Goal: Task Accomplishment & Management: Manage account settings

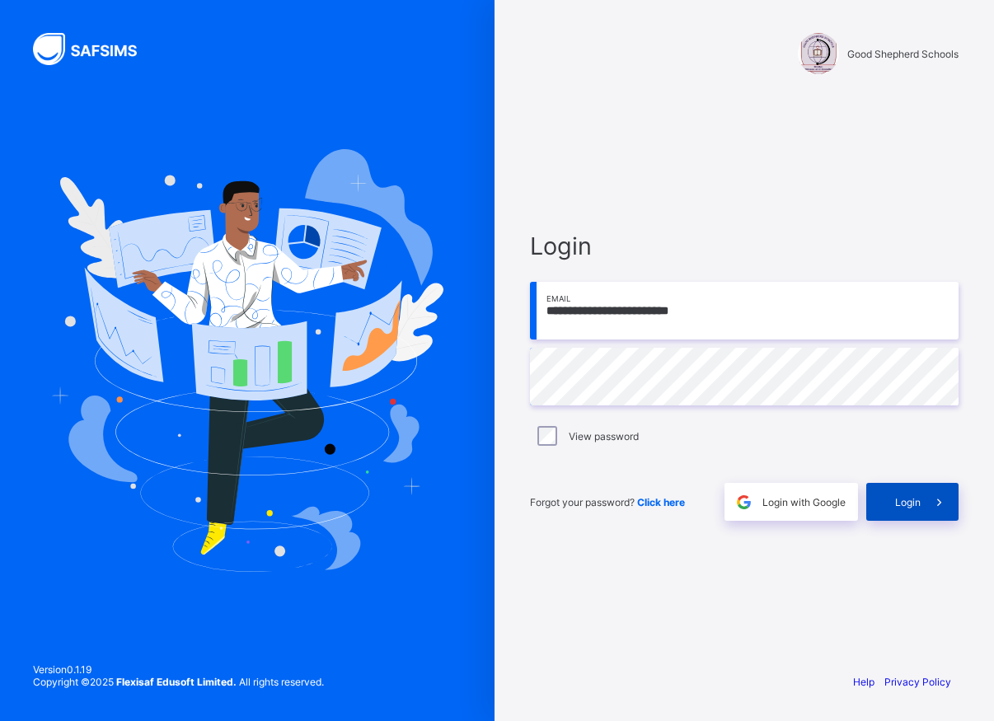
click at [903, 504] on span "Login" at bounding box center [908, 502] width 26 height 12
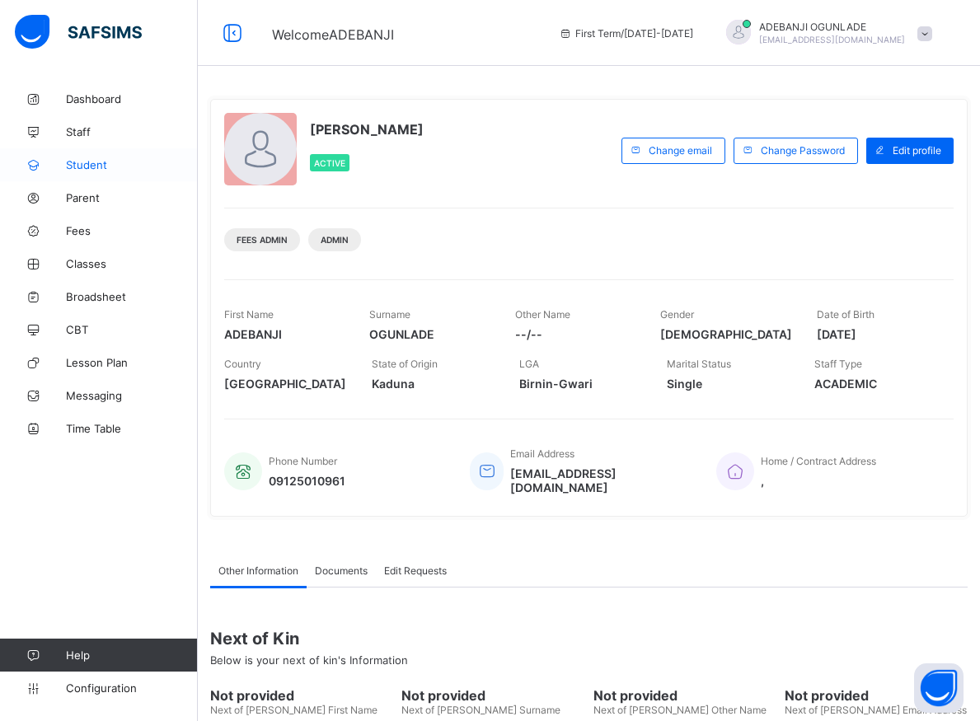
click at [75, 159] on span "Student" at bounding box center [132, 164] width 132 height 13
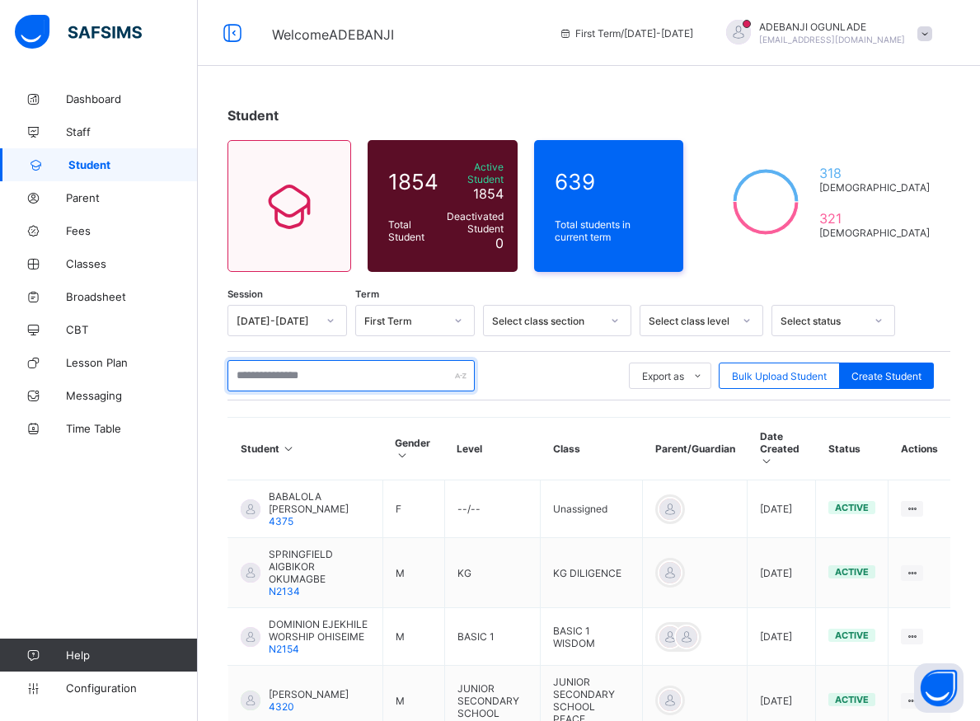
click at [287, 367] on input "text" at bounding box center [350, 375] width 247 height 31
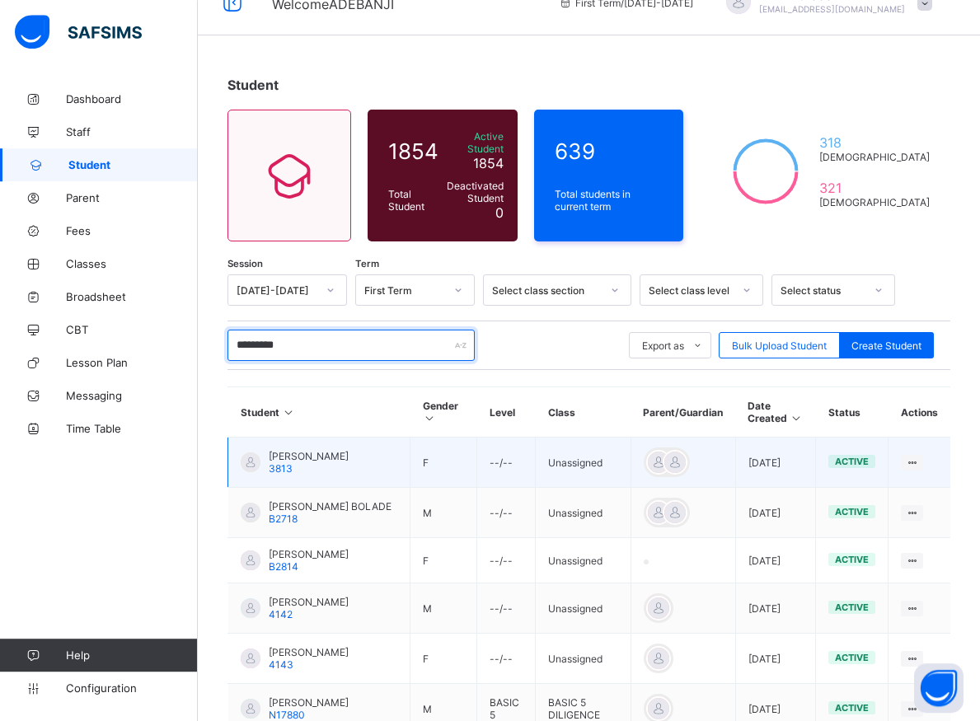
scroll to position [168, 0]
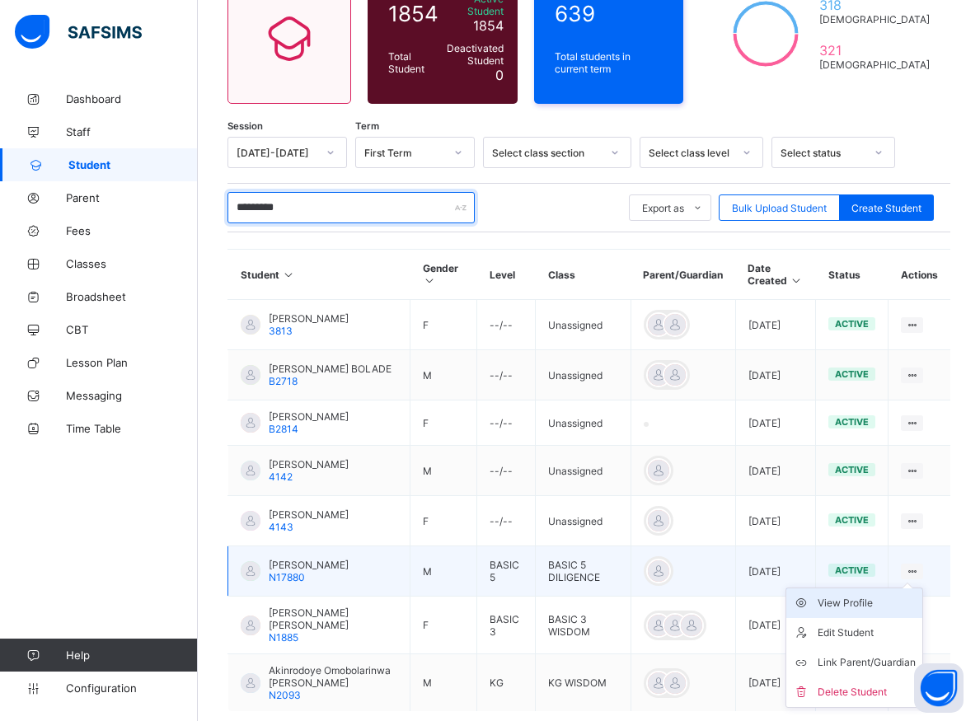
type input "*********"
click at [865, 612] on div "View Profile" at bounding box center [867, 603] width 98 height 16
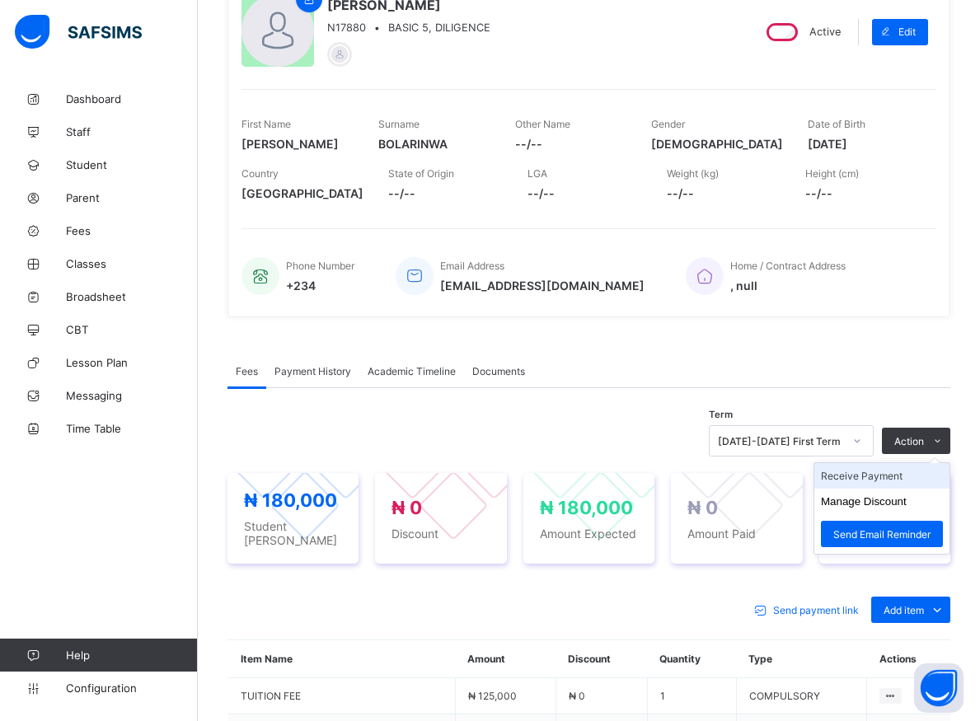
click at [871, 473] on li "Receive Payment" at bounding box center [881, 476] width 135 height 26
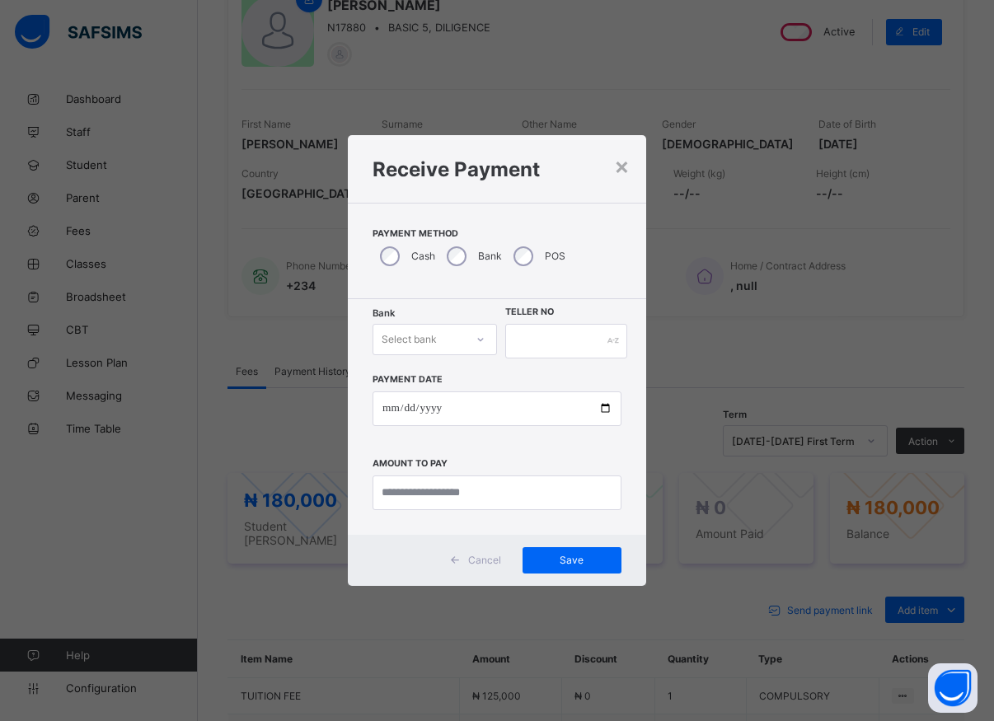
click at [459, 341] on div "Select bank" at bounding box center [418, 339] width 91 height 23
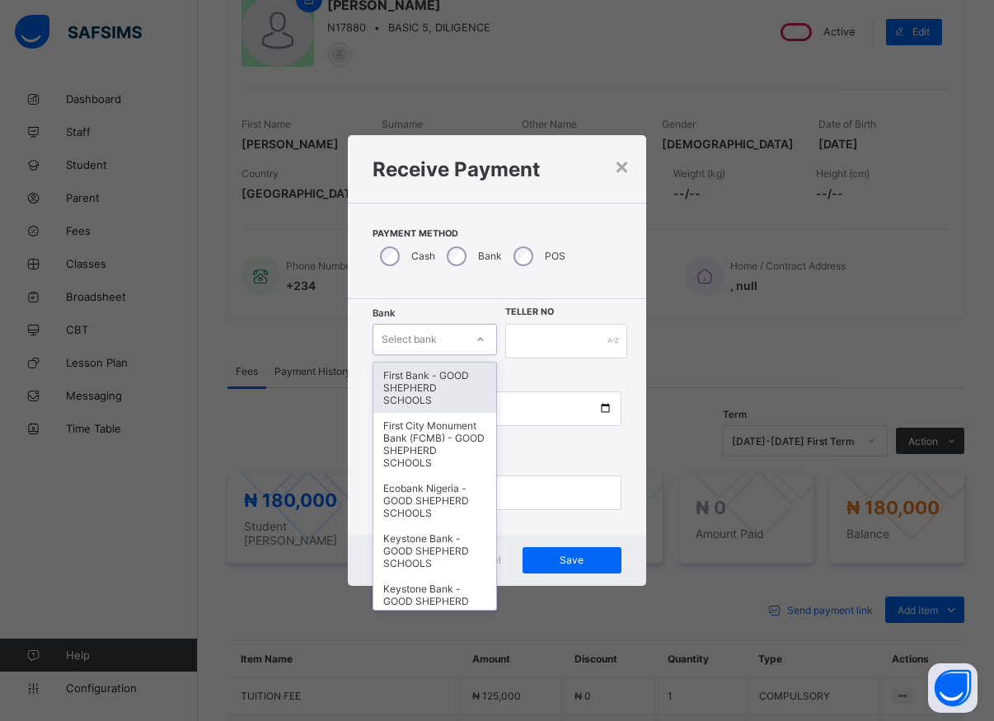
click at [432, 379] on div "First Bank - GOOD SHEPHERD SCHOOLS" at bounding box center [434, 388] width 123 height 50
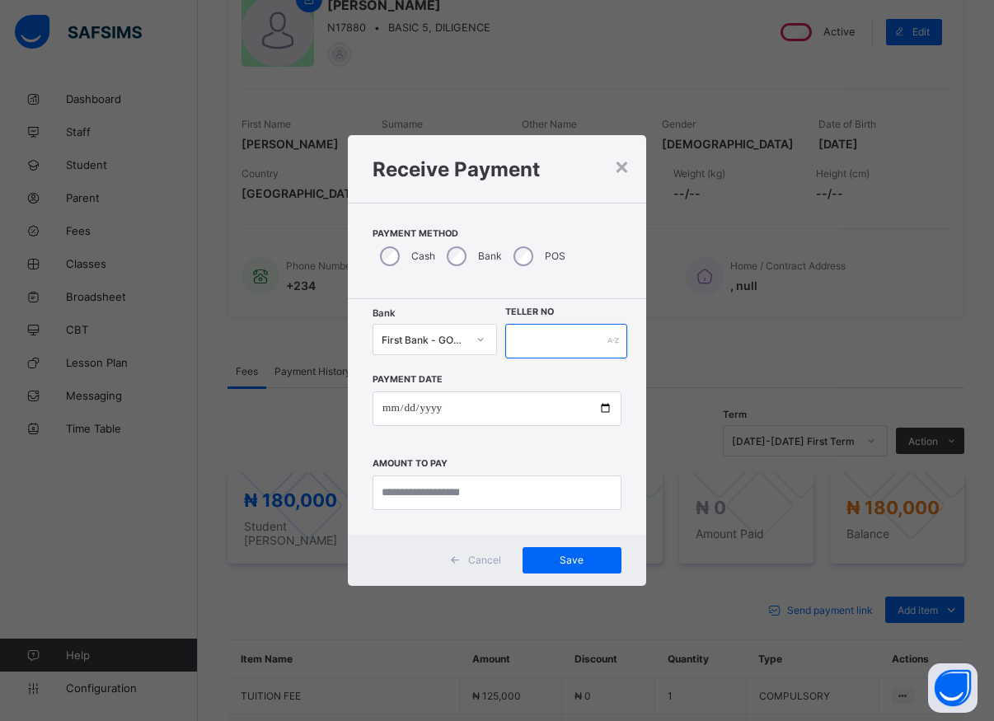
click at [561, 346] on input "text" at bounding box center [566, 341] width 122 height 35
type input "*****"
click at [601, 414] on input "date" at bounding box center [497, 409] width 249 height 35
type input "**********"
click at [435, 499] on input "currency" at bounding box center [497, 493] width 249 height 35
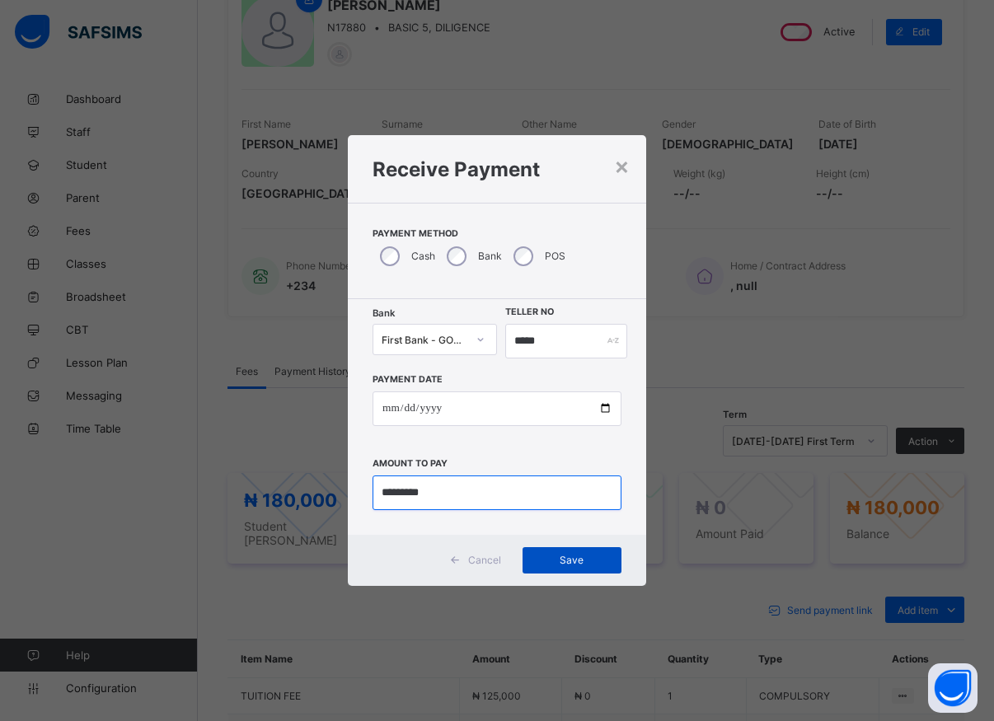
type input "*********"
click at [570, 556] on span "Save" at bounding box center [572, 560] width 74 height 12
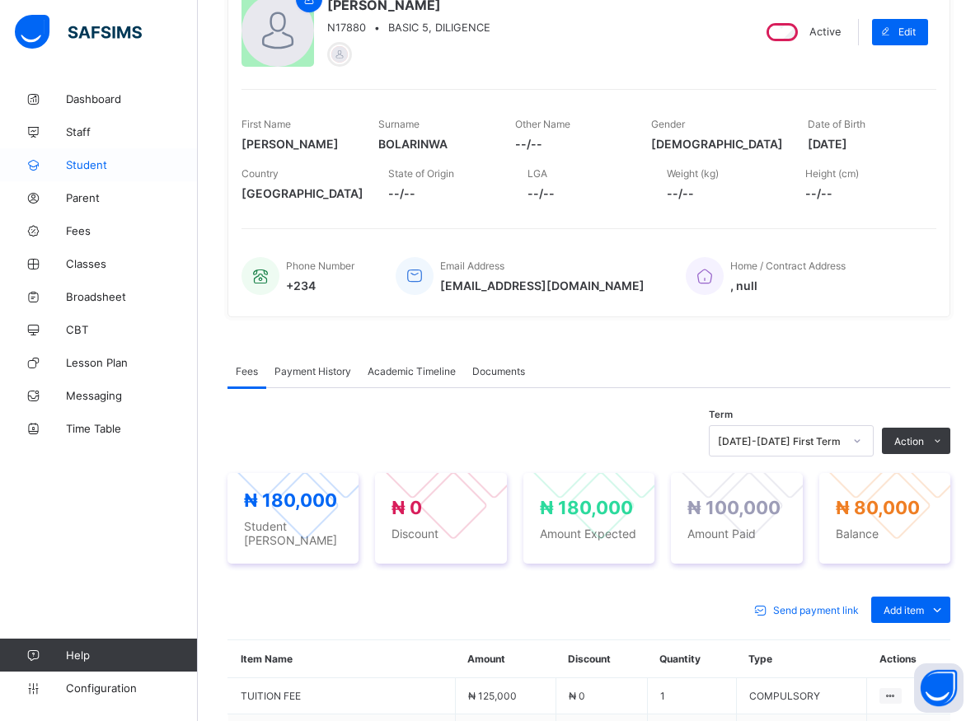
click at [82, 168] on span "Student" at bounding box center [132, 164] width 132 height 13
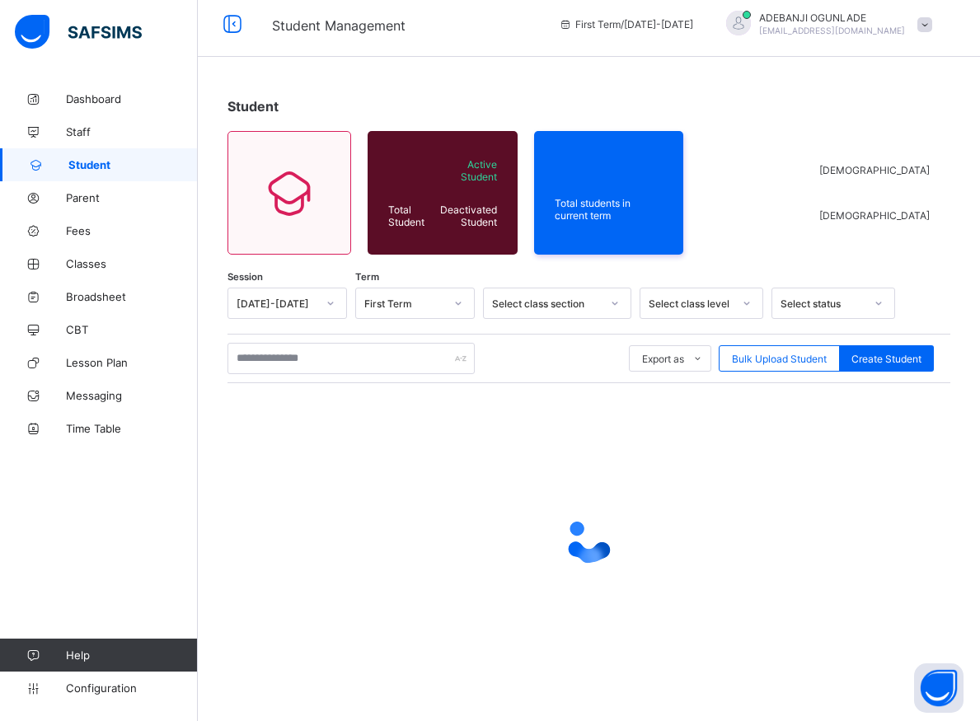
scroll to position [9, 0]
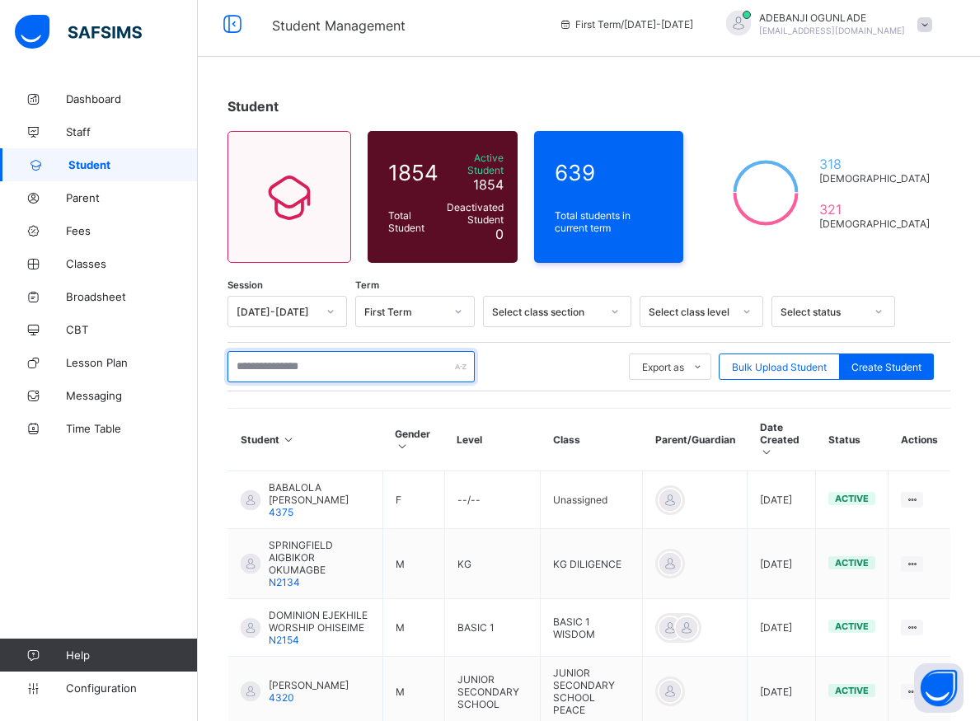
click at [298, 362] on input "text" at bounding box center [350, 366] width 247 height 31
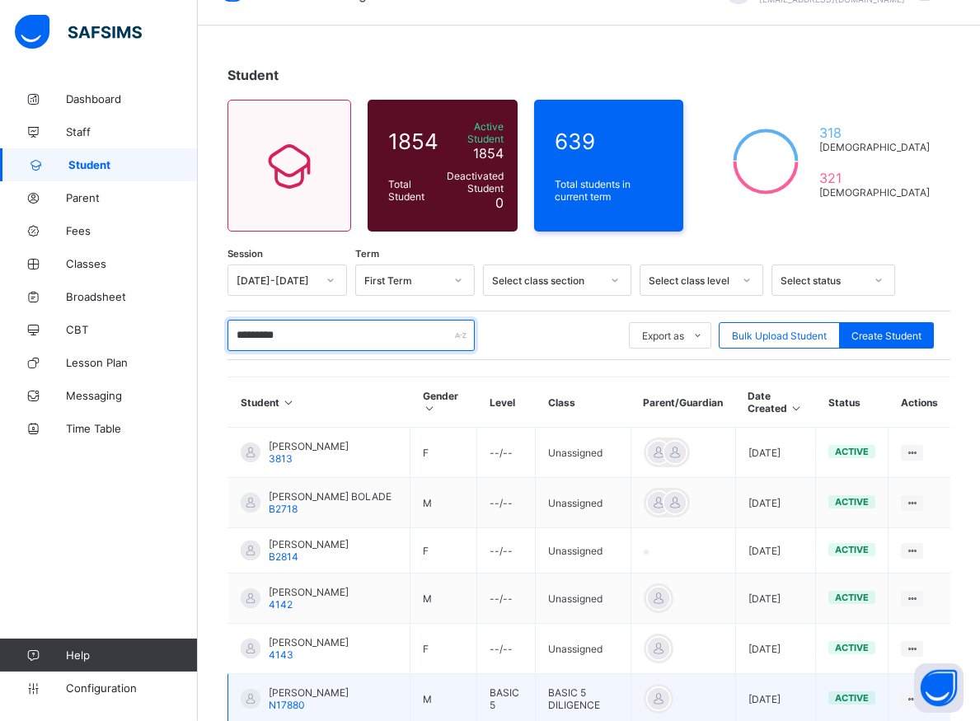
scroll to position [177, 0]
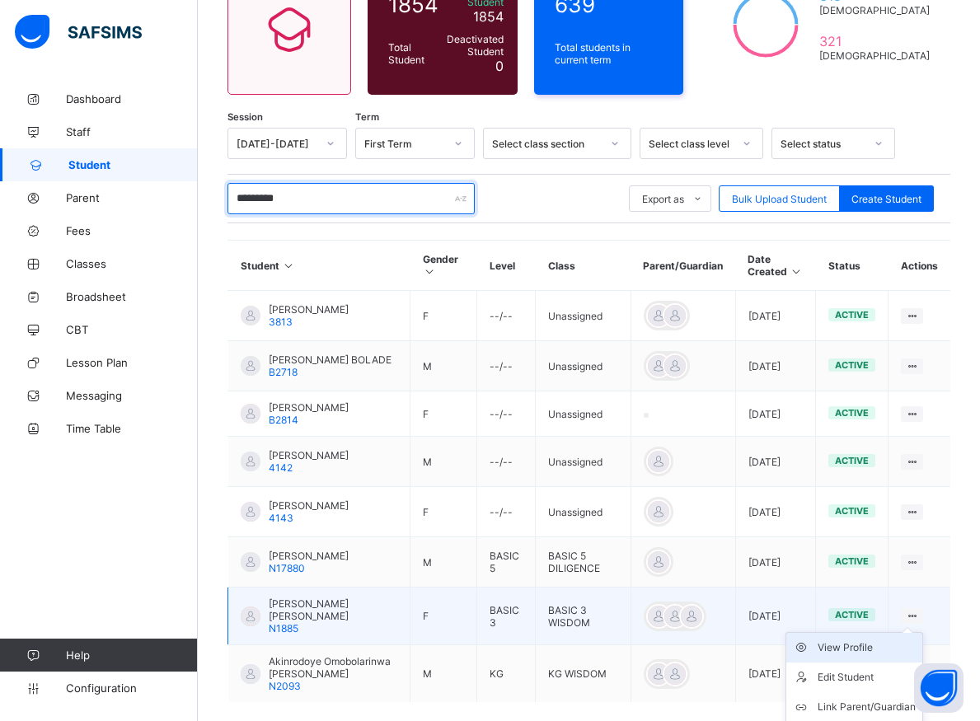
type input "*********"
click at [870, 654] on div "View Profile" at bounding box center [867, 648] width 98 height 16
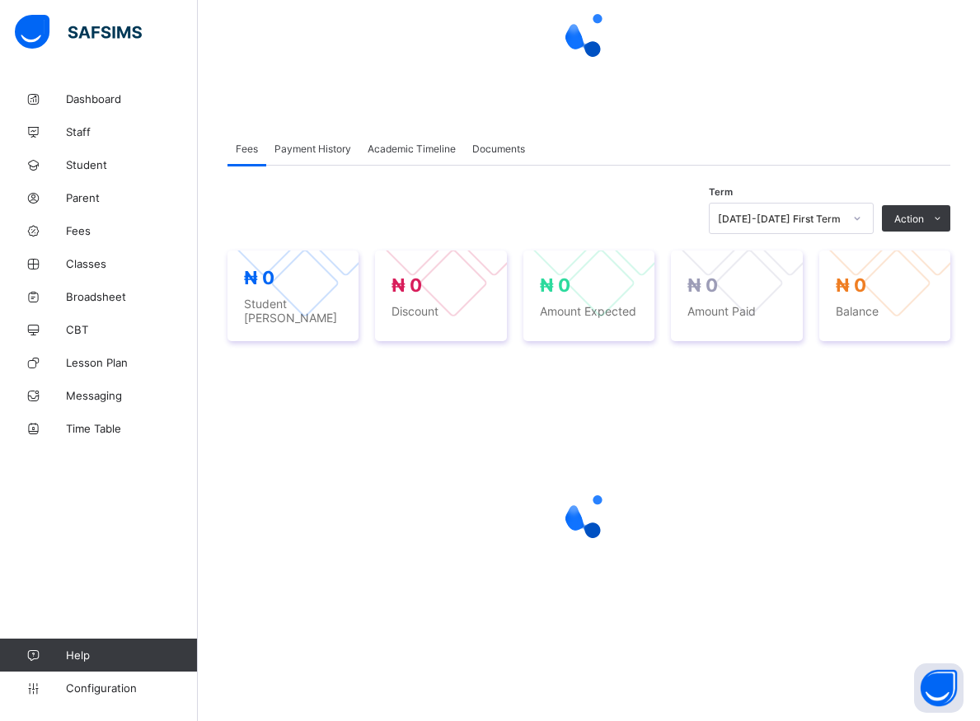
scroll to position [176, 0]
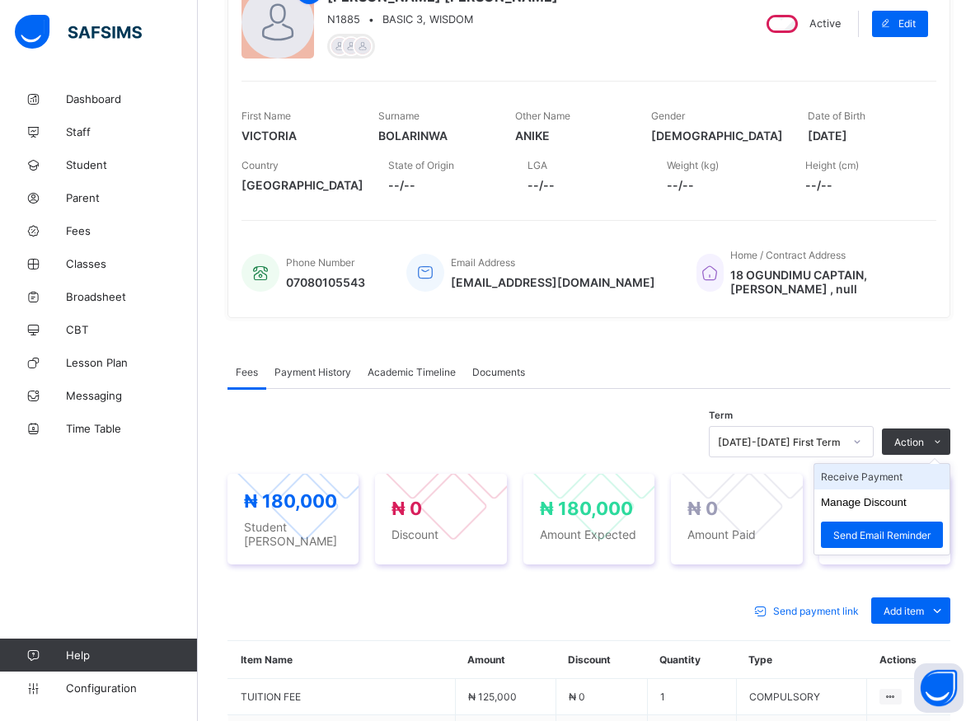
click at [879, 475] on li "Receive Payment" at bounding box center [881, 477] width 135 height 26
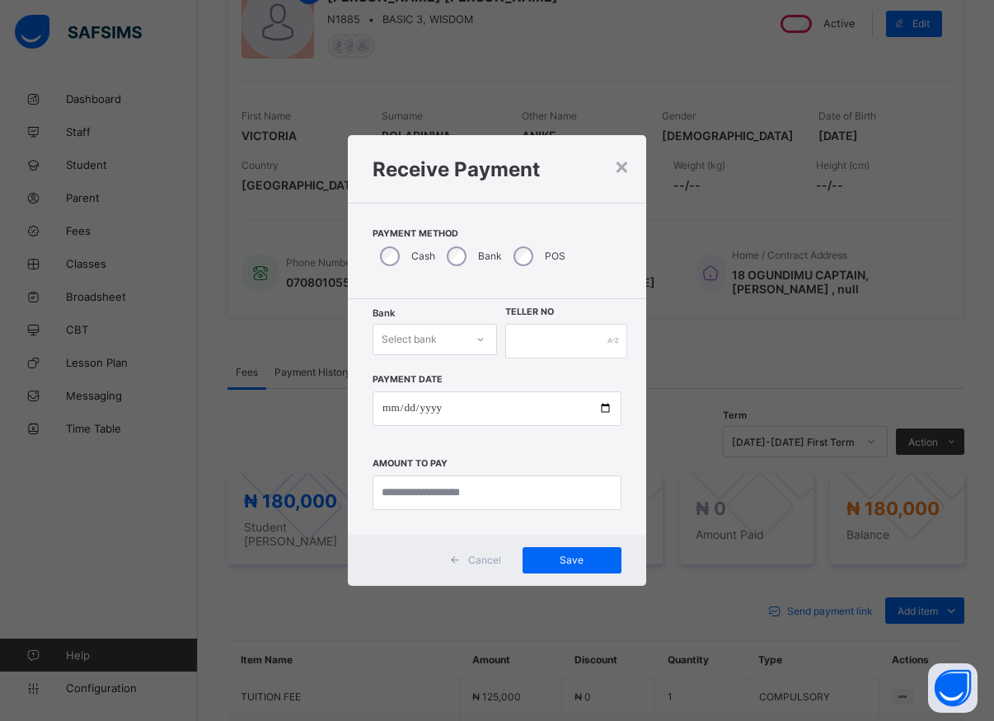
click at [465, 343] on div at bounding box center [480, 340] width 31 height 30
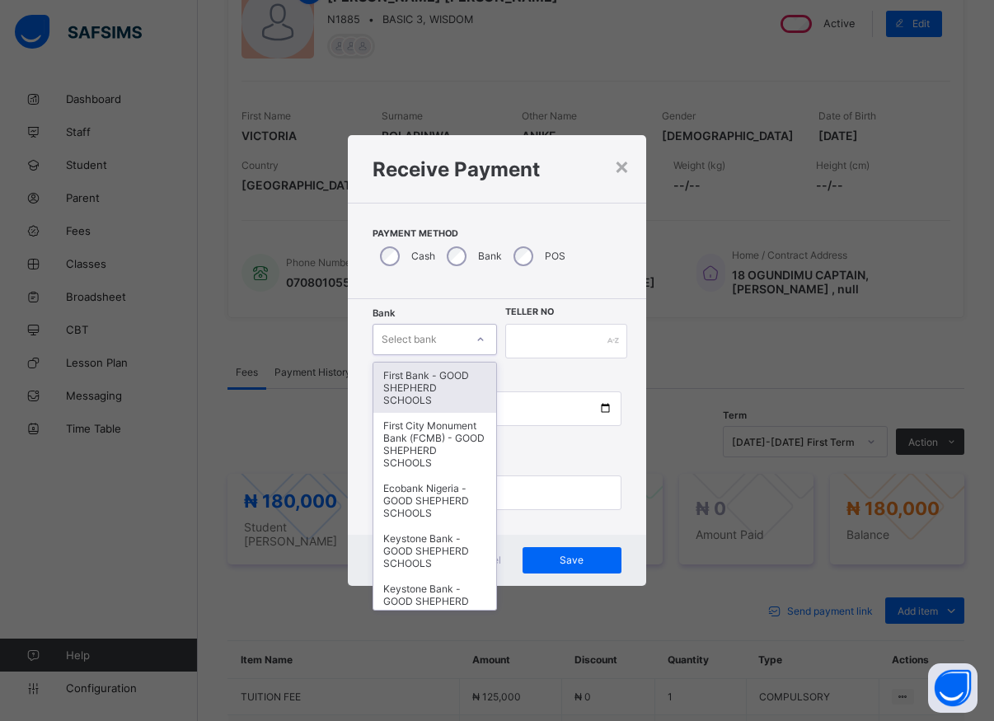
click at [429, 392] on div "First Bank - GOOD SHEPHERD SCHOOLS" at bounding box center [434, 388] width 123 height 50
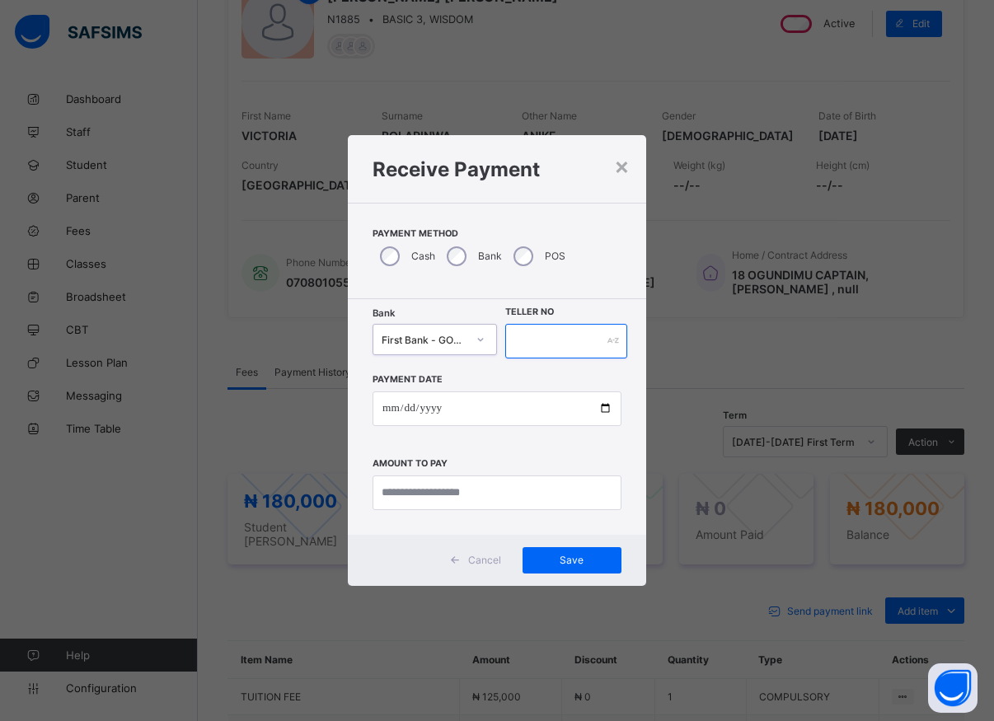
click at [539, 341] on input "text" at bounding box center [566, 341] width 122 height 35
type input "******"
click at [587, 402] on input "date" at bounding box center [497, 409] width 249 height 35
click at [599, 410] on input "date" at bounding box center [497, 409] width 249 height 35
type input "**********"
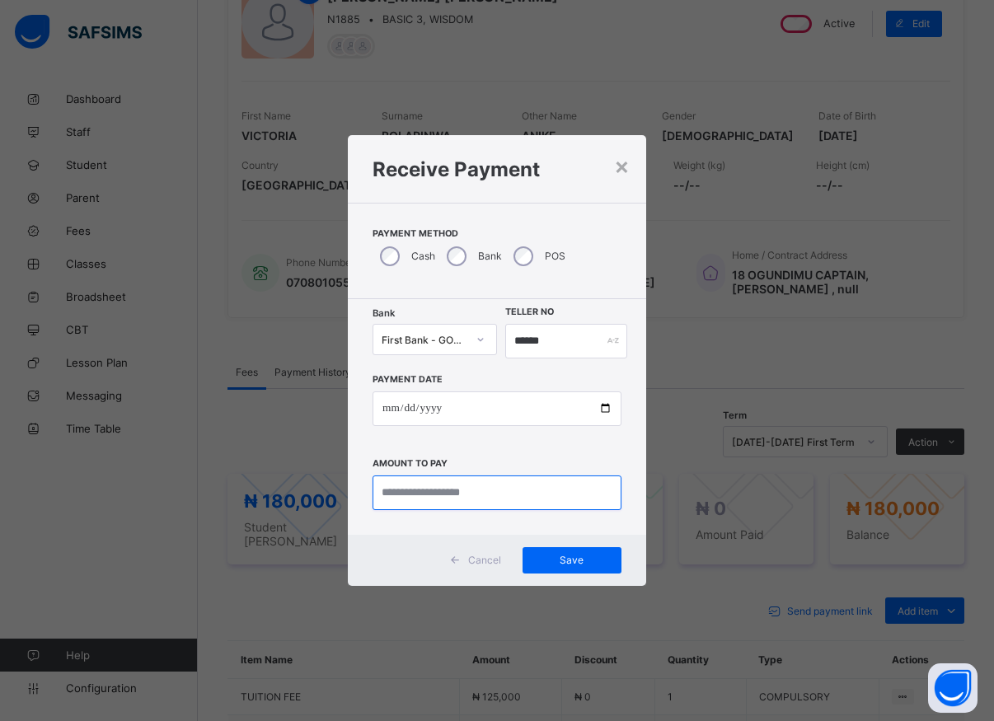
click at [435, 489] on input "currency" at bounding box center [497, 493] width 249 height 35
type input "*********"
click at [560, 564] on span "Save" at bounding box center [572, 560] width 74 height 12
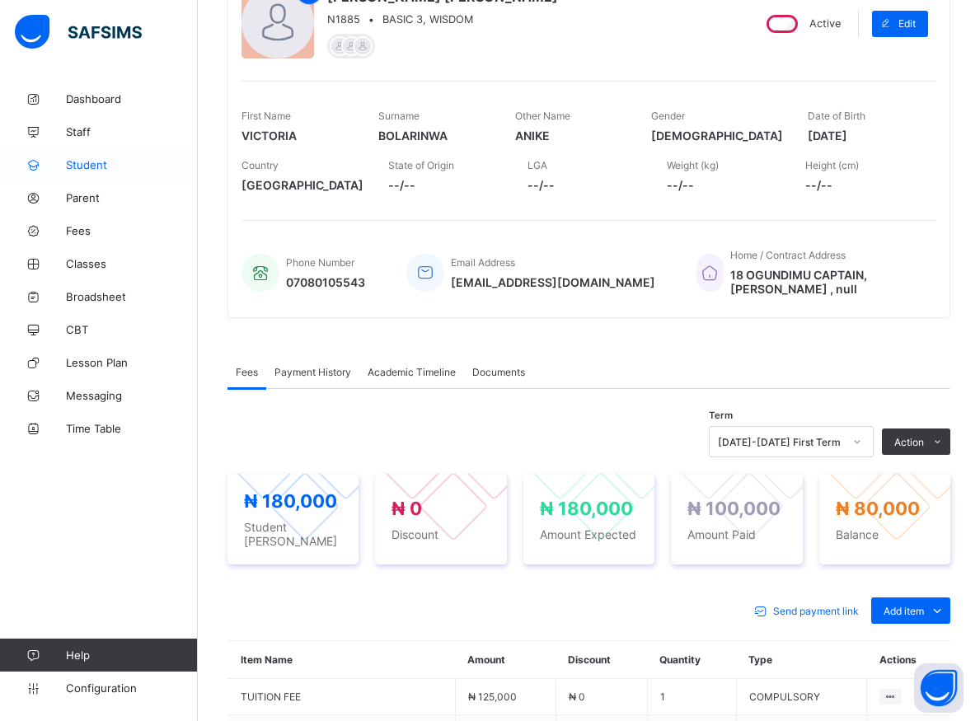
click at [77, 162] on span "Student" at bounding box center [132, 164] width 132 height 13
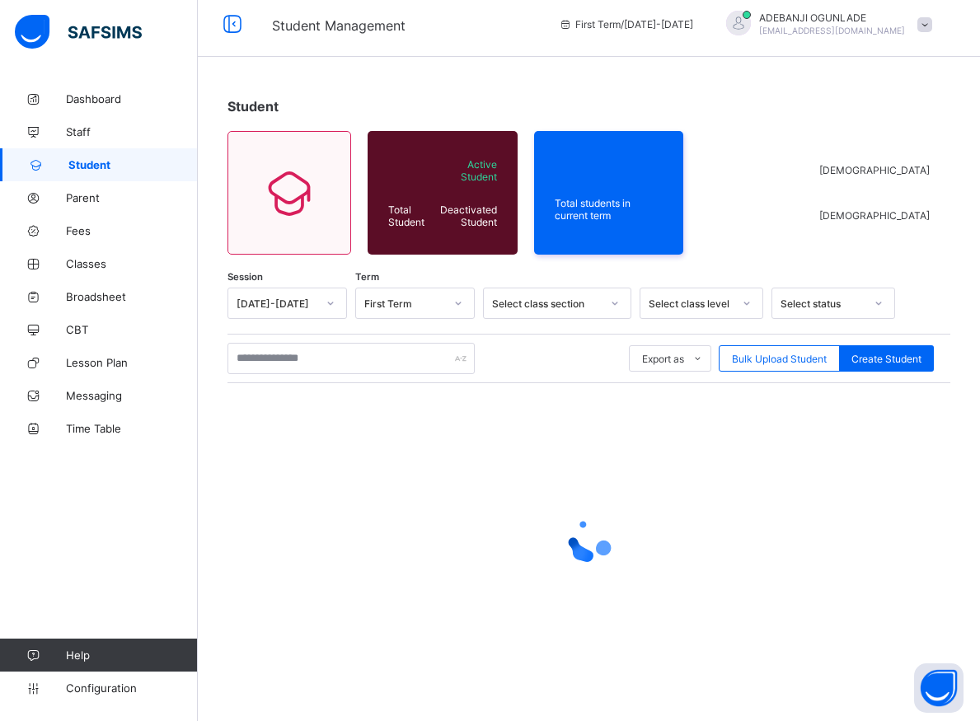
scroll to position [9, 0]
click at [370, 355] on input "text" at bounding box center [350, 358] width 247 height 31
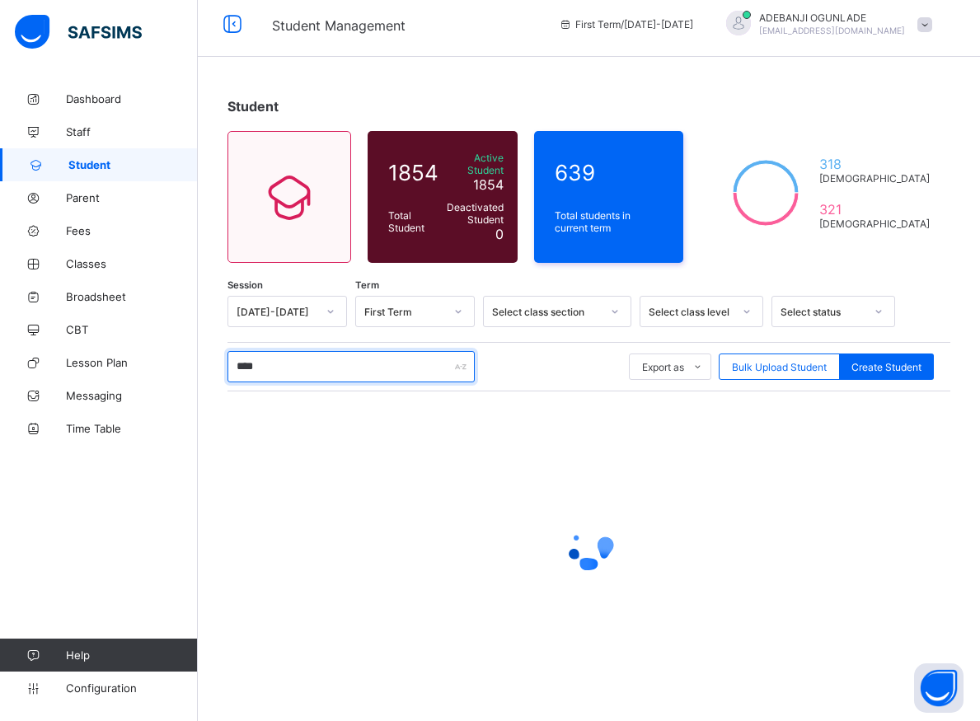
type input "*****"
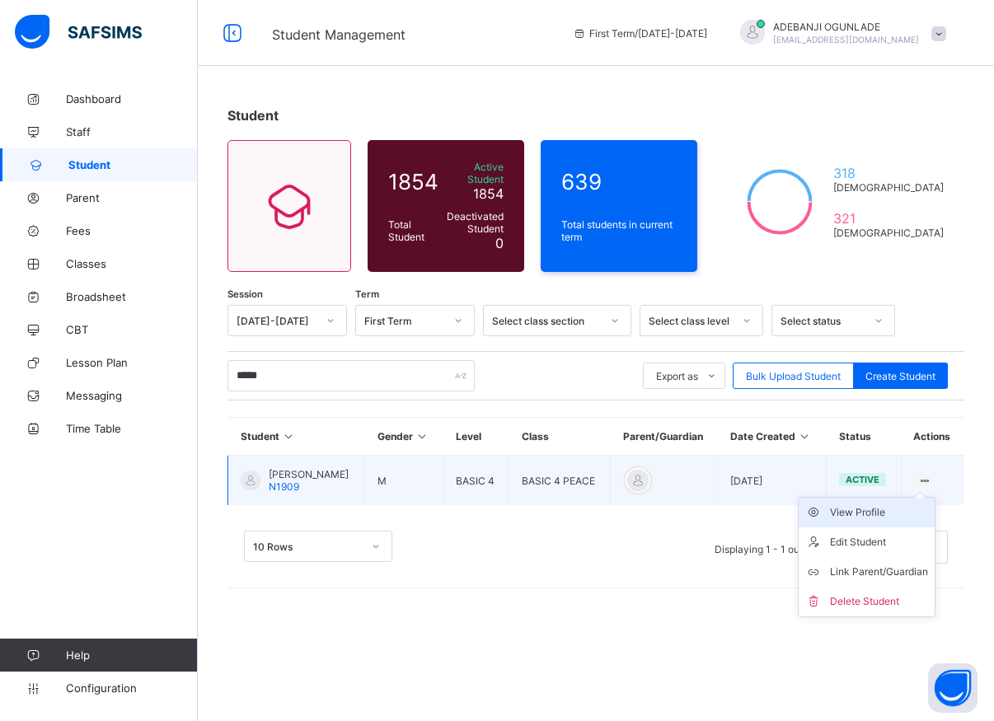
click at [861, 521] on div "View Profile" at bounding box center [879, 512] width 98 height 16
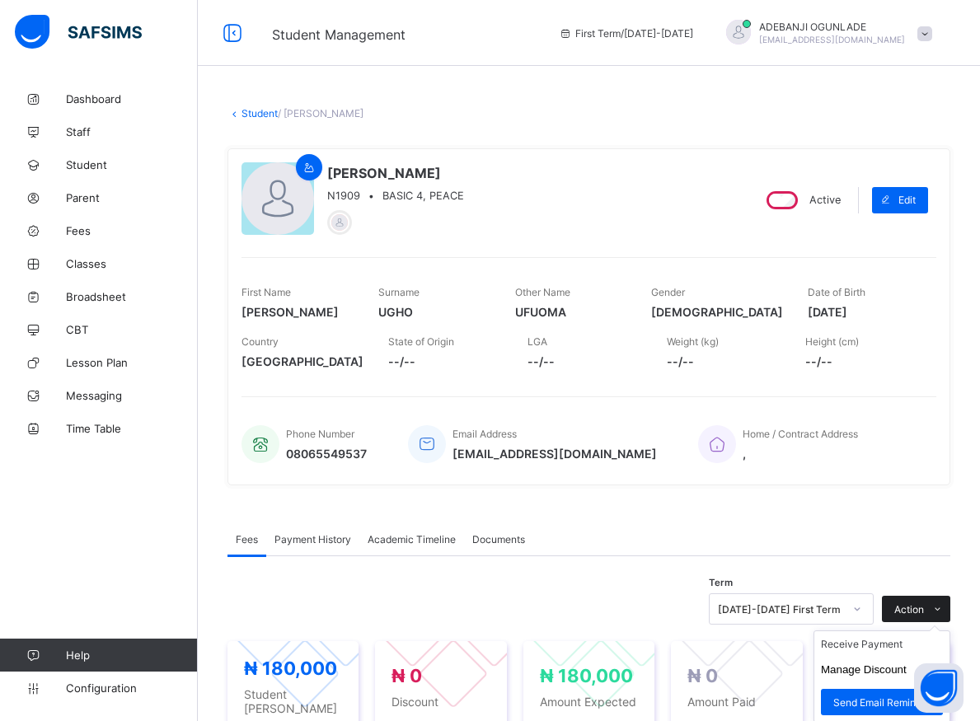
scroll to position [168, 0]
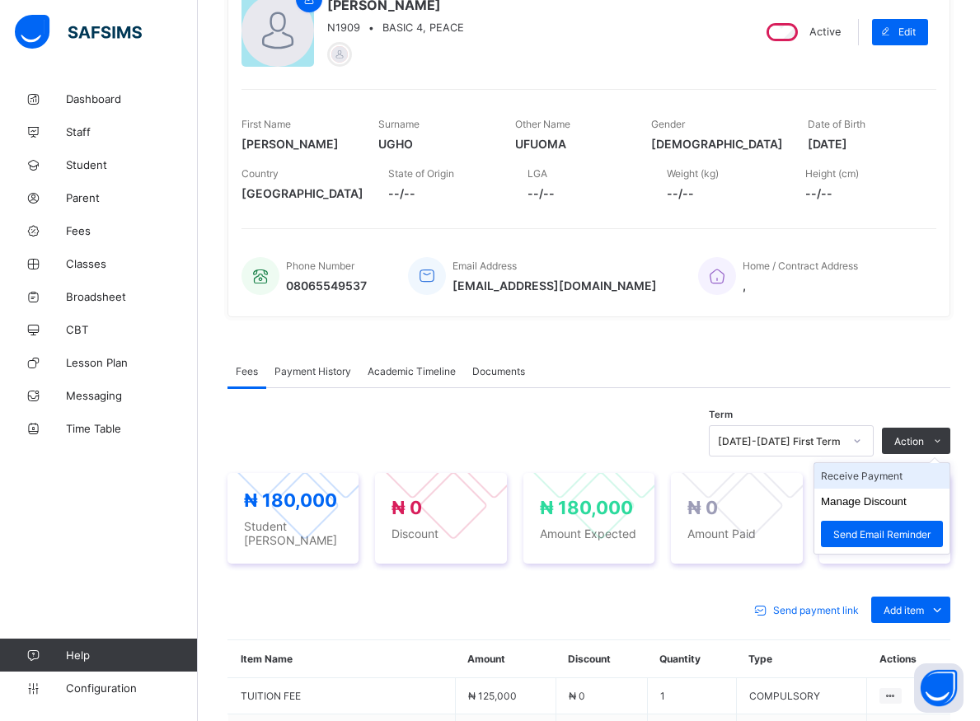
click at [875, 471] on li "Receive Payment" at bounding box center [881, 476] width 135 height 26
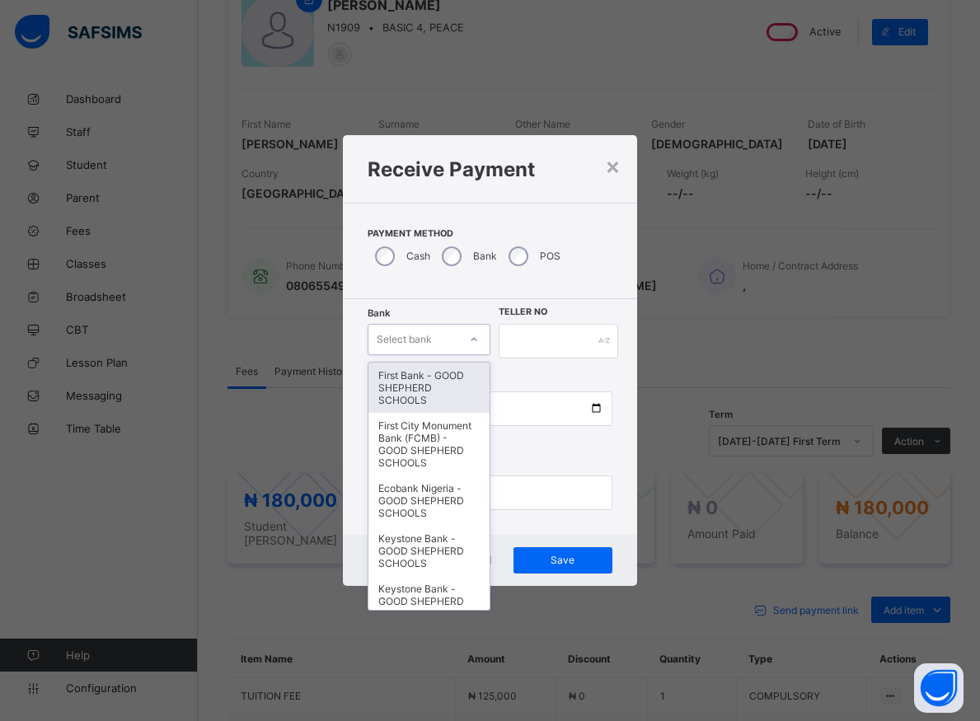
click at [468, 340] on div at bounding box center [474, 339] width 28 height 26
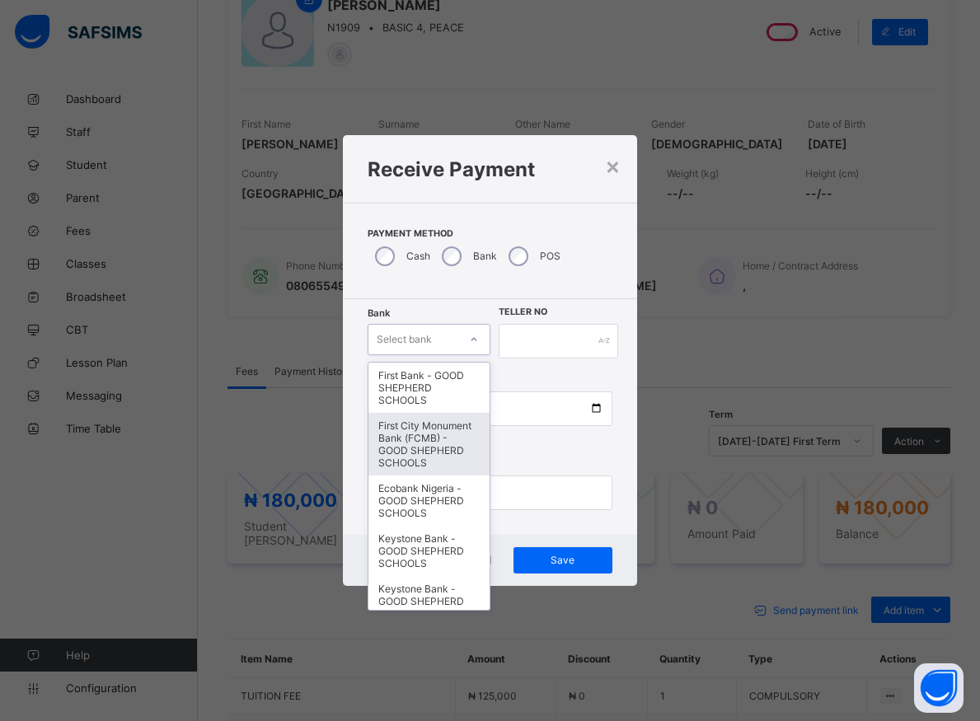
click at [388, 460] on div "First City Monument Bank (FCMB) - GOOD SHEPHERD SCHOOLS" at bounding box center [428, 444] width 120 height 63
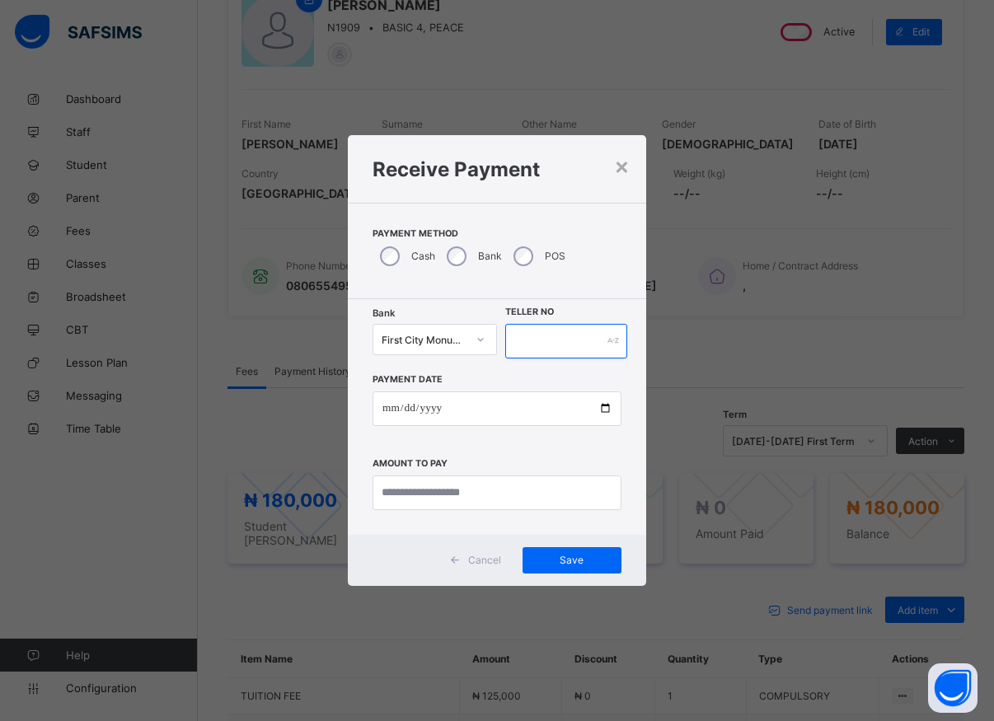
click at [530, 344] on input "text" at bounding box center [566, 341] width 122 height 35
type input "*****"
click at [600, 406] on input "date" at bounding box center [497, 409] width 249 height 35
type input "**********"
click at [439, 496] on input "currency" at bounding box center [497, 493] width 249 height 35
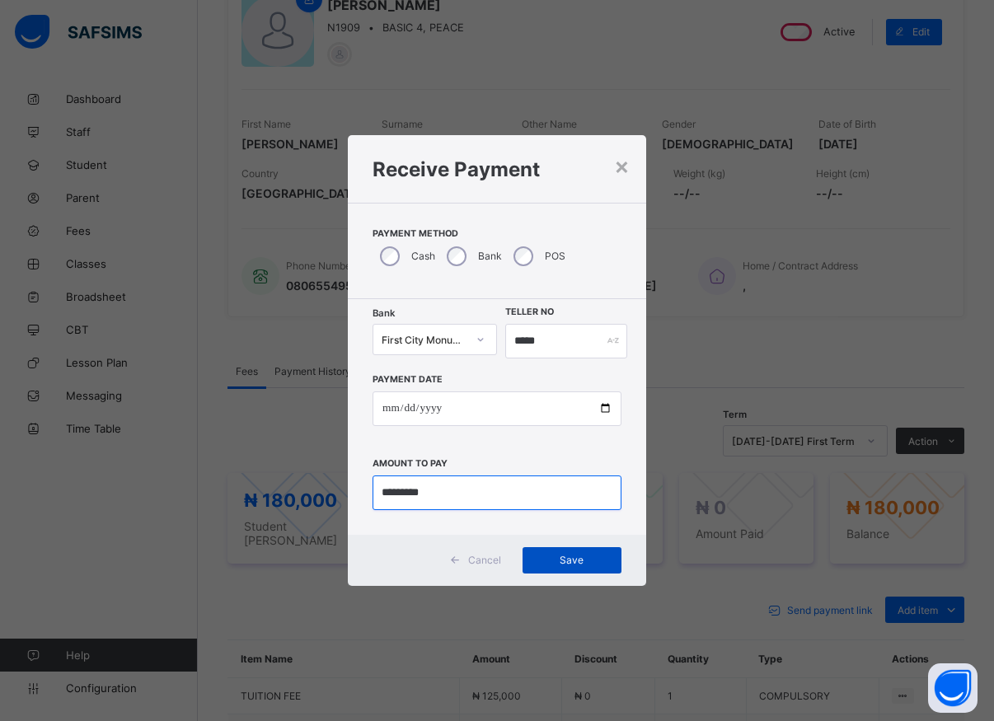
type input "*********"
click at [556, 560] on span "Save" at bounding box center [572, 560] width 74 height 12
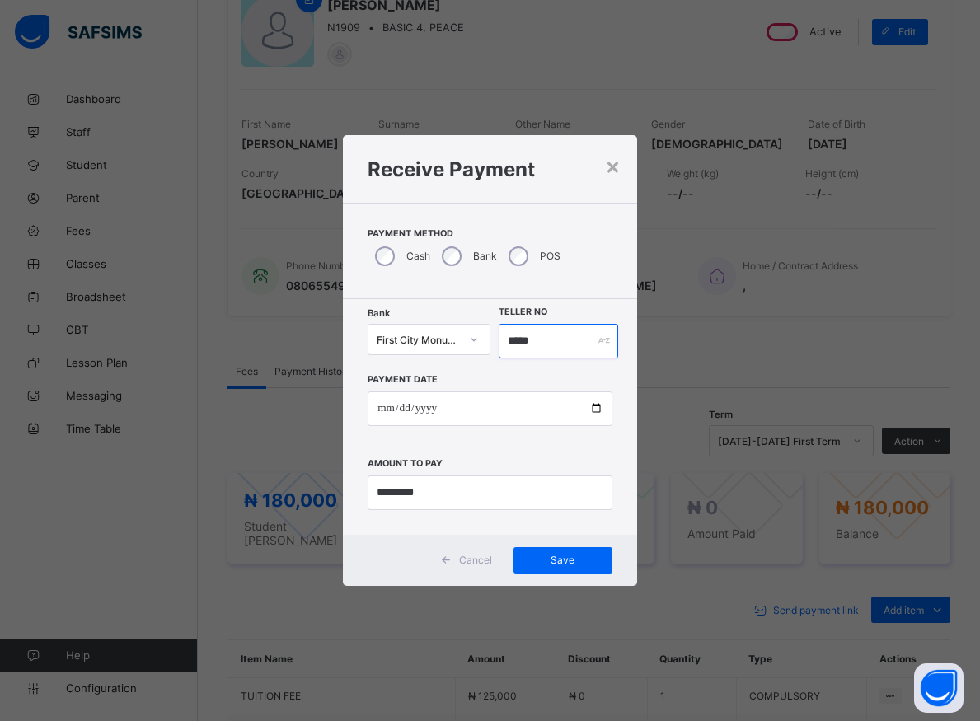
click at [546, 343] on input "*****" at bounding box center [559, 341] width 120 height 35
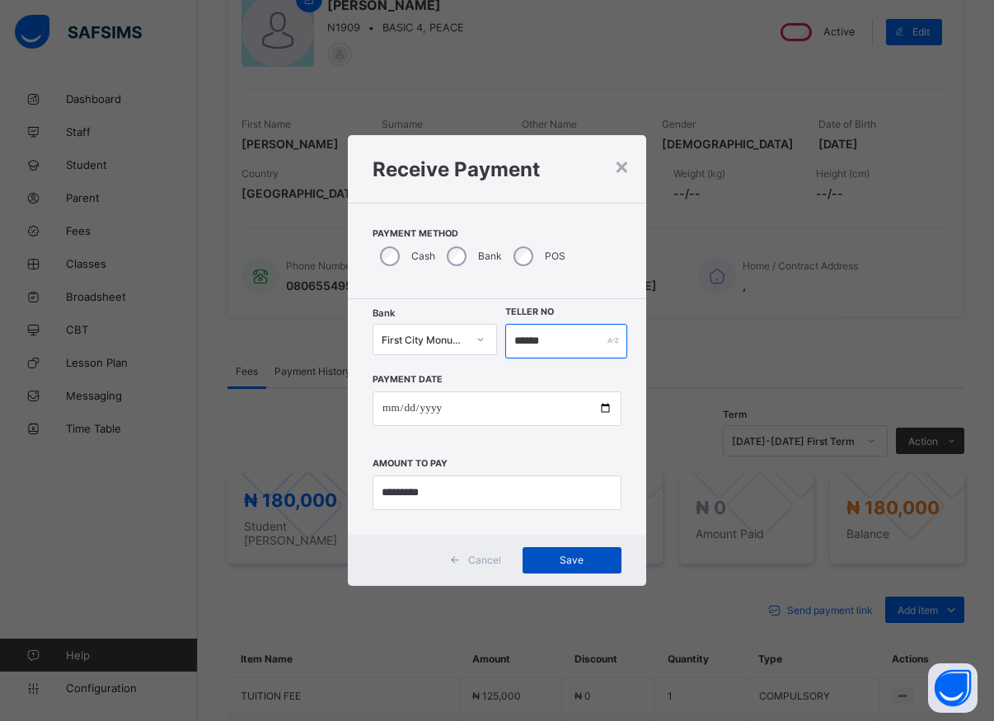
type input "******"
click at [546, 564] on span "Save" at bounding box center [572, 560] width 74 height 12
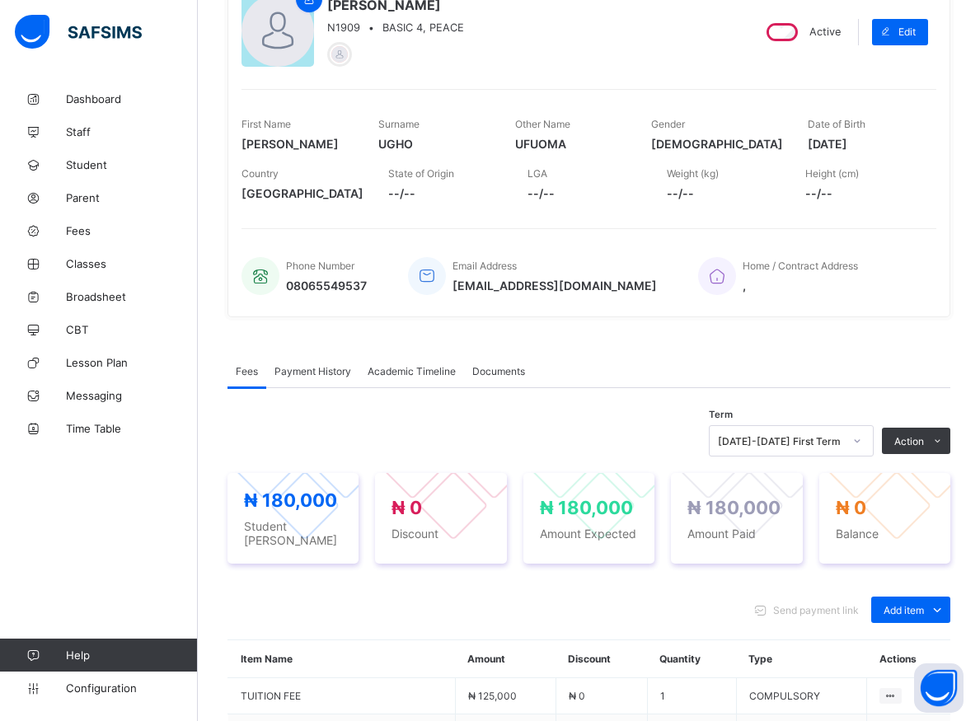
scroll to position [84, 0]
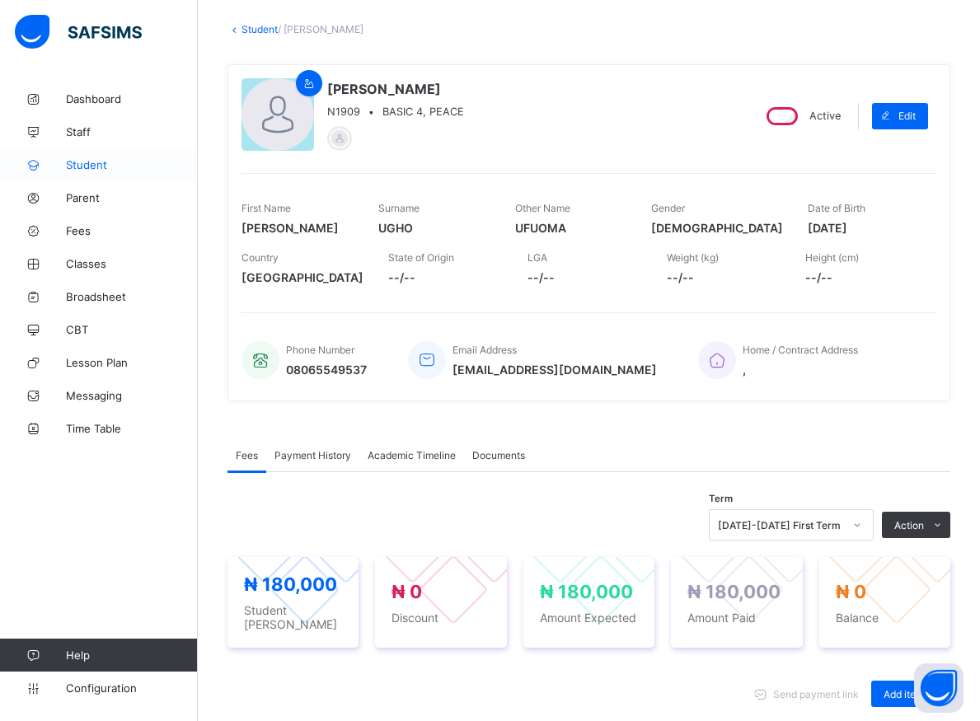
click at [84, 160] on span "Student" at bounding box center [132, 164] width 132 height 13
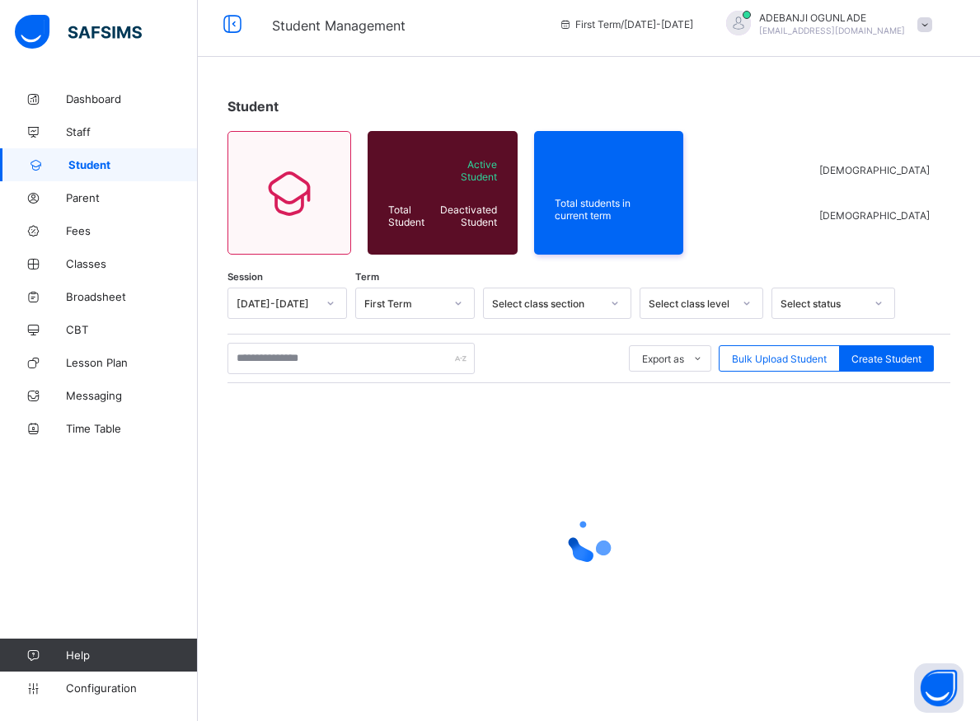
scroll to position [9, 0]
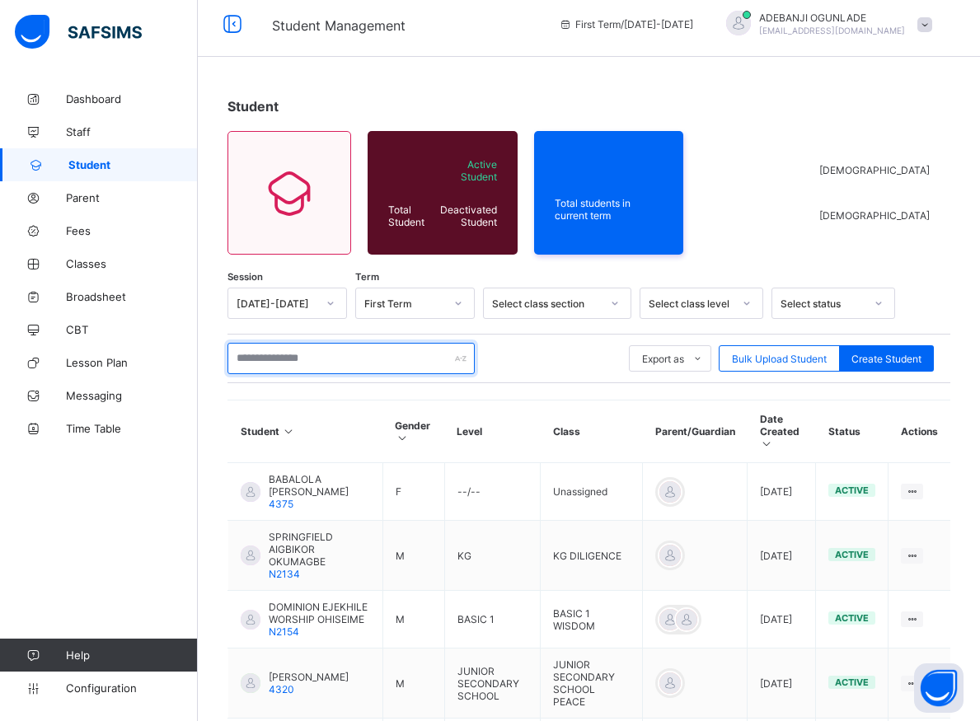
click at [282, 363] on input "text" at bounding box center [350, 358] width 247 height 31
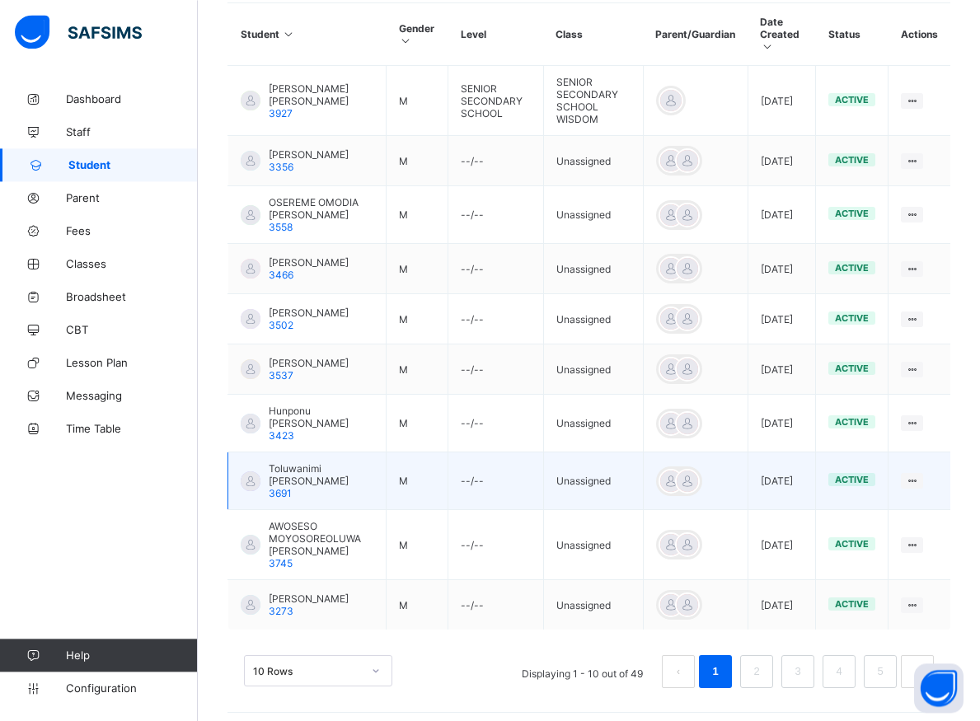
scroll to position [432, 0]
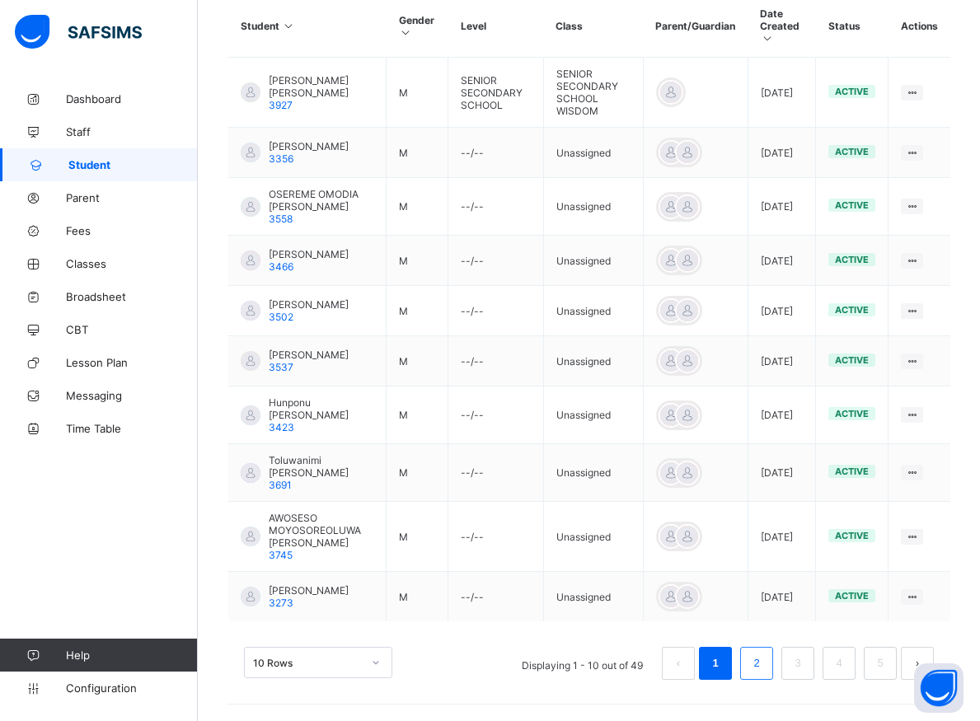
type input "******"
click at [764, 664] on link "2" at bounding box center [756, 663] width 16 height 21
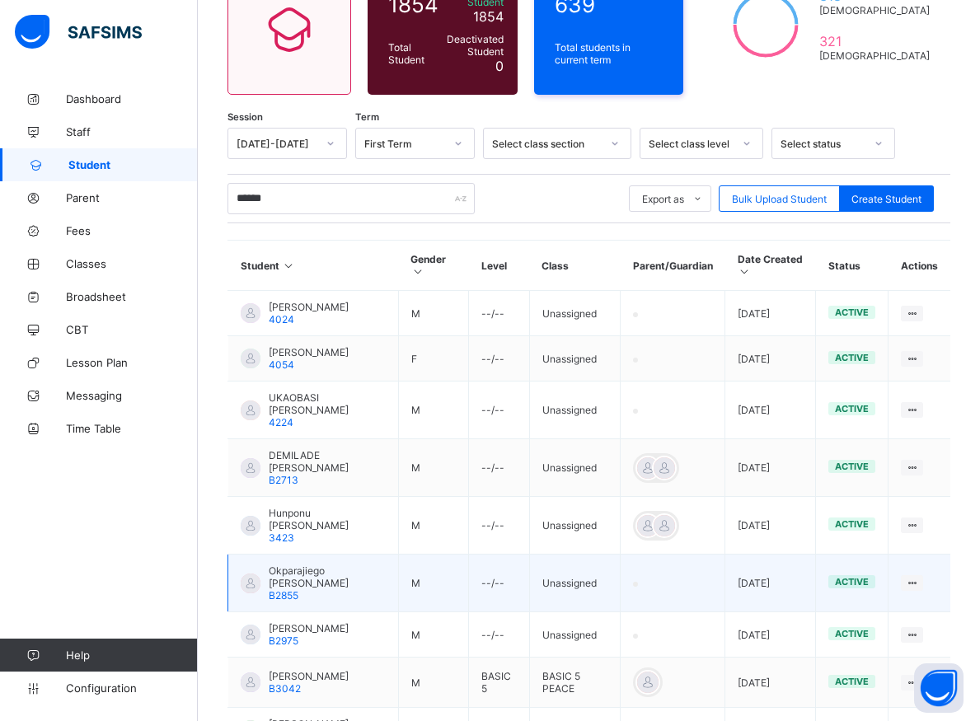
scroll to position [261, 0]
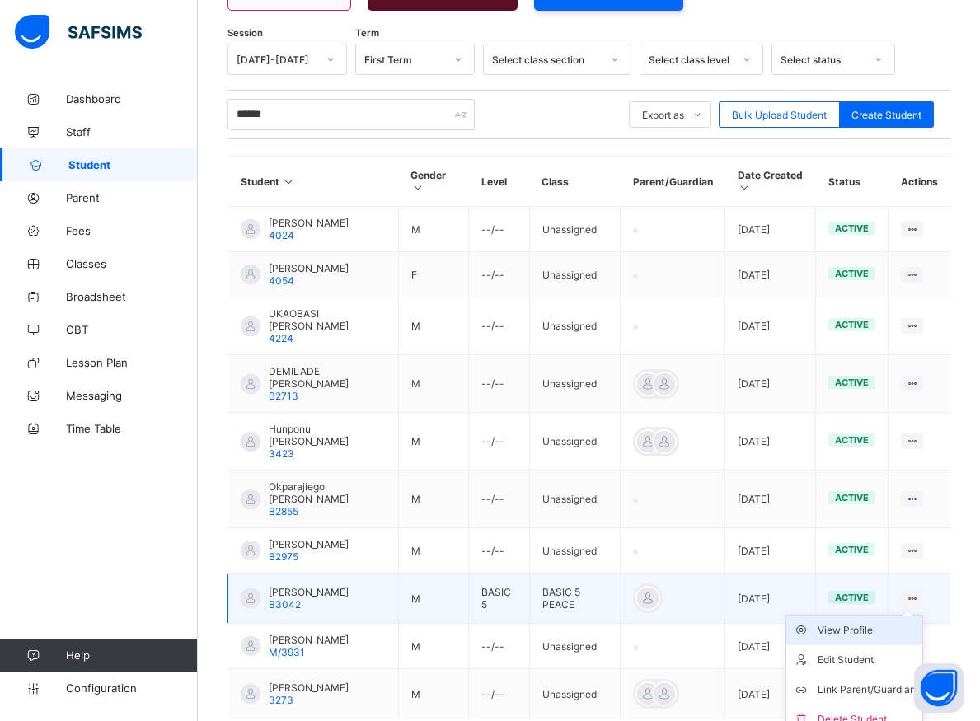
click at [875, 634] on div "View Profile" at bounding box center [867, 630] width 98 height 16
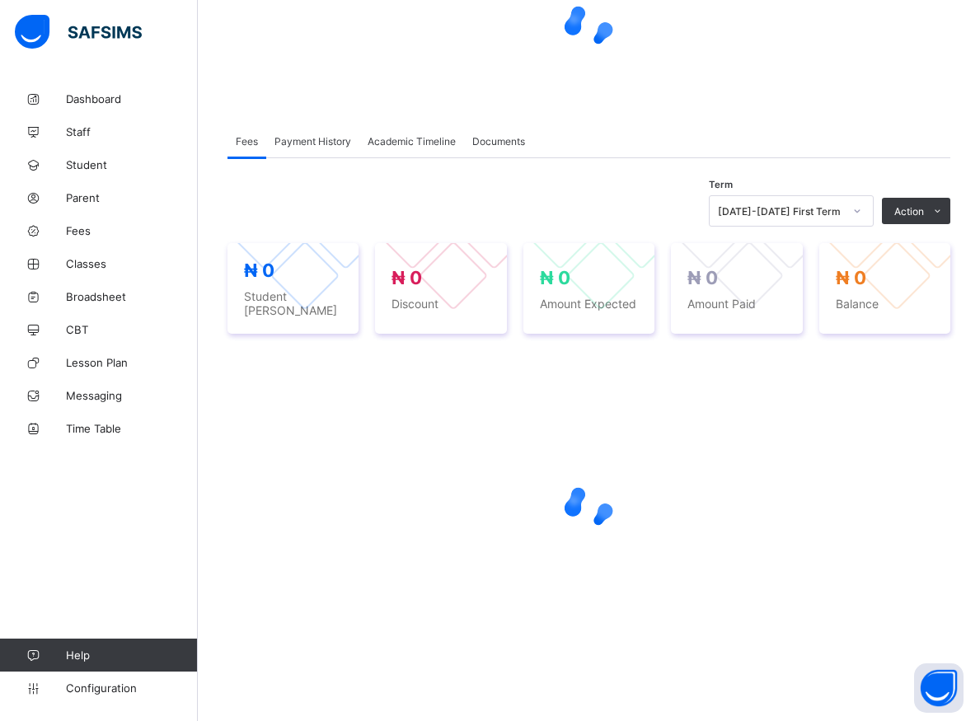
scroll to position [176, 0]
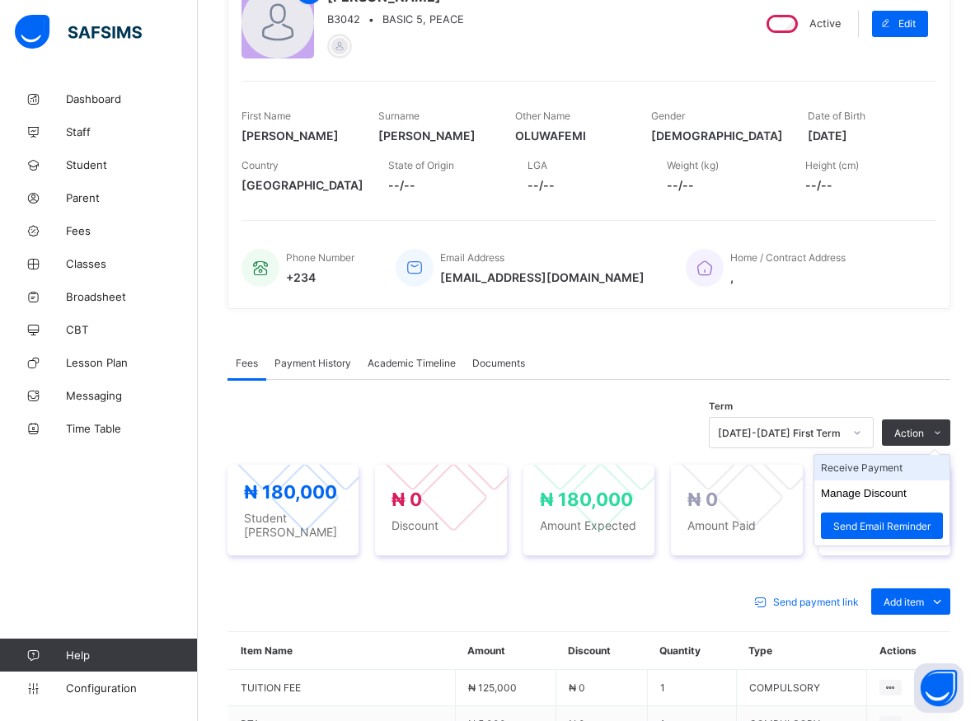
click at [884, 469] on li "Receive Payment" at bounding box center [881, 468] width 135 height 26
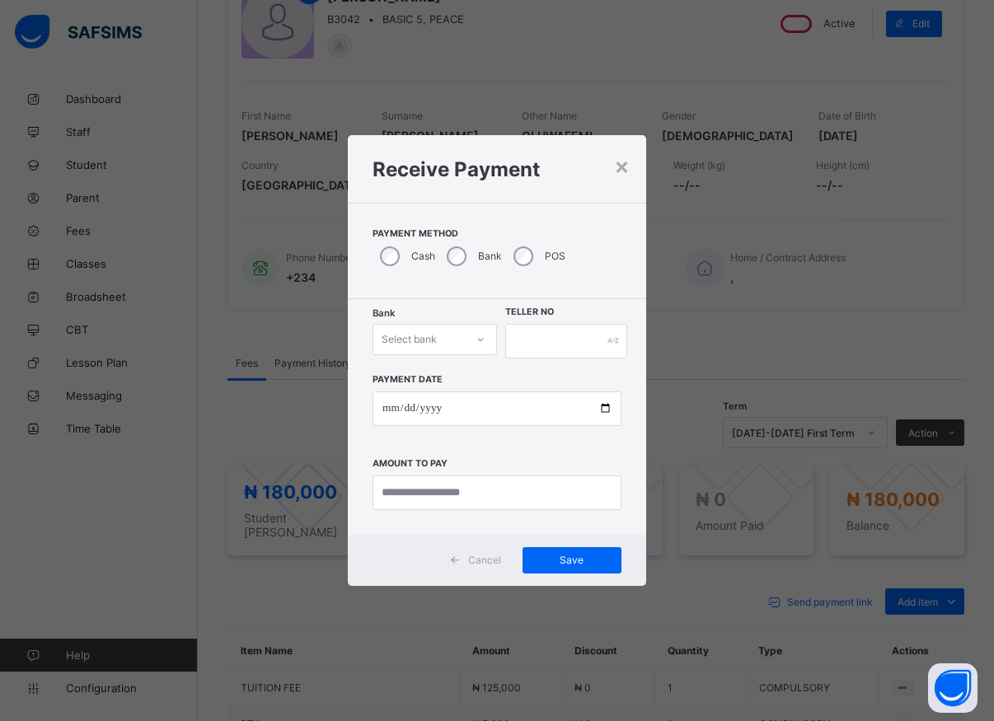
click at [469, 332] on div at bounding box center [481, 339] width 28 height 26
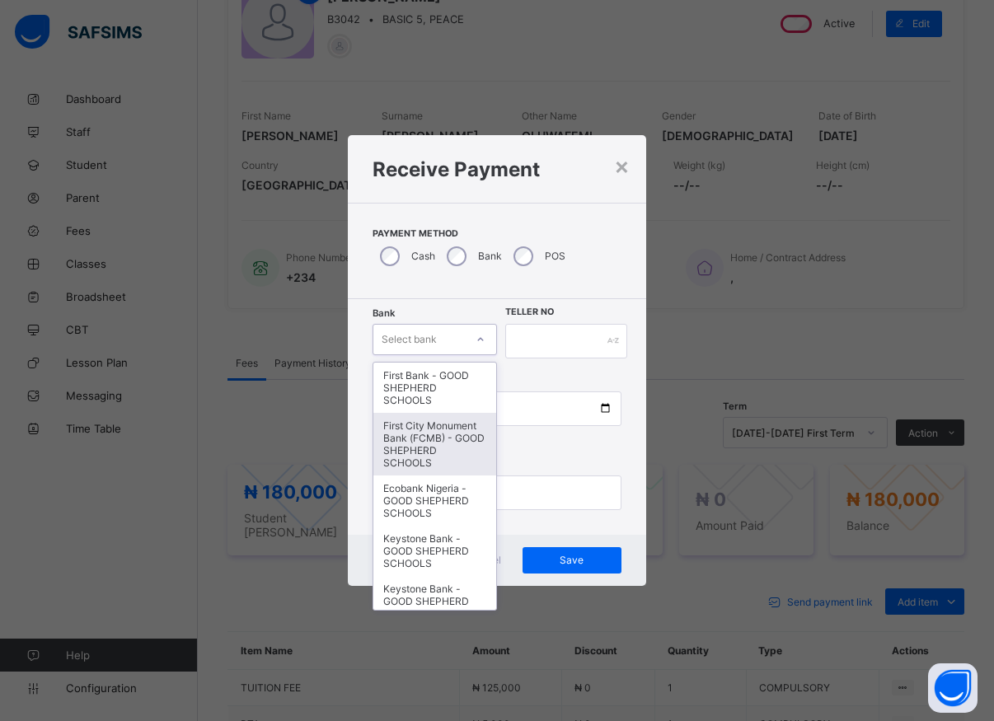
click at [429, 457] on div "First City Monument Bank (FCMB) - GOOD SHEPHERD SCHOOLS" at bounding box center [434, 444] width 123 height 63
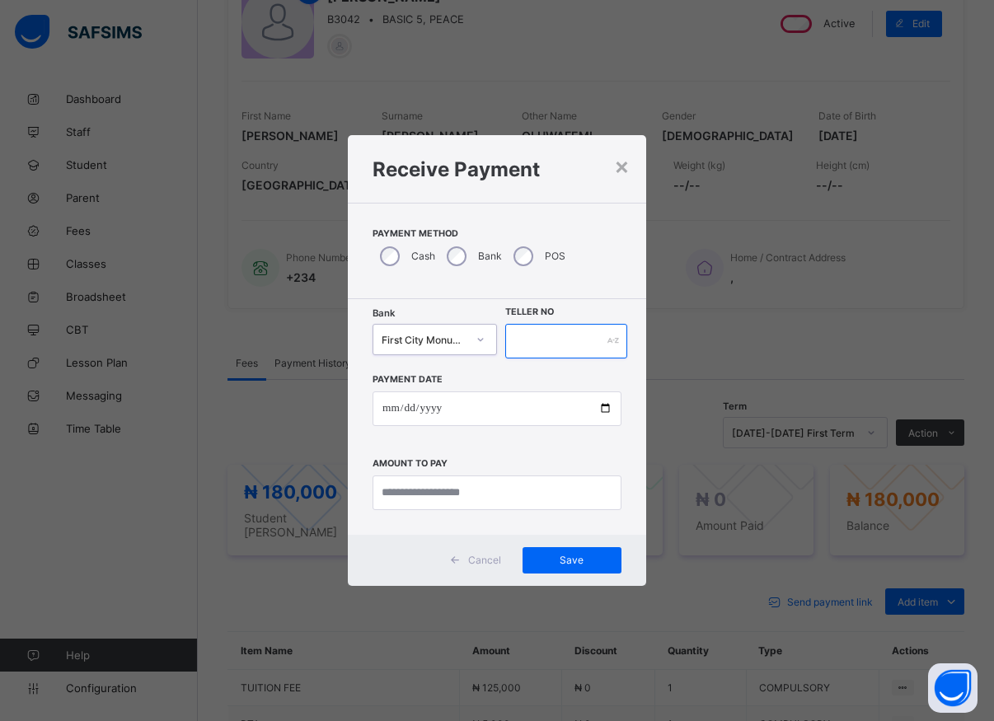
click at [532, 339] on input "text" at bounding box center [566, 341] width 122 height 35
type input "*****"
click at [598, 408] on input "date" at bounding box center [497, 409] width 249 height 35
type input "**********"
click at [417, 492] on input "currency" at bounding box center [497, 493] width 249 height 35
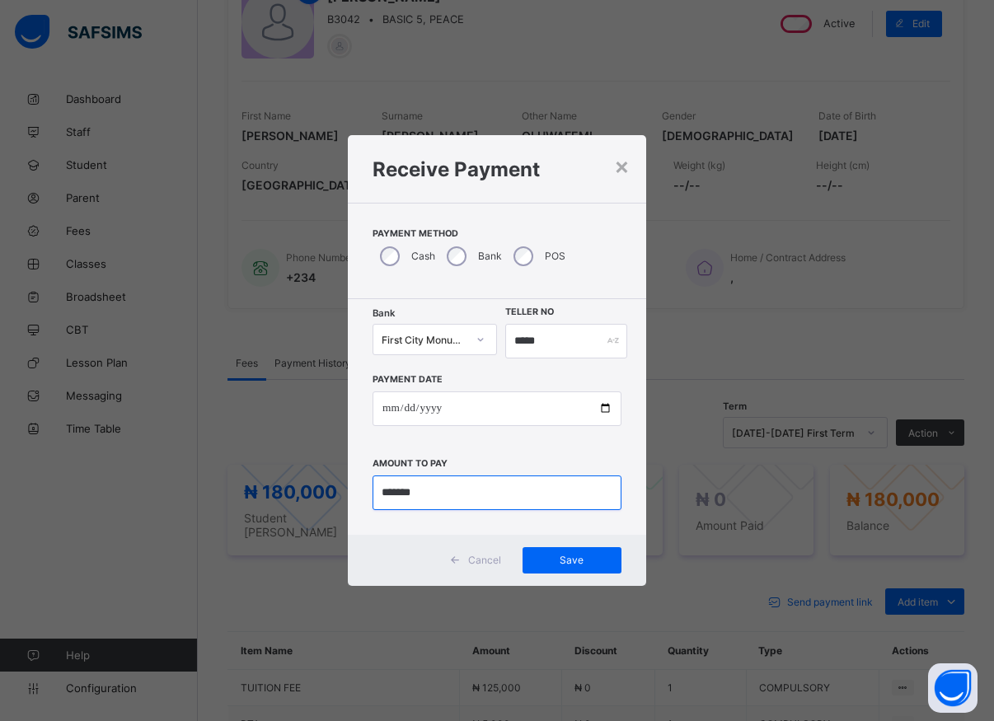
click at [431, 494] on input "currency" at bounding box center [497, 493] width 249 height 35
click at [535, 478] on input "currency" at bounding box center [497, 493] width 249 height 35
click at [397, 495] on input "currency" at bounding box center [497, 493] width 249 height 35
type input "*********"
click at [579, 558] on span "Save" at bounding box center [572, 560] width 74 height 12
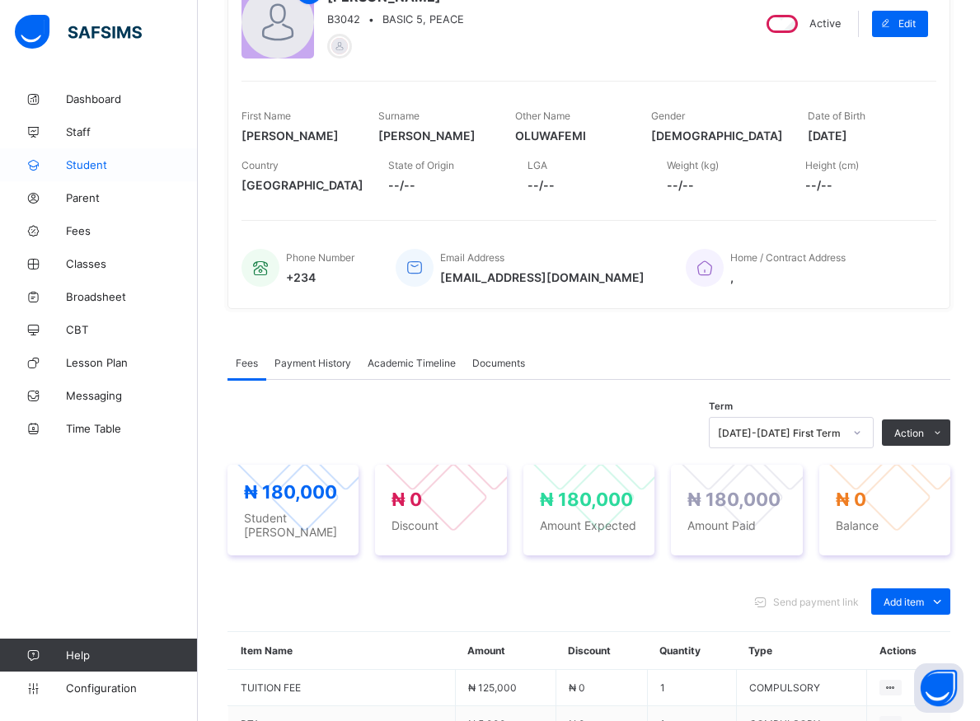
click at [95, 164] on span "Student" at bounding box center [132, 164] width 132 height 13
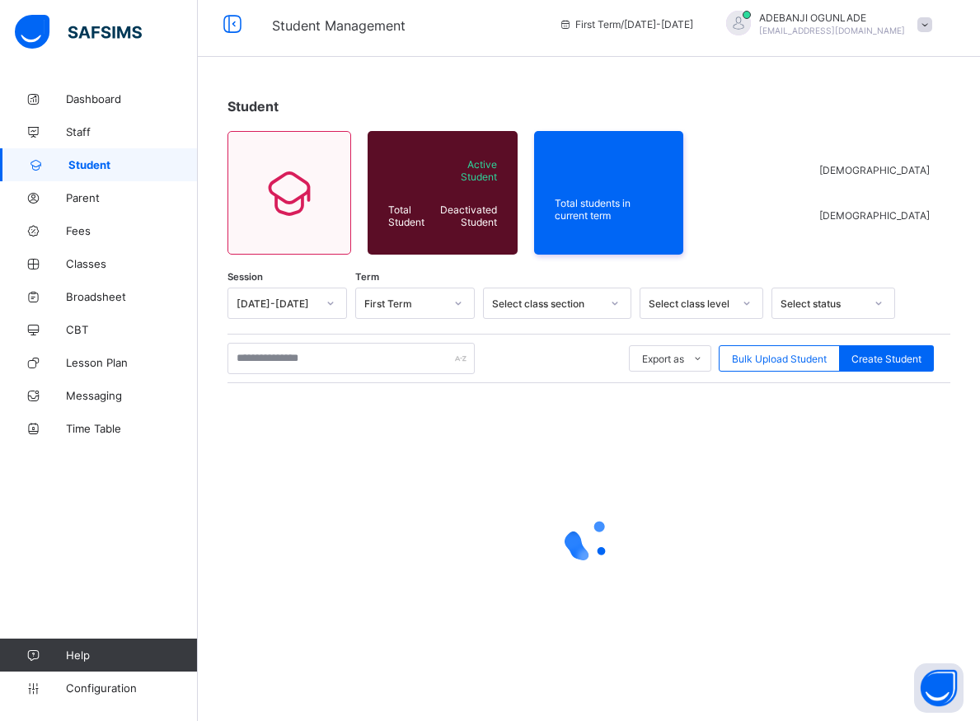
scroll to position [9, 0]
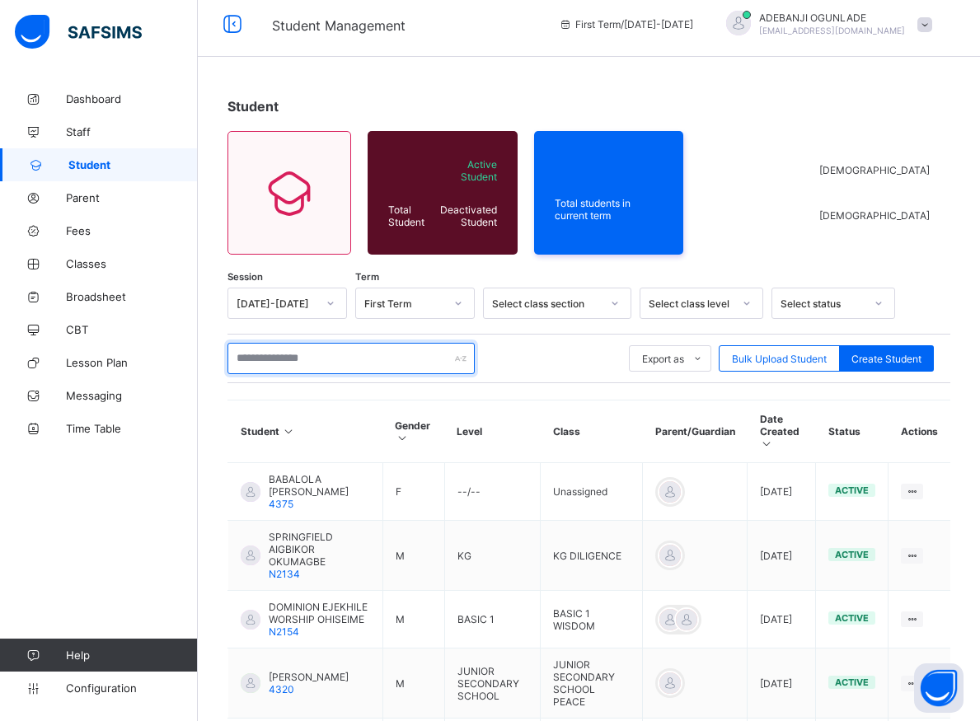
click at [260, 363] on input "text" at bounding box center [350, 358] width 247 height 31
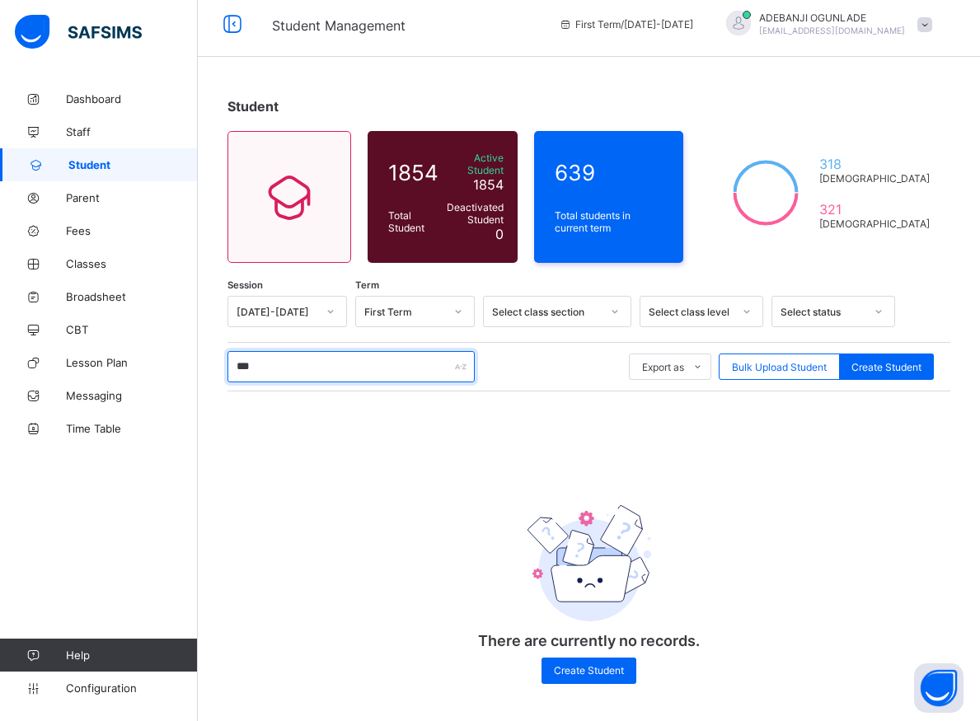
scroll to position [7, 0]
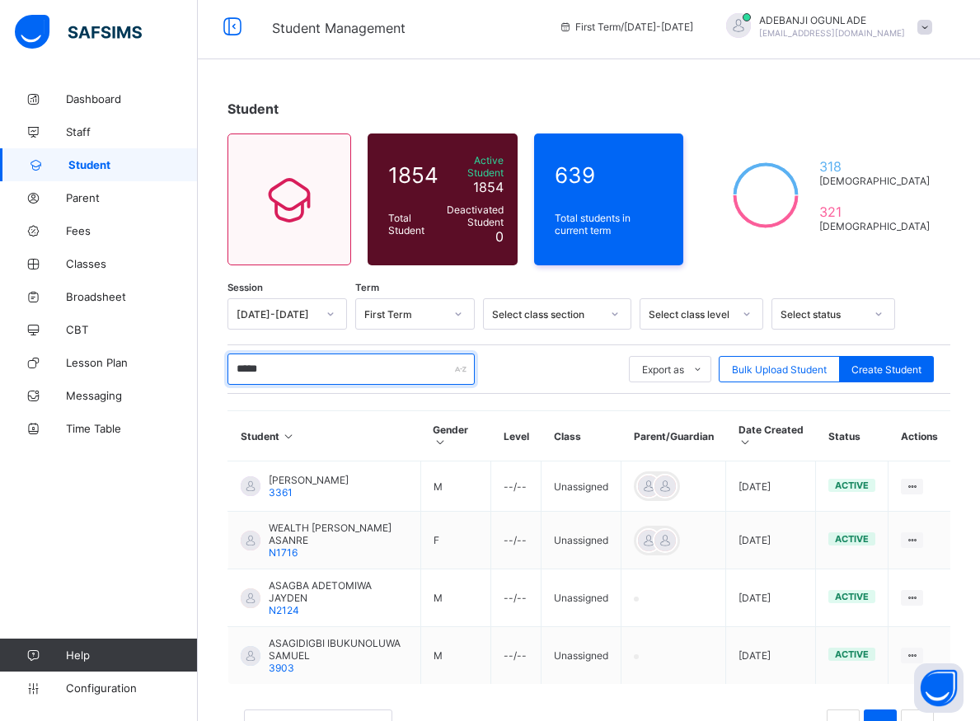
type input "******"
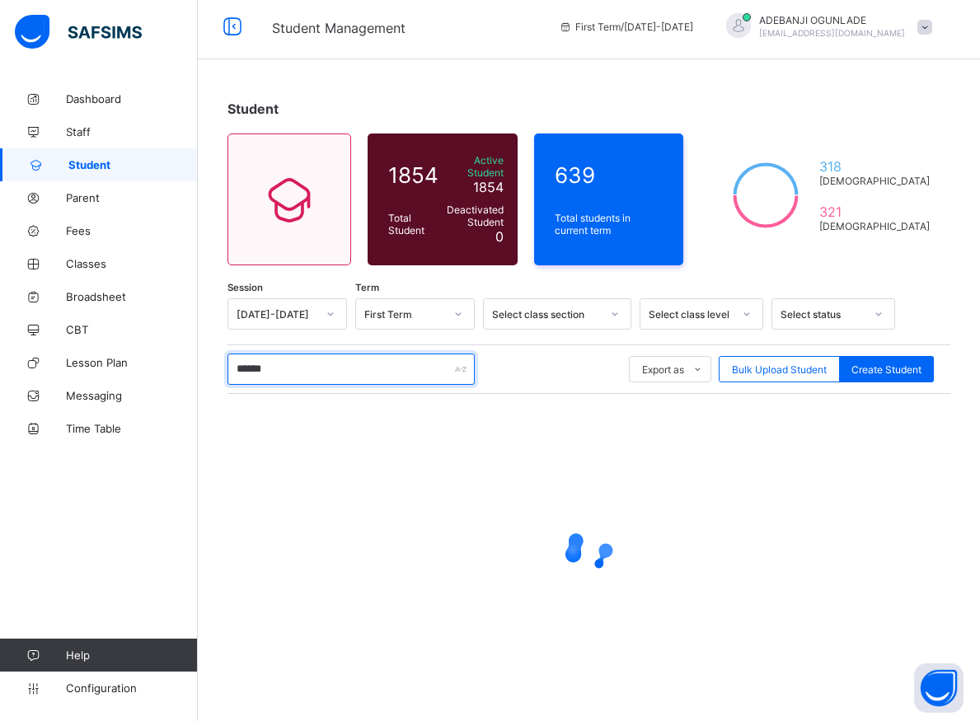
scroll to position [0, 0]
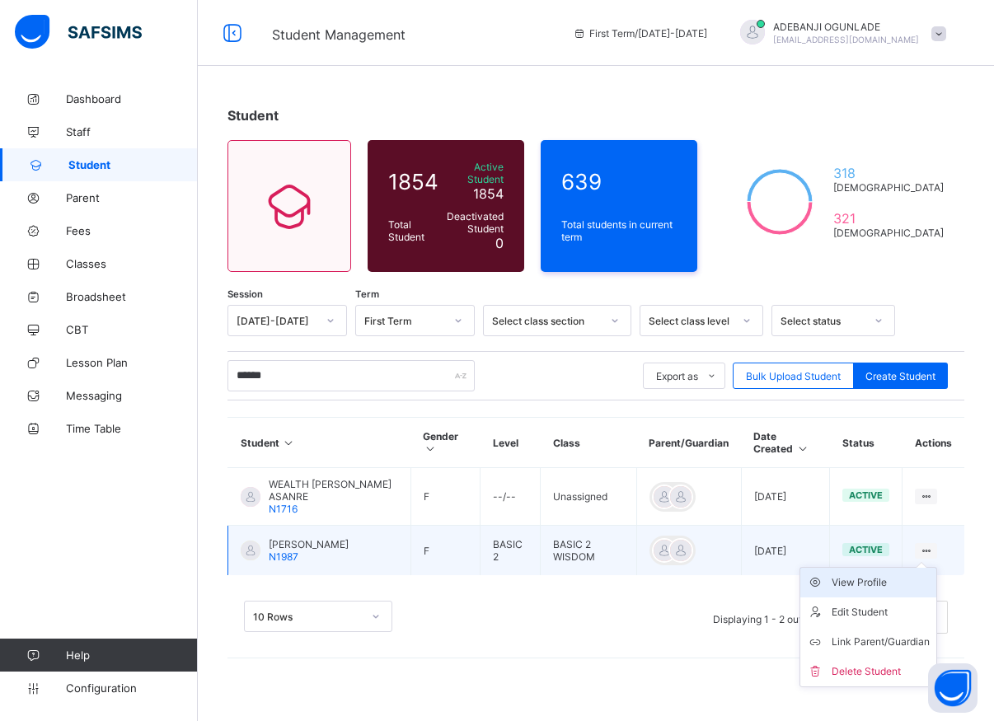
click at [864, 579] on div "View Profile" at bounding box center [881, 582] width 98 height 16
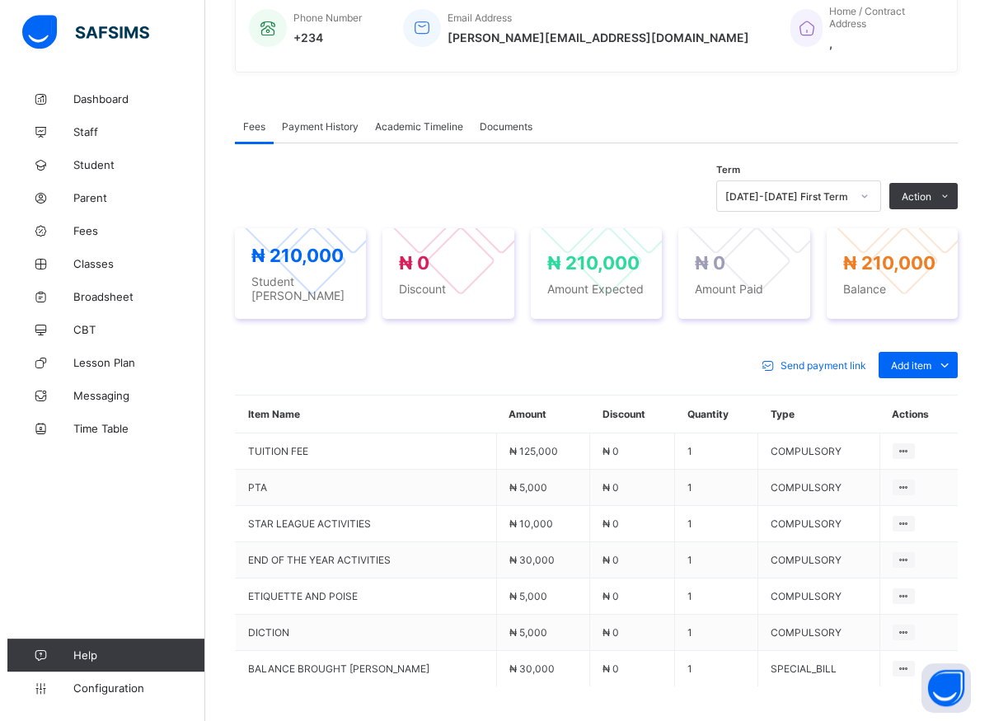
scroll to position [544, 0]
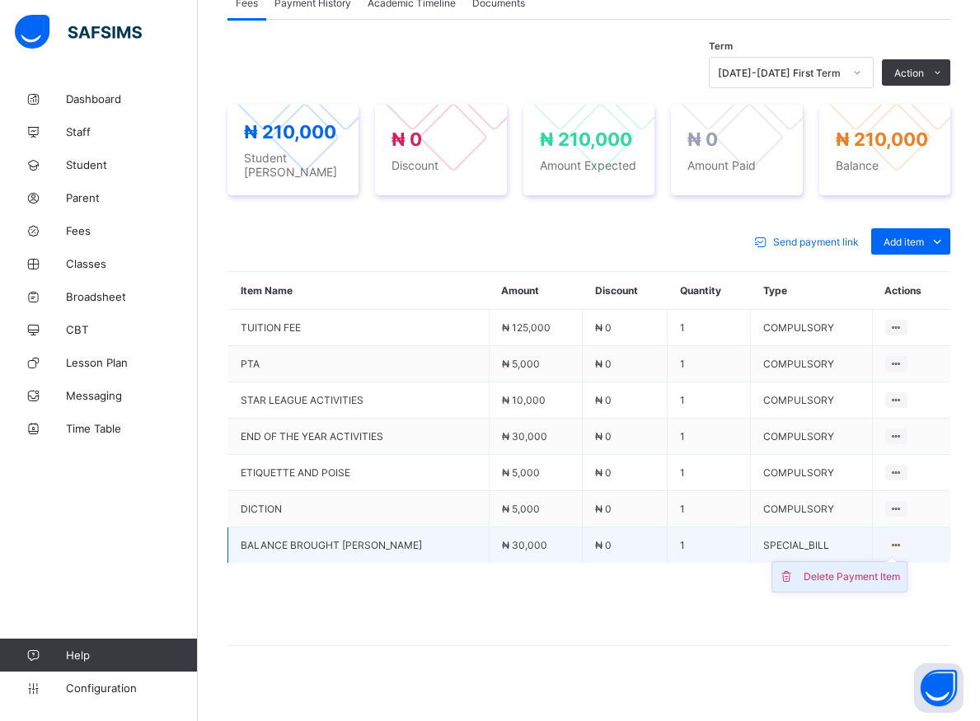
click at [869, 569] on div "Delete Payment Item" at bounding box center [852, 577] width 96 height 16
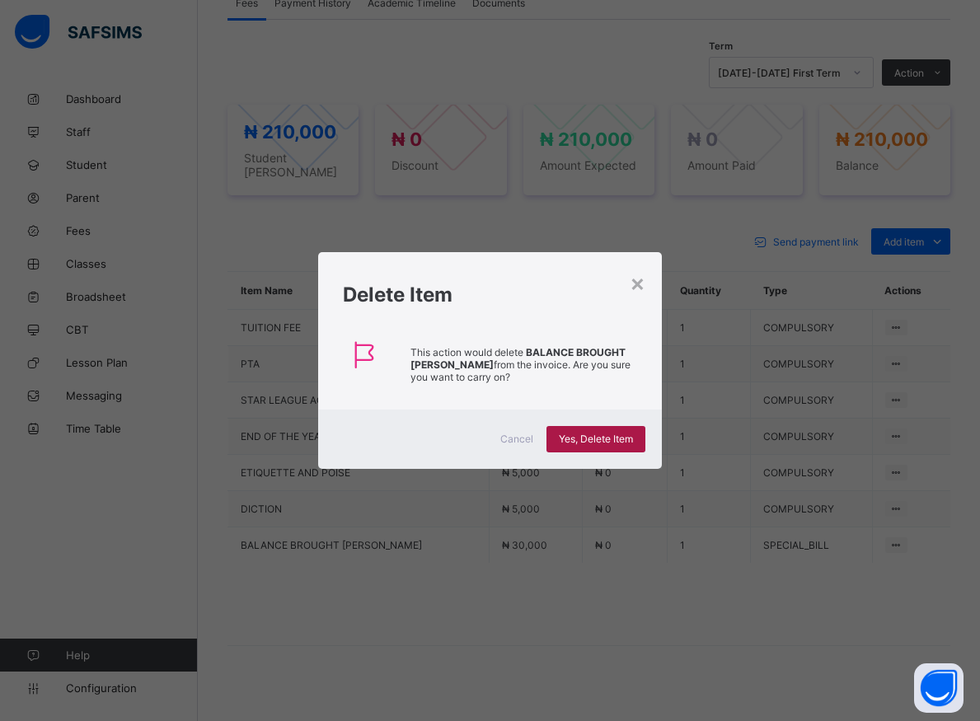
click at [593, 442] on span "Yes, Delete Item" at bounding box center [596, 439] width 74 height 12
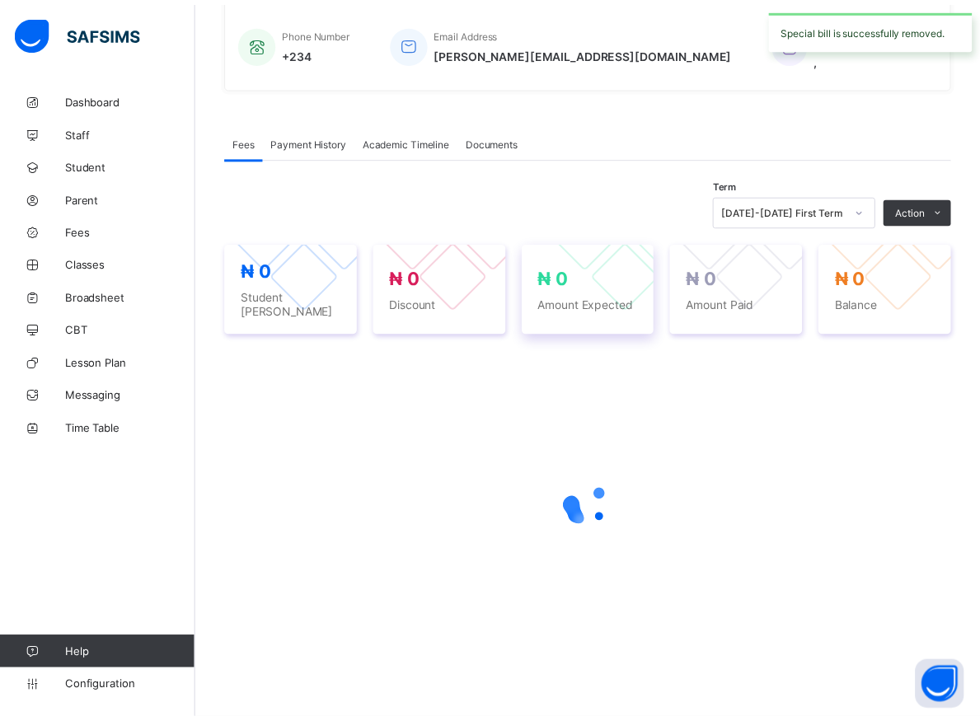
scroll to position [390, 0]
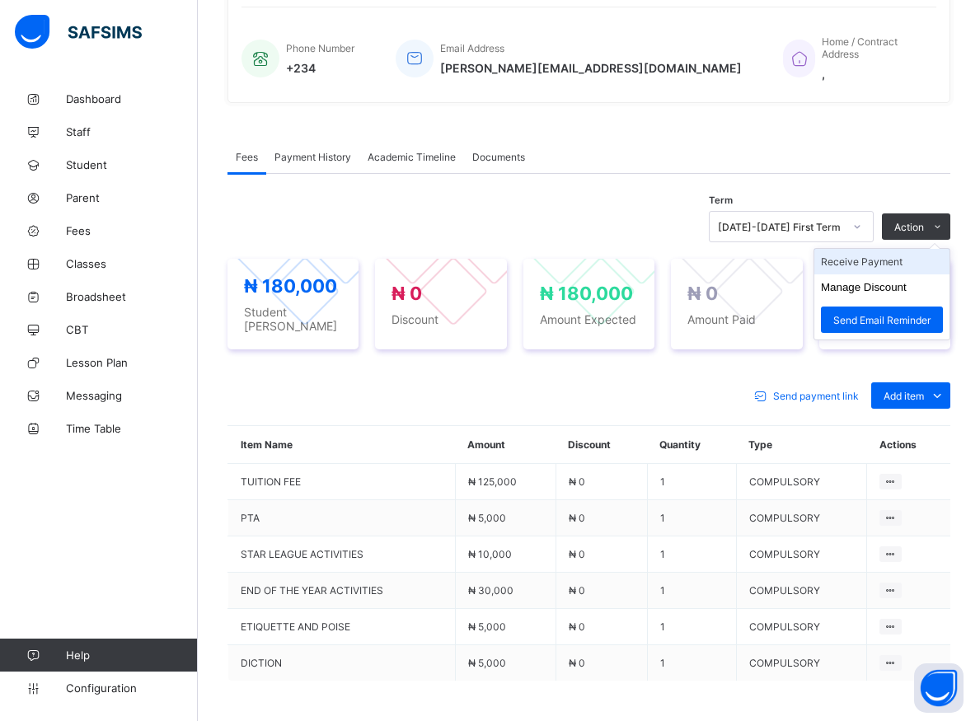
click at [875, 256] on li "Receive Payment" at bounding box center [881, 262] width 135 height 26
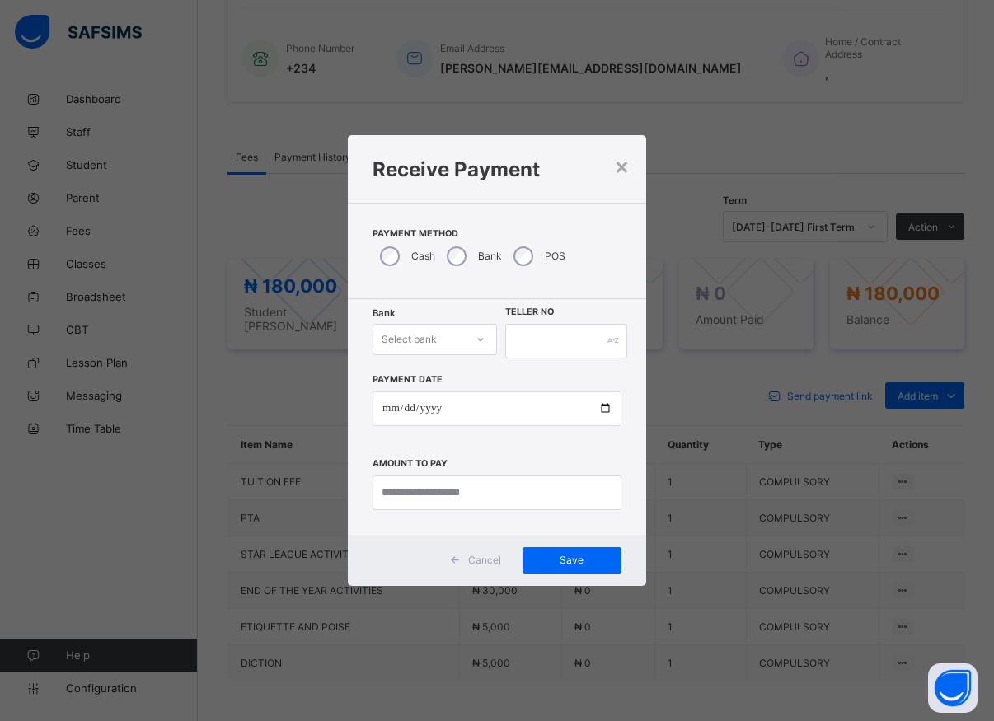
click at [457, 343] on div "Select bank" at bounding box center [418, 339] width 91 height 23
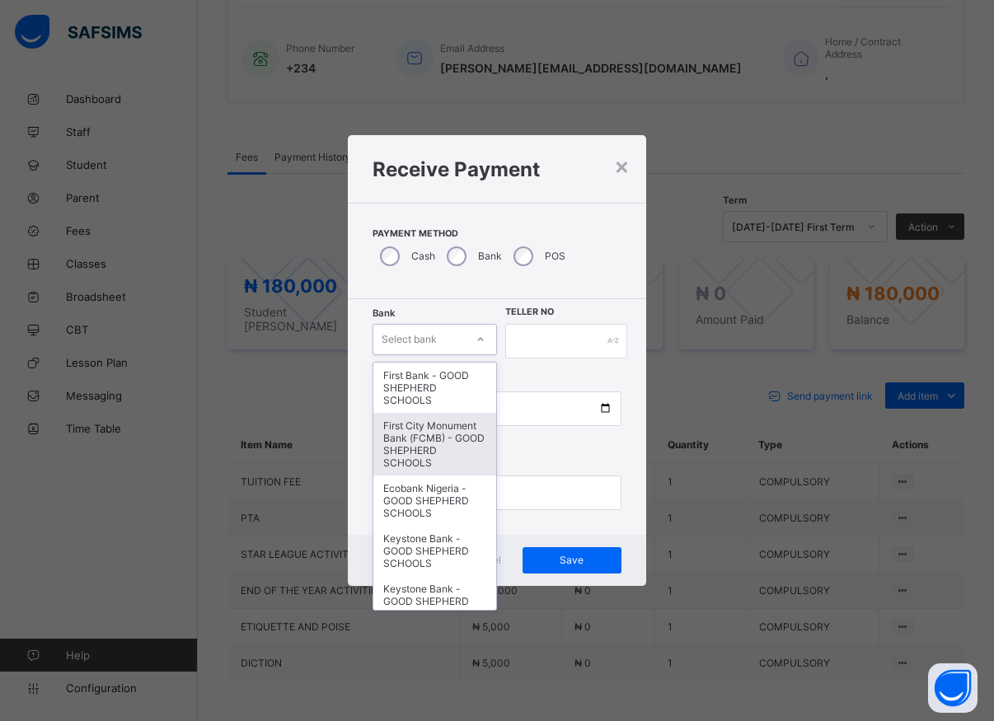
click at [411, 461] on div "First City Monument Bank (FCMB) - GOOD SHEPHERD SCHOOLS" at bounding box center [434, 444] width 123 height 63
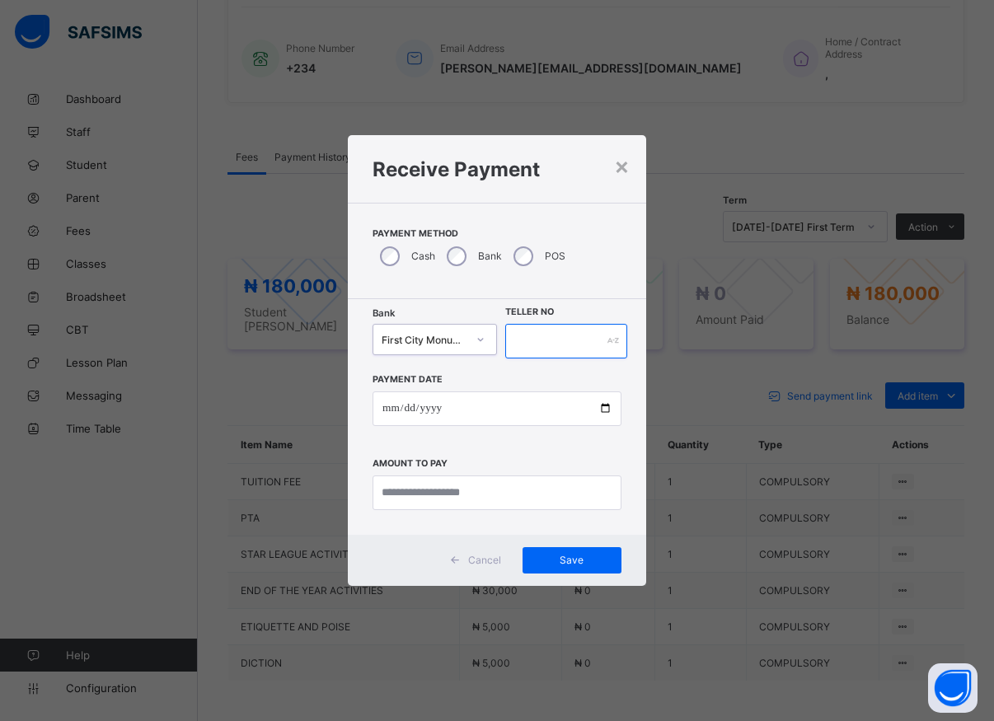
click at [528, 334] on input "text" at bounding box center [566, 341] width 122 height 35
type input "*****"
click at [584, 416] on input "date" at bounding box center [497, 409] width 249 height 35
click at [608, 410] on input "date" at bounding box center [497, 409] width 249 height 35
type input "**********"
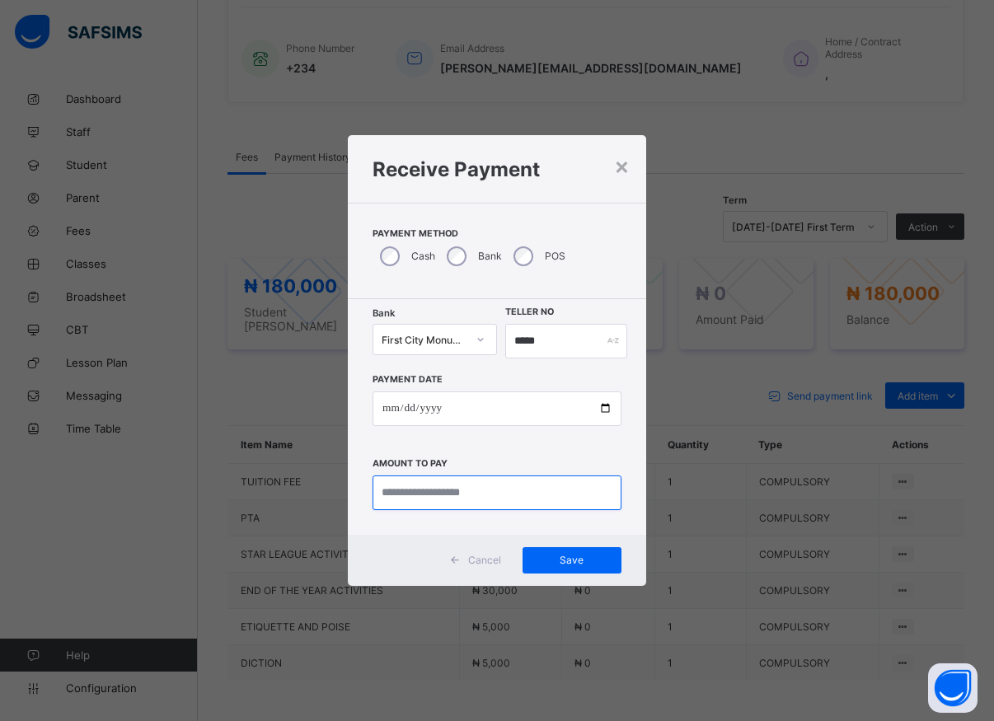
click at [448, 490] on input "currency" at bounding box center [497, 493] width 249 height 35
type input "*********"
click at [558, 559] on span "Save" at bounding box center [572, 560] width 74 height 12
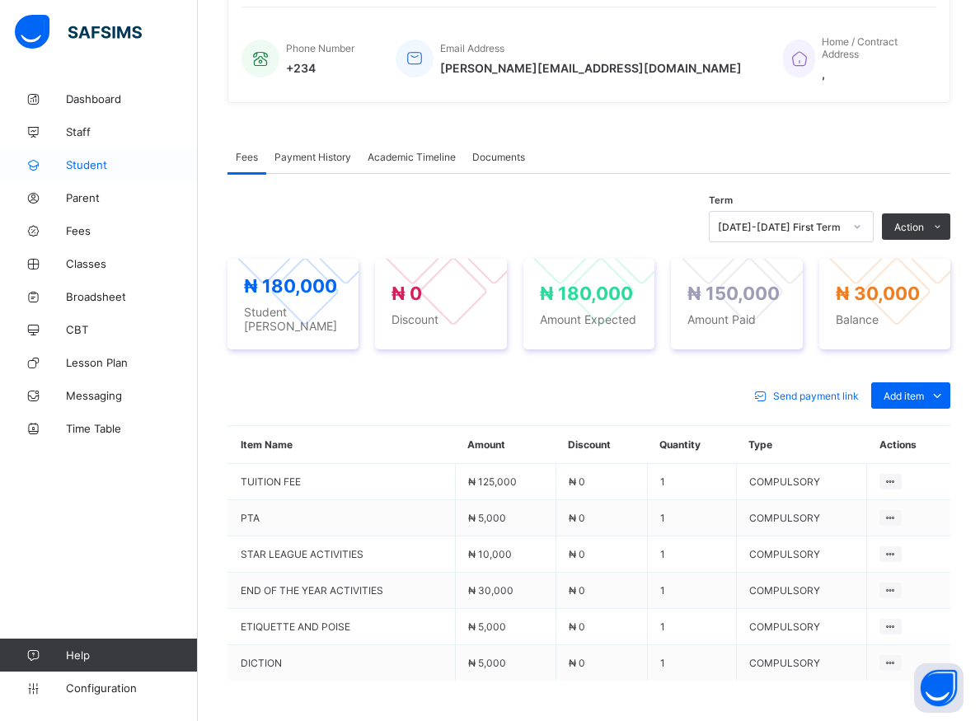
click at [91, 164] on span "Student" at bounding box center [132, 164] width 132 height 13
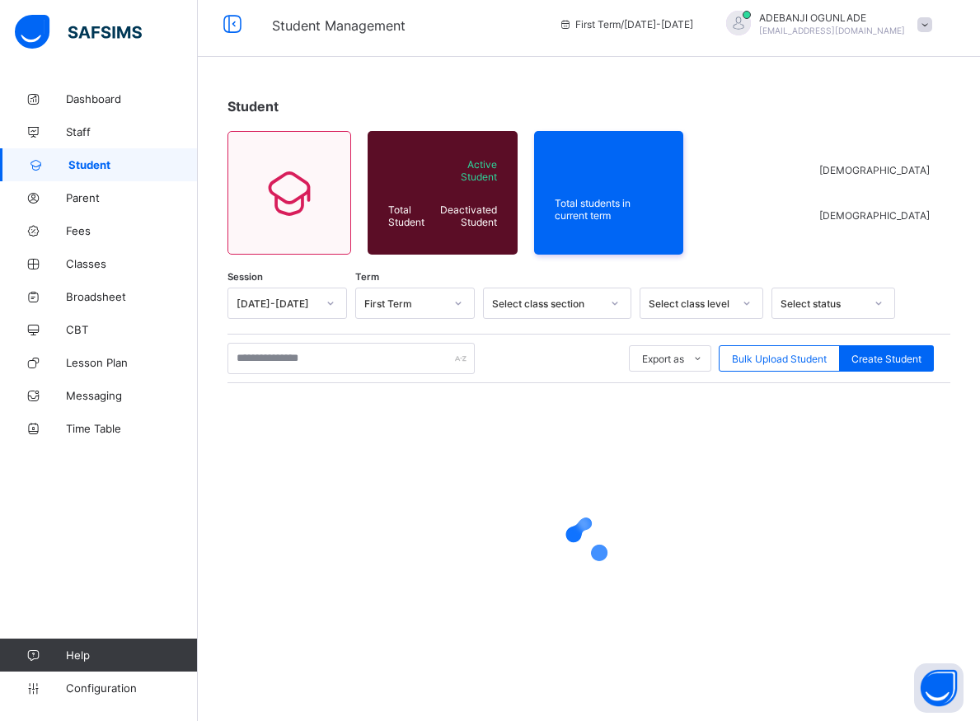
scroll to position [9, 0]
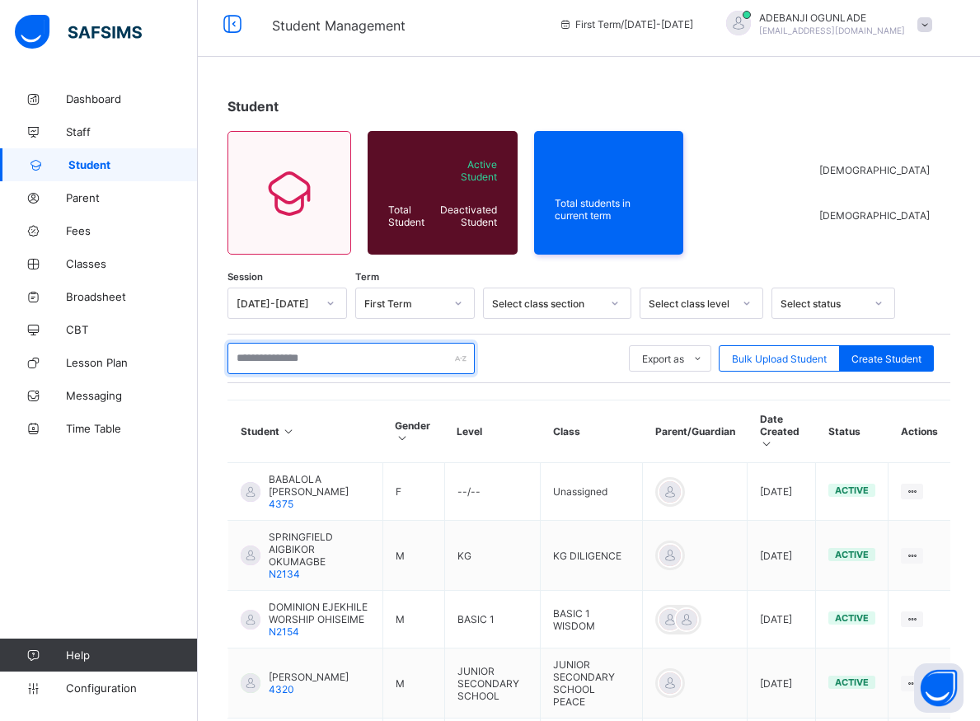
click at [272, 361] on input "text" at bounding box center [350, 358] width 247 height 31
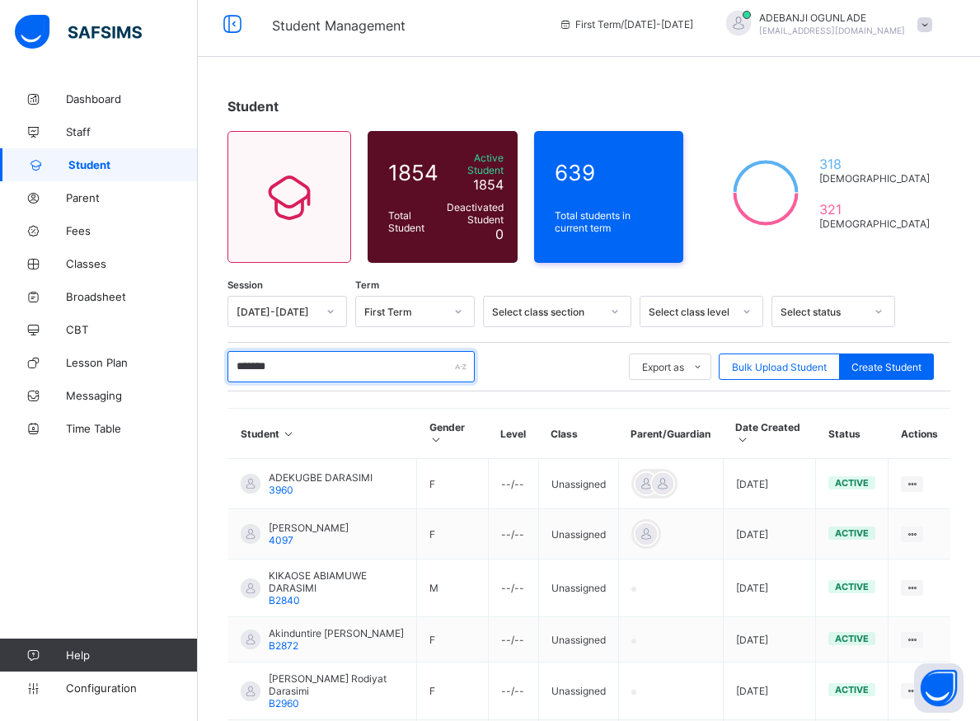
type input "********"
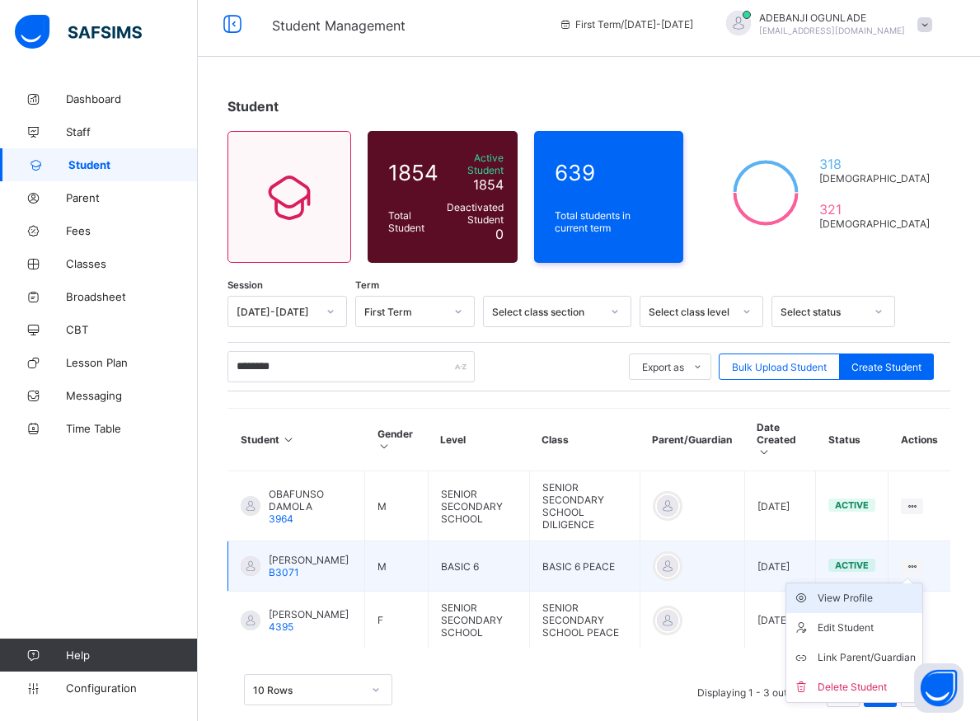
click at [882, 590] on div "View Profile" at bounding box center [867, 598] width 98 height 16
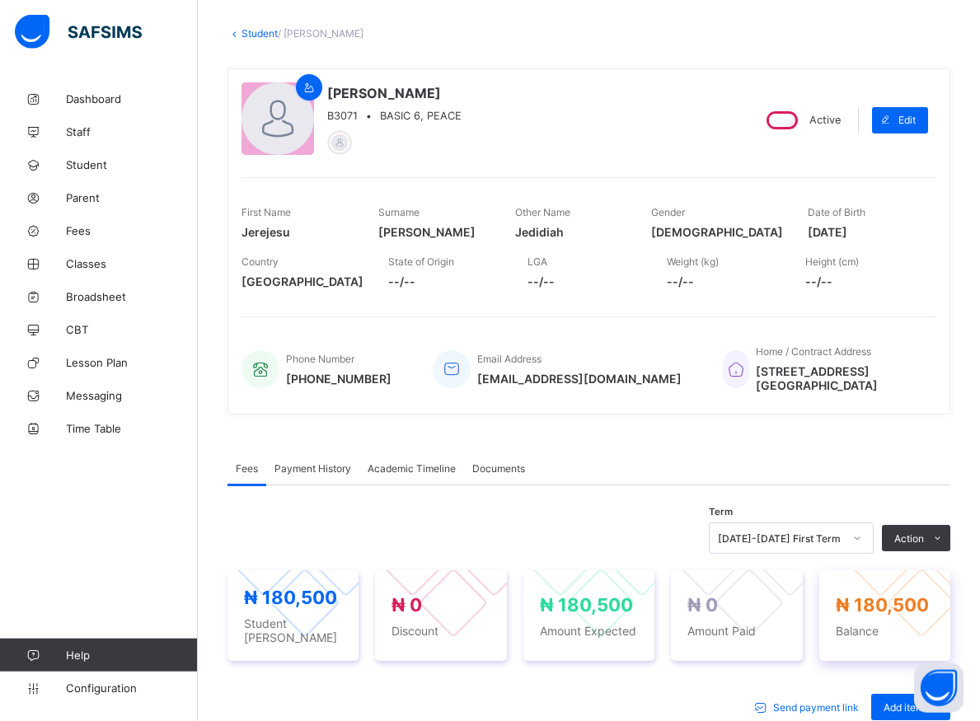
scroll to position [177, 0]
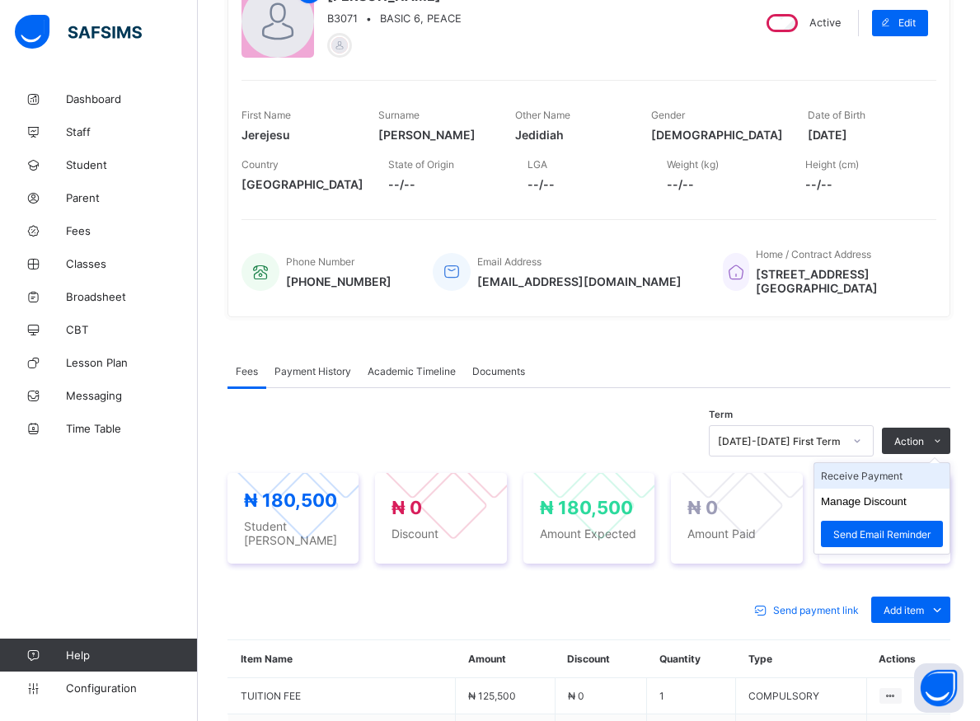
click at [891, 469] on li "Receive Payment" at bounding box center [881, 476] width 135 height 26
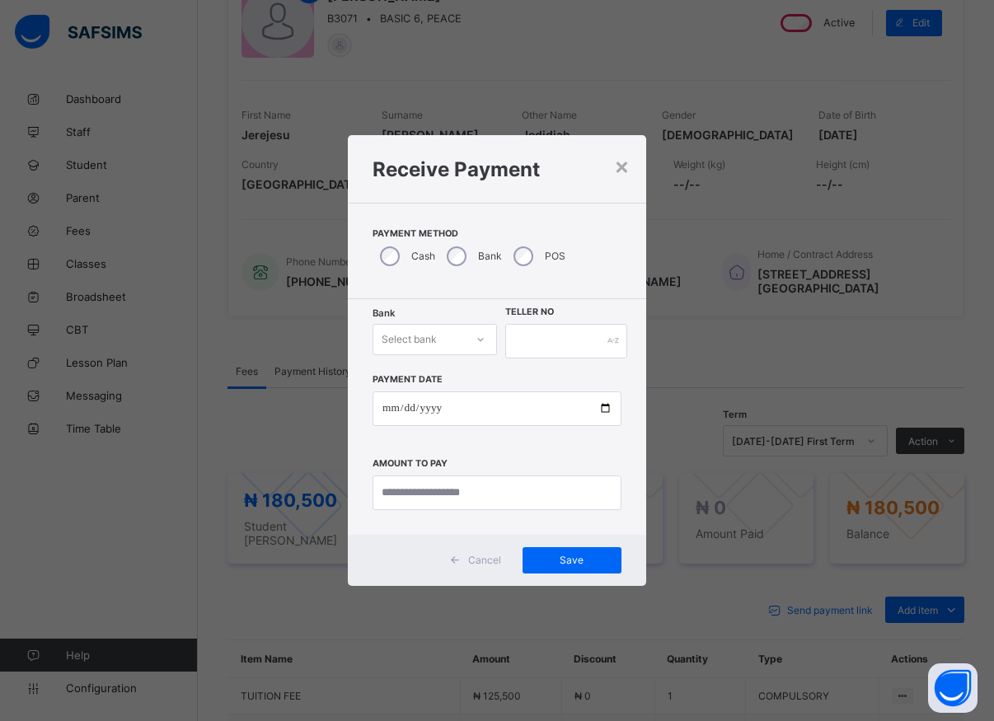
click at [451, 339] on div "Select bank" at bounding box center [418, 339] width 91 height 23
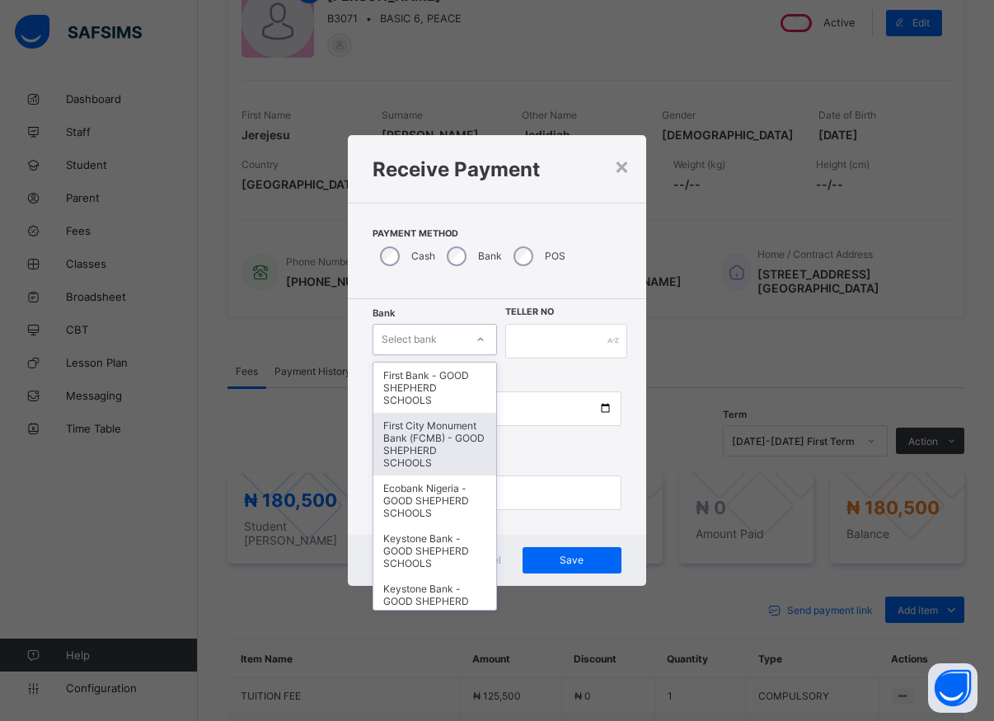
click at [424, 441] on div "First City Monument Bank (FCMB) - GOOD SHEPHERD SCHOOLS" at bounding box center [434, 444] width 123 height 63
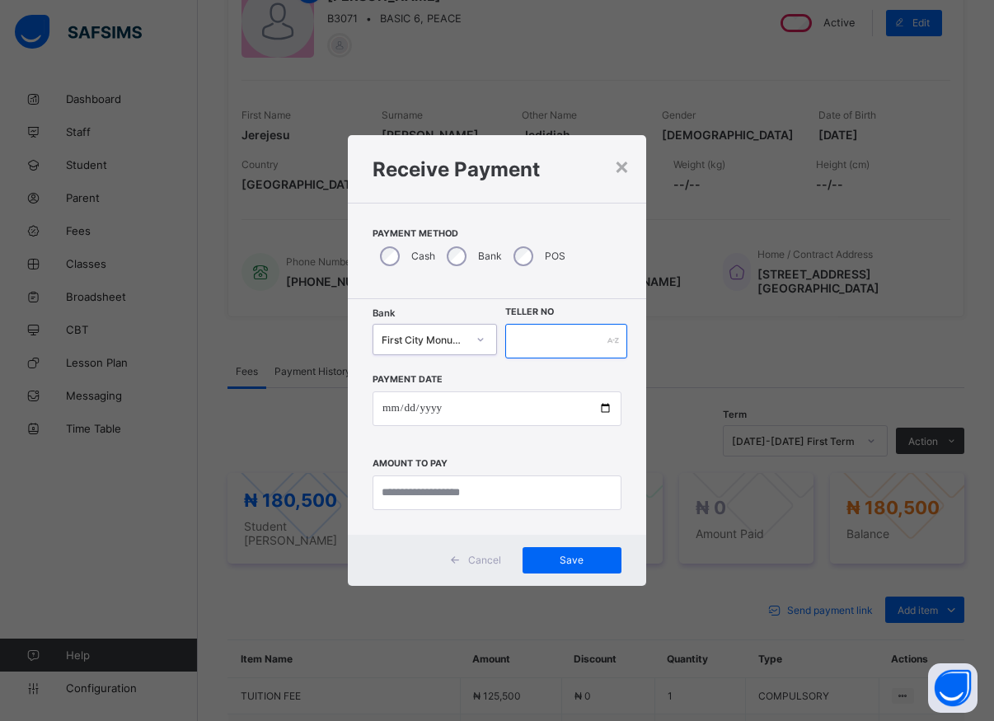
click at [513, 333] on input "text" at bounding box center [566, 341] width 122 height 35
type input "*****"
click at [599, 414] on input "date" at bounding box center [497, 409] width 249 height 35
type input "**********"
click at [439, 497] on input "currency" at bounding box center [497, 493] width 249 height 35
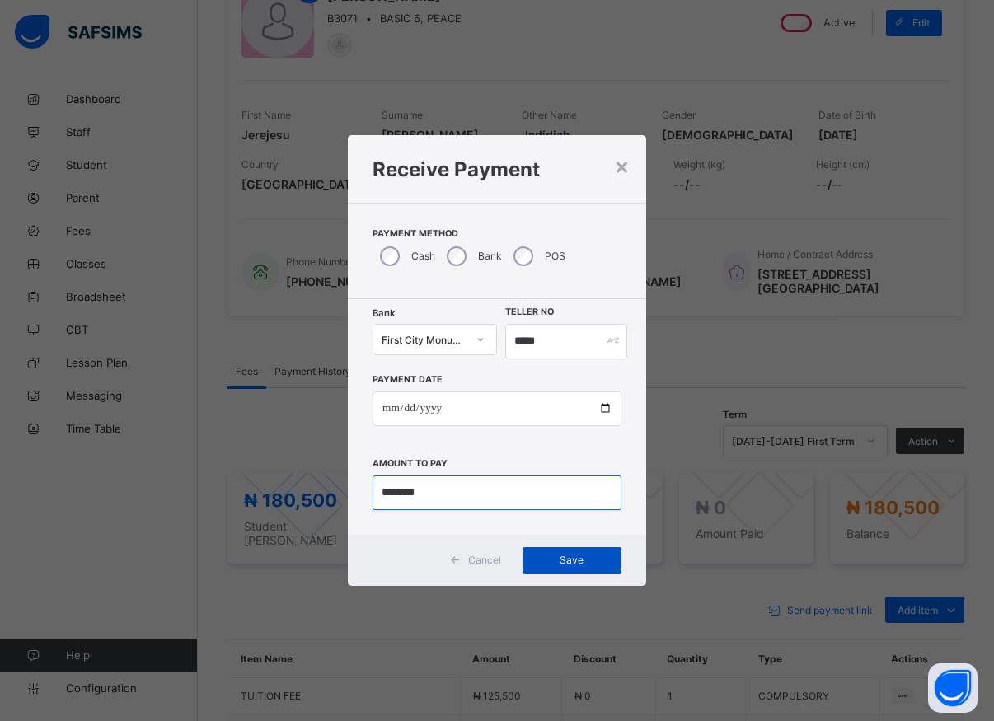
type input "********"
click at [577, 557] on span "Save" at bounding box center [572, 560] width 74 height 12
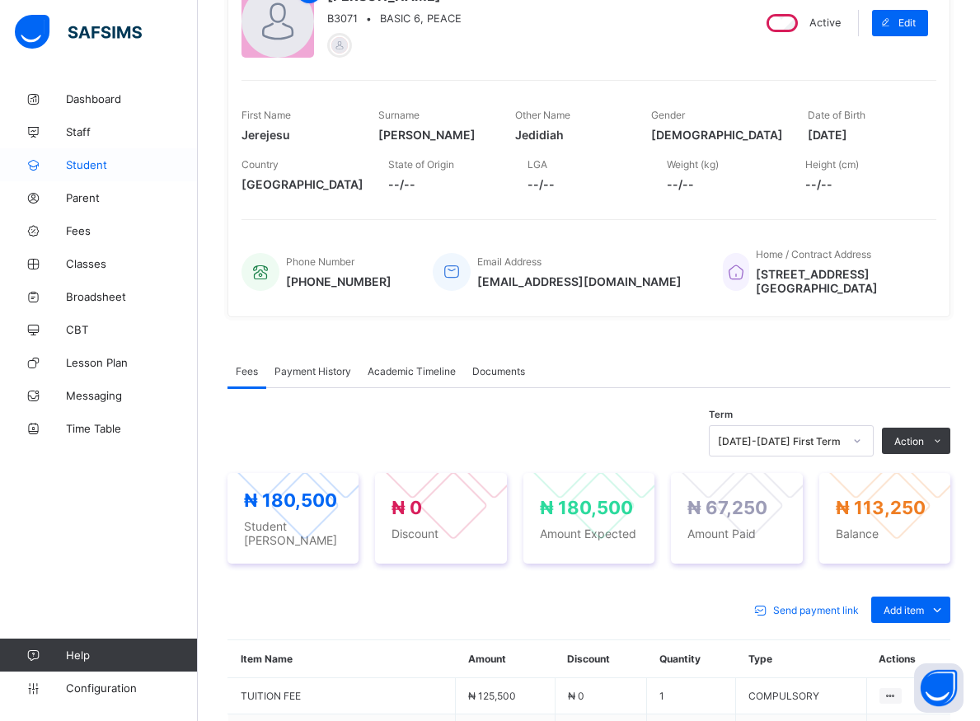
click at [77, 165] on span "Student" at bounding box center [132, 164] width 132 height 13
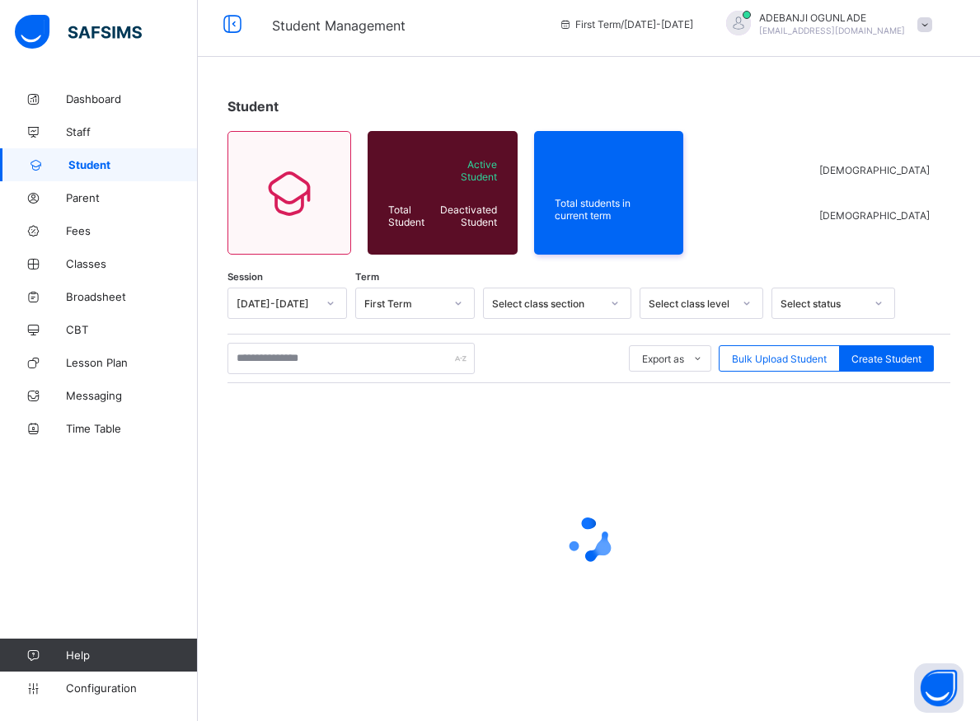
scroll to position [9, 0]
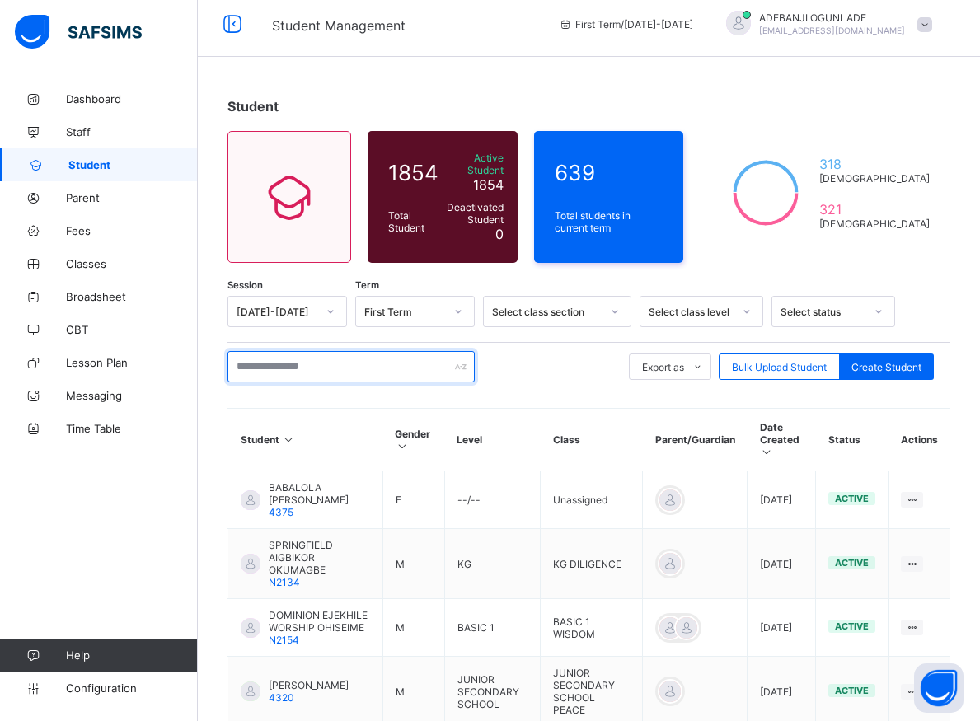
click at [303, 357] on input "text" at bounding box center [350, 366] width 247 height 31
click at [280, 363] on input "text" at bounding box center [350, 366] width 247 height 31
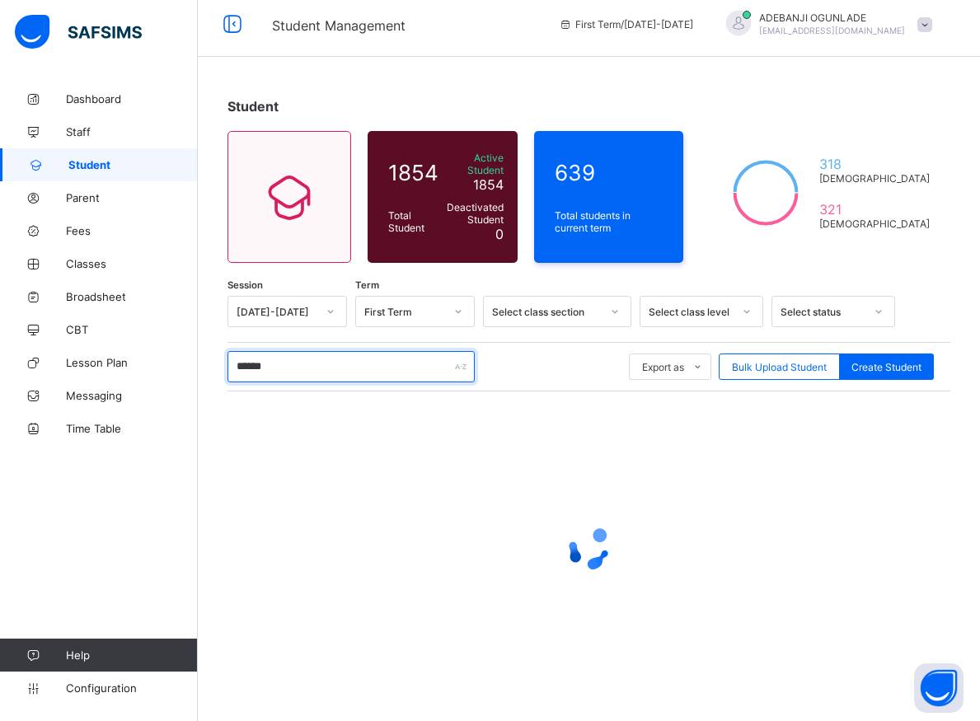
type input "*******"
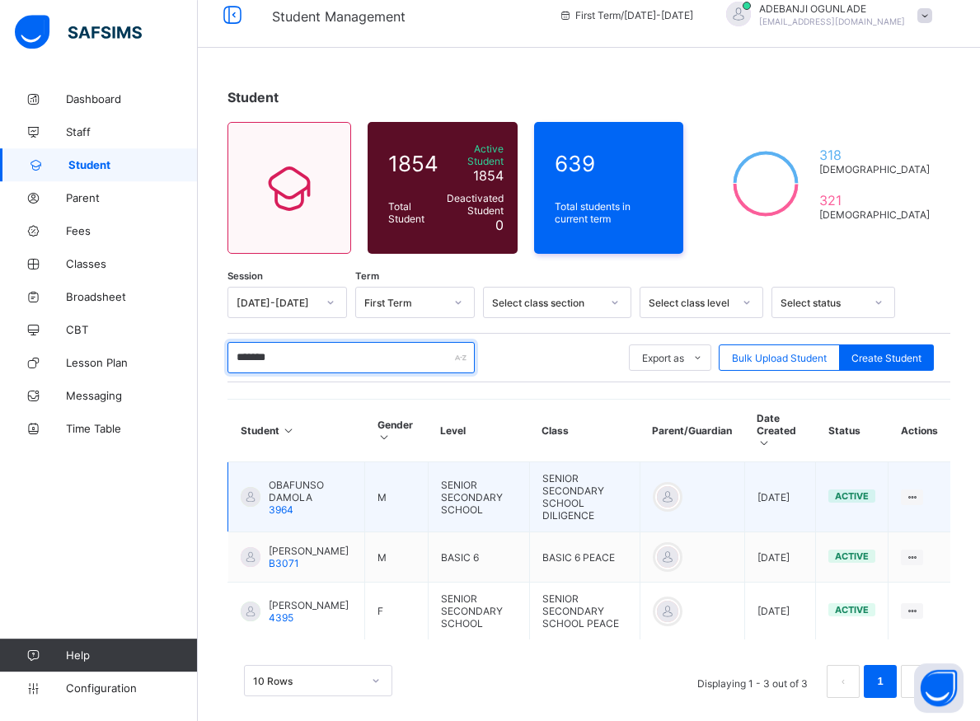
scroll to position [35, 0]
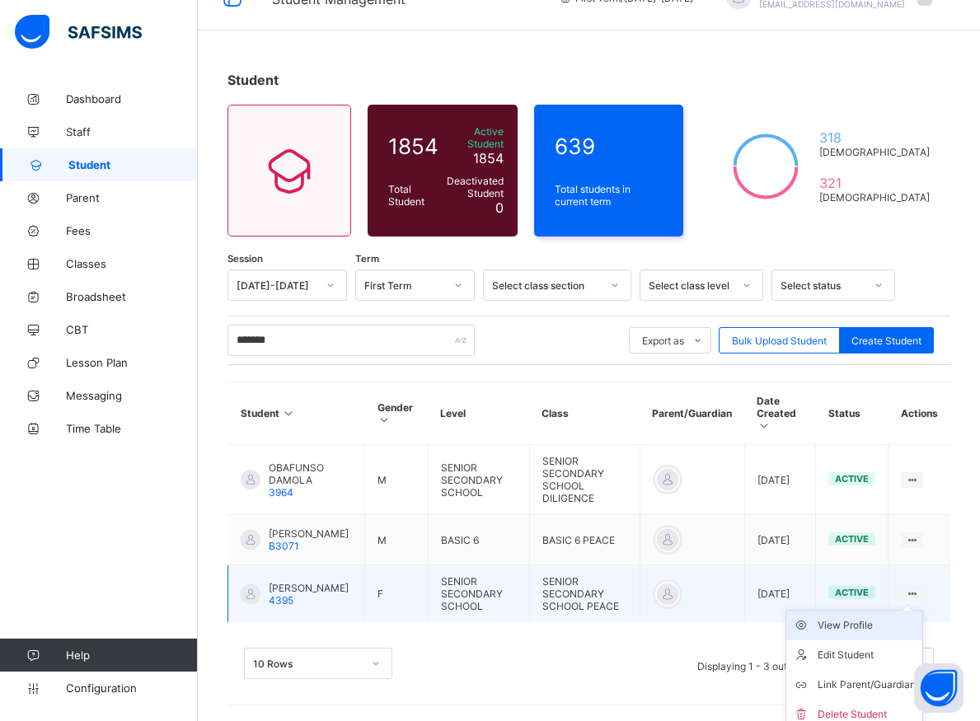
click at [865, 631] on div "View Profile" at bounding box center [867, 625] width 98 height 16
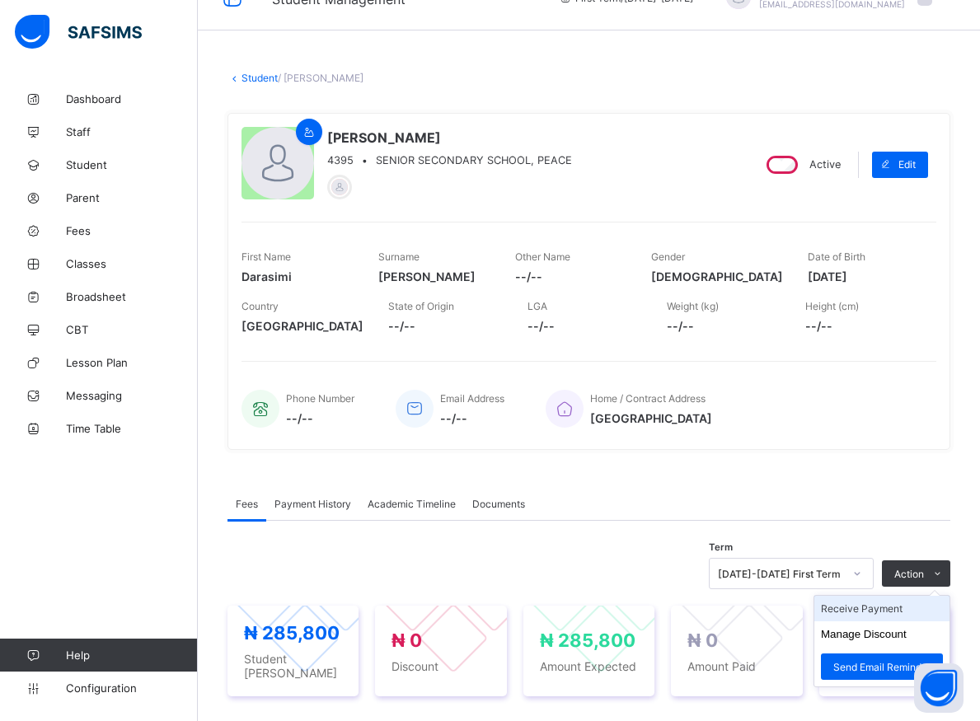
click at [890, 608] on li "Receive Payment" at bounding box center [881, 609] width 135 height 26
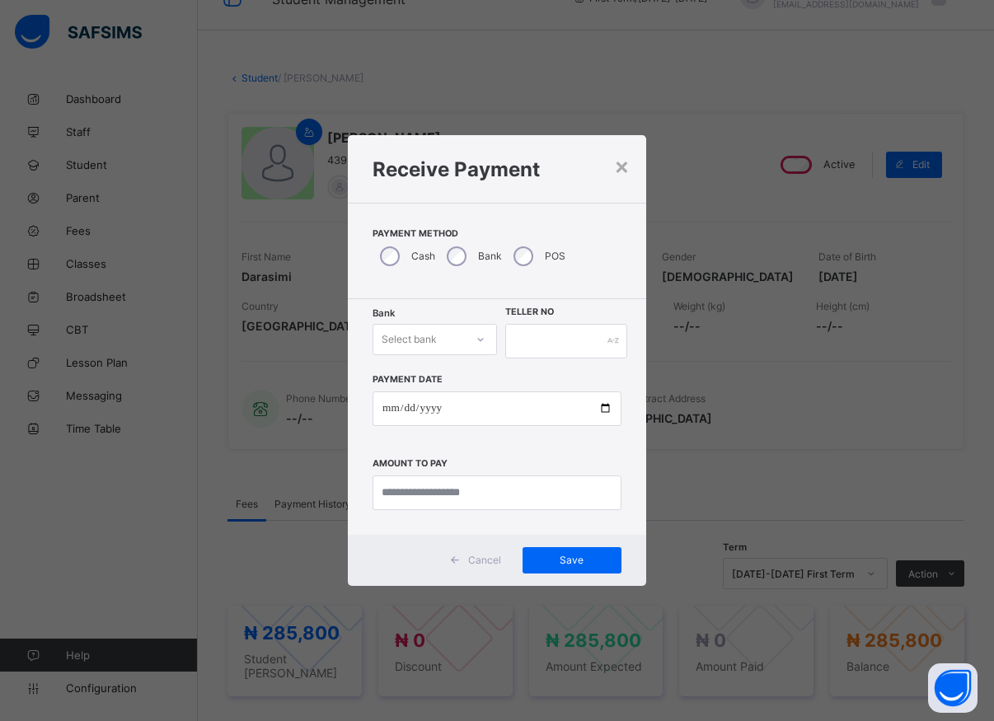
click at [476, 345] on icon at bounding box center [481, 339] width 10 height 16
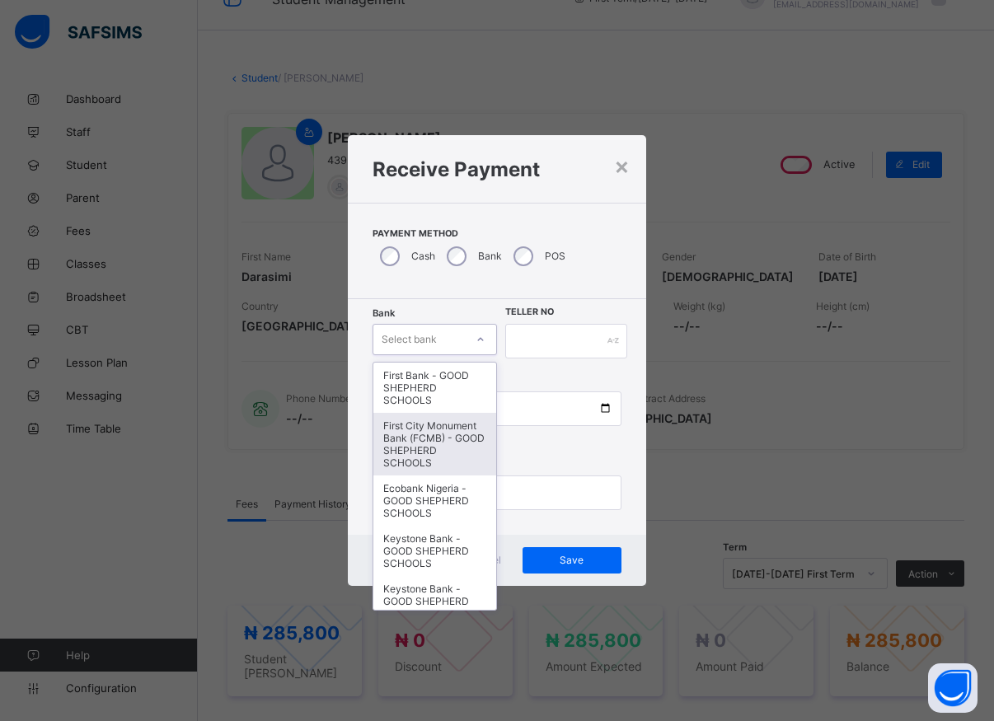
click at [423, 440] on div "First City Monument Bank (FCMB) - GOOD SHEPHERD SCHOOLS" at bounding box center [434, 444] width 123 height 63
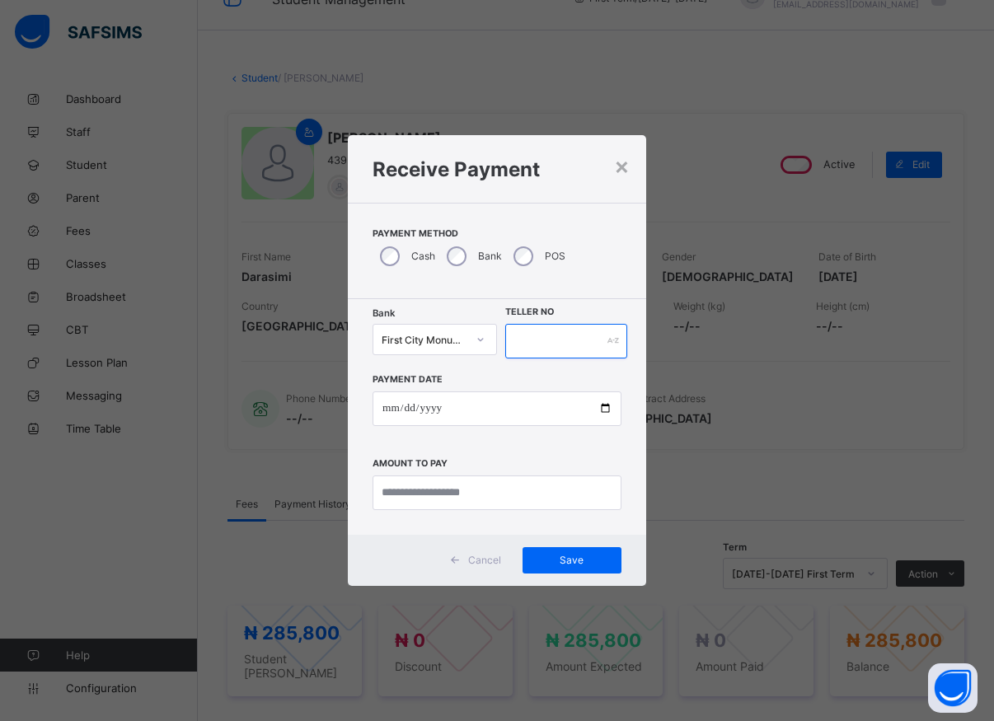
click at [517, 336] on input "text" at bounding box center [566, 341] width 122 height 35
type input "*****"
click at [607, 413] on input "date" at bounding box center [497, 409] width 249 height 35
type input "**********"
click at [474, 496] on input "currency" at bounding box center [497, 493] width 249 height 35
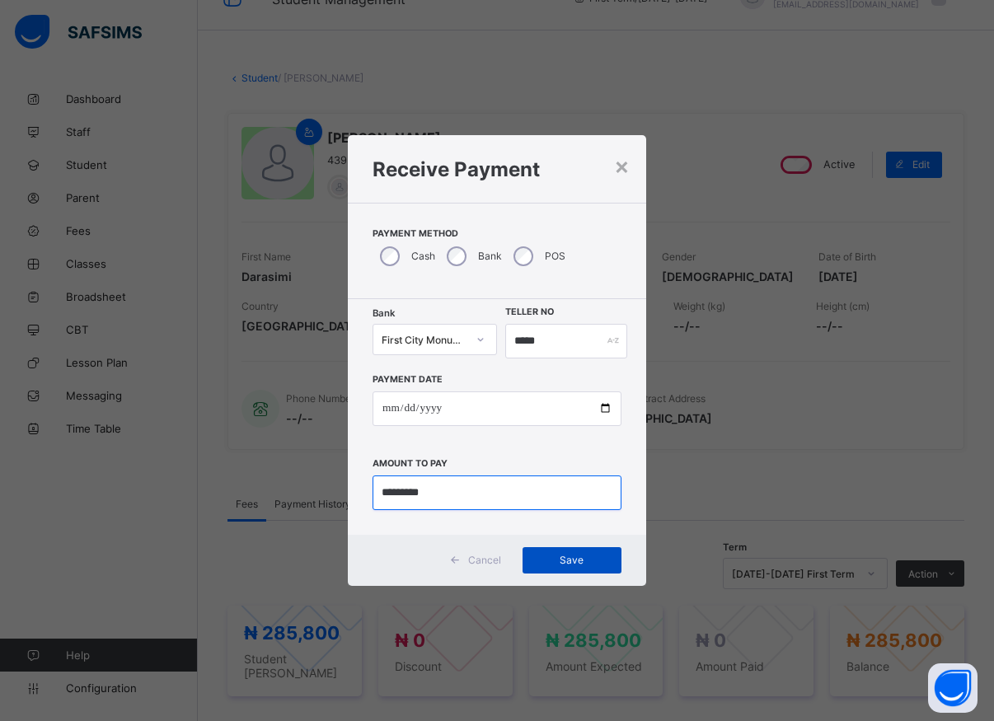
type input "*********"
click at [553, 556] on span "Save" at bounding box center [572, 560] width 74 height 12
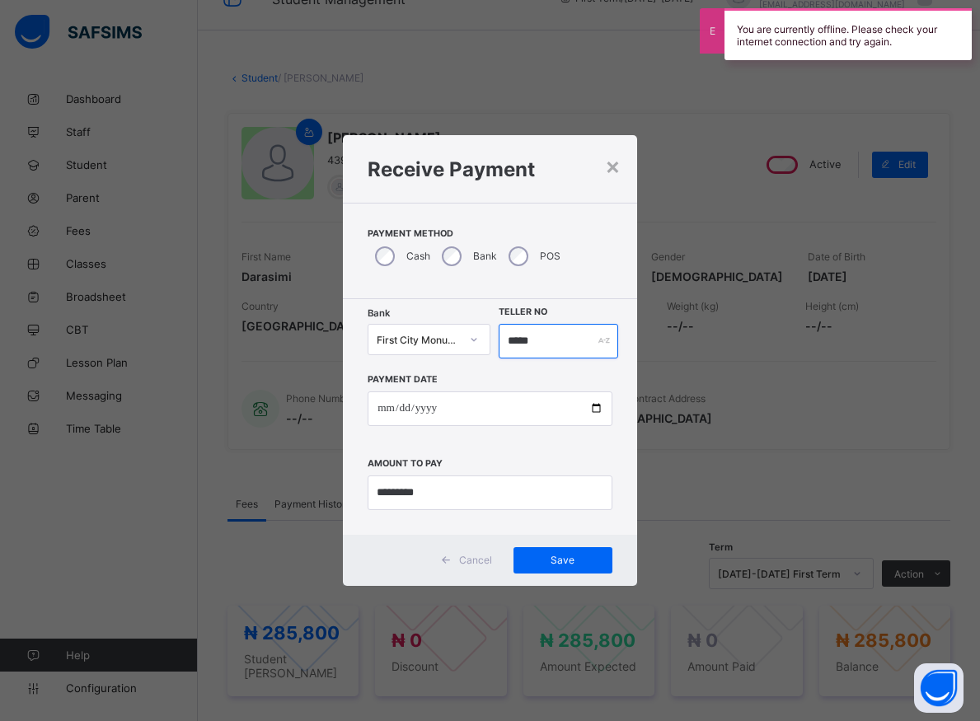
click at [538, 340] on input "*****" at bounding box center [559, 341] width 120 height 35
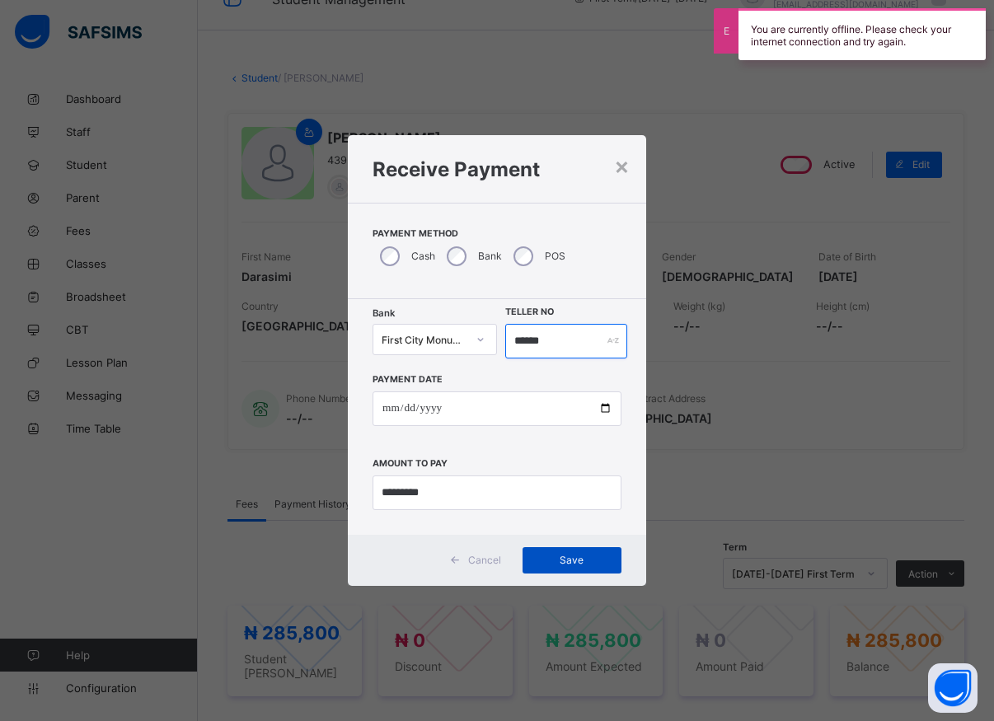
type input "******"
click at [579, 555] on span "Save" at bounding box center [572, 560] width 74 height 12
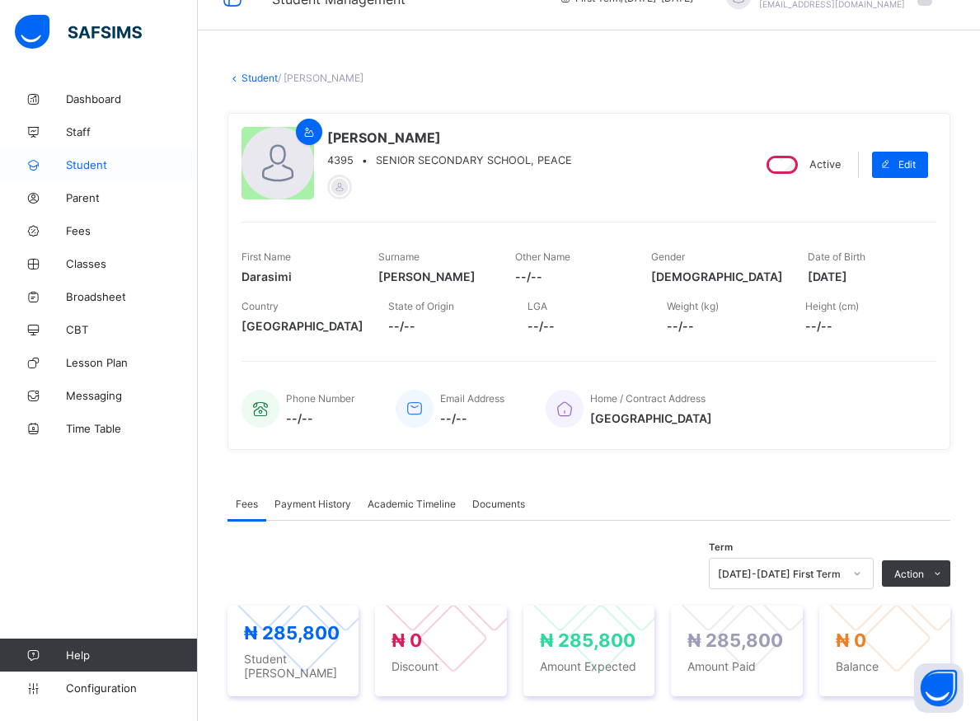
click at [96, 162] on span "Student" at bounding box center [132, 164] width 132 height 13
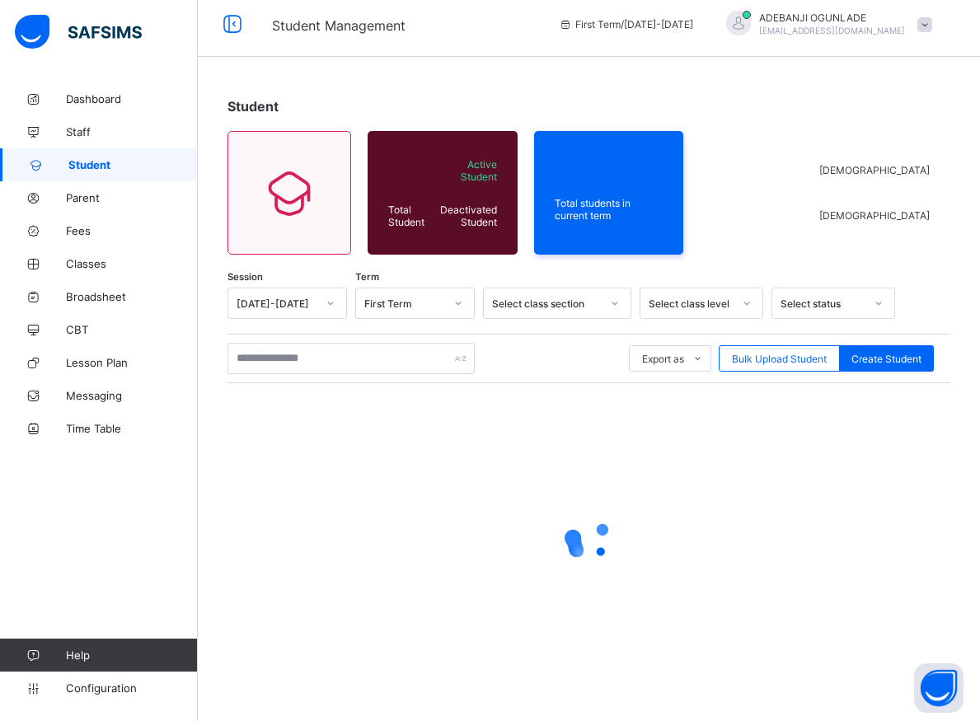
scroll to position [9, 0]
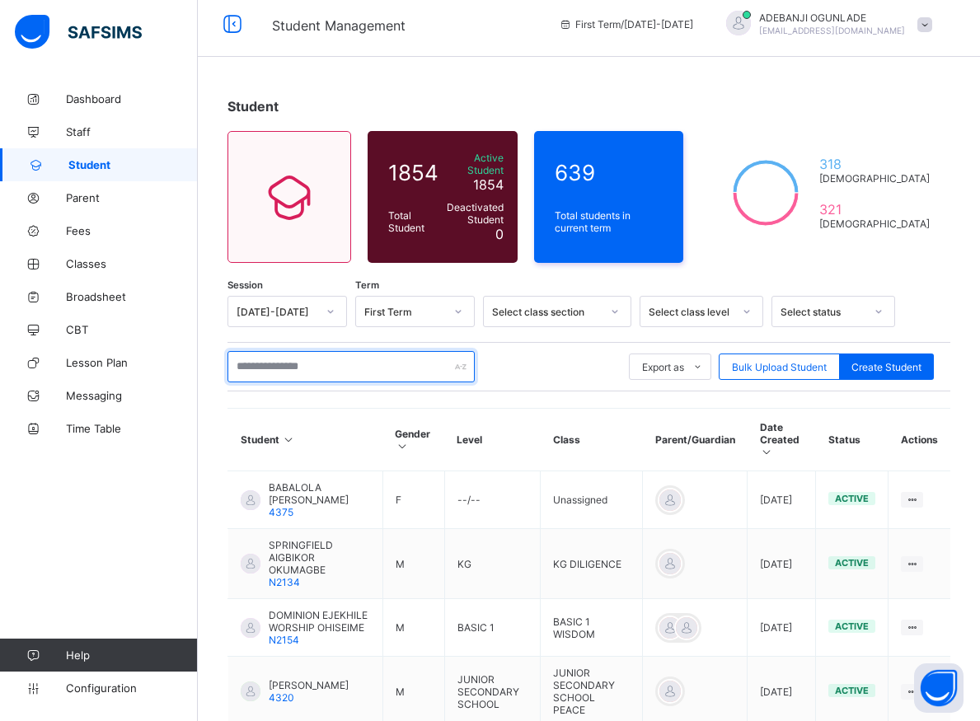
click at [266, 363] on input "text" at bounding box center [350, 366] width 247 height 31
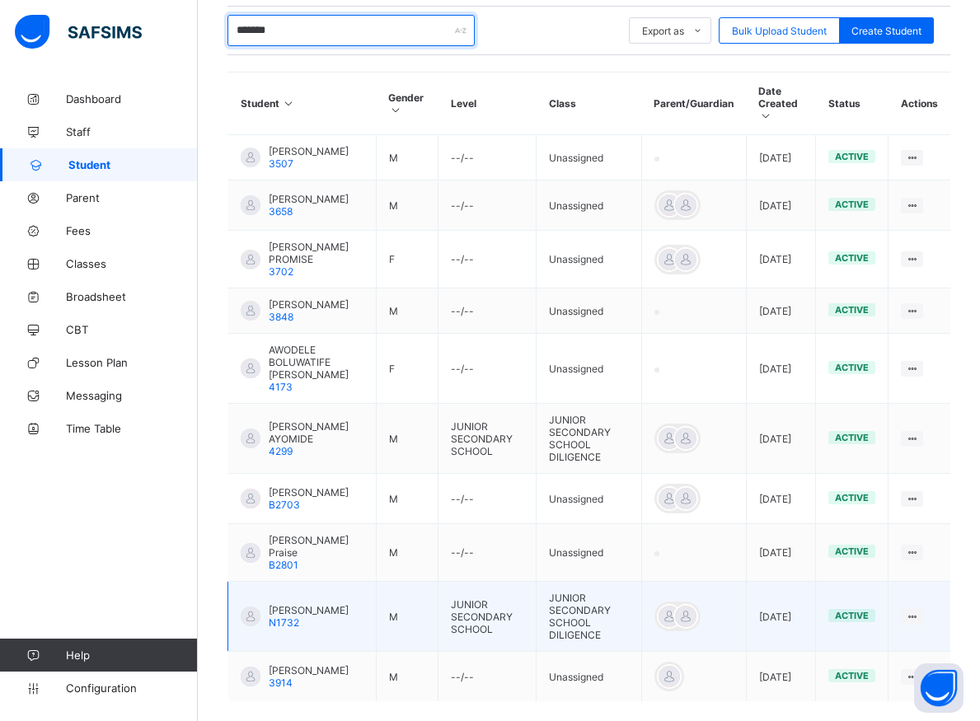
scroll to position [476, 0]
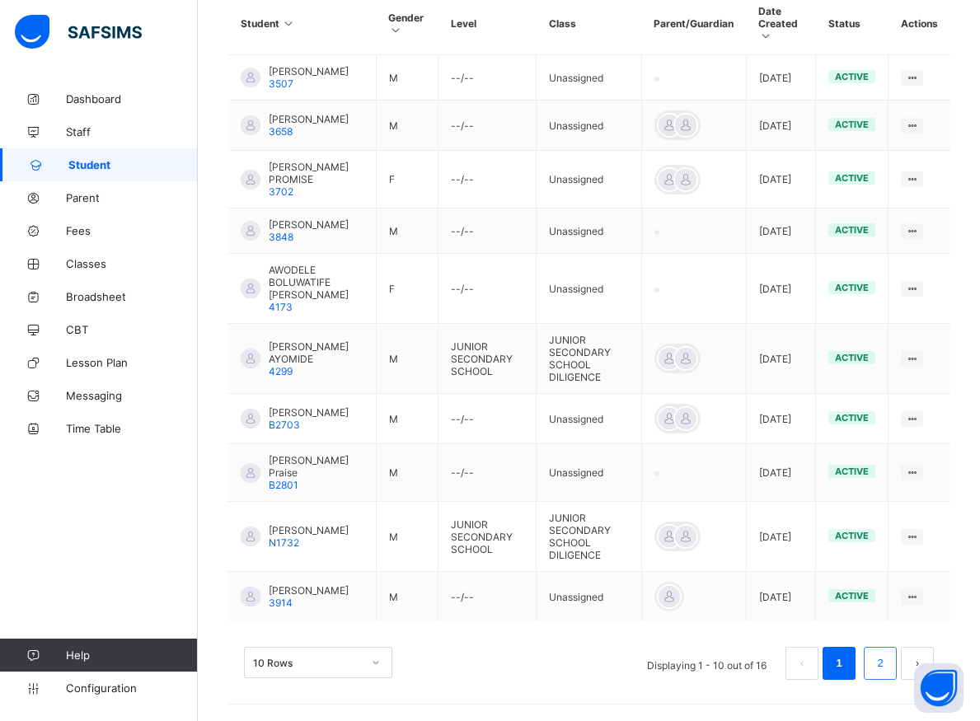
type input "*******"
click at [888, 663] on link "2" at bounding box center [880, 663] width 16 height 21
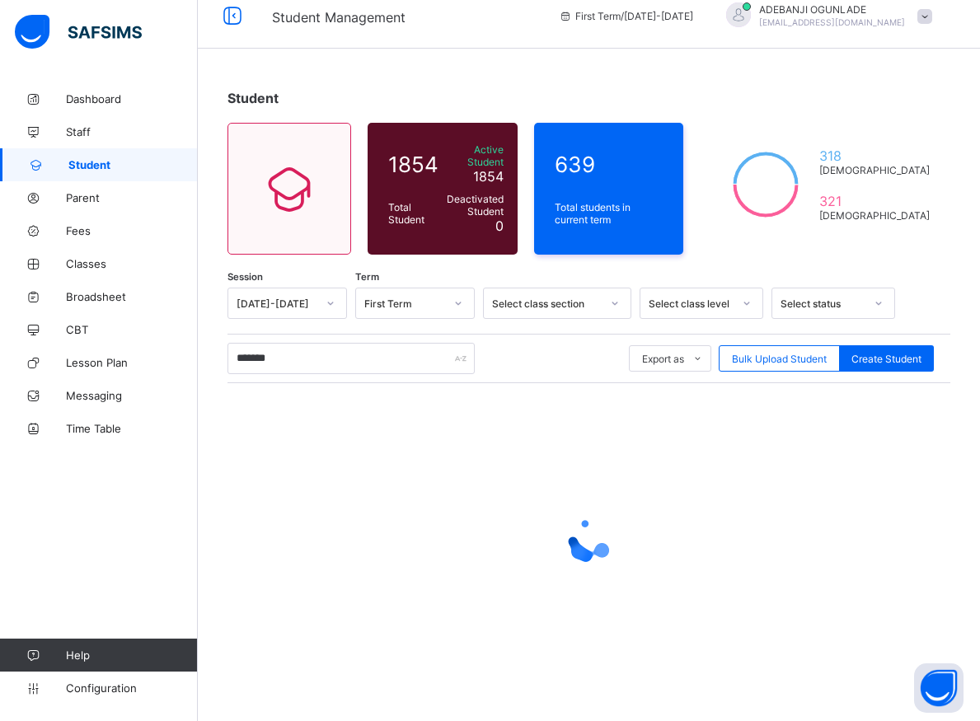
scroll to position [9, 0]
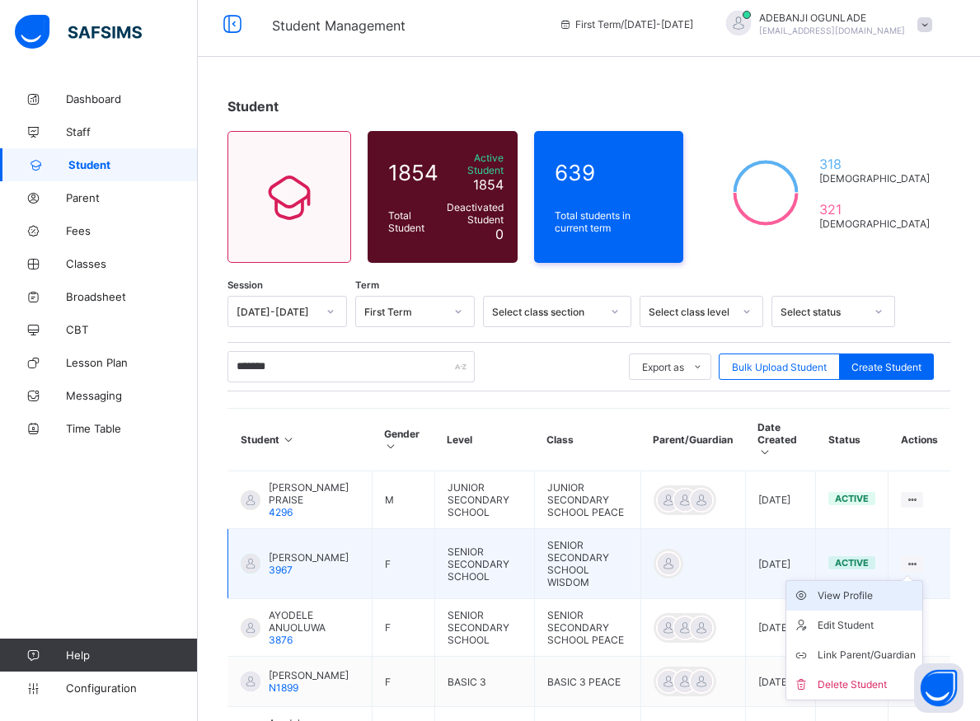
click at [885, 588] on div "View Profile" at bounding box center [867, 596] width 98 height 16
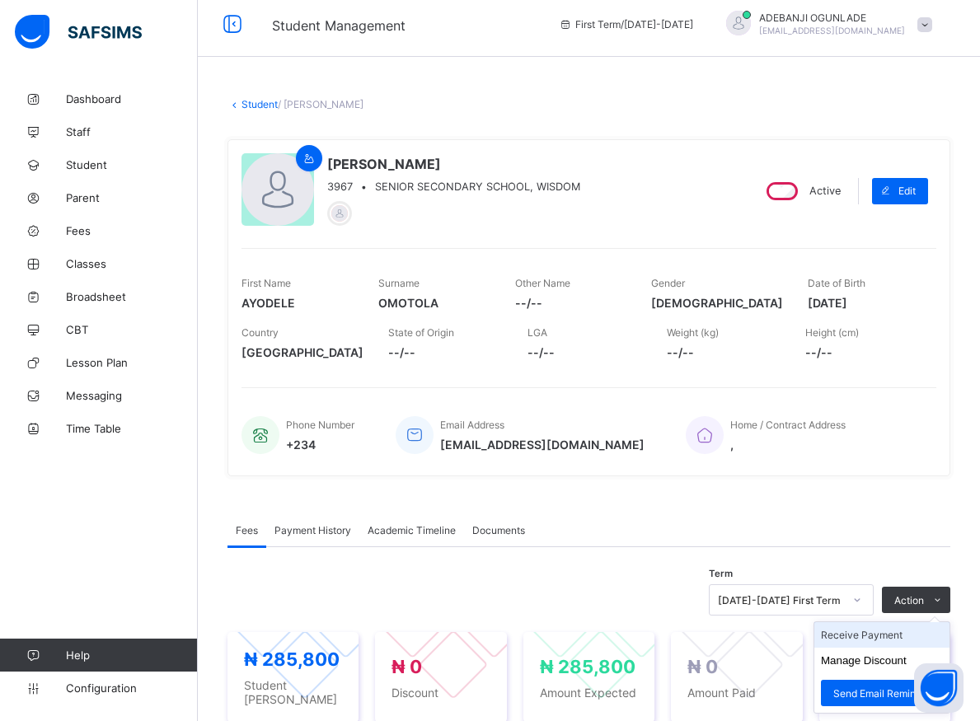
click at [889, 631] on li "Receive Payment" at bounding box center [881, 635] width 135 height 26
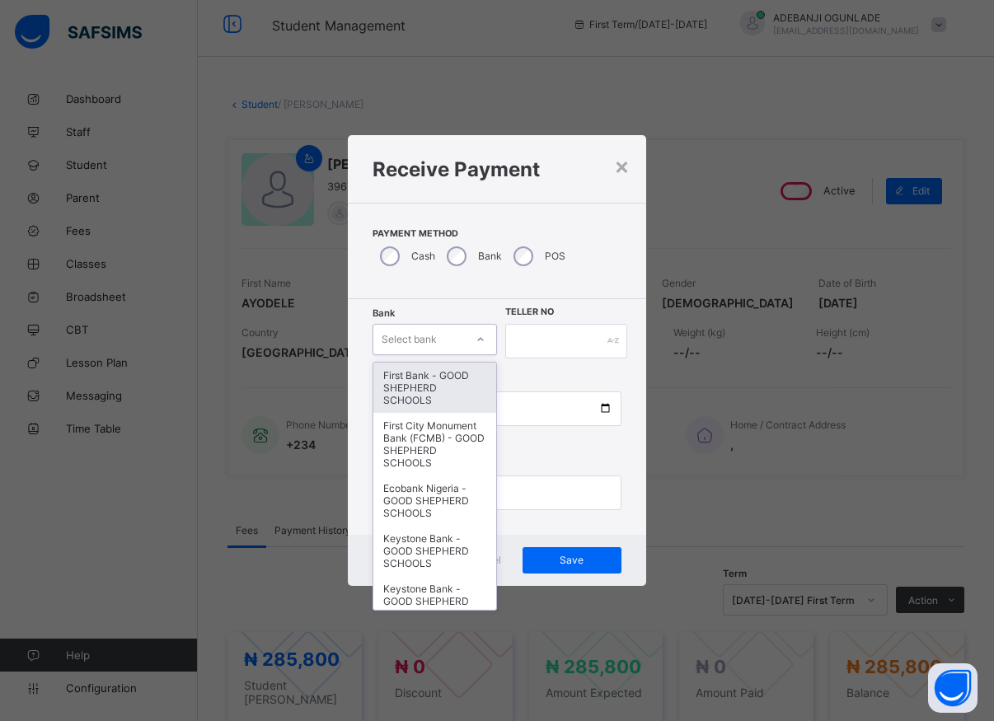
click at [464, 344] on div "Select bank" at bounding box center [418, 339] width 91 height 23
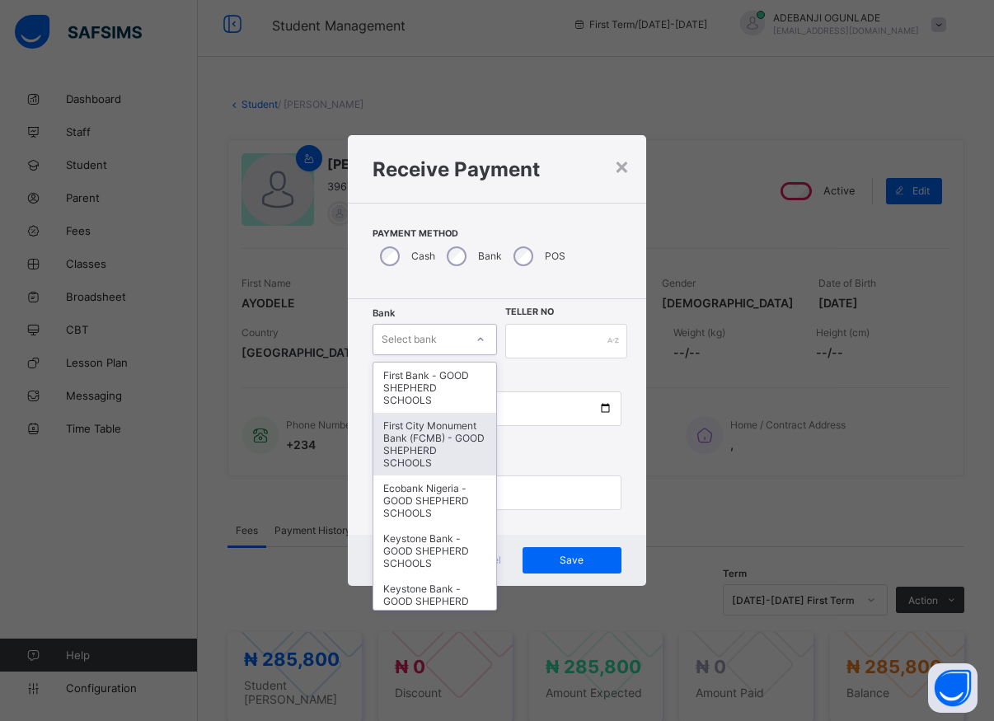
click at [415, 452] on div "First City Monument Bank (FCMB) - GOOD SHEPHERD SCHOOLS" at bounding box center [434, 444] width 123 height 63
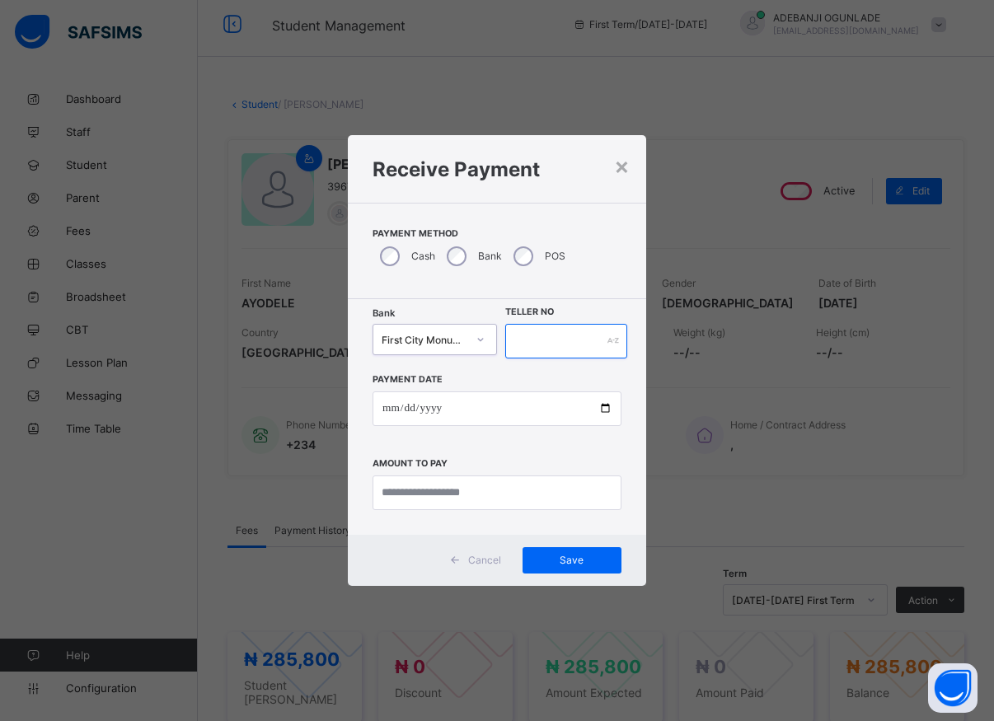
click at [560, 350] on input "text" at bounding box center [566, 341] width 122 height 35
type input "*****"
click at [598, 407] on input "date" at bounding box center [497, 409] width 249 height 35
type input "**********"
click at [435, 492] on input "currency" at bounding box center [497, 493] width 249 height 35
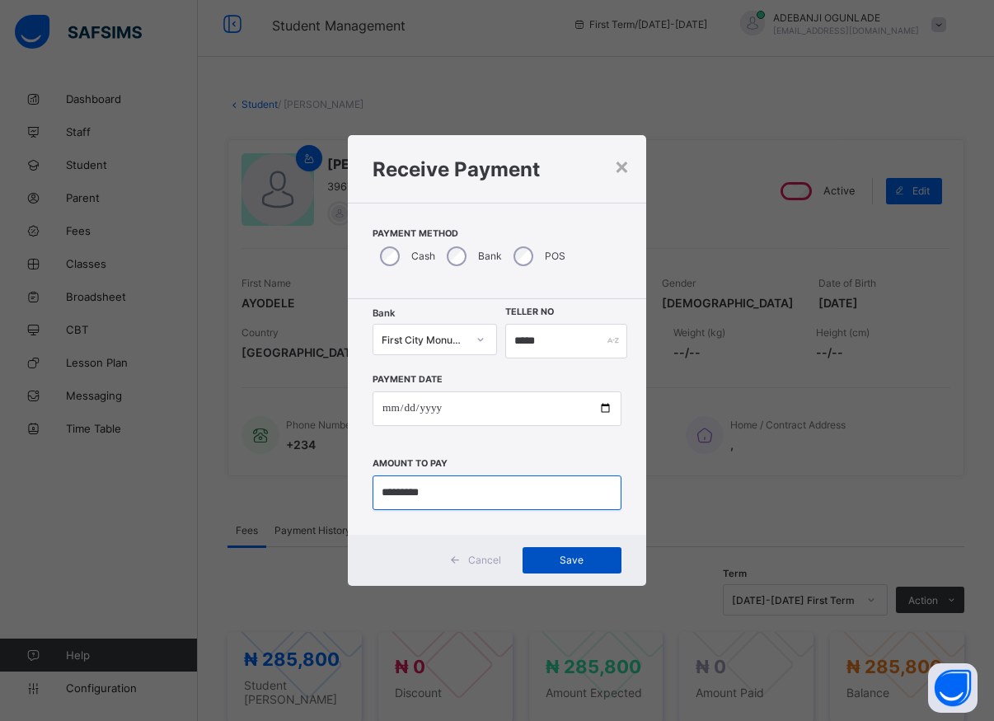
type input "*********"
click at [560, 560] on span "Save" at bounding box center [572, 560] width 74 height 12
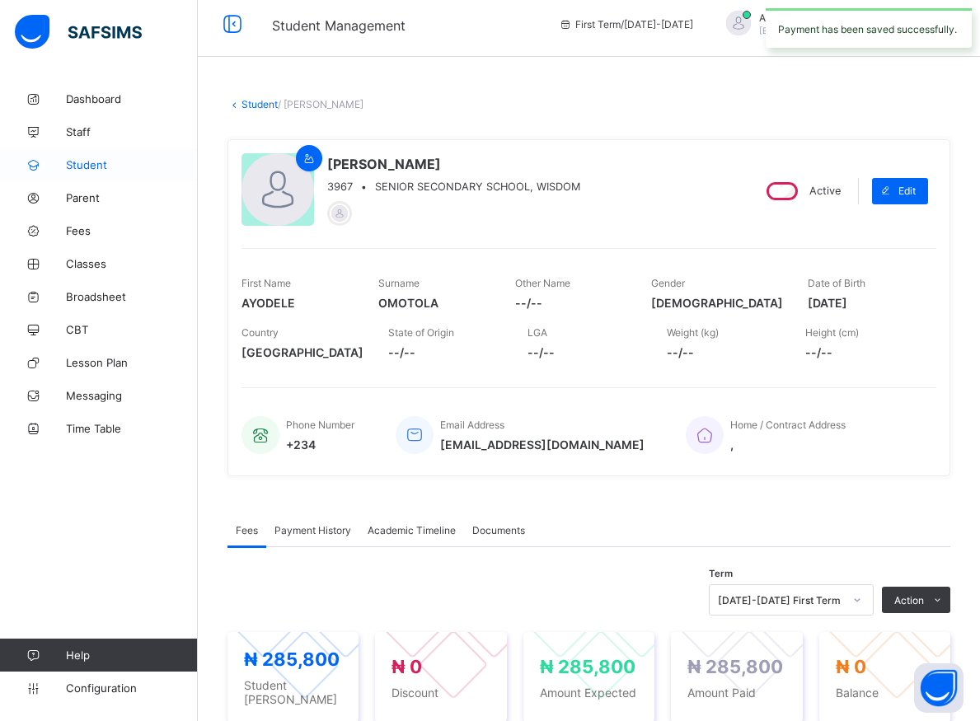
click at [80, 164] on span "Student" at bounding box center [132, 164] width 132 height 13
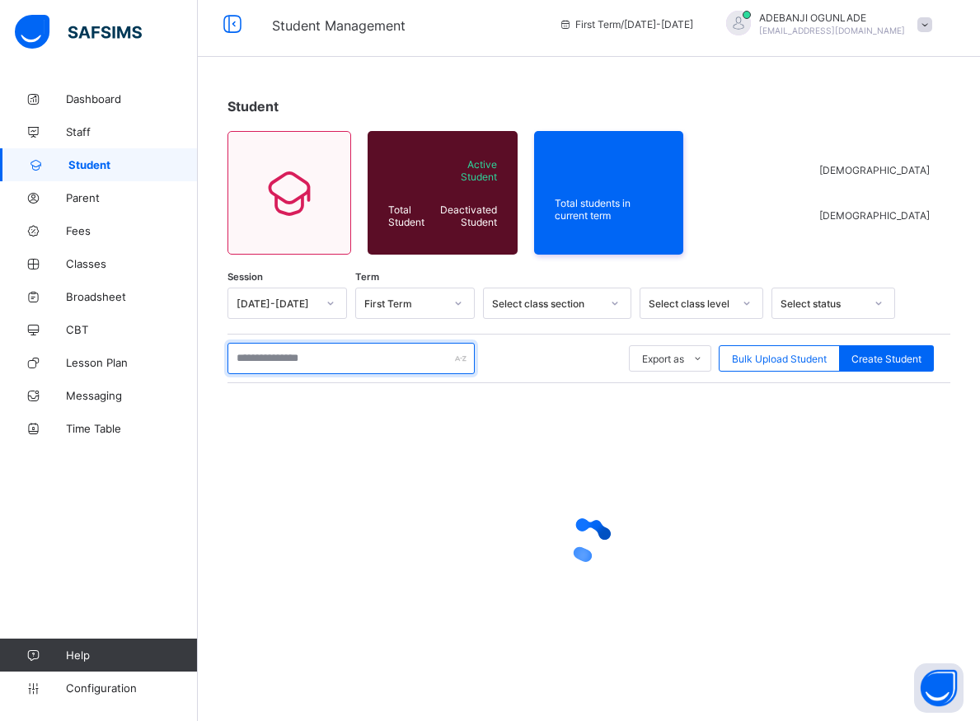
click at [244, 355] on input "text" at bounding box center [350, 358] width 247 height 31
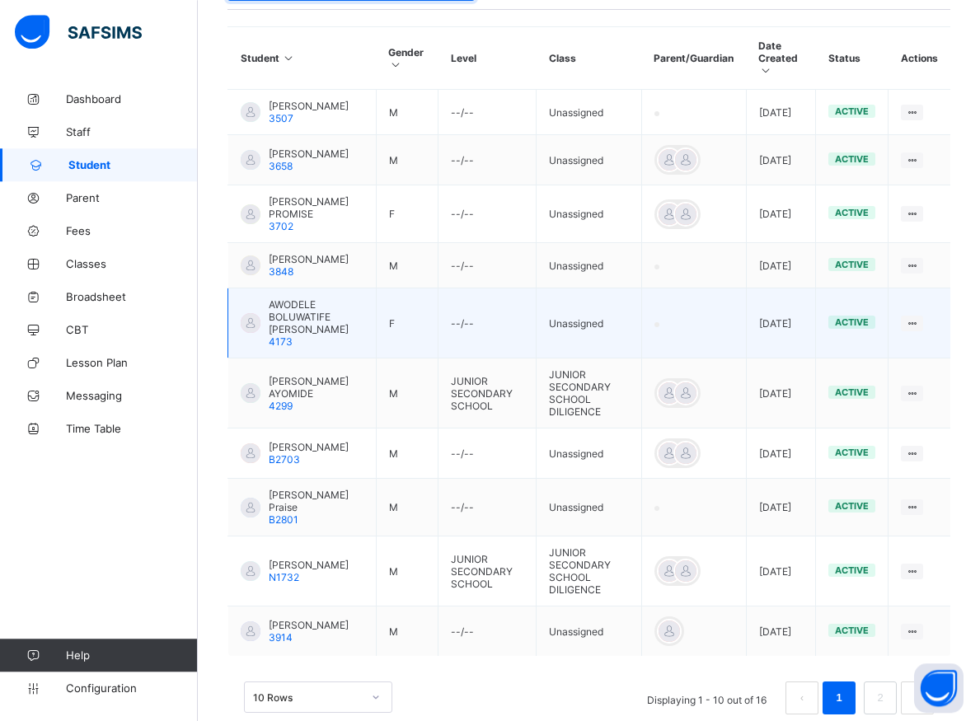
scroll to position [476, 0]
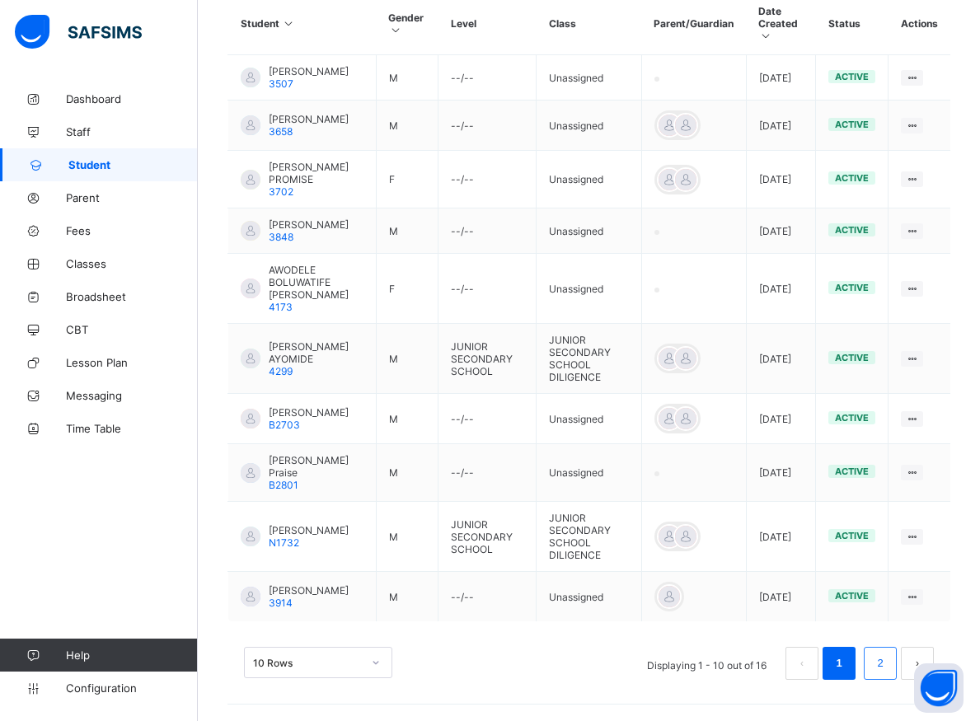
type input "*******"
click at [888, 666] on link "2" at bounding box center [880, 663] width 16 height 21
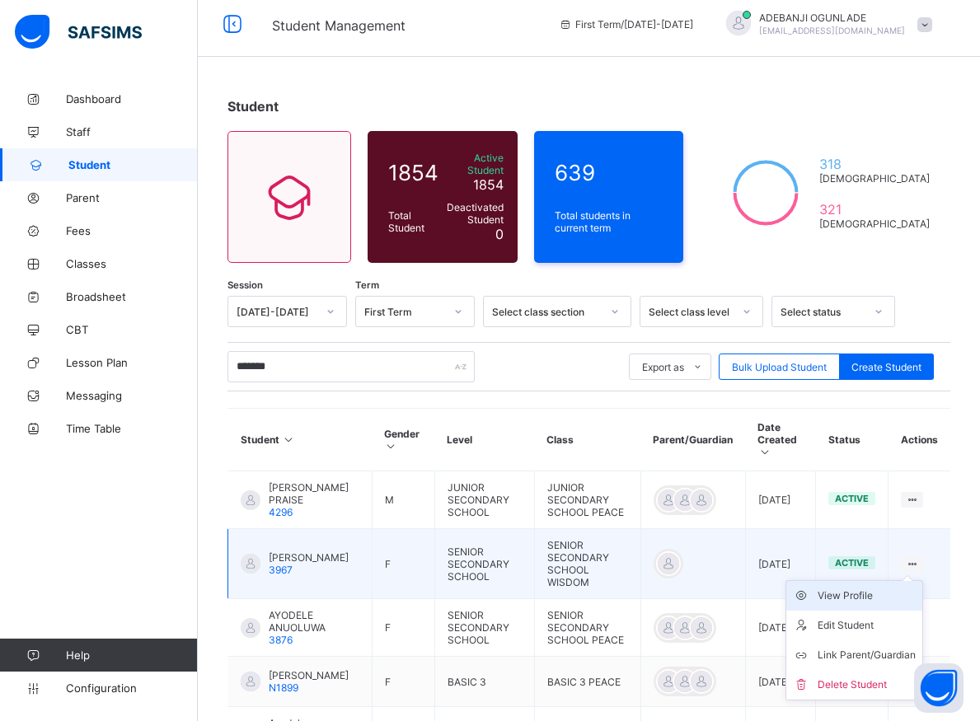
click at [859, 588] on div "View Profile" at bounding box center [867, 596] width 98 height 16
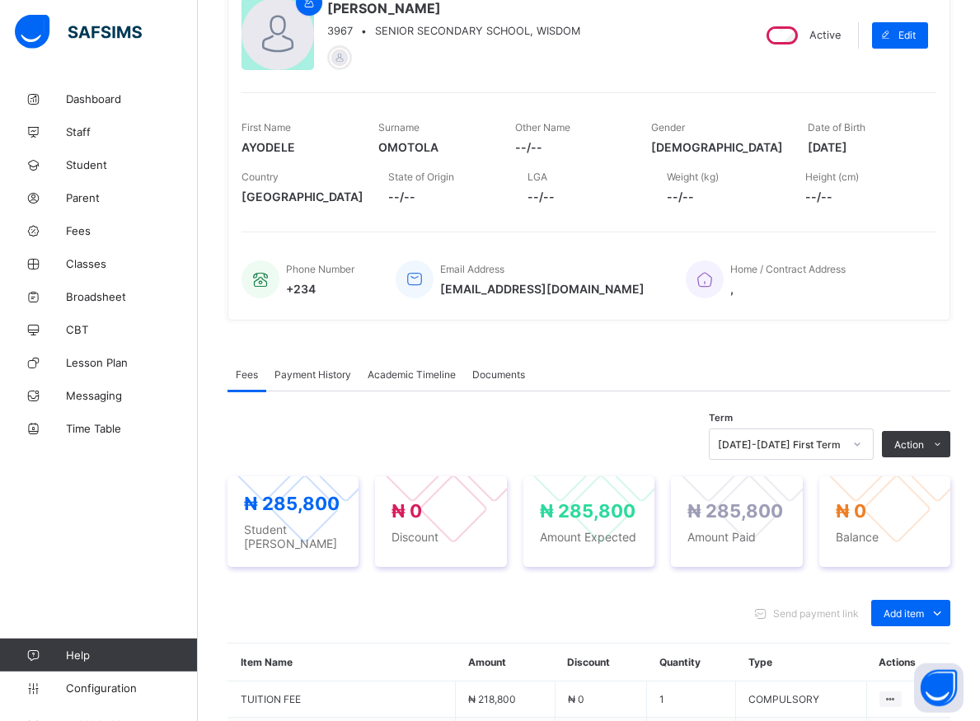
scroll to position [252, 0]
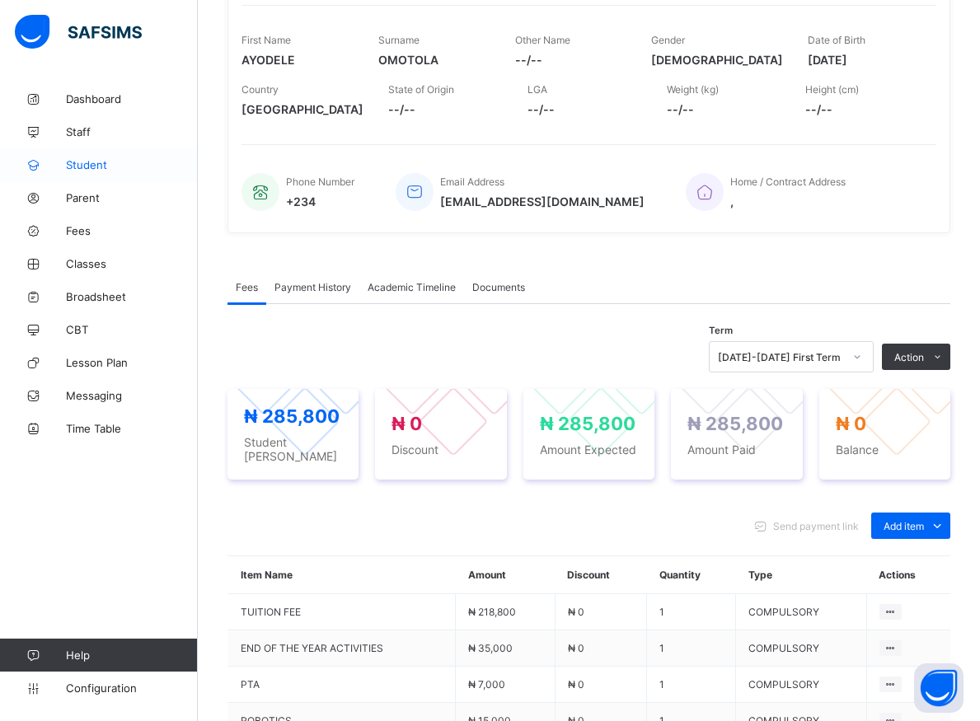
click at [92, 164] on span "Student" at bounding box center [132, 164] width 132 height 13
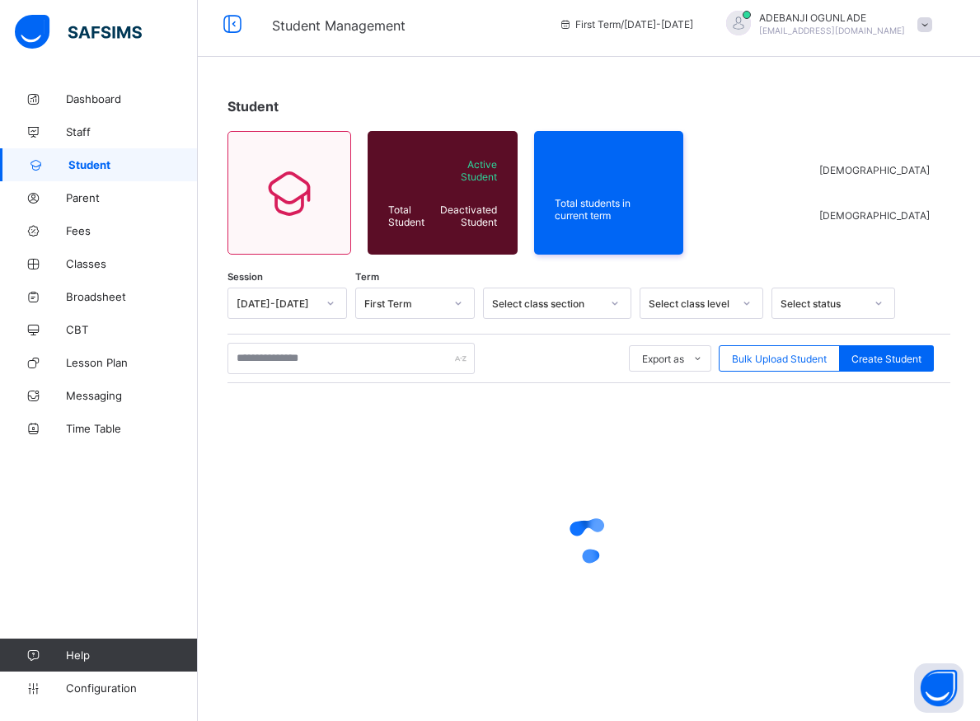
scroll to position [9, 0]
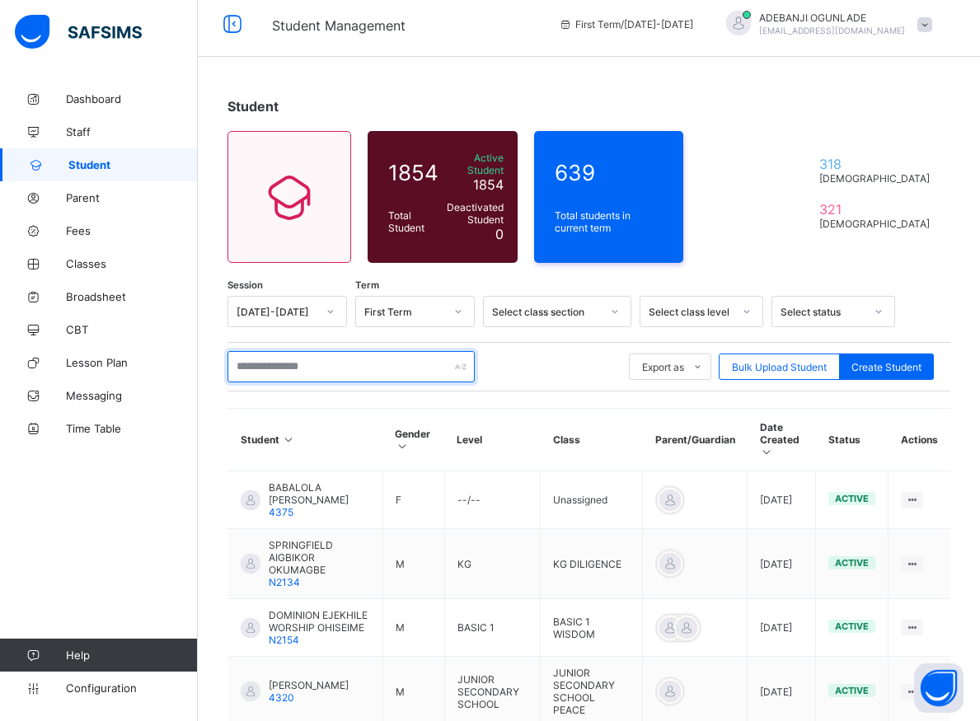
click at [271, 360] on input "text" at bounding box center [350, 366] width 247 height 31
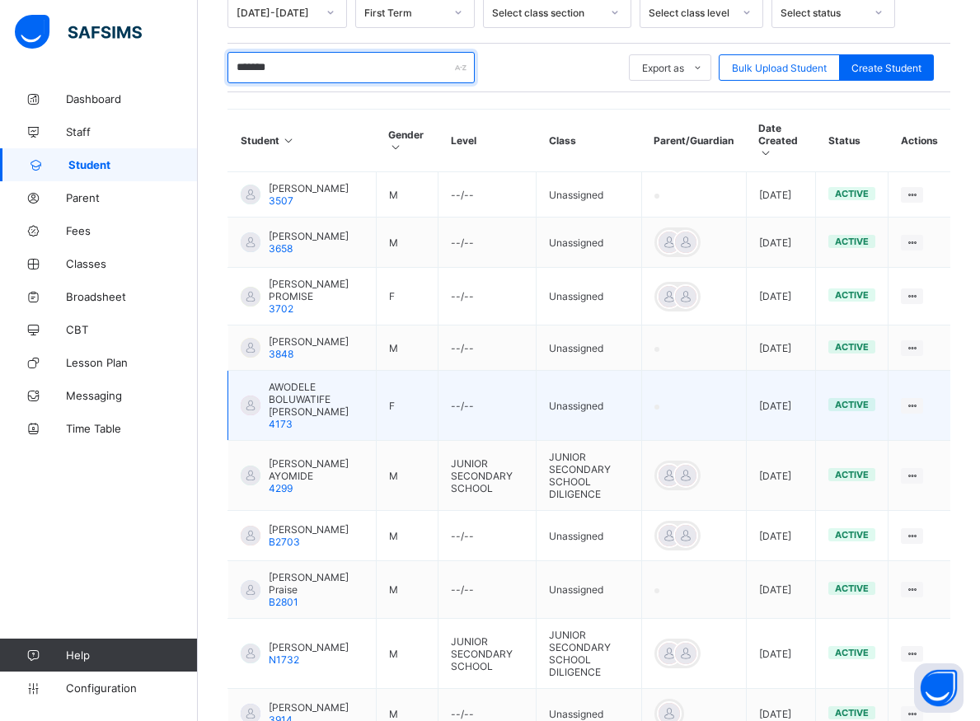
scroll to position [476, 0]
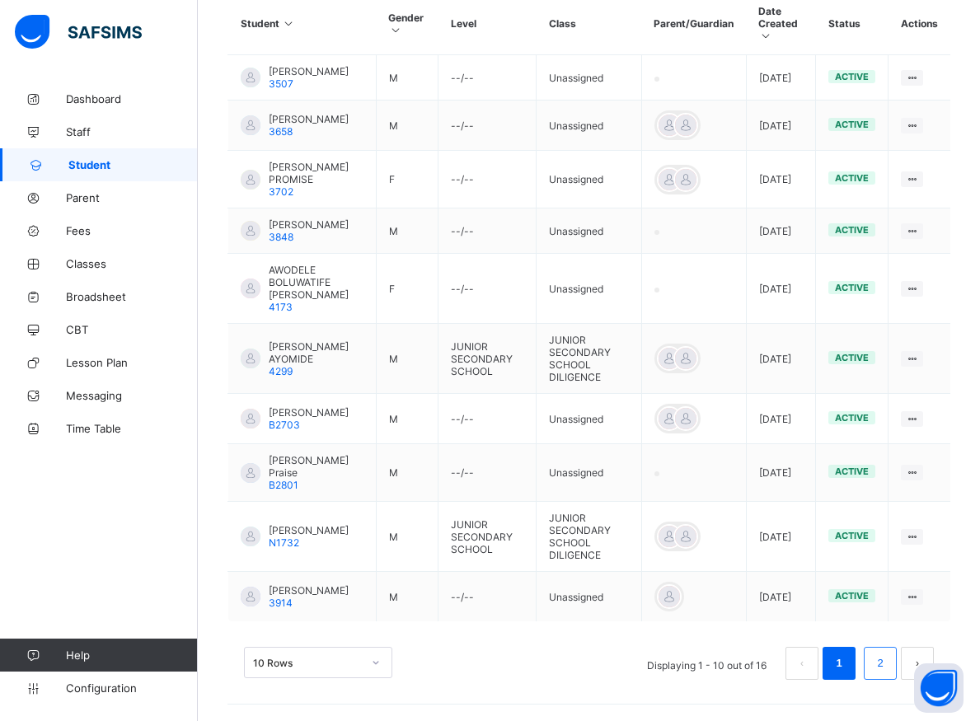
type input "*******"
click at [888, 666] on link "2" at bounding box center [880, 663] width 16 height 21
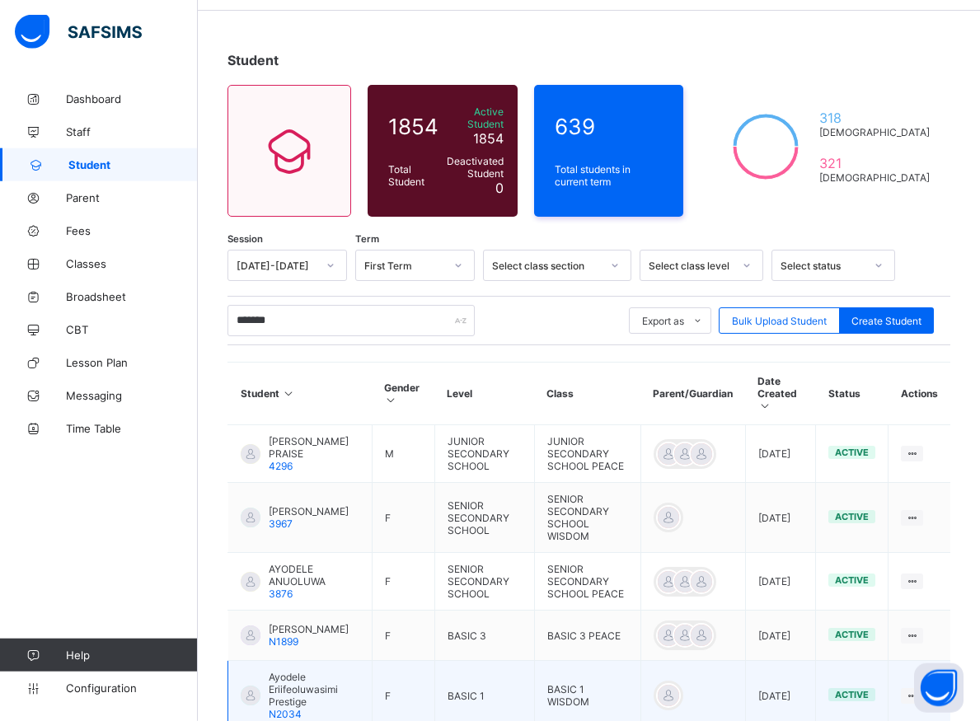
scroll to position [177, 0]
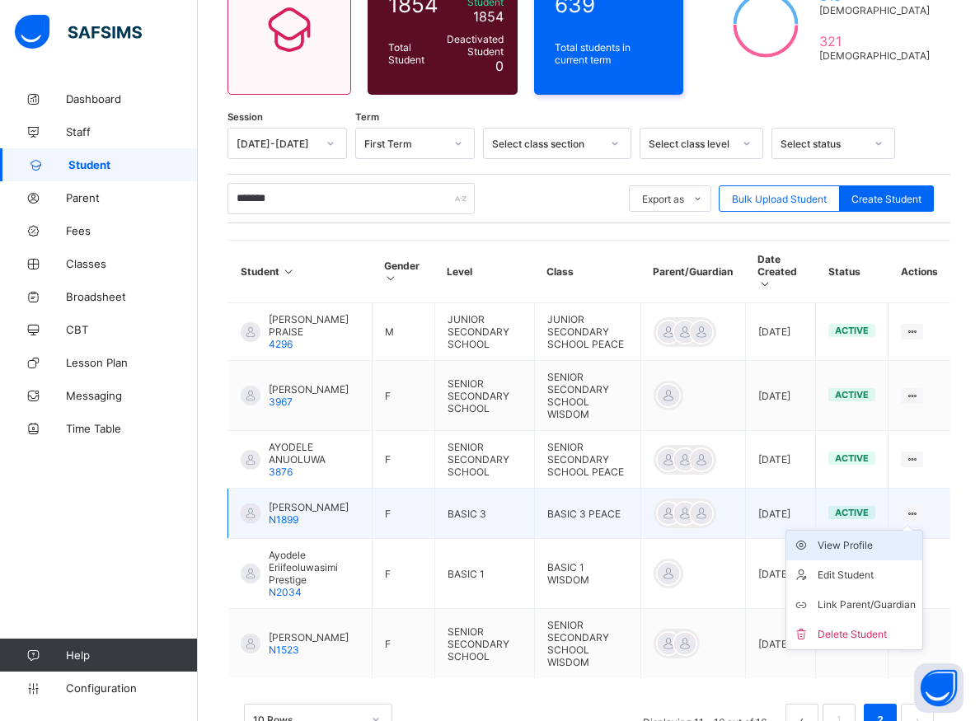
click at [853, 537] on div "View Profile" at bounding box center [867, 545] width 98 height 16
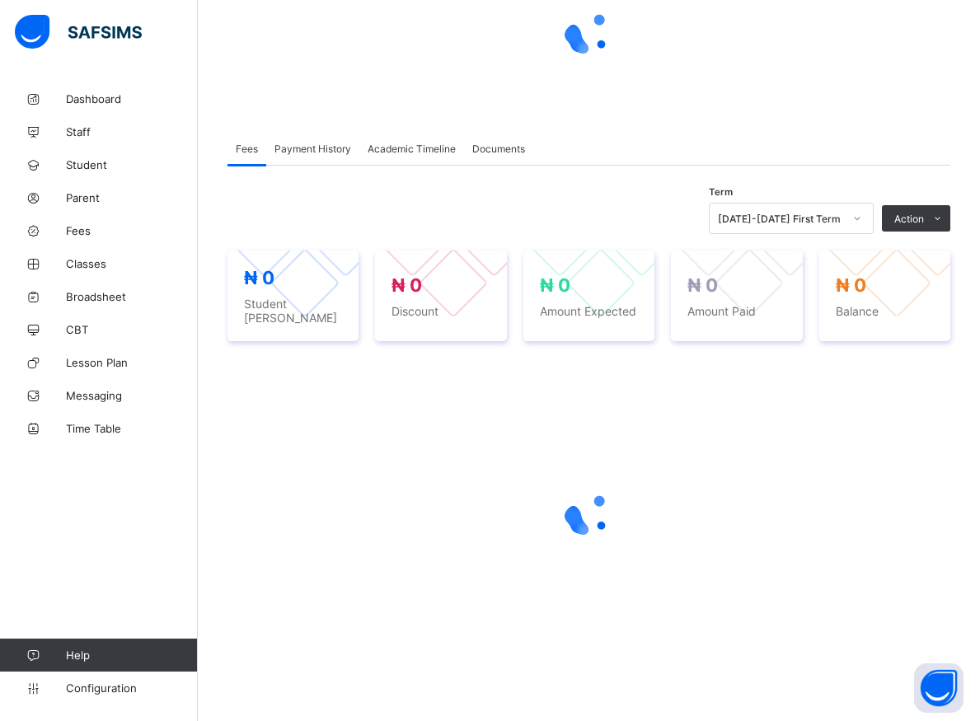
scroll to position [176, 0]
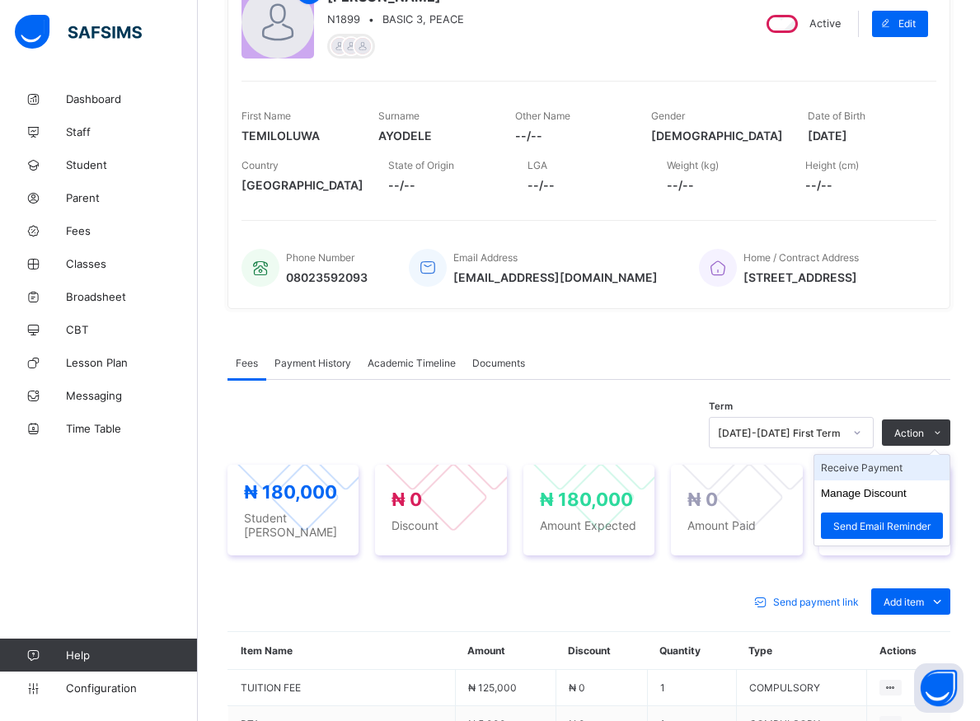
click at [883, 476] on li "Receive Payment" at bounding box center [881, 468] width 135 height 26
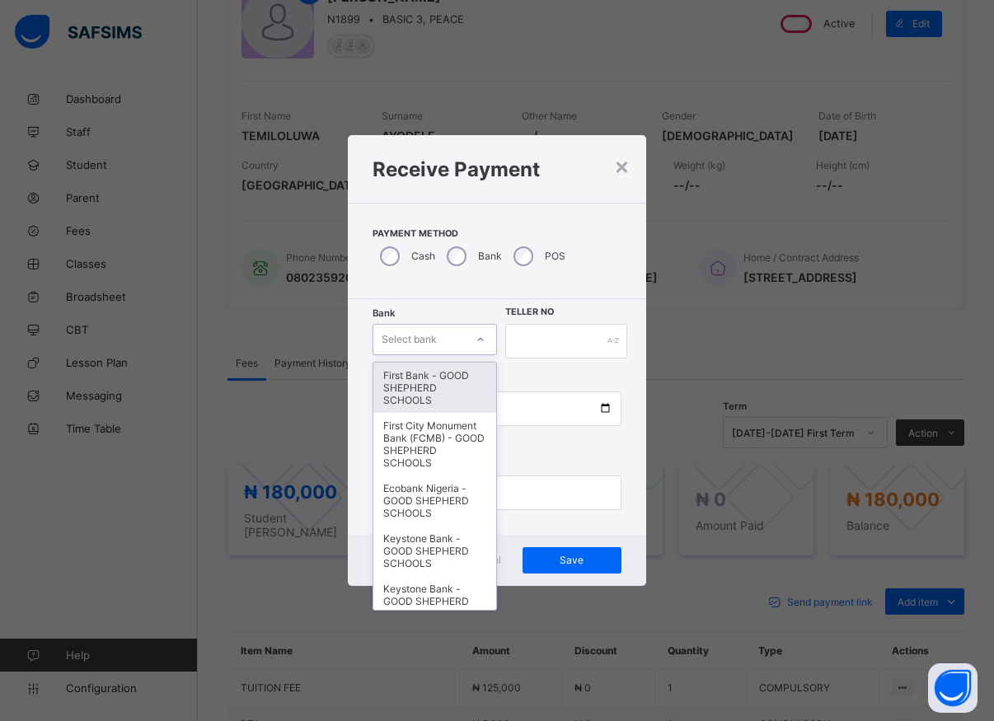
click at [457, 349] on div "Select bank" at bounding box center [418, 339] width 91 height 23
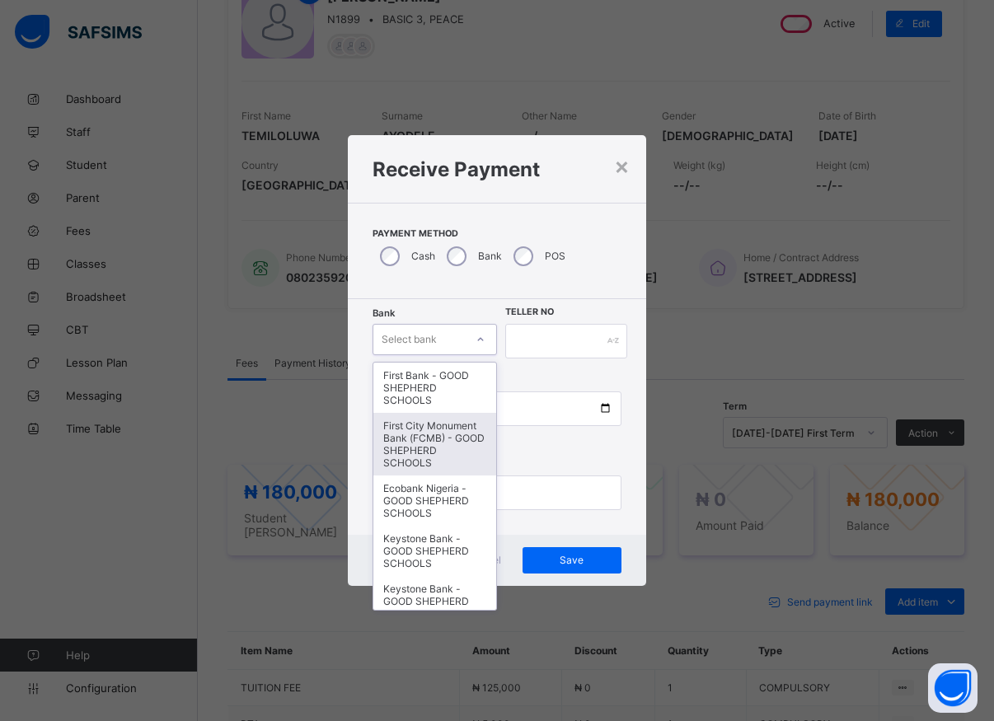
click at [436, 448] on div "First City Monument Bank (FCMB) - GOOD SHEPHERD SCHOOLS" at bounding box center [434, 444] width 123 height 63
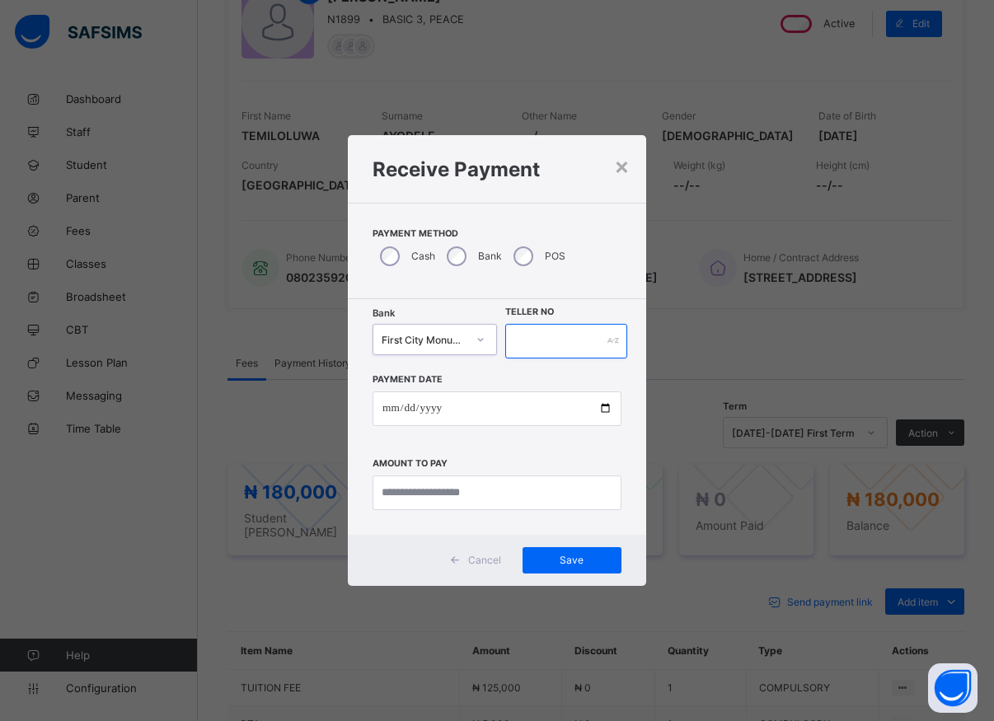
click at [525, 345] on input "text" at bounding box center [566, 341] width 122 height 35
type input "******"
click at [606, 414] on input "date" at bounding box center [497, 409] width 249 height 35
type input "**********"
click at [451, 497] on input "currency" at bounding box center [497, 493] width 249 height 35
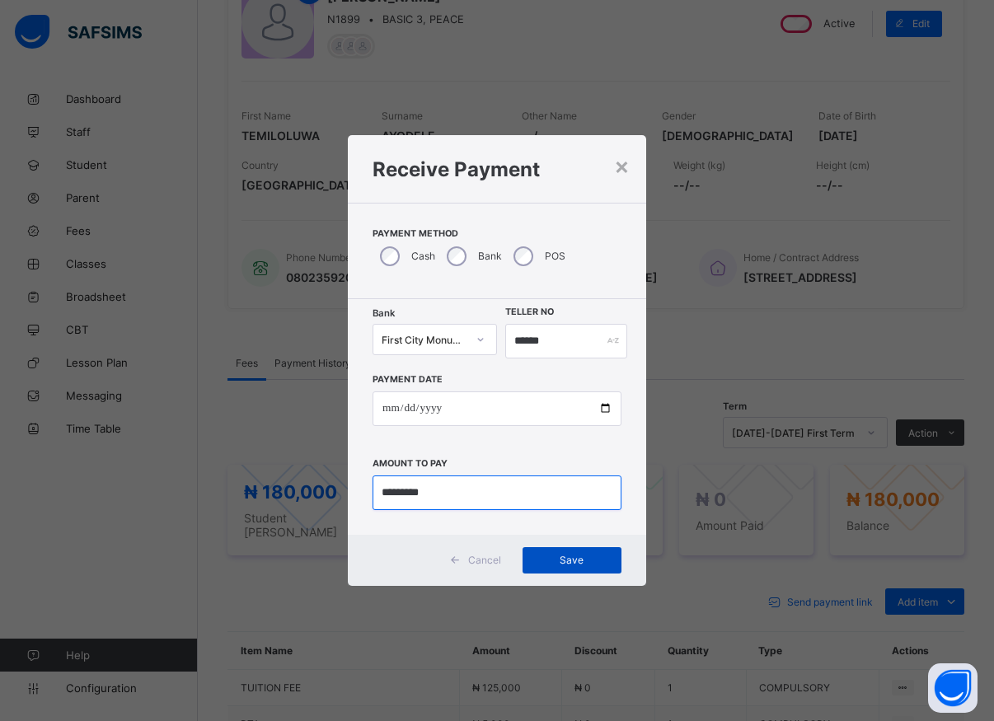
type input "*********"
click at [576, 560] on span "Save" at bounding box center [572, 560] width 74 height 12
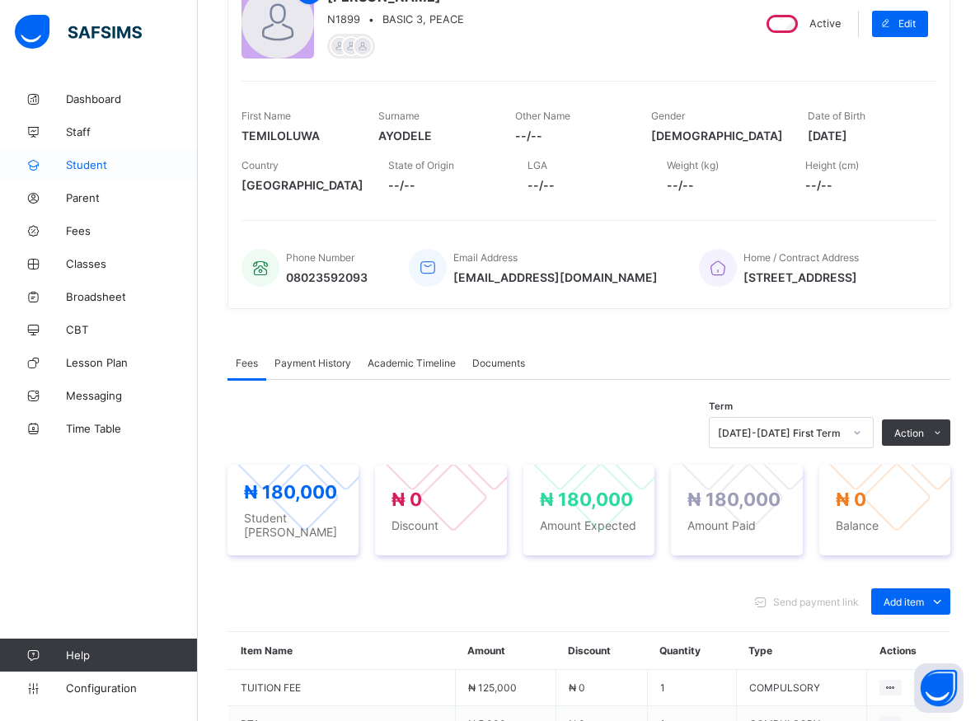
click at [81, 162] on span "Student" at bounding box center [132, 164] width 132 height 13
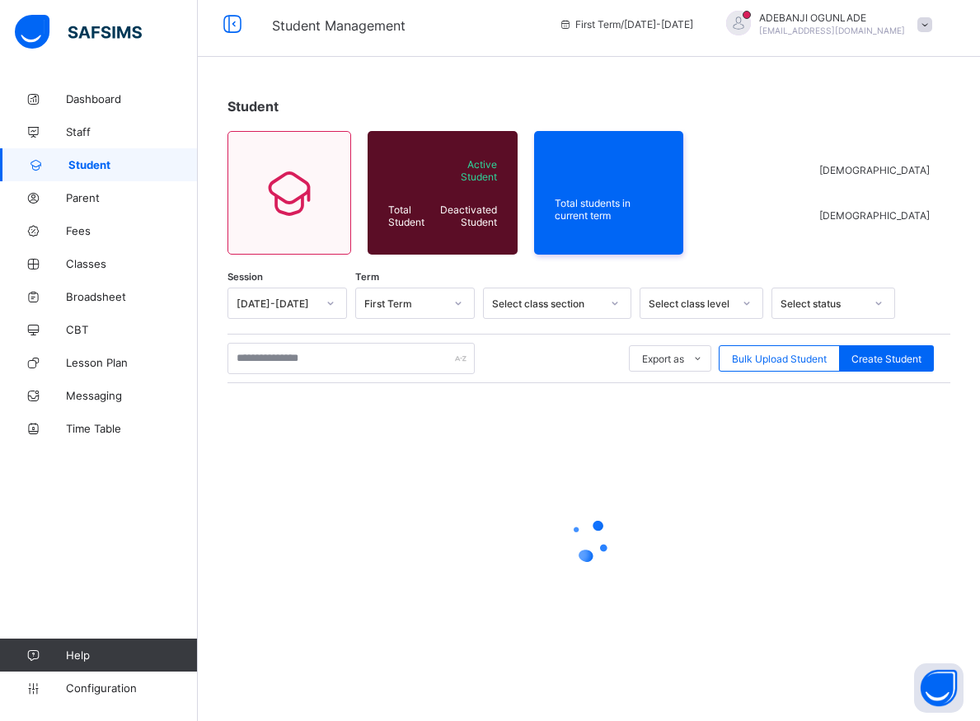
scroll to position [9, 0]
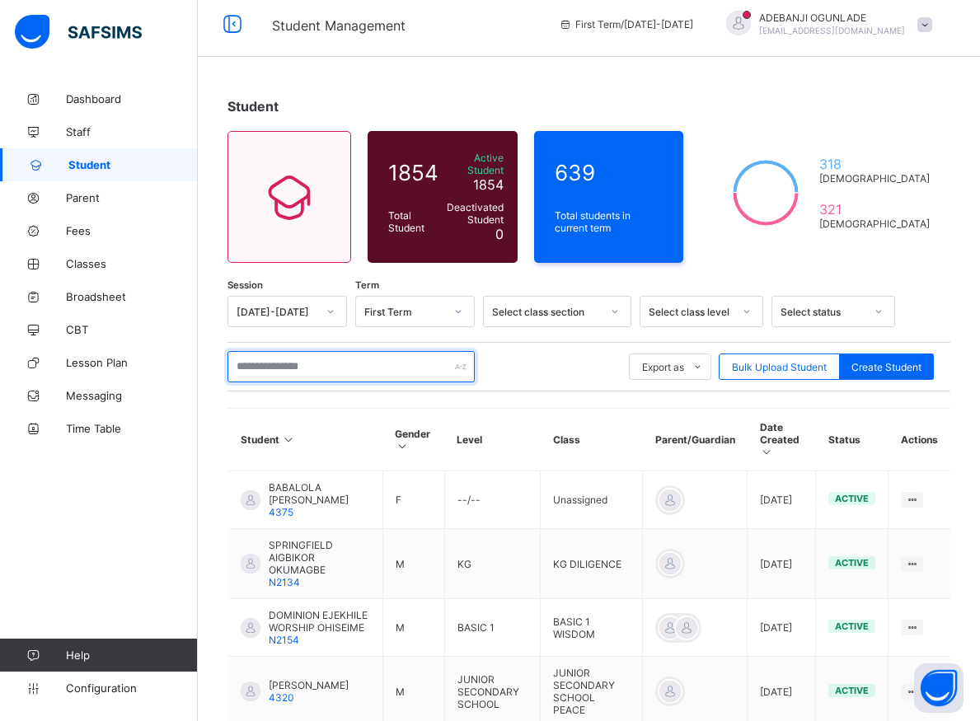
click at [281, 359] on input "text" at bounding box center [350, 366] width 247 height 31
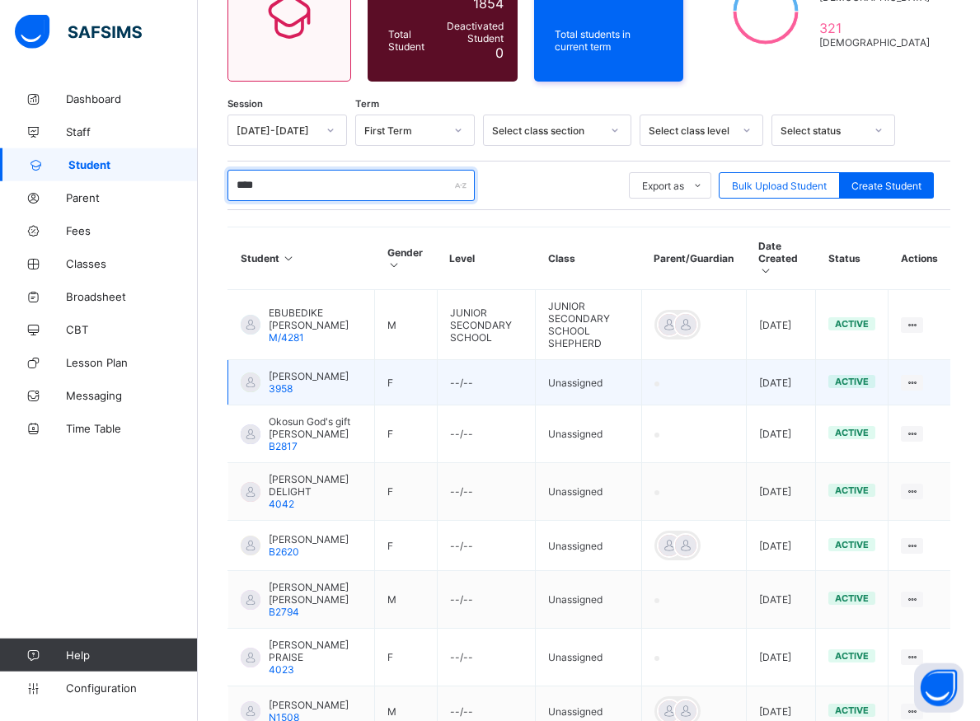
scroll to position [395, 0]
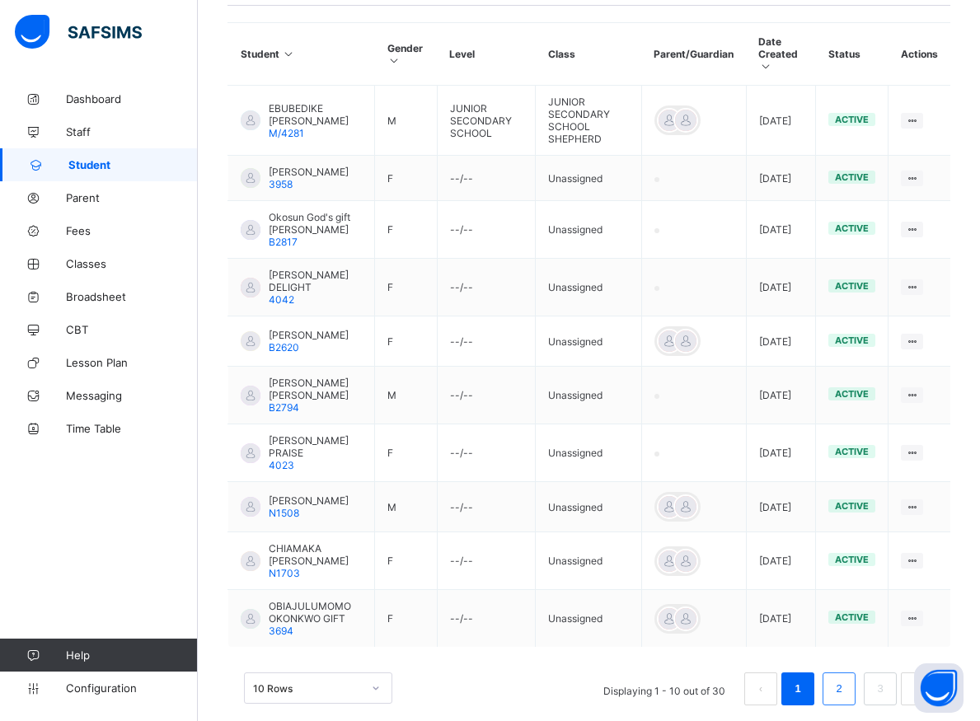
type input "****"
click at [846, 678] on link "2" at bounding box center [839, 688] width 16 height 21
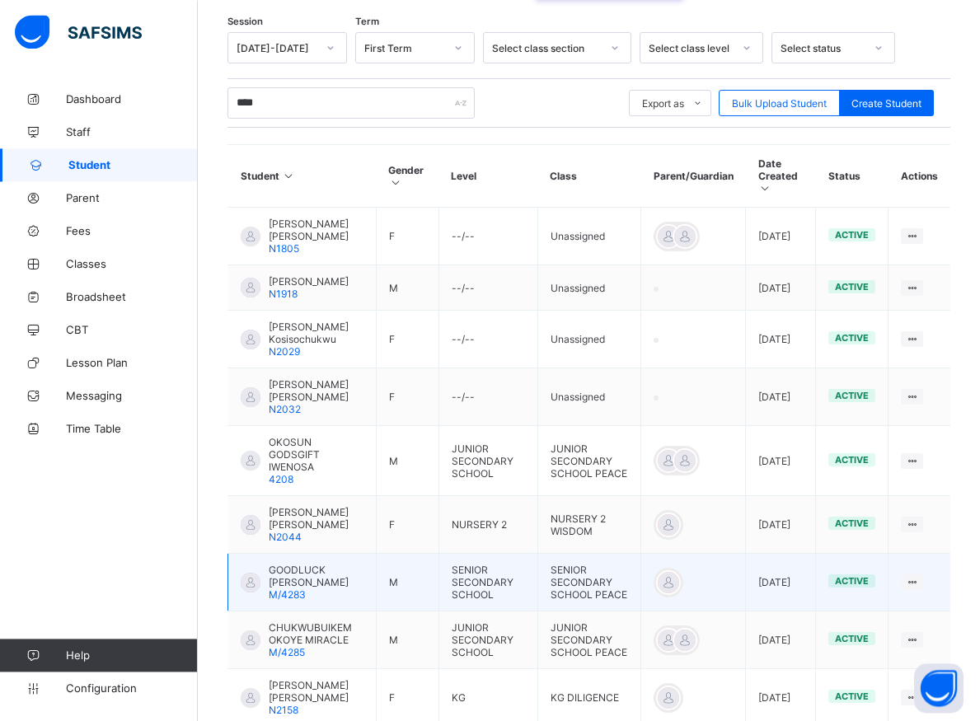
scroll to position [424, 0]
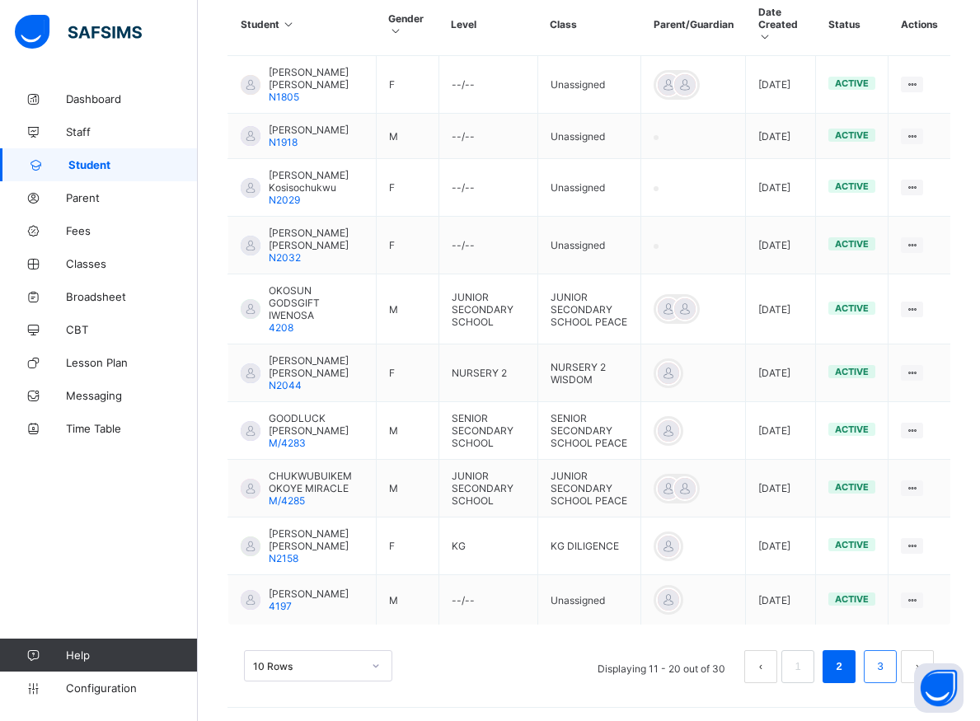
click at [882, 667] on li "3" at bounding box center [880, 666] width 33 height 33
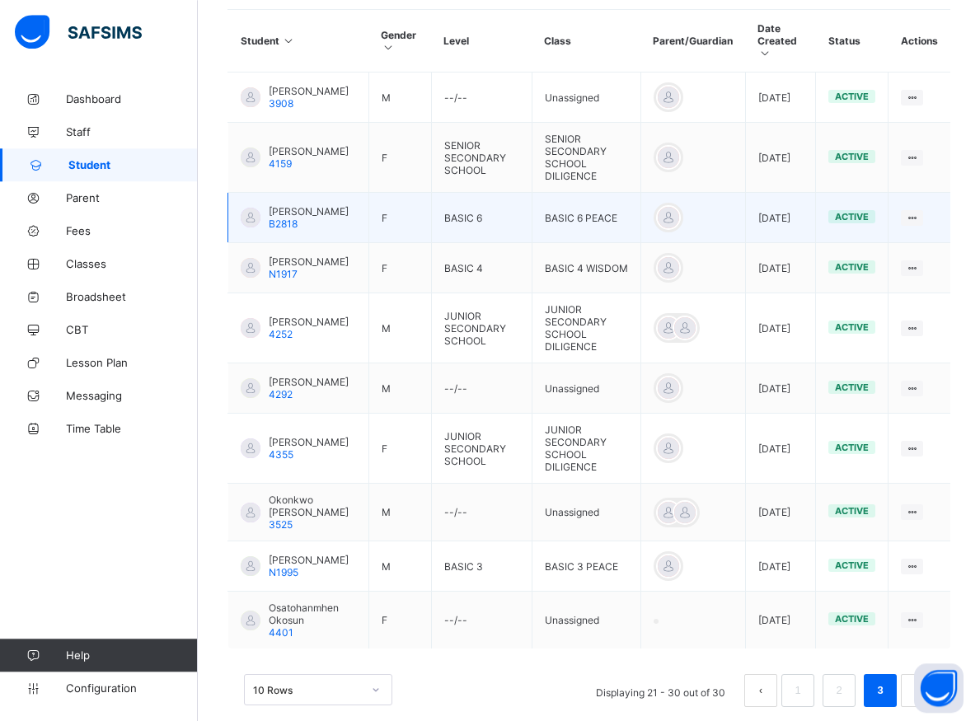
scroll to position [449, 0]
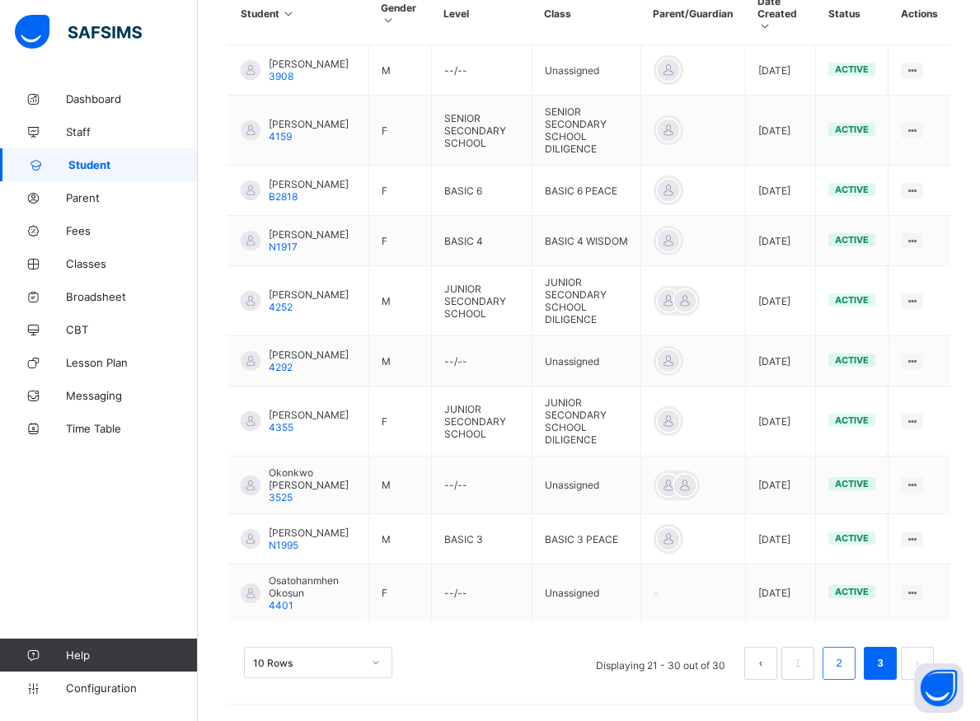
click at [846, 663] on link "2" at bounding box center [839, 663] width 16 height 21
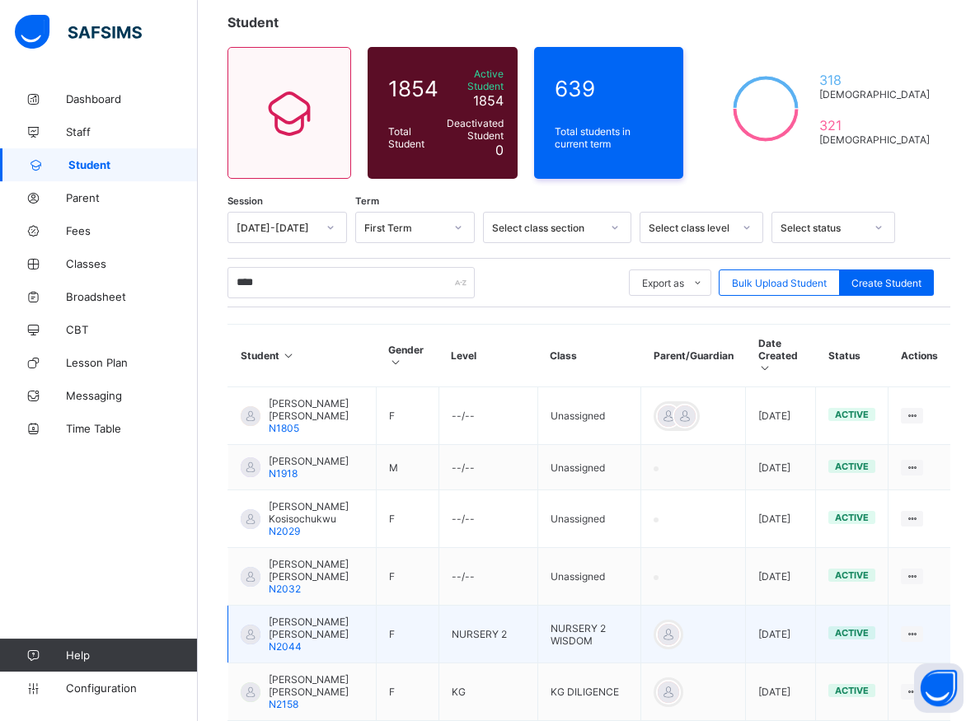
scroll to position [177, 0]
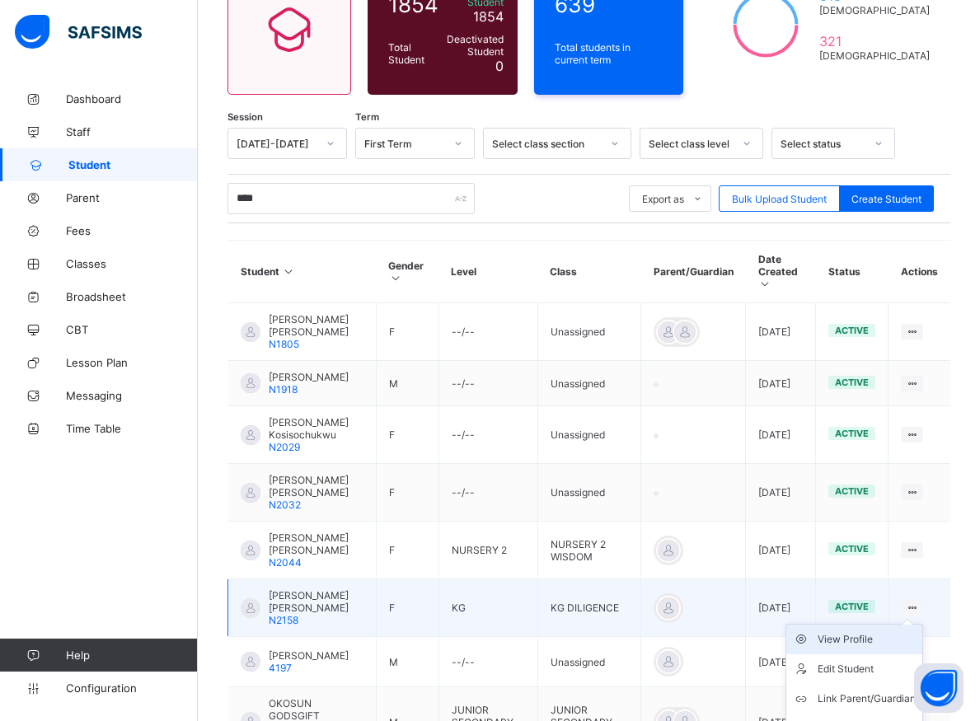
click at [868, 644] on div "View Profile" at bounding box center [867, 639] width 98 height 16
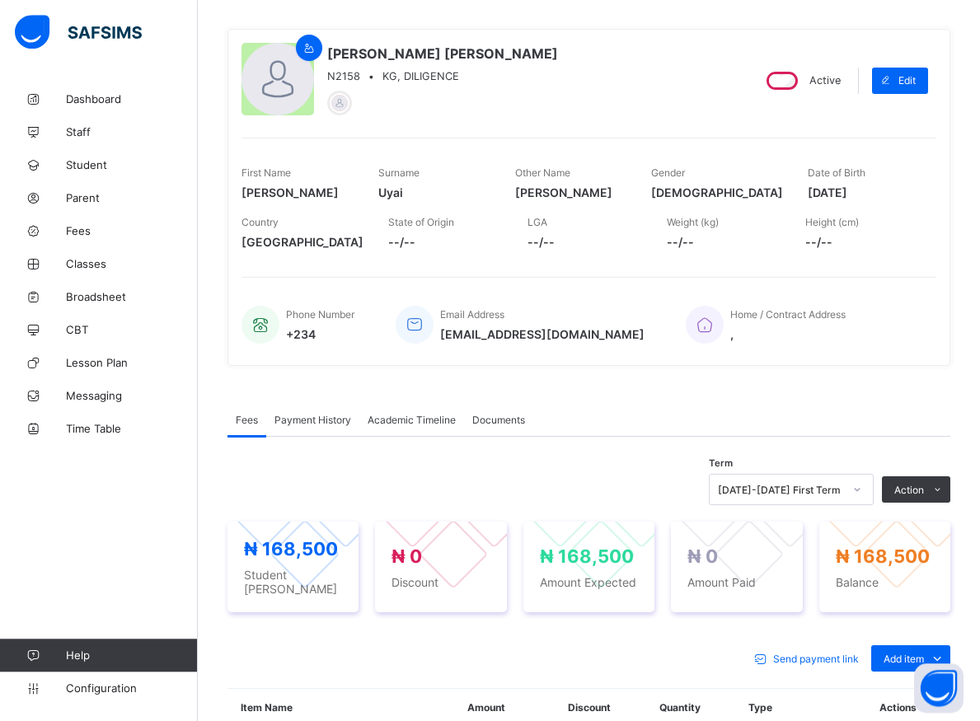
scroll to position [176, 0]
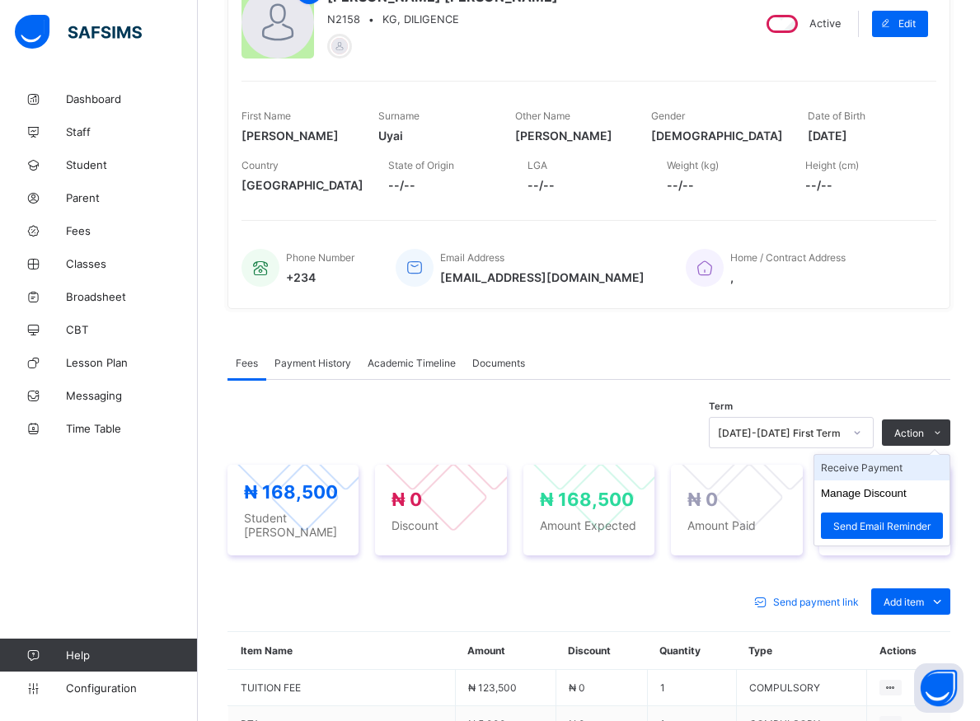
click at [890, 469] on li "Receive Payment" at bounding box center [881, 468] width 135 height 26
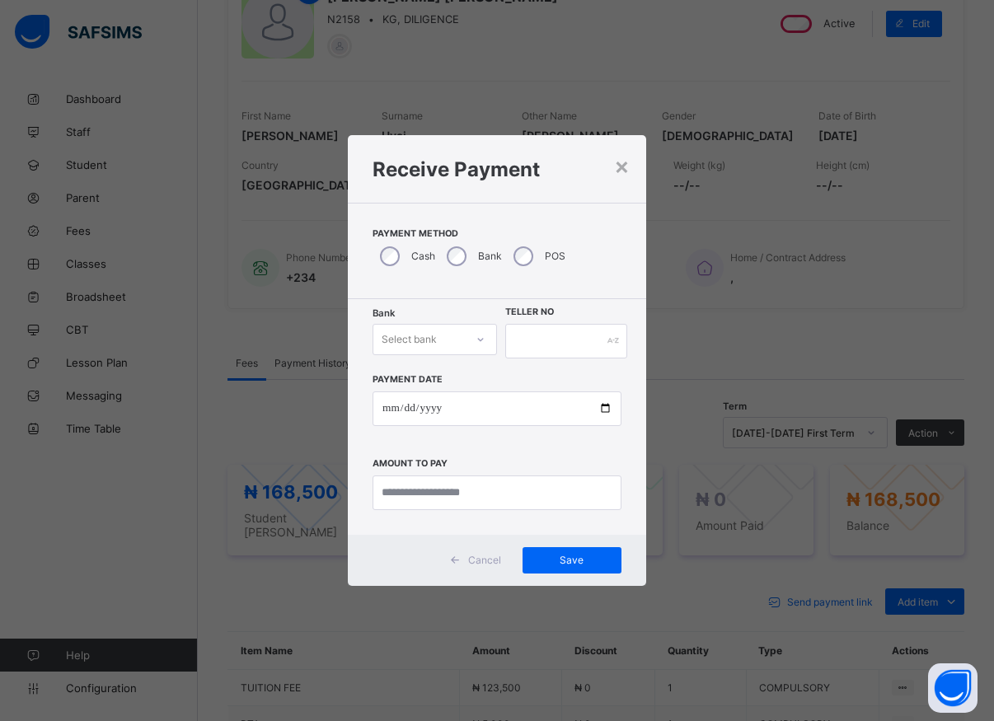
click at [474, 338] on div at bounding box center [481, 339] width 28 height 26
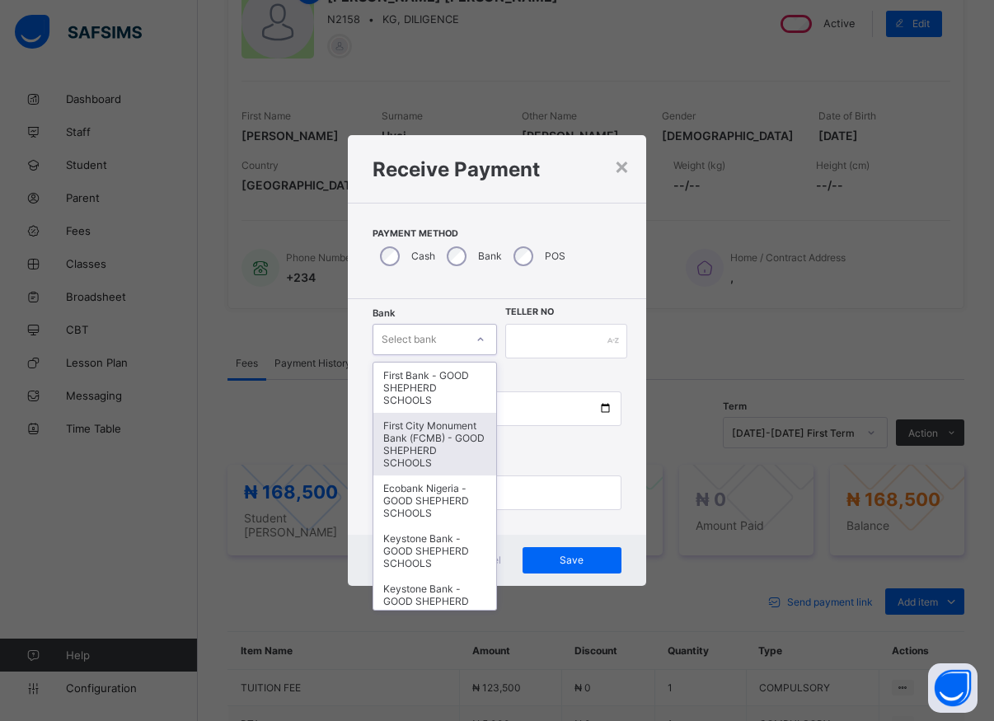
click at [419, 452] on div "First City Monument Bank (FCMB) - GOOD SHEPHERD SCHOOLS" at bounding box center [434, 444] width 123 height 63
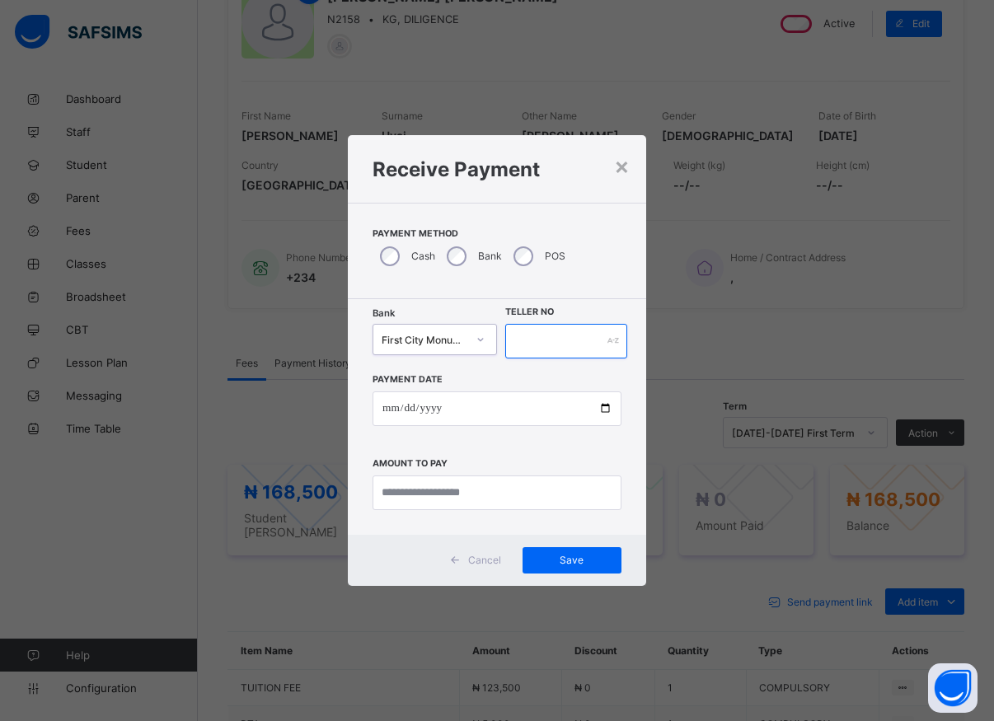
click at [513, 337] on input "text" at bounding box center [566, 341] width 122 height 35
type input "*****"
click at [593, 410] on input "date" at bounding box center [497, 409] width 249 height 35
click at [602, 408] on input "date" at bounding box center [497, 409] width 249 height 35
type input "**********"
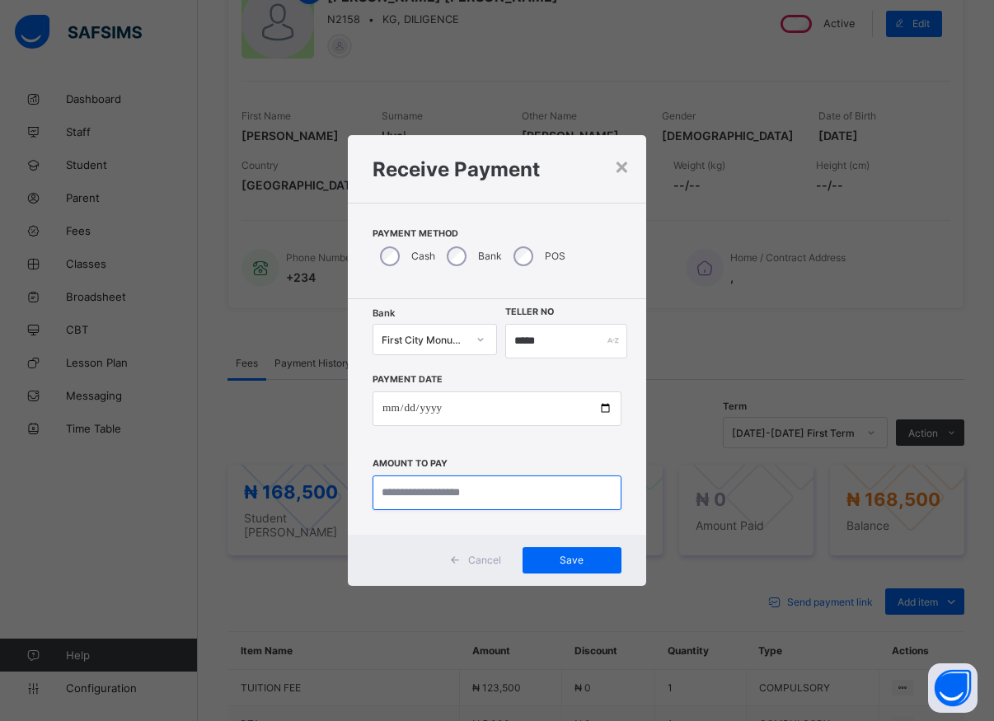
click at [434, 489] on input "currency" at bounding box center [497, 493] width 249 height 35
type input "*********"
click at [545, 557] on span "Save" at bounding box center [572, 560] width 74 height 12
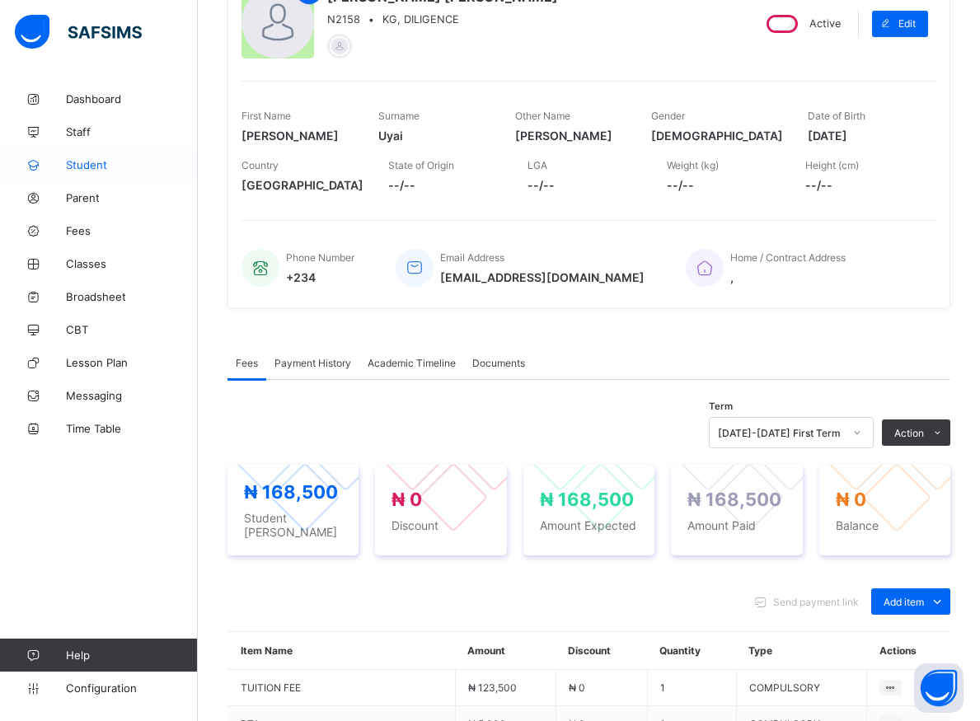
click at [91, 162] on span "Student" at bounding box center [132, 164] width 132 height 13
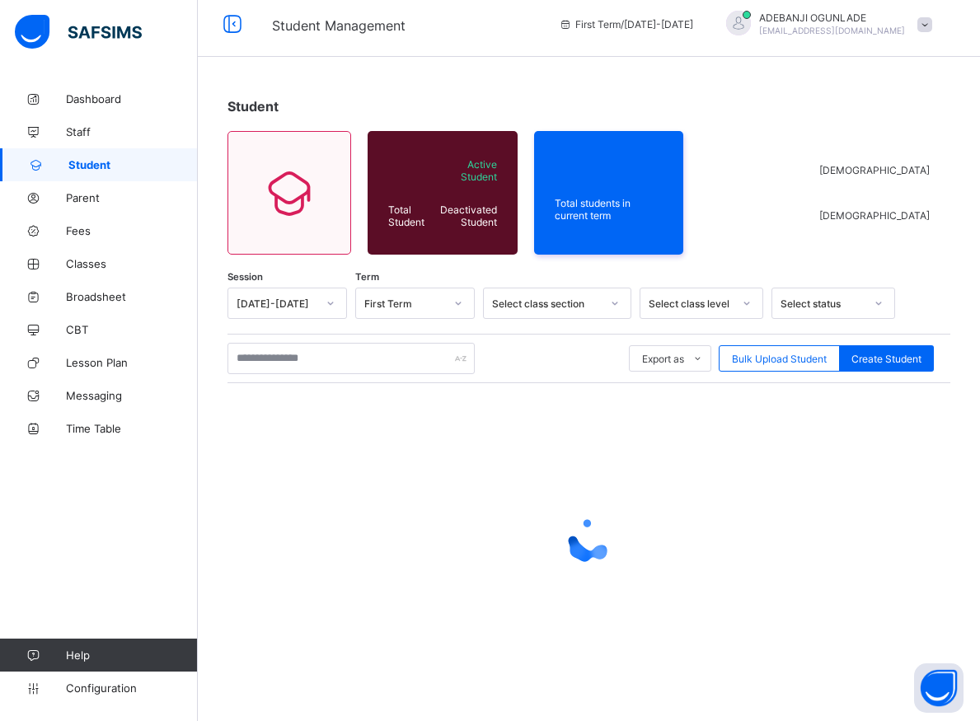
scroll to position [9, 0]
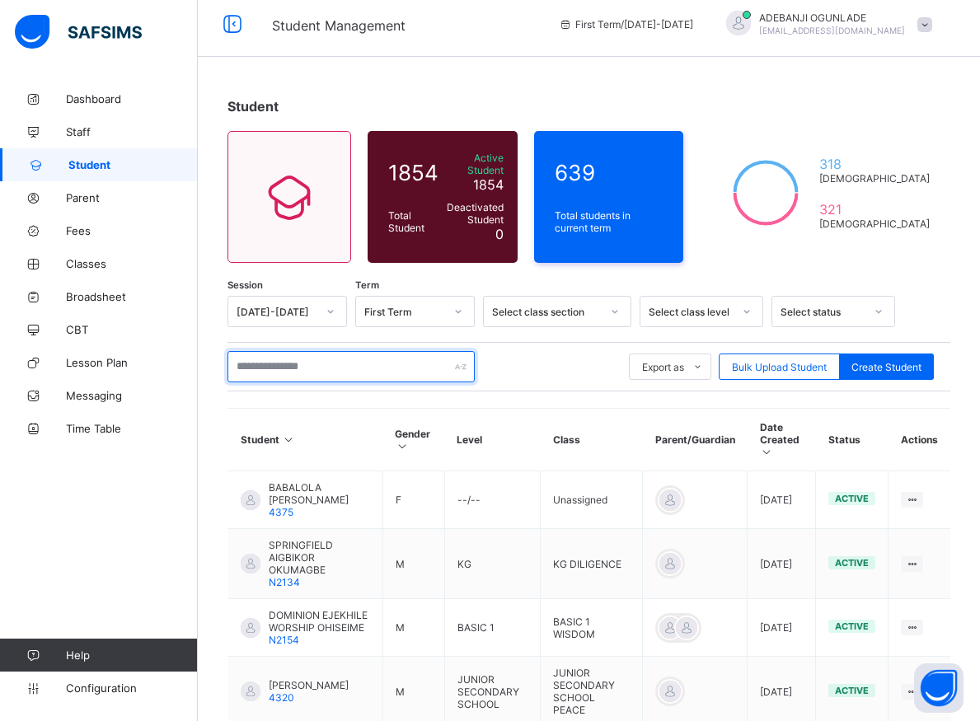
click at [312, 356] on input "text" at bounding box center [350, 366] width 247 height 31
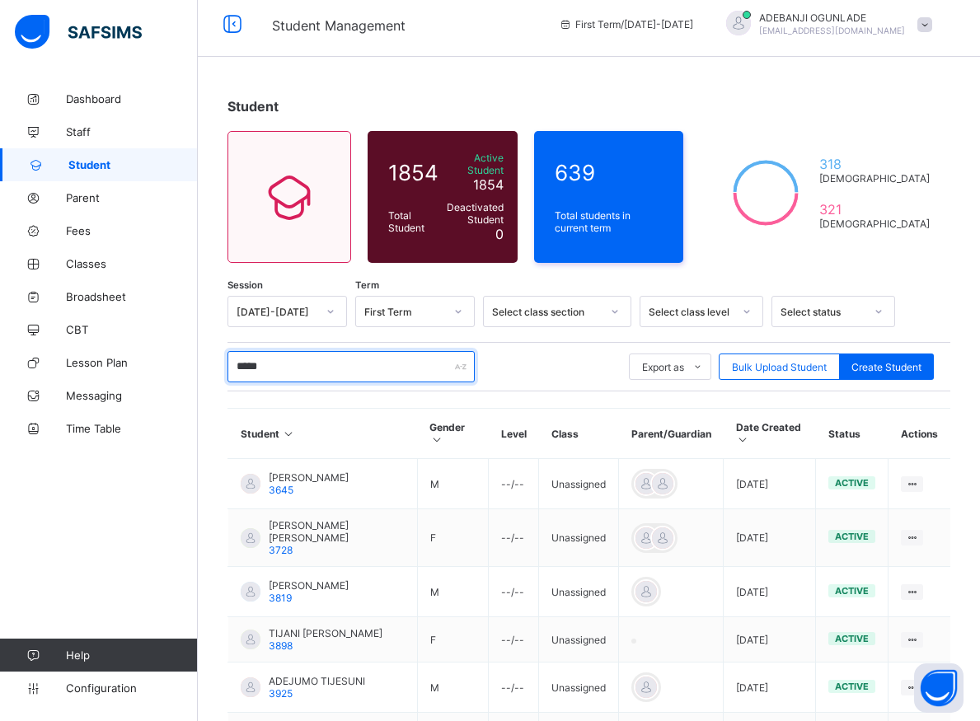
type input "******"
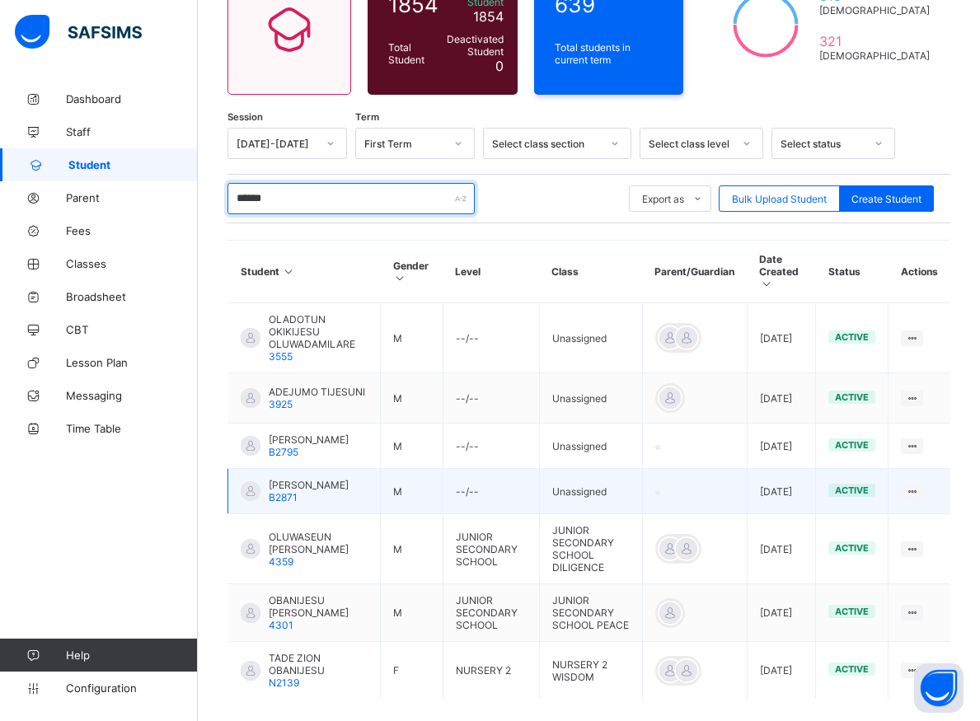
scroll to position [259, 0]
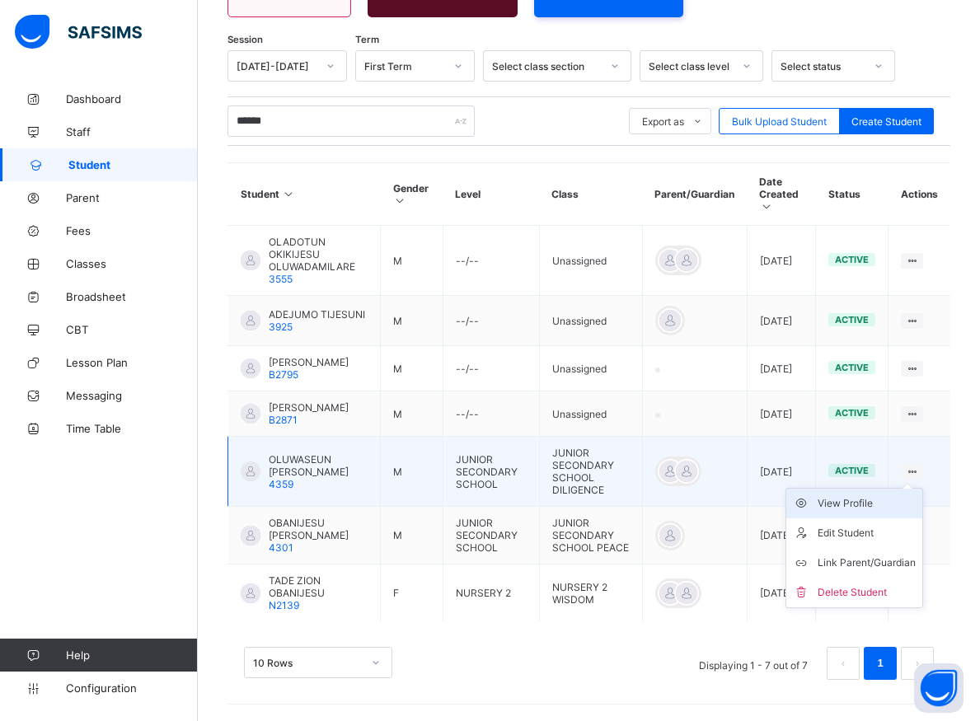
click at [872, 503] on div "View Profile" at bounding box center [867, 503] width 98 height 16
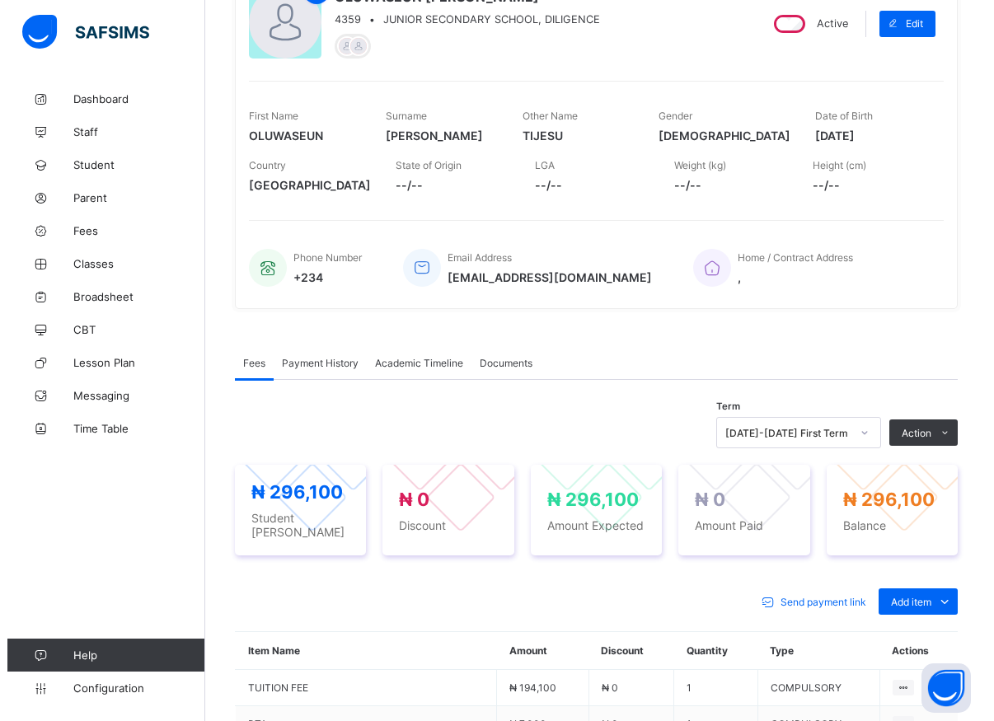
scroll to position [429, 0]
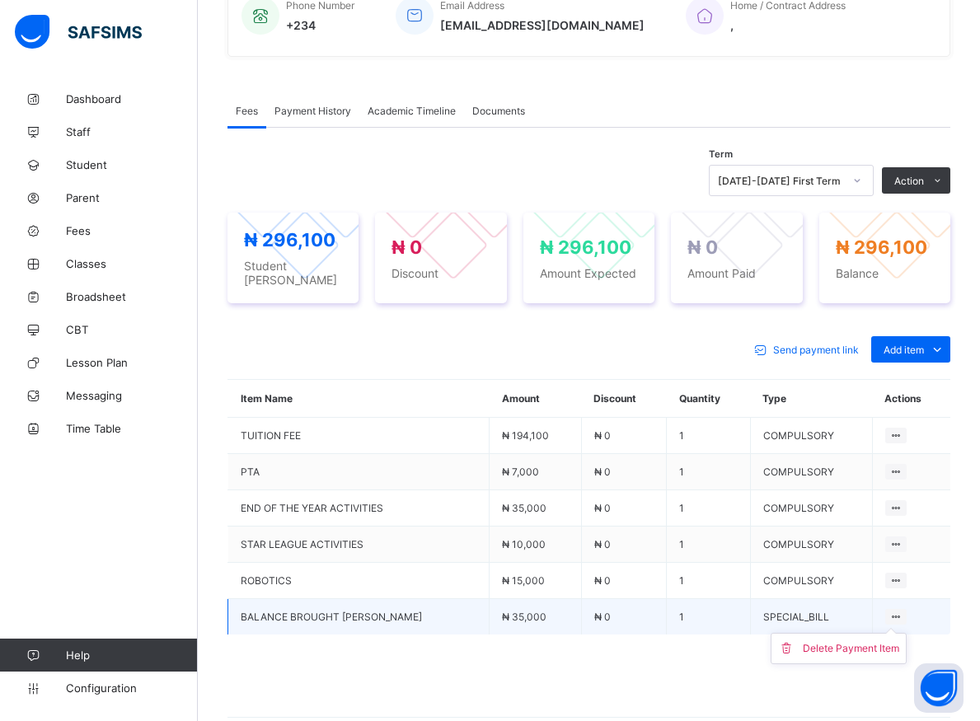
click at [900, 633] on ul "Delete Payment Item" at bounding box center [839, 648] width 136 height 31
click at [836, 648] on div "Delete Payment Item" at bounding box center [851, 648] width 96 height 16
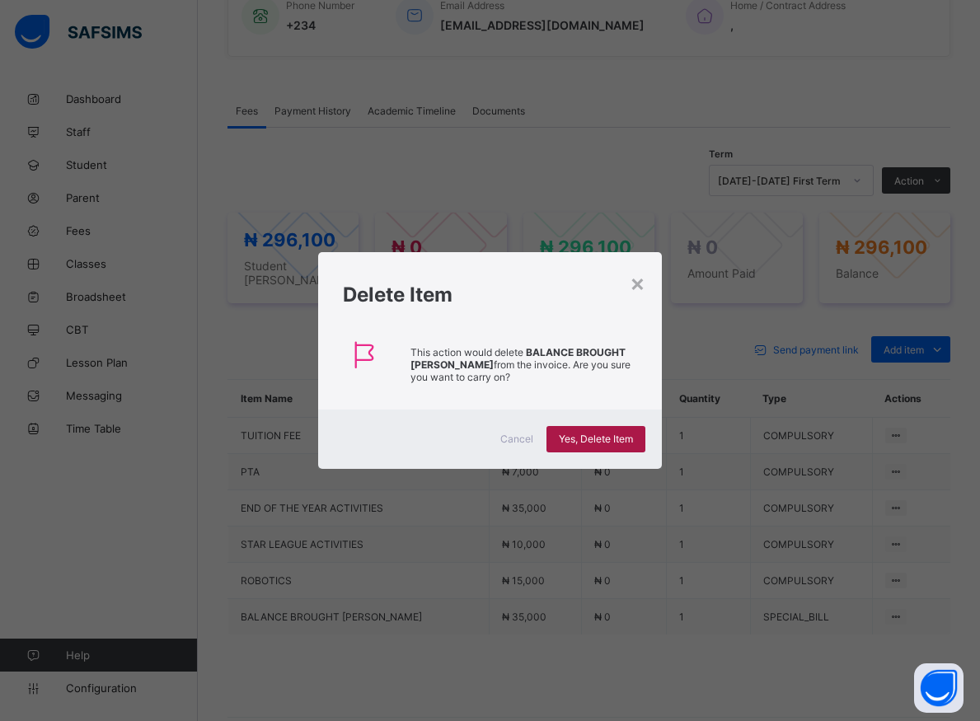
click at [584, 438] on span "Yes, Delete Item" at bounding box center [596, 439] width 74 height 12
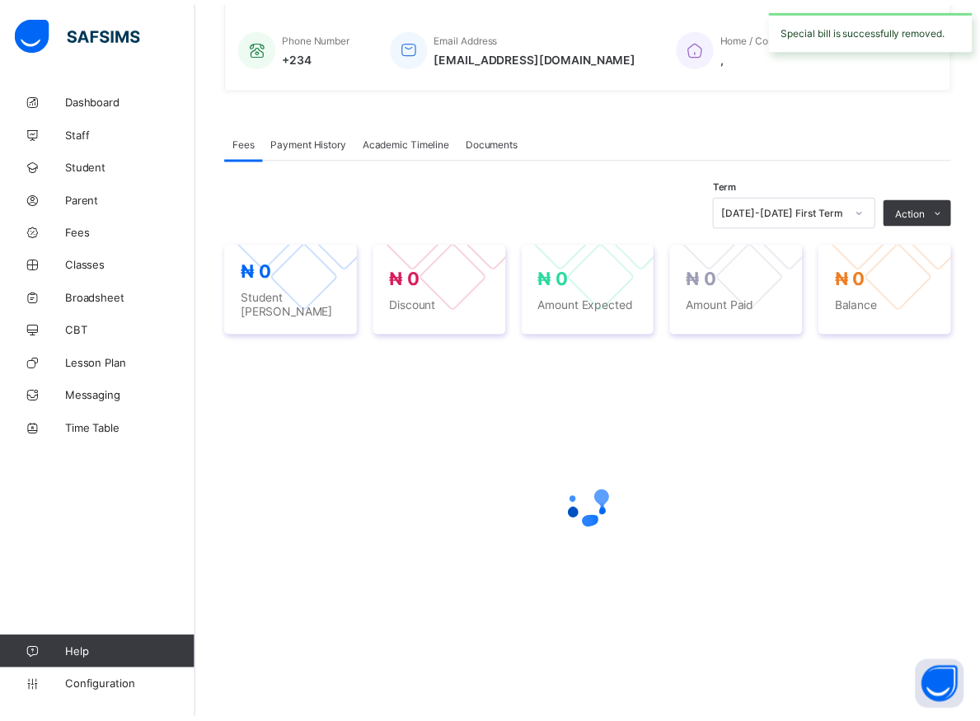
scroll to position [390, 0]
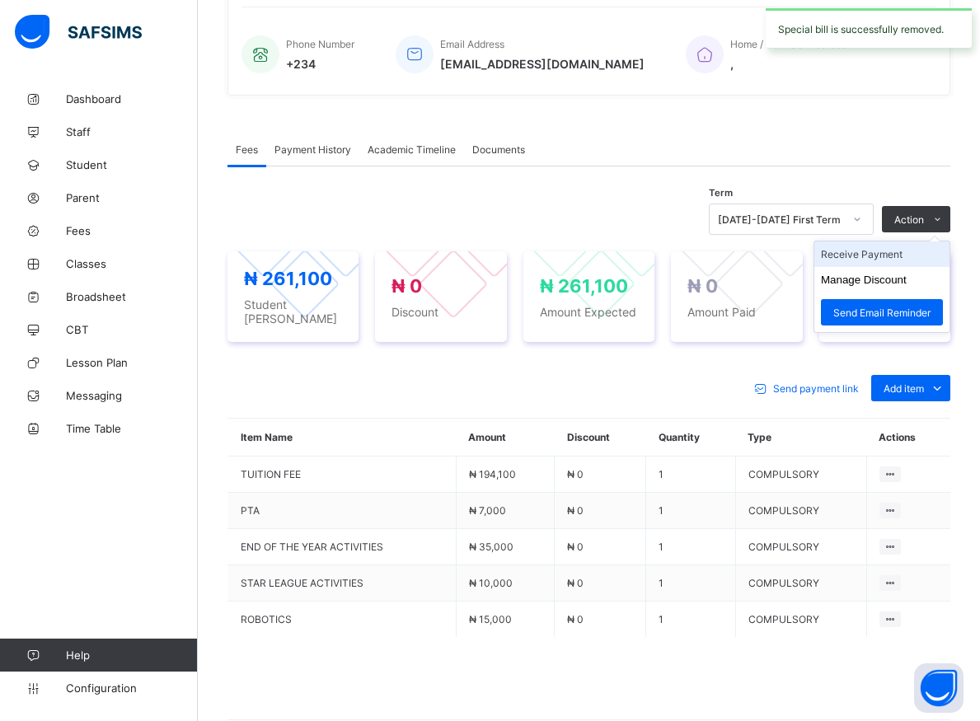
click at [886, 256] on li "Receive Payment" at bounding box center [881, 254] width 135 height 26
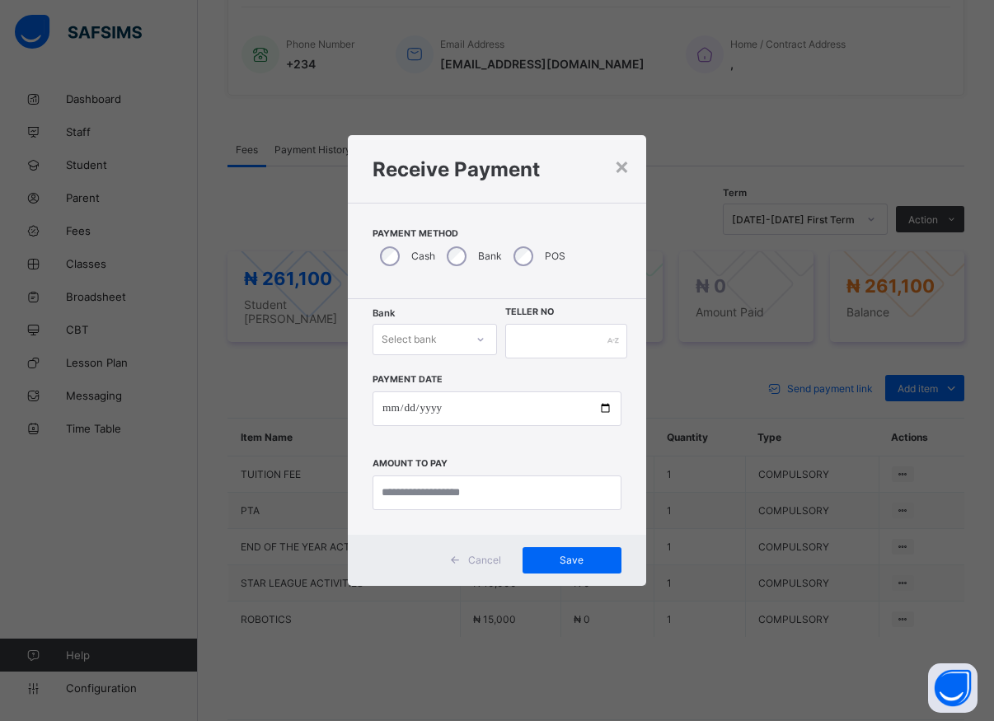
click at [460, 338] on div "Select bank" at bounding box center [418, 339] width 91 height 23
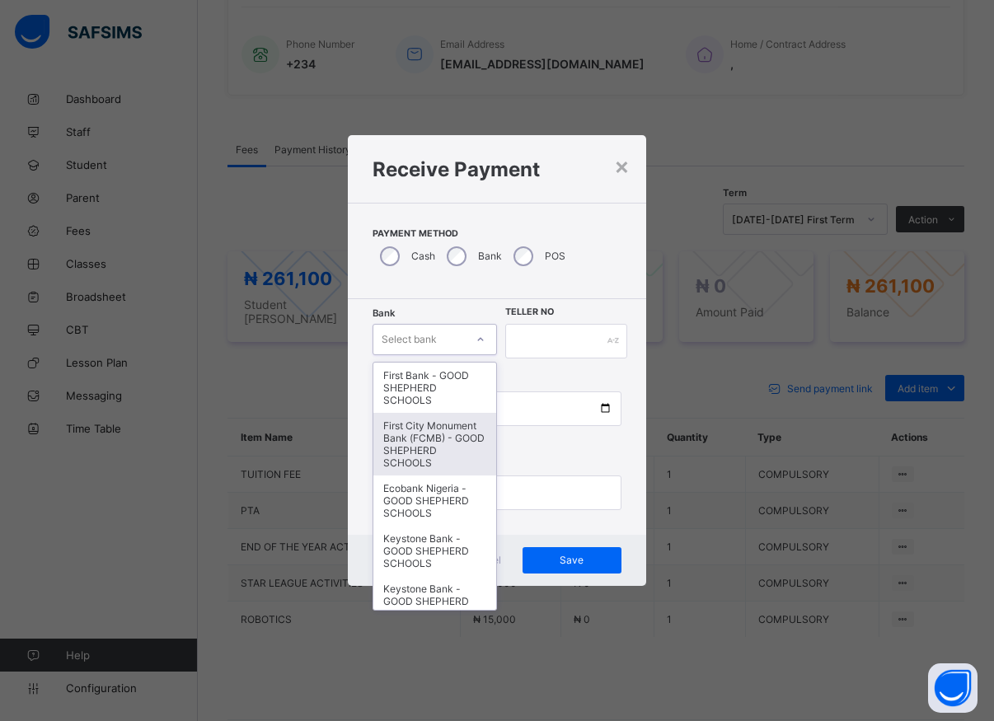
click at [406, 448] on div "First City Monument Bank (FCMB) - GOOD SHEPHERD SCHOOLS" at bounding box center [434, 444] width 123 height 63
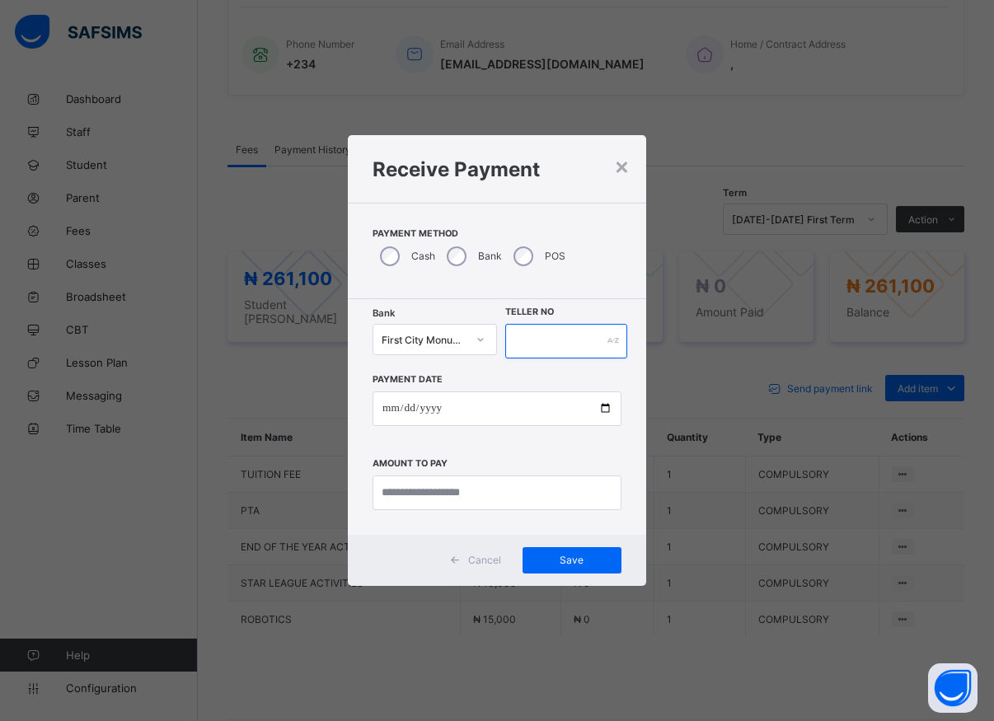
click at [519, 335] on input "text" at bounding box center [566, 341] width 122 height 35
type input "*****"
click at [604, 408] on input "date" at bounding box center [497, 409] width 249 height 35
type input "**********"
click at [412, 495] on input "currency" at bounding box center [497, 493] width 249 height 35
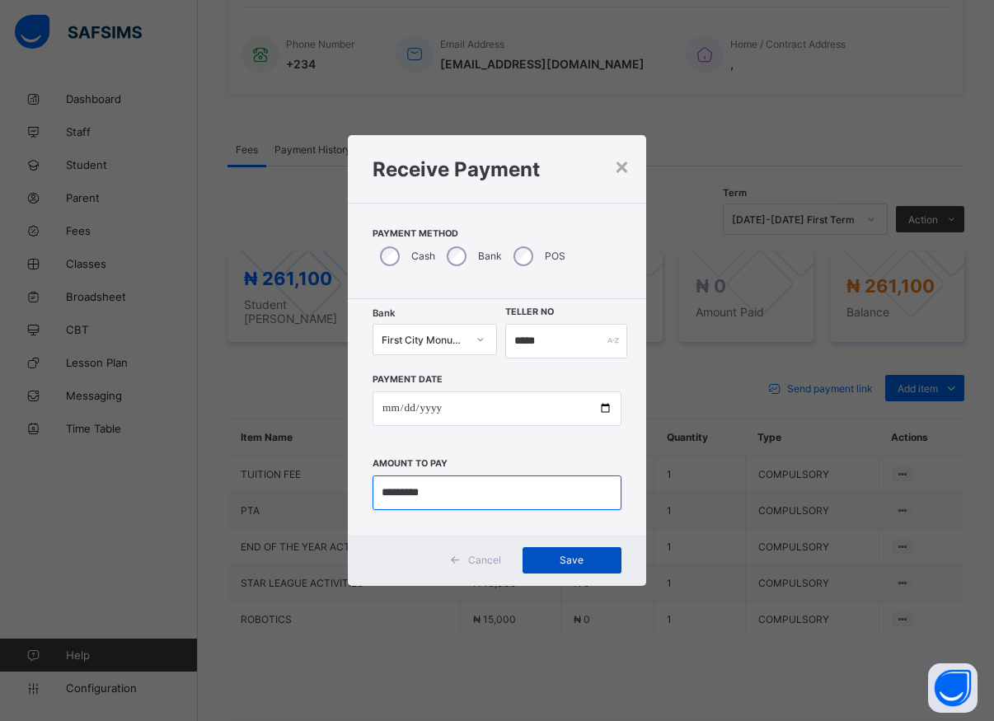
type input "*********"
click at [566, 558] on span "Save" at bounding box center [572, 560] width 74 height 12
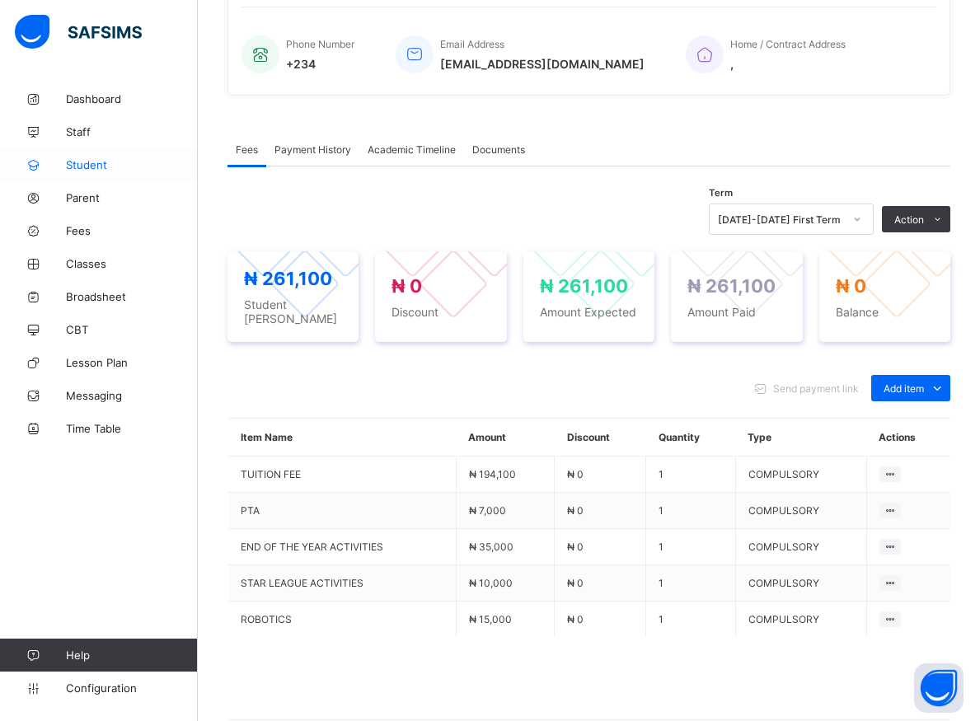
click at [90, 164] on span "Student" at bounding box center [132, 164] width 132 height 13
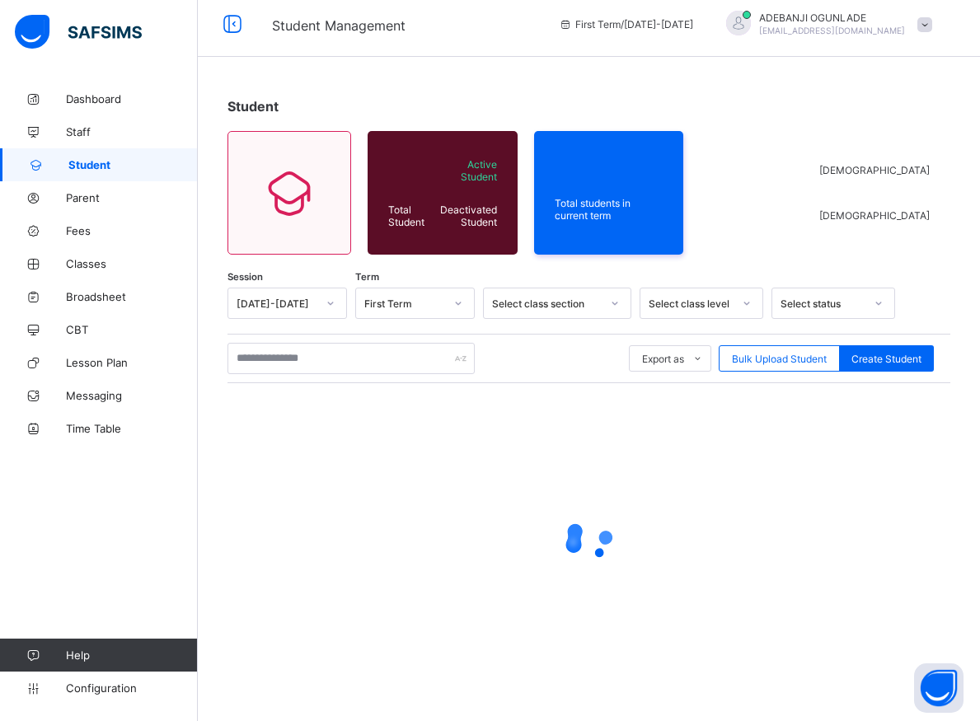
scroll to position [9, 0]
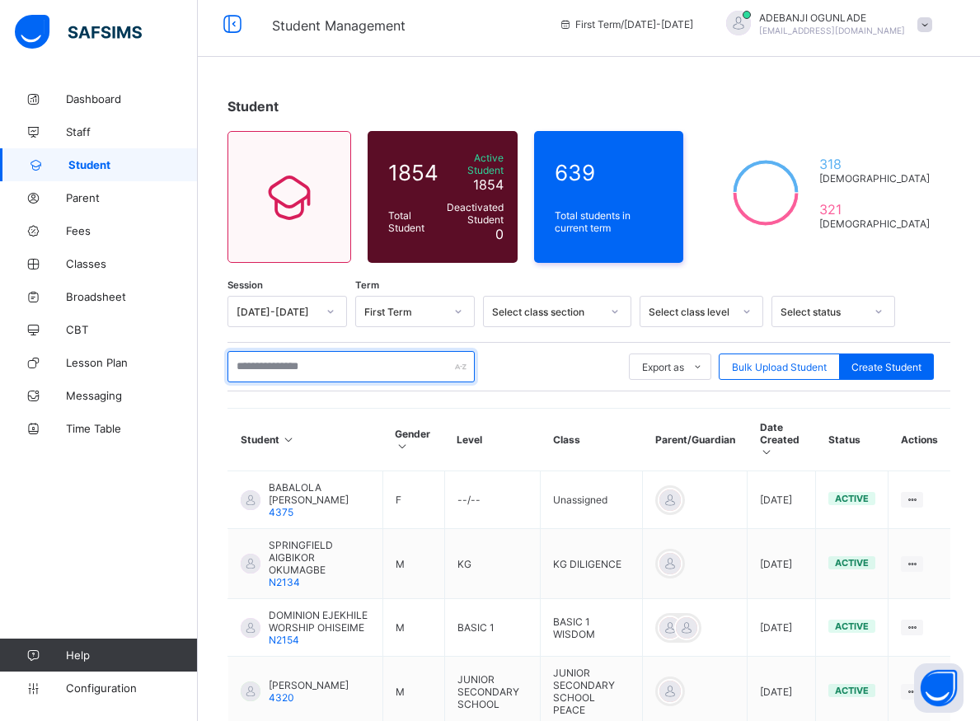
click at [271, 359] on input "text" at bounding box center [350, 366] width 247 height 31
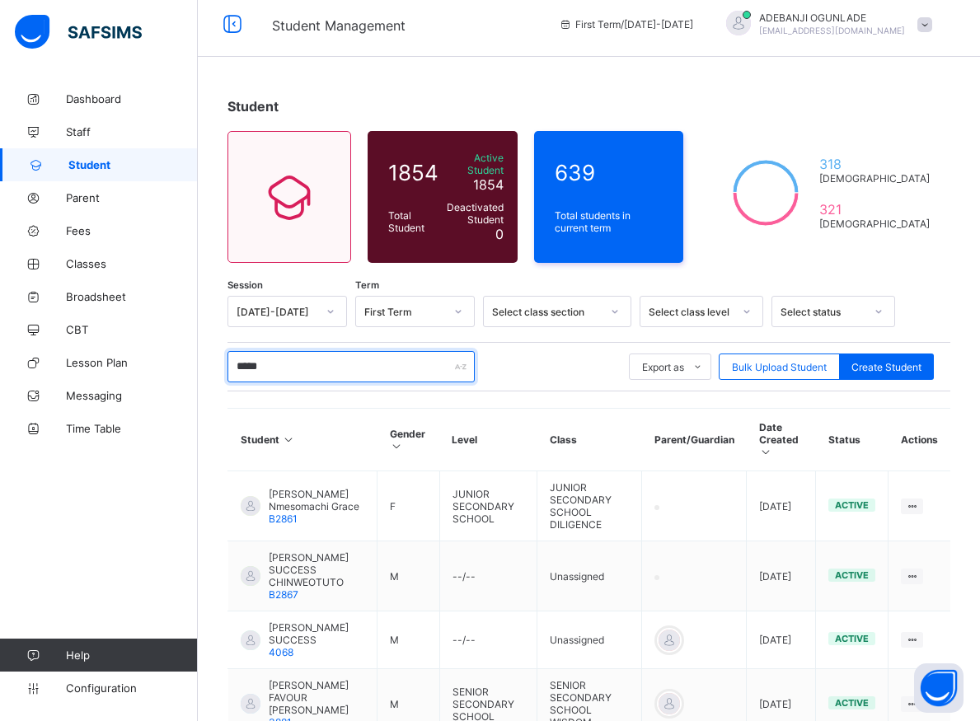
type input "******"
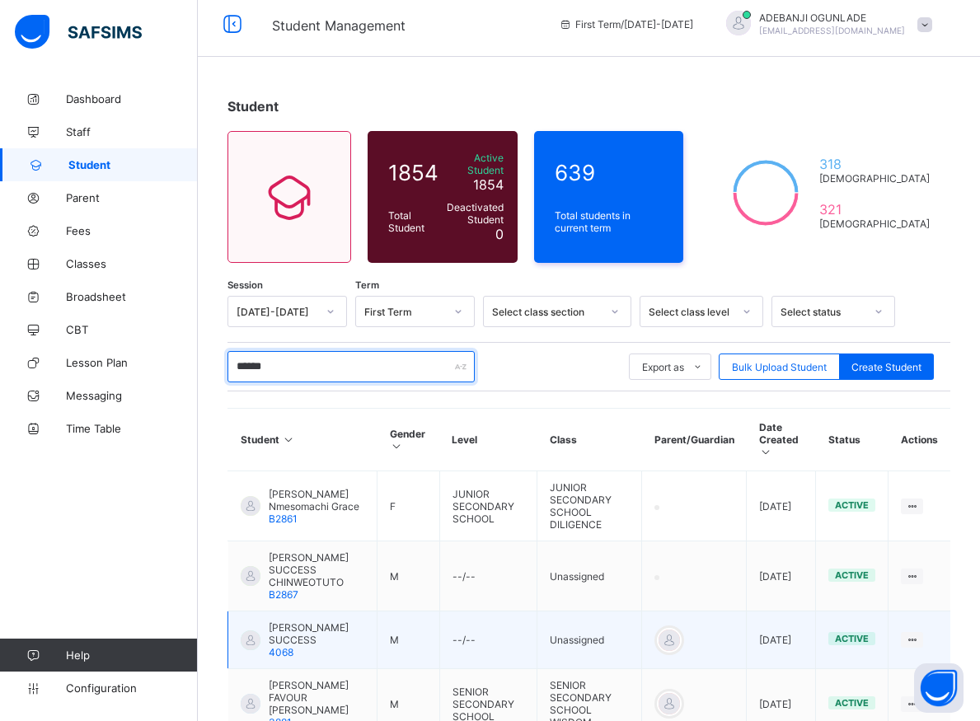
scroll to position [163, 0]
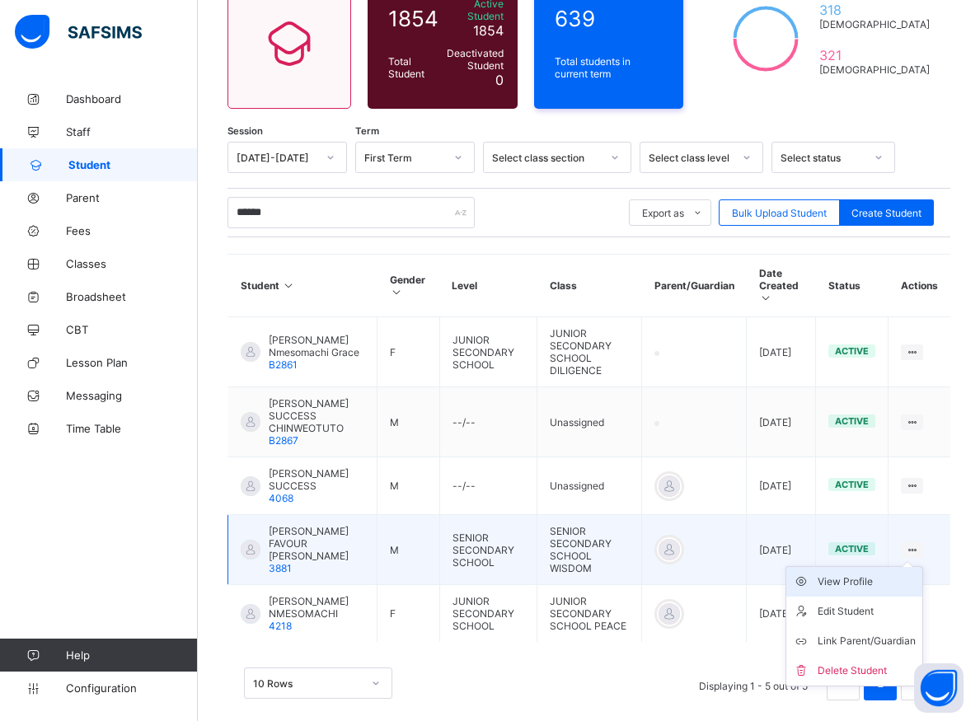
click at [865, 574] on div "View Profile" at bounding box center [867, 582] width 98 height 16
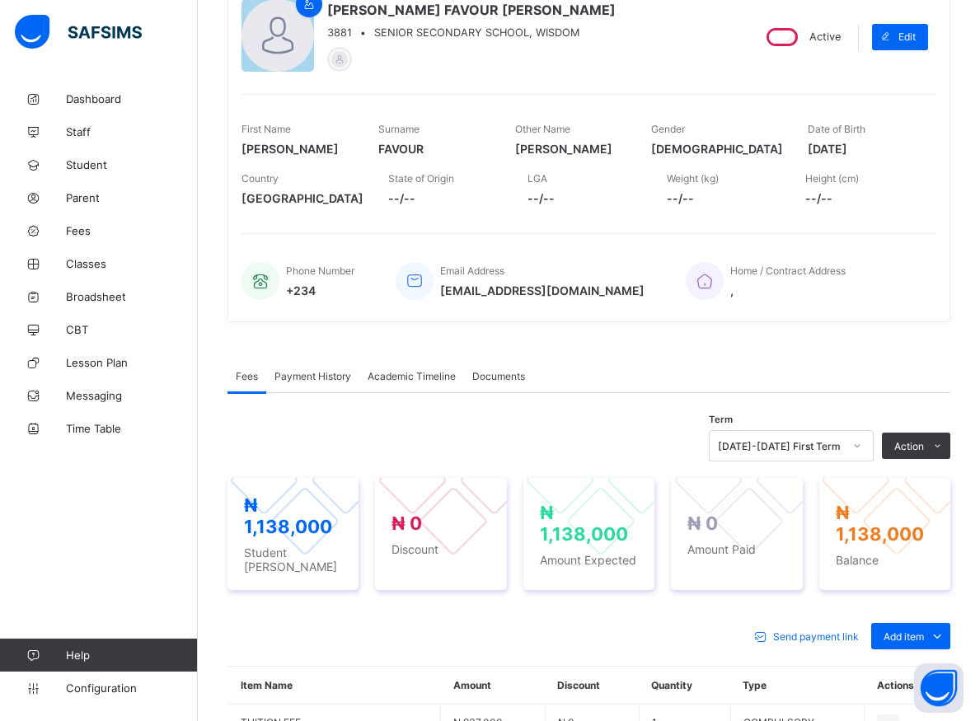
scroll to position [247, 0]
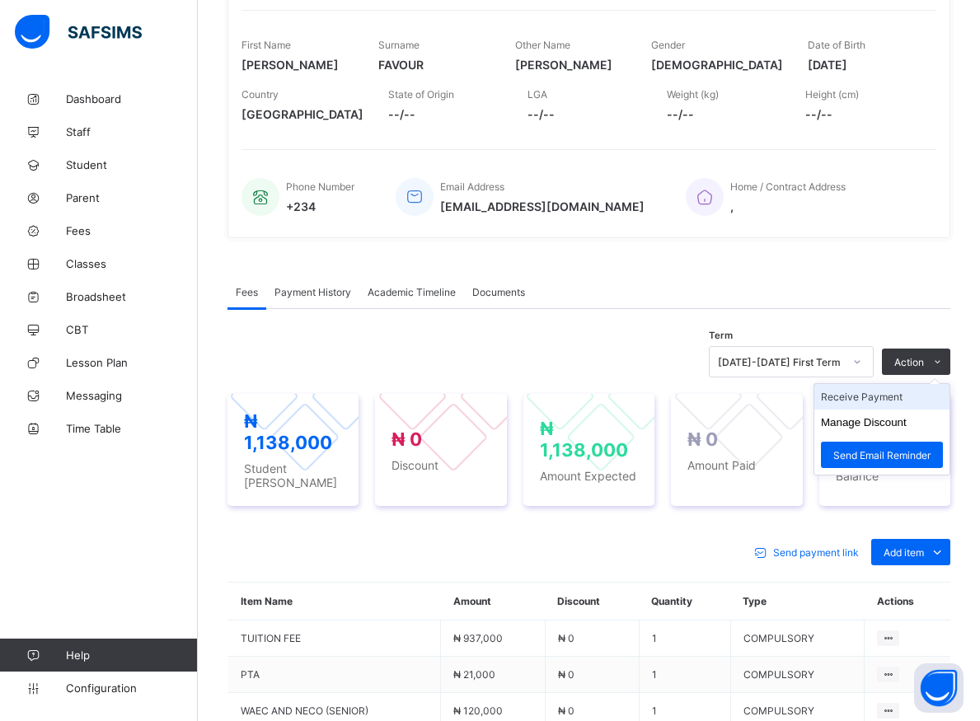
click at [883, 397] on li "Receive Payment" at bounding box center [881, 397] width 135 height 26
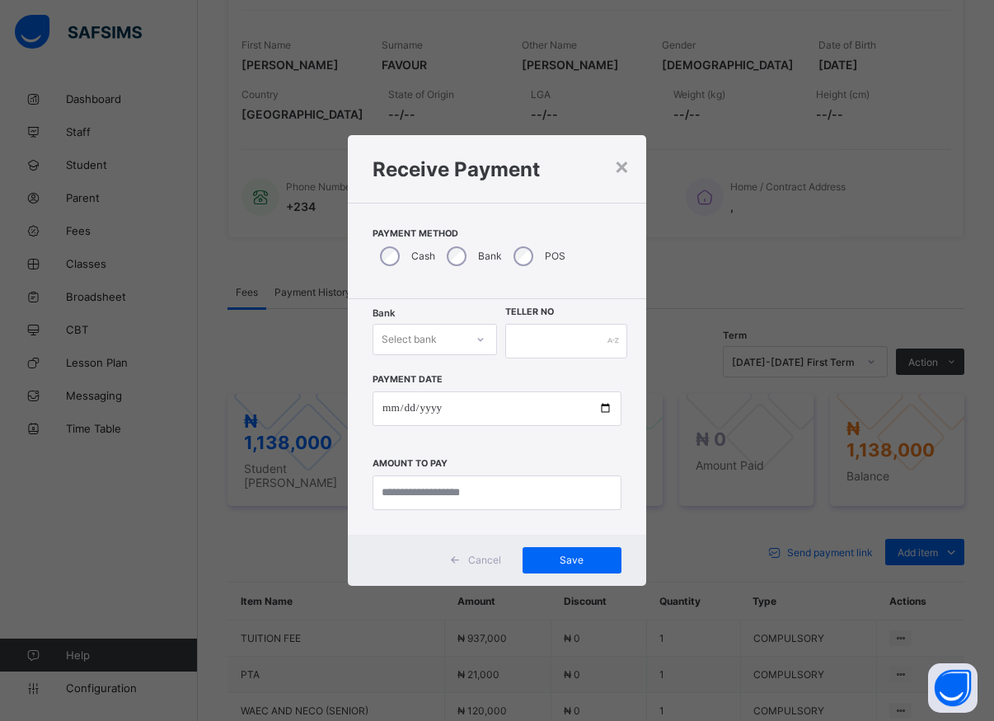
click at [458, 344] on div "Select bank" at bounding box center [418, 339] width 91 height 23
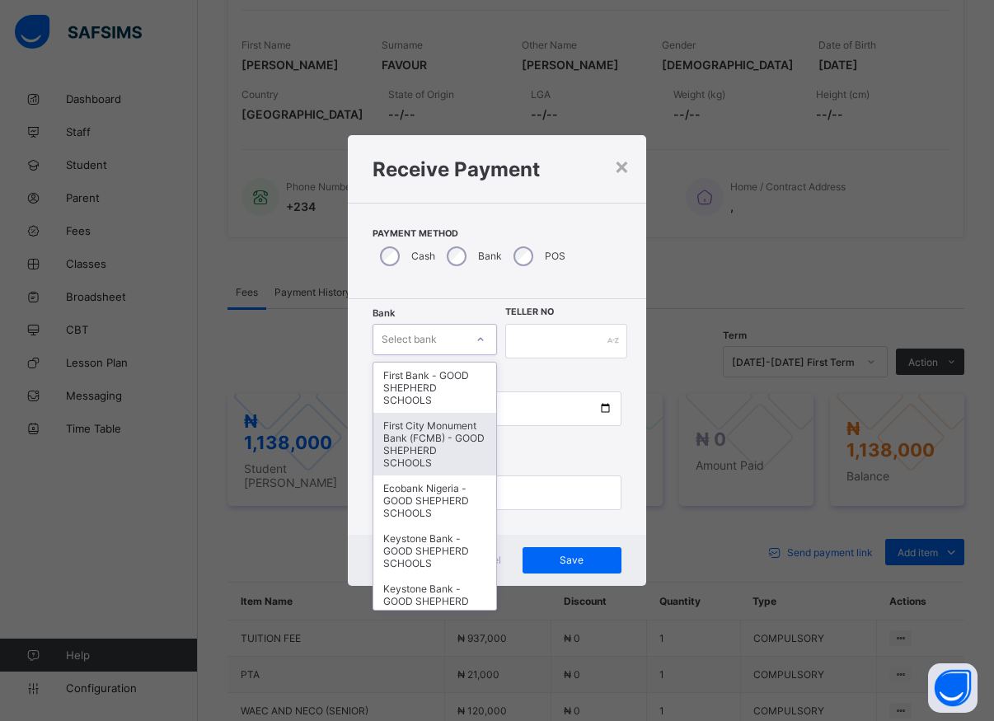
drag, startPoint x: 407, startPoint y: 450, endPoint x: 479, endPoint y: 365, distance: 111.1
click at [407, 451] on div "First City Monument Bank (FCMB) - GOOD SHEPHERD SCHOOLS" at bounding box center [434, 444] width 123 height 63
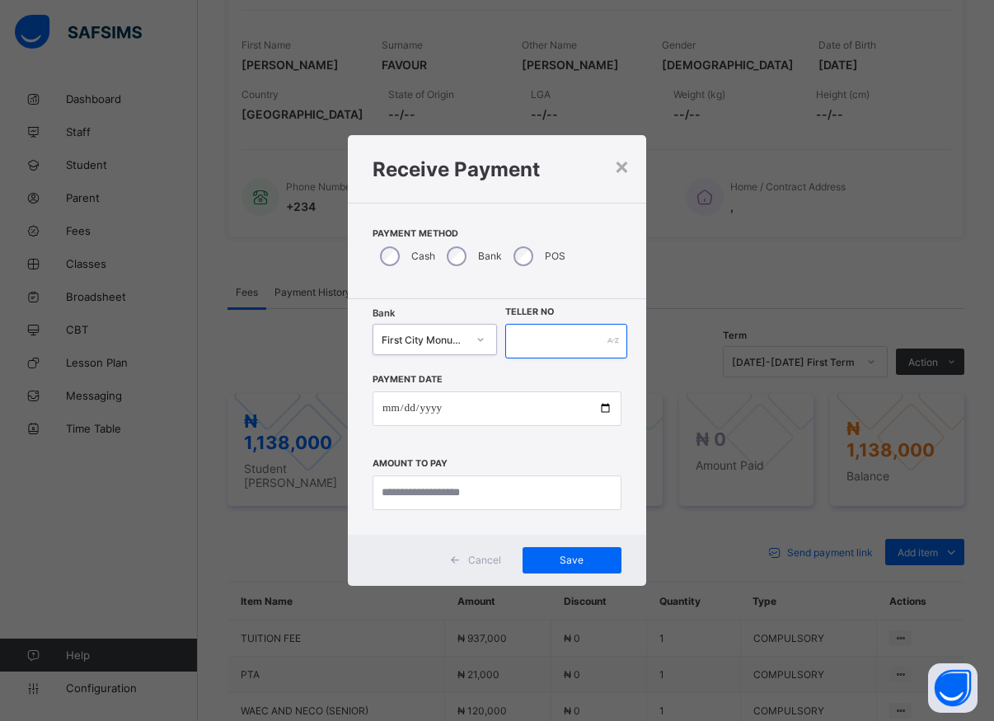
click at [519, 336] on input "text" at bounding box center [566, 341] width 122 height 35
type input "*****"
click at [605, 415] on input "date" at bounding box center [497, 409] width 249 height 35
type input "**********"
click at [424, 497] on input "currency" at bounding box center [497, 493] width 249 height 35
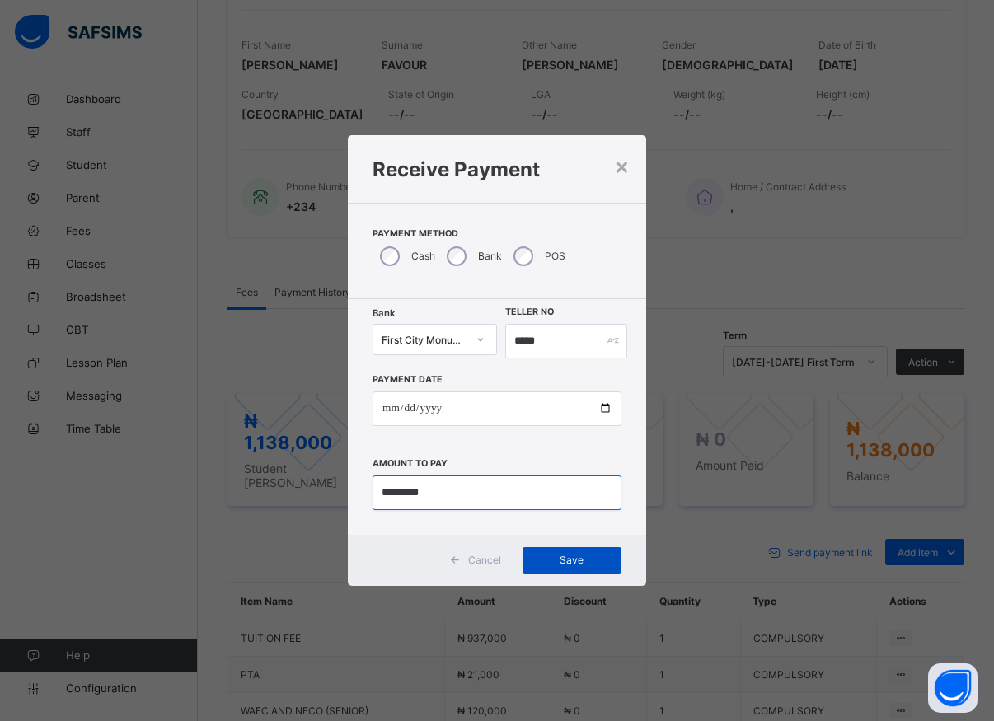
type input "*********"
click at [565, 563] on span "Save" at bounding box center [572, 560] width 74 height 12
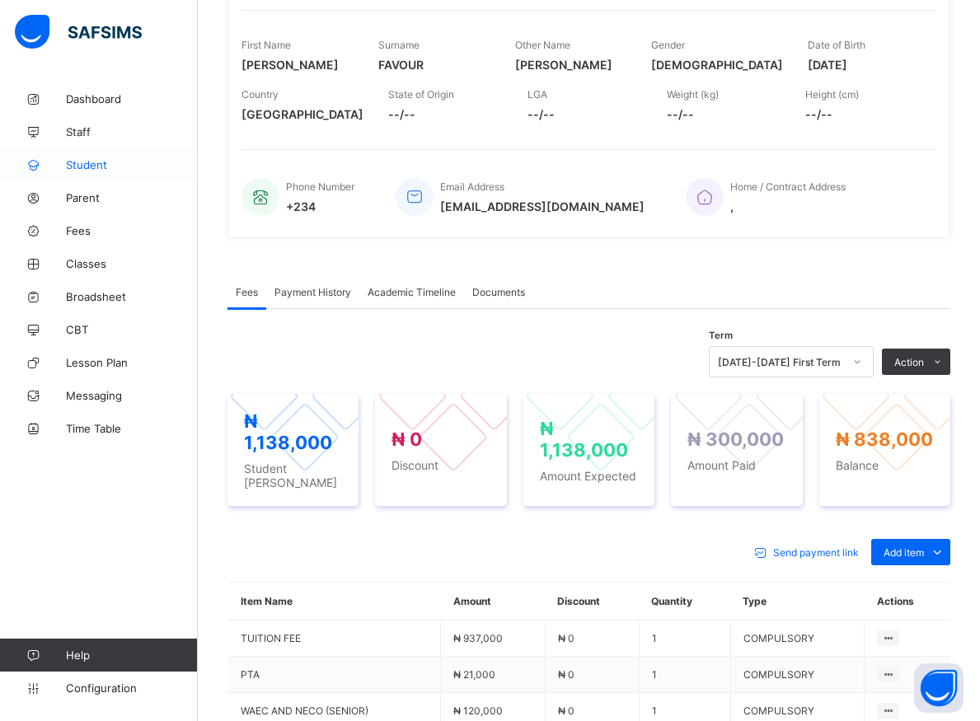
click at [91, 160] on span "Student" at bounding box center [132, 164] width 132 height 13
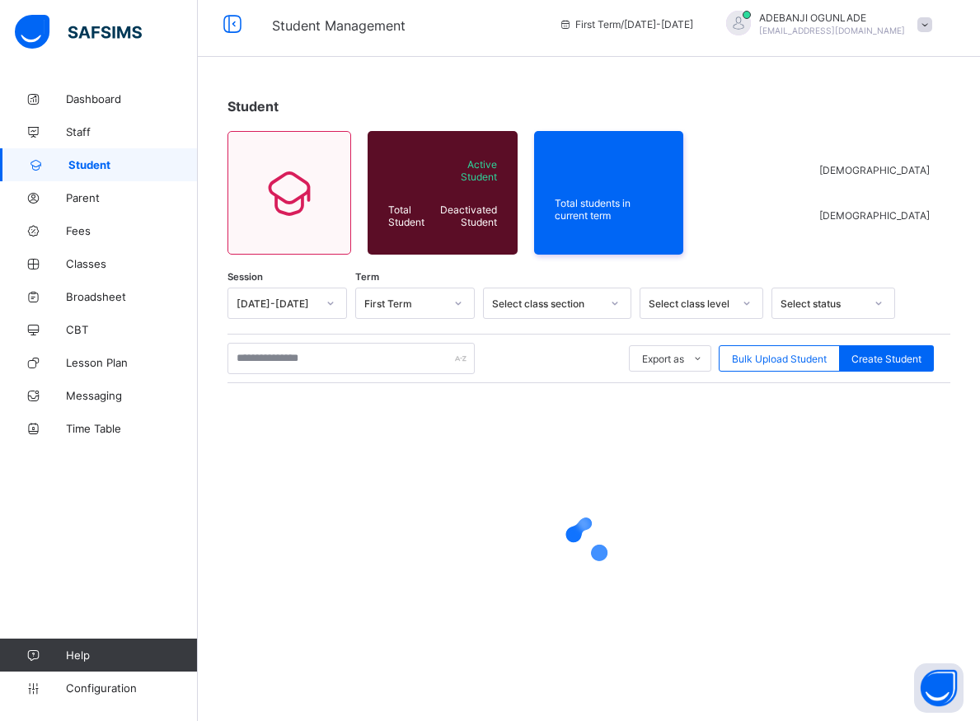
scroll to position [9, 0]
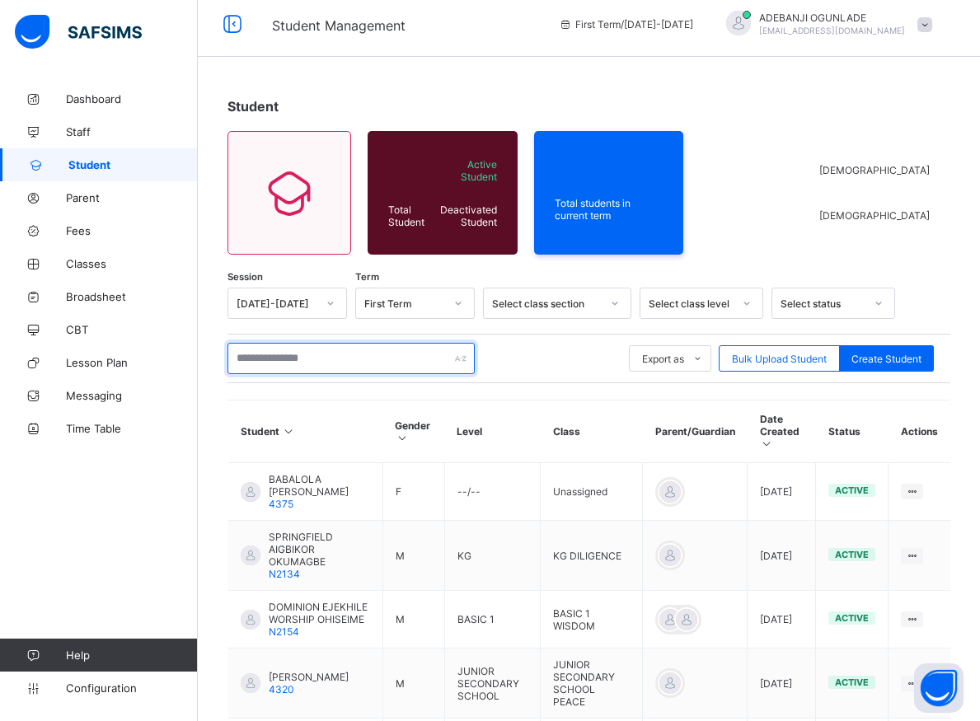
click at [312, 364] on input "text" at bounding box center [350, 358] width 247 height 31
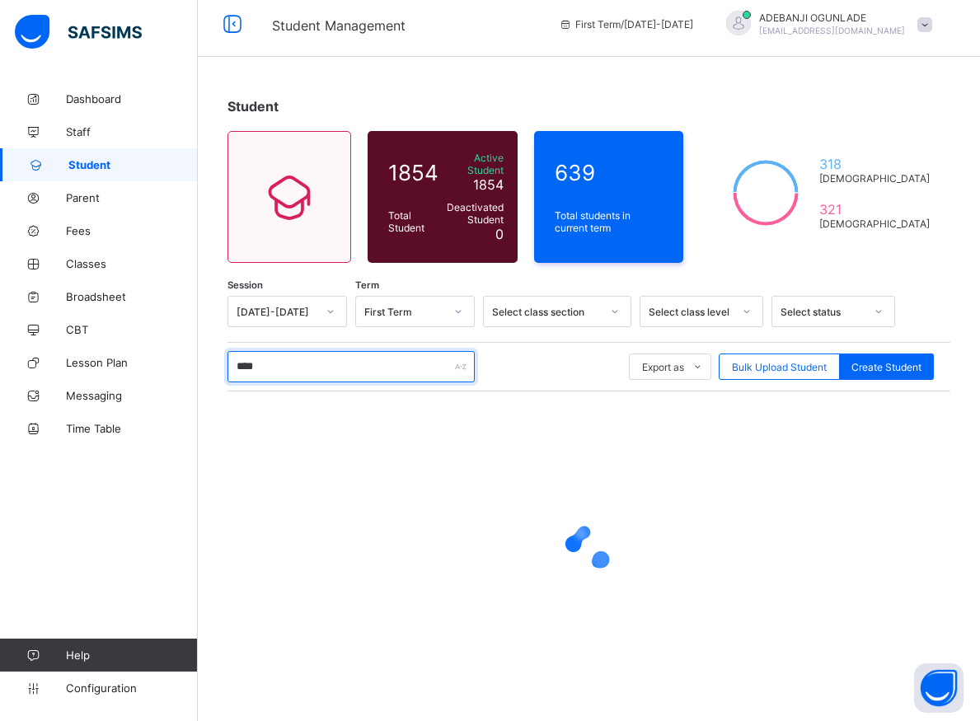
type input "*****"
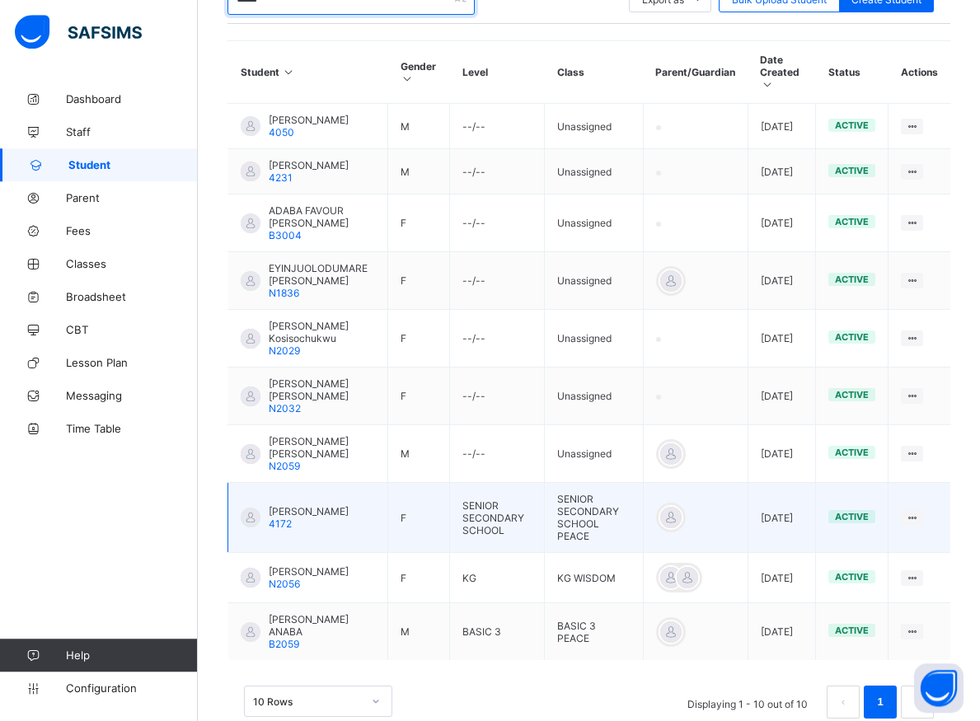
scroll to position [429, 0]
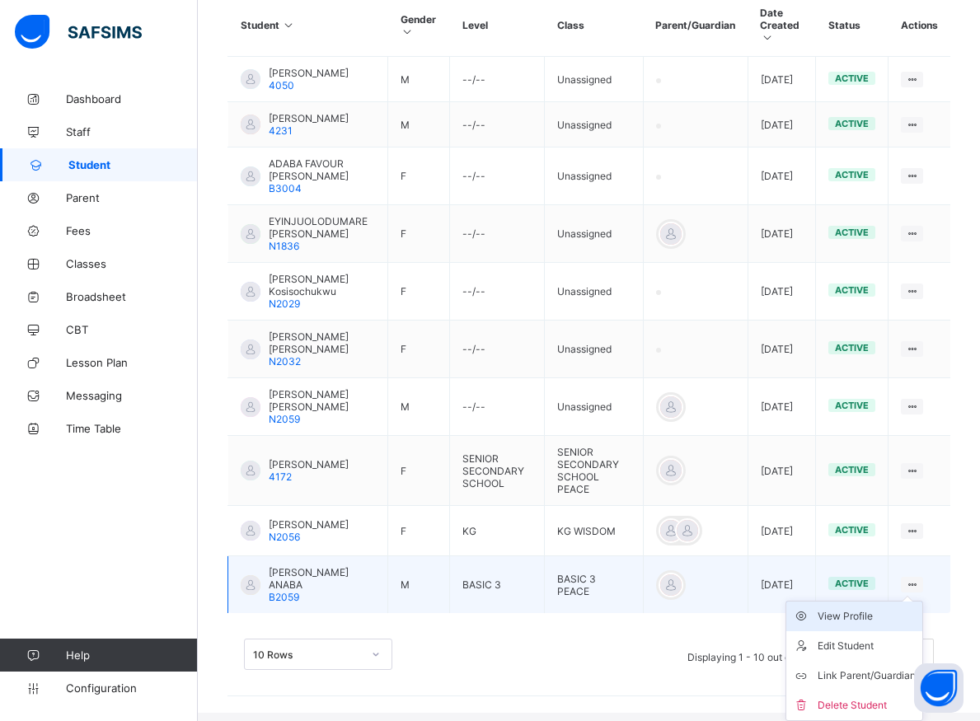
click at [871, 625] on div "View Profile" at bounding box center [867, 616] width 98 height 16
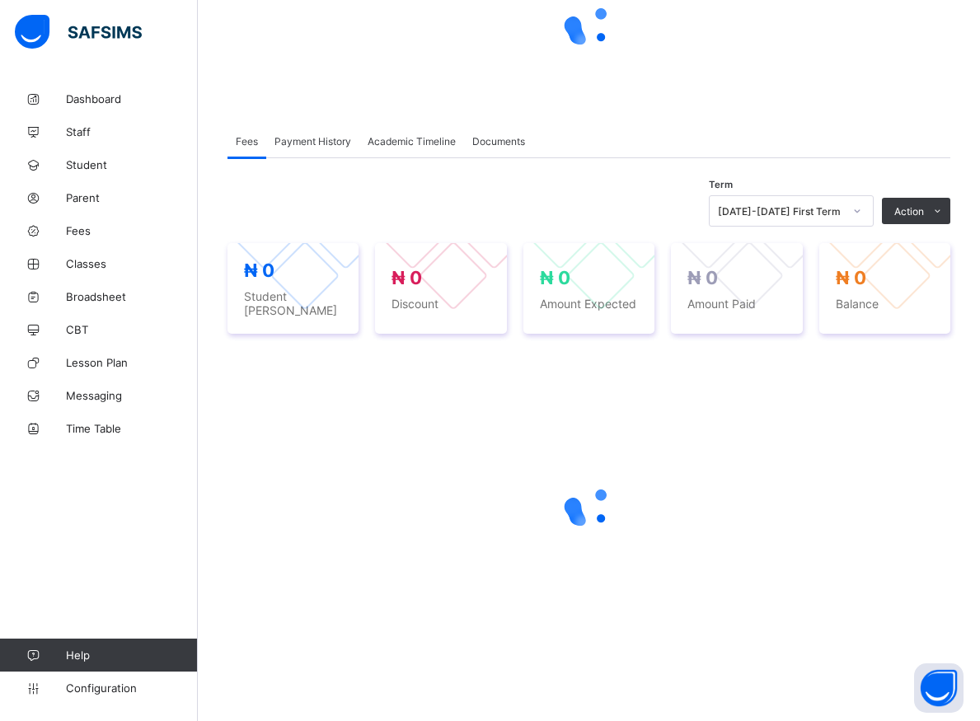
scroll to position [176, 0]
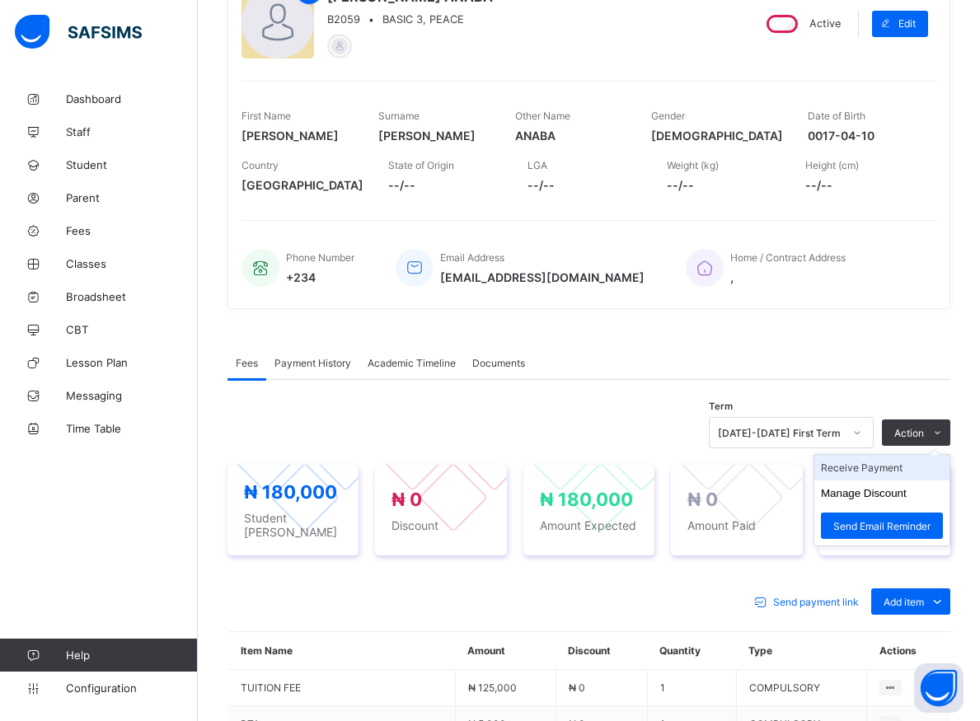
click at [880, 466] on li "Receive Payment" at bounding box center [881, 468] width 135 height 26
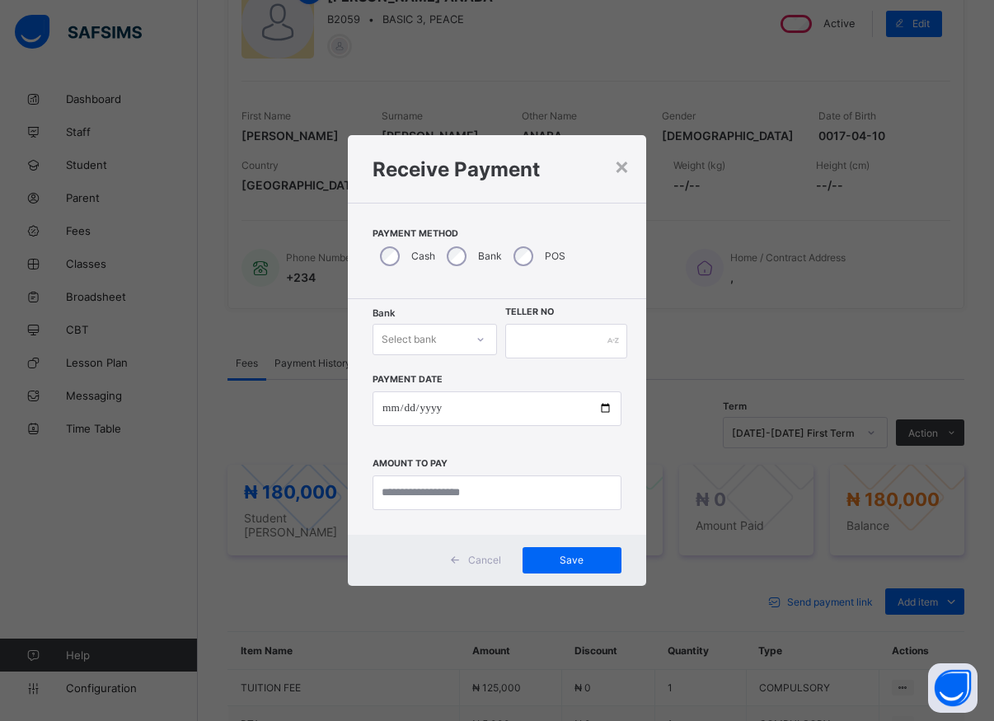
click at [476, 342] on icon at bounding box center [481, 339] width 10 height 16
click at [461, 346] on div "Select bank" at bounding box center [418, 339] width 91 height 23
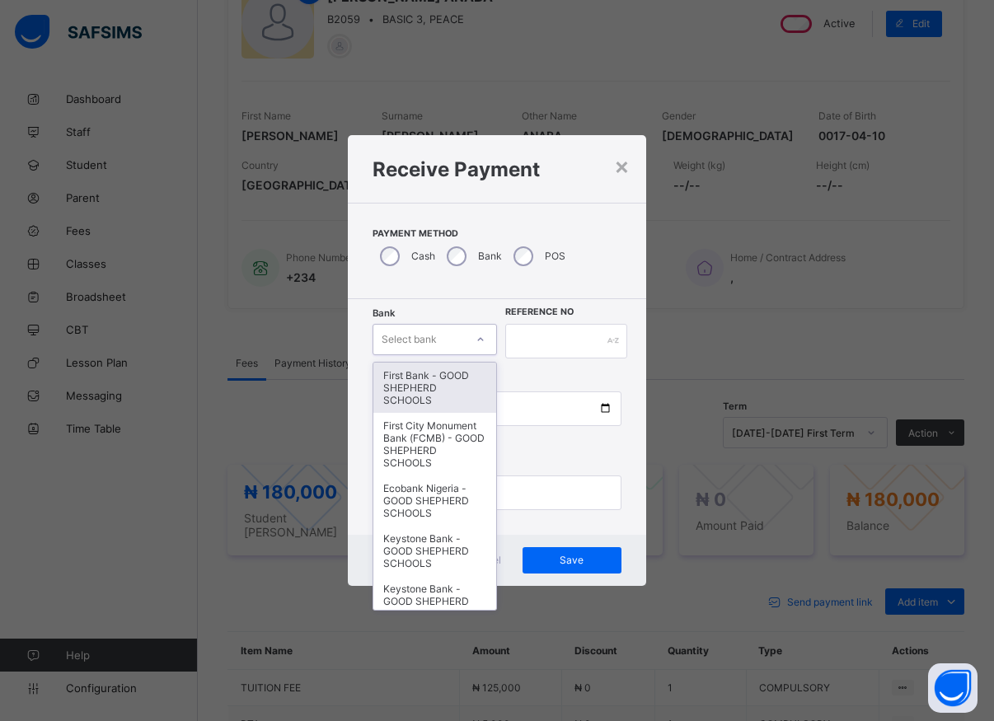
click at [408, 395] on div "First Bank - GOOD SHEPHERD SCHOOLS" at bounding box center [434, 388] width 123 height 50
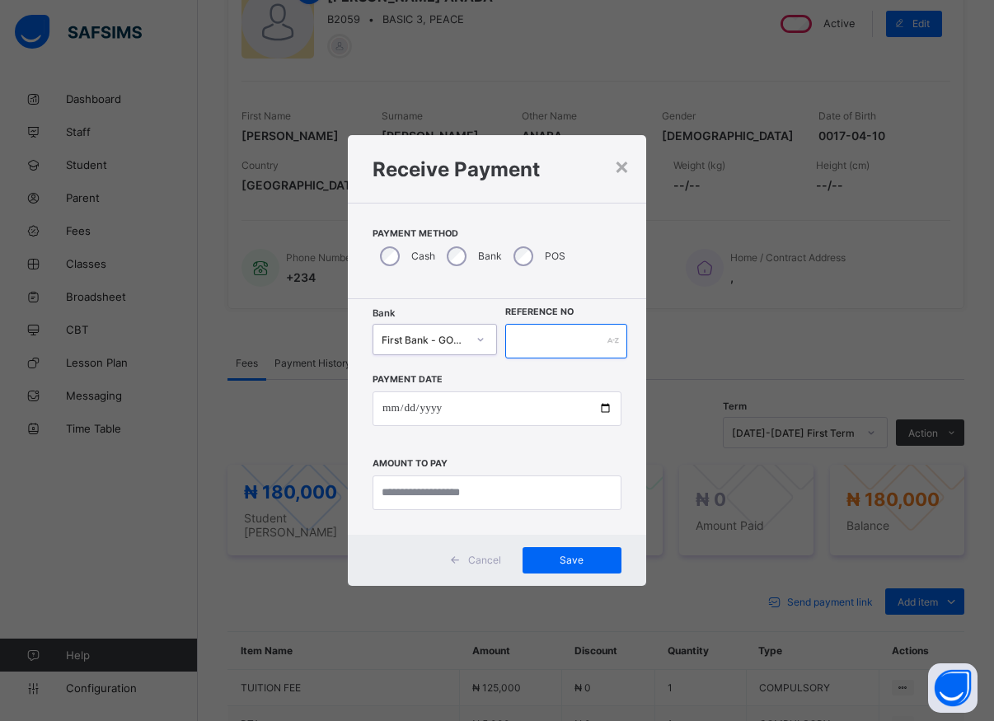
click at [541, 339] on input "text" at bounding box center [566, 341] width 122 height 35
type input "*****"
click at [598, 407] on input "date" at bounding box center [497, 409] width 249 height 35
type input "**********"
click at [415, 497] on input "currency" at bounding box center [497, 493] width 249 height 35
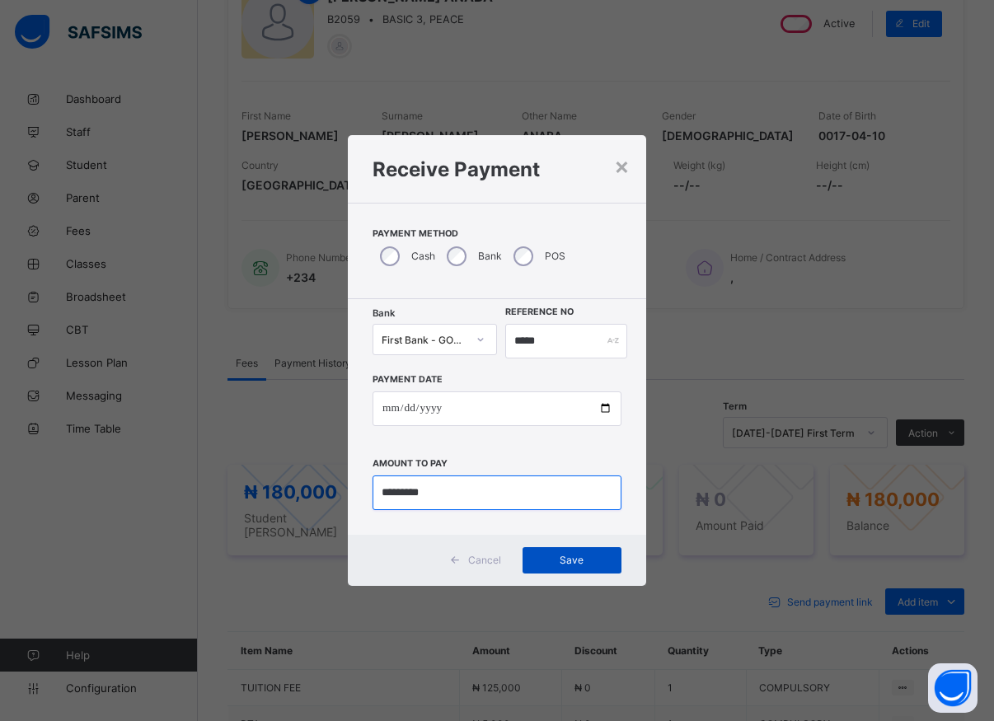
type input "*********"
drag, startPoint x: 564, startPoint y: 565, endPoint x: 551, endPoint y: 549, distance: 20.0
click at [560, 564] on span "Save" at bounding box center [572, 560] width 74 height 12
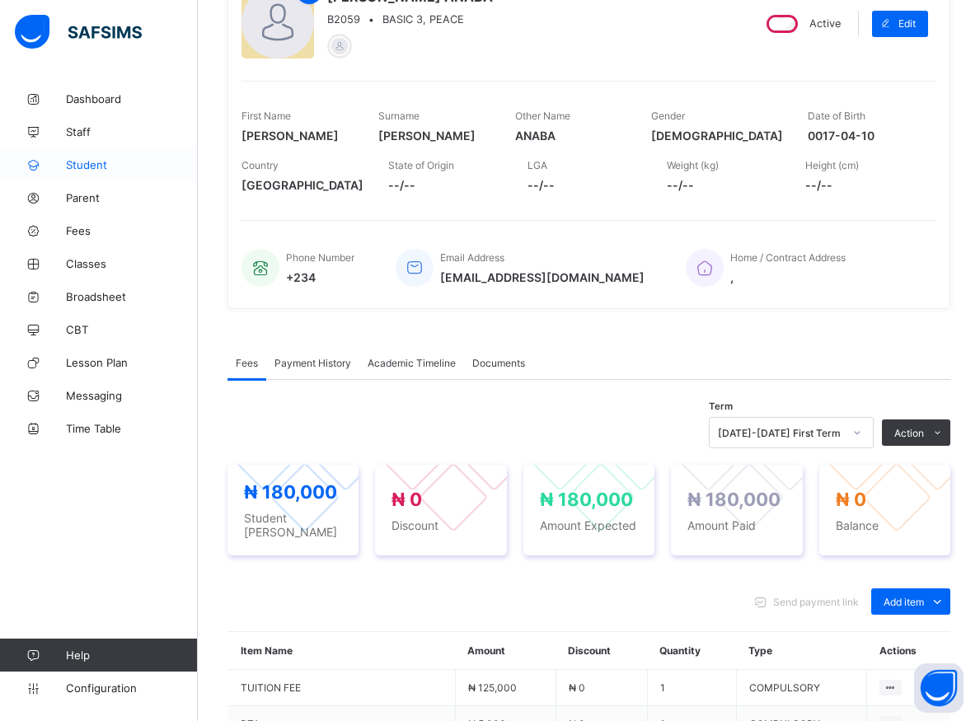
click at [77, 164] on span "Student" at bounding box center [132, 164] width 132 height 13
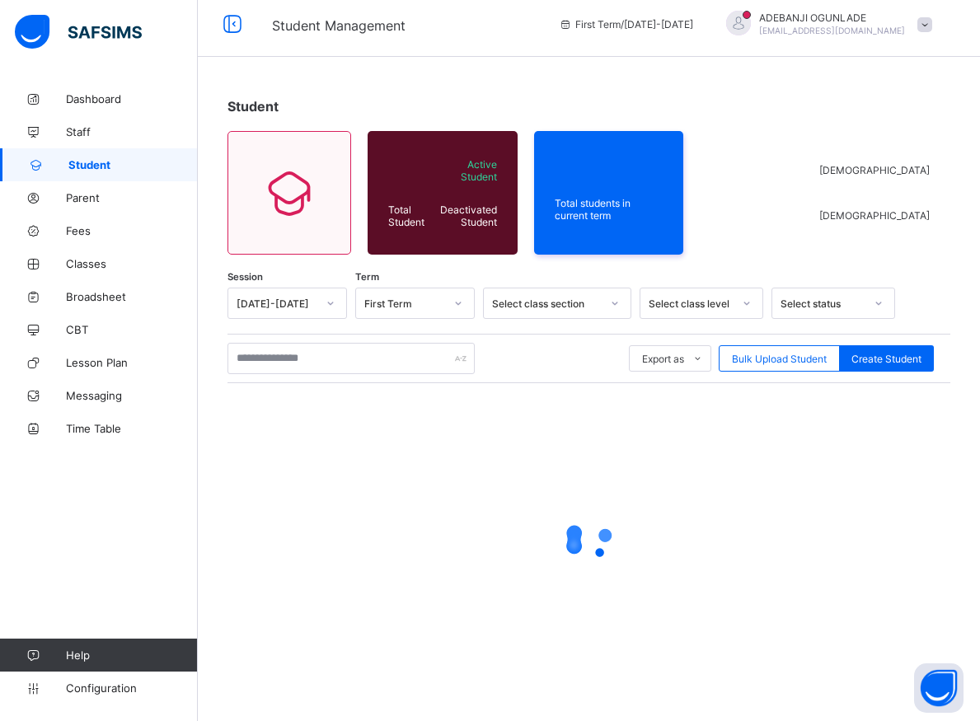
scroll to position [9, 0]
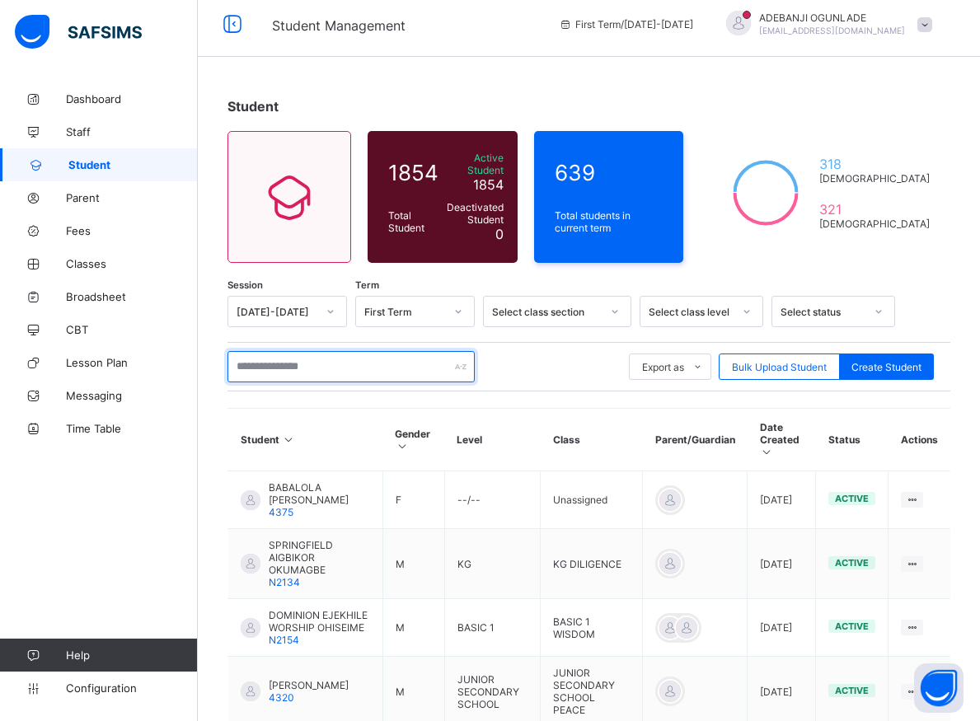
click at [263, 359] on input "text" at bounding box center [350, 366] width 247 height 31
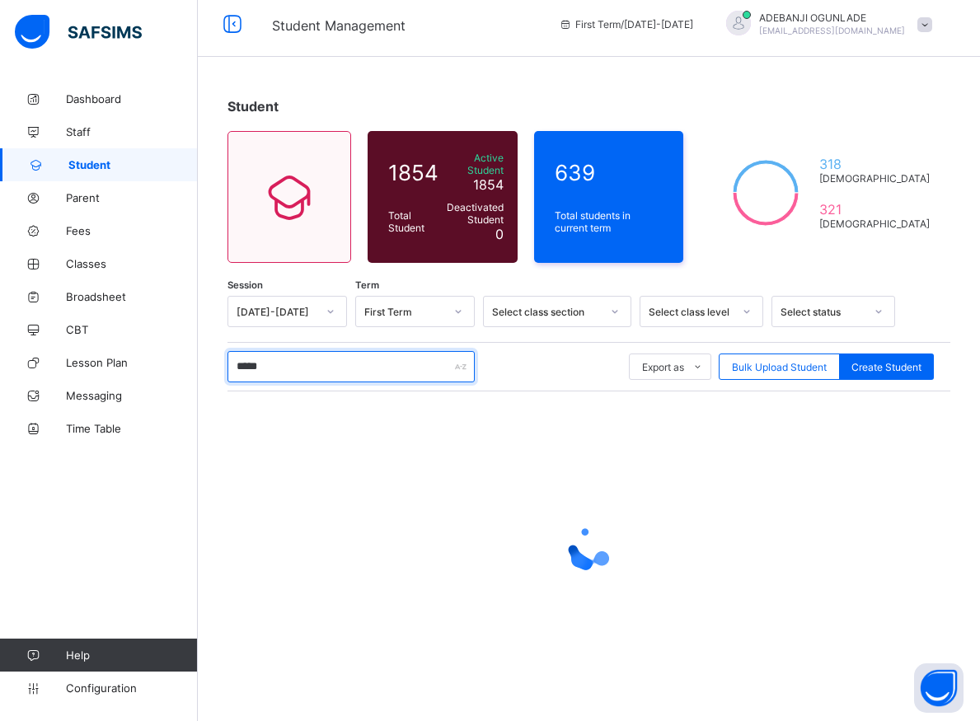
type input "******"
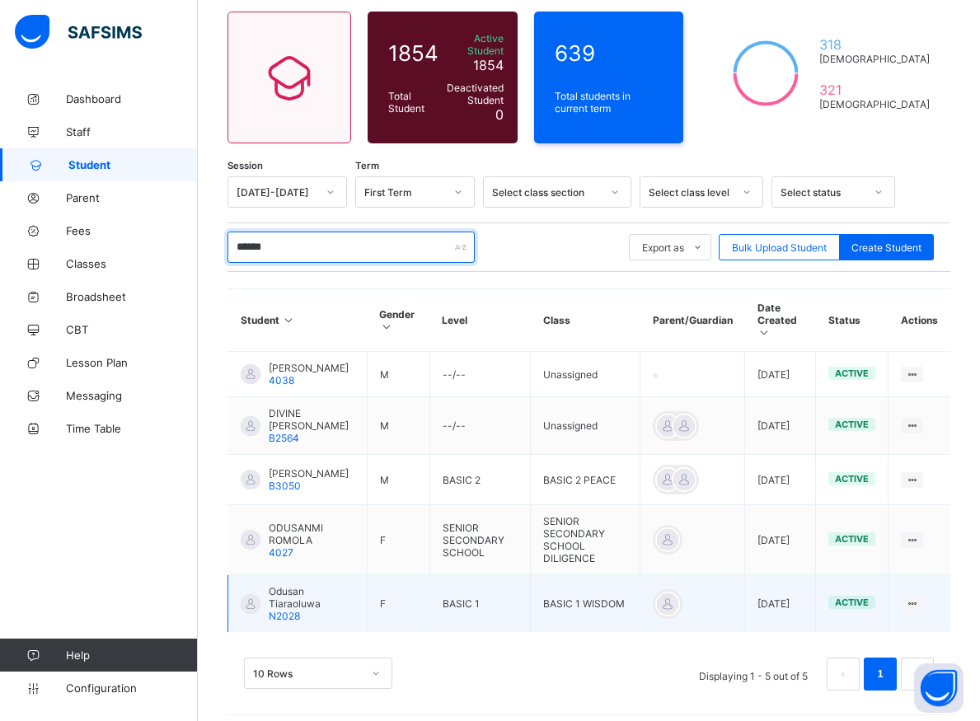
scroll to position [143, 0]
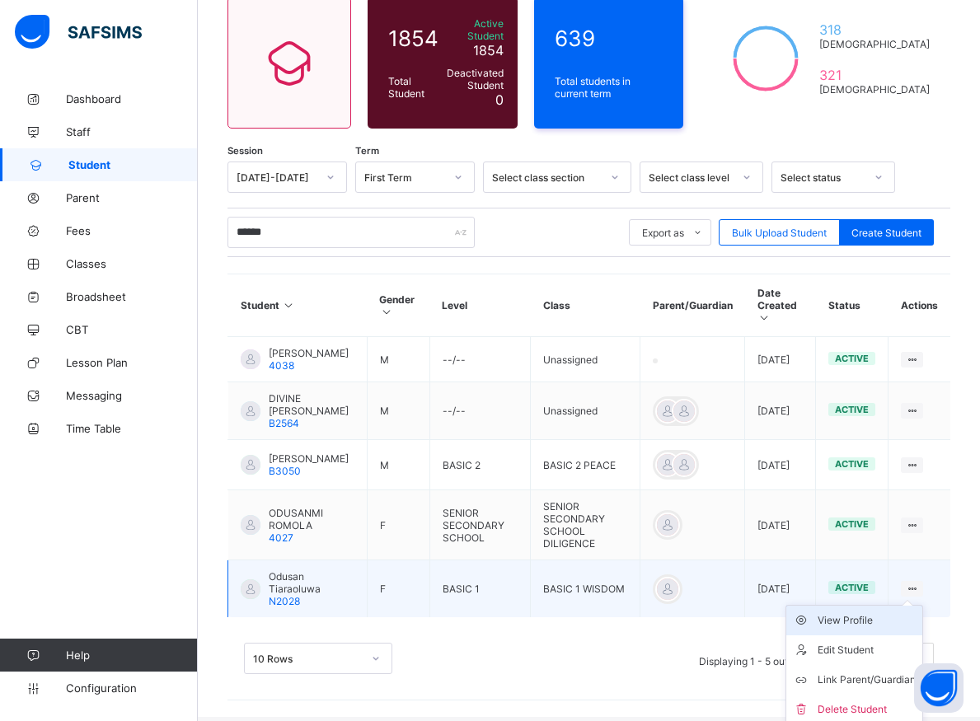
click at [883, 626] on div "View Profile" at bounding box center [867, 620] width 98 height 16
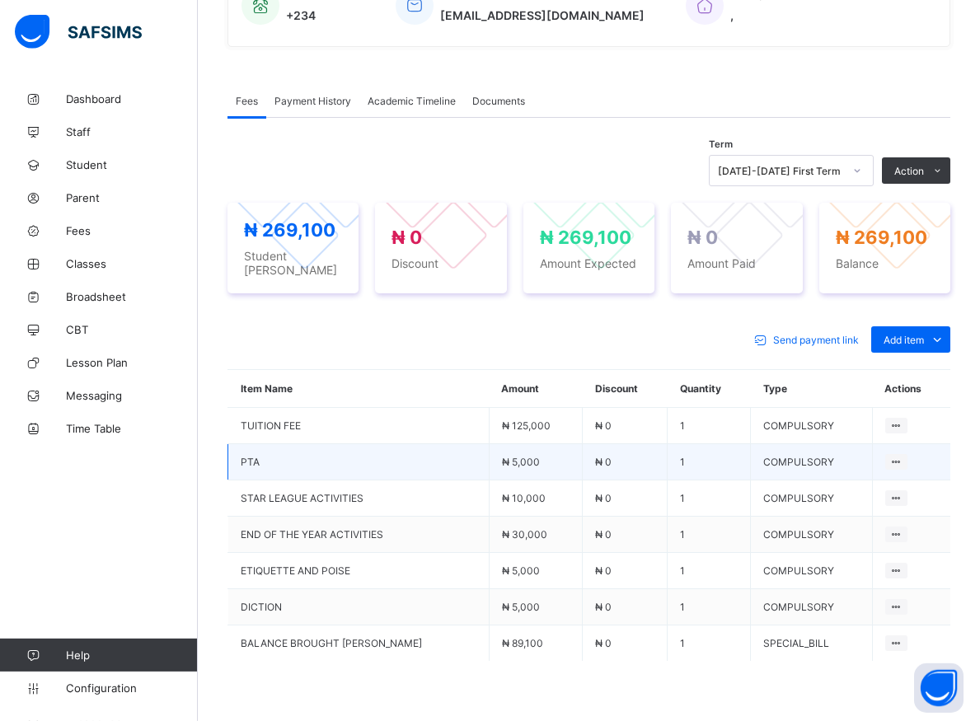
scroll to position [376, 0]
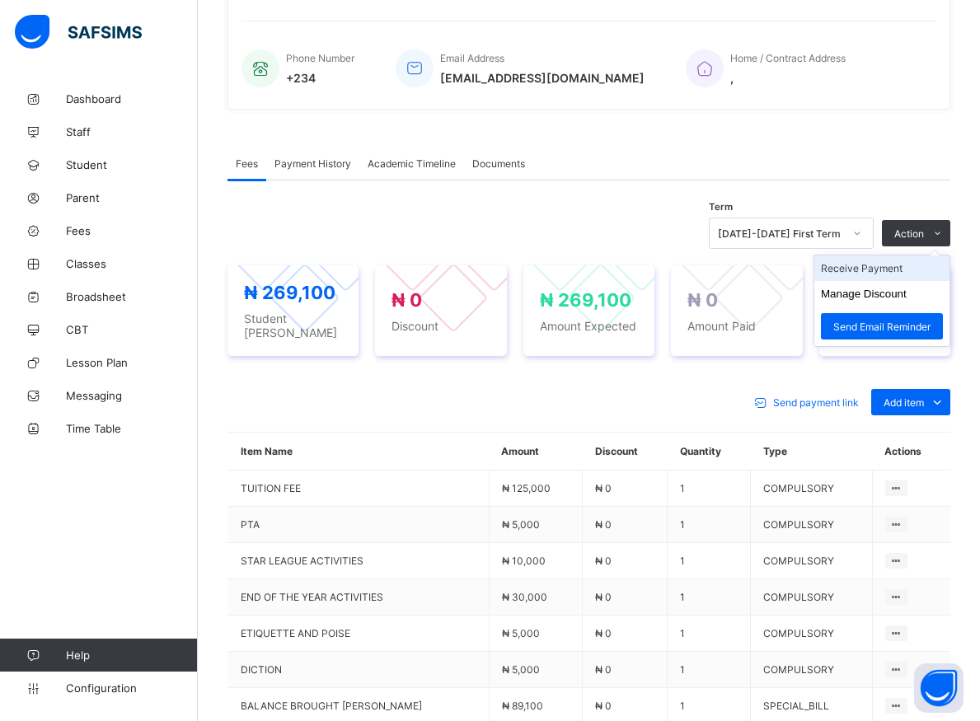
click at [900, 270] on li "Receive Payment" at bounding box center [881, 269] width 135 height 26
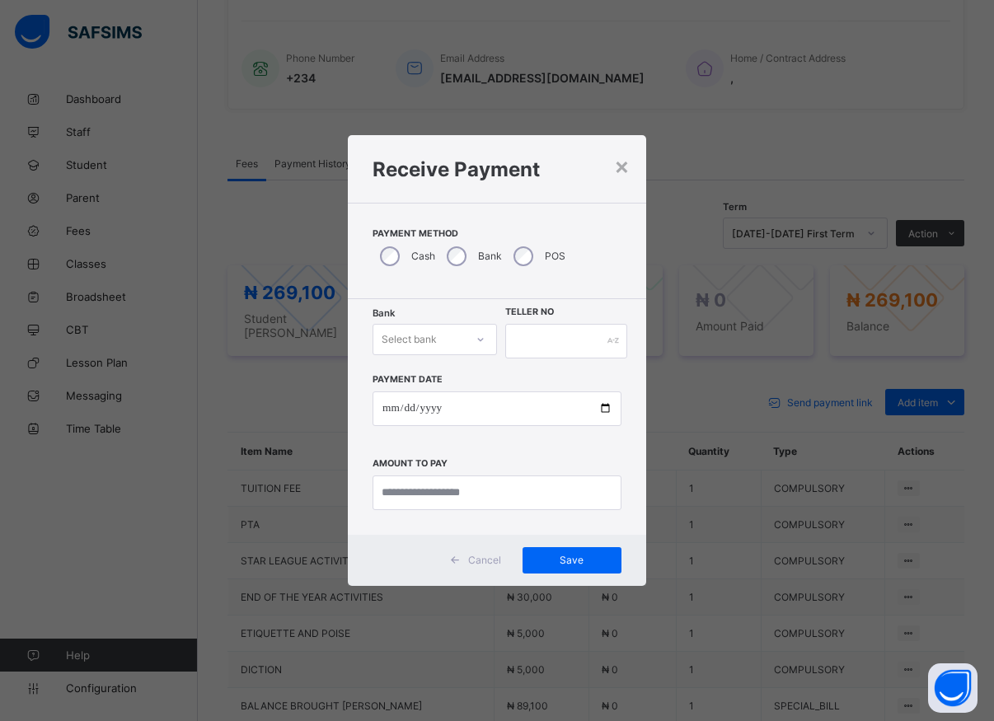
click at [478, 345] on icon at bounding box center [481, 339] width 10 height 16
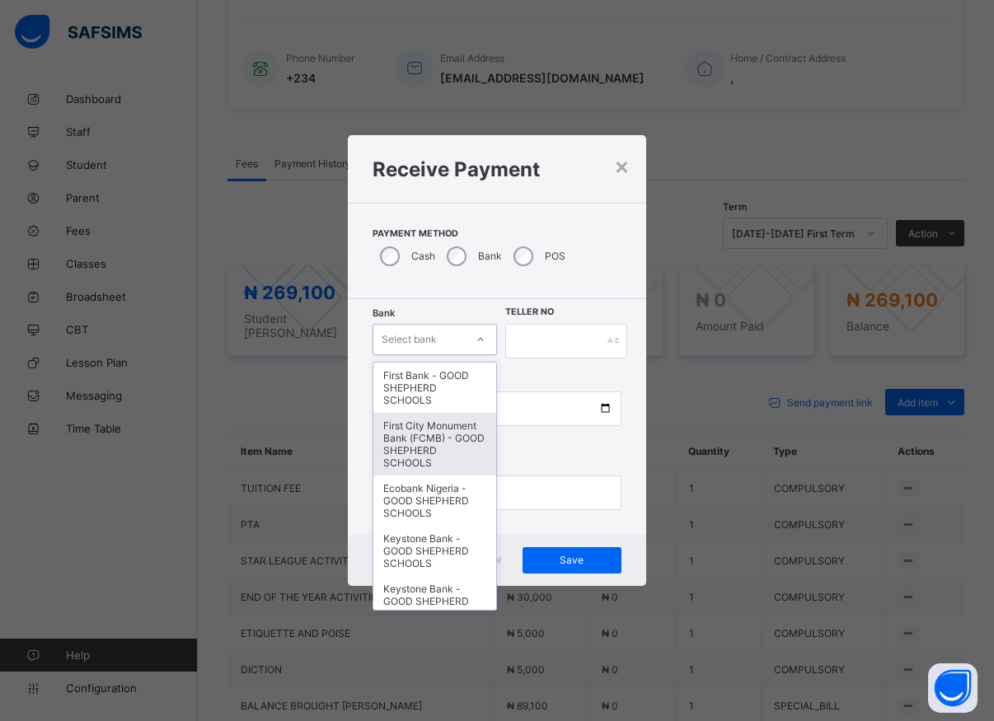
click at [413, 441] on div "First City Monument Bank (FCMB) - GOOD SHEPHERD SCHOOLS" at bounding box center [434, 444] width 123 height 63
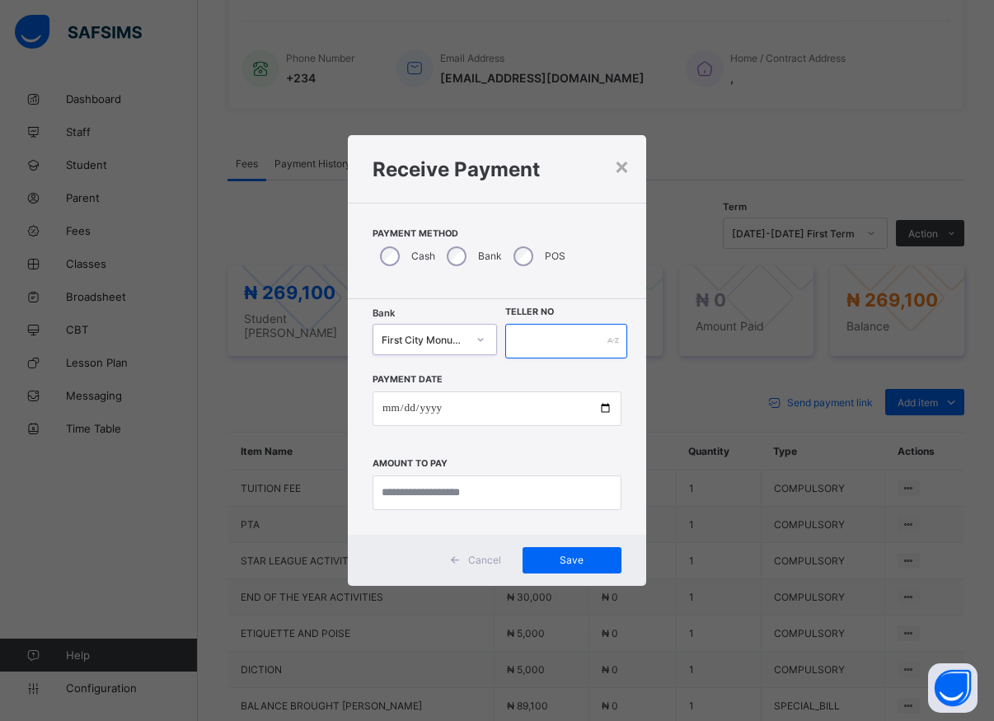
click at [522, 351] on input "text" at bounding box center [566, 341] width 122 height 35
type input "*****"
click at [602, 411] on input "date" at bounding box center [497, 409] width 249 height 35
type input "**********"
click at [413, 499] on input "currency" at bounding box center [497, 493] width 249 height 35
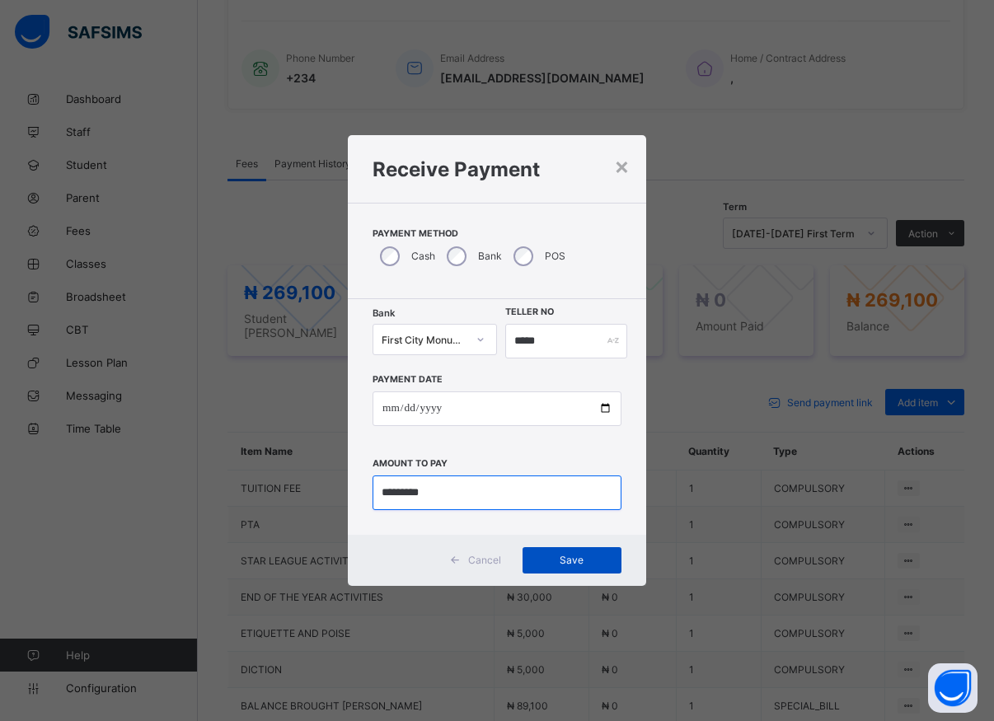
type input "*********"
click at [573, 556] on span "Save" at bounding box center [572, 560] width 74 height 12
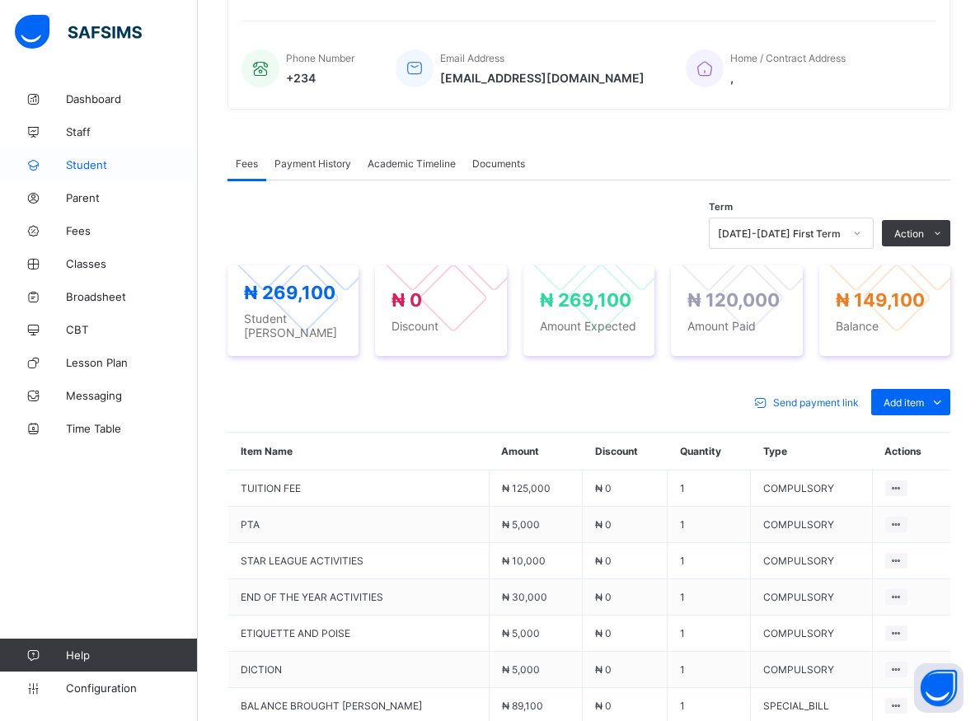
click at [86, 161] on span "Student" at bounding box center [132, 164] width 132 height 13
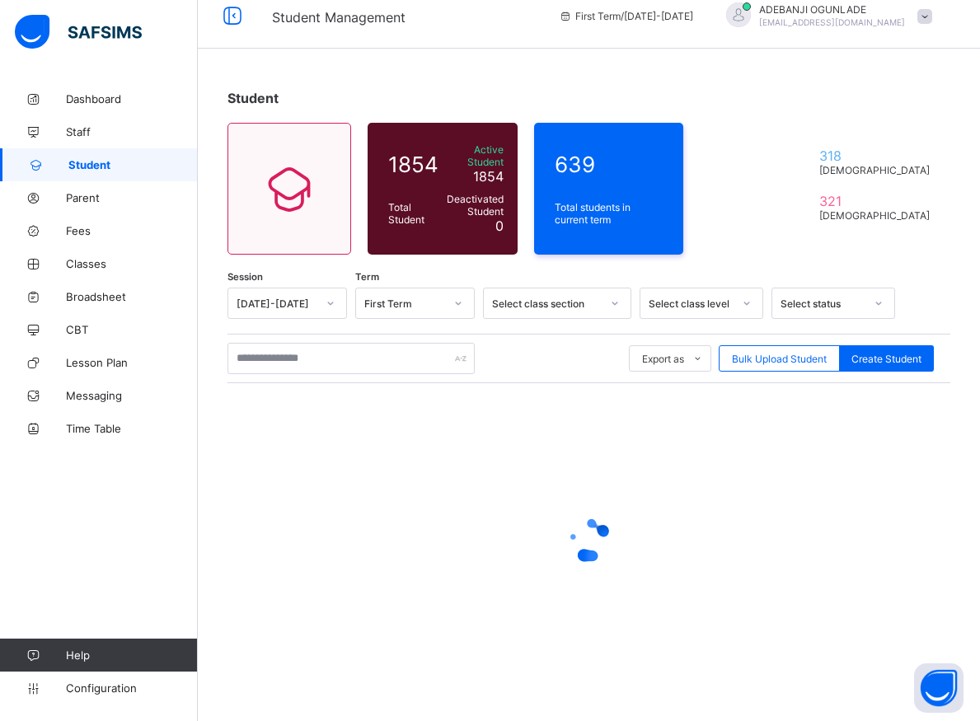
scroll to position [9, 0]
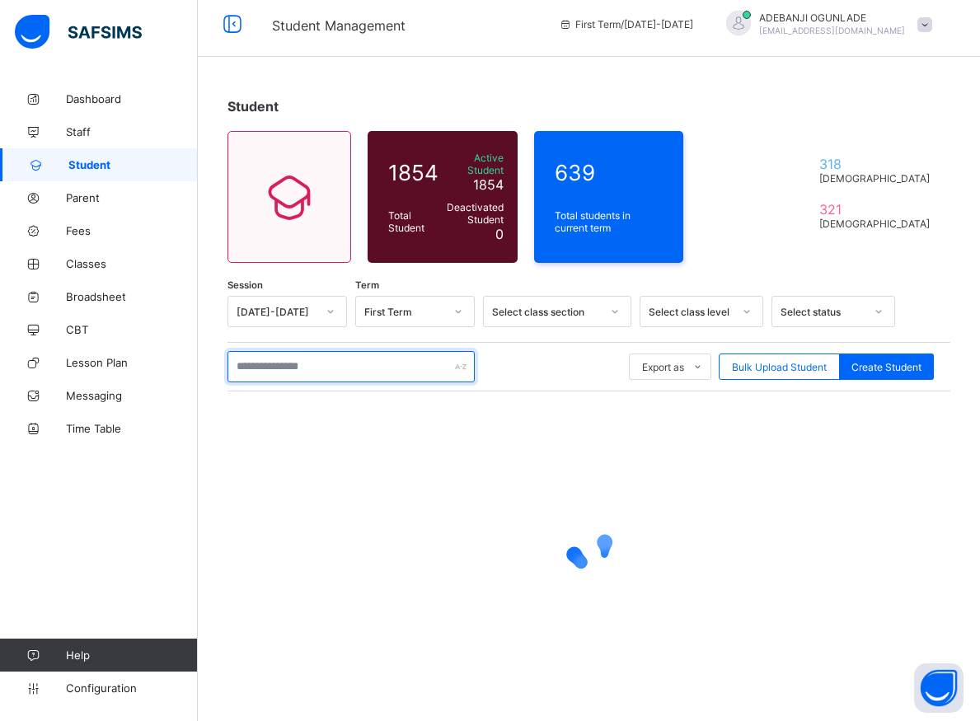
click at [265, 359] on input "text" at bounding box center [350, 366] width 247 height 31
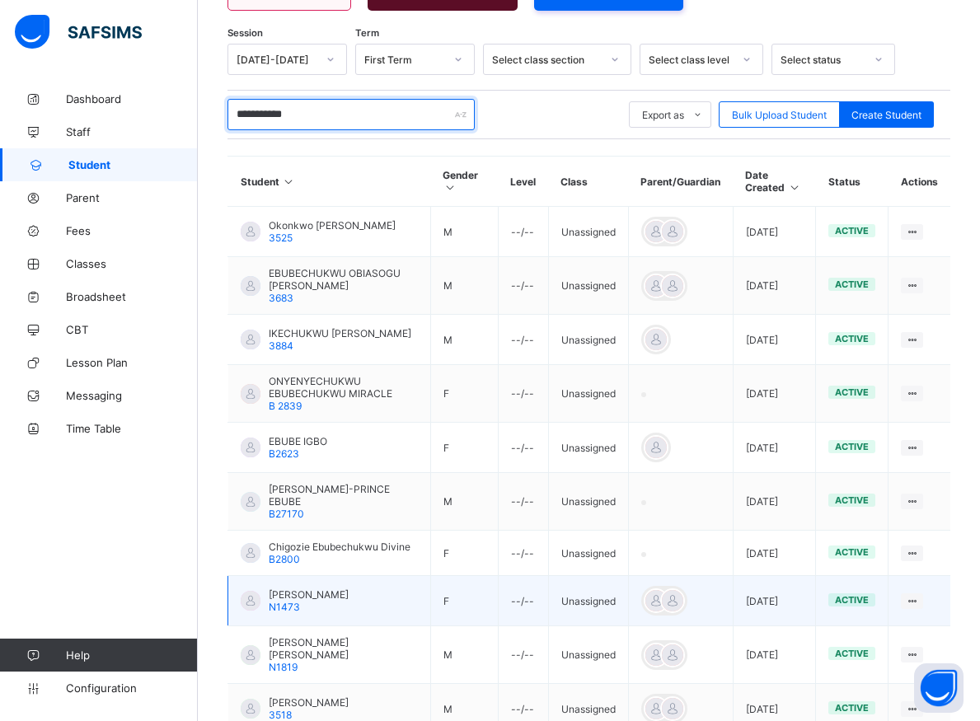
scroll to position [345, 0]
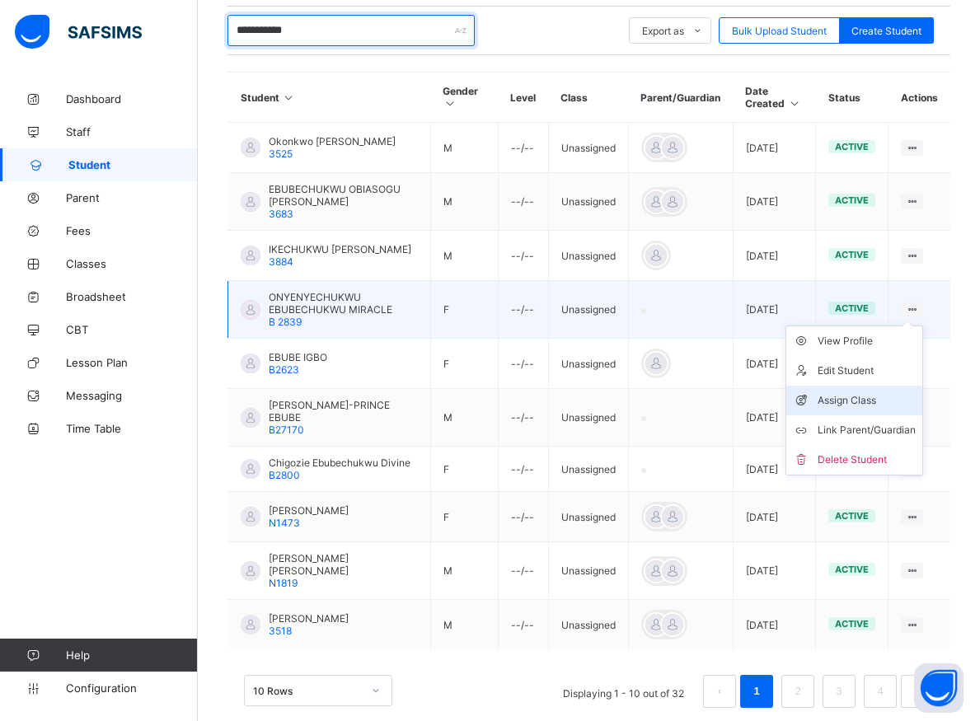
type input "**********"
click at [863, 398] on div "Assign Class" at bounding box center [867, 400] width 98 height 16
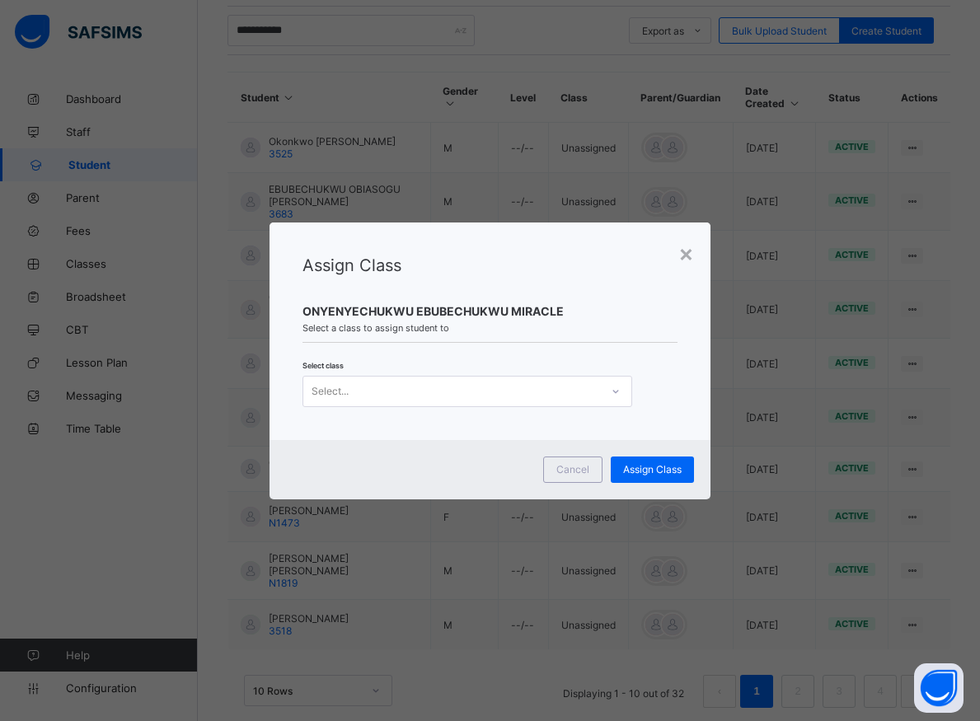
click at [617, 396] on div at bounding box center [616, 391] width 28 height 26
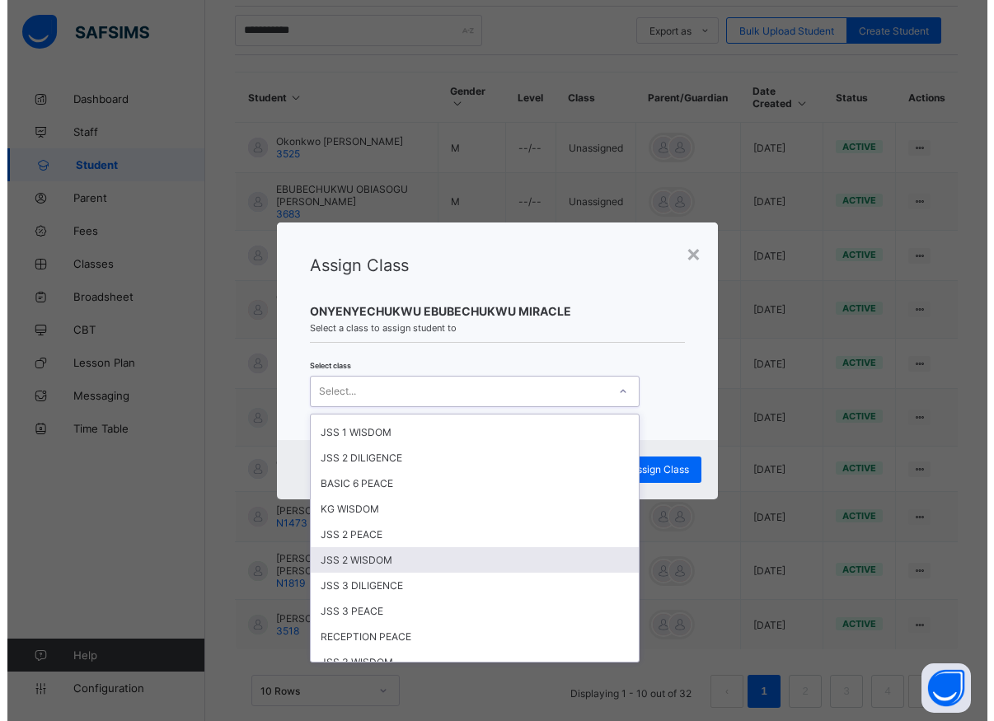
scroll to position [223, 0]
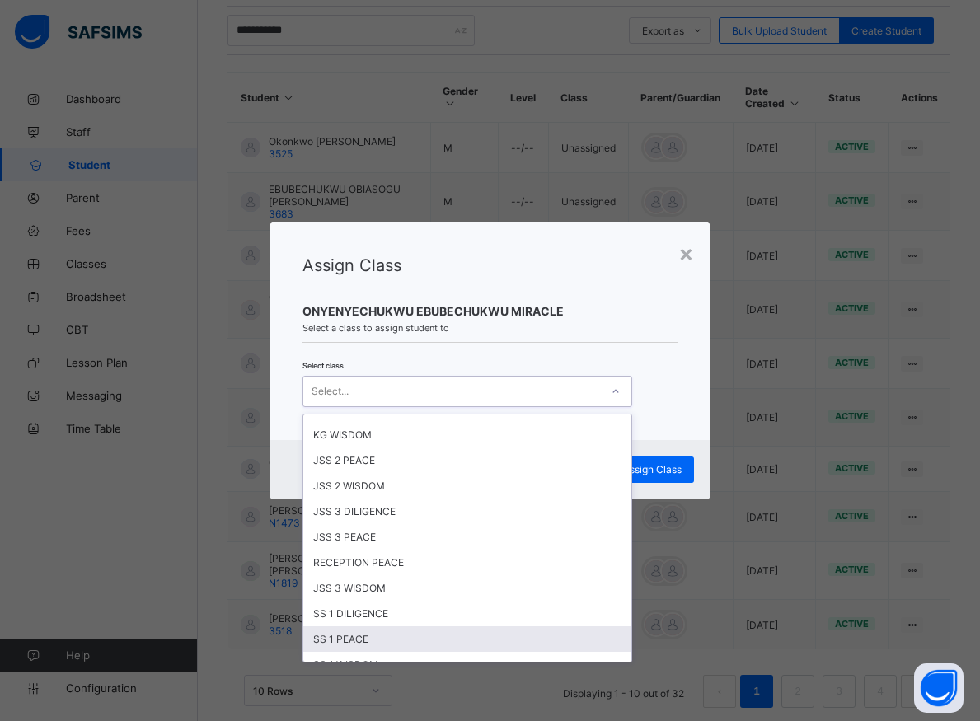
click at [354, 634] on div "SS 1 PEACE" at bounding box center [467, 639] width 328 height 26
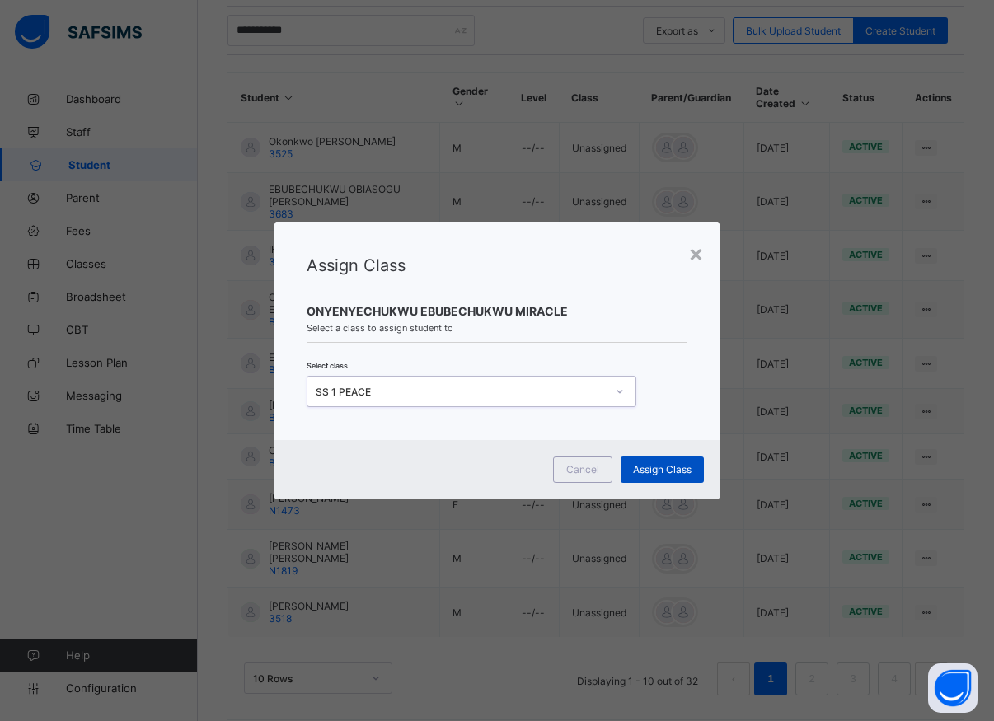
click at [674, 468] on span "Assign Class" at bounding box center [662, 469] width 59 height 12
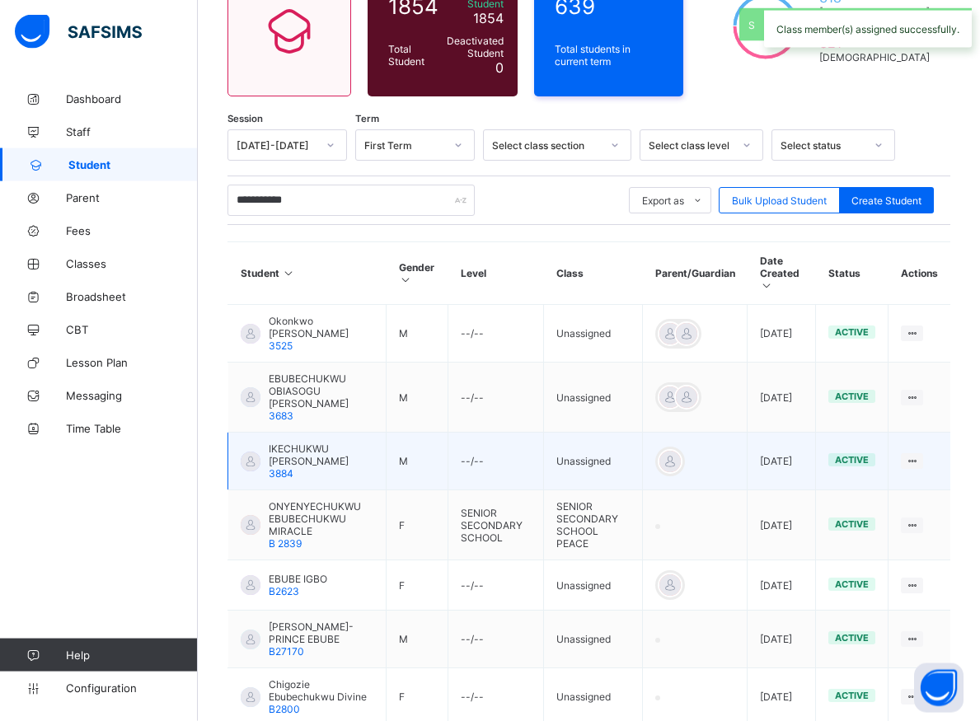
scroll to position [177, 0]
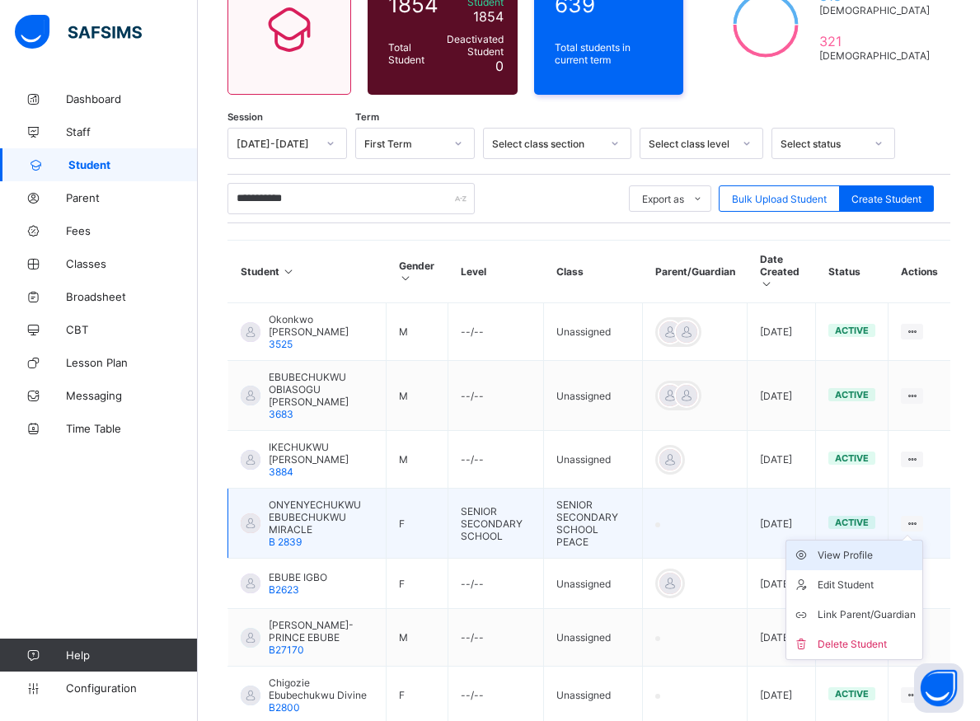
click at [854, 547] on div "View Profile" at bounding box center [867, 555] width 98 height 16
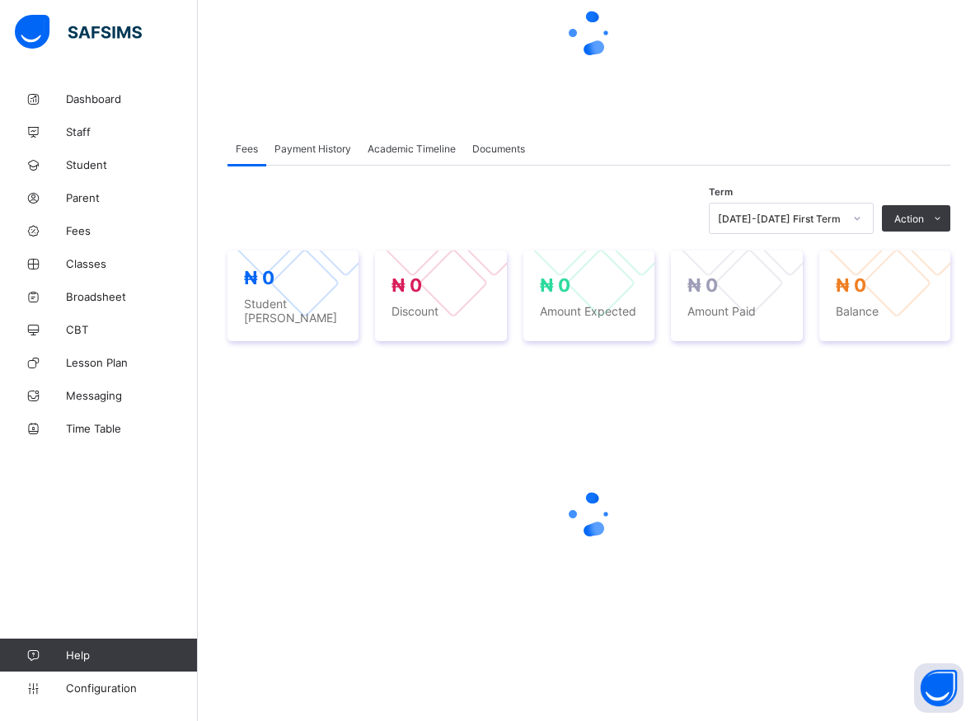
scroll to position [176, 0]
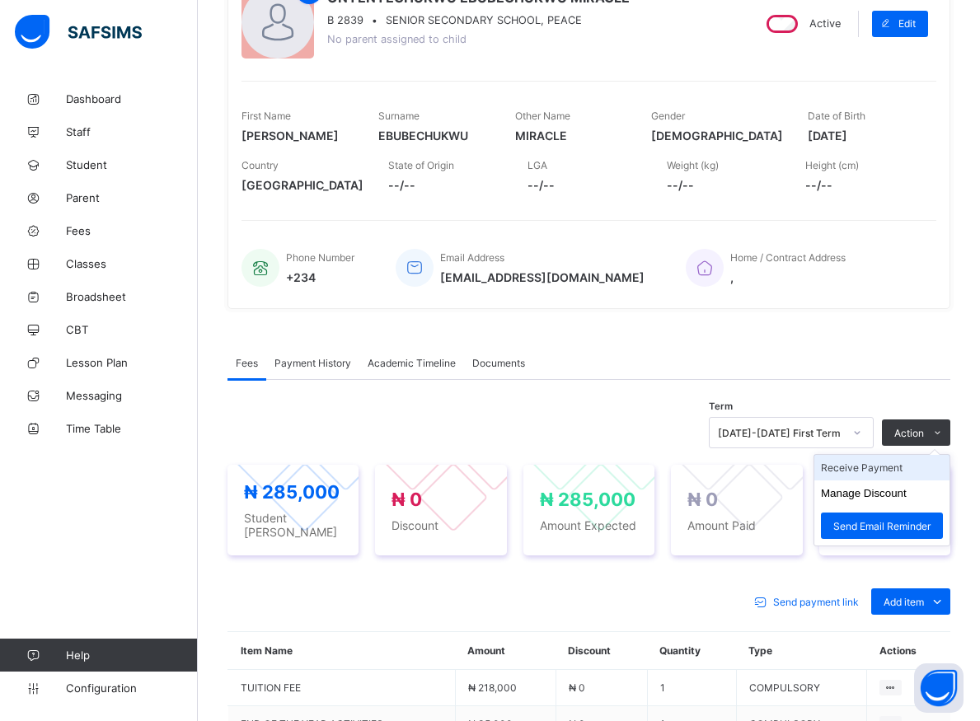
click at [897, 471] on li "Receive Payment" at bounding box center [881, 468] width 135 height 26
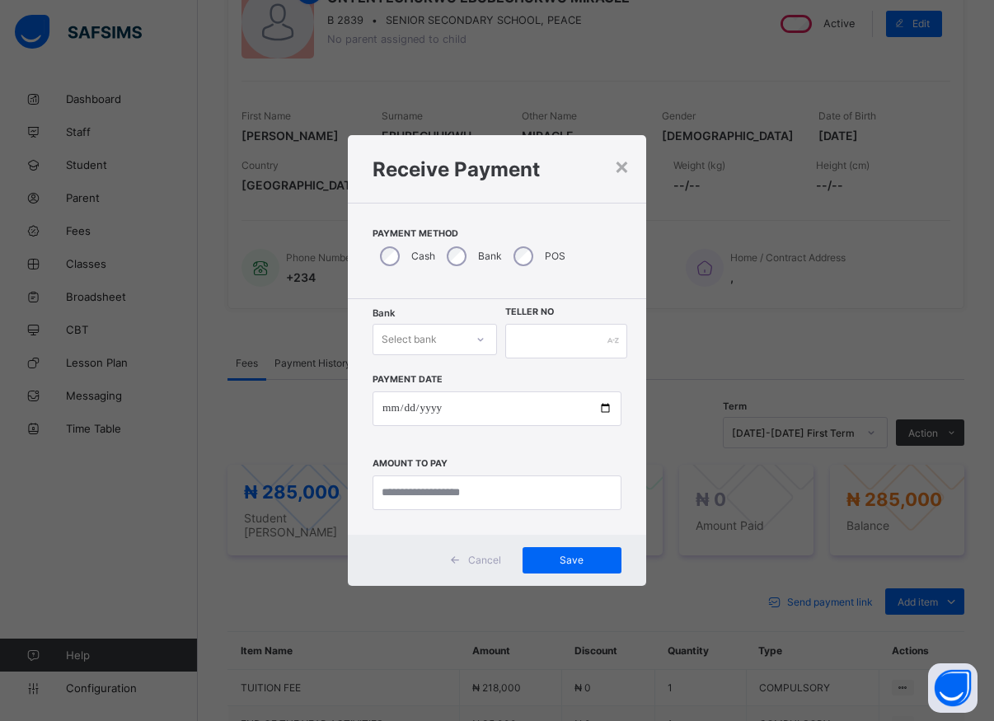
click at [459, 345] on div "Select bank" at bounding box center [418, 339] width 91 height 23
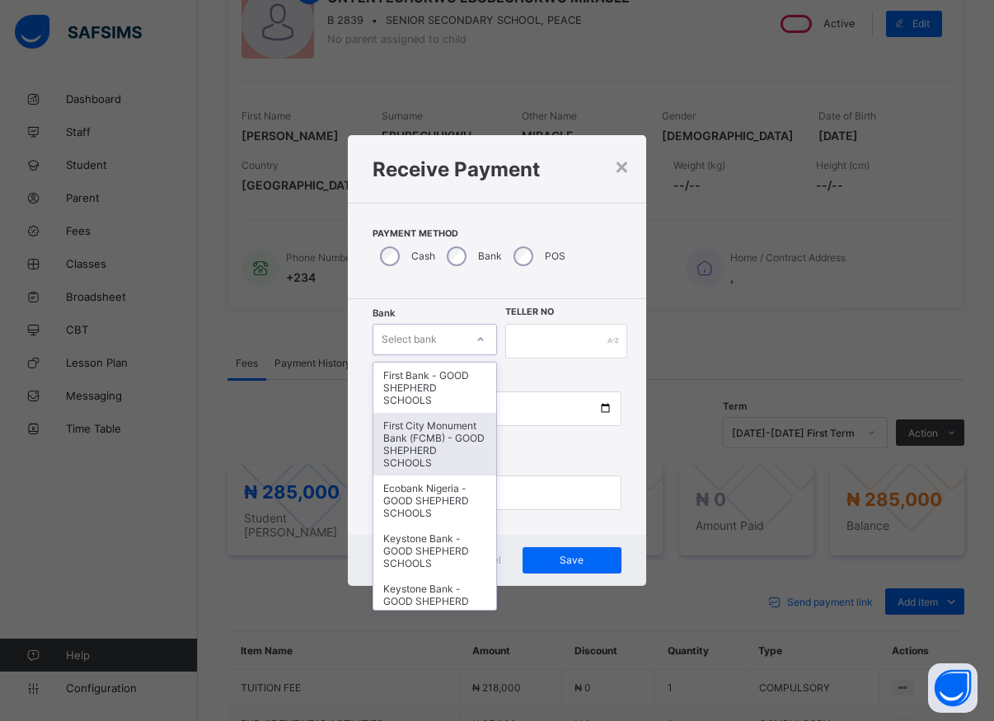
click at [409, 452] on div "First City Monument Bank (FCMB) - GOOD SHEPHERD SCHOOLS" at bounding box center [434, 444] width 123 height 63
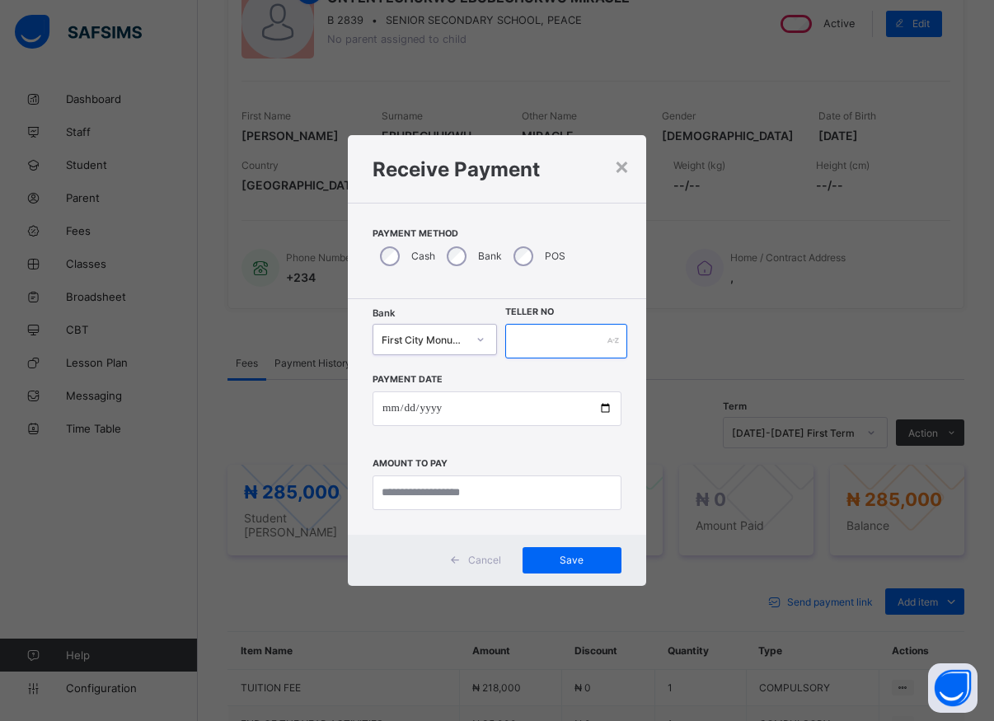
click at [524, 334] on input "text" at bounding box center [566, 341] width 122 height 35
type input "*****"
click at [604, 415] on input "date" at bounding box center [497, 409] width 249 height 35
type input "**********"
click at [418, 498] on input "currency" at bounding box center [497, 493] width 249 height 35
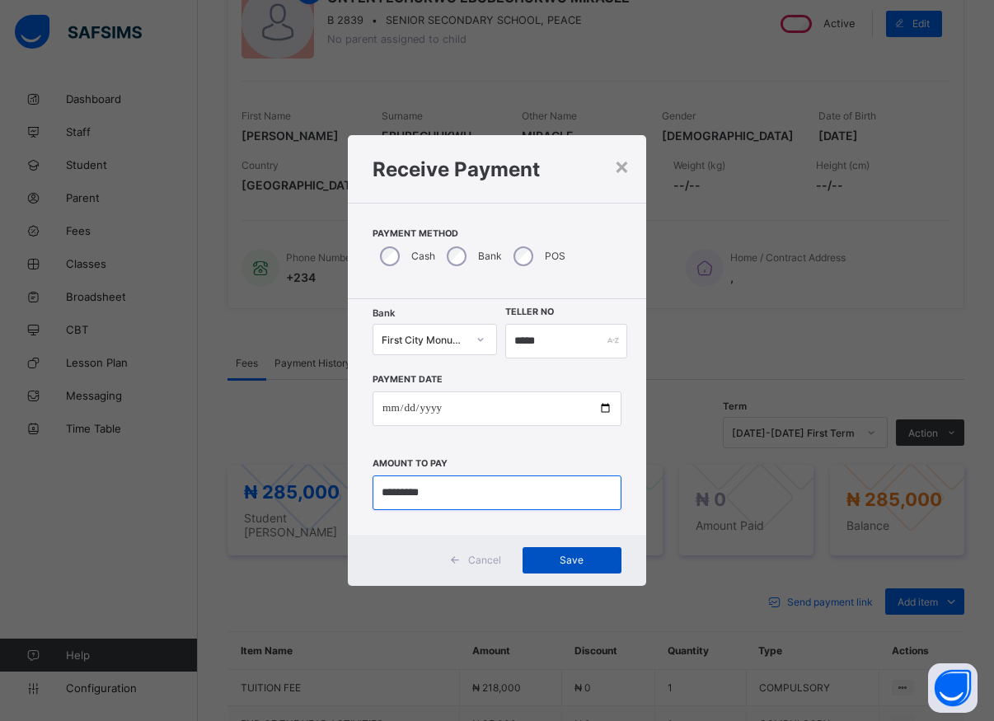
type input "*********"
click at [556, 560] on span "Save" at bounding box center [572, 560] width 74 height 12
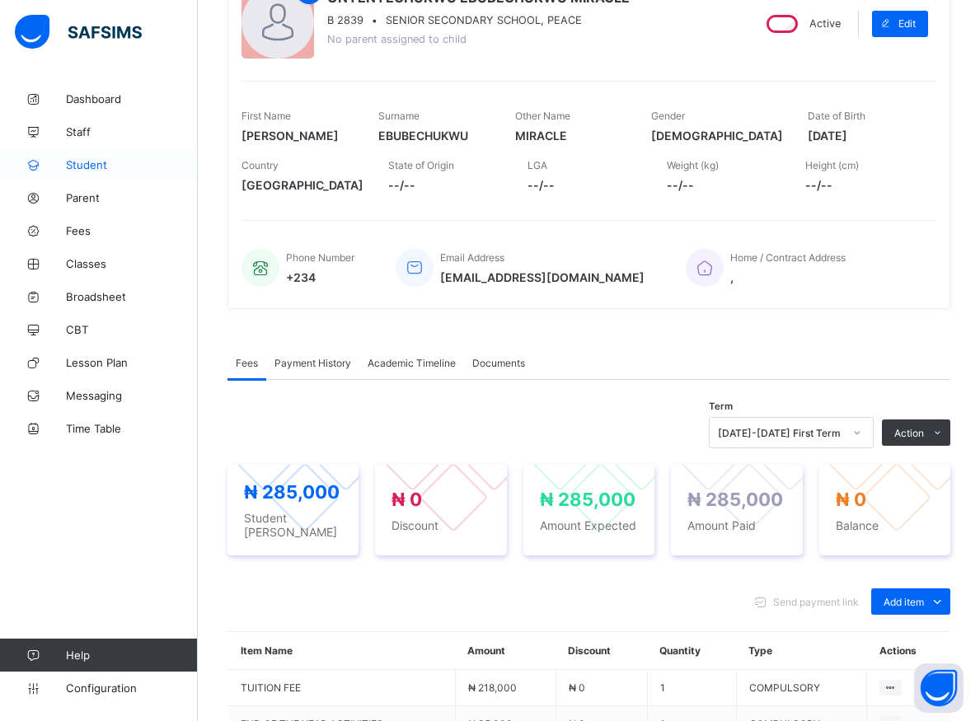
click at [88, 166] on span "Student" at bounding box center [132, 164] width 132 height 13
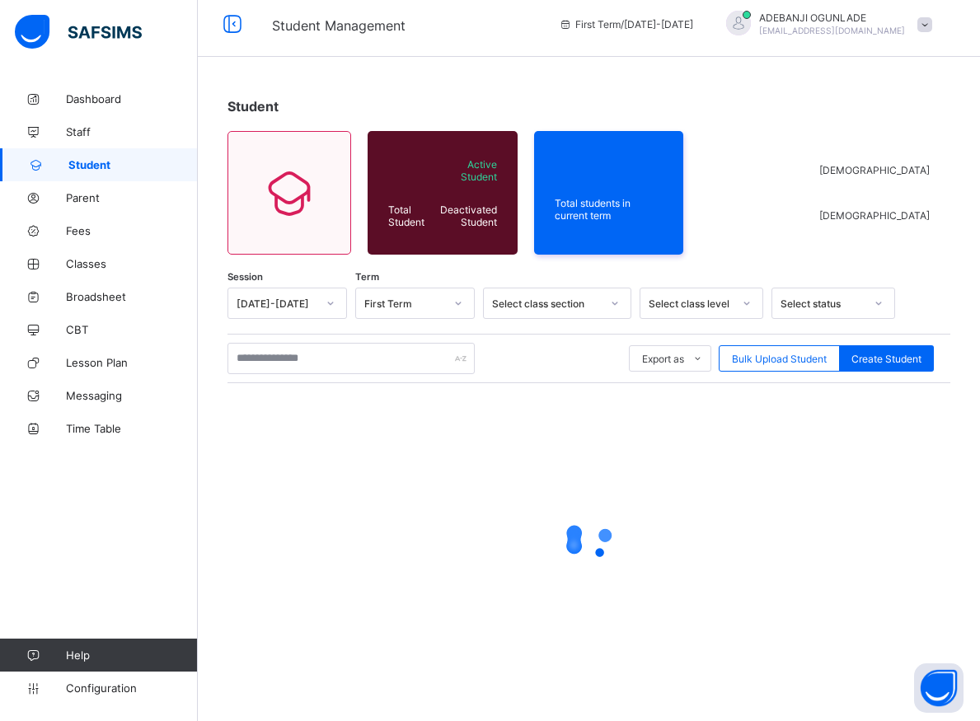
scroll to position [9, 0]
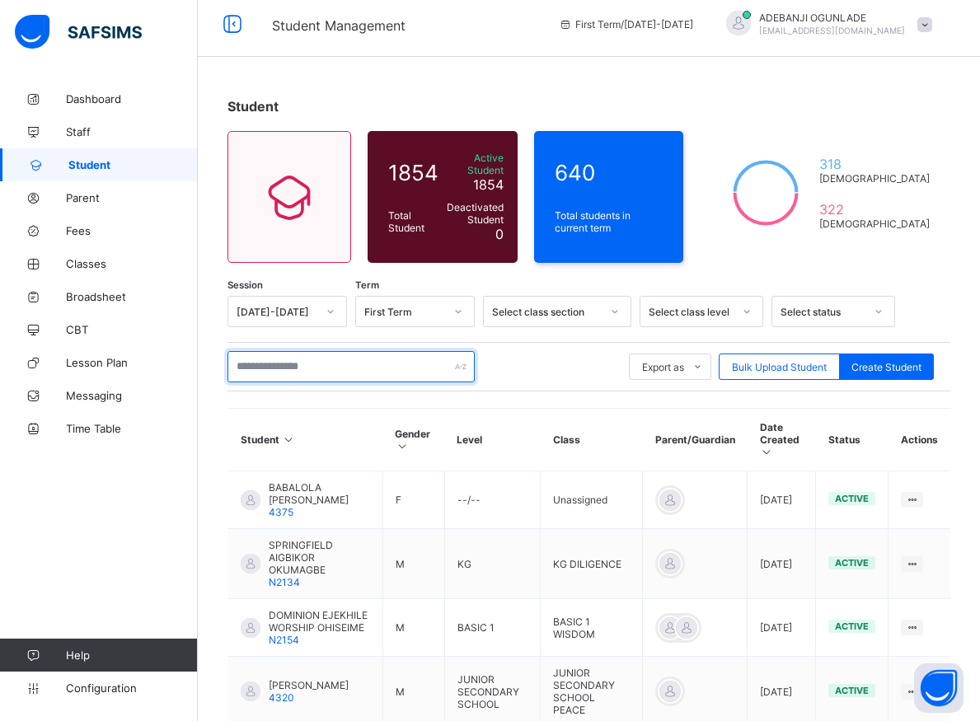
click at [255, 362] on input "text" at bounding box center [350, 366] width 247 height 31
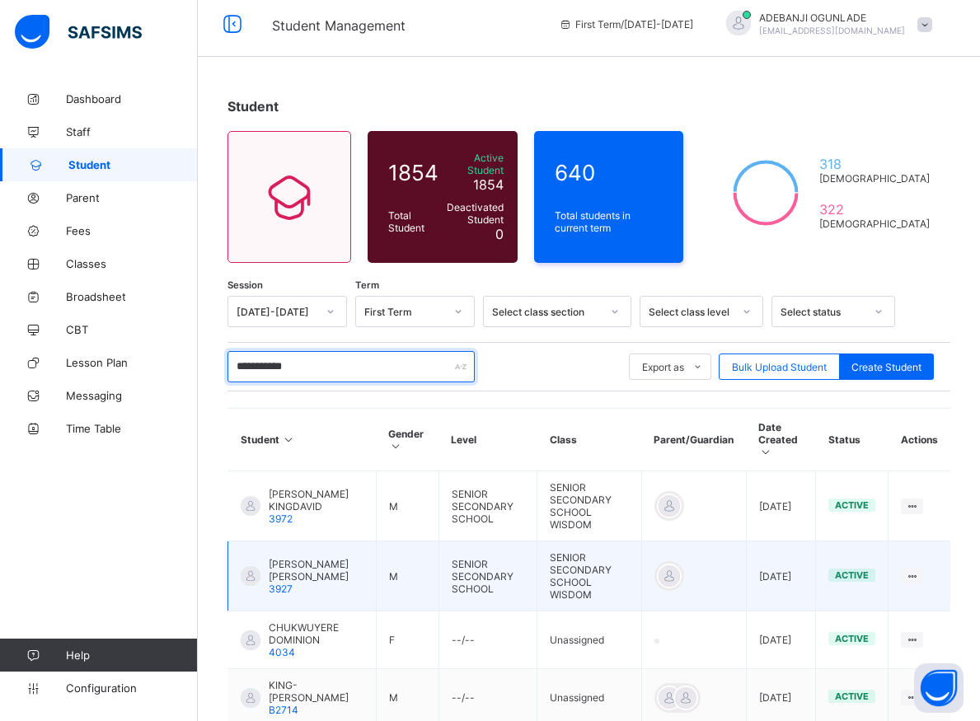
scroll to position [93, 0]
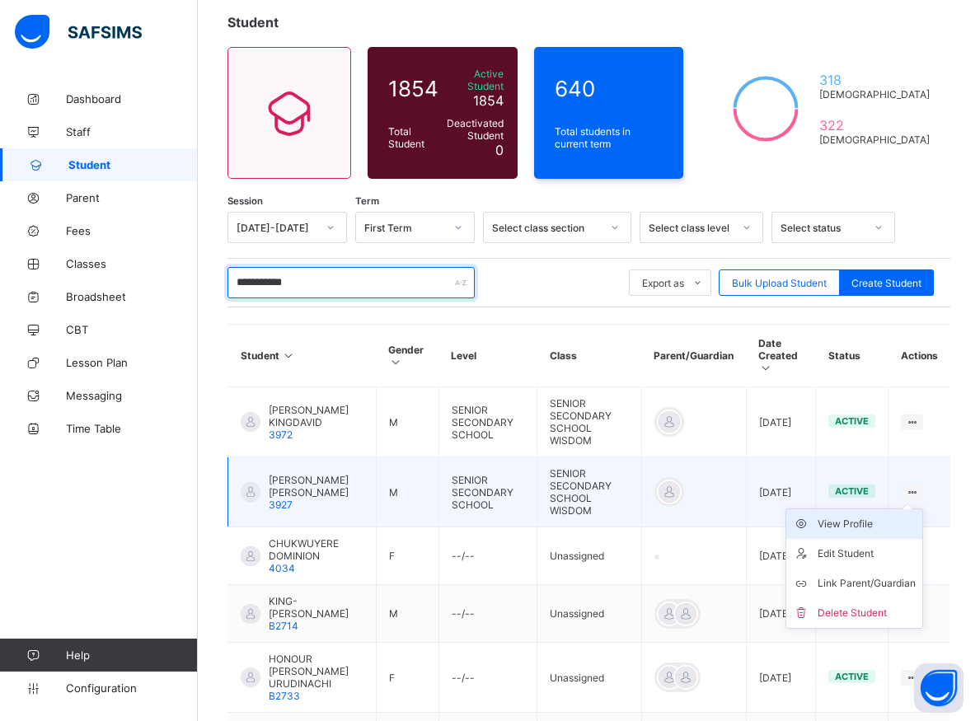
type input "**********"
click at [879, 516] on div "View Profile" at bounding box center [867, 524] width 98 height 16
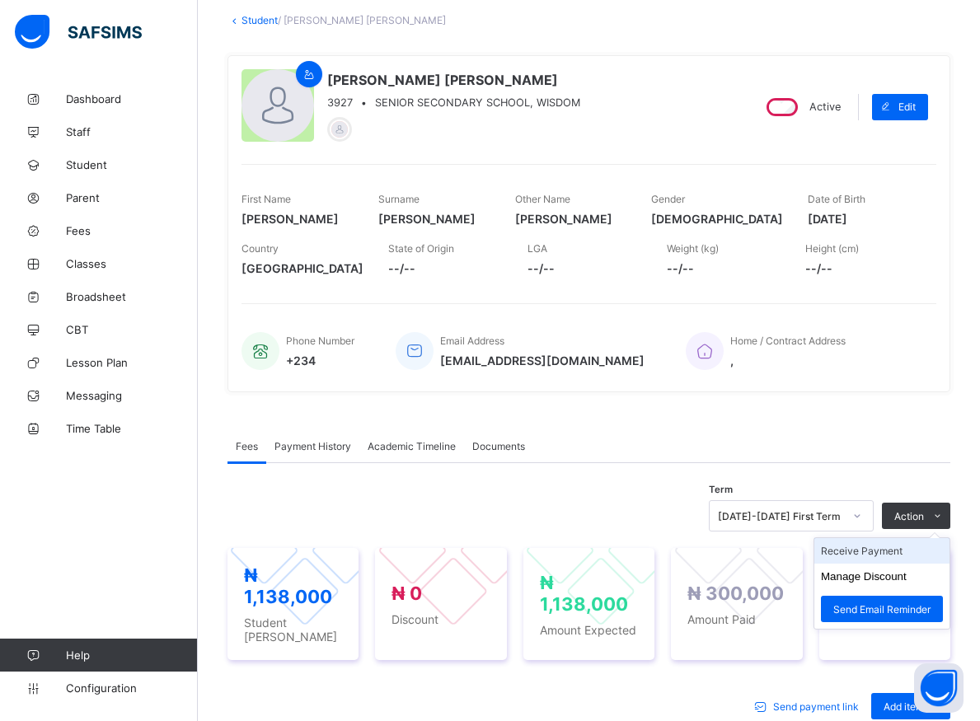
click at [879, 564] on li "Receive Payment" at bounding box center [881, 551] width 135 height 26
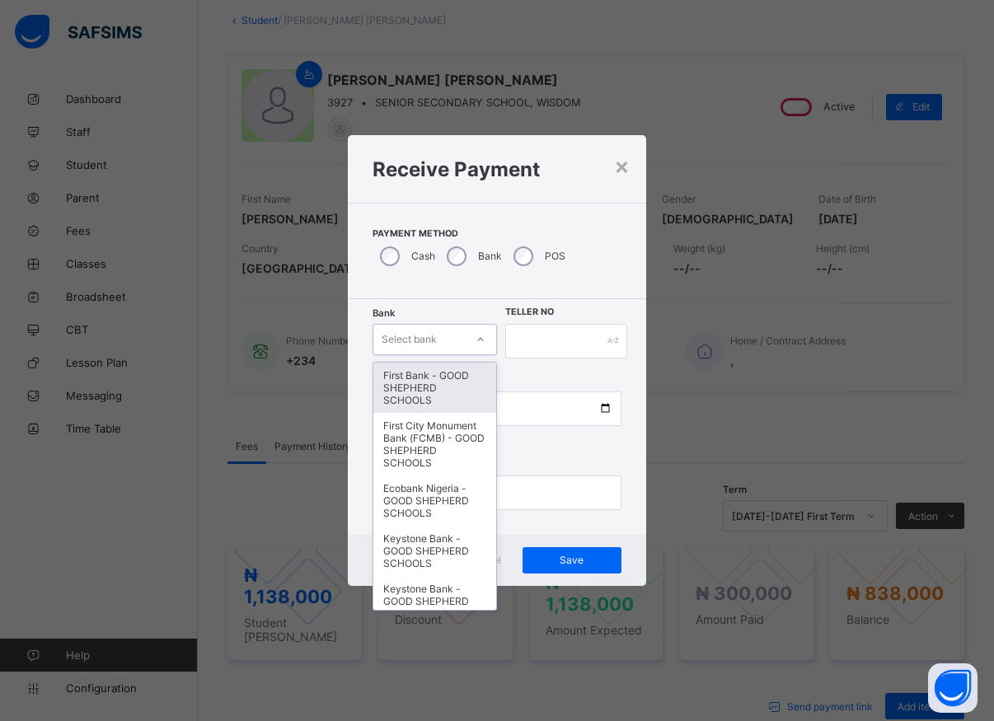
click at [454, 338] on div "Select bank" at bounding box center [418, 339] width 91 height 23
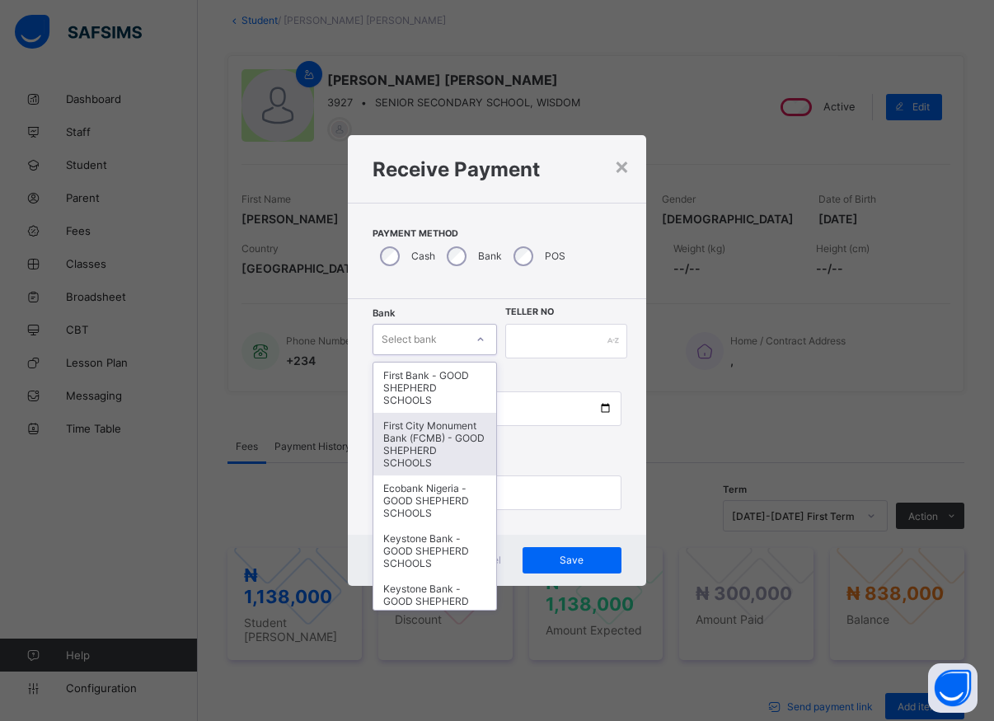
click at [411, 453] on div "First City Monument Bank (FCMB) - GOOD SHEPHERD SCHOOLS" at bounding box center [434, 444] width 123 height 63
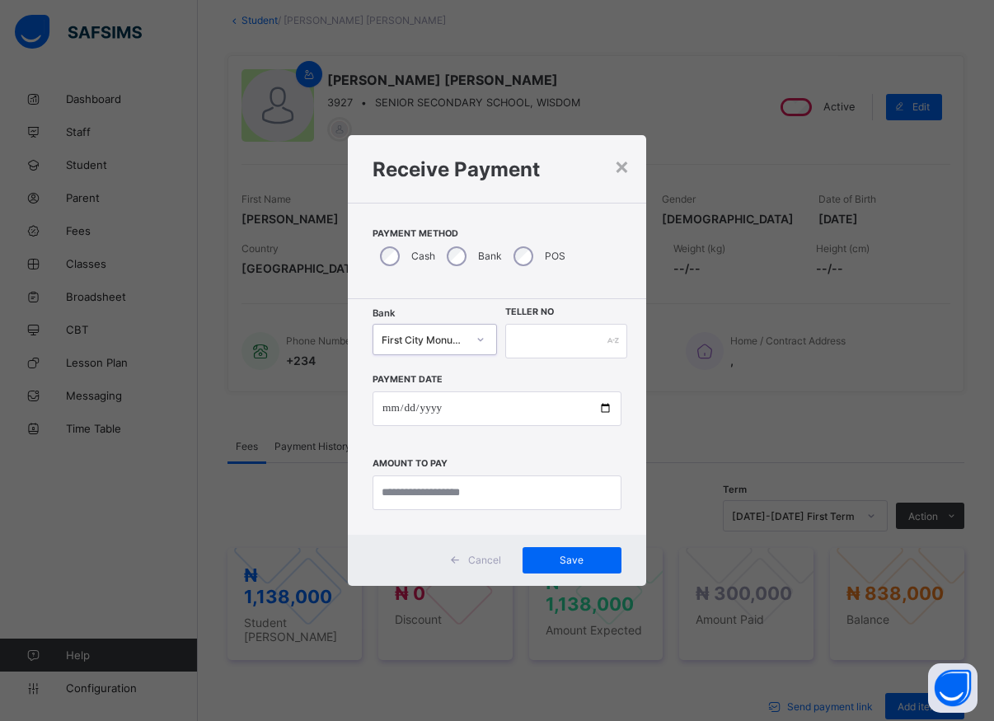
click at [435, 340] on div "First City Monument Bank (FCMB) - GOOD SHEPHERD SCHOOLS" at bounding box center [424, 339] width 85 height 12
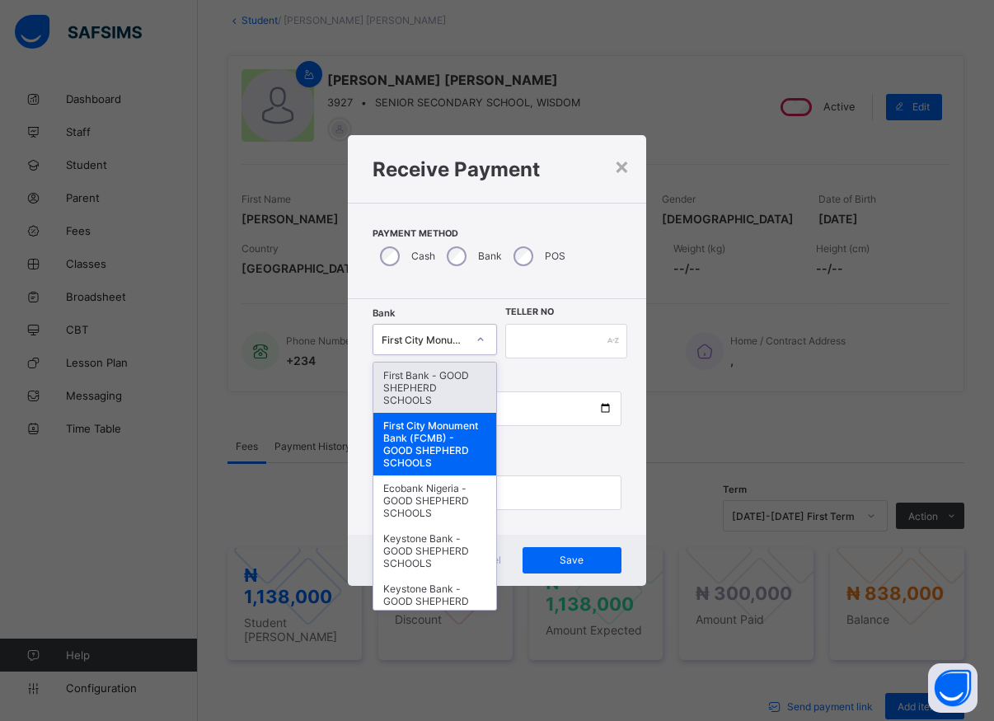
click at [434, 378] on div "First Bank - GOOD SHEPHERD SCHOOLS" at bounding box center [434, 388] width 123 height 50
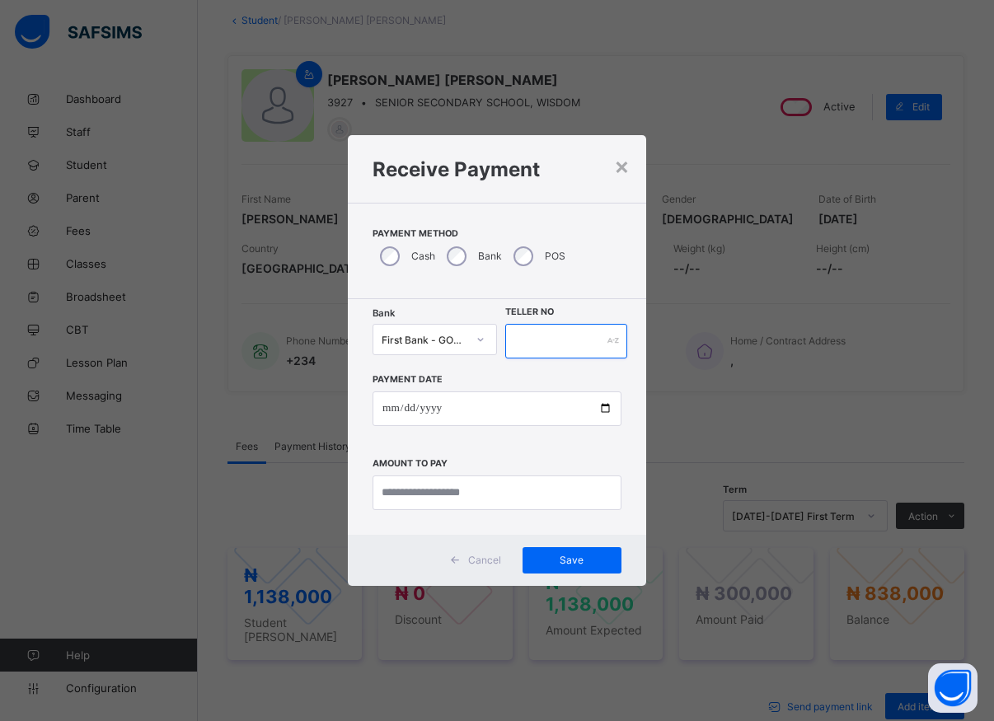
click at [530, 331] on input "text" at bounding box center [566, 341] width 122 height 35
type input "*****"
click at [603, 410] on input "date" at bounding box center [497, 409] width 249 height 35
type input "**********"
click at [425, 490] on input "currency" at bounding box center [497, 493] width 249 height 35
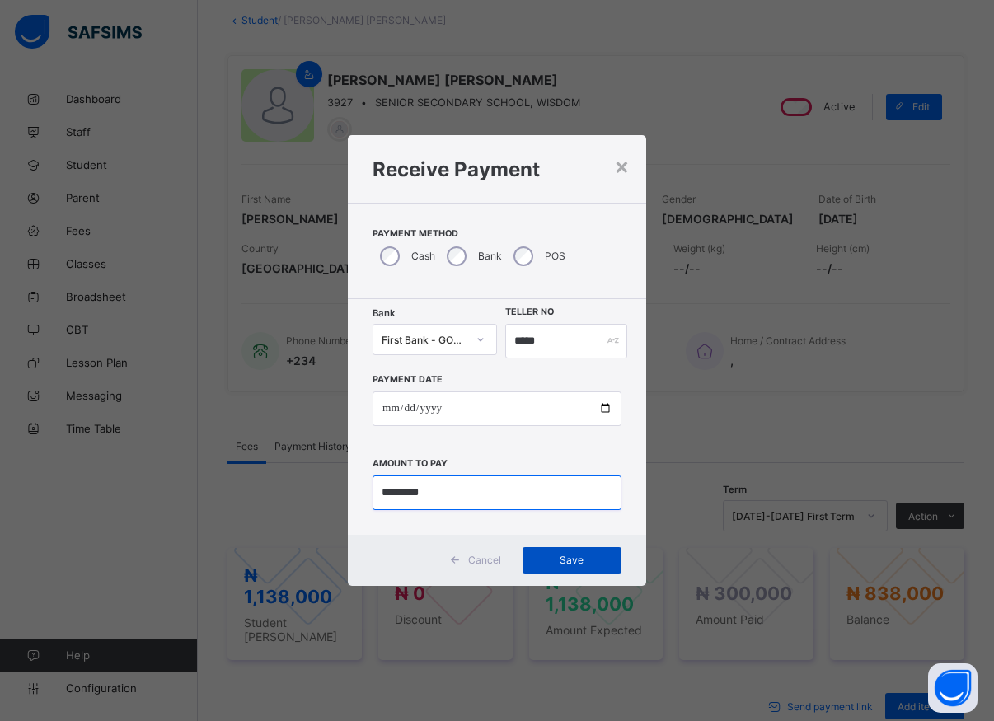
type input "*********"
click at [556, 554] on div "Save" at bounding box center [572, 560] width 99 height 26
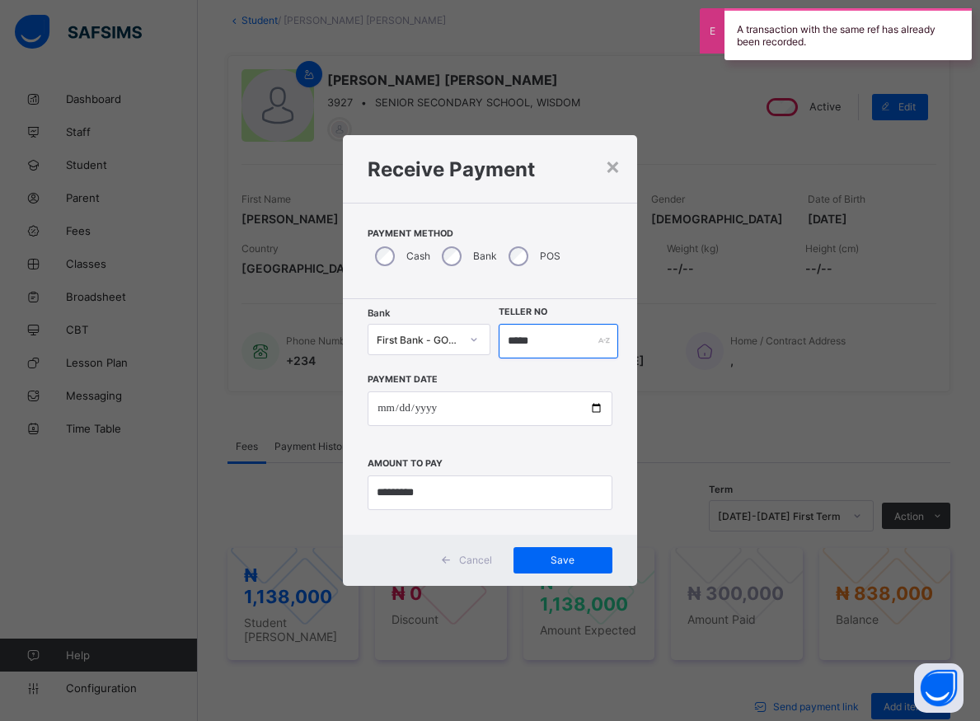
click at [544, 349] on input "*****" at bounding box center [559, 341] width 120 height 35
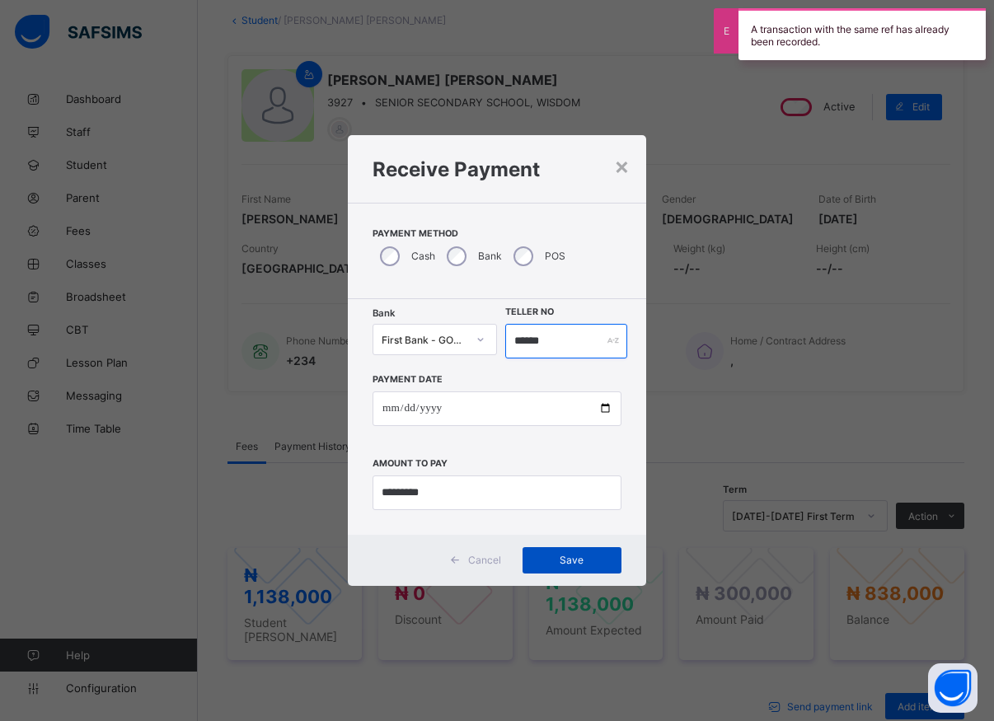
type input "******"
click at [579, 555] on span "Save" at bounding box center [572, 560] width 74 height 12
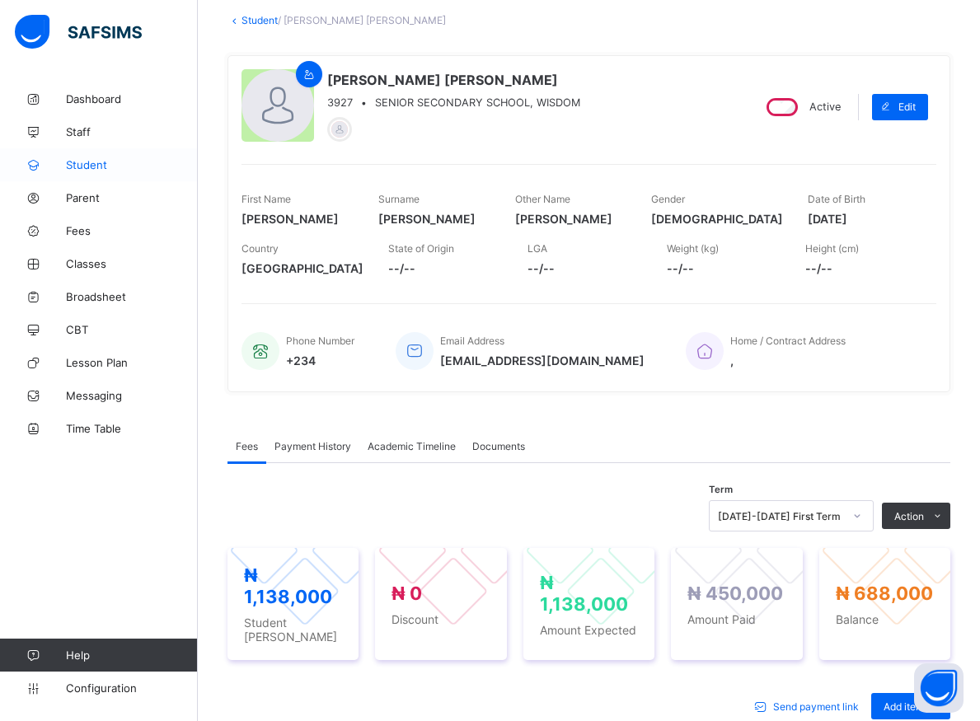
click at [86, 166] on span "Student" at bounding box center [132, 164] width 132 height 13
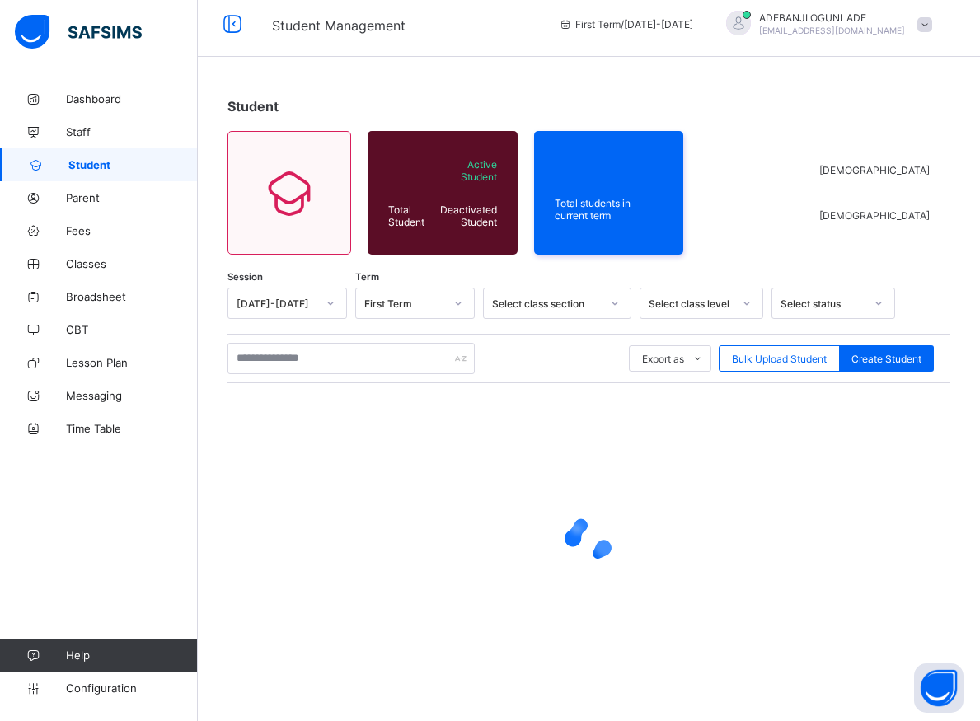
scroll to position [9, 0]
click at [265, 361] on input "text" at bounding box center [350, 358] width 247 height 31
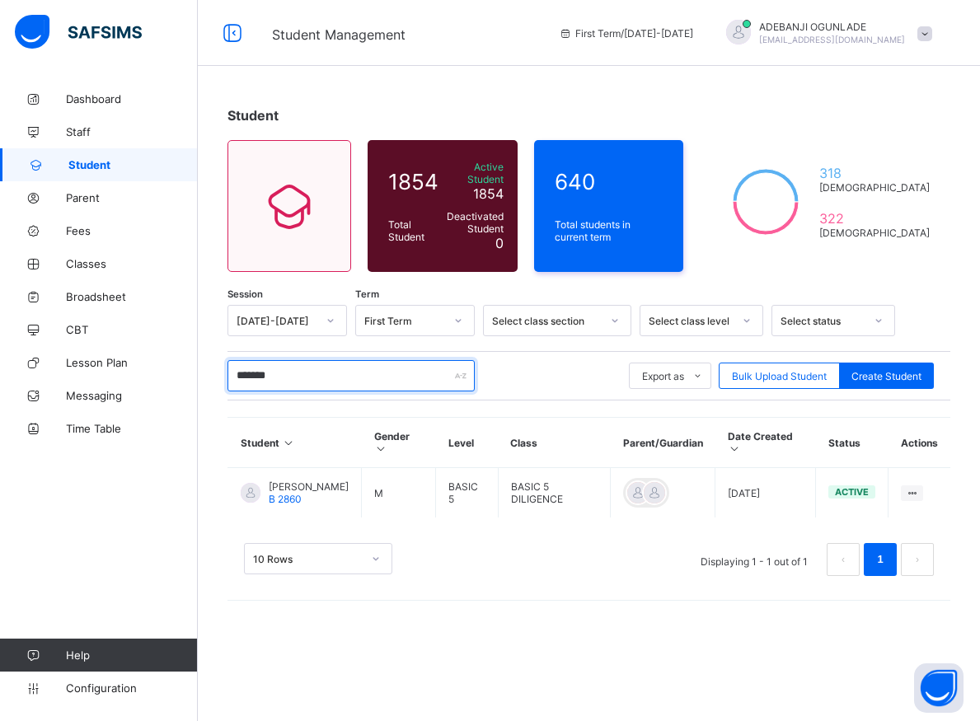
scroll to position [0, 0]
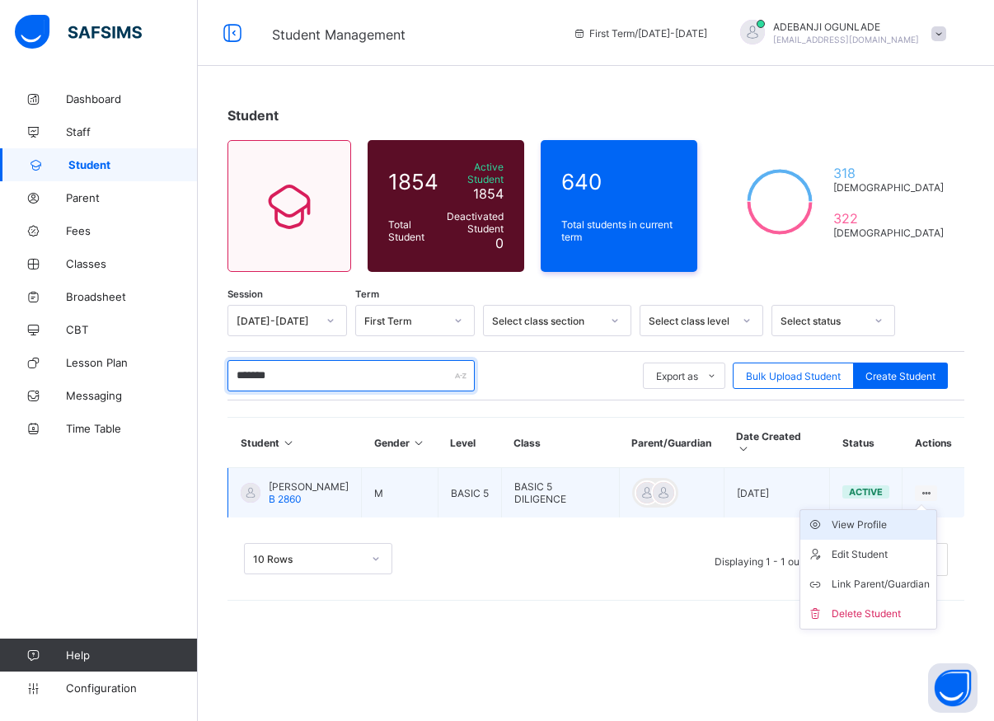
type input "*******"
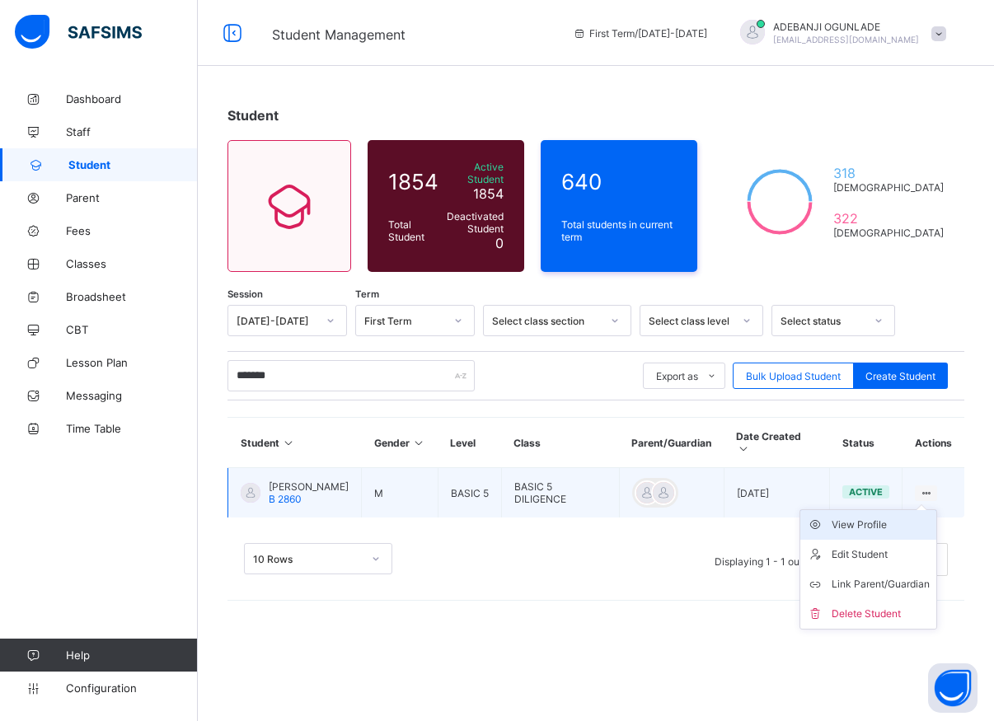
click at [864, 521] on div "View Profile" at bounding box center [881, 525] width 98 height 16
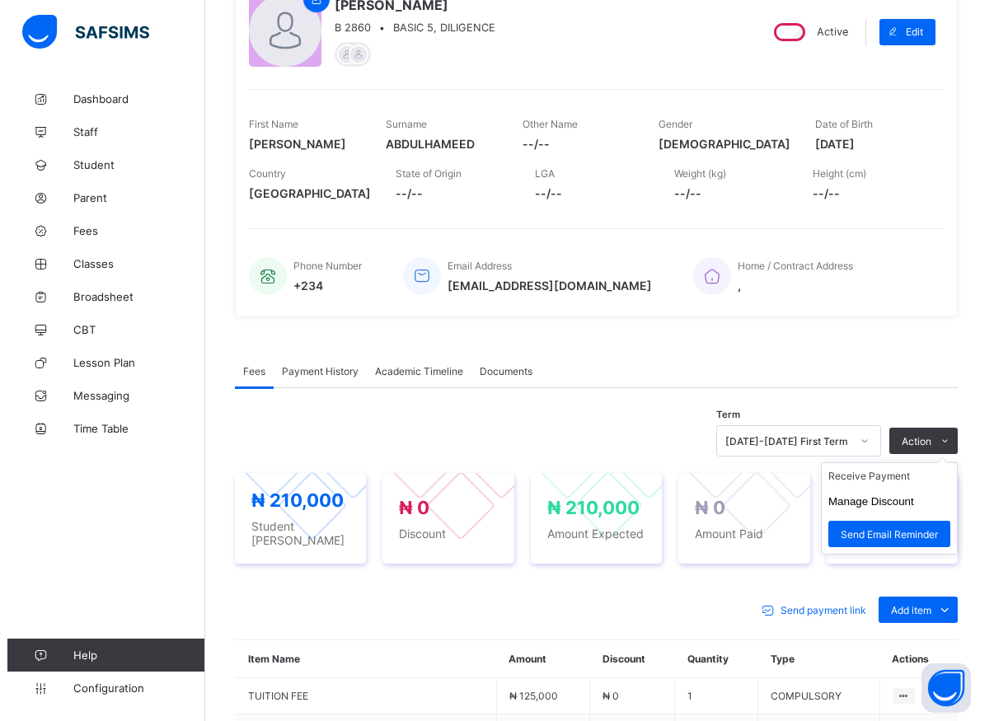
scroll to position [420, 0]
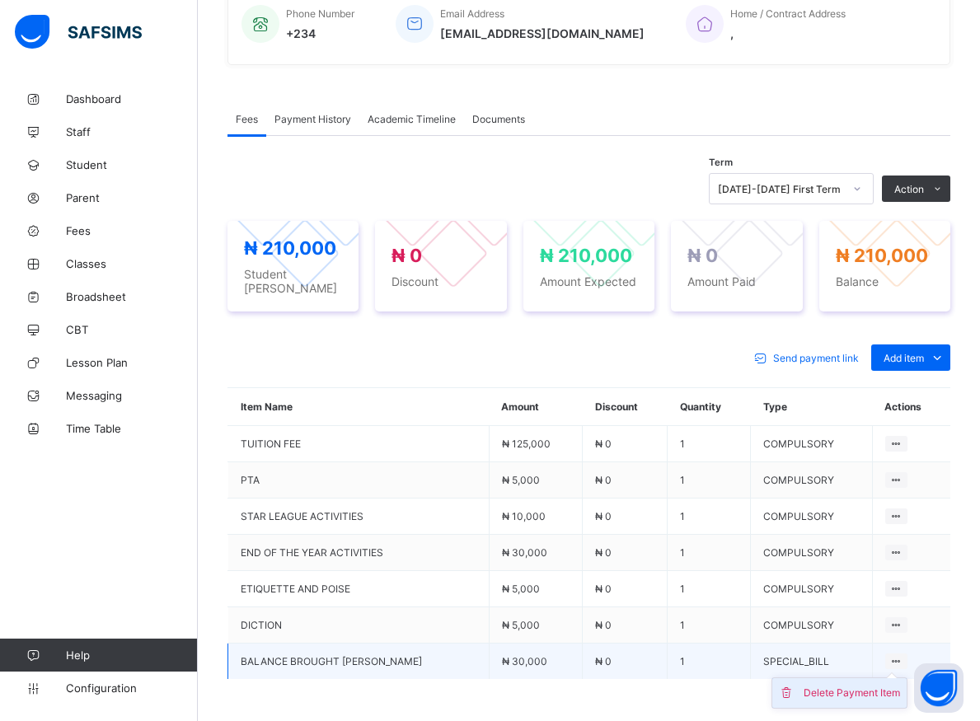
click at [860, 685] on div "Delete Payment Item" at bounding box center [852, 693] width 96 height 16
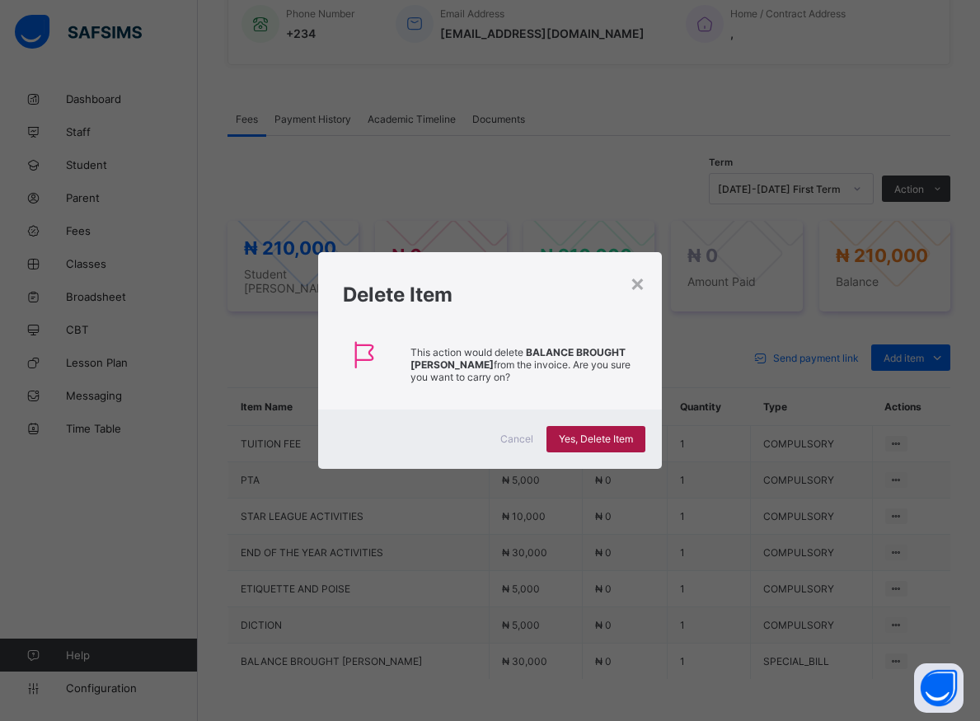
click at [607, 438] on span "Yes, Delete Item" at bounding box center [596, 439] width 74 height 12
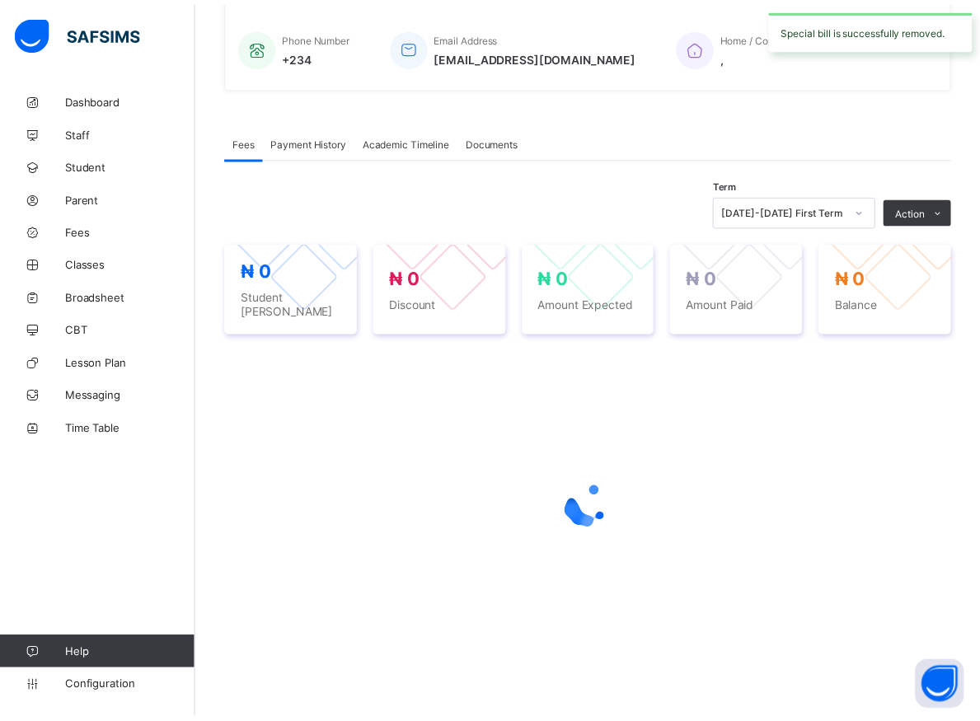
scroll to position [390, 0]
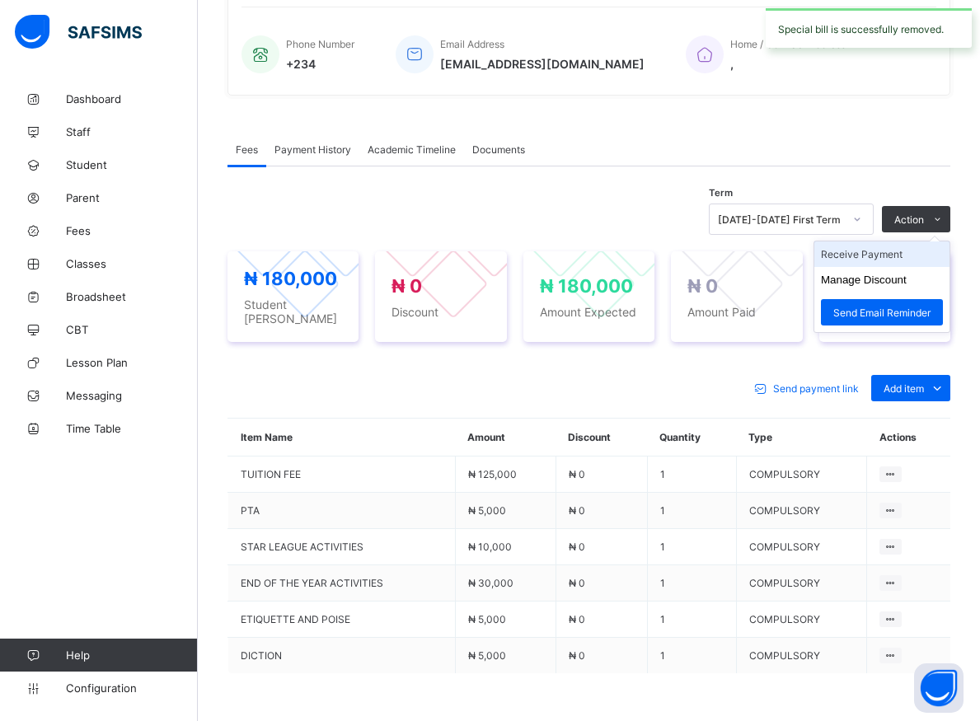
click at [895, 256] on li "Receive Payment" at bounding box center [881, 254] width 135 height 26
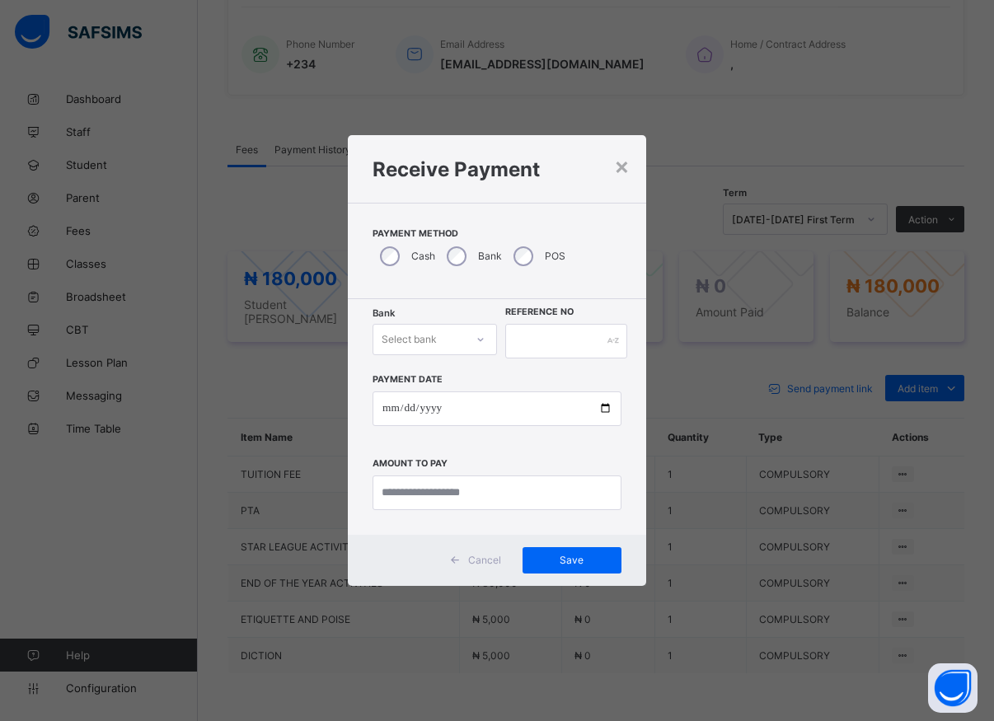
click at [481, 337] on icon at bounding box center [481, 339] width 10 height 16
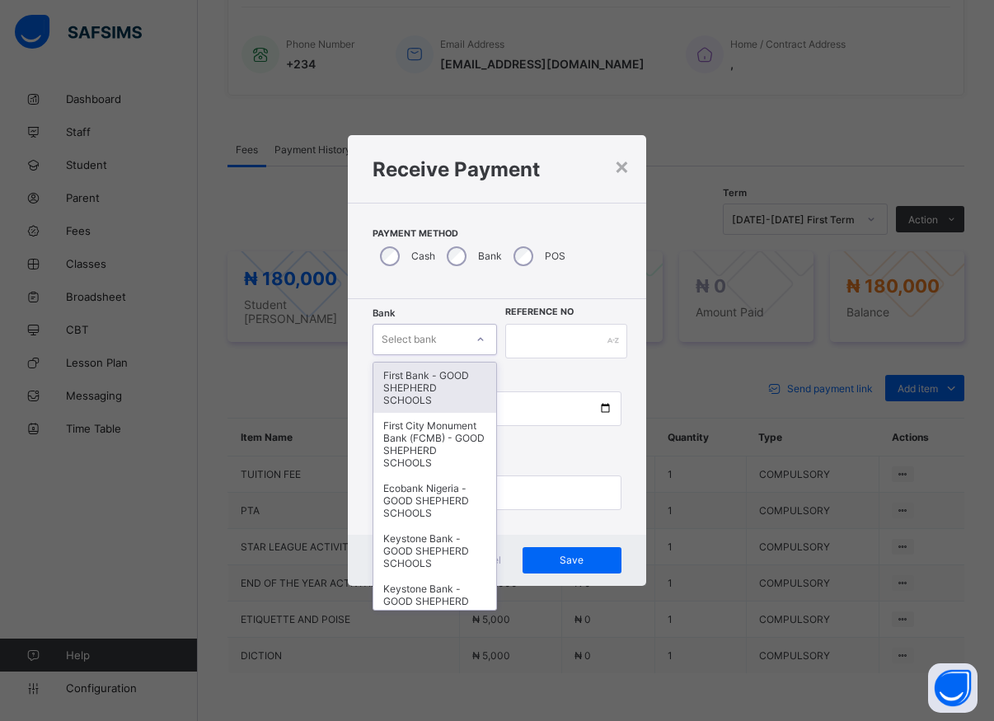
click at [448, 388] on div "First Bank - GOOD SHEPHERD SCHOOLS" at bounding box center [434, 388] width 123 height 50
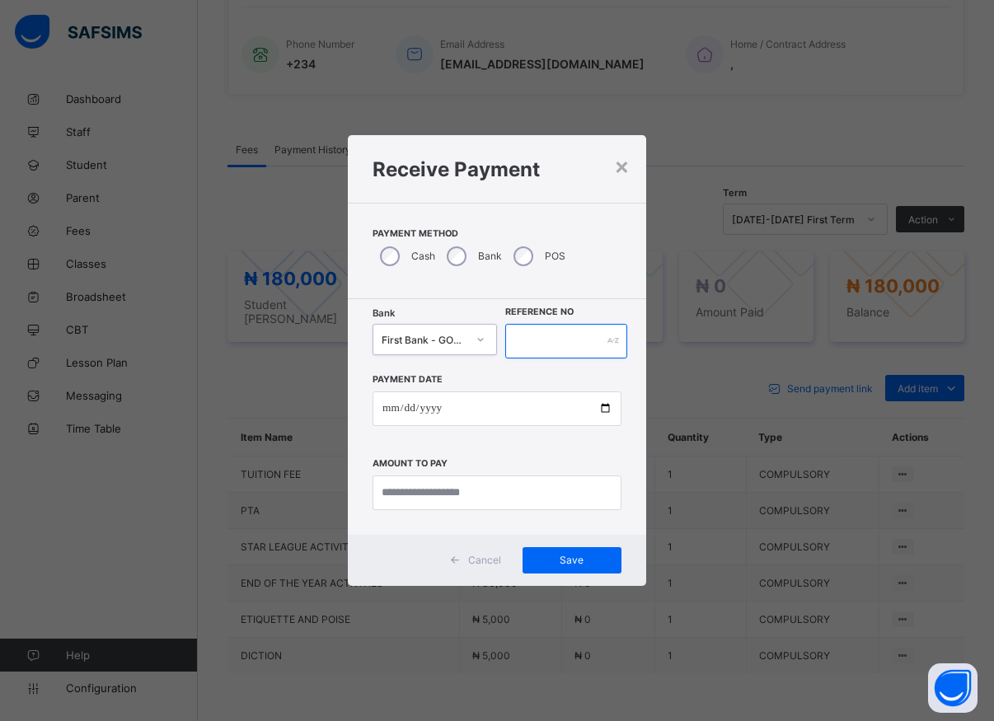
click at [532, 333] on input "text" at bounding box center [566, 341] width 122 height 35
type input "*****"
click at [603, 408] on input "date" at bounding box center [497, 409] width 249 height 35
type input "**********"
click at [443, 496] on input "currency" at bounding box center [497, 493] width 249 height 35
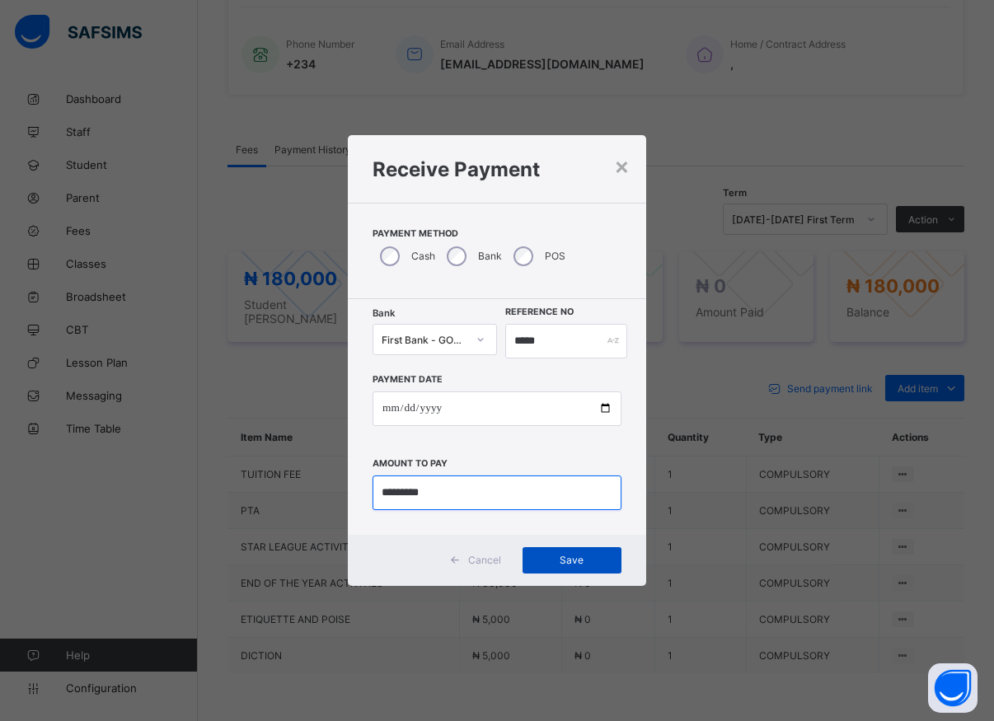
type input "*********"
click at [572, 560] on span "Save" at bounding box center [572, 560] width 74 height 12
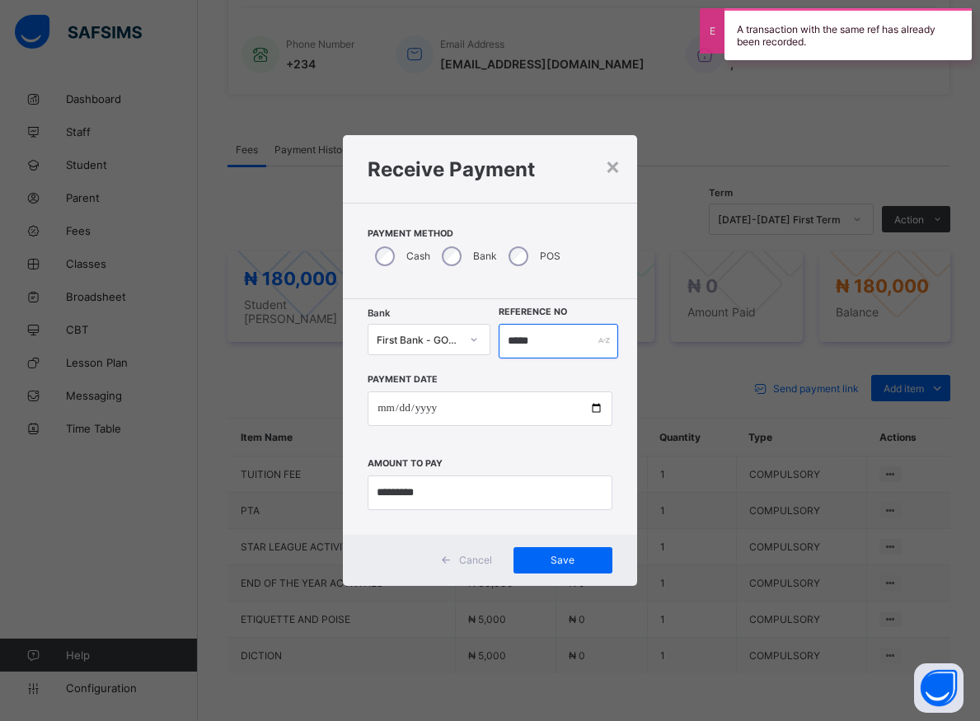
click at [542, 345] on input "*****" at bounding box center [559, 341] width 120 height 35
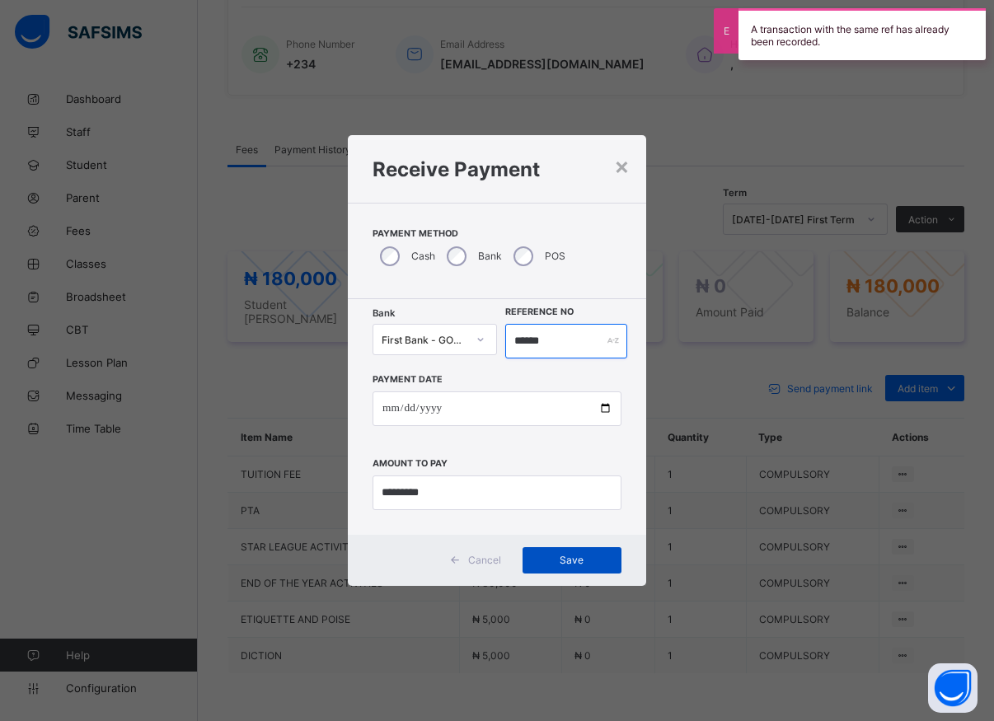
type input "******"
click at [573, 563] on span "Save" at bounding box center [572, 560] width 74 height 12
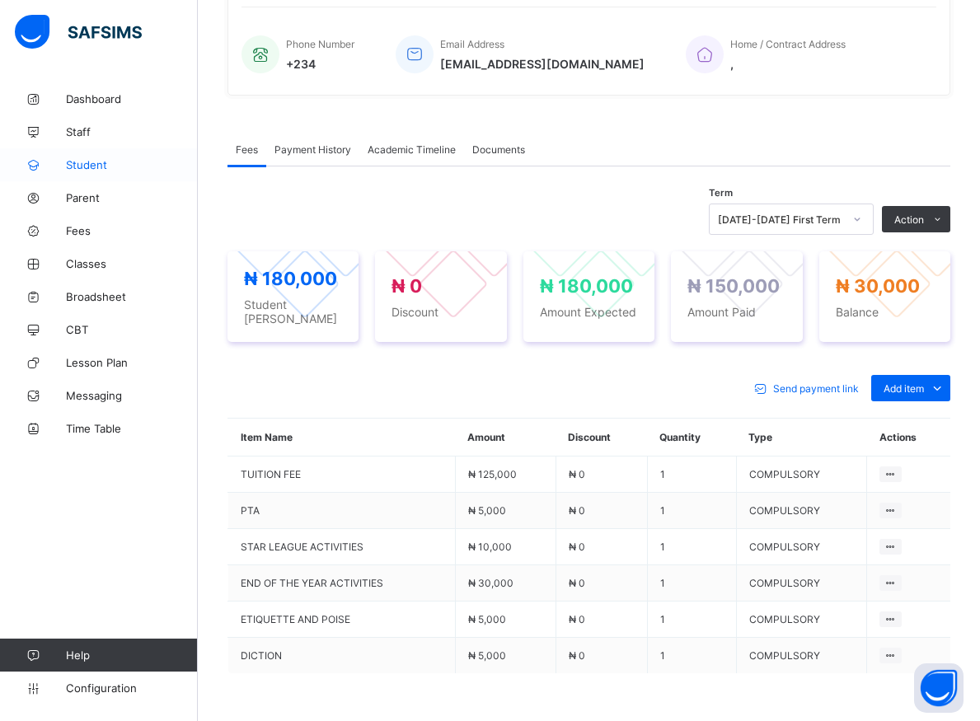
click at [87, 166] on span "Student" at bounding box center [132, 164] width 132 height 13
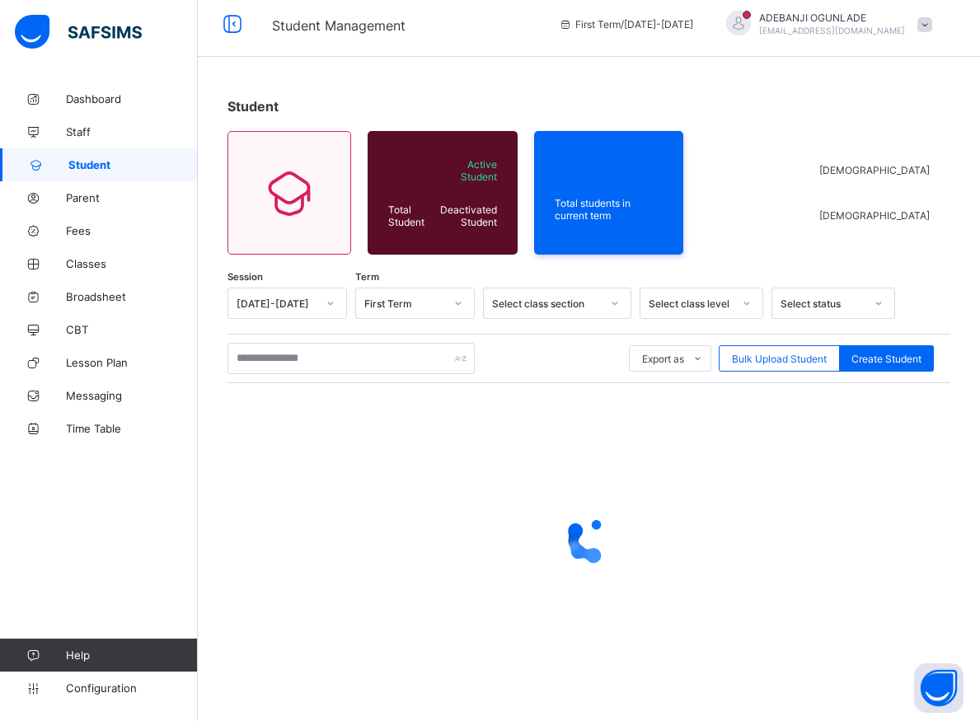
scroll to position [9, 0]
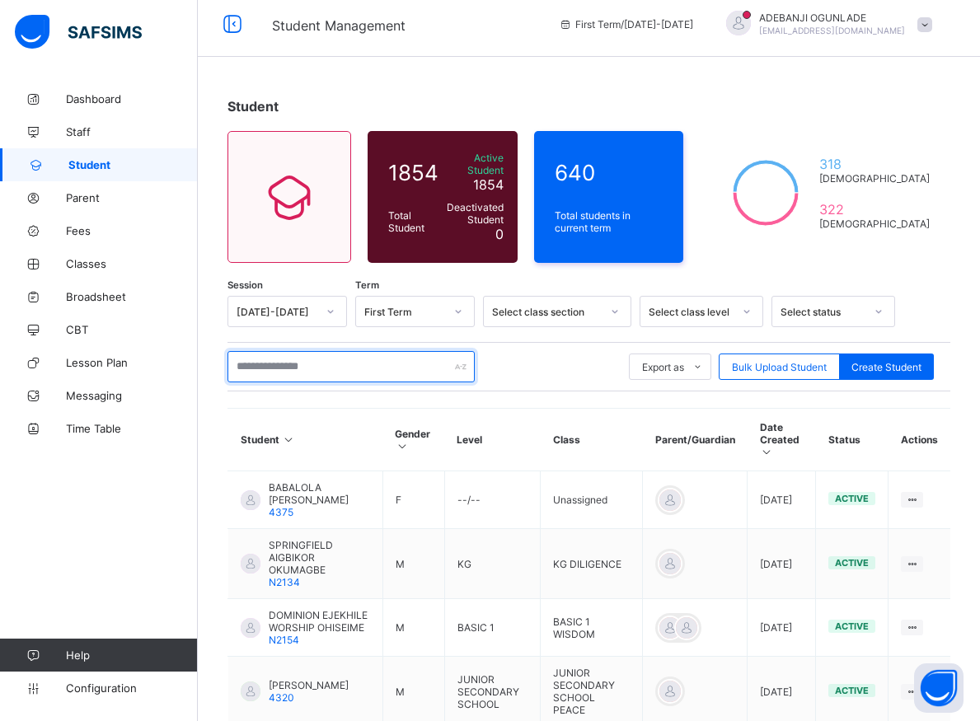
click at [245, 359] on input "text" at bounding box center [350, 366] width 247 height 31
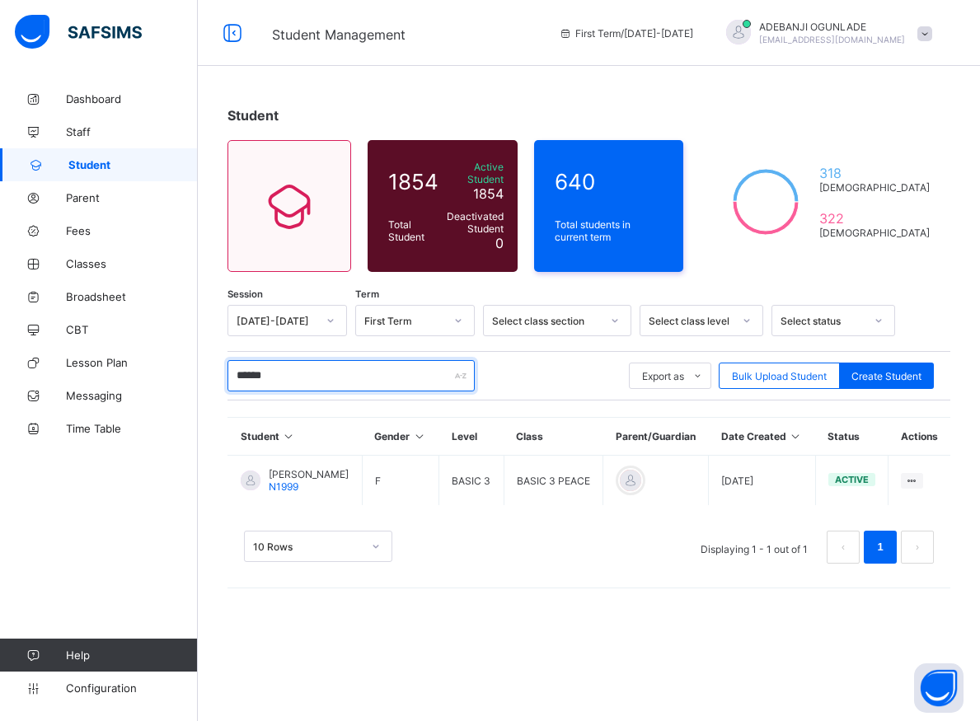
scroll to position [0, 0]
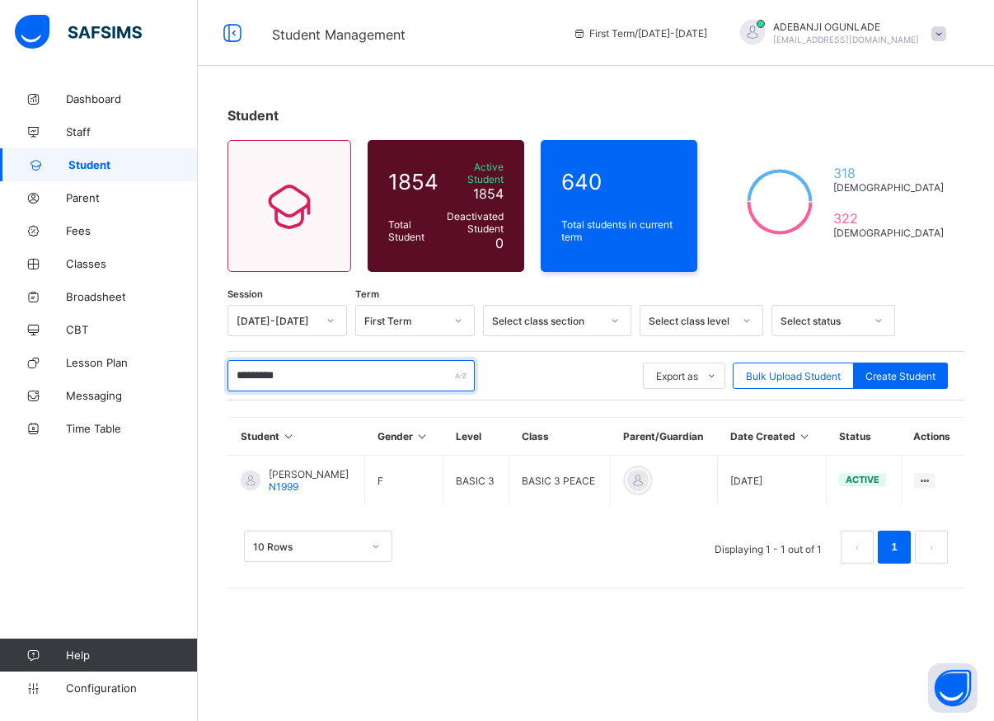
type input "**********"
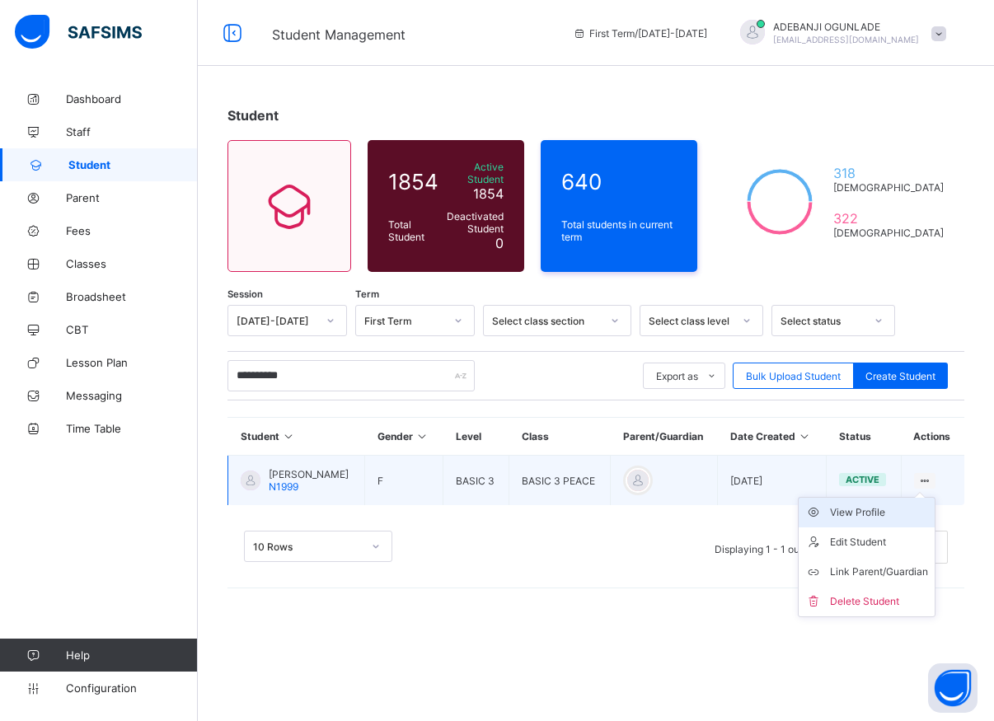
click at [867, 518] on div "View Profile" at bounding box center [879, 512] width 98 height 16
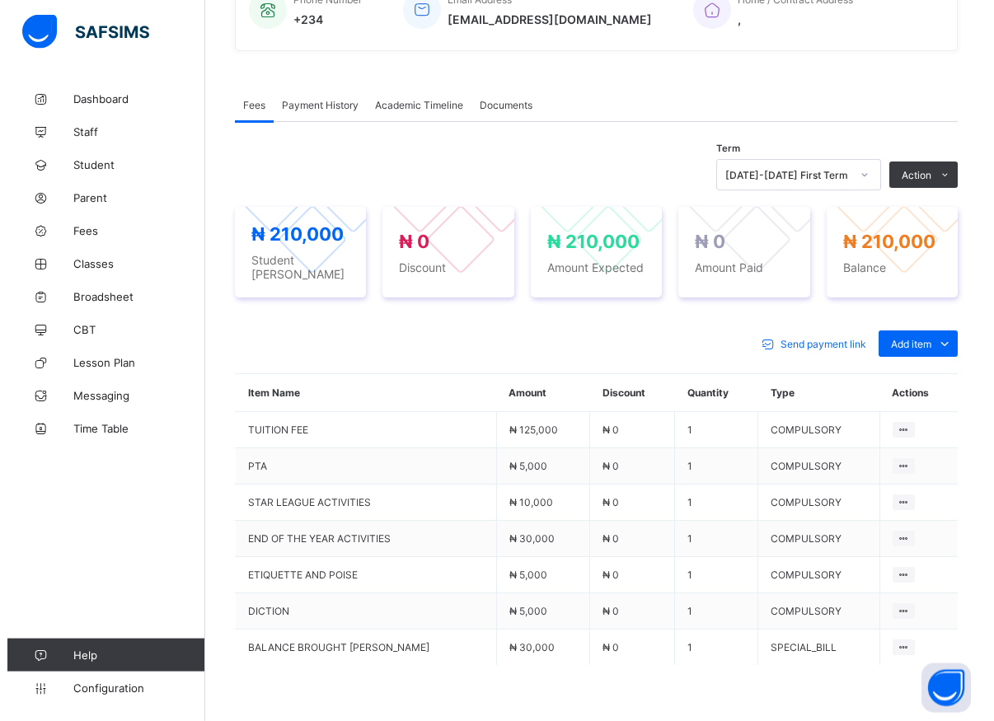
scroll to position [544, 0]
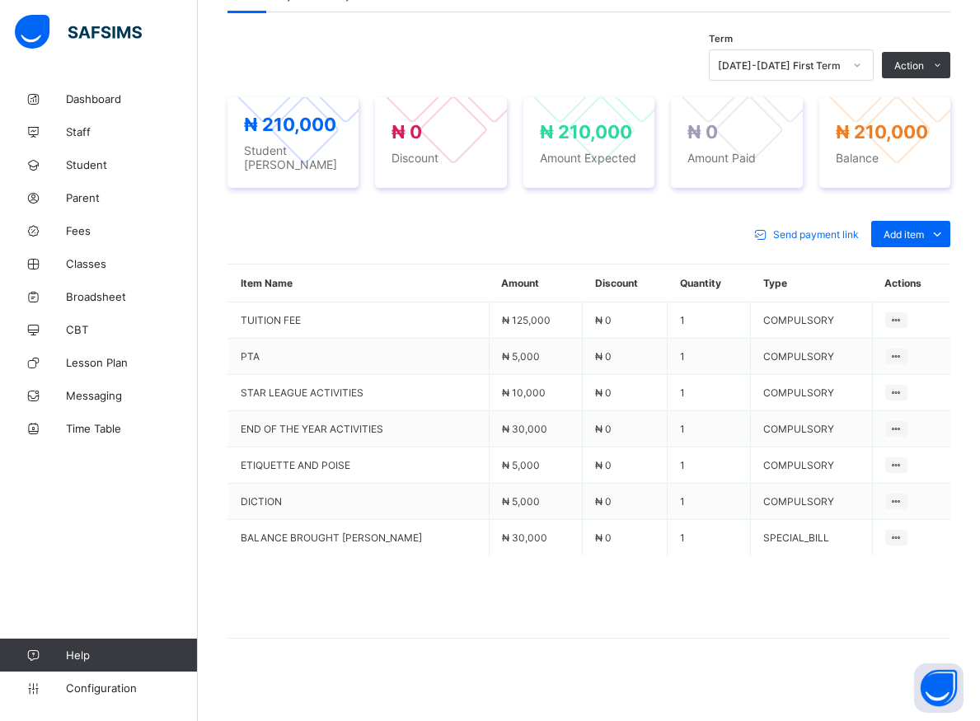
click at [0, 0] on div "Delete Payment Item" at bounding box center [0, 0] width 0 height 0
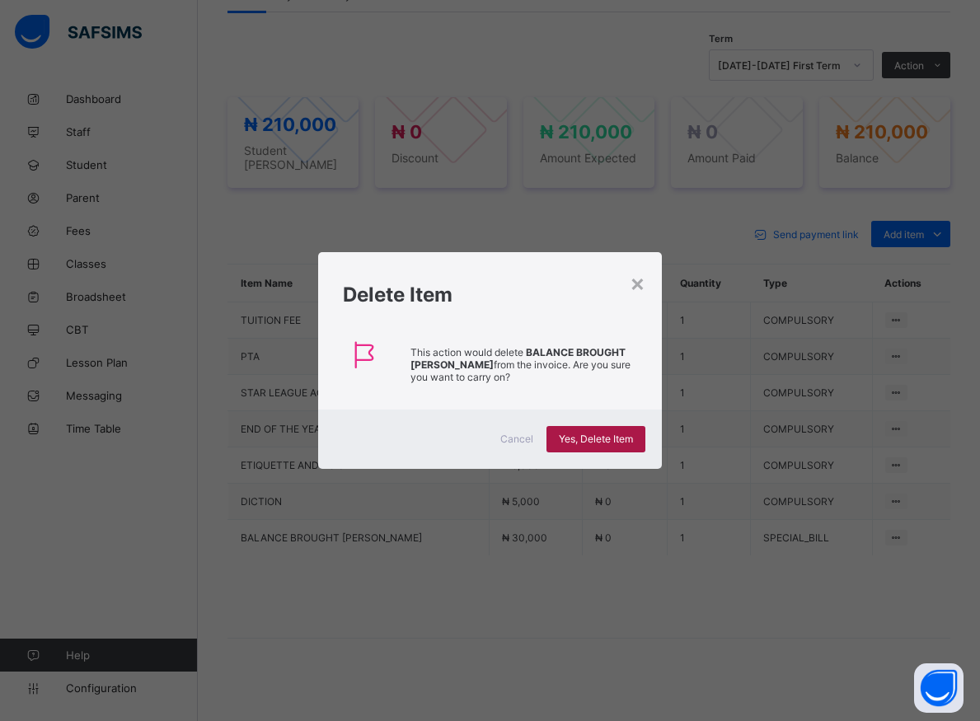
click at [596, 433] on div "Yes, Delete Item" at bounding box center [595, 439] width 99 height 26
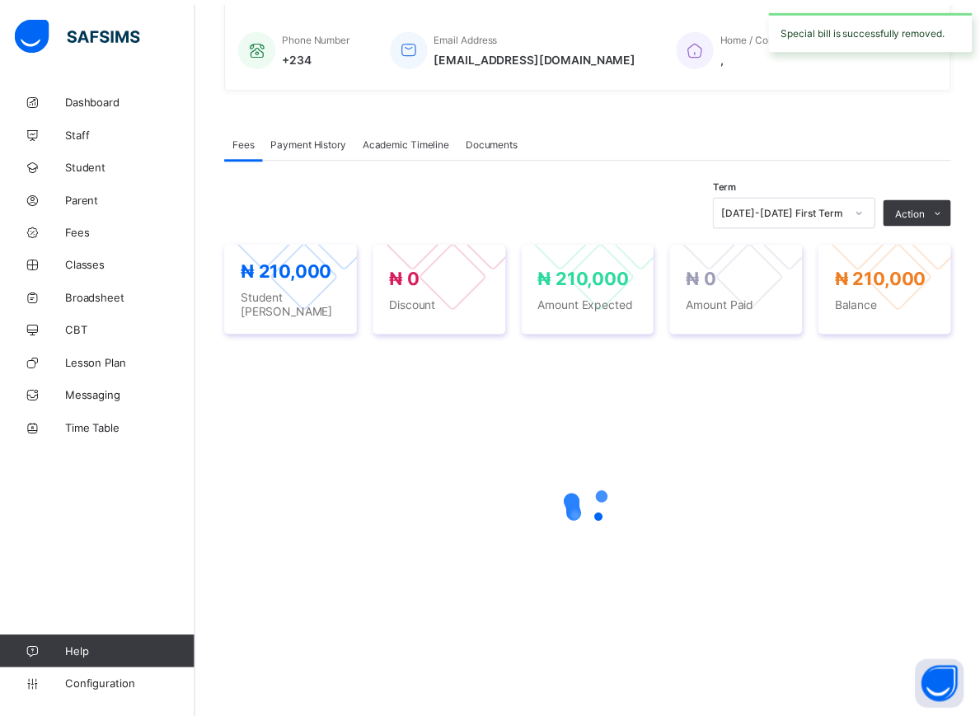
scroll to position [390, 0]
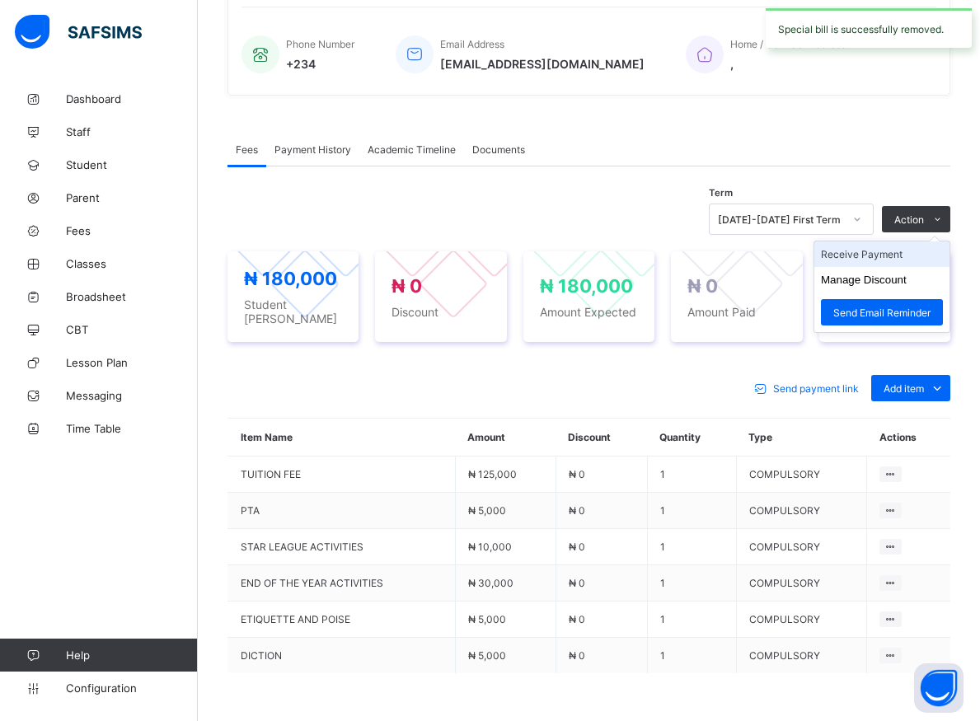
click at [890, 251] on li "Receive Payment" at bounding box center [881, 254] width 135 height 26
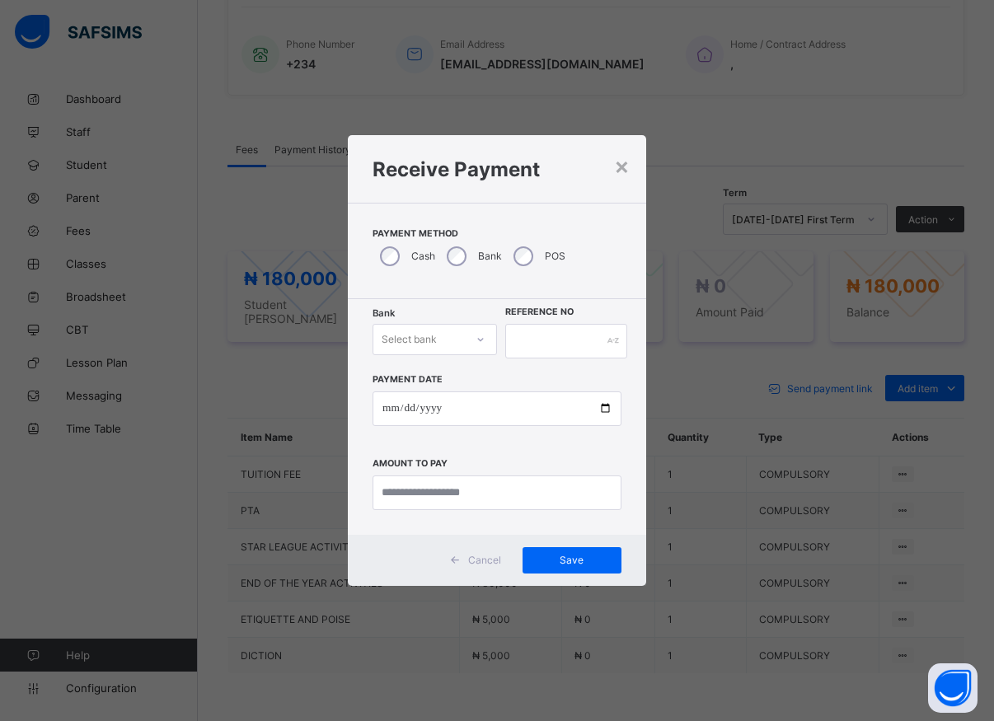
click at [484, 341] on icon at bounding box center [481, 339] width 10 height 16
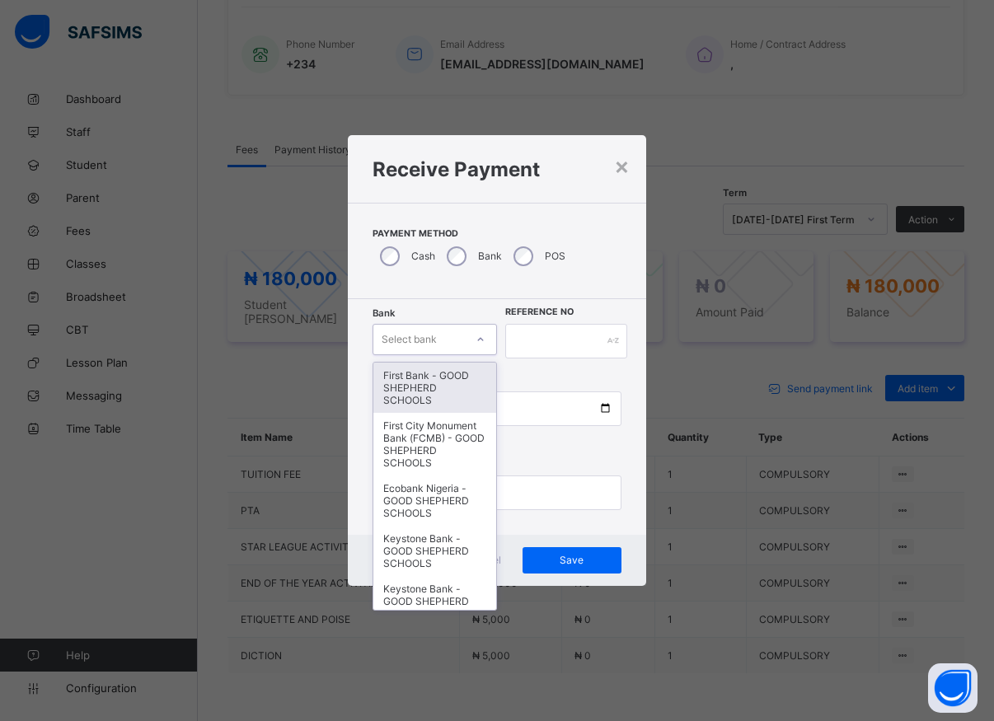
click at [452, 394] on div "First Bank - GOOD SHEPHERD SCHOOLS" at bounding box center [434, 388] width 123 height 50
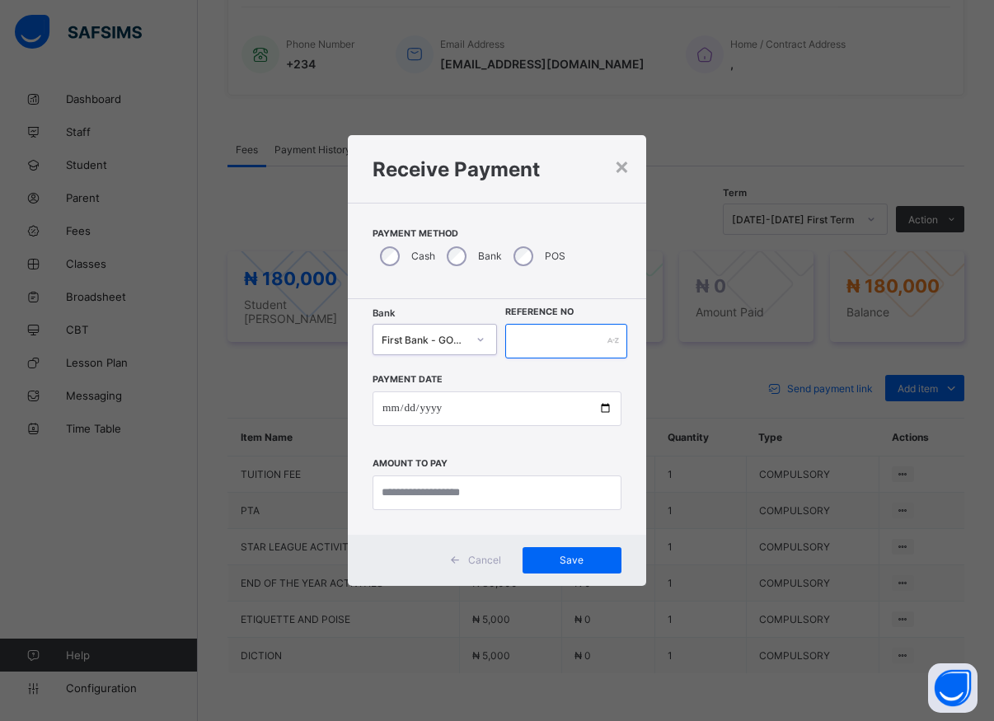
click at [562, 350] on input "text" at bounding box center [566, 341] width 122 height 35
type input "*****"
click at [597, 410] on input "date" at bounding box center [497, 409] width 249 height 35
type input "**********"
click at [439, 487] on input "currency" at bounding box center [497, 493] width 249 height 35
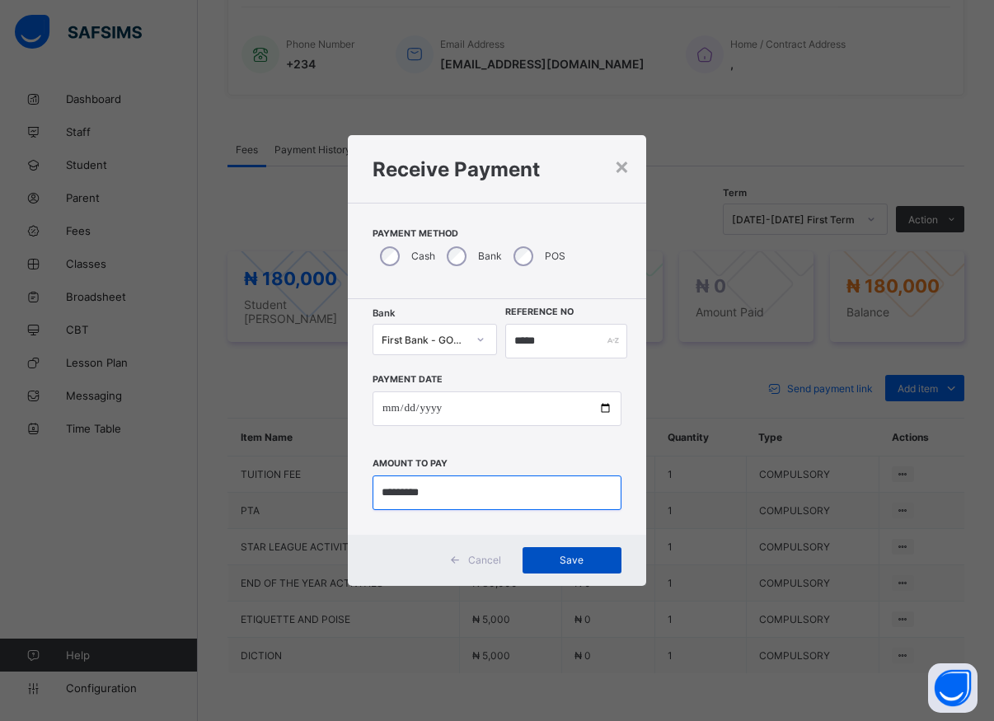
type input "*********"
click at [568, 556] on span "Save" at bounding box center [572, 560] width 74 height 12
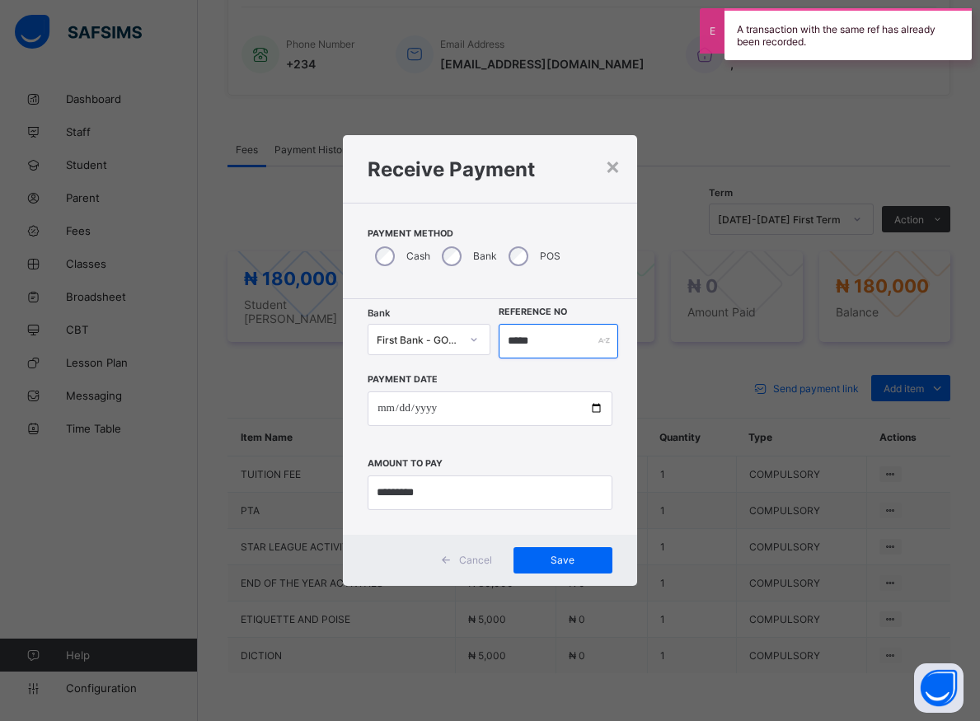
click at [546, 347] on input "*****" at bounding box center [559, 341] width 120 height 35
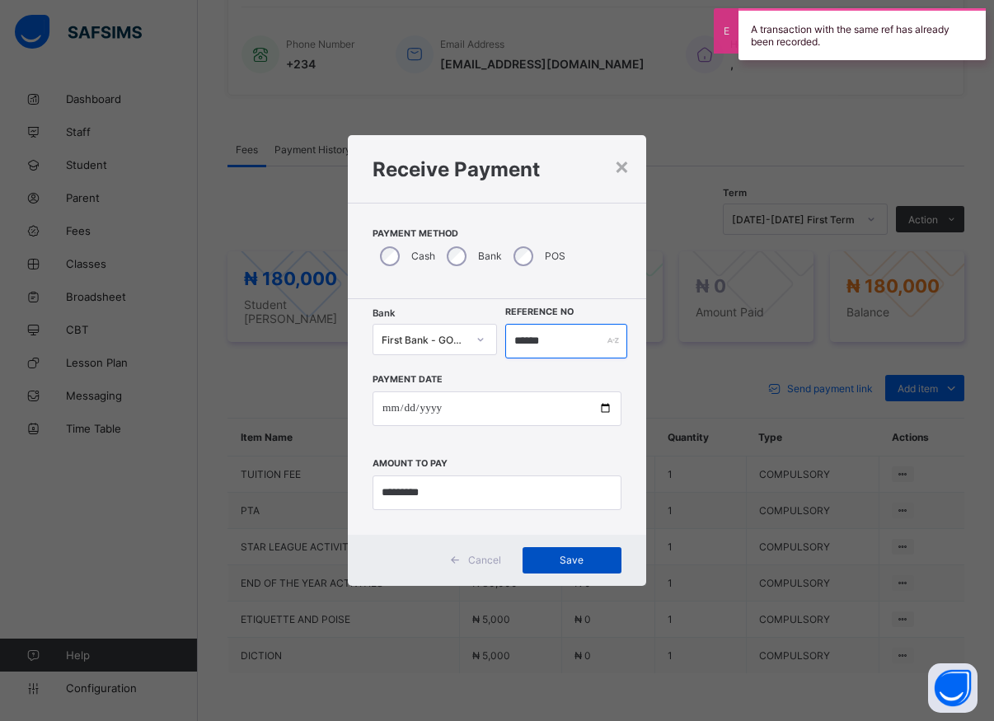
type input "******"
click at [587, 562] on span "Save" at bounding box center [572, 560] width 74 height 12
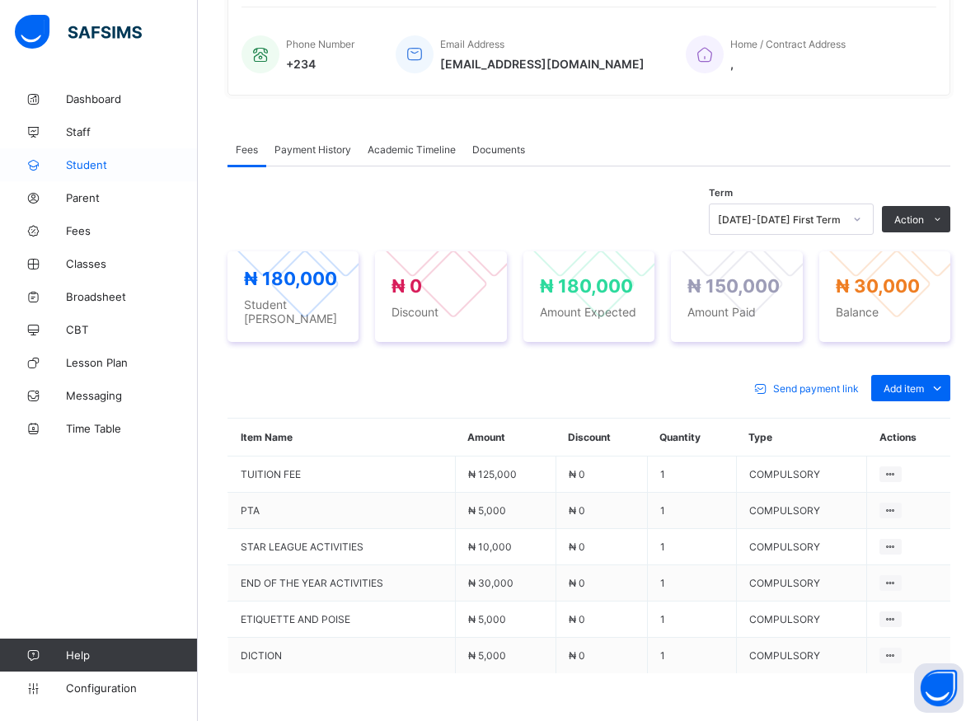
click at [88, 167] on span "Student" at bounding box center [132, 164] width 132 height 13
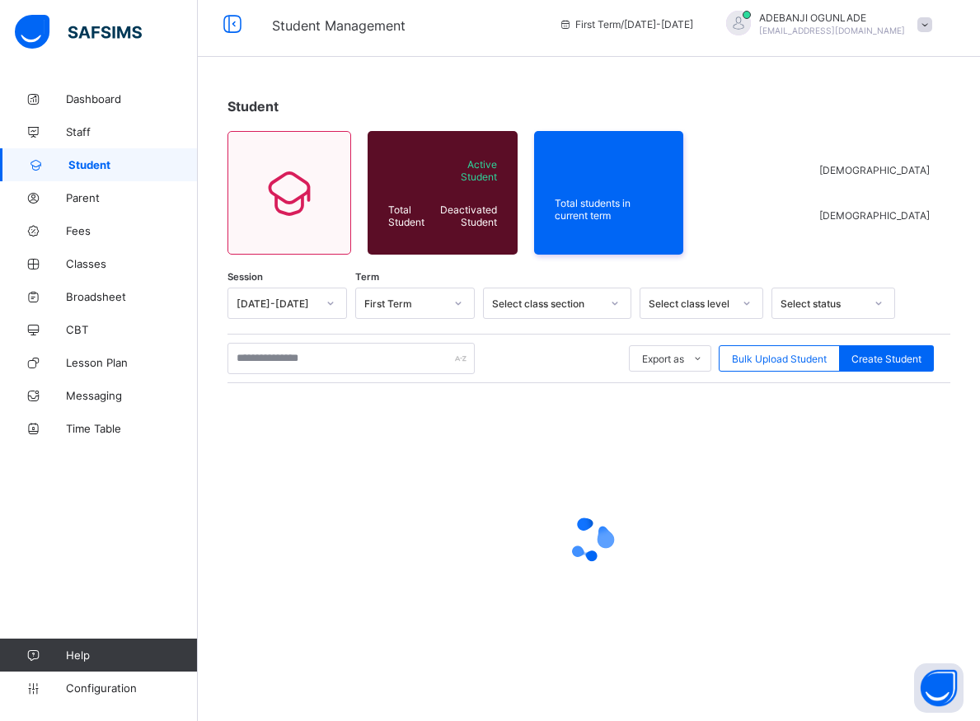
scroll to position [9, 0]
click at [254, 358] on input "text" at bounding box center [350, 358] width 247 height 31
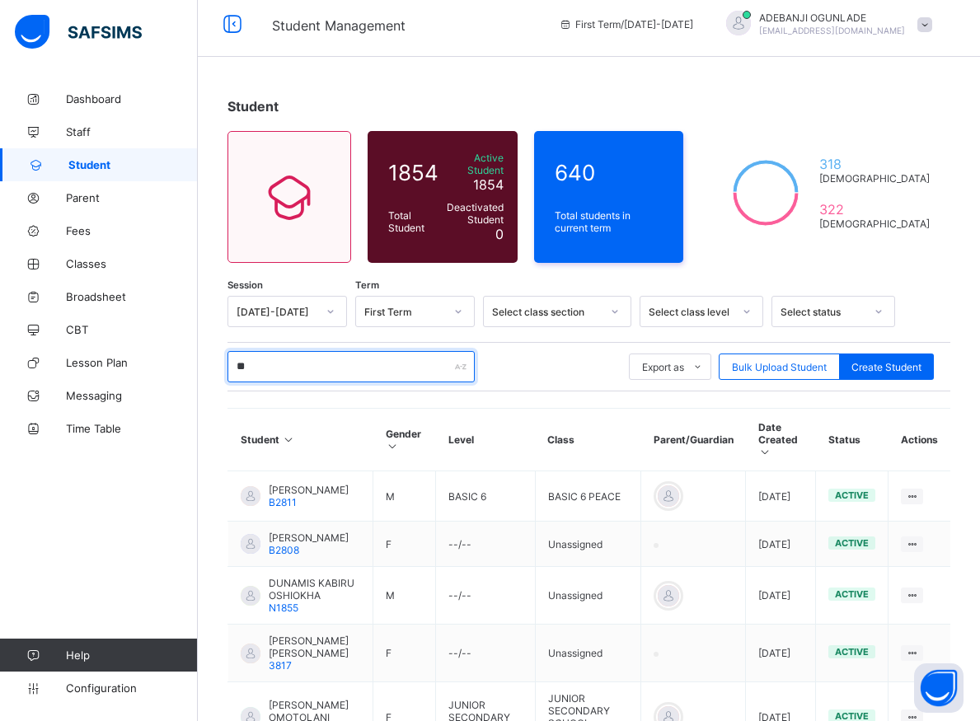
type input "*"
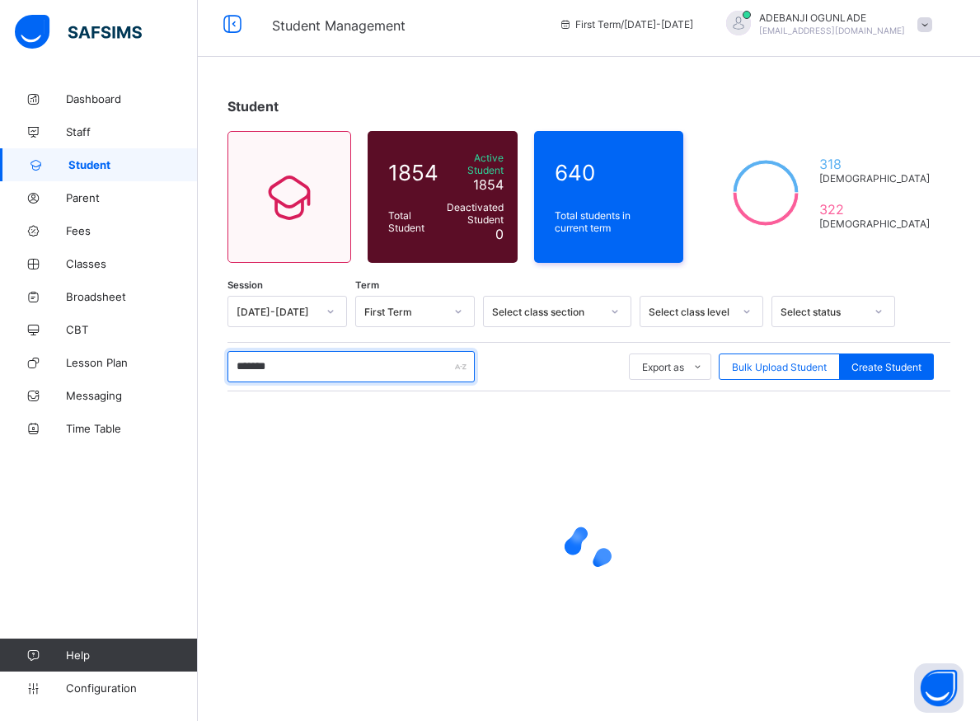
type input "********"
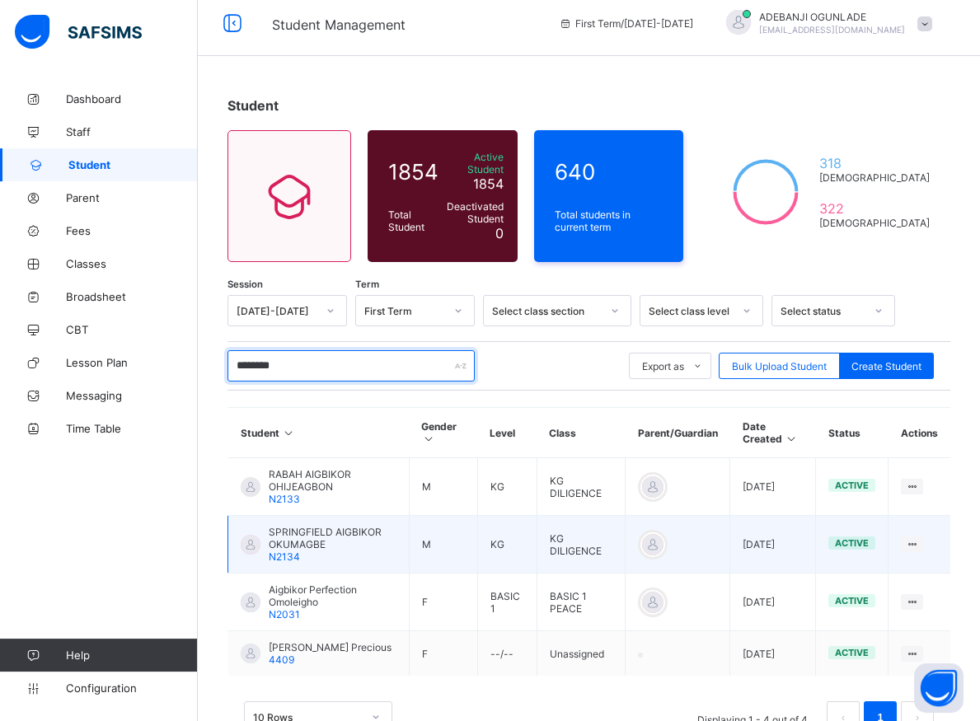
scroll to position [69, 0]
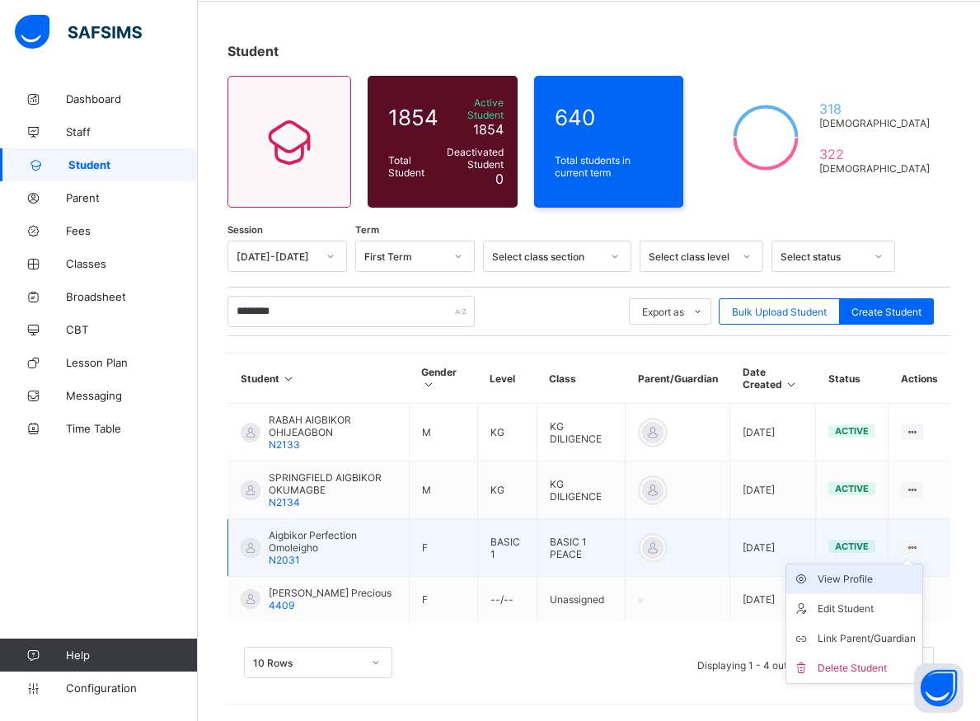
click at [859, 571] on div "View Profile" at bounding box center [867, 579] width 98 height 16
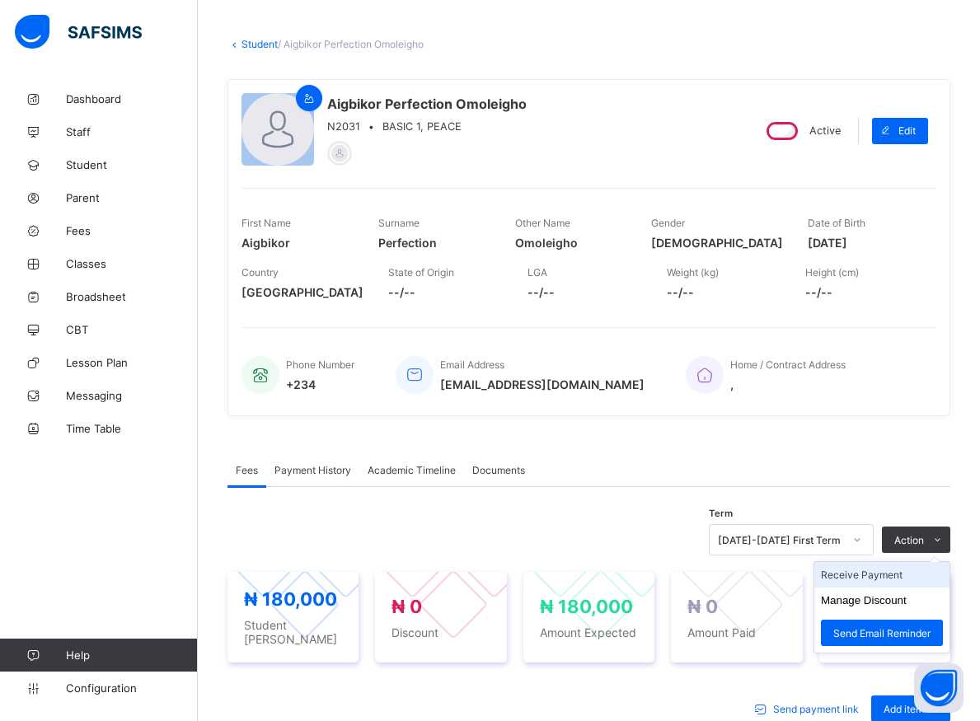
click at [885, 578] on li "Receive Payment" at bounding box center [881, 575] width 135 height 26
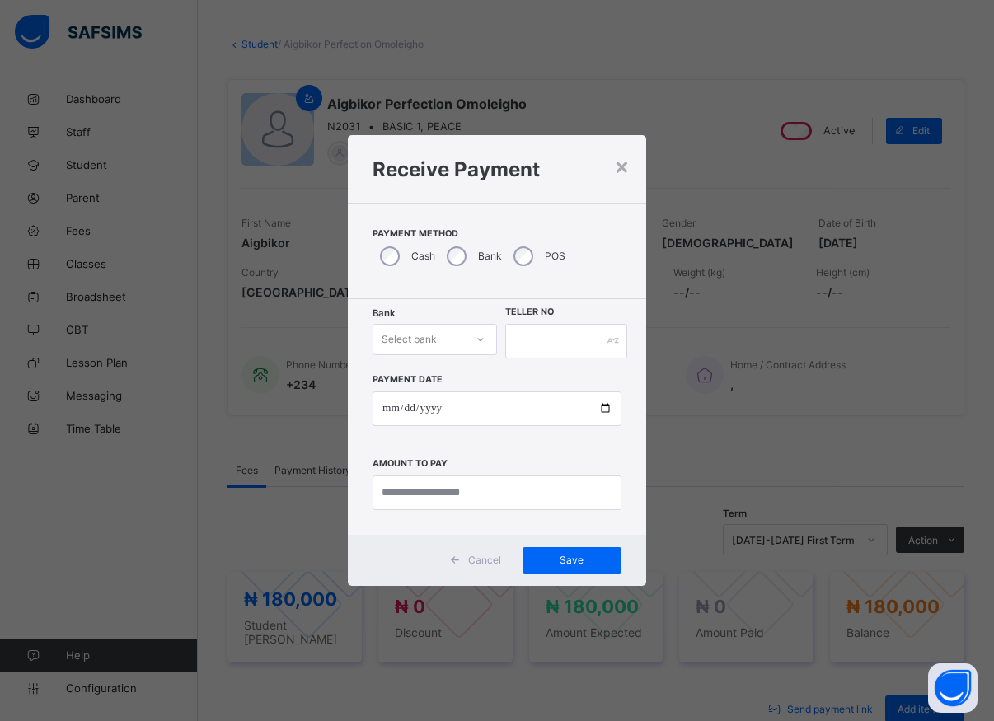
click at [476, 340] on icon at bounding box center [481, 339] width 10 height 16
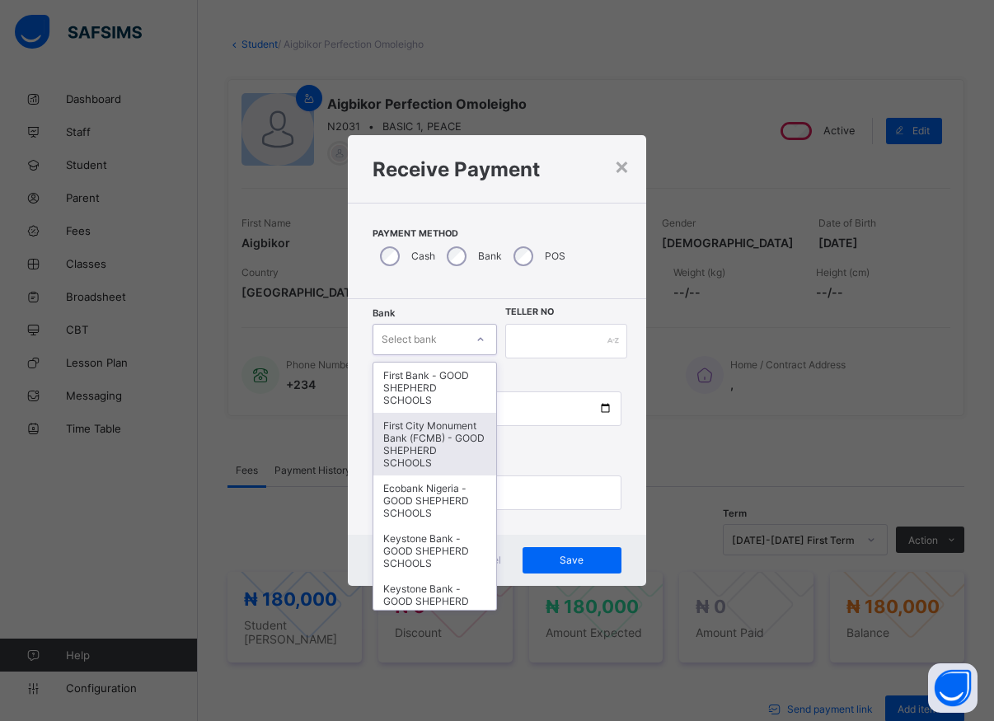
click at [424, 458] on div "First City Monument Bank (FCMB) - GOOD SHEPHERD SCHOOLS" at bounding box center [434, 444] width 123 height 63
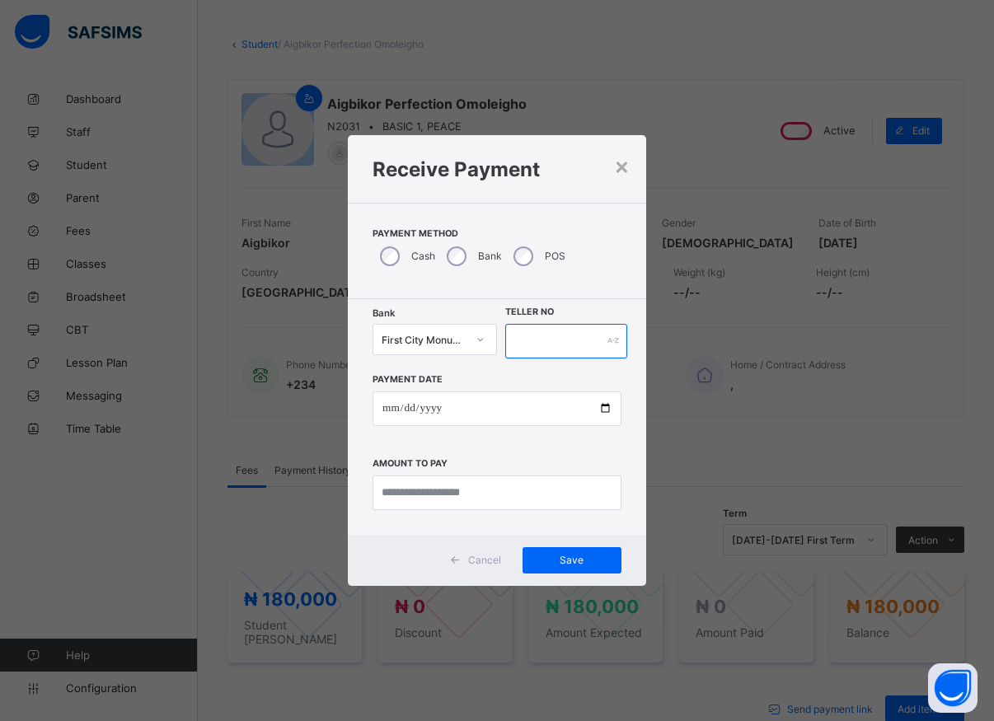
click at [531, 341] on input "text" at bounding box center [566, 341] width 122 height 35
type input "*****"
click at [607, 413] on input "date" at bounding box center [497, 409] width 249 height 35
type input "**********"
click at [420, 495] on input "currency" at bounding box center [497, 493] width 249 height 35
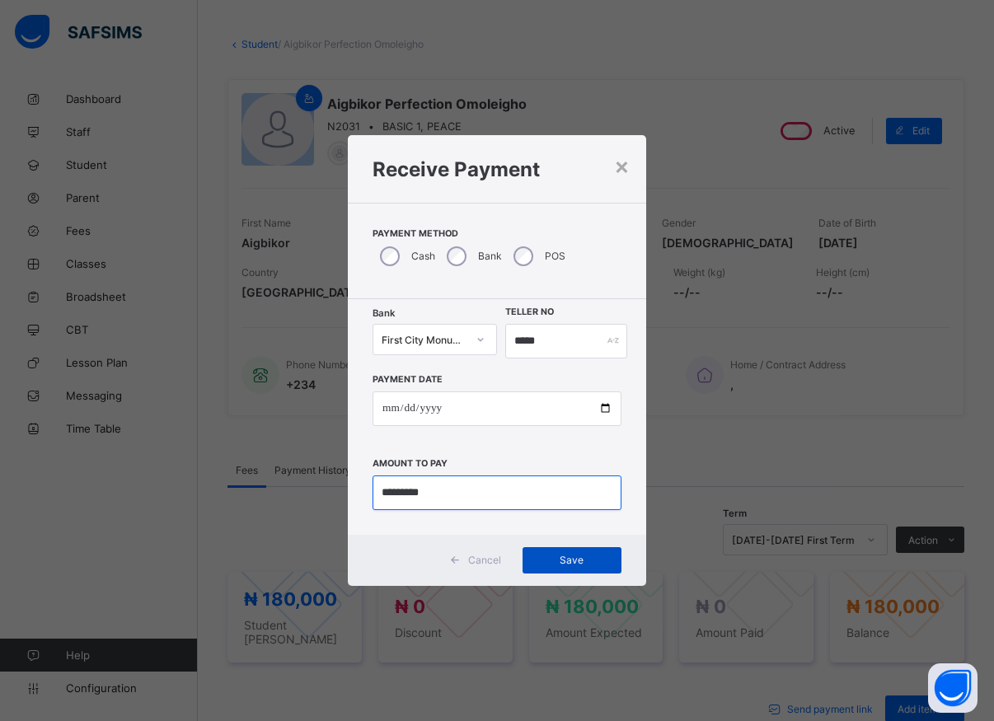
type input "*********"
click at [578, 564] on span "Save" at bounding box center [572, 560] width 74 height 12
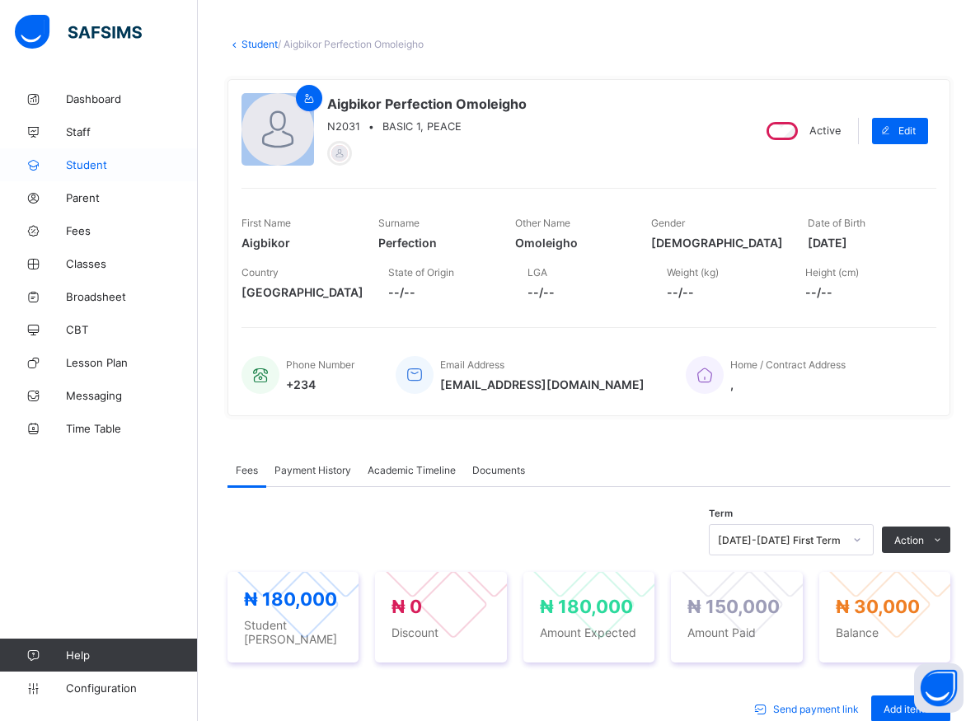
click at [86, 162] on span "Student" at bounding box center [132, 164] width 132 height 13
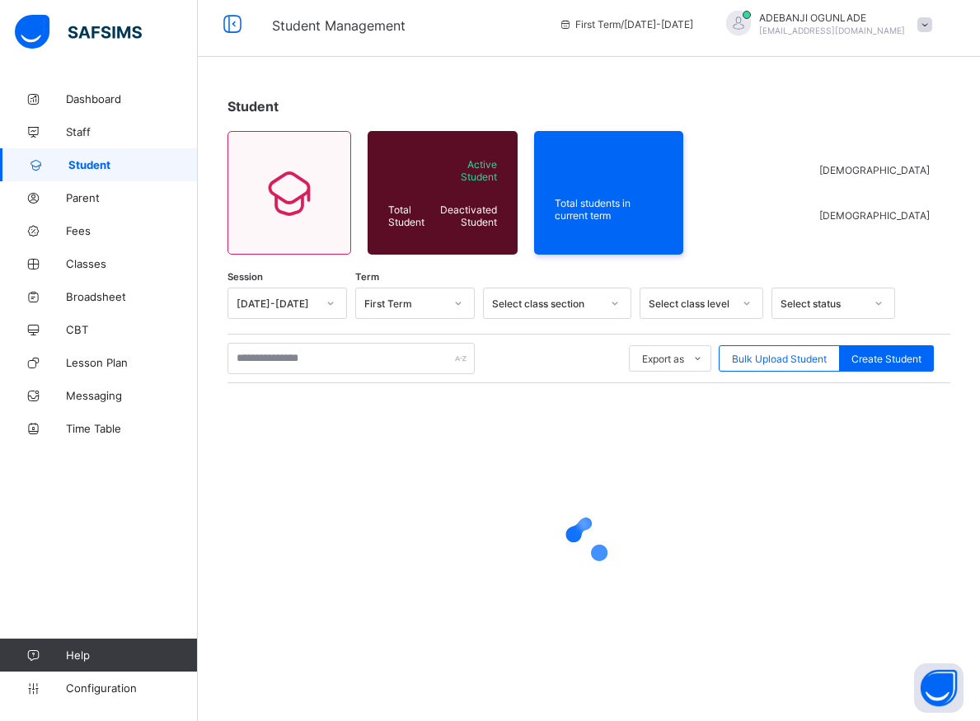
scroll to position [9, 0]
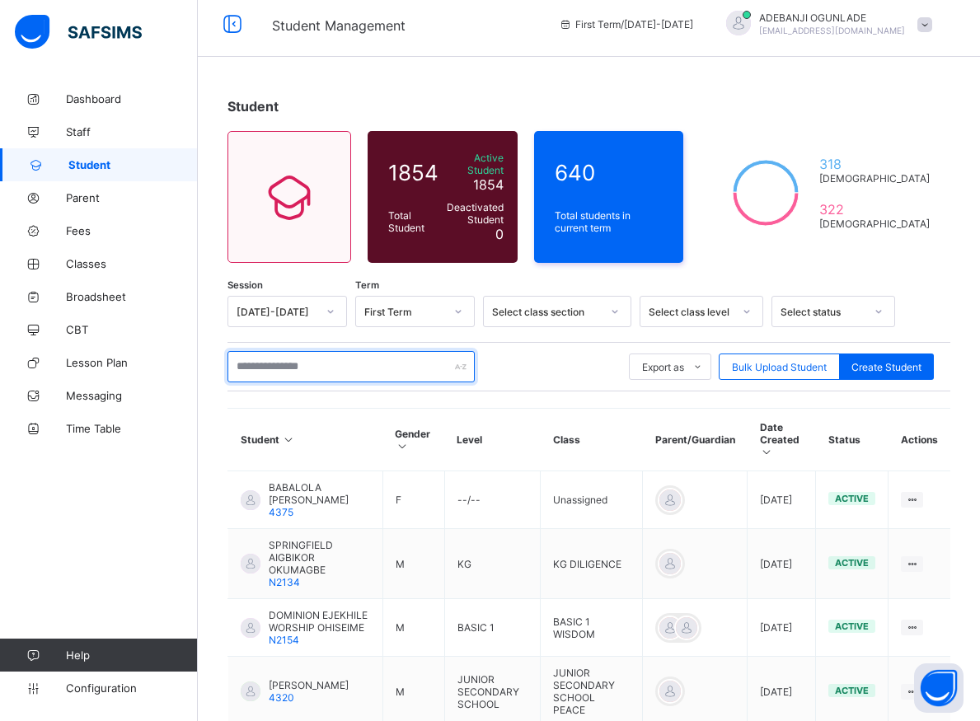
click at [255, 354] on input "text" at bounding box center [350, 366] width 247 height 31
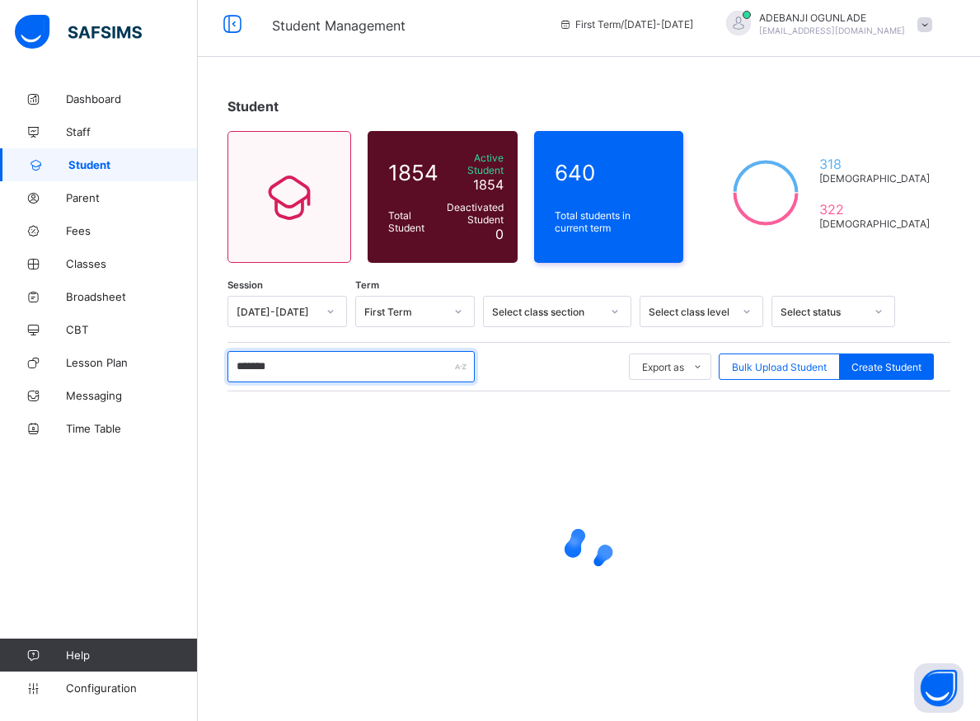
type input "********"
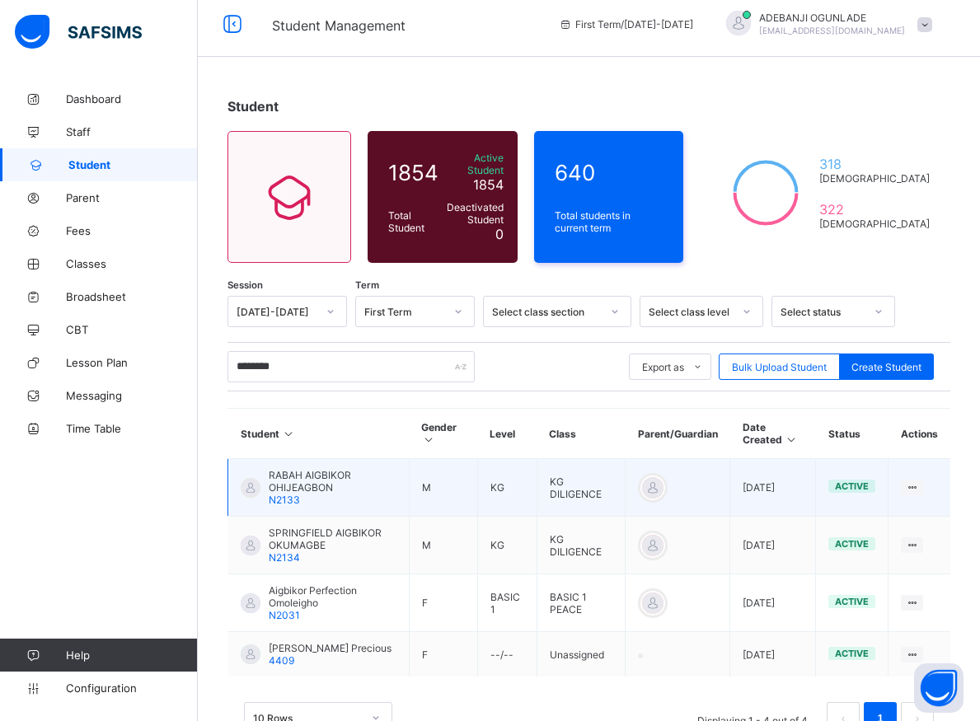
click at [284, 475] on span "RABAH AIGBIKOR OHIJEAGBON" at bounding box center [333, 481] width 128 height 25
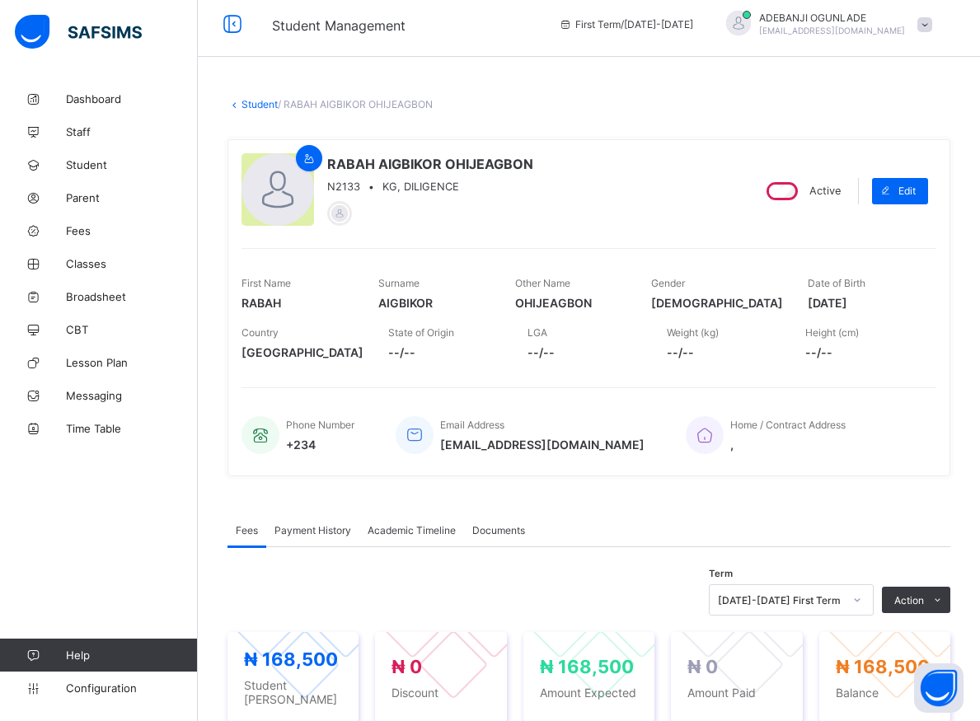
scroll to position [93, 0]
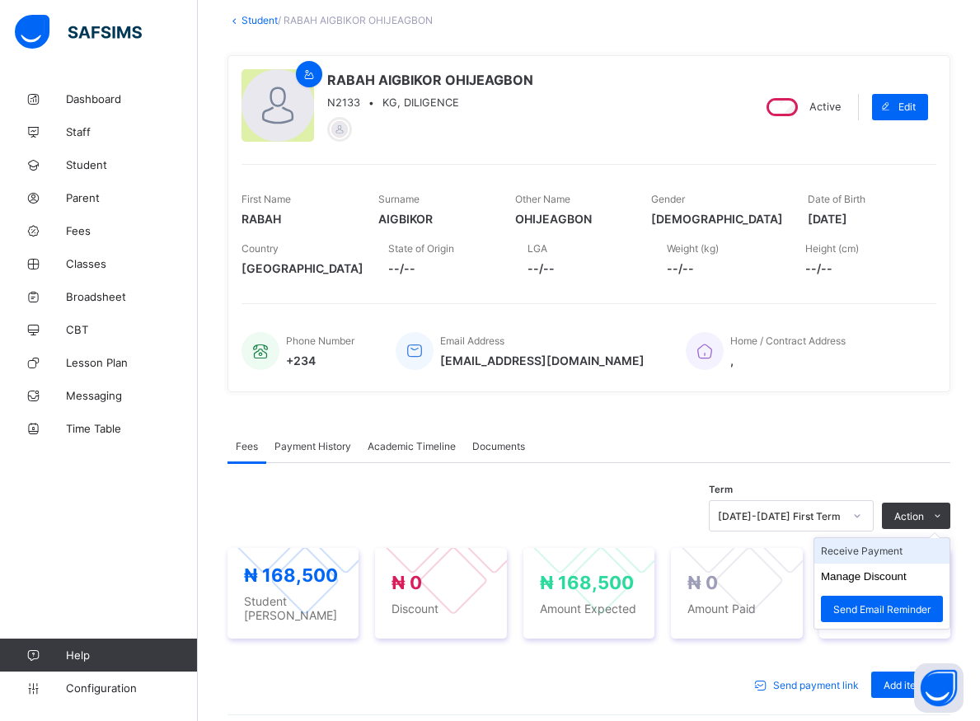
click at [868, 551] on li "Receive Payment" at bounding box center [881, 551] width 135 height 26
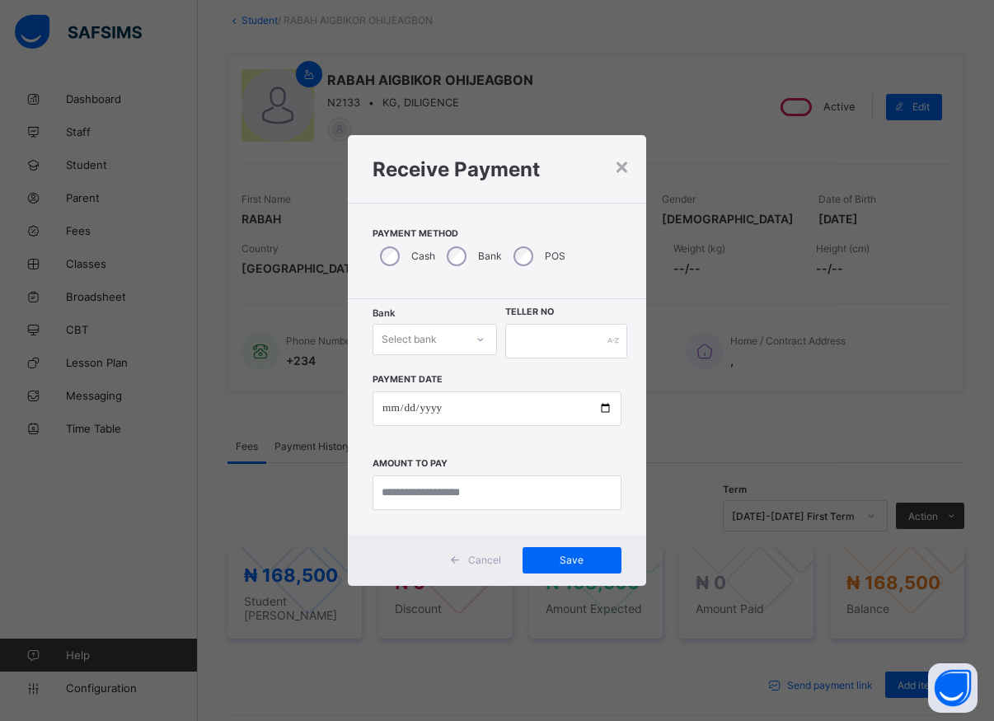
click at [480, 343] on icon at bounding box center [481, 339] width 10 height 16
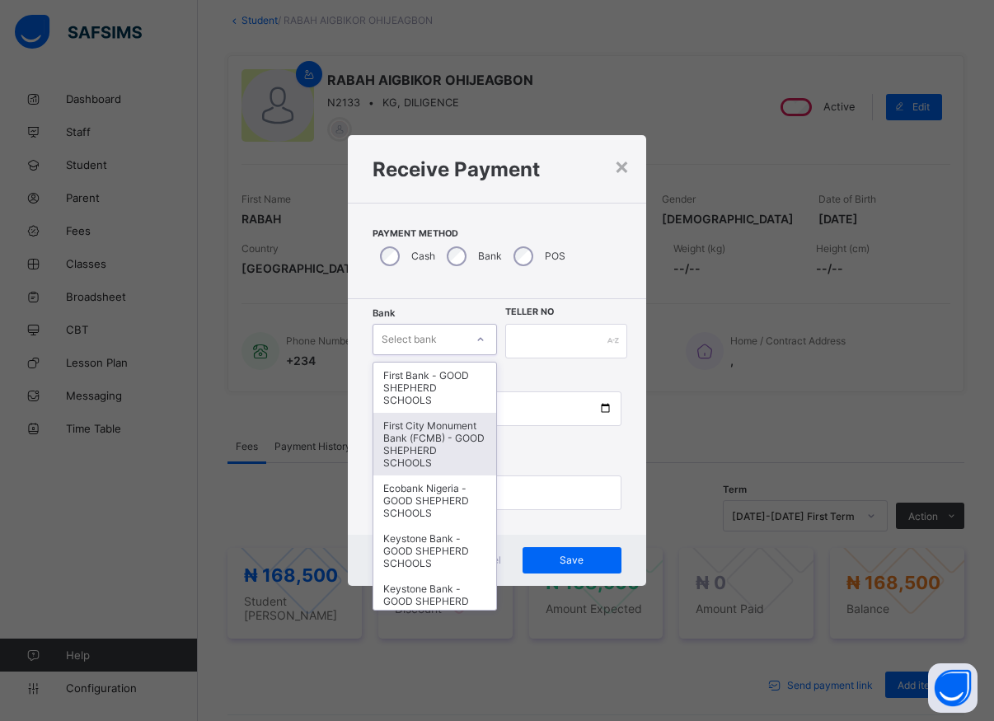
click at [397, 450] on div "First City Monument Bank (FCMB) - GOOD SHEPHERD SCHOOLS" at bounding box center [434, 444] width 123 height 63
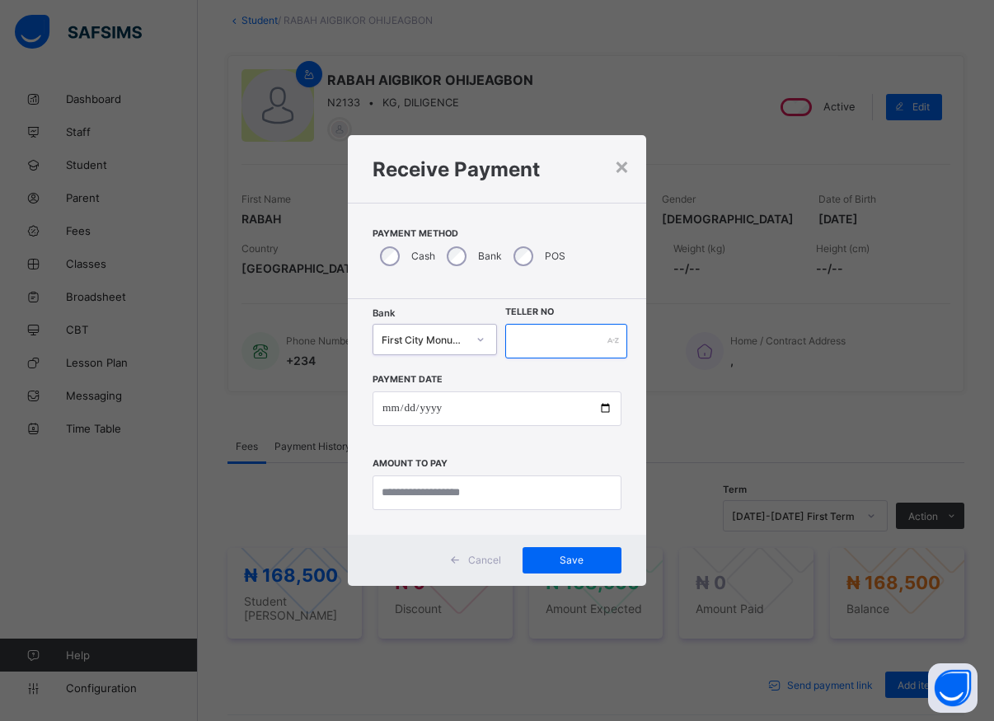
click at [532, 336] on input "text" at bounding box center [566, 341] width 122 height 35
type input "*****"
click at [600, 410] on input "date" at bounding box center [497, 409] width 249 height 35
type input "**********"
click at [446, 496] on input "currency" at bounding box center [497, 493] width 249 height 35
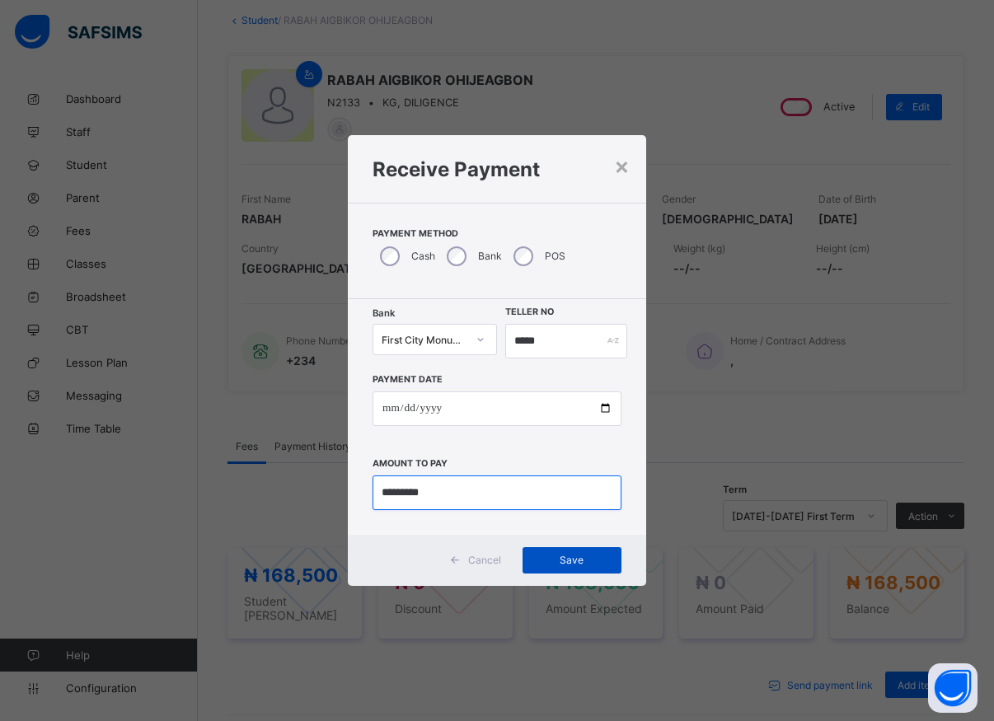
type input "*********"
click at [581, 560] on span "Save" at bounding box center [572, 560] width 74 height 12
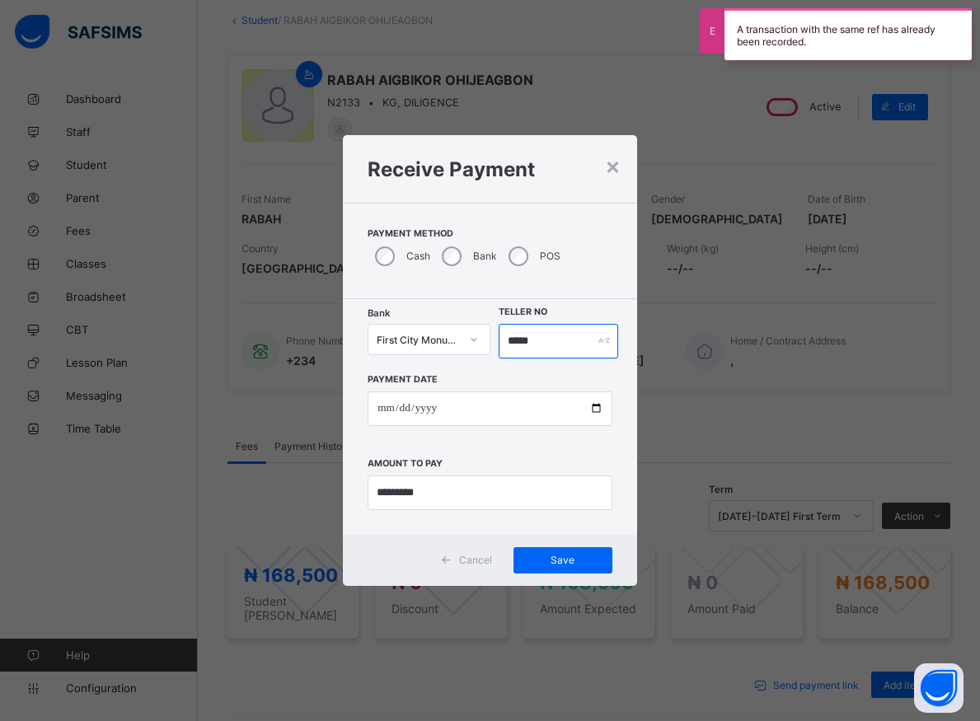
click at [538, 345] on input "*****" at bounding box center [559, 341] width 120 height 35
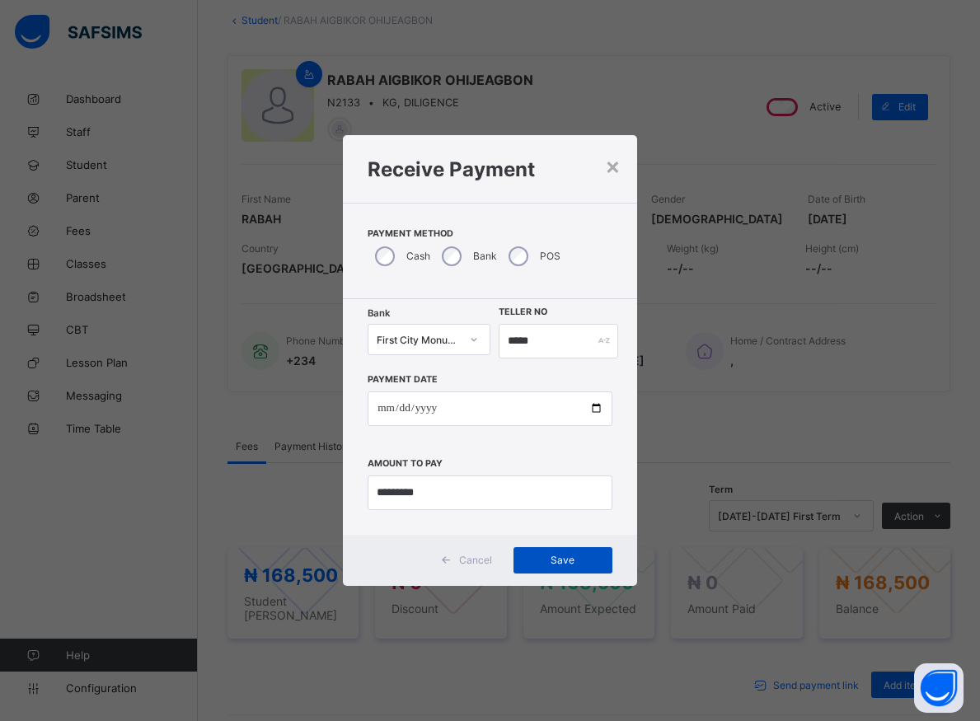
click at [547, 554] on div "Save" at bounding box center [562, 560] width 99 height 26
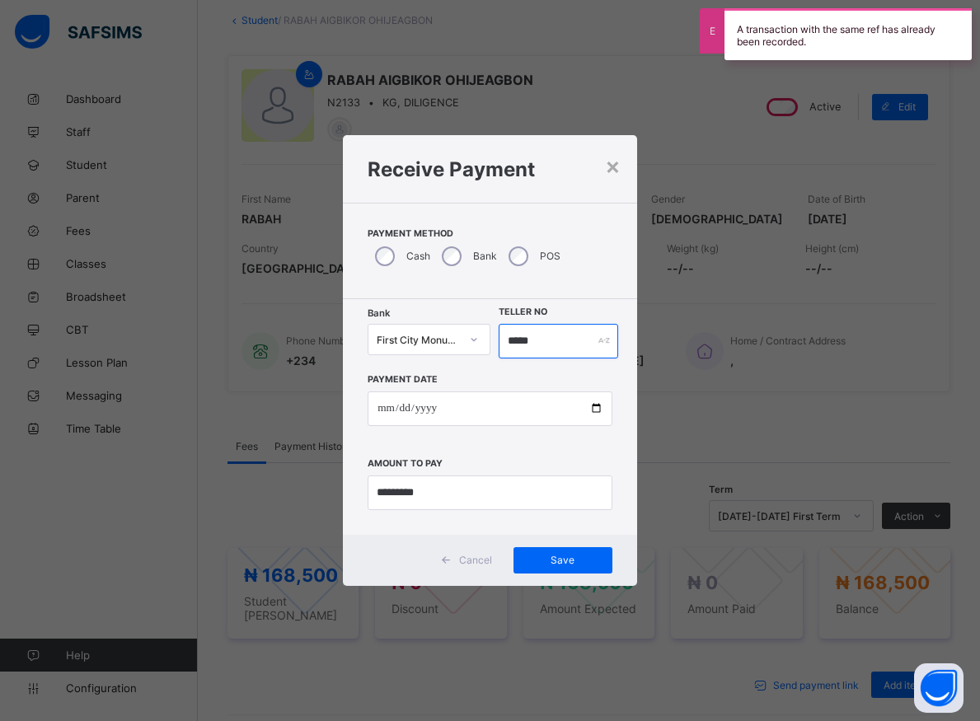
click at [537, 340] on input "*****" at bounding box center [559, 341] width 120 height 35
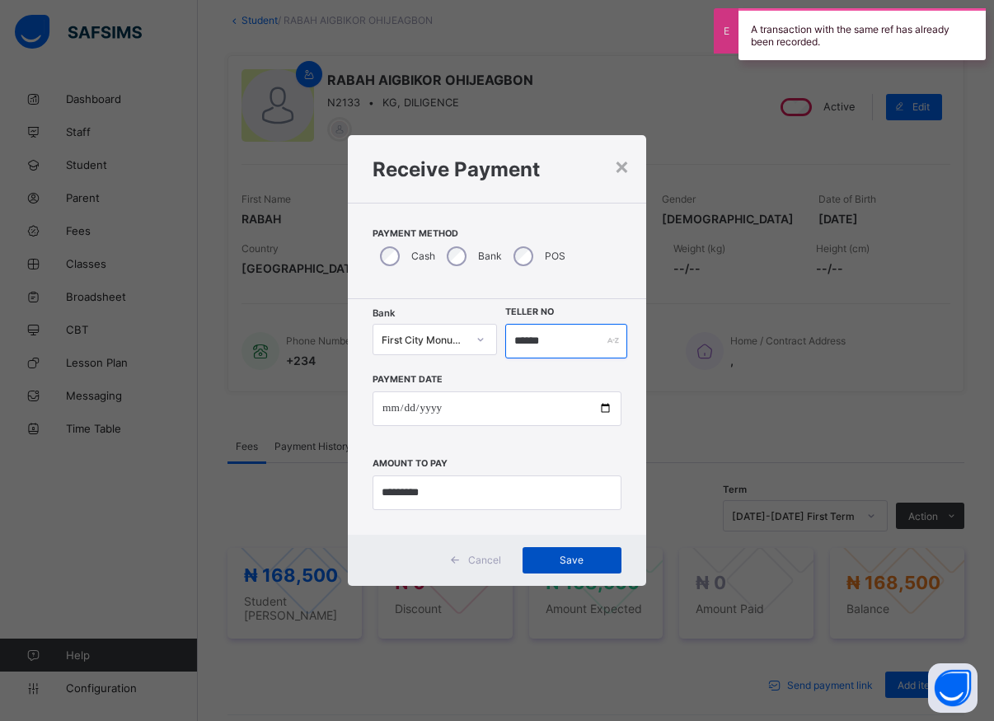
type input "******"
click at [583, 556] on span "Save" at bounding box center [572, 560] width 74 height 12
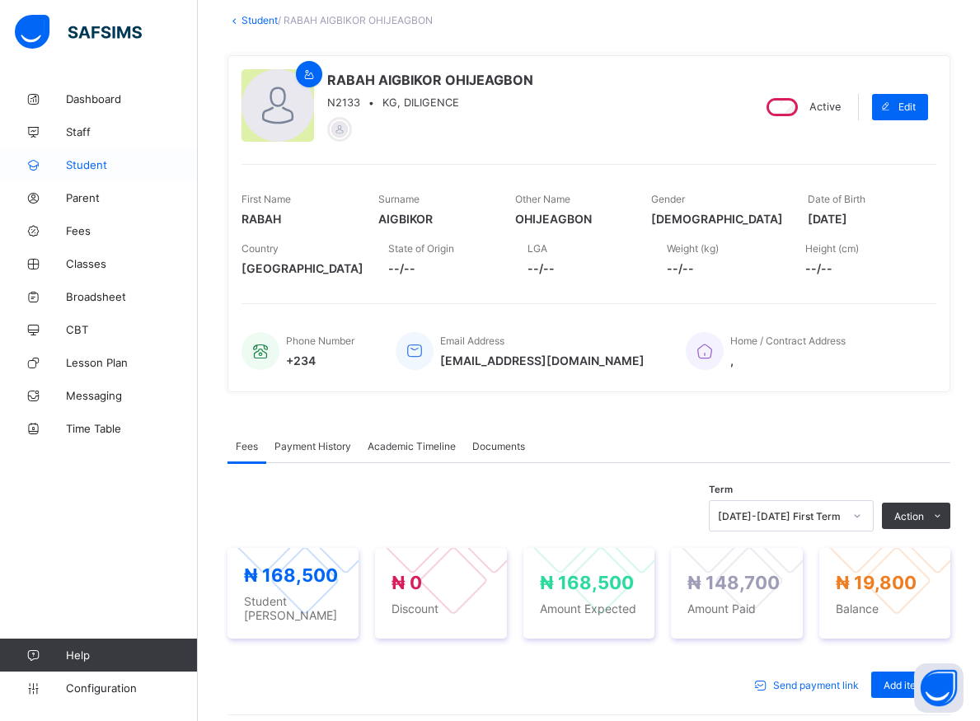
click at [89, 169] on span "Student" at bounding box center [132, 164] width 132 height 13
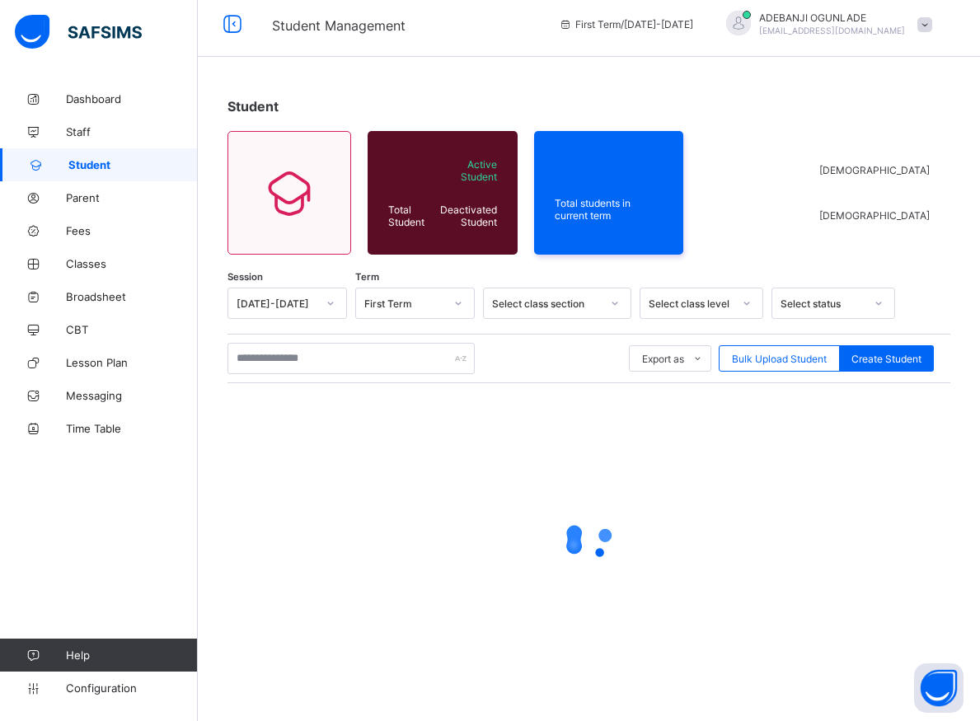
scroll to position [9, 0]
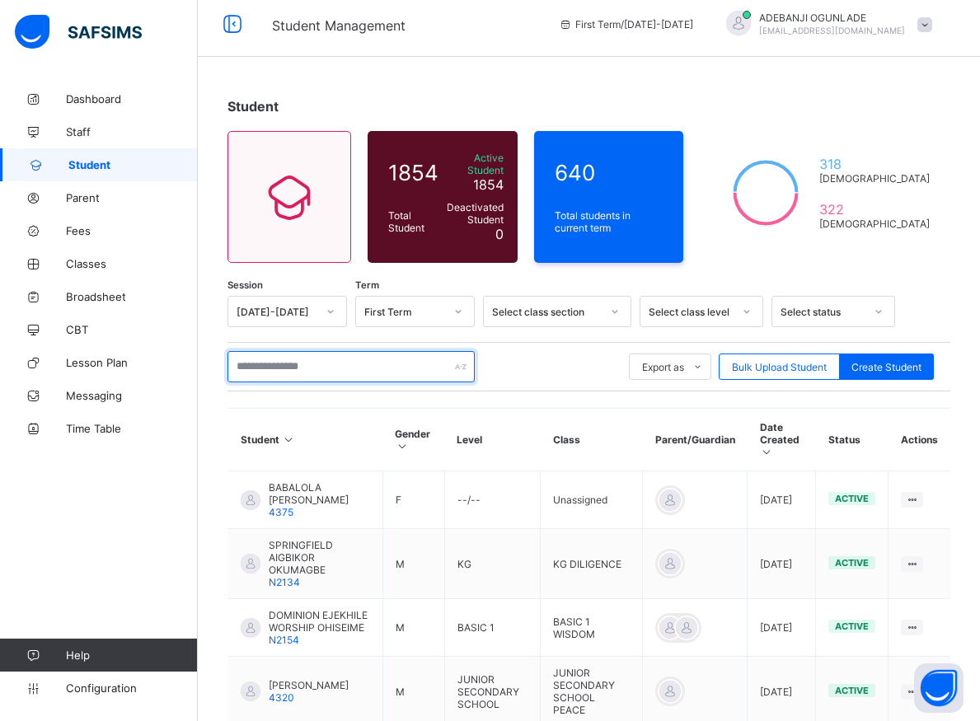
click at [260, 351] on input "text" at bounding box center [350, 366] width 247 height 31
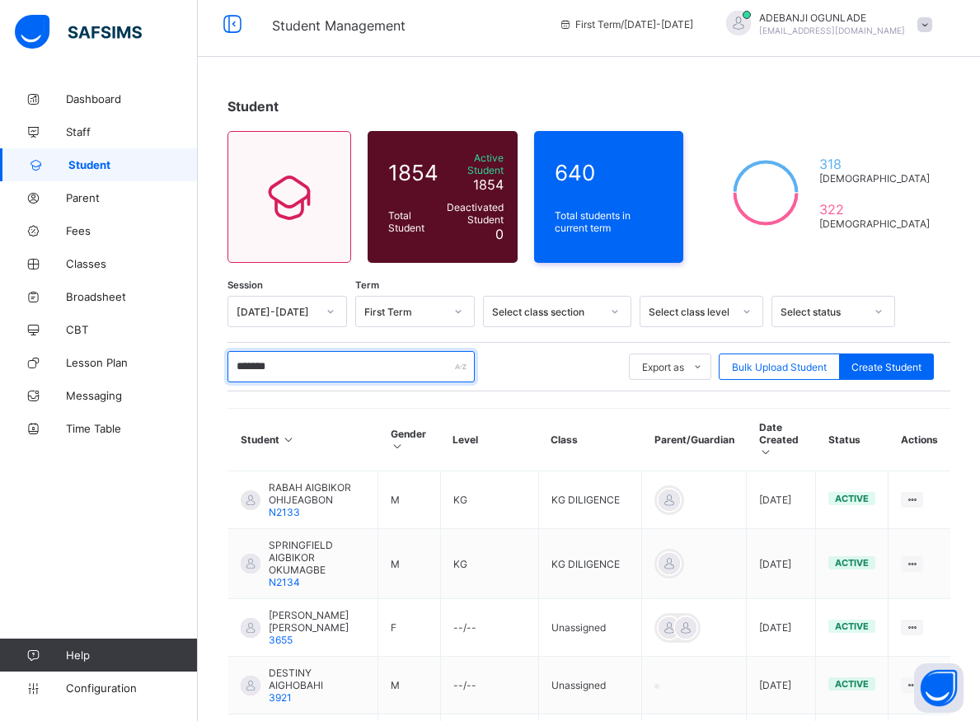
type input "********"
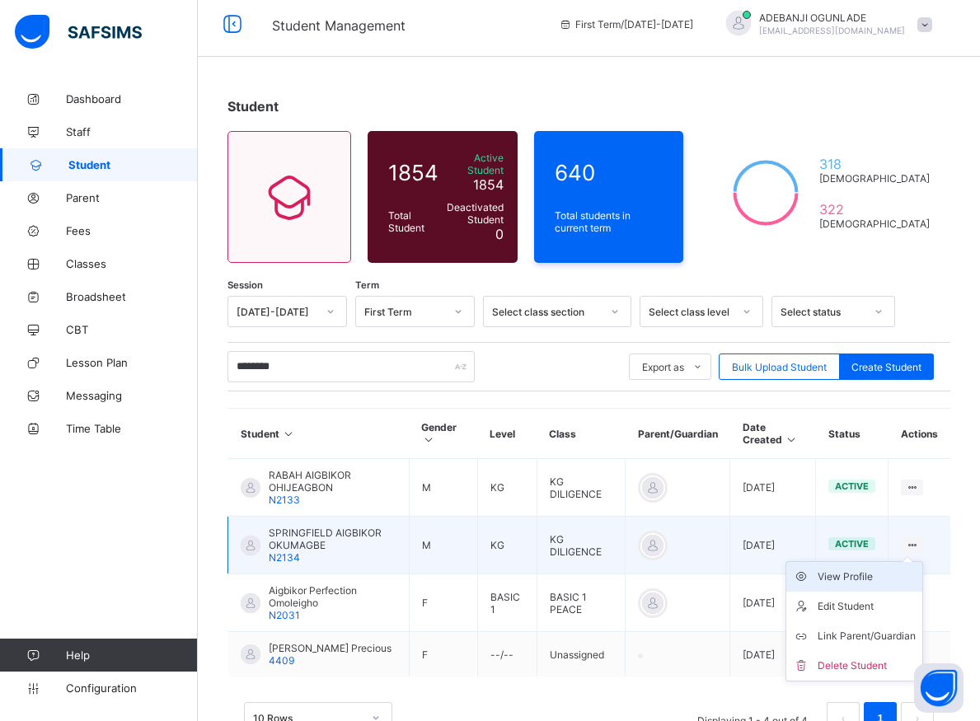
click at [873, 570] on div "View Profile" at bounding box center [867, 577] width 98 height 16
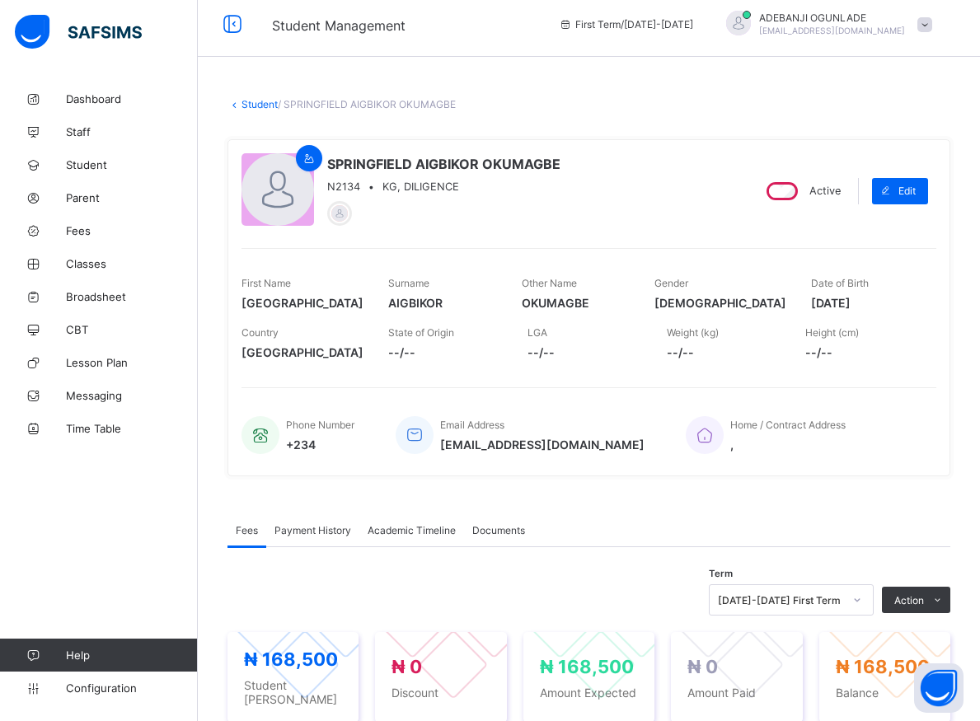
scroll to position [93, 0]
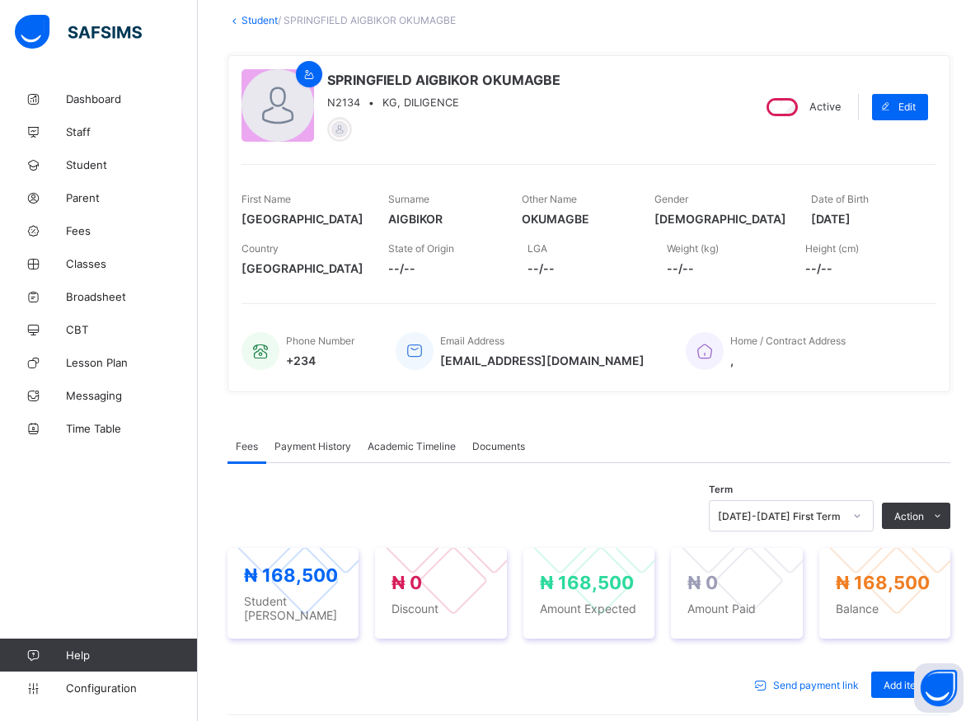
click at [0, 0] on li "Receive Payment" at bounding box center [0, 0] width 0 height 0
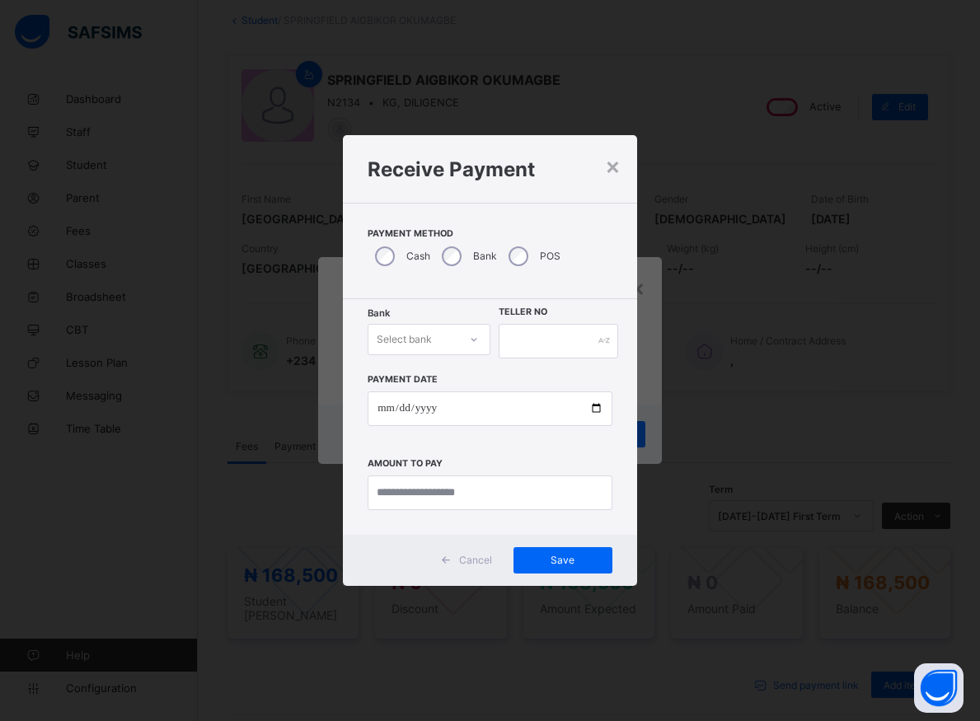
click at [465, 335] on div at bounding box center [473, 340] width 31 height 30
click at [467, 340] on div at bounding box center [474, 339] width 28 height 26
click at [477, 339] on icon at bounding box center [474, 339] width 10 height 16
click at [460, 257] on div "Bank" at bounding box center [467, 256] width 67 height 35
click at [474, 343] on icon at bounding box center [474, 339] width 10 height 16
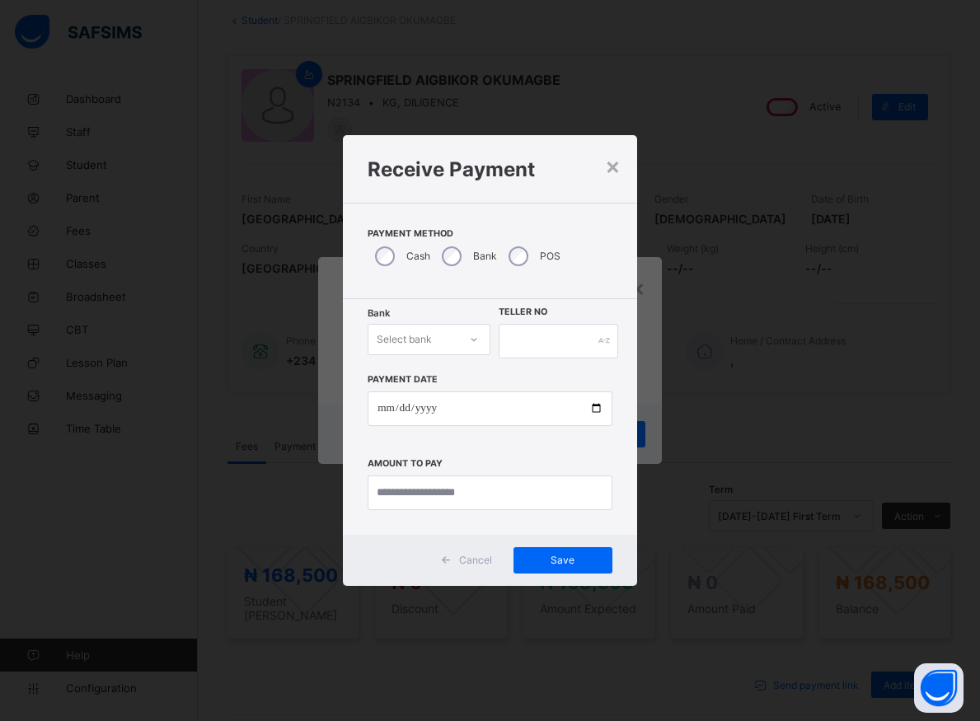
click at [474, 339] on icon at bounding box center [474, 339] width 10 height 16
drag, startPoint x: 468, startPoint y: 339, endPoint x: 479, endPoint y: 339, distance: 10.7
click at [468, 340] on div at bounding box center [474, 339] width 28 height 26
click at [478, 332] on icon at bounding box center [474, 339] width 10 height 16
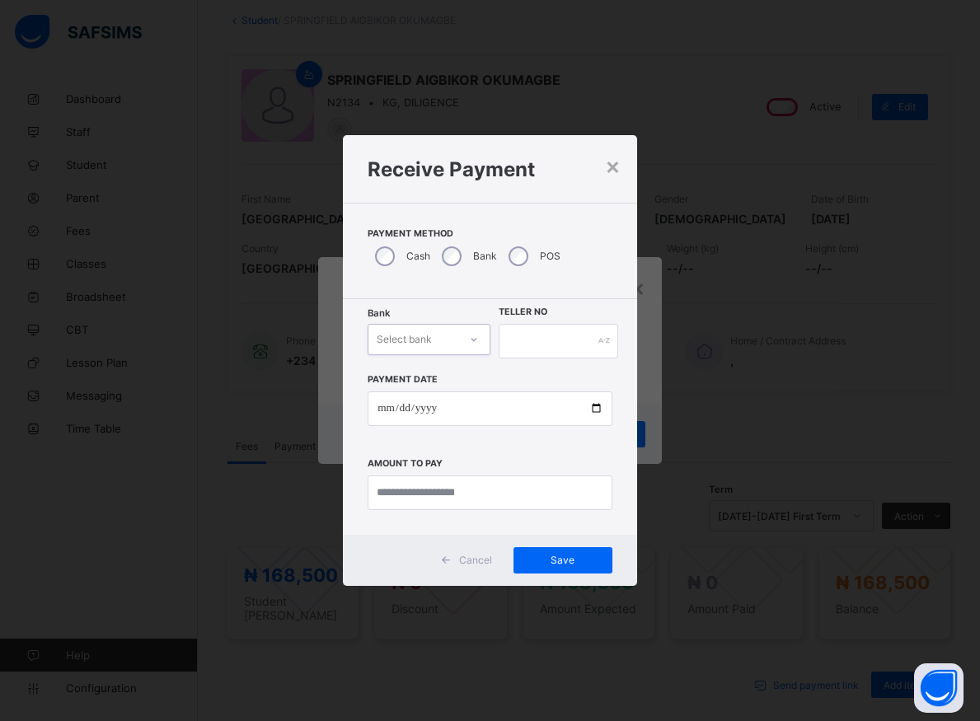
click at [479, 330] on div at bounding box center [474, 339] width 28 height 26
click at [479, 338] on div at bounding box center [474, 339] width 28 height 26
click at [479, 339] on div at bounding box center [474, 339] width 28 height 26
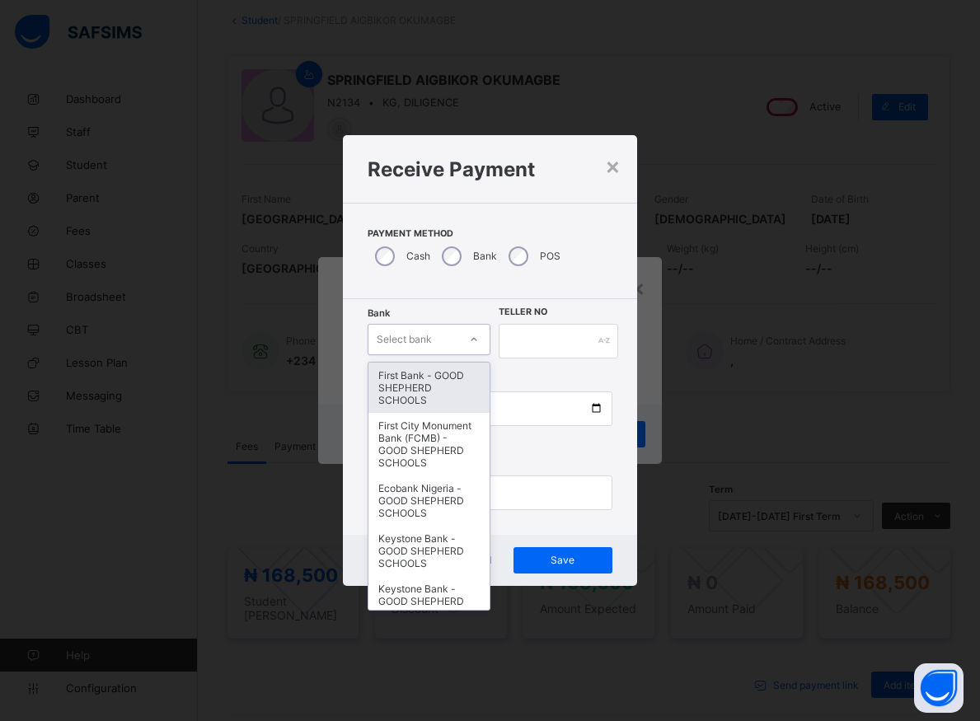
click at [624, 170] on div "Receive Payment" at bounding box center [490, 168] width 294 height 67
click at [622, 170] on div "× Receive Payment Payment Method Cash Bank POS Bank option First Bank - GOOD SH…" at bounding box center [490, 360] width 294 height 450
click at [254, 388] on div "× Receive Payment Payment Method Cash Bank POS Bank option First Bank - GOOD SH…" at bounding box center [490, 360] width 980 height 721
click at [254, 387] on div "× Receive Payment Payment Method Cash Bank POS Bank option First Bank - GOOD SH…" at bounding box center [490, 360] width 980 height 721
click at [254, 386] on div "× Receive Payment Payment Method Cash Bank POS Bank option First Bank - GOOD SH…" at bounding box center [490, 360] width 980 height 721
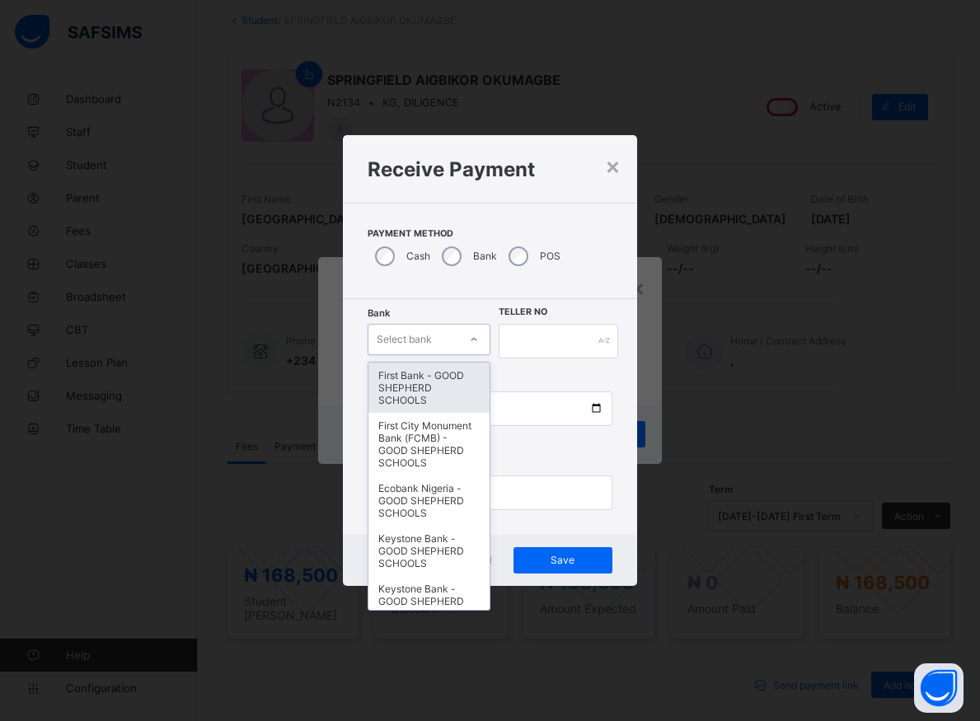
click at [293, 381] on div "× Receive Payment Payment Method Cash Bank POS Bank option First Bank - GOOD SH…" at bounding box center [490, 360] width 980 height 721
click at [344, 4] on div "× Receive Payment Payment Method Cash Bank POS Bank option First Bank - GOOD SH…" at bounding box center [490, 360] width 980 height 721
click at [478, 340] on icon at bounding box center [474, 339] width 10 height 16
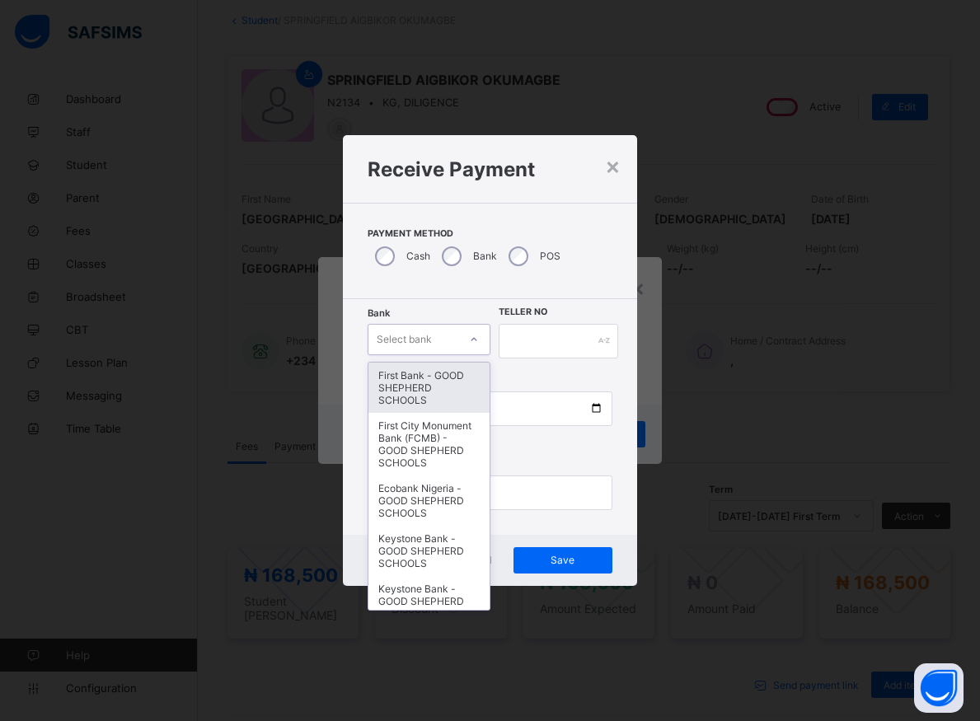
click at [478, 340] on icon at bounding box center [474, 339] width 10 height 16
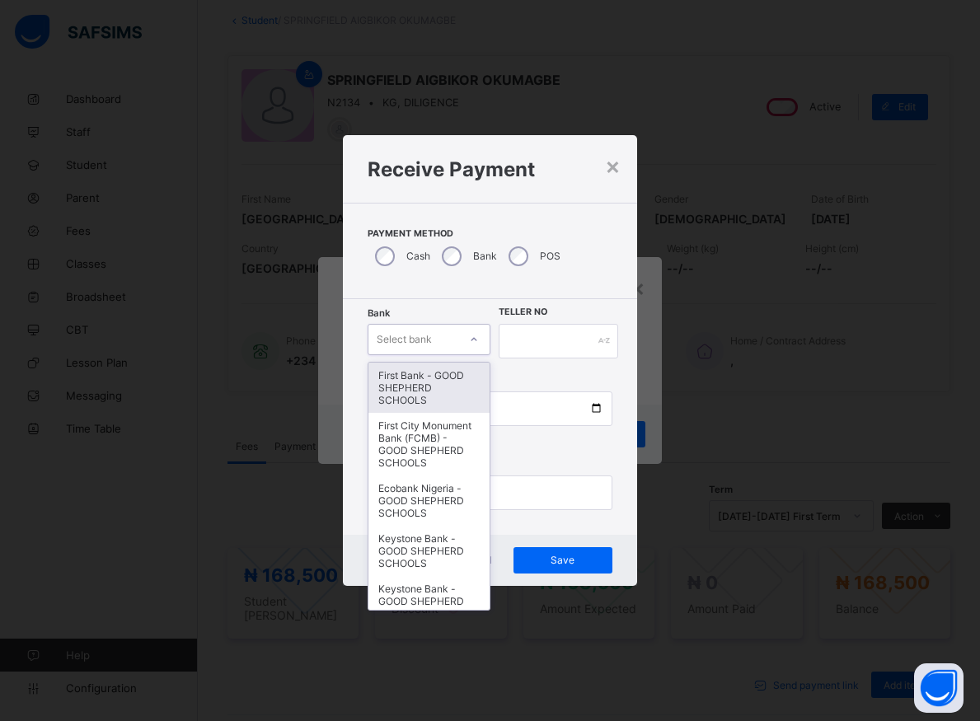
click at [478, 340] on icon at bounding box center [474, 339] width 10 height 16
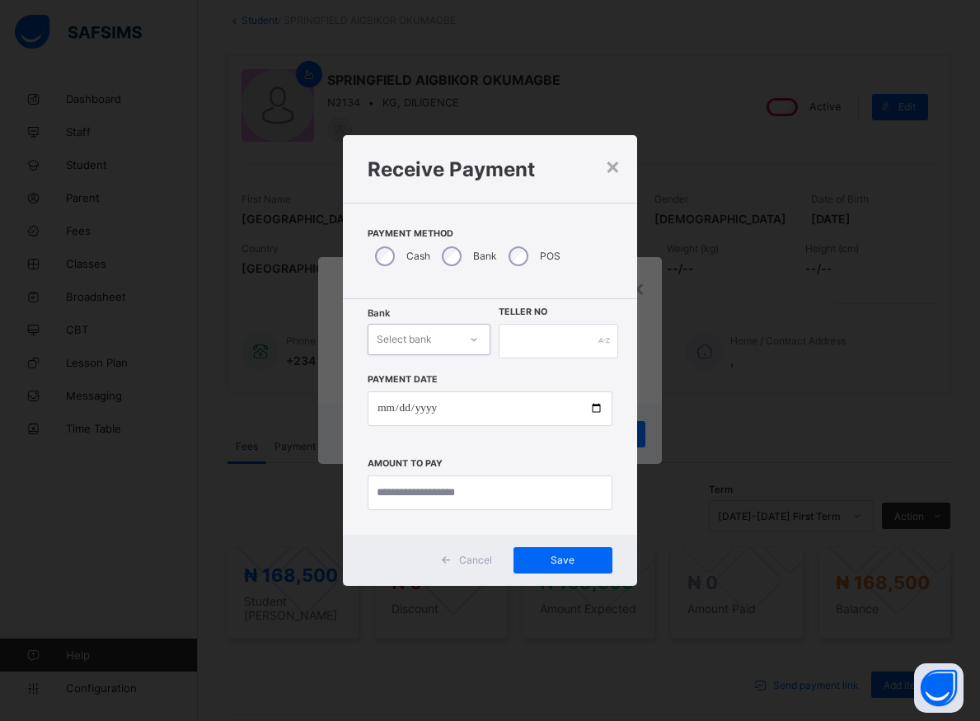
click at [478, 340] on icon at bounding box center [474, 339] width 10 height 16
click at [621, 174] on div "×" at bounding box center [613, 166] width 16 height 28
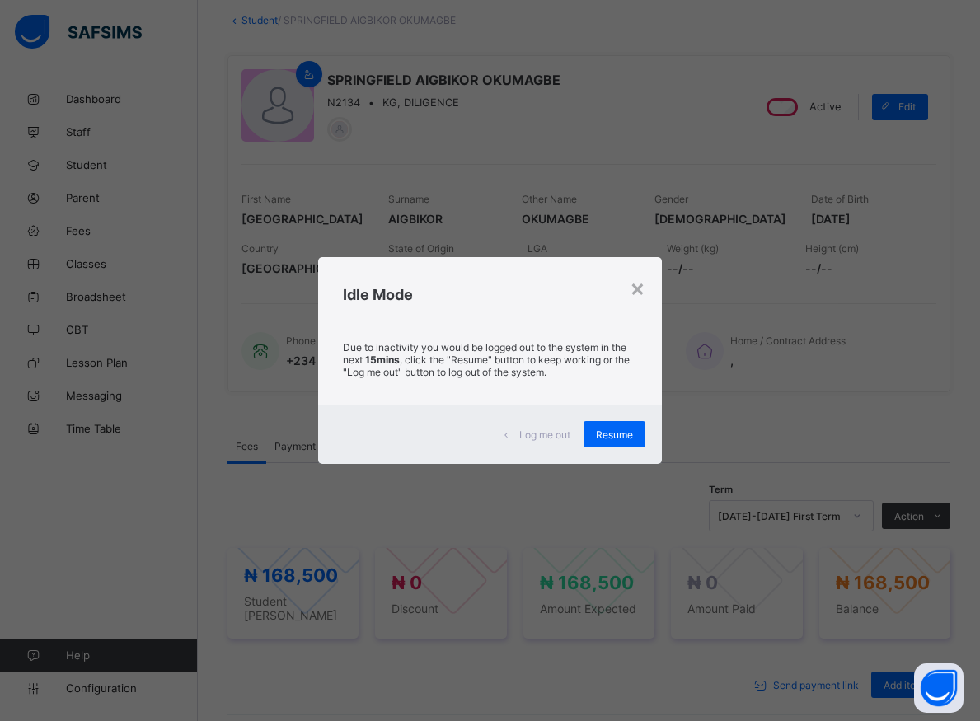
click at [622, 174] on div "× Idle Mode Due to inactivity you would be logged out to the system in the next…" at bounding box center [490, 360] width 980 height 721
click at [478, 335] on div "Due to inactivity you would be logged out to the system in the next 15mins , cl…" at bounding box center [489, 364] width 343 height 82
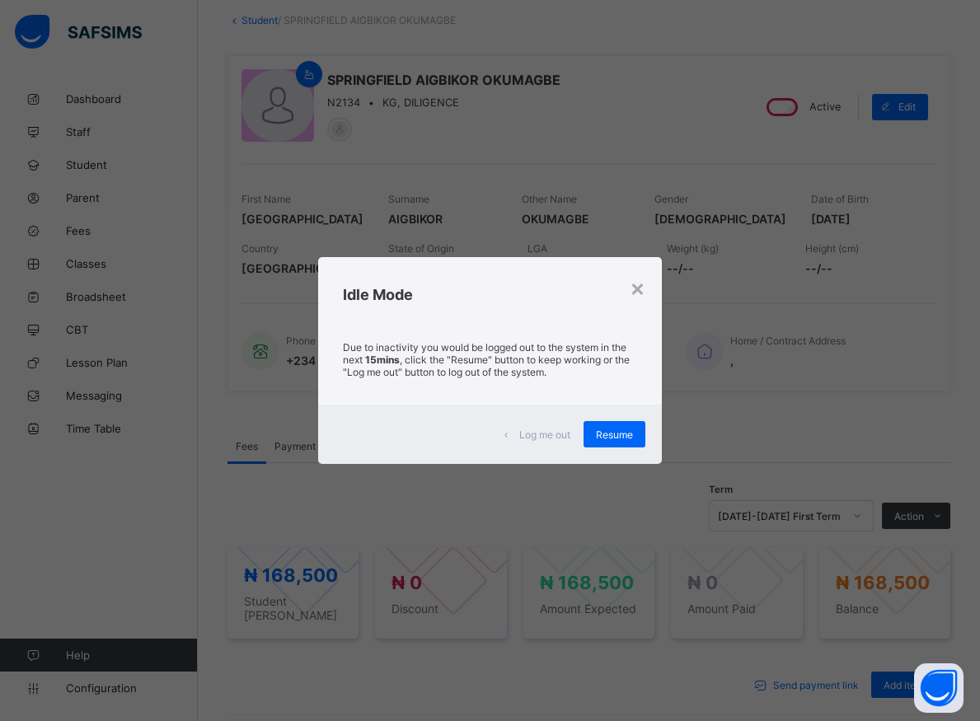
click at [478, 335] on div "Due to inactivity you would be logged out to the system in the next 15mins , cl…" at bounding box center [489, 364] width 343 height 82
click at [463, 259] on div "Idle Mode" at bounding box center [489, 290] width 343 height 67
click at [526, 258] on div "Idle Mode" at bounding box center [489, 290] width 343 height 67
click at [606, 248] on div "× Idle Mode Due to inactivity you would be logged out to the system in the next…" at bounding box center [490, 360] width 980 height 721
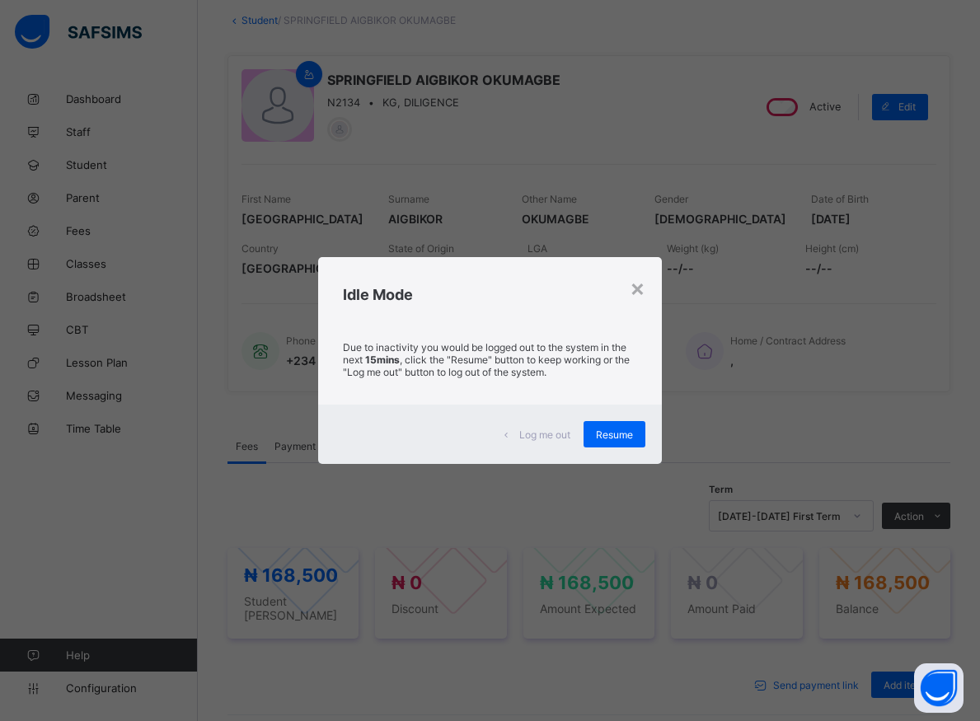
click at [624, 167] on div "× Idle Mode Due to inactivity you would be logged out to the system in the next…" at bounding box center [490, 360] width 980 height 721
click at [478, 342] on p "Due to inactivity you would be logged out to the system in the next 15mins , cl…" at bounding box center [489, 359] width 293 height 37
click at [476, 342] on p "Due to inactivity you would be logged out to the system in the next 15mins , cl…" at bounding box center [489, 359] width 293 height 37
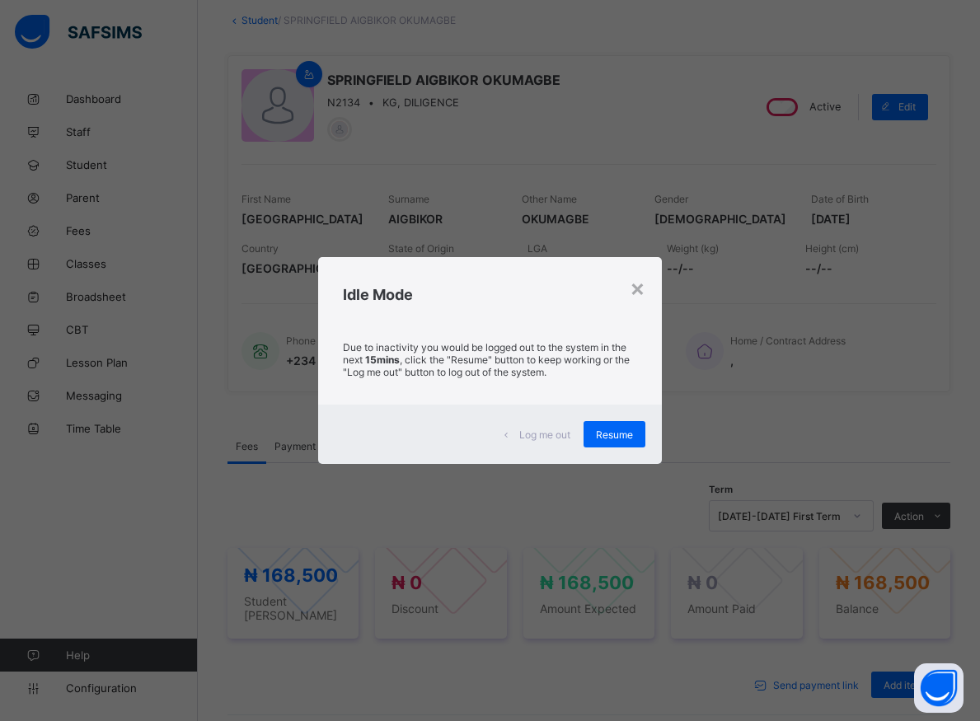
click at [474, 342] on p "Due to inactivity you would be logged out to the system in the next 15mins , cl…" at bounding box center [489, 359] width 293 height 37
click at [471, 343] on p "Due to inactivity you would be logged out to the system in the next 15mins , cl…" at bounding box center [489, 359] width 293 height 37
click at [477, 338] on div "Due to inactivity you would be logged out to the system in the next 15mins , cl…" at bounding box center [489, 364] width 343 height 82
click at [479, 338] on div "Due to inactivity you would be logged out to the system in the next 15mins , cl…" at bounding box center [489, 364] width 343 height 82
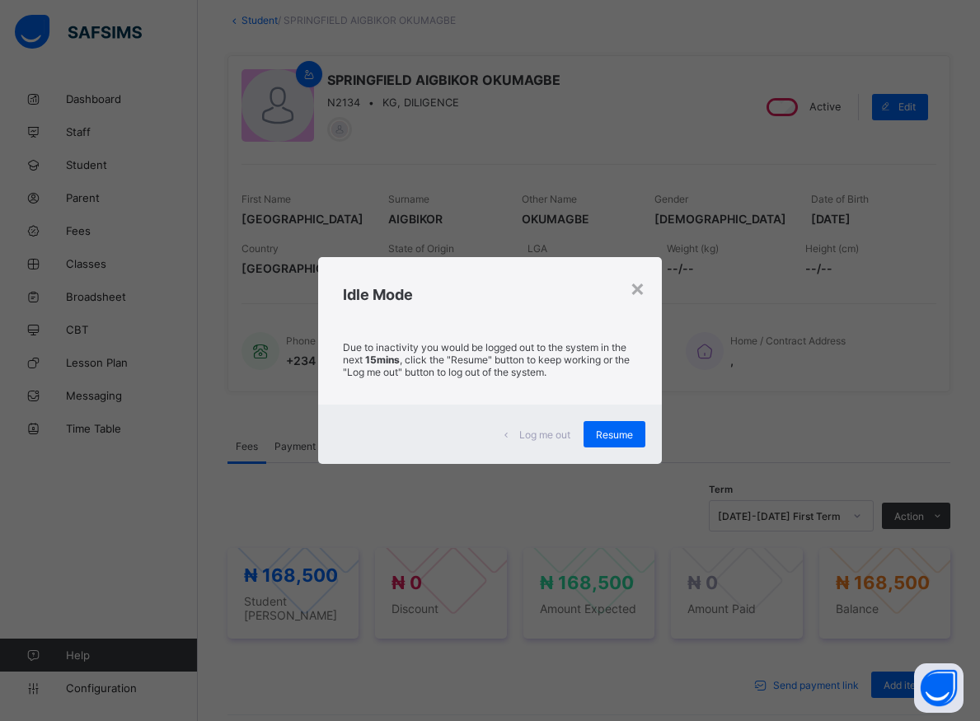
click at [479, 338] on div "Due to inactivity you would be logged out to the system in the next 15mins , cl…" at bounding box center [489, 364] width 343 height 82
click at [479, 339] on div "Due to inactivity you would be logged out to the system in the next 15mins , cl…" at bounding box center [489, 364] width 343 height 82
click at [478, 339] on div "Due to inactivity you would be logged out to the system in the next 15mins , cl…" at bounding box center [489, 364] width 343 height 82
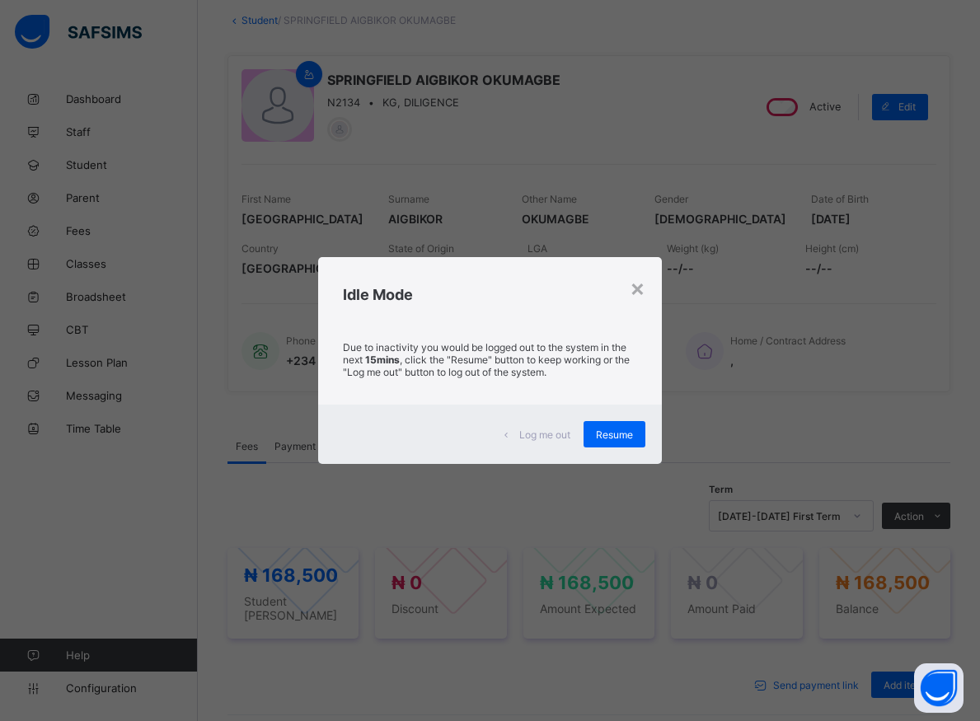
click at [478, 339] on div "Due to inactivity you would be logged out to the system in the next 15mins , cl…" at bounding box center [489, 364] width 343 height 82
click at [482, 342] on p "Due to inactivity you would be logged out to the system in the next 15mins , cl…" at bounding box center [489, 359] width 293 height 37
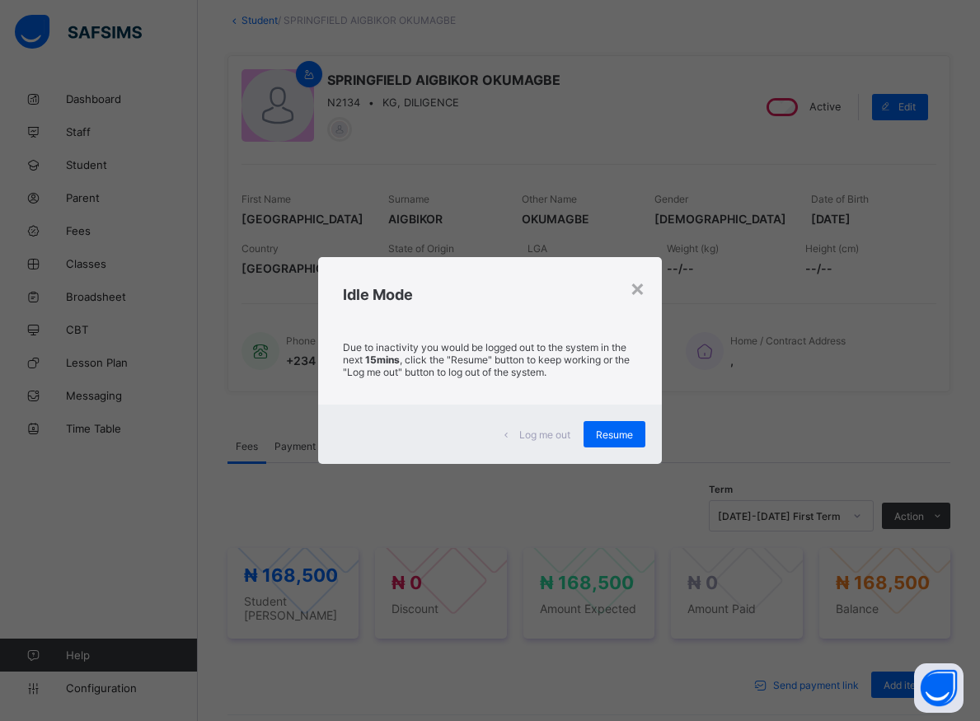
click at [482, 342] on p "Due to inactivity you would be logged out to the system in the next 15mins , cl…" at bounding box center [489, 359] width 293 height 37
click at [621, 166] on div "× Idle Mode Due to inactivity you would be logged out to the system in the next…" at bounding box center [490, 360] width 980 height 721
drag, startPoint x: 575, startPoint y: 551, endPoint x: 571, endPoint y: 571, distance: 20.2
click at [476, 341] on div "Due to inactivity you would be logged out to the system in the next 15mins , cl…" at bounding box center [489, 364] width 343 height 82
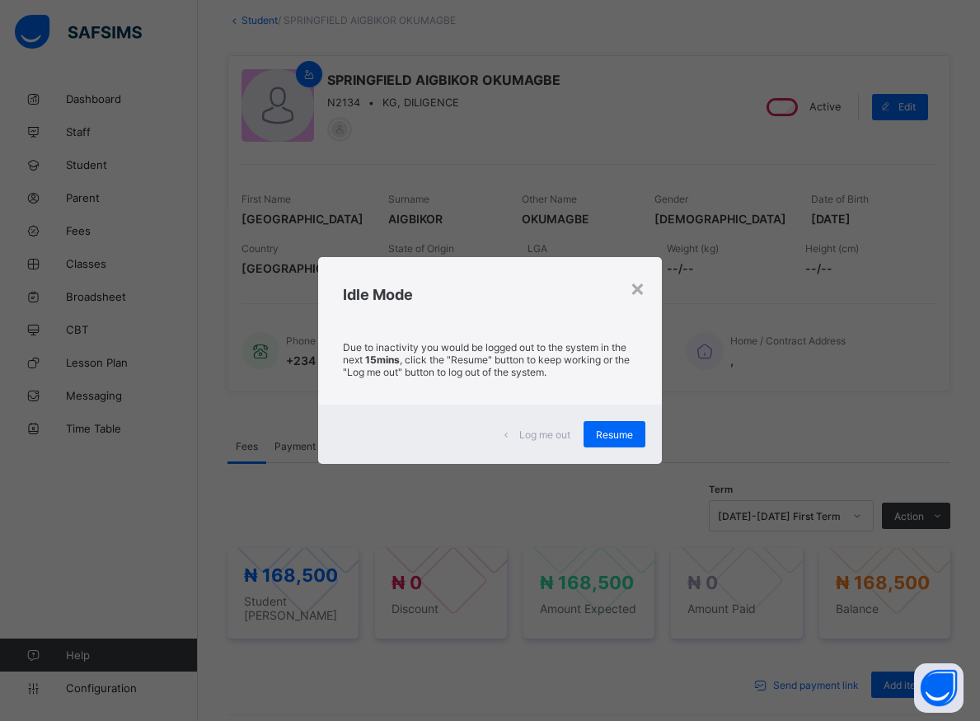
click at [476, 341] on div "Due to inactivity you would be logged out to the system in the next 15mins , cl…" at bounding box center [489, 364] width 343 height 82
click at [624, 176] on div "× Idle Mode Due to inactivity you would be logged out to the system in the next…" at bounding box center [490, 360] width 980 height 721
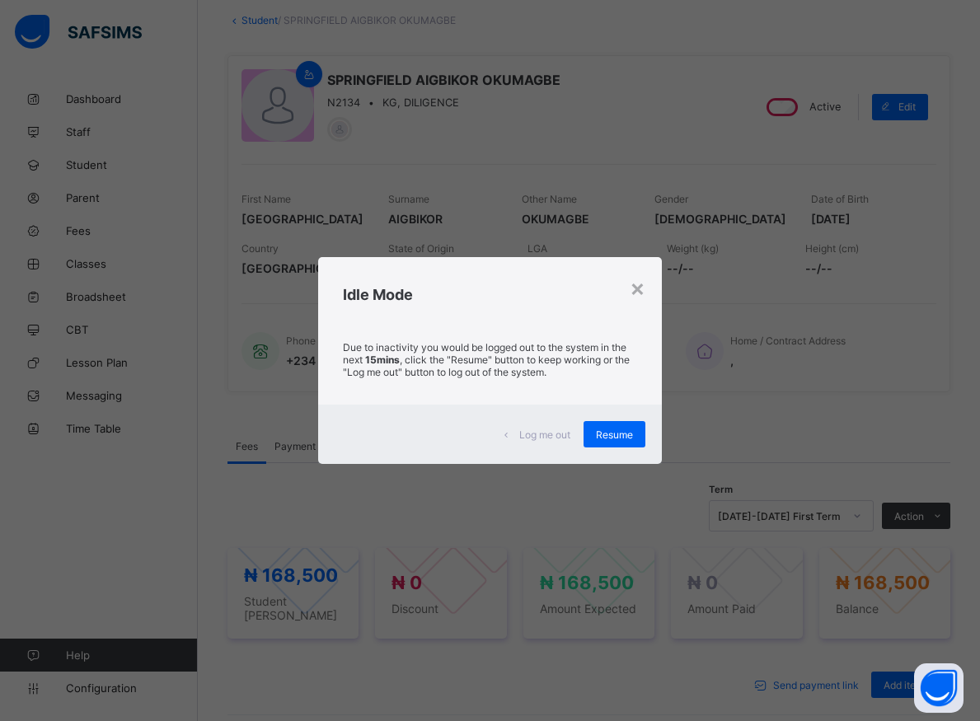
click at [624, 176] on div "× Idle Mode Due to inactivity you would be logged out to the system in the next…" at bounding box center [490, 360] width 980 height 721
click at [617, 169] on div "× Idle Mode Due to inactivity you would be logged out to the system in the next…" at bounding box center [490, 360] width 980 height 721
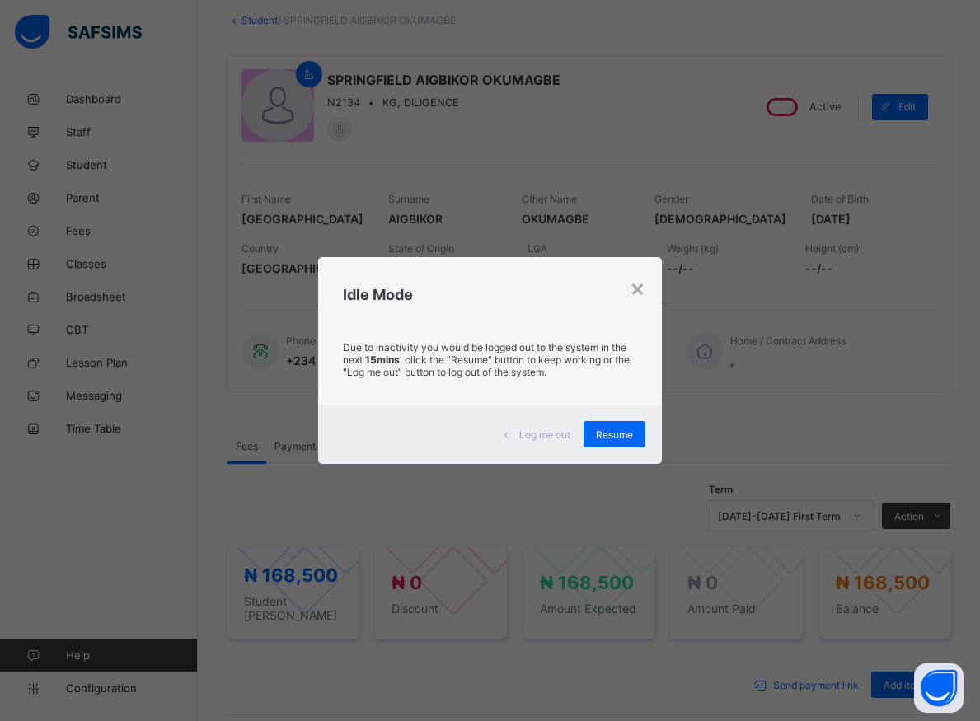
click at [617, 169] on div "× Idle Mode Due to inactivity you would be logged out to the system in the next…" at bounding box center [490, 360] width 980 height 721
click at [618, 169] on div "× Idle Mode Due to inactivity you would be logged out to the system in the next…" at bounding box center [490, 360] width 980 height 721
click at [619, 169] on div "× Idle Mode Due to inactivity you would be logged out to the system in the next…" at bounding box center [490, 360] width 980 height 721
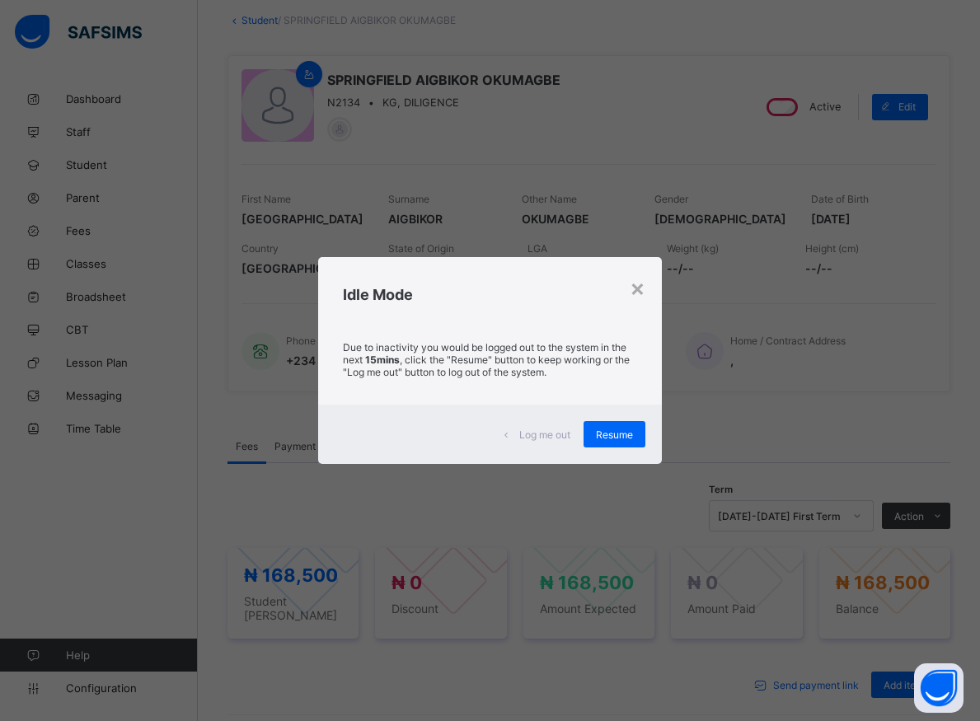
click at [477, 339] on div "Due to inactivity you would be logged out to the system in the next 15mins , cl…" at bounding box center [489, 364] width 343 height 82
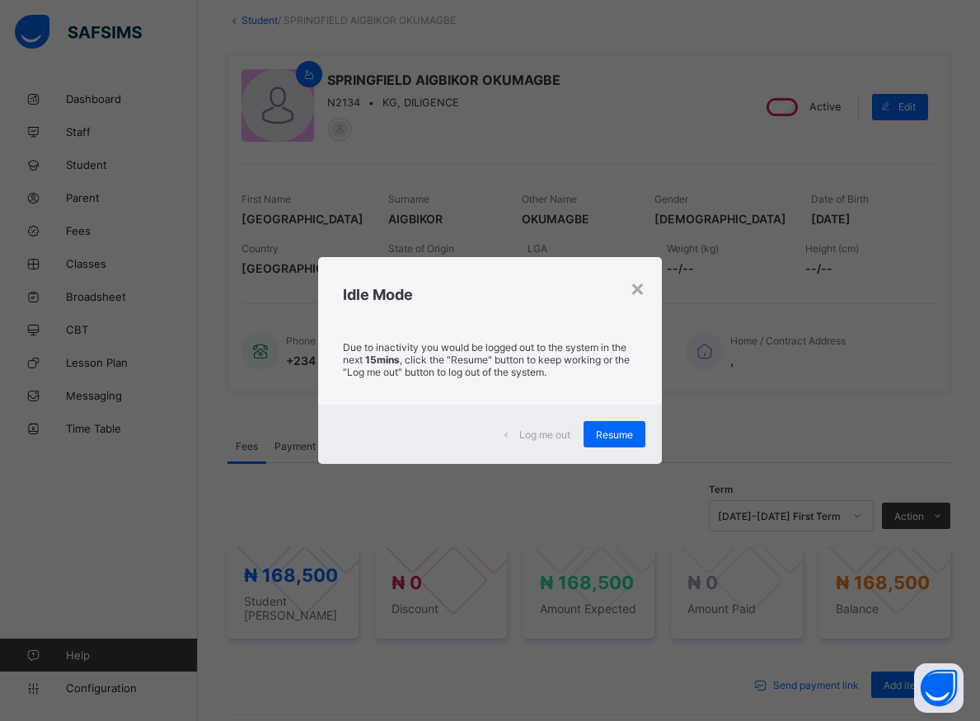
click at [477, 340] on div "Due to inactivity you would be logged out to the system in the next 15mins , cl…" at bounding box center [489, 364] width 343 height 82
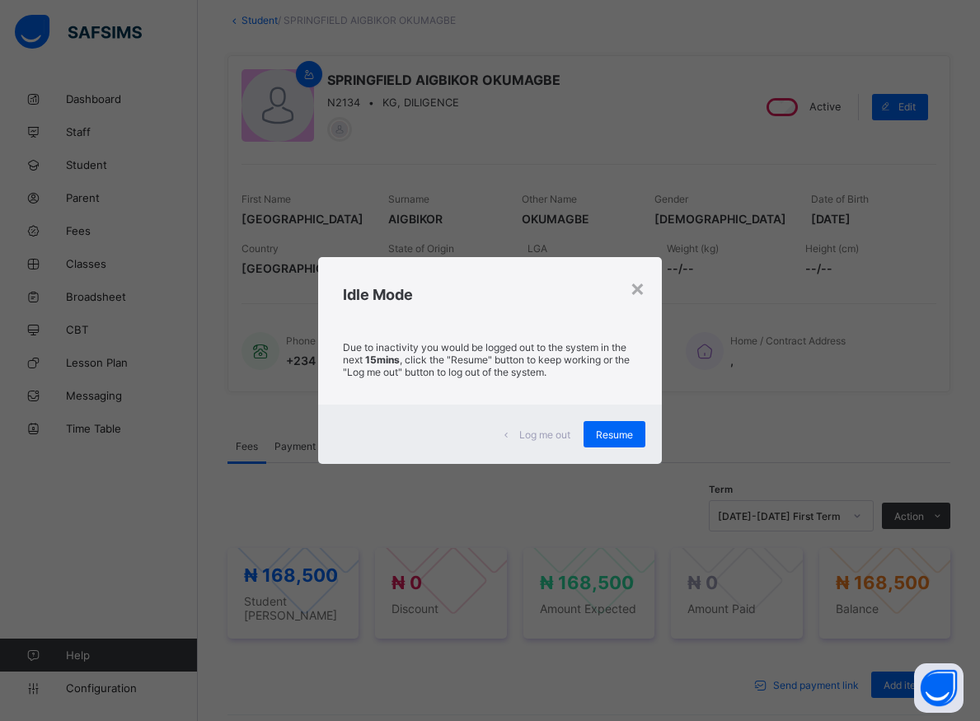
click at [477, 340] on div "Due to inactivity you would be logged out to the system in the next 15mins , cl…" at bounding box center [489, 364] width 343 height 82
click at [477, 341] on div "Due to inactivity you would be logged out to the system in the next 15mins , cl…" at bounding box center [489, 364] width 343 height 82
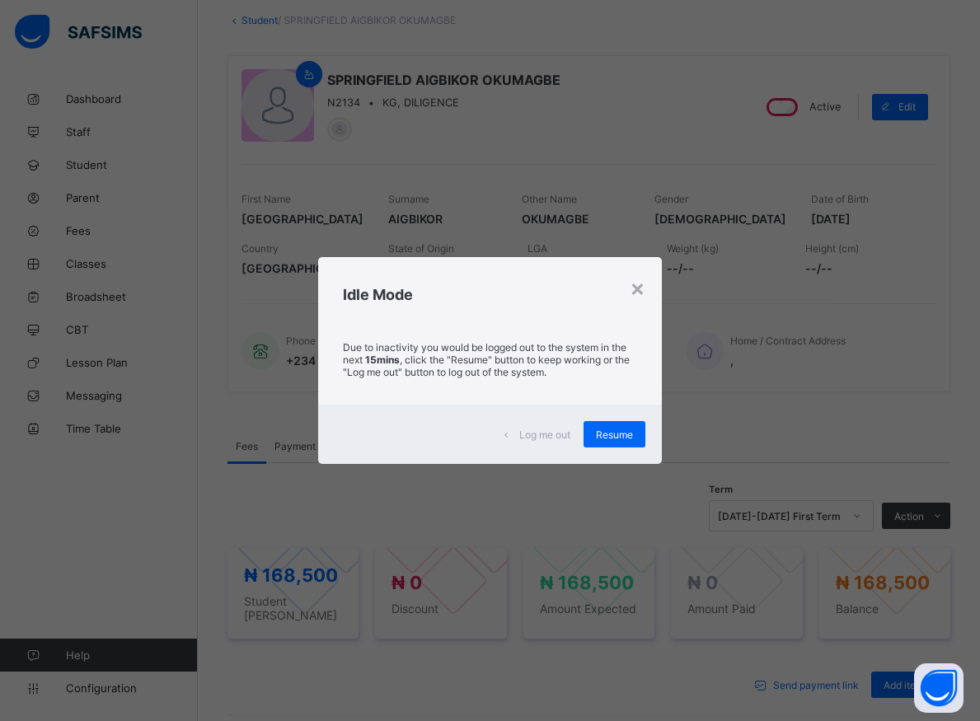
click at [477, 343] on p "Due to inactivity you would be logged out to the system in the next 15mins , cl…" at bounding box center [489, 359] width 293 height 37
click at [440, 373] on p "Due to inactivity you would be logged out to the system in the next 15mins , cl…" at bounding box center [489, 359] width 293 height 37
click at [661, 288] on div "Idle Mode" at bounding box center [489, 290] width 343 height 67
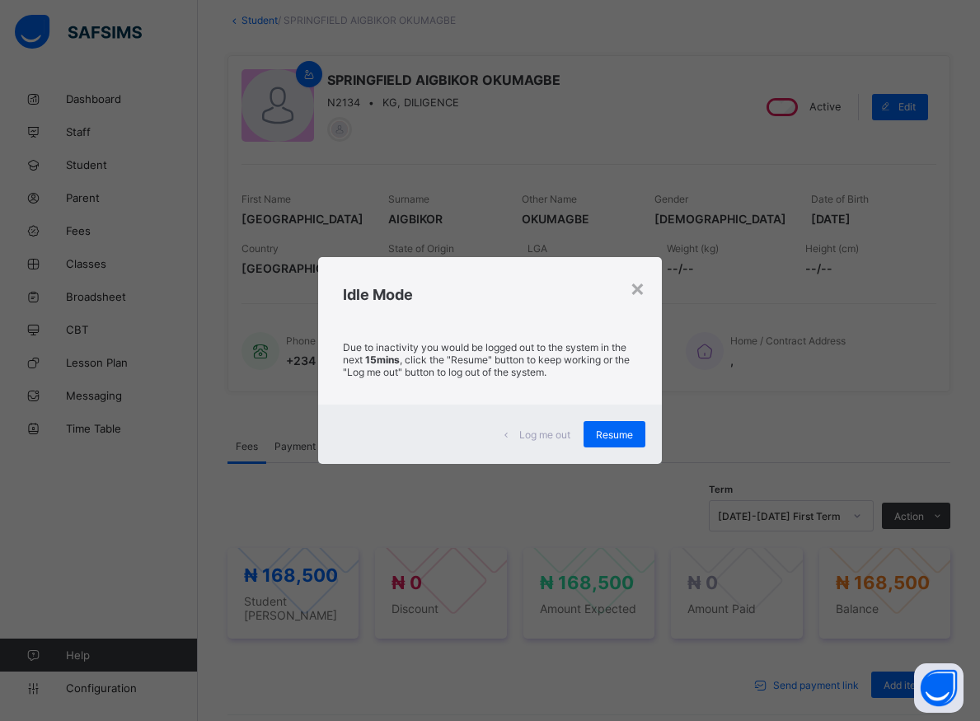
click at [655, 298] on div "Idle Mode" at bounding box center [489, 290] width 343 height 67
click at [632, 317] on div "Idle Mode" at bounding box center [489, 290] width 343 height 67
click at [481, 343] on p "Due to inactivity you would be logged out to the system in the next 15mins , cl…" at bounding box center [489, 359] width 293 height 37
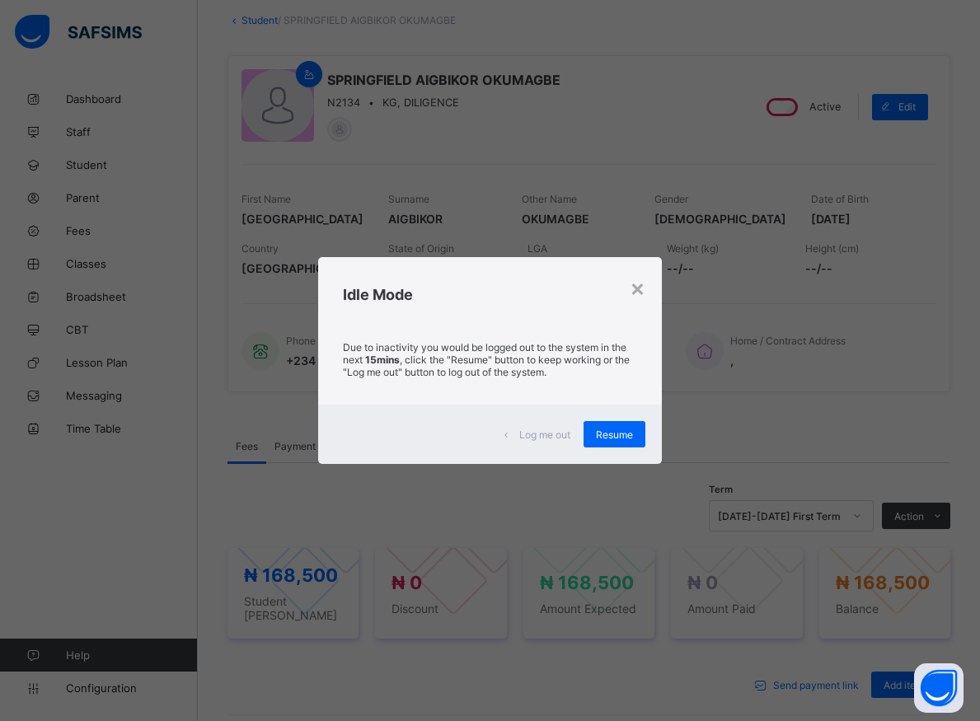
click at [481, 343] on p "Due to inactivity you would be logged out to the system in the next 15mins , cl…" at bounding box center [489, 359] width 293 height 37
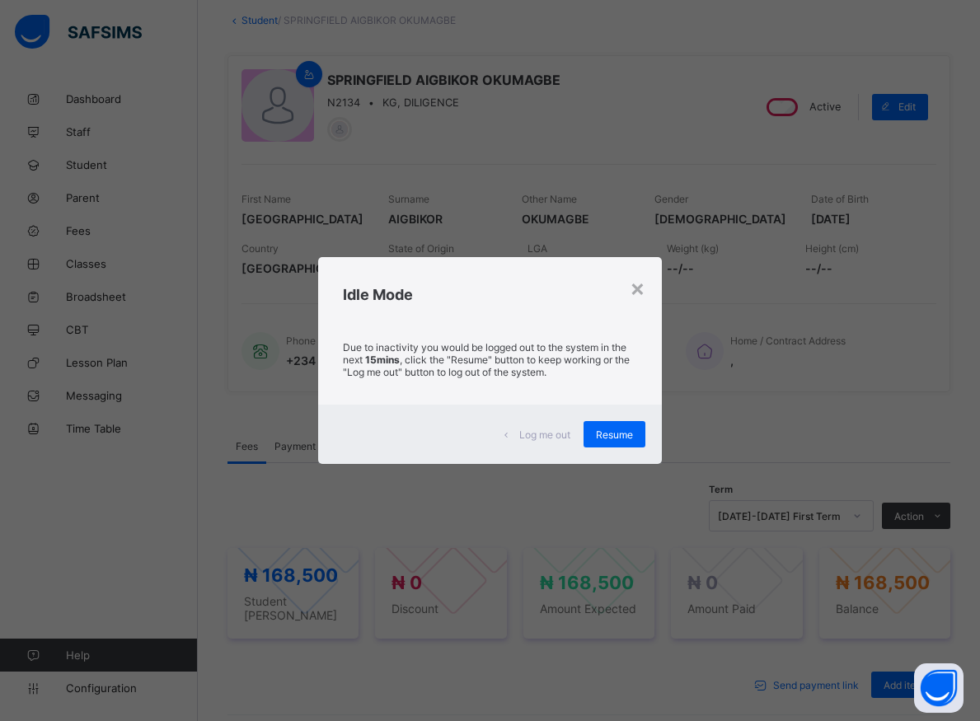
click at [481, 343] on p "Due to inactivity you would be logged out to the system in the next 15mins , cl…" at bounding box center [489, 359] width 293 height 37
click at [523, 257] on div "Idle Mode" at bounding box center [489, 290] width 343 height 67
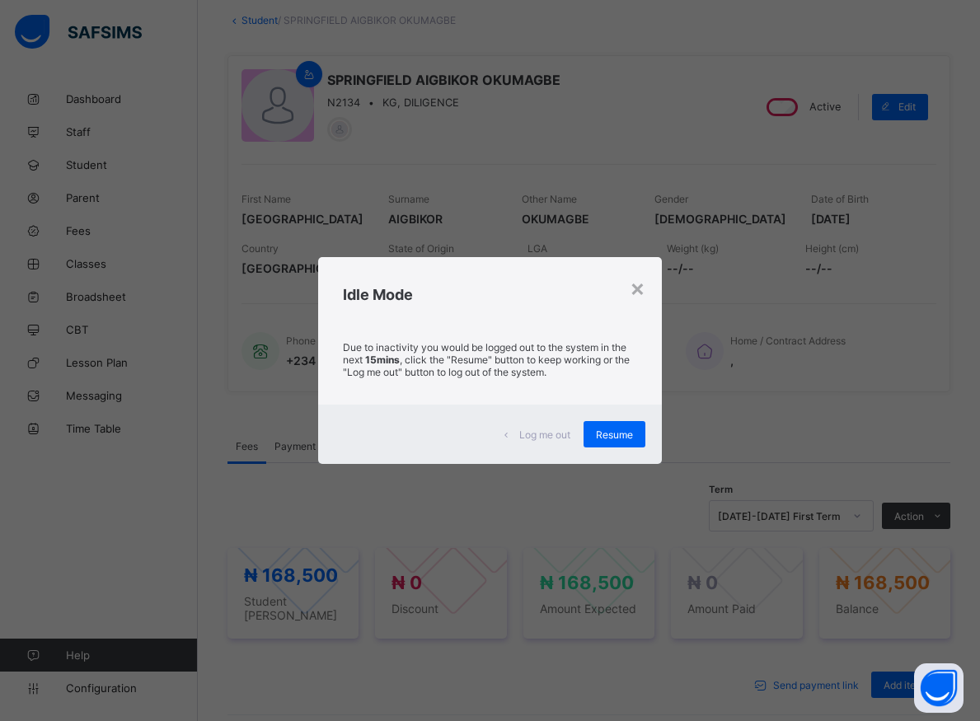
click at [523, 256] on div "× Idle Mode Due to inactivity you would be logged out to the system in the next…" at bounding box center [490, 360] width 980 height 721
click at [523, 257] on div "× Idle Mode Due to inactivity you would be logged out to the system in the next…" at bounding box center [490, 360] width 980 height 721
click at [626, 172] on div "× Idle Mode Due to inactivity you would be logged out to the system in the next…" at bounding box center [490, 360] width 980 height 721
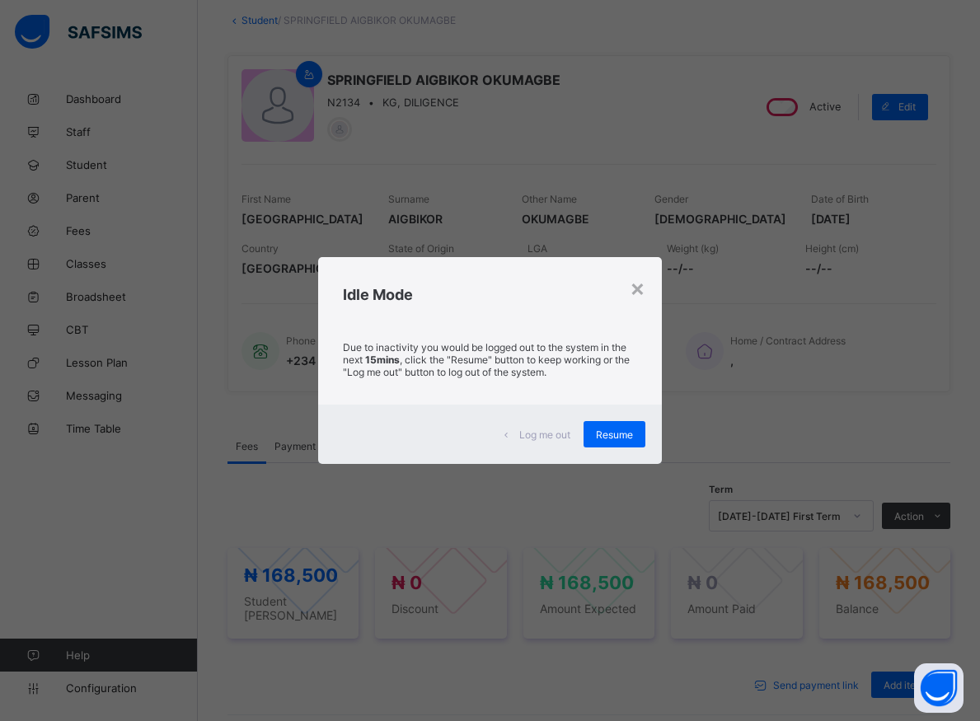
click at [626, 172] on div "× Idle Mode Due to inactivity you would be logged out to the system in the next…" at bounding box center [490, 360] width 980 height 721
click at [612, 180] on div "× Idle Mode Due to inactivity you would be logged out to the system in the next…" at bounding box center [490, 360] width 980 height 721
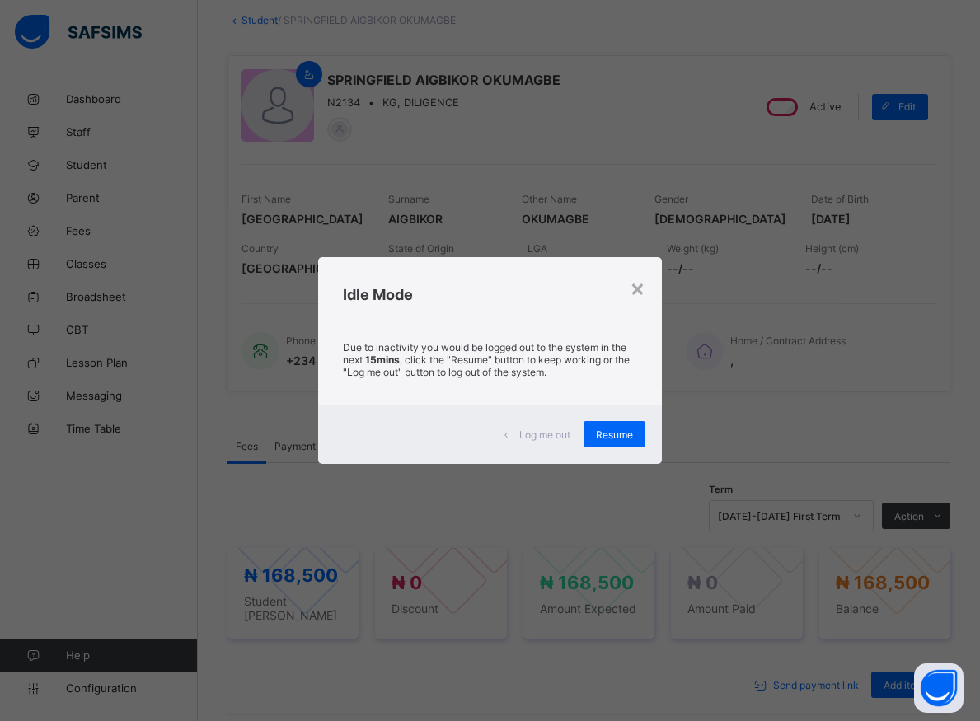
click at [523, 251] on div "× Idle Mode Due to inactivity you would be logged out to the system in the next…" at bounding box center [490, 360] width 980 height 721
click at [523, 252] on div "× Idle Mode Due to inactivity you would be logged out to the system in the next…" at bounding box center [490, 360] width 980 height 721
click at [522, 252] on div "× Idle Mode Due to inactivity you would be logged out to the system in the next…" at bounding box center [490, 360] width 980 height 721
click at [519, 252] on div "× Idle Mode Due to inactivity you would be logged out to the system in the next…" at bounding box center [490, 360] width 980 height 721
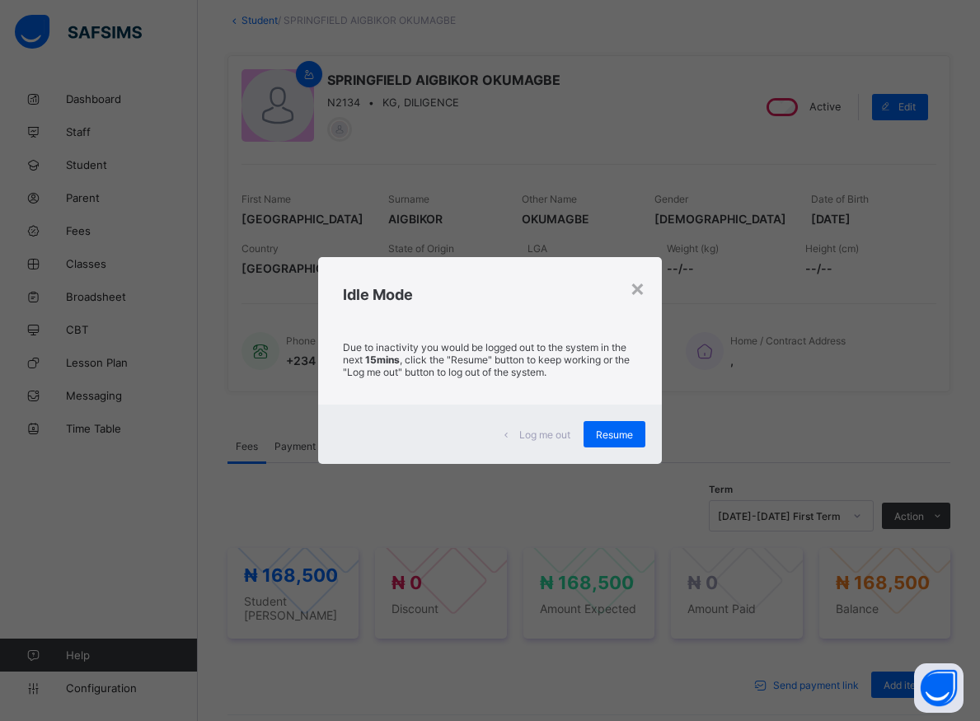
click at [481, 341] on div "Due to inactivity you would be logged out to the system in the next 15mins , cl…" at bounding box center [489, 364] width 343 height 82
click at [481, 340] on div "Due to inactivity you would be logged out to the system in the next 15mins , cl…" at bounding box center [489, 364] width 343 height 82
click at [482, 338] on div "Due to inactivity you would be logged out to the system in the next 15mins , cl…" at bounding box center [489, 364] width 343 height 82
drag, startPoint x: 482, startPoint y: 338, endPoint x: 456, endPoint y: 57, distance: 282.3
click at [482, 337] on div "Due to inactivity you would be logged out to the system in the next 15mins , cl…" at bounding box center [489, 364] width 343 height 82
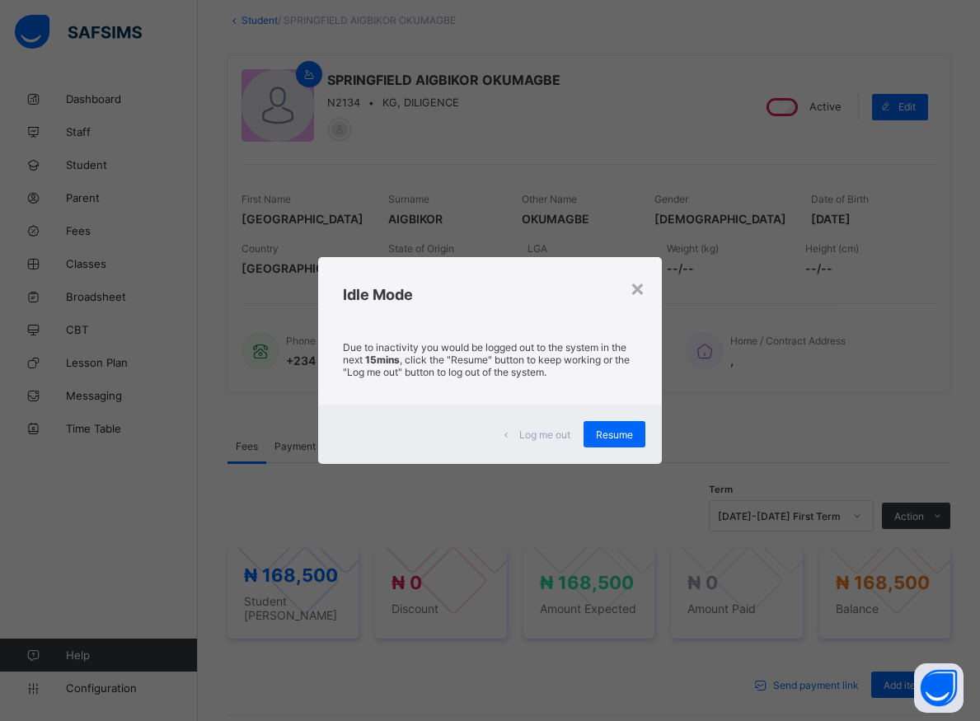
click at [450, 253] on div "× Idle Mode Due to inactivity you would be logged out to the system in the next…" at bounding box center [490, 360] width 980 height 721
click at [624, 166] on div "× Idle Mode Due to inactivity you would be logged out to the system in the next…" at bounding box center [490, 360] width 980 height 721
click at [522, 256] on div "× Idle Mode Due to inactivity you would be logged out to the system in the next…" at bounding box center [490, 360] width 980 height 721
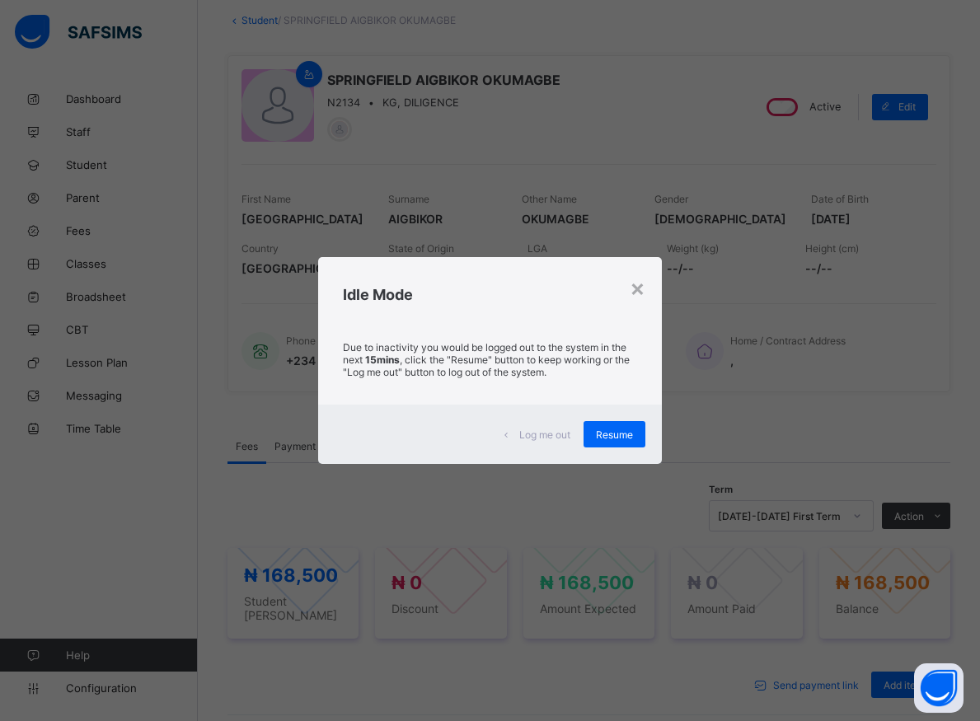
click at [522, 256] on div "× Idle Mode Due to inactivity you would be logged out to the system in the next…" at bounding box center [490, 360] width 980 height 721
click at [645, 292] on div "×" at bounding box center [638, 288] width 16 height 28
click at [606, 435] on div "Fees Payment History Academic Timeline Documents" at bounding box center [588, 446] width 723 height 34
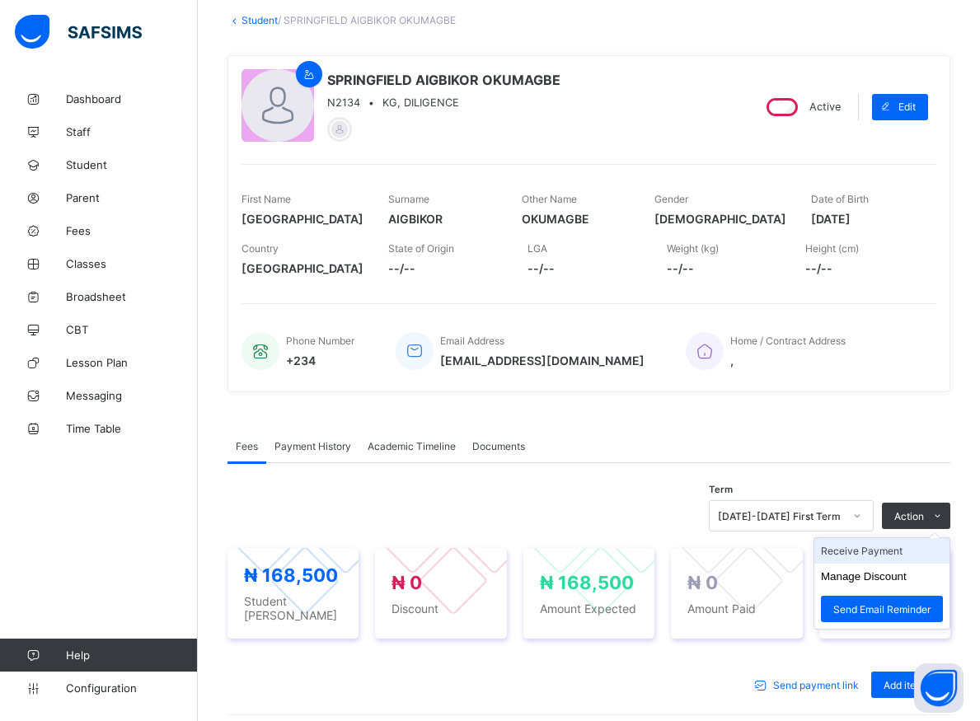
click at [896, 551] on li "Receive Payment" at bounding box center [881, 551] width 135 height 26
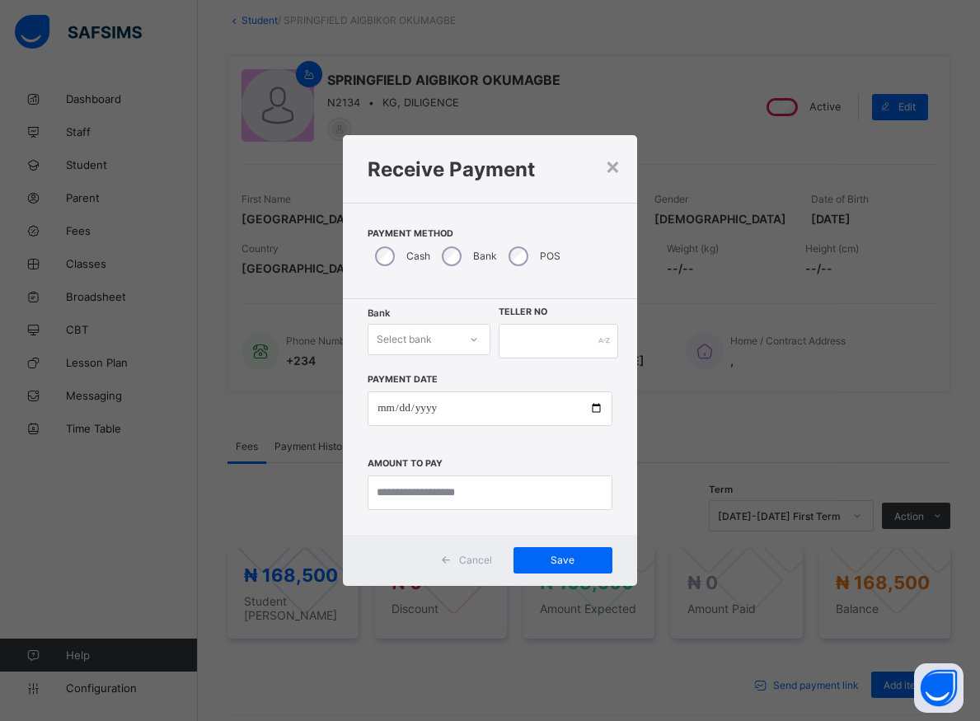
click at [472, 340] on icon at bounding box center [474, 339] width 6 height 3
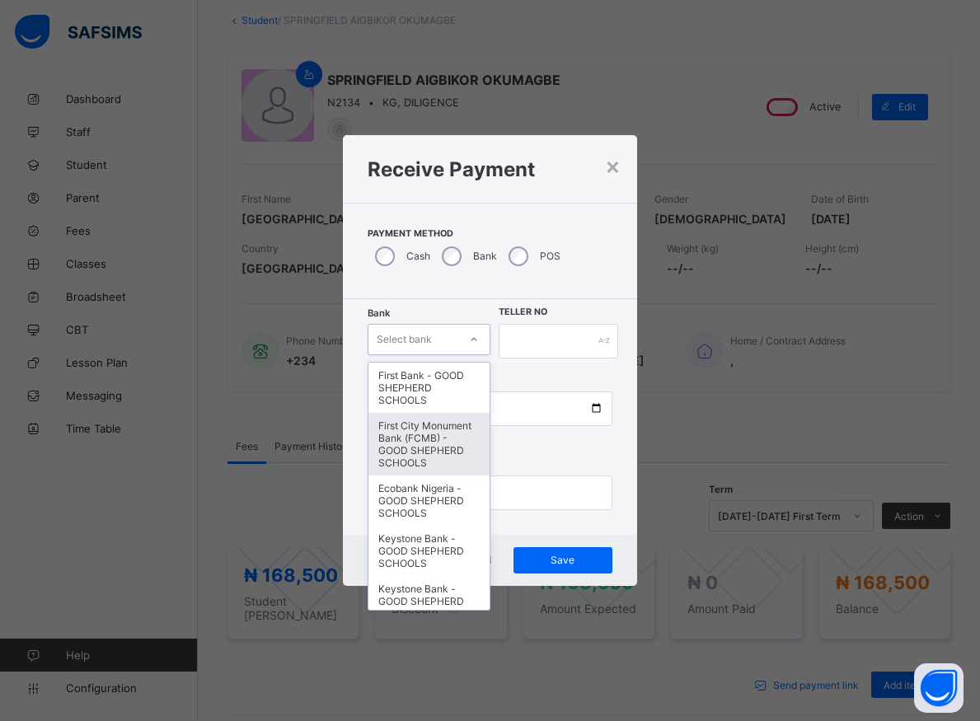
click at [417, 443] on div "First City Monument Bank (FCMB) - GOOD SHEPHERD SCHOOLS" at bounding box center [428, 444] width 120 height 63
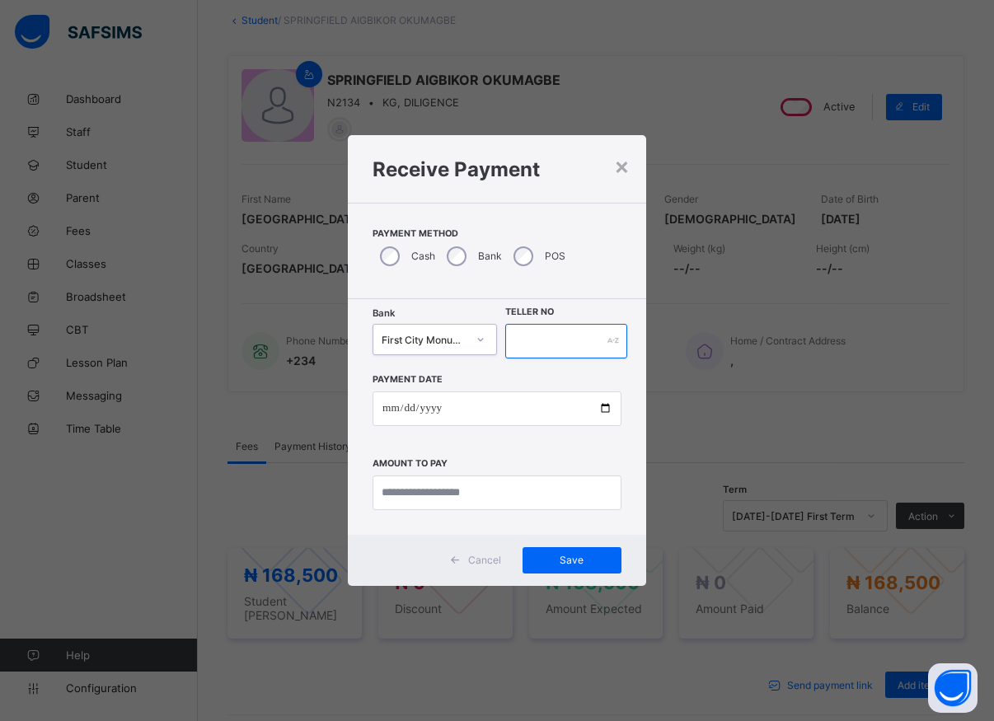
click at [518, 348] on input "text" at bounding box center [566, 341] width 122 height 35
type input "*****"
click at [603, 410] on input "date" at bounding box center [497, 409] width 249 height 35
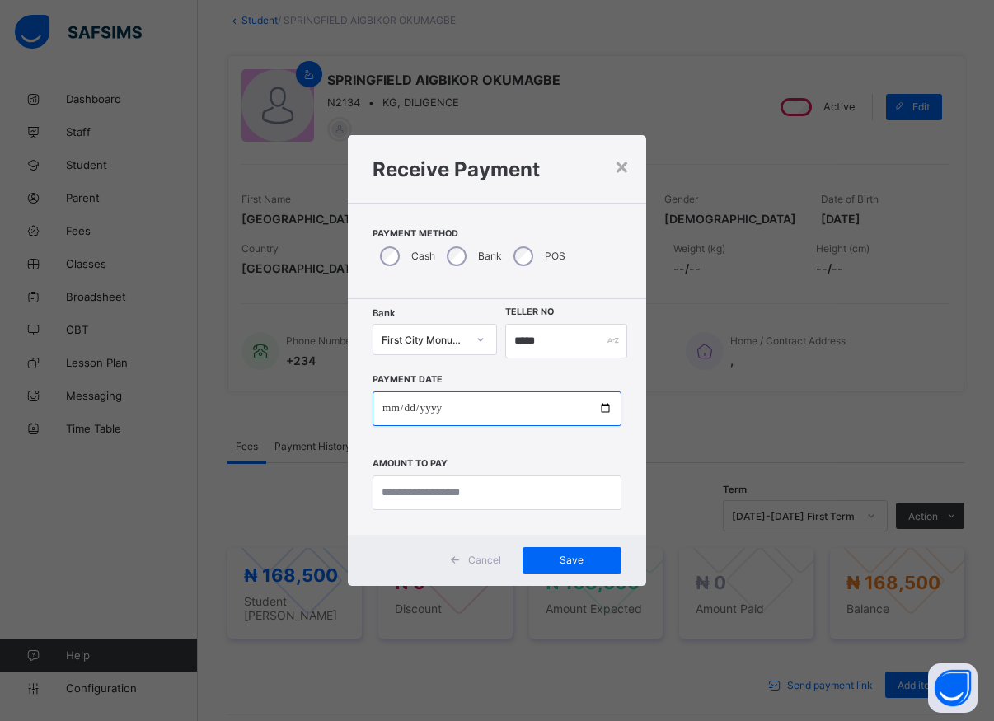
click at [603, 410] on input "date" at bounding box center [497, 409] width 249 height 35
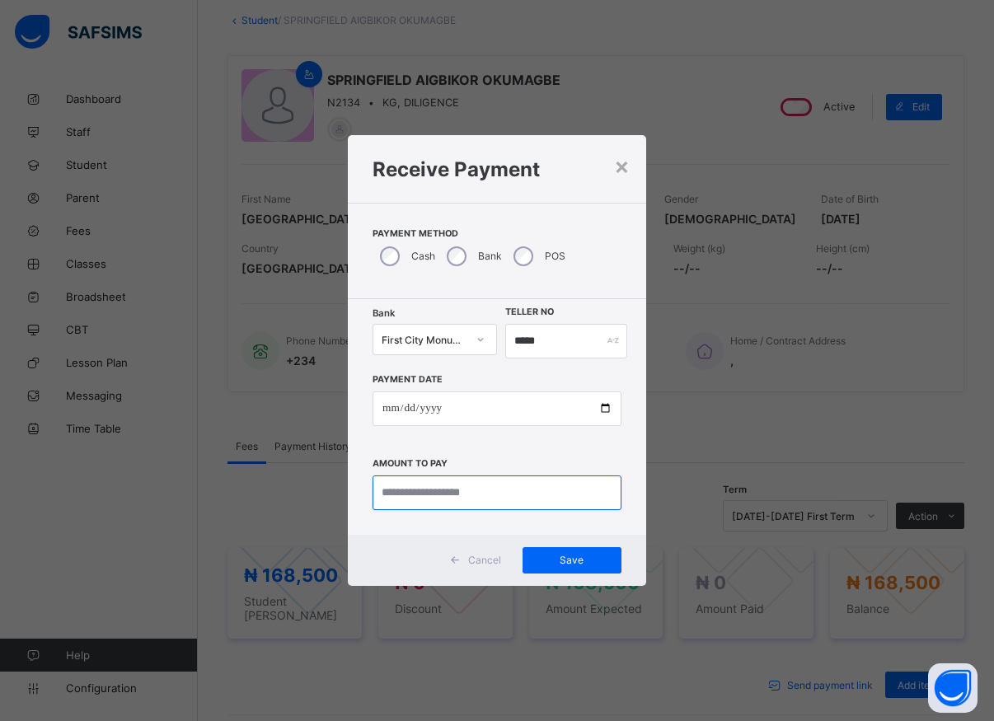
click at [481, 495] on input "currency" at bounding box center [497, 493] width 249 height 35
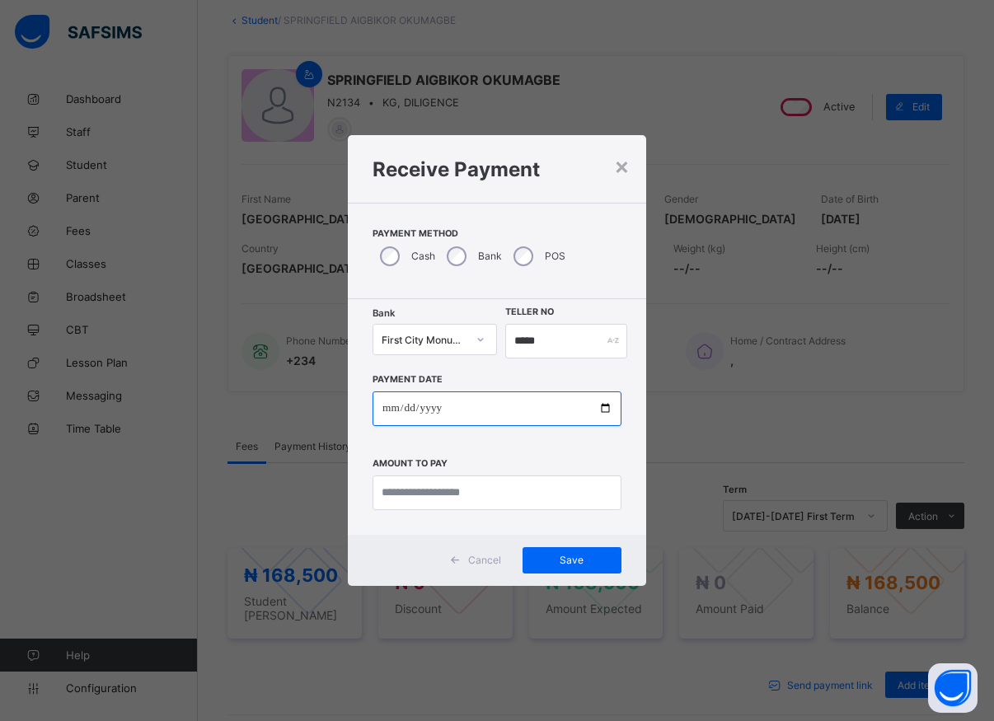
click at [606, 406] on input "date" at bounding box center [497, 409] width 249 height 35
click at [605, 406] on input "date" at bounding box center [497, 409] width 249 height 35
click at [605, 407] on input "date" at bounding box center [497, 409] width 249 height 35
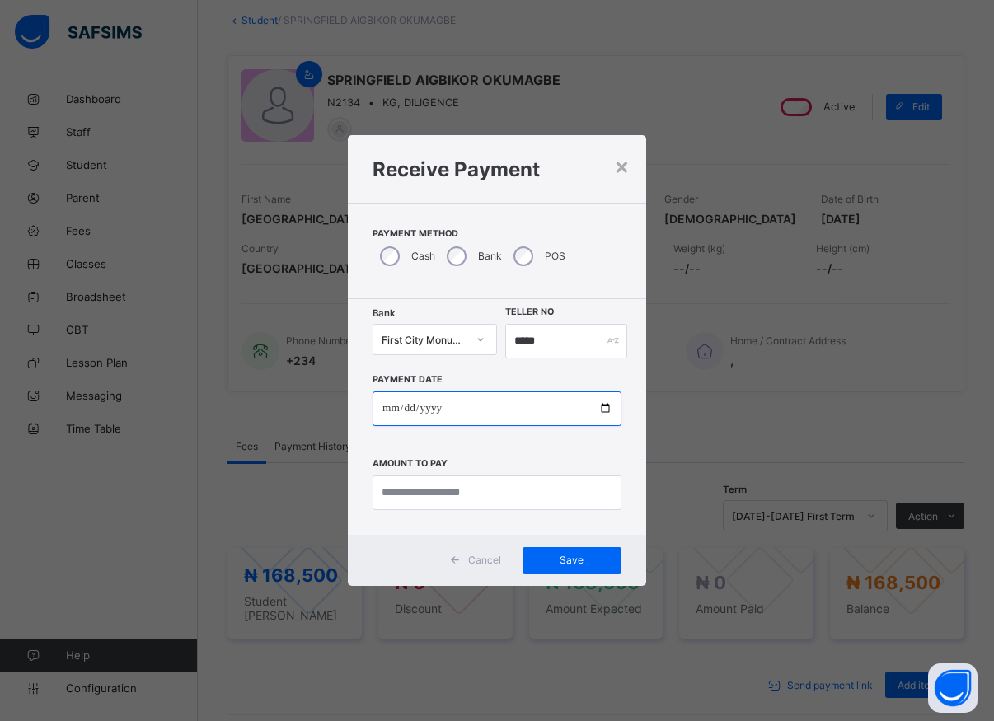
click at [605, 407] on input "date" at bounding box center [497, 409] width 249 height 35
click at [603, 408] on input "date" at bounding box center [497, 409] width 249 height 35
click at [603, 409] on input "date" at bounding box center [497, 409] width 249 height 35
type input "**********"
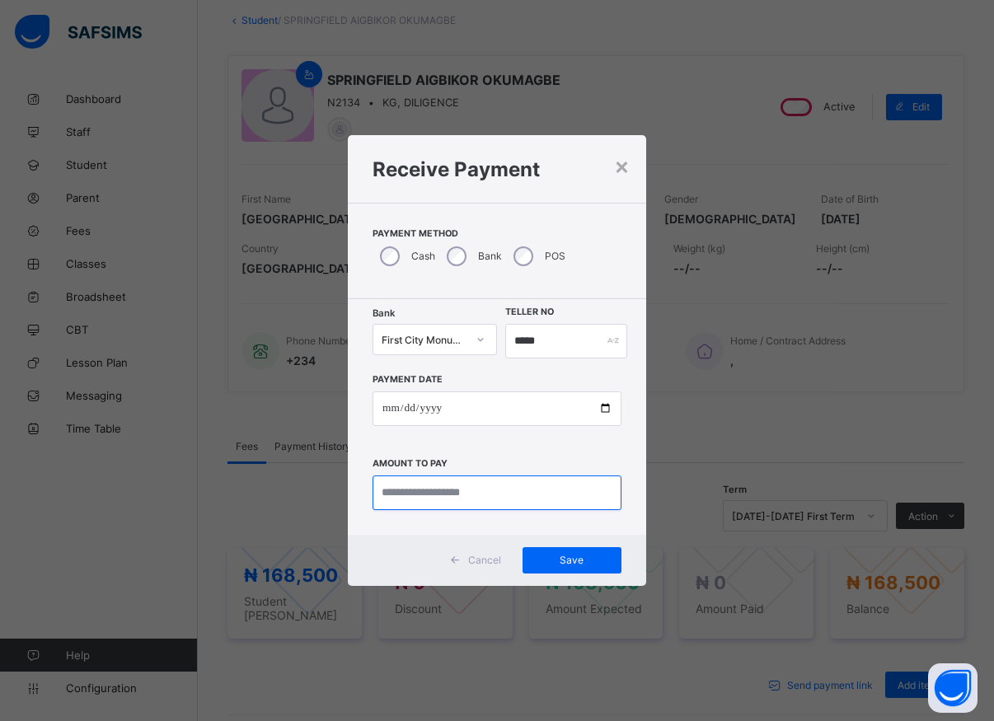
click at [405, 499] on input "currency" at bounding box center [497, 493] width 249 height 35
type input "*********"
click at [575, 561] on span "Save" at bounding box center [572, 560] width 74 height 12
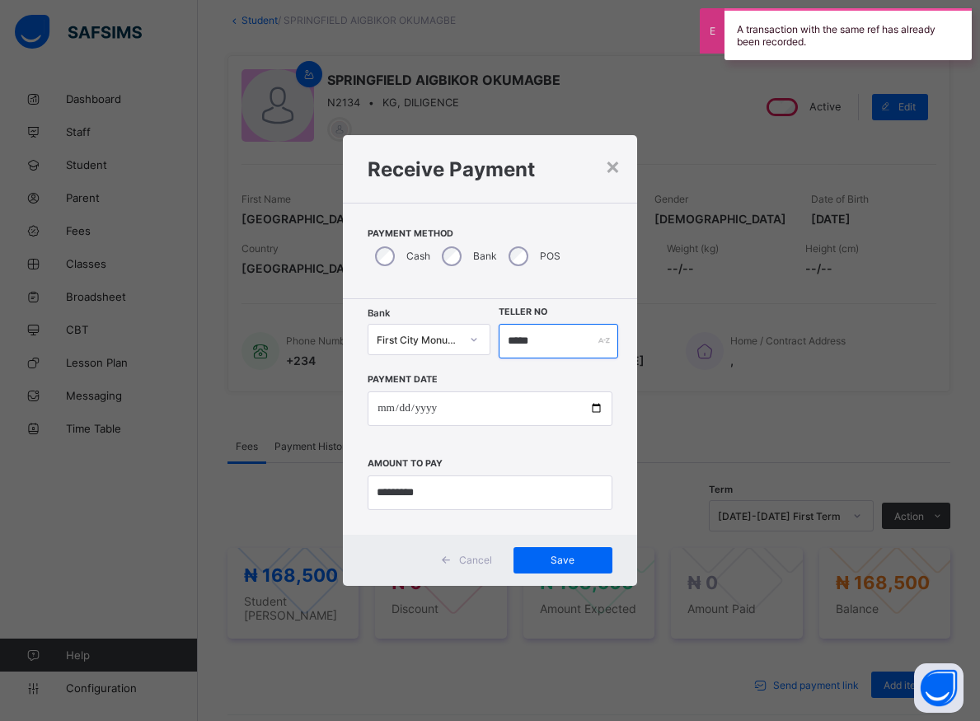
click at [553, 349] on input "*****" at bounding box center [559, 341] width 120 height 35
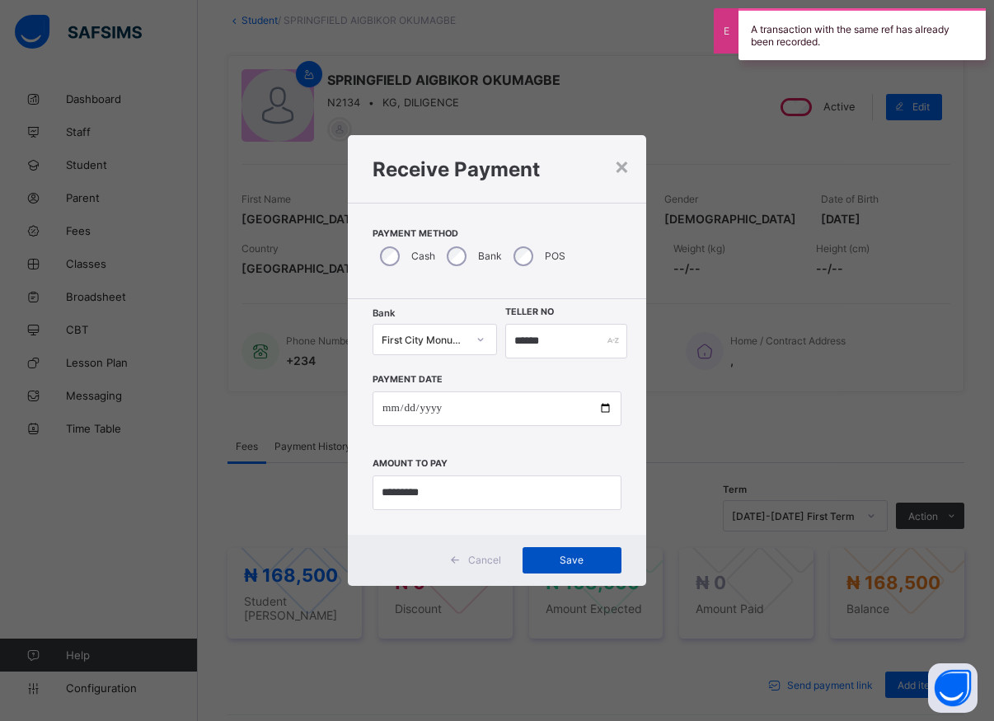
click at [571, 559] on span "Save" at bounding box center [572, 560] width 74 height 12
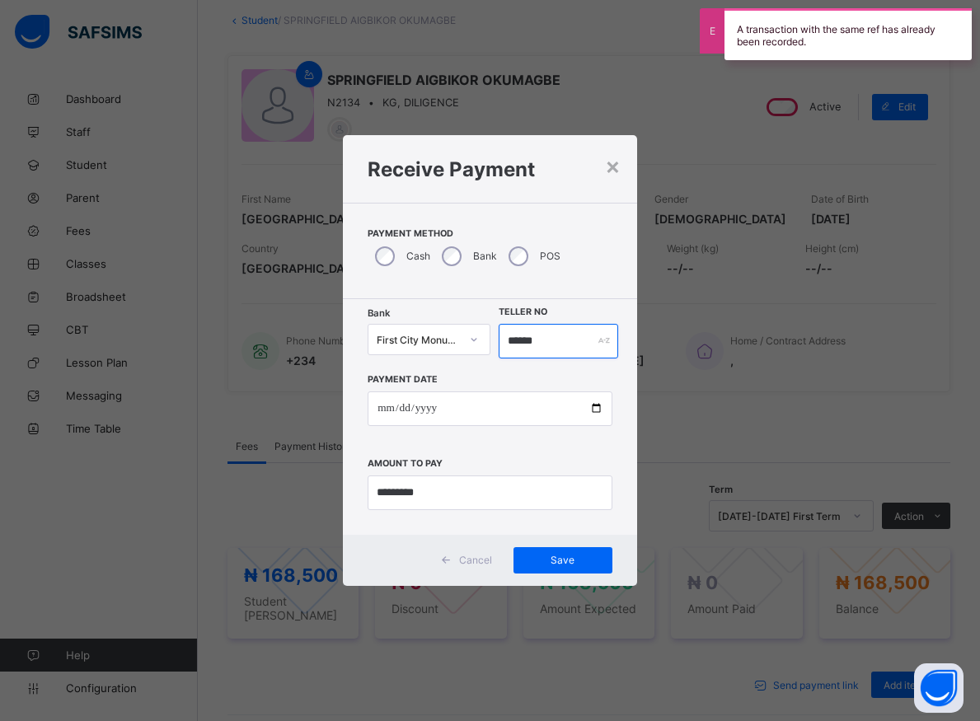
click at [544, 345] on input "******" at bounding box center [559, 341] width 120 height 35
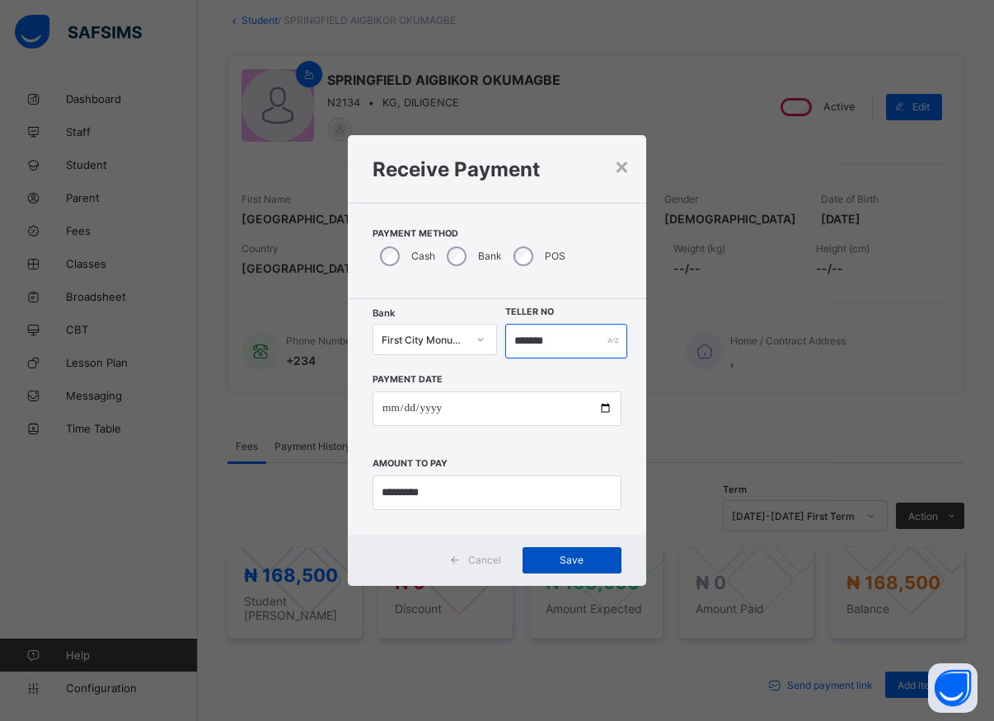
type input "*******"
click at [579, 562] on span "Save" at bounding box center [572, 560] width 74 height 12
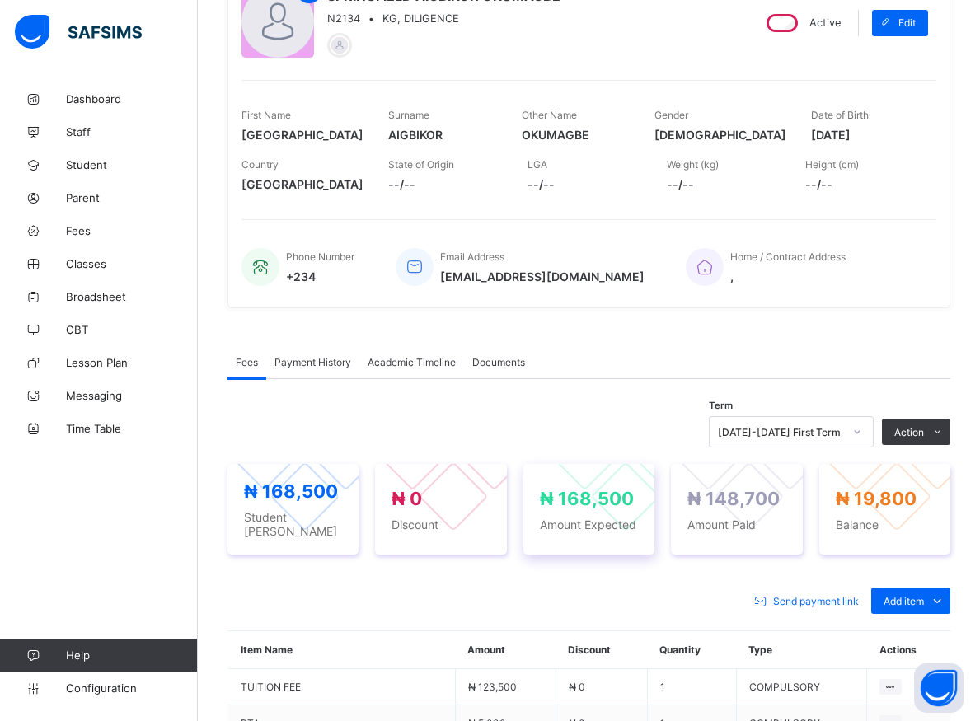
scroll to position [345, 0]
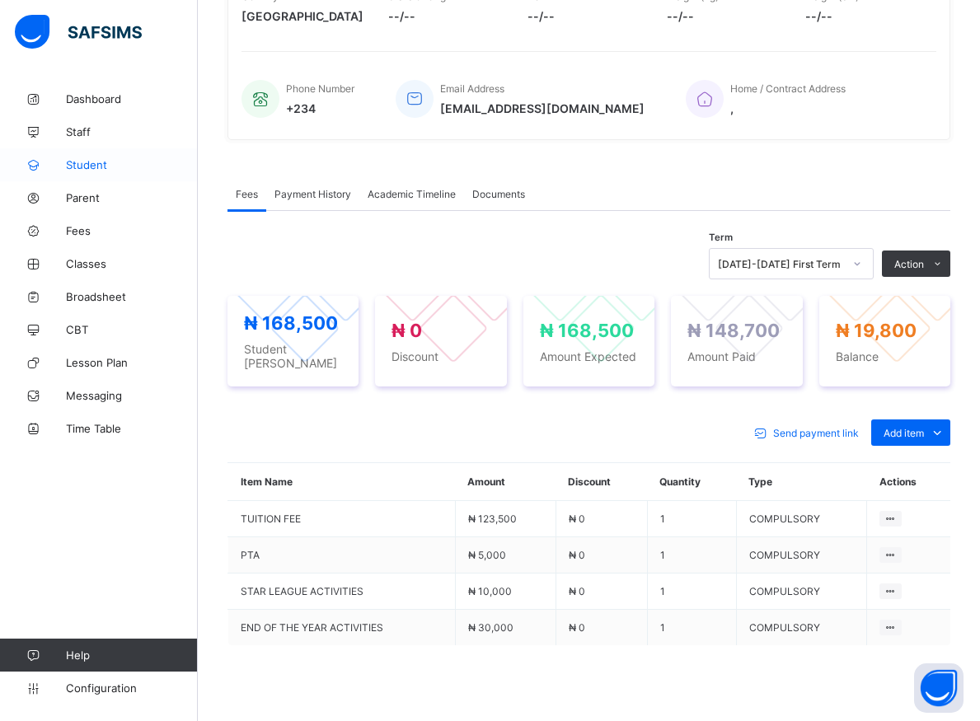
click at [82, 162] on span "Student" at bounding box center [132, 164] width 132 height 13
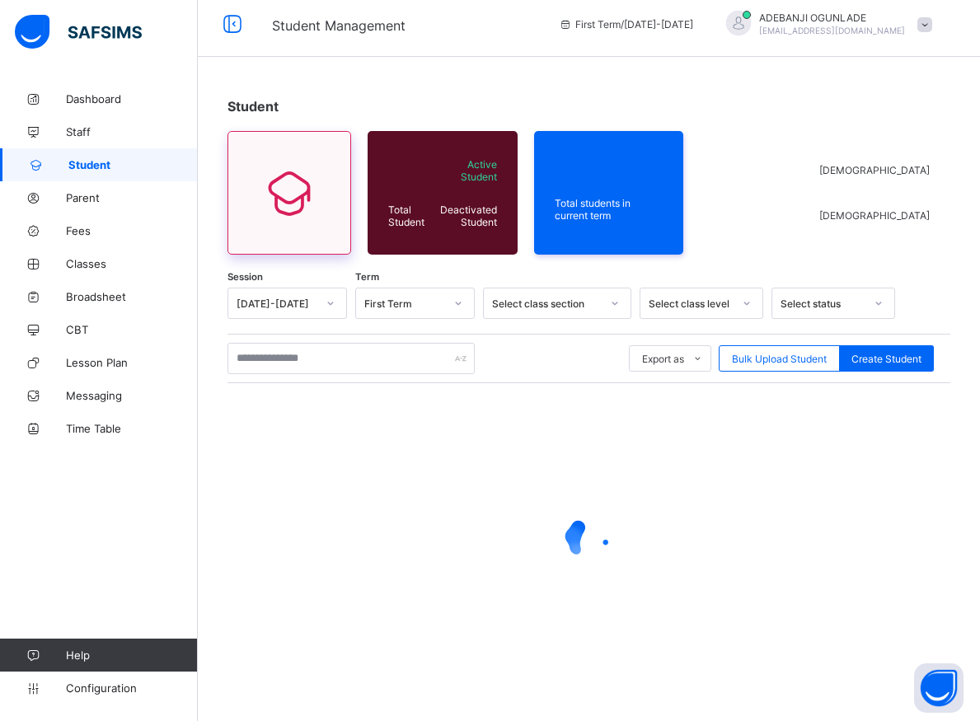
click at [78, 167] on span "Student" at bounding box center [132, 164] width 129 height 13
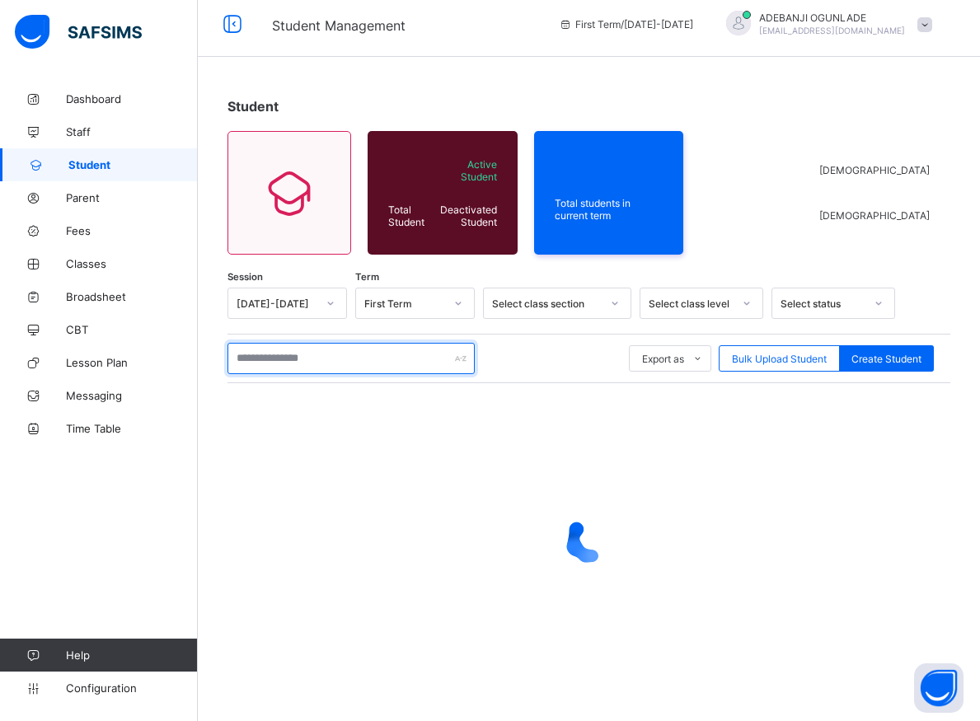
click at [287, 361] on input "text" at bounding box center [350, 358] width 247 height 31
click at [289, 363] on input "text" at bounding box center [350, 358] width 247 height 31
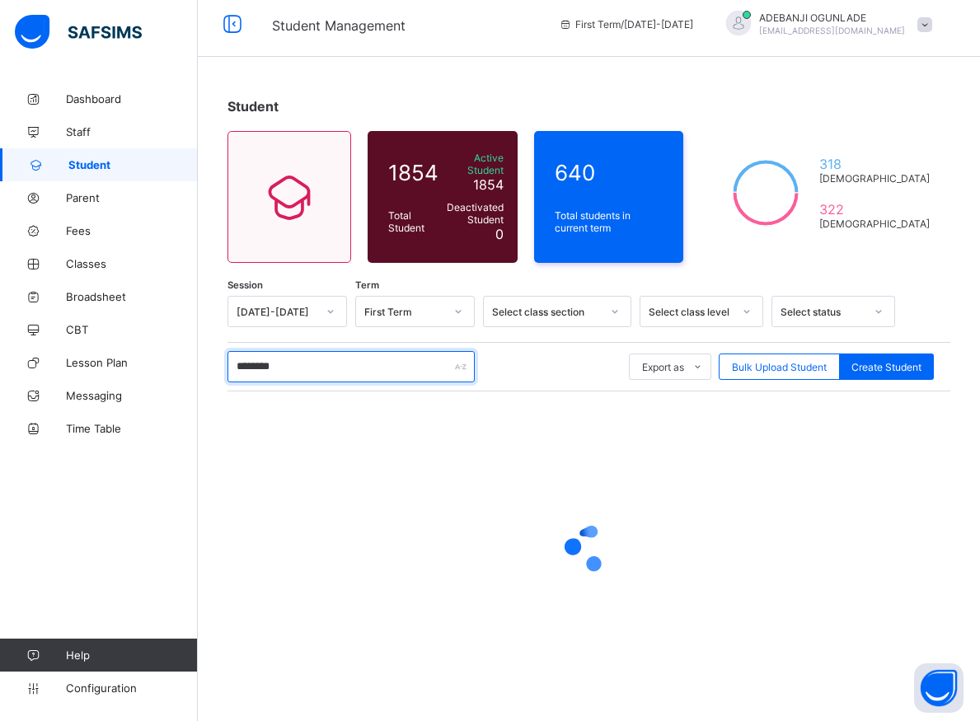
click at [289, 363] on input "********" at bounding box center [350, 366] width 247 height 31
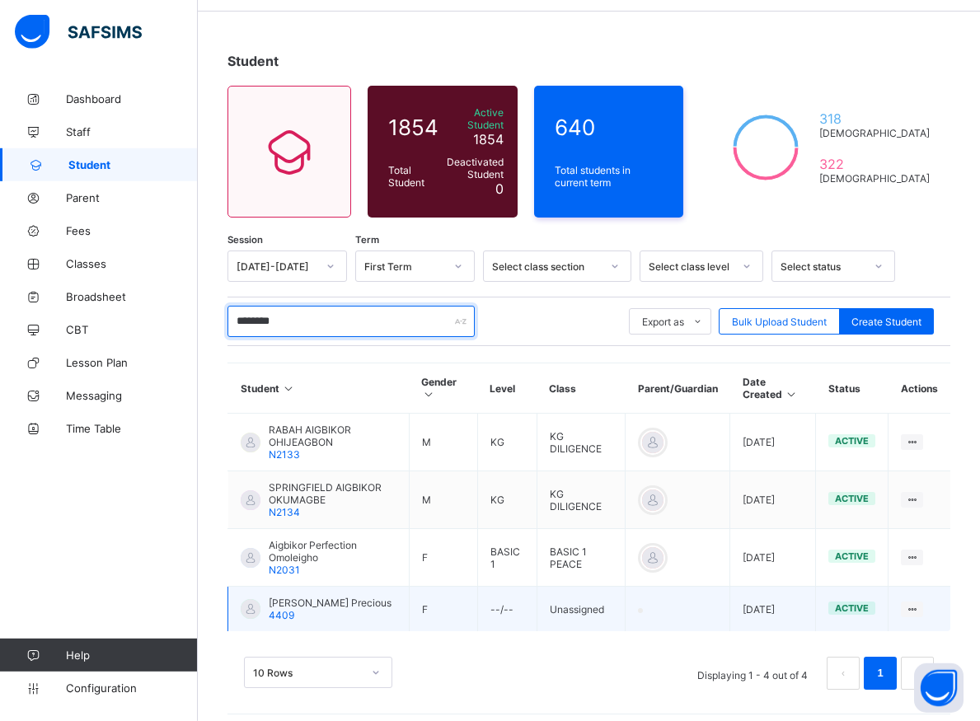
scroll to position [68, 0]
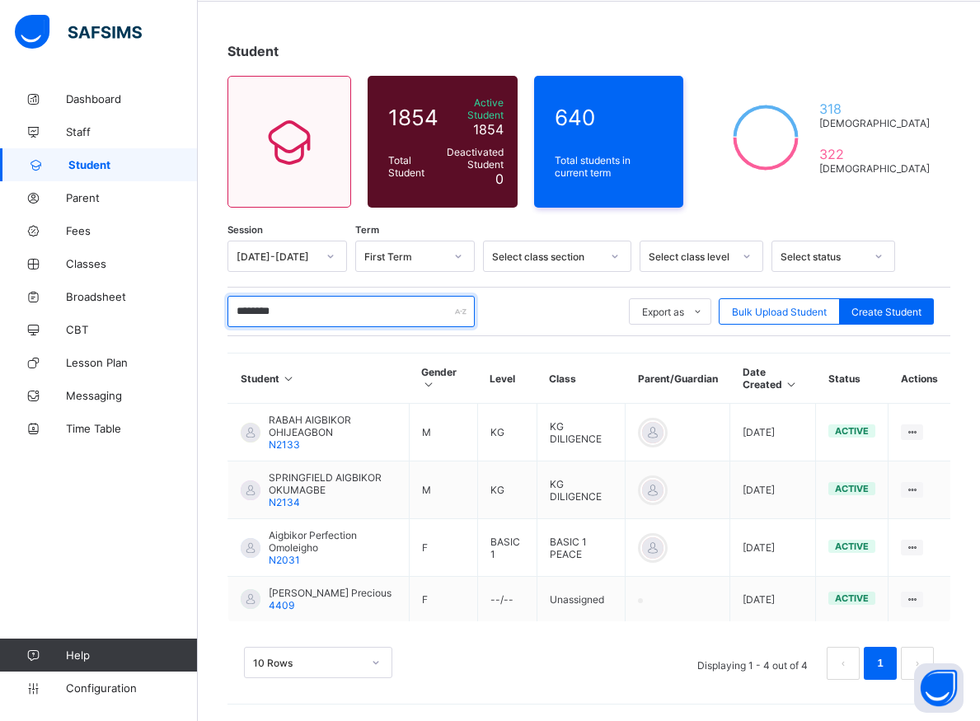
click at [295, 301] on input "********" at bounding box center [350, 311] width 247 height 31
type input "*"
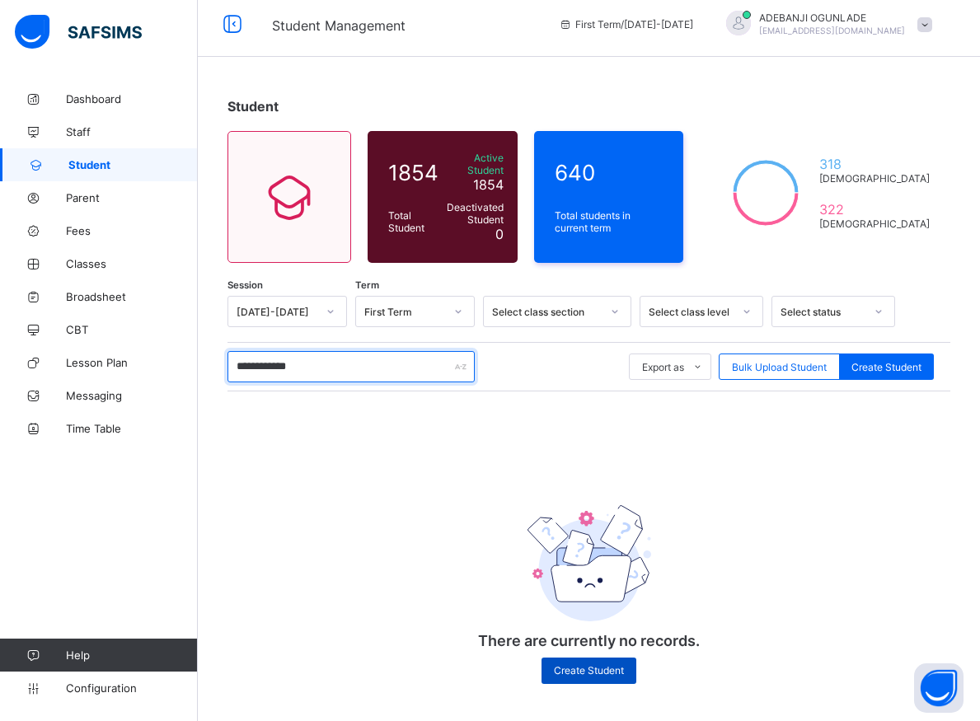
scroll to position [7, 0]
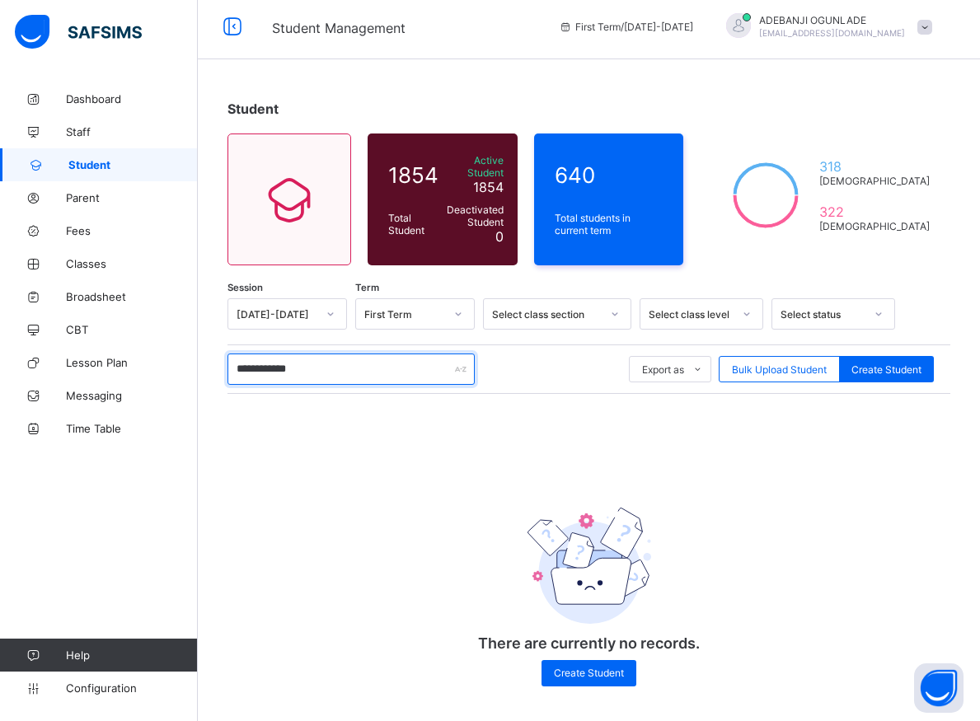
type input "**********"
click at [580, 672] on span "Create Student" at bounding box center [589, 673] width 70 height 12
select select "**"
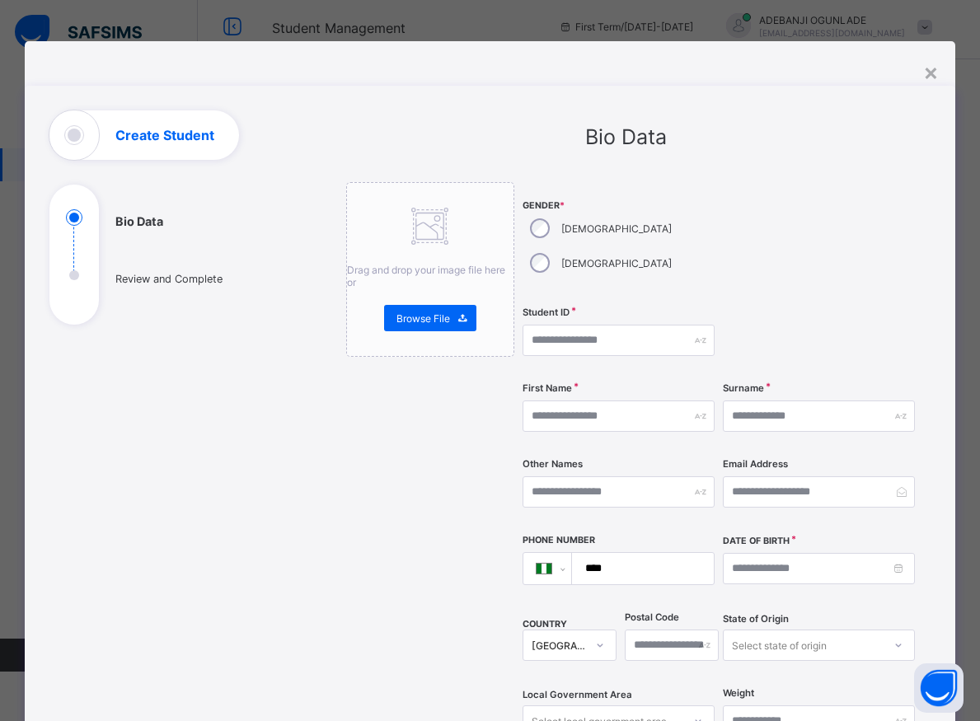
click at [373, 363] on div "Drag and drop your image file here or Browse File" at bounding box center [430, 652] width 168 height 941
click at [346, 354] on div "Drag and drop your image file here or Browse File" at bounding box center [430, 269] width 168 height 175
click at [299, 358] on div "**********" at bounding box center [490, 624] width 931 height 1076
click at [298, 358] on div "**********" at bounding box center [490, 624] width 931 height 1076
click at [931, 69] on div "×" at bounding box center [931, 72] width 16 height 28
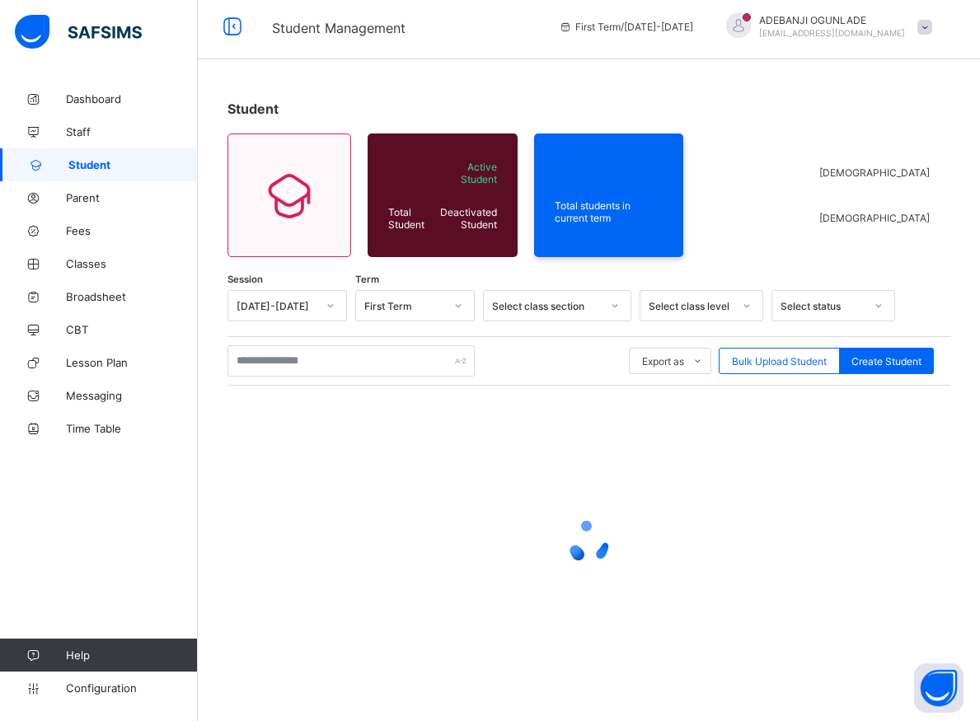
scroll to position [9, 0]
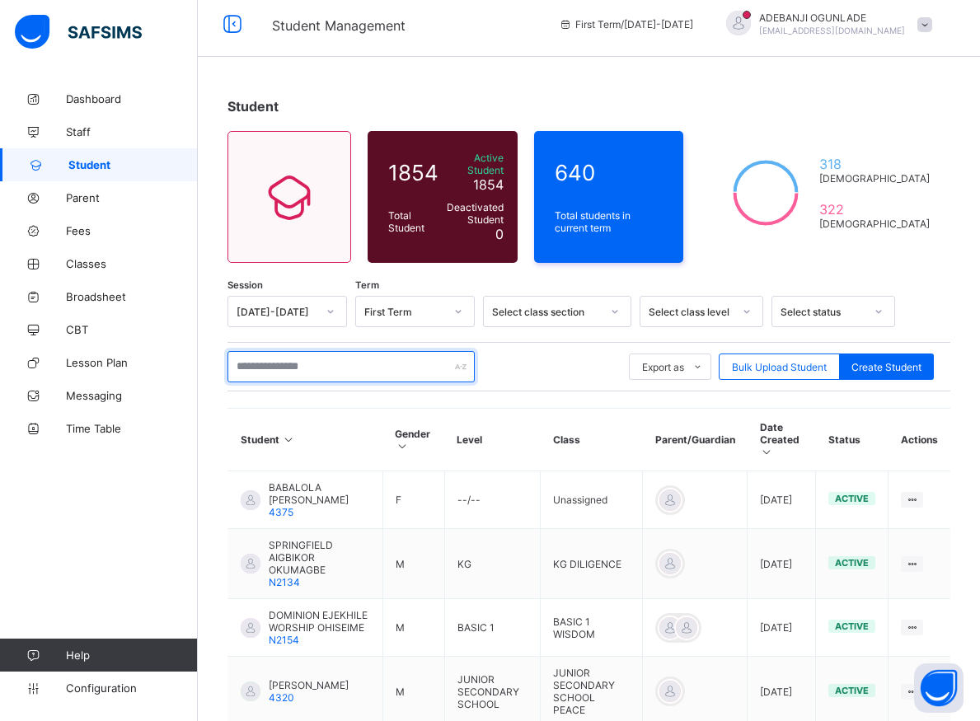
click at [340, 365] on input "text" at bounding box center [350, 366] width 247 height 31
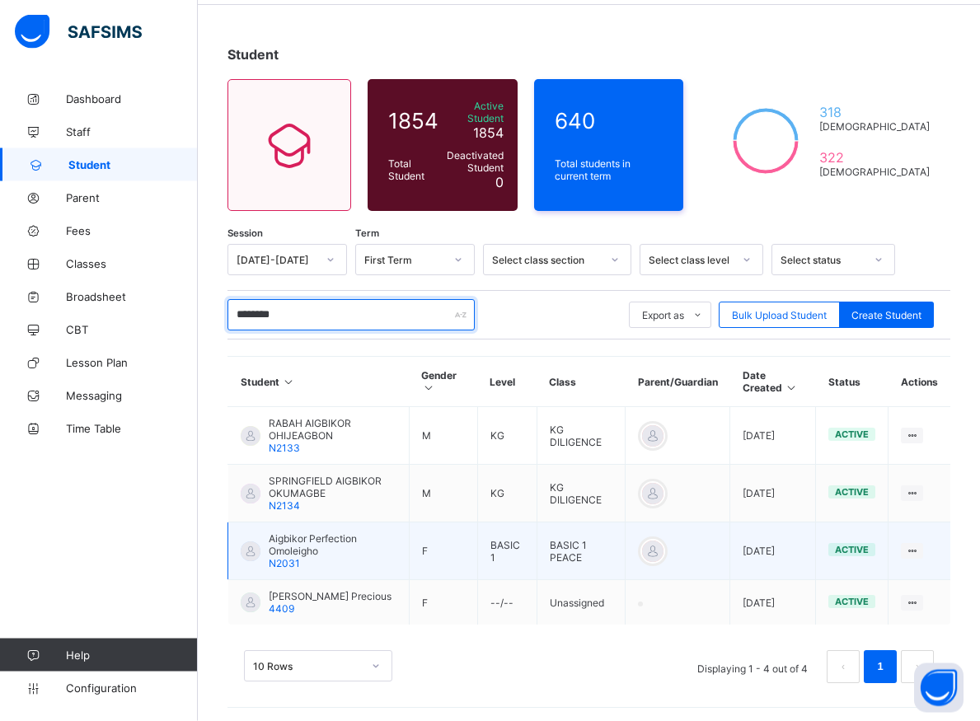
scroll to position [68, 0]
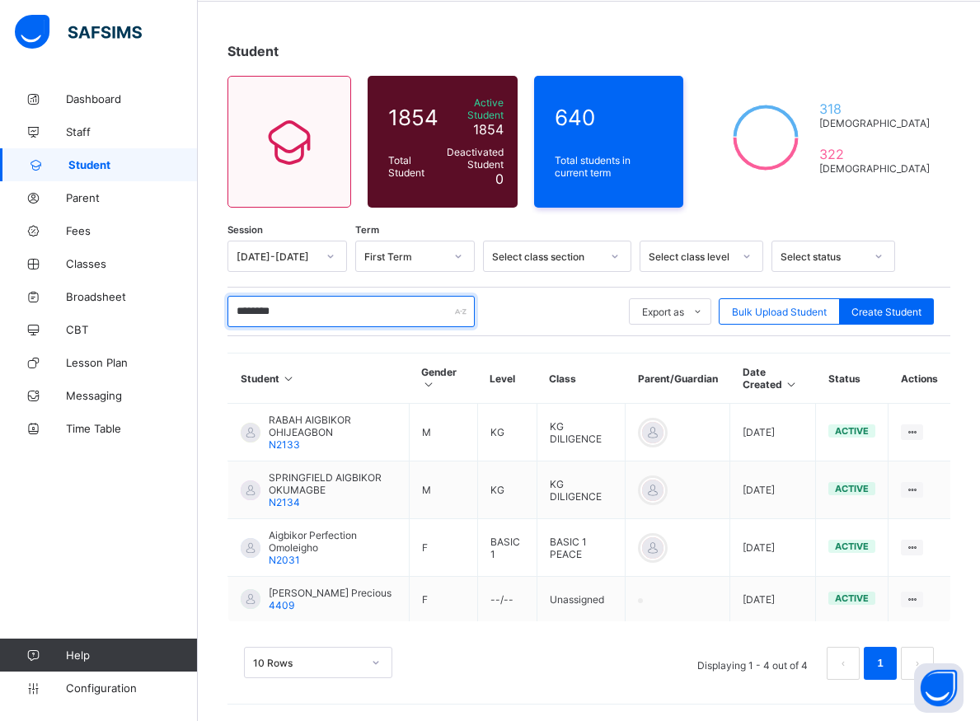
click at [288, 302] on input "********" at bounding box center [350, 311] width 247 height 31
type input "*"
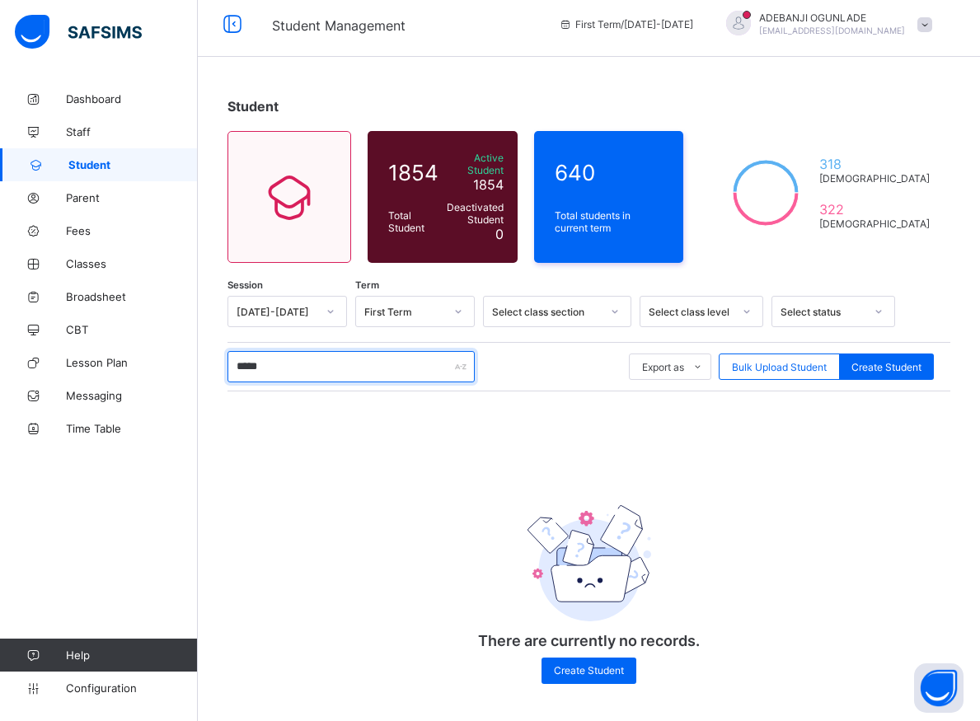
scroll to position [7, 0]
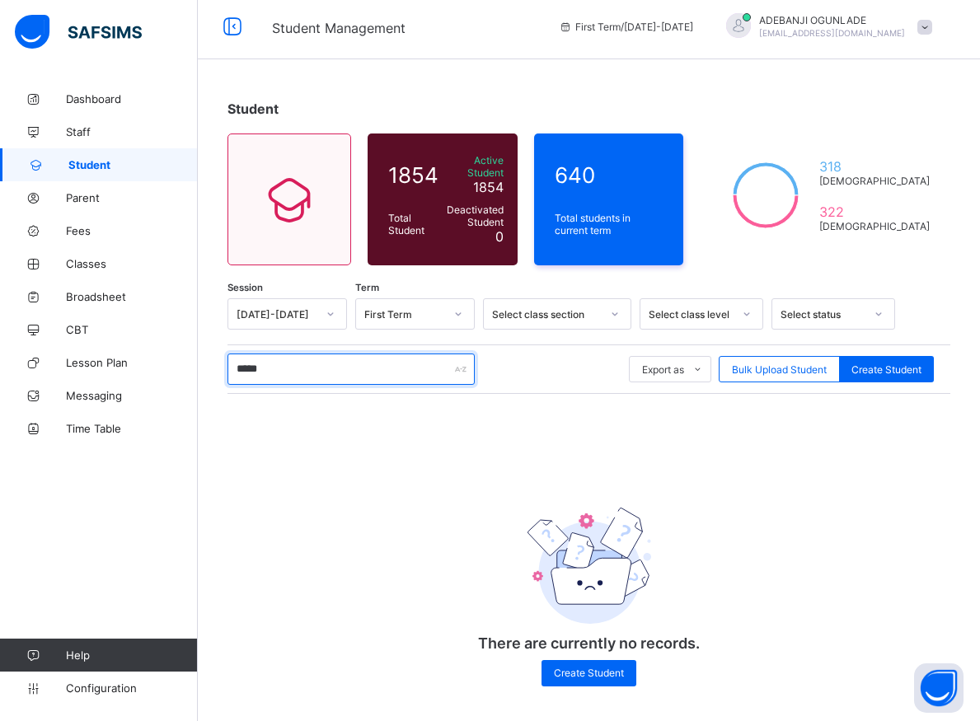
click at [293, 363] on input "*****" at bounding box center [350, 369] width 247 height 31
type input "*"
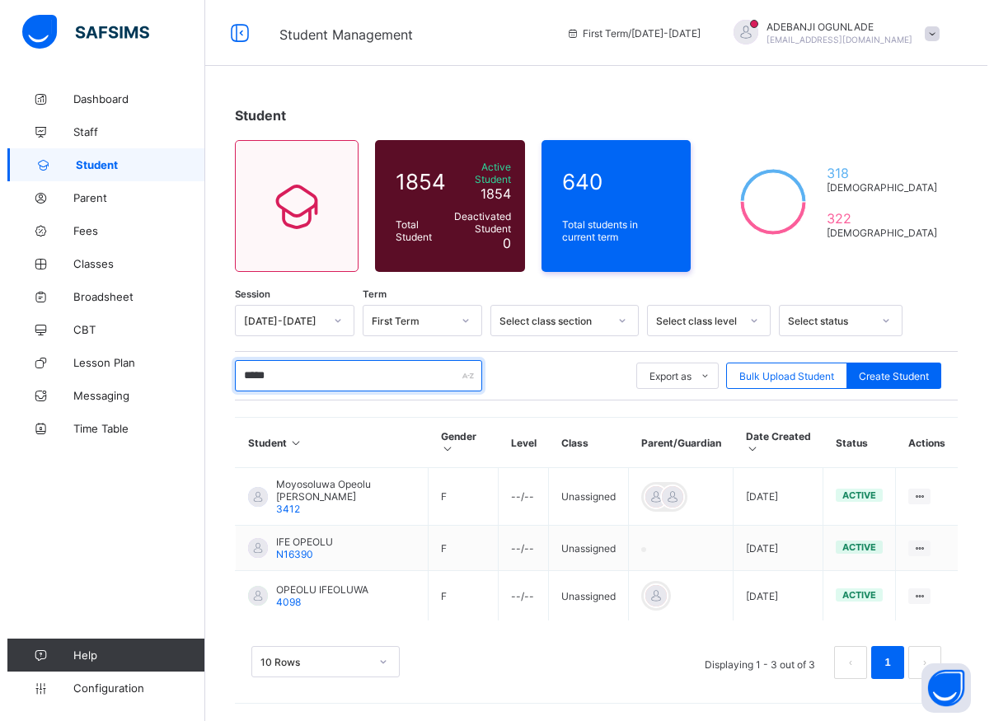
scroll to position [0, 0]
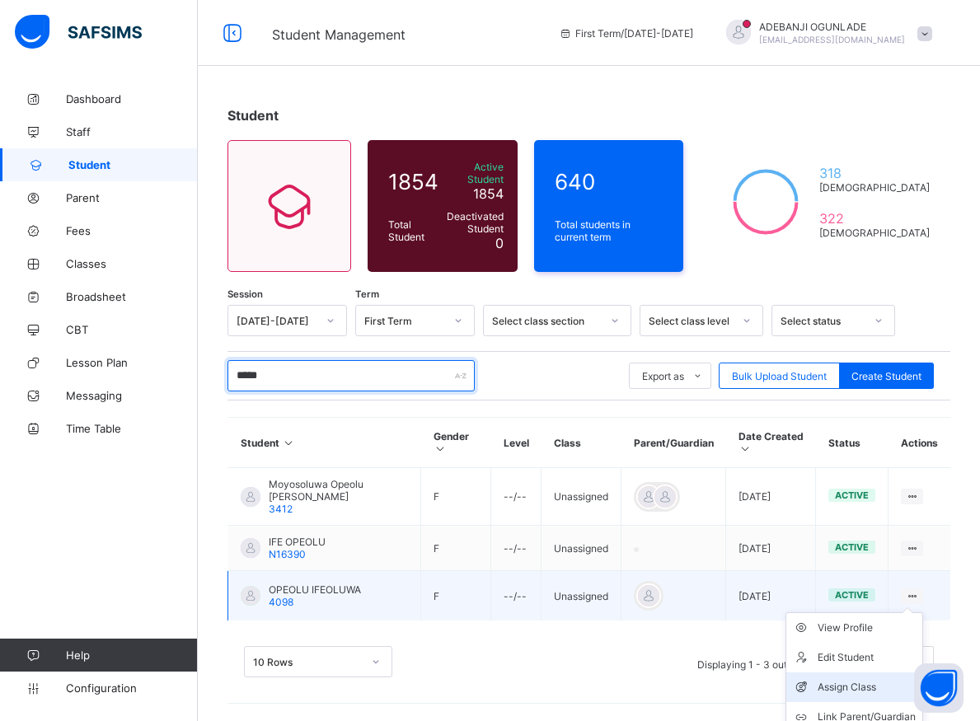
type input "*****"
click at [852, 679] on div "Assign Class" at bounding box center [867, 687] width 98 height 16
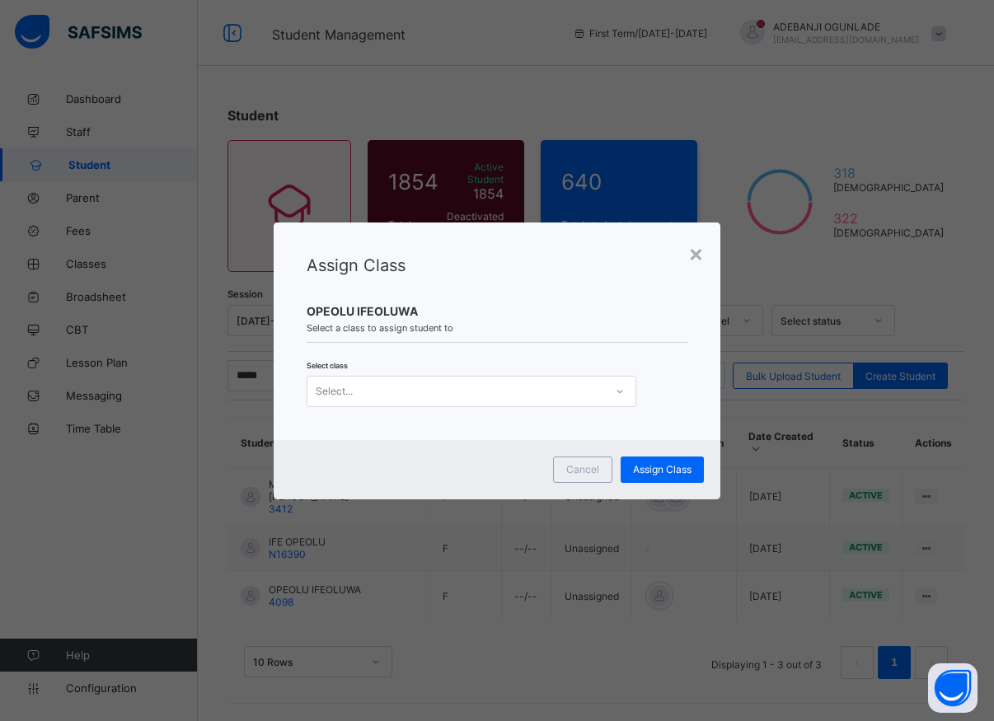
click at [616, 393] on icon at bounding box center [620, 391] width 10 height 16
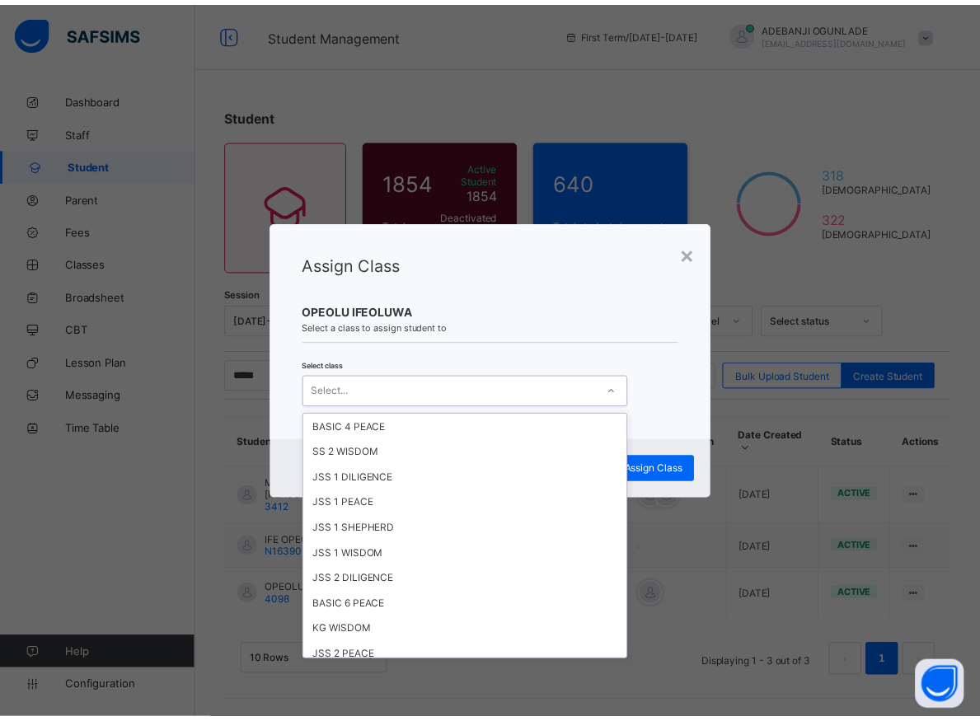
scroll to position [223, 0]
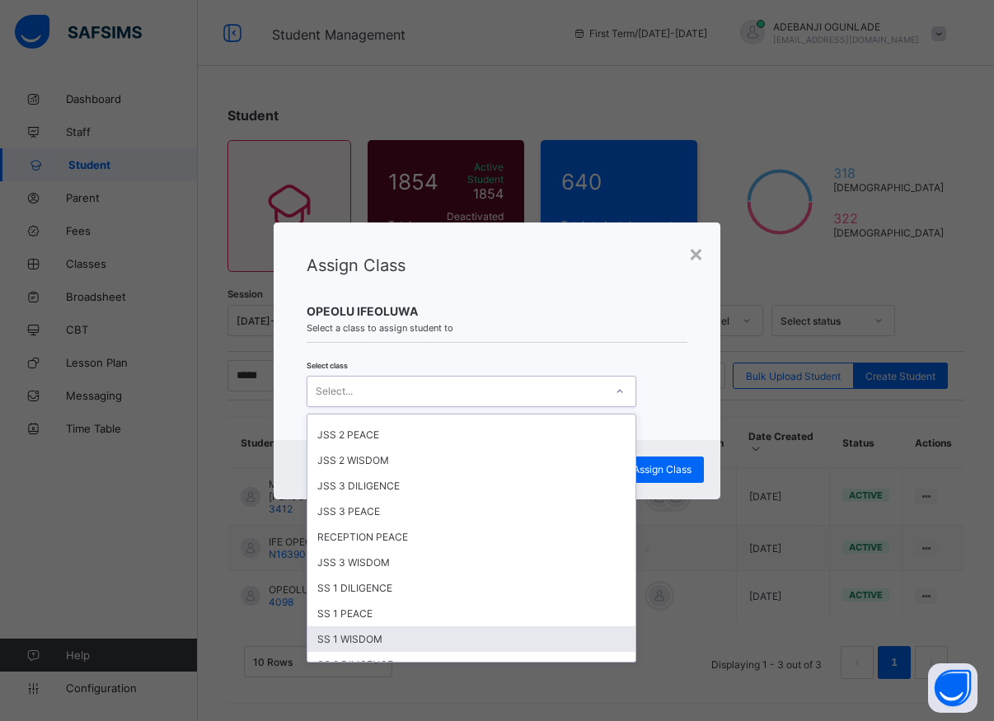
click at [359, 636] on div "SS 1 WISDOM" at bounding box center [471, 639] width 328 height 26
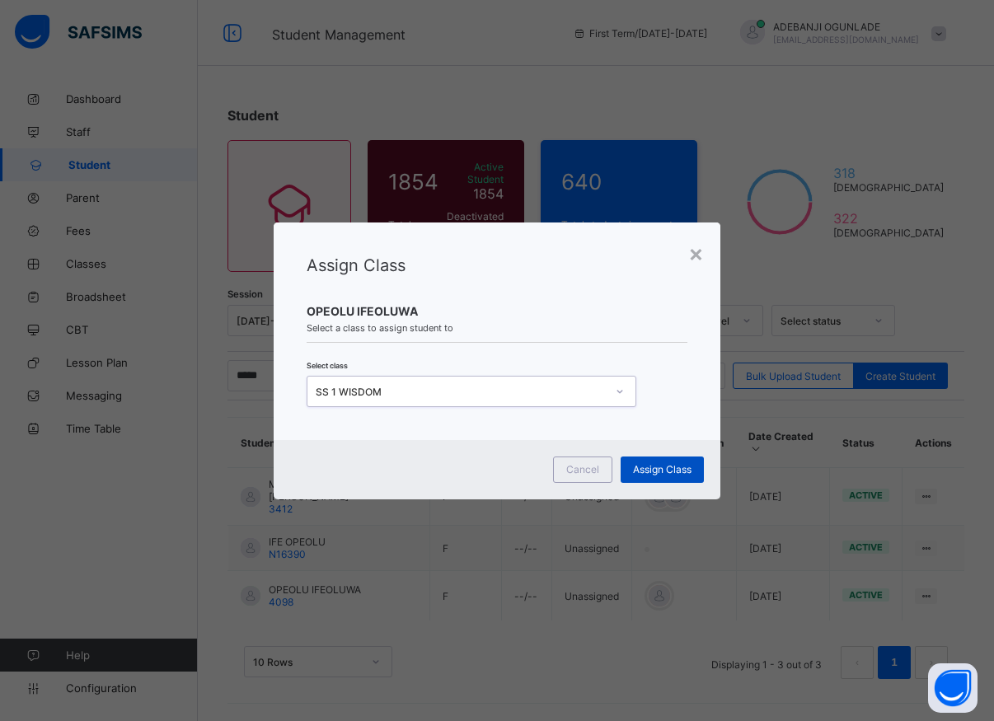
click at [644, 472] on span "Assign Class" at bounding box center [662, 469] width 59 height 12
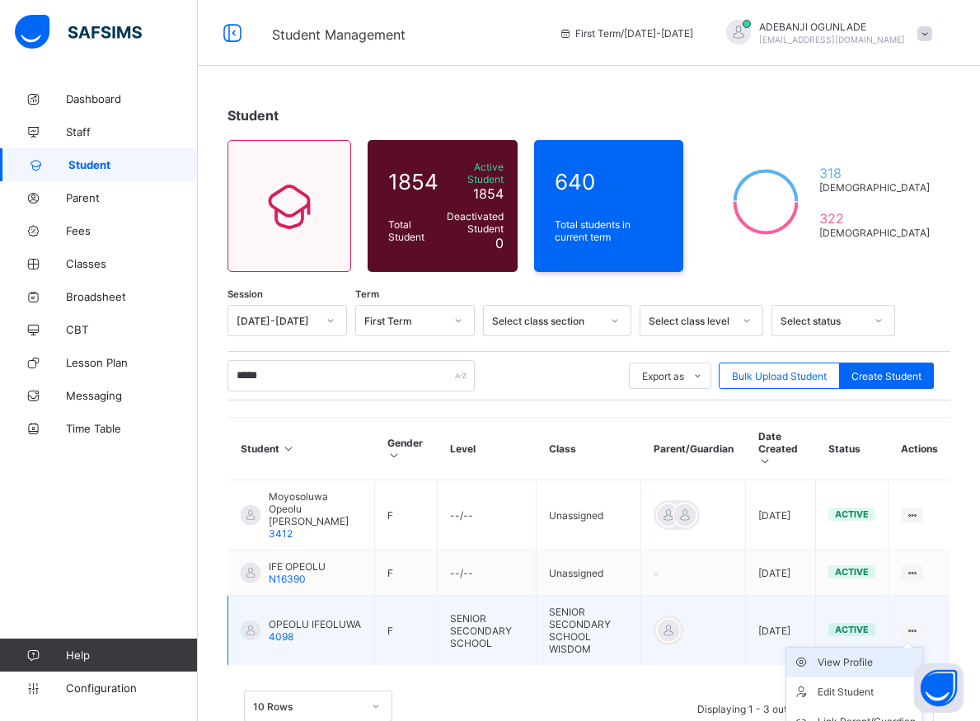
click at [870, 654] on div "View Profile" at bounding box center [867, 662] width 98 height 16
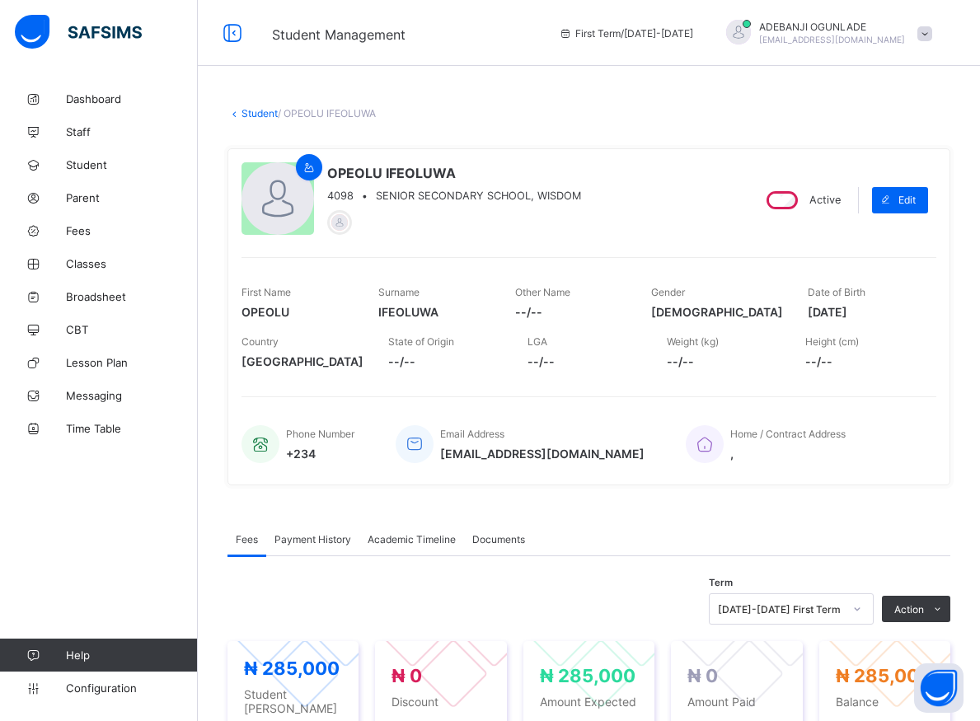
scroll to position [252, 0]
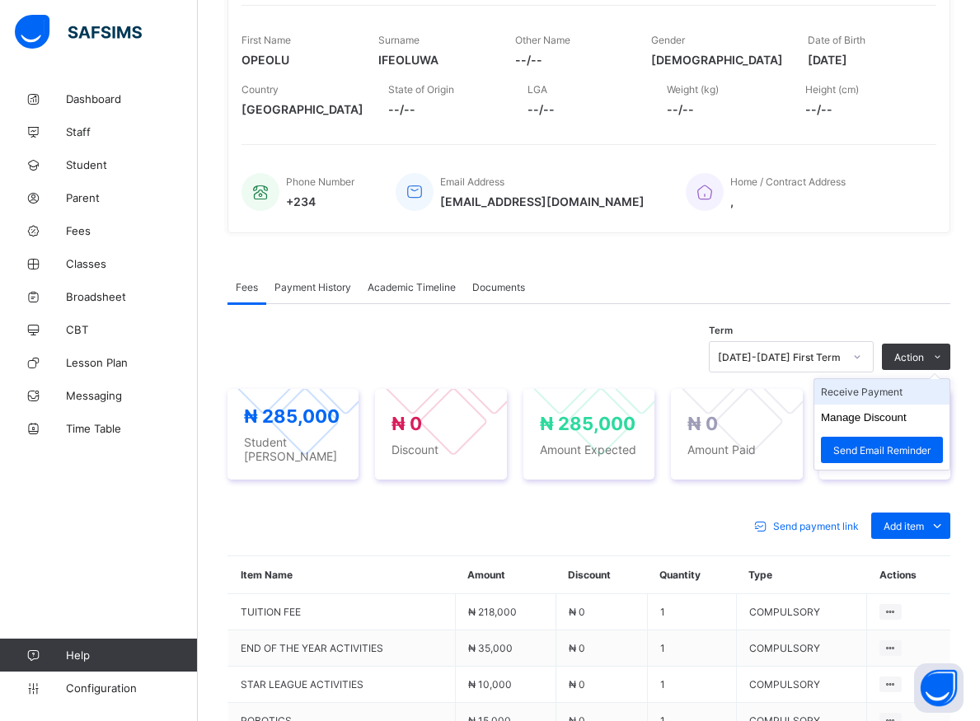
click at [893, 393] on li "Receive Payment" at bounding box center [881, 392] width 135 height 26
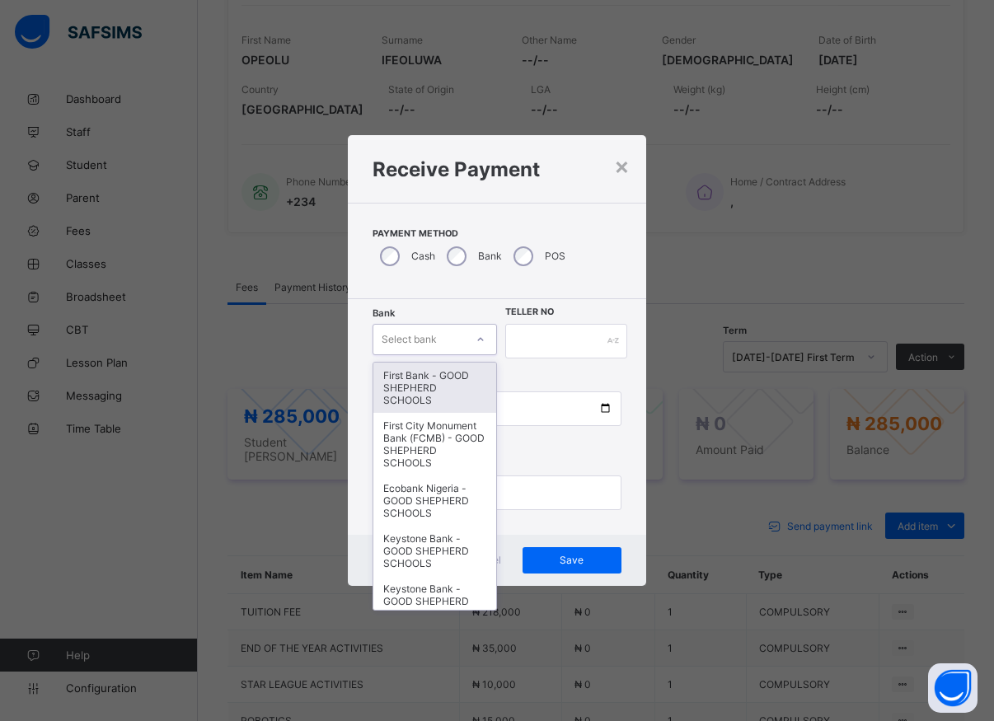
click at [476, 342] on icon at bounding box center [481, 339] width 10 height 16
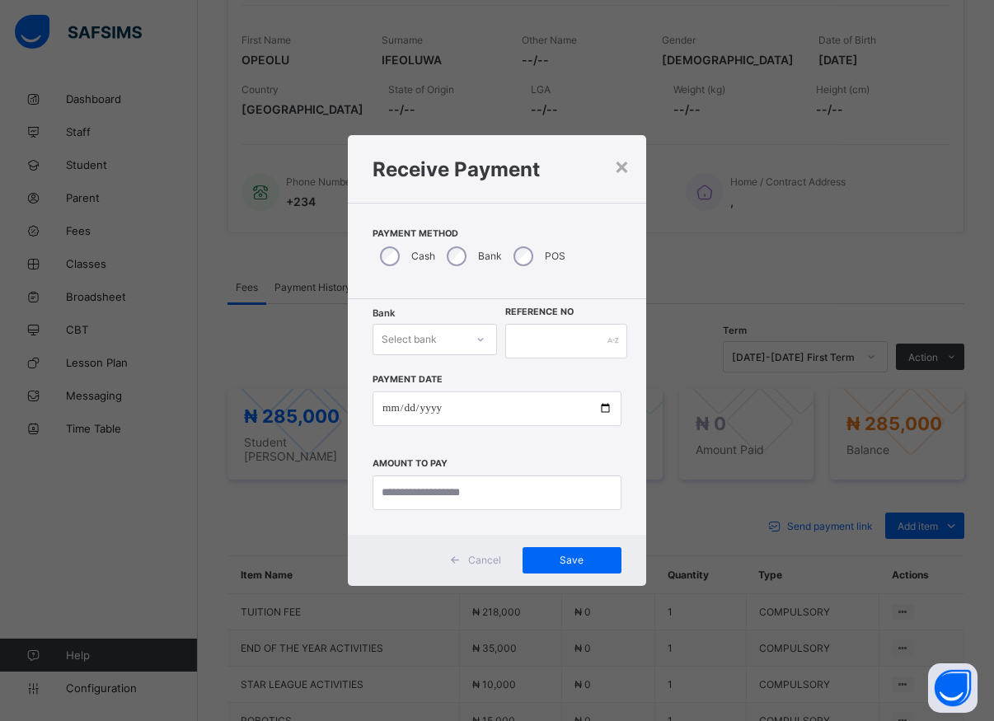
click at [465, 336] on div at bounding box center [480, 340] width 31 height 30
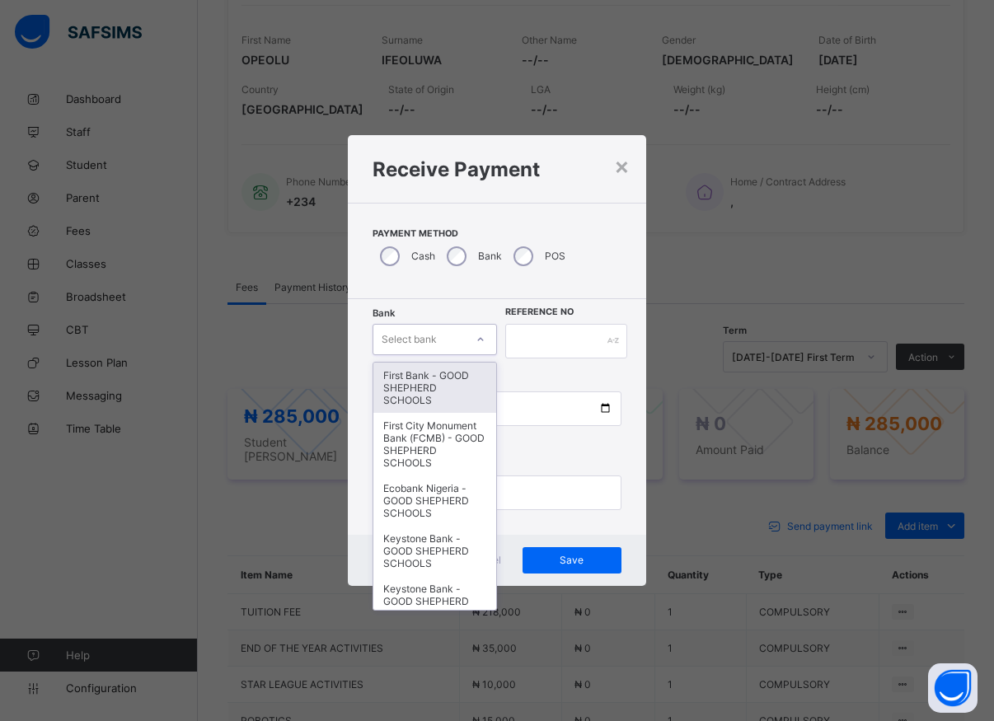
click at [414, 408] on div "First Bank - GOOD SHEPHERD SCHOOLS" at bounding box center [434, 388] width 123 height 50
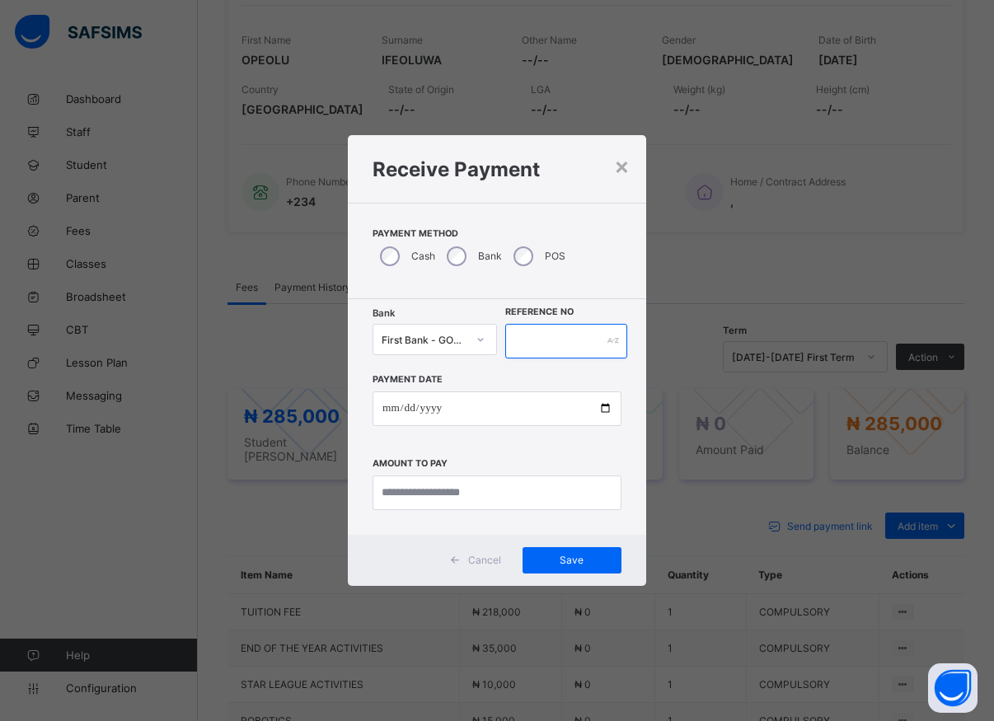
click at [520, 339] on input "text" at bounding box center [566, 341] width 122 height 35
type input "*****"
click at [601, 409] on input "date" at bounding box center [497, 409] width 249 height 35
type input "**********"
click at [454, 485] on input "currency" at bounding box center [497, 493] width 249 height 35
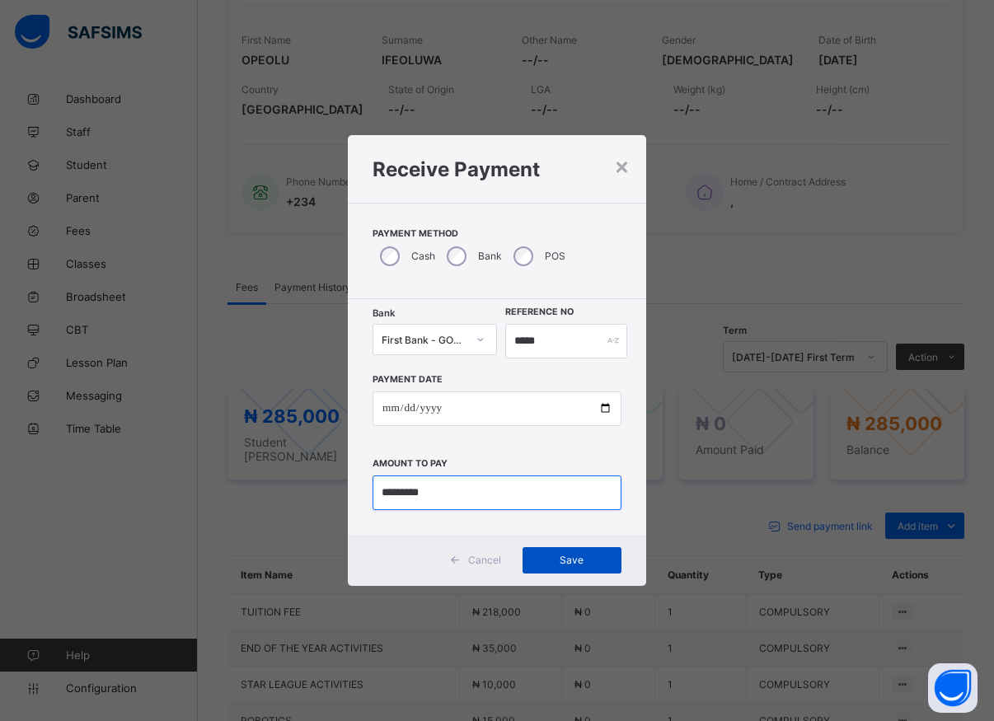
type input "*********"
click at [546, 554] on div "Save" at bounding box center [572, 560] width 99 height 26
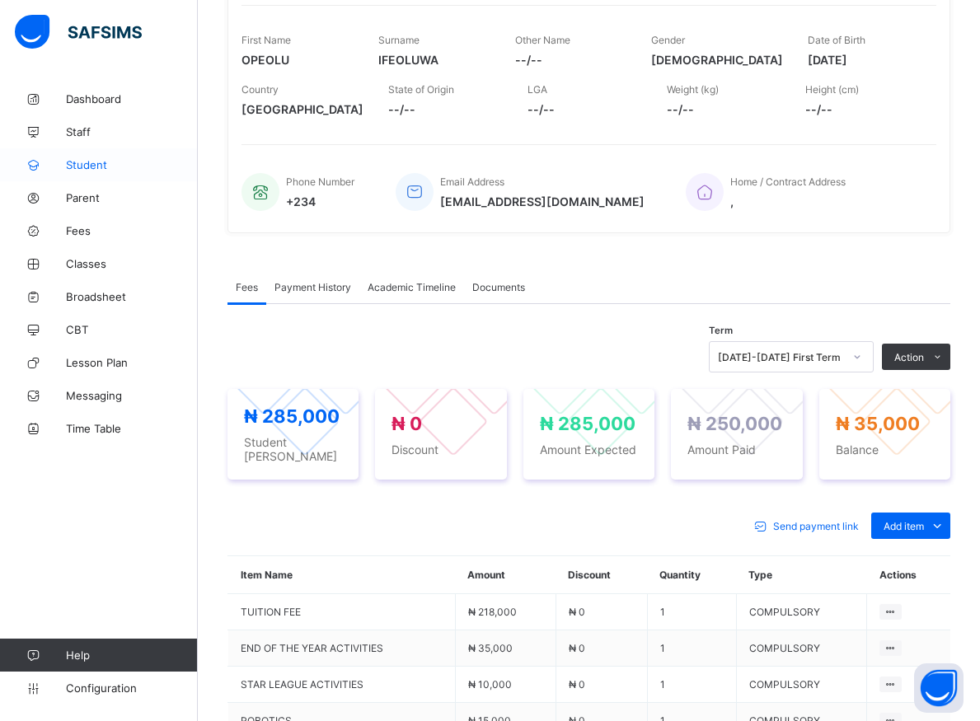
click at [101, 165] on span "Student" at bounding box center [132, 164] width 132 height 13
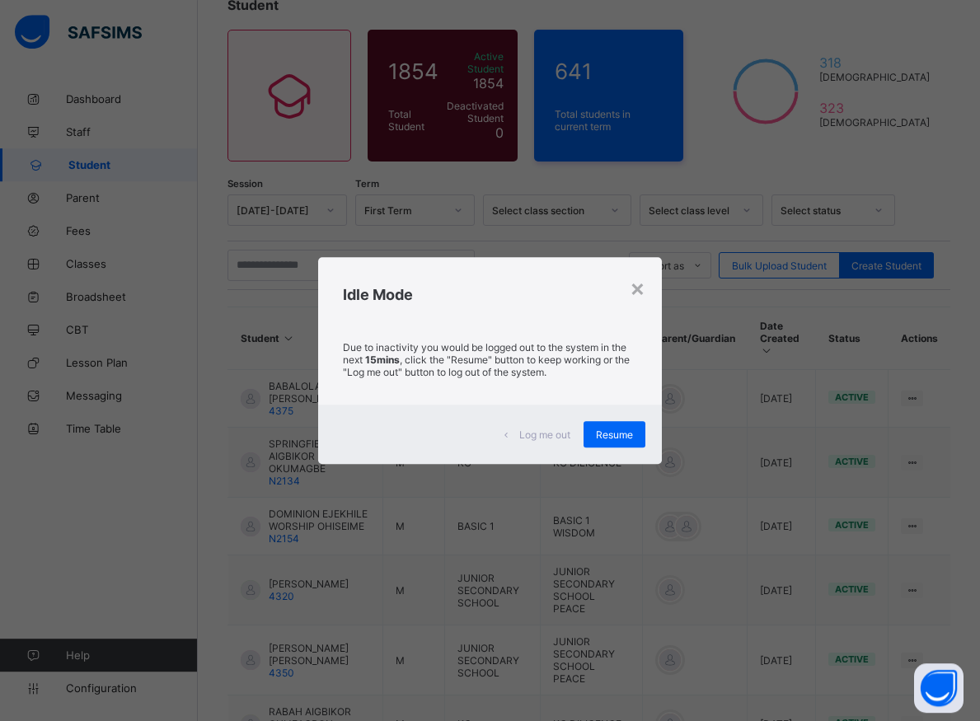
scroll to position [93, 0]
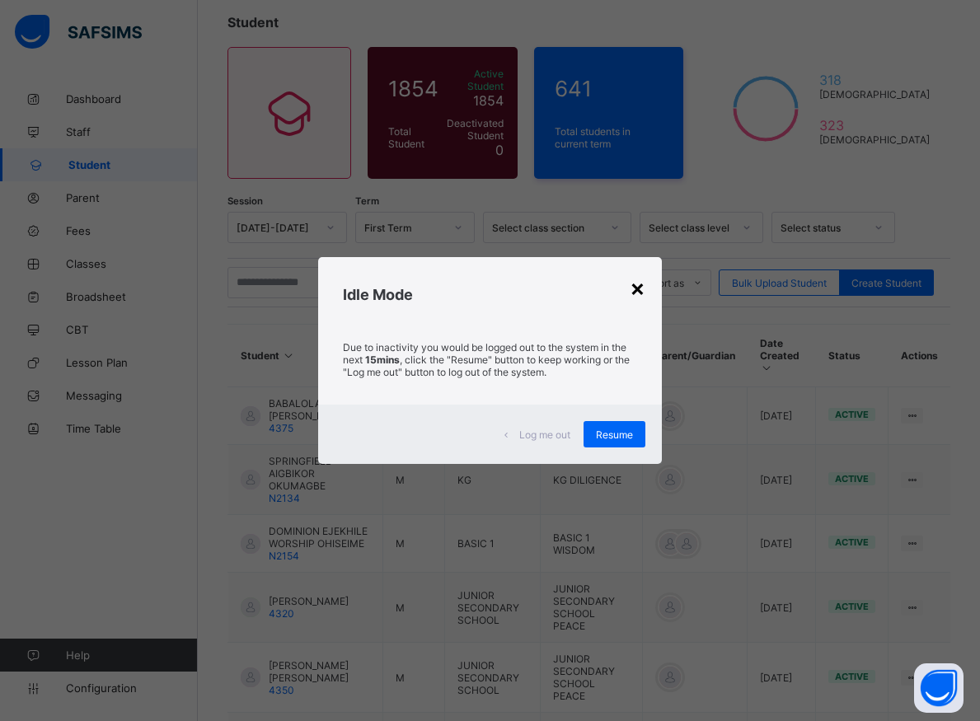
click at [638, 288] on div "×" at bounding box center [638, 288] width 16 height 28
click at [608, 445] on td "KG DILIGENCE" at bounding box center [592, 480] width 102 height 70
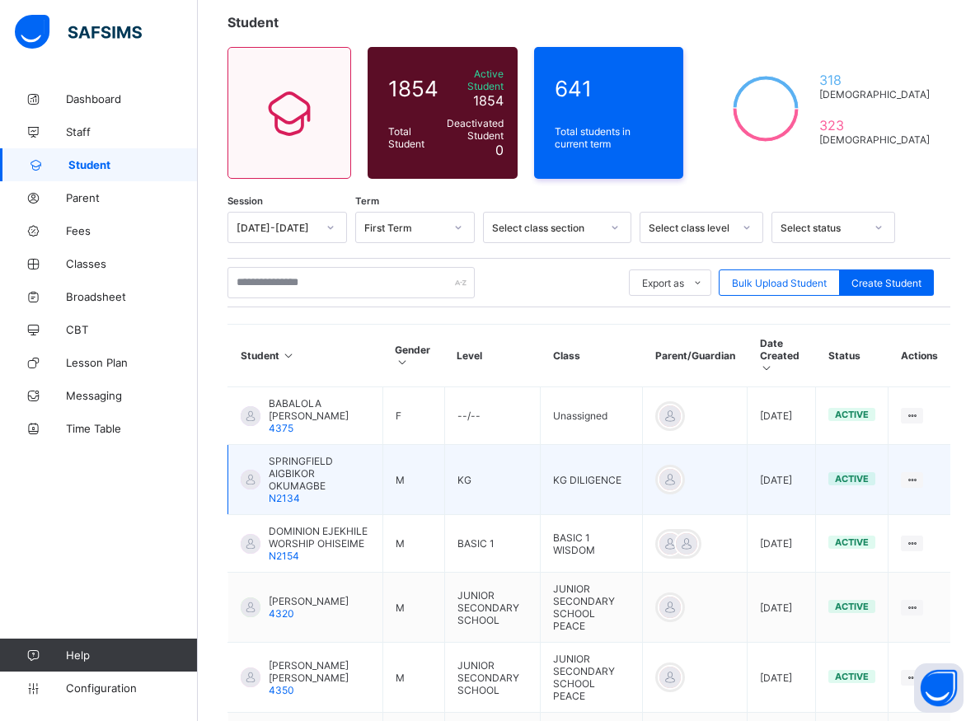
click at [608, 445] on td "KG DILIGENCE" at bounding box center [592, 480] width 102 height 70
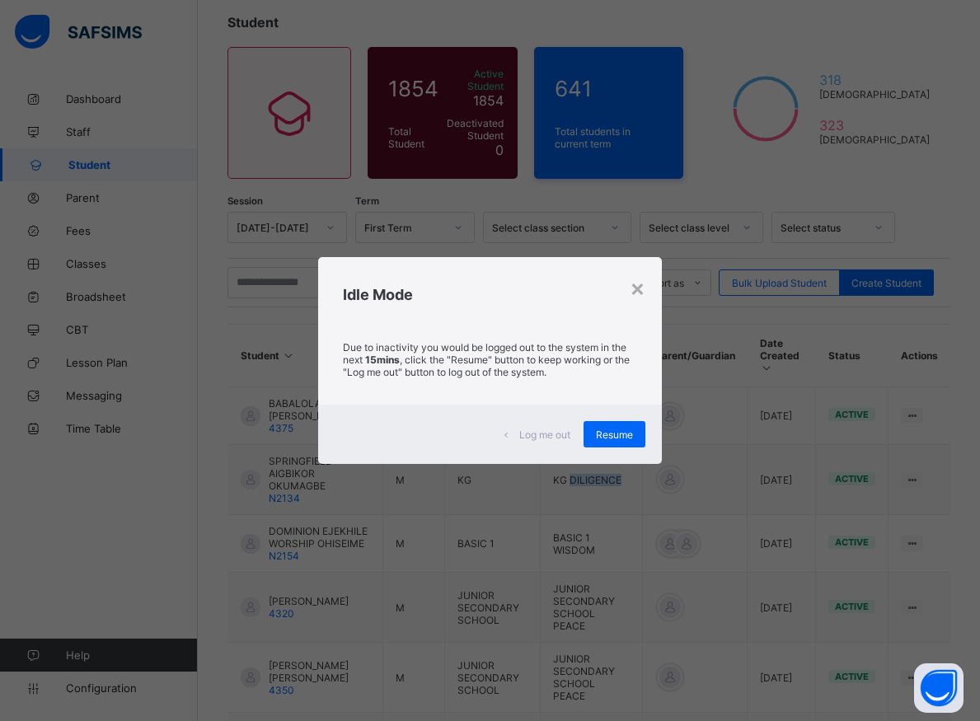
scroll to position [513, 0]
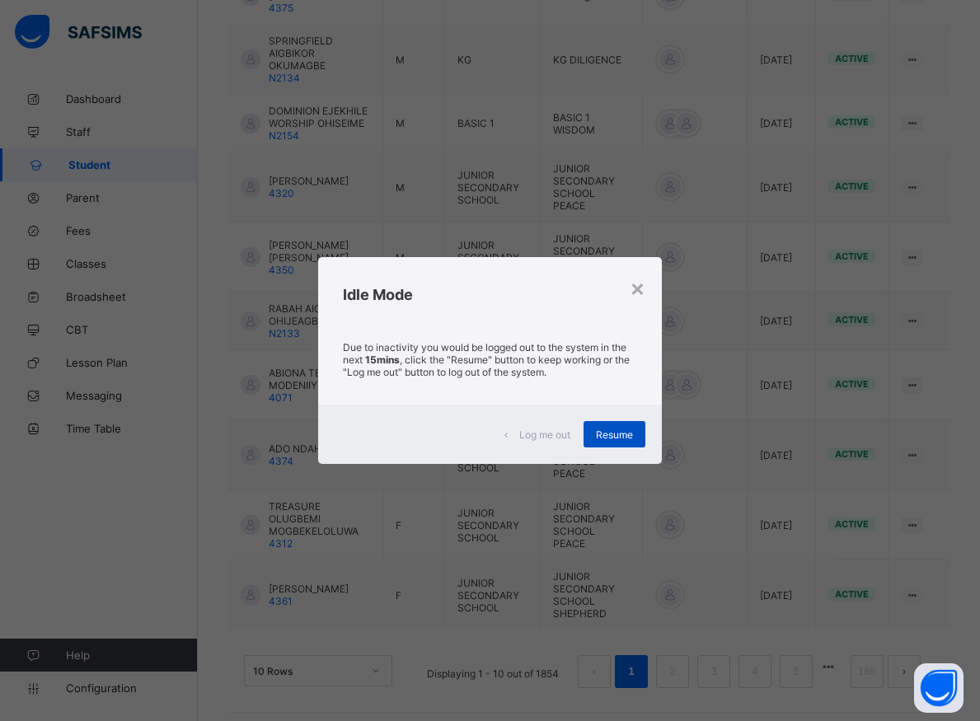
click at [608, 431] on span "Resume" at bounding box center [614, 435] width 37 height 12
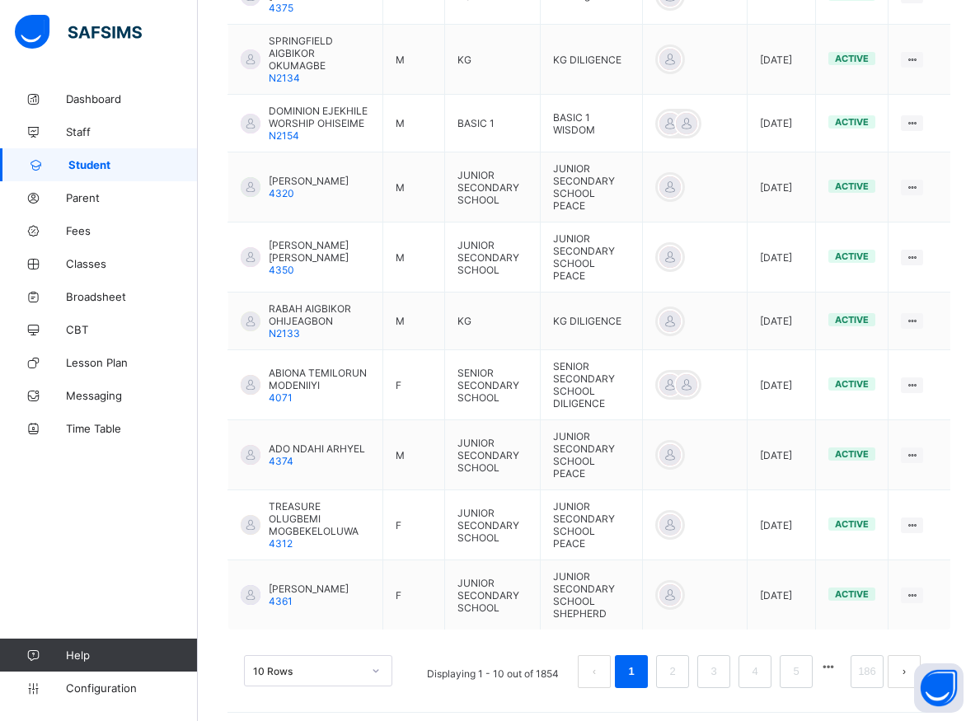
click at [608, 431] on td "JUNIOR SECONDARY SCHOOL PEACE" at bounding box center [592, 455] width 102 height 70
click at [87, 162] on span "Student" at bounding box center [132, 164] width 129 height 13
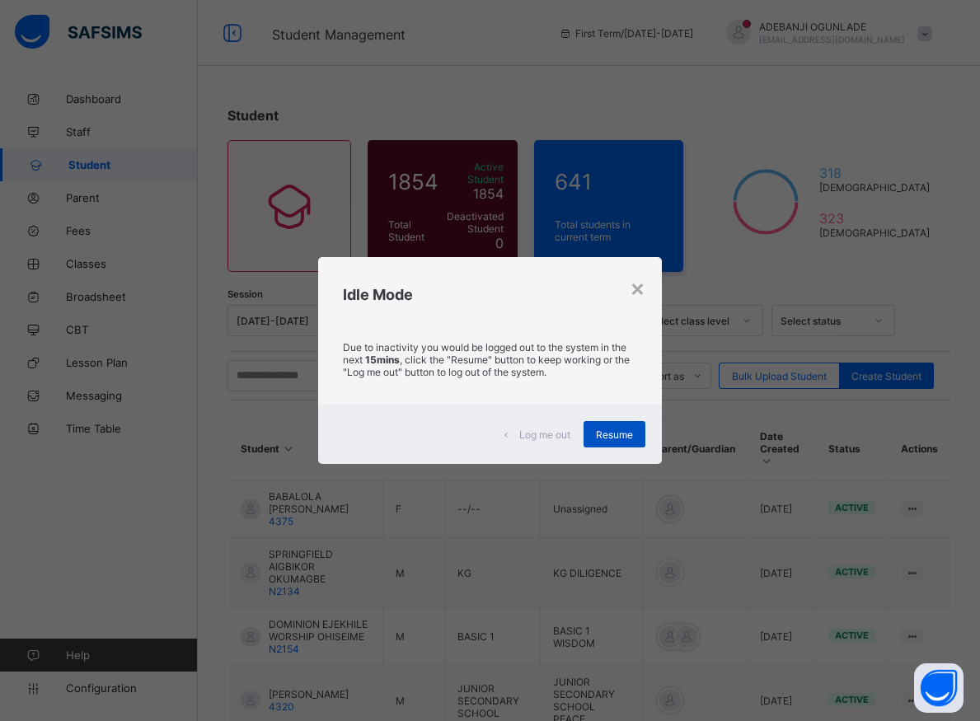
click at [625, 431] on span "Resume" at bounding box center [614, 435] width 37 height 12
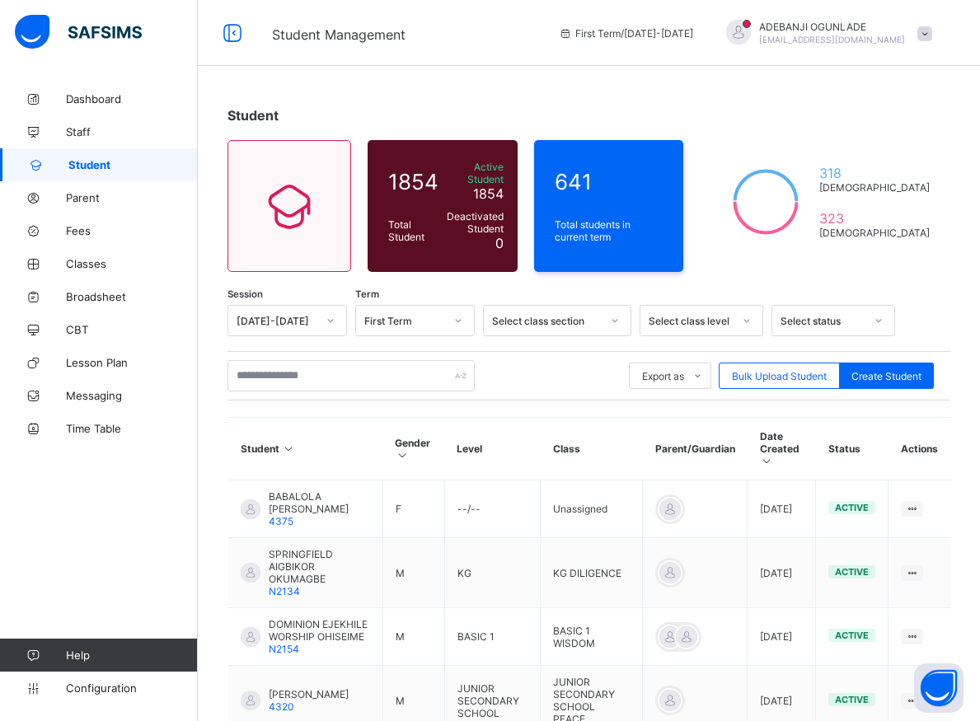
click at [624, 434] on th "Class" at bounding box center [592, 449] width 102 height 63
click at [639, 283] on div "Student 1854 Total Student Active Student 1854 Deactivated Student 0 641 Total …" at bounding box center [589, 662] width 782 height 1161
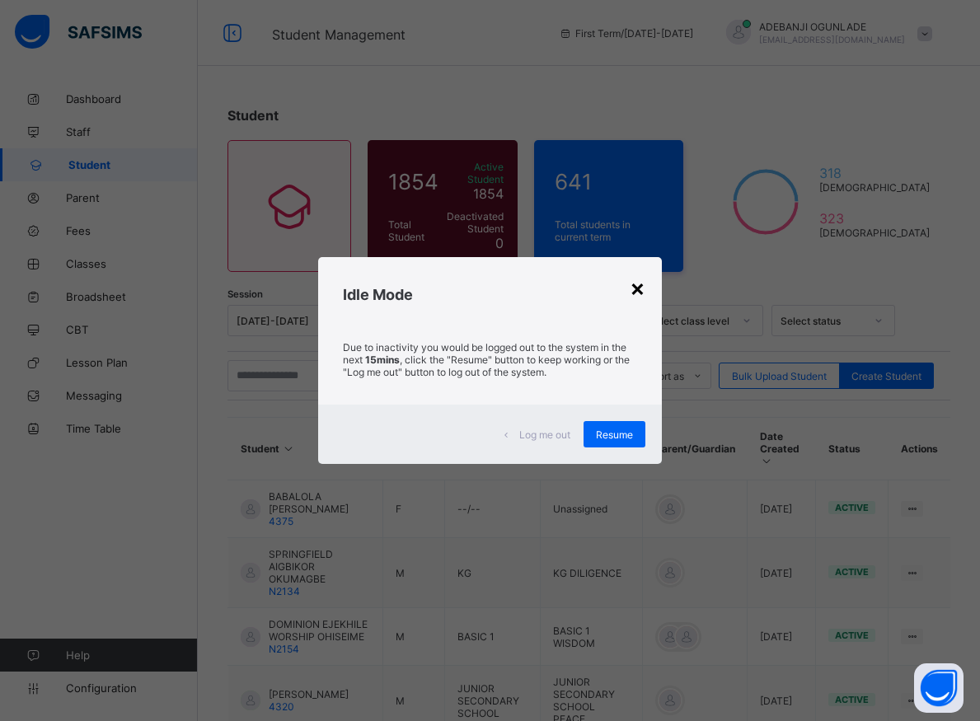
click at [635, 289] on div "×" at bounding box center [638, 288] width 16 height 28
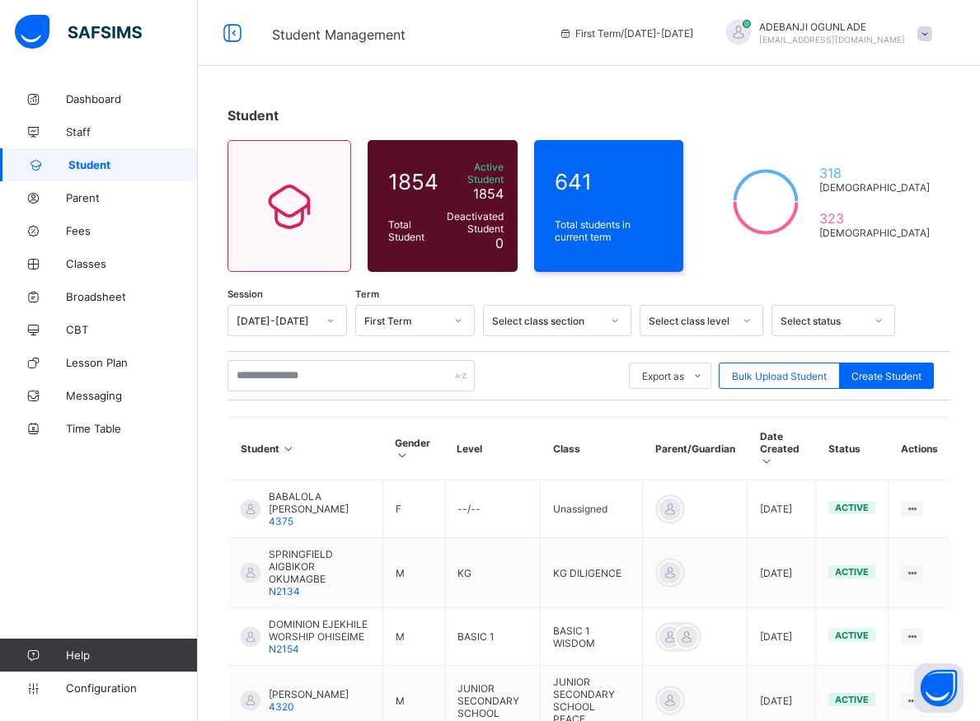
drag, startPoint x: 636, startPoint y: 288, endPoint x: 652, endPoint y: 501, distance: 213.2
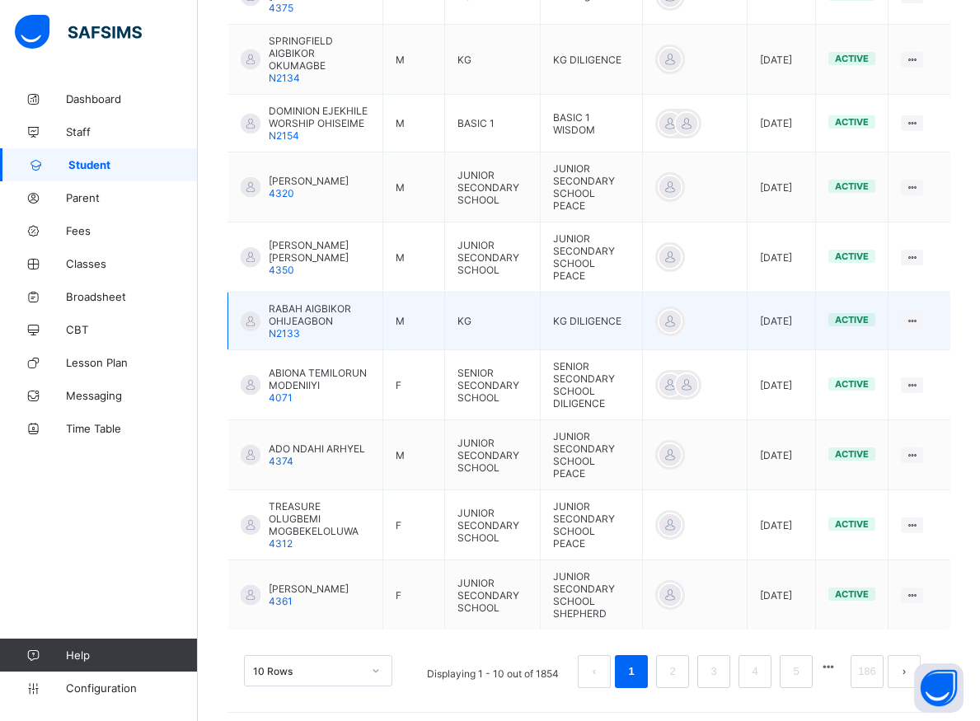
click at [643, 293] on td at bounding box center [695, 322] width 105 height 58
click at [640, 294] on tr "RABAH AIGBIKOR OHIJEAGBON N2133 M KG KG DILIGENCE [DATE] active View Profile Ed…" at bounding box center [589, 322] width 723 height 58
click at [640, 294] on td "KG DILIGENCE" at bounding box center [592, 322] width 102 height 58
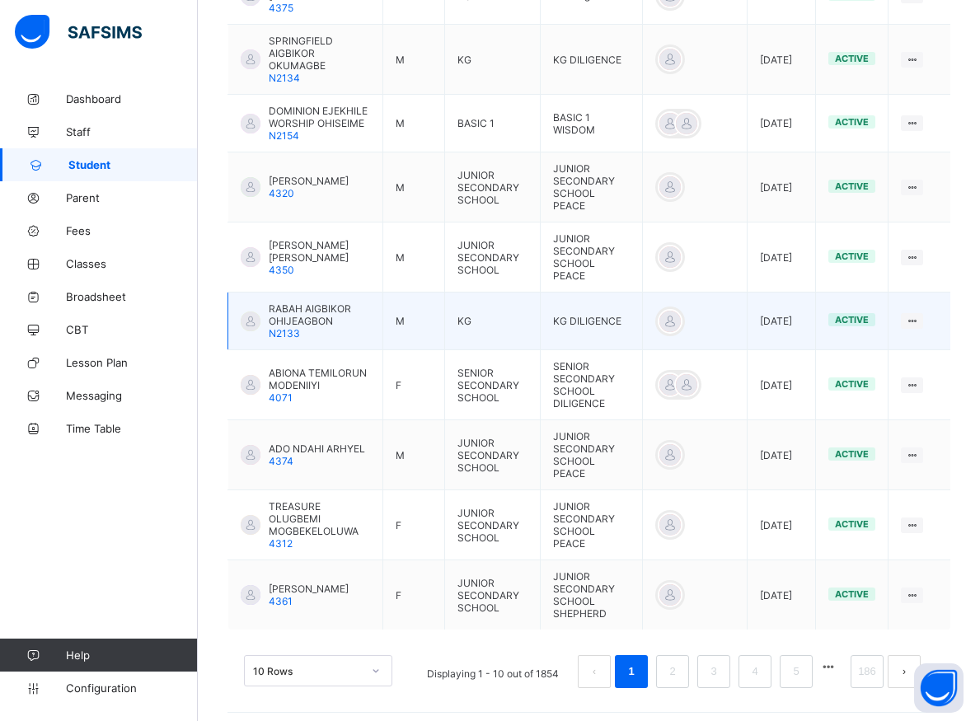
click at [640, 294] on td "KG DILIGENCE" at bounding box center [592, 322] width 102 height 58
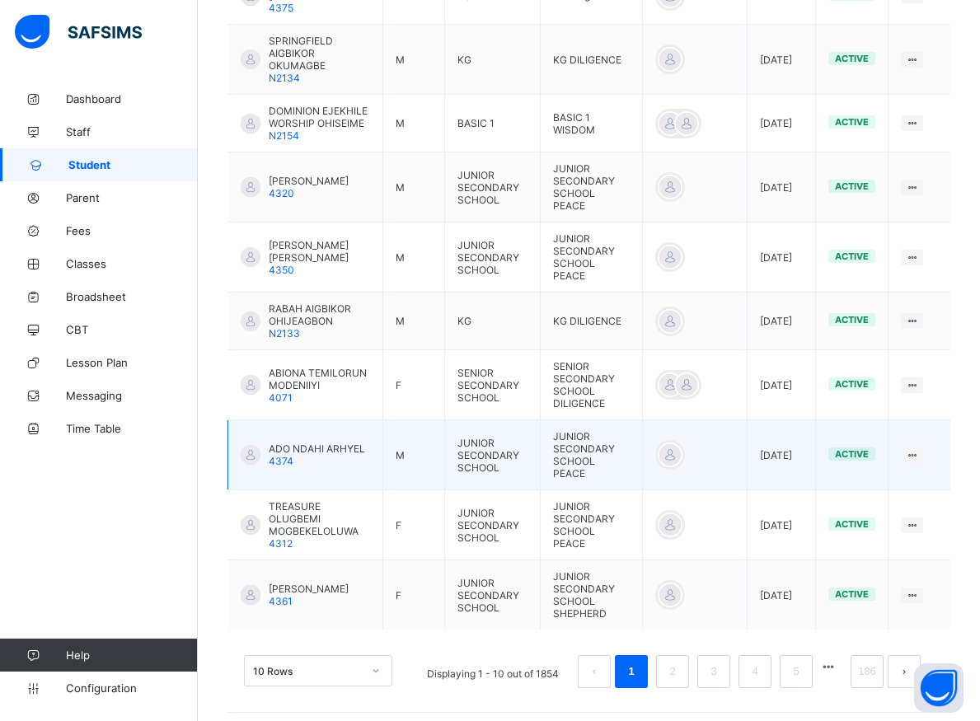
click at [604, 429] on td "JUNIOR SECONDARY SCHOOL PEACE" at bounding box center [592, 455] width 102 height 70
click at [604, 430] on td "JUNIOR SECONDARY SCHOOL PEACE" at bounding box center [592, 455] width 102 height 70
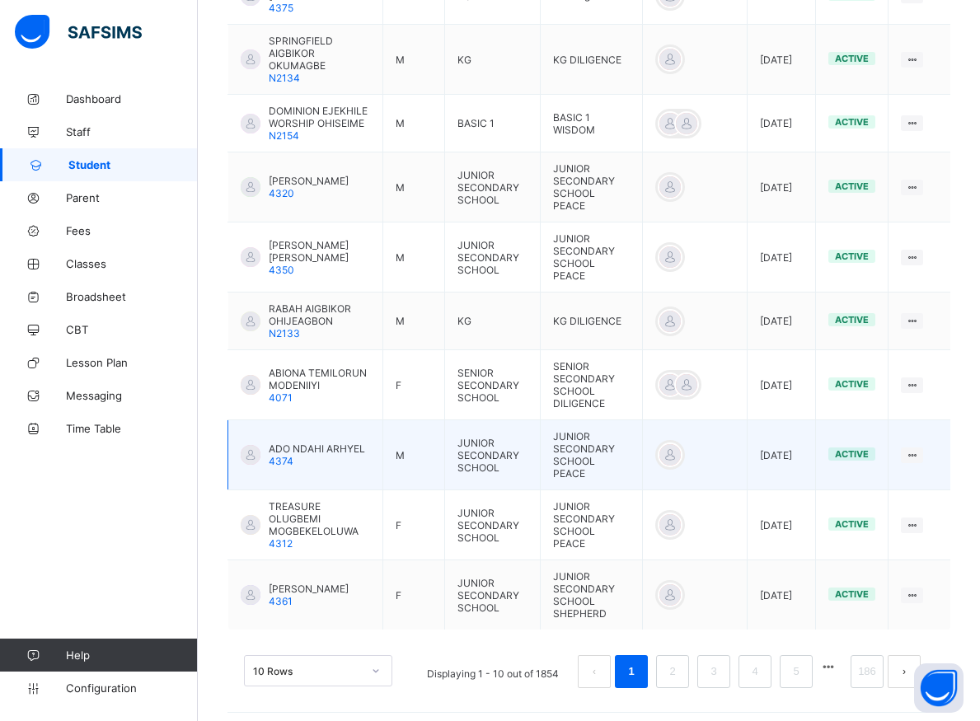
click at [604, 430] on td "JUNIOR SECONDARY SCHOOL PEACE" at bounding box center [592, 455] width 102 height 70
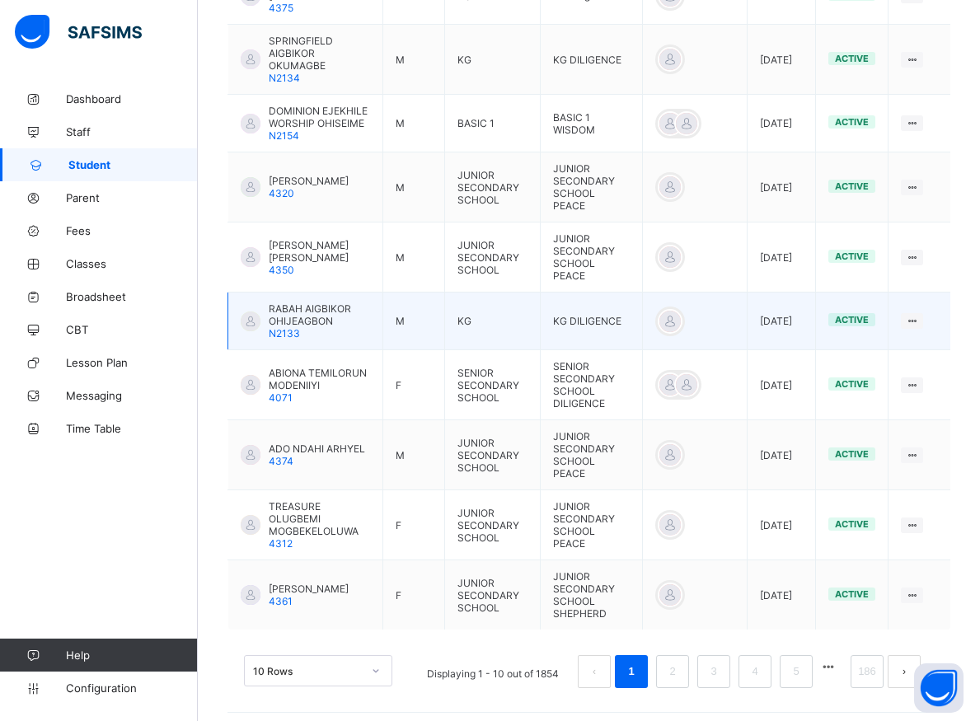
click at [640, 293] on td "KG DILIGENCE" at bounding box center [592, 322] width 102 height 58
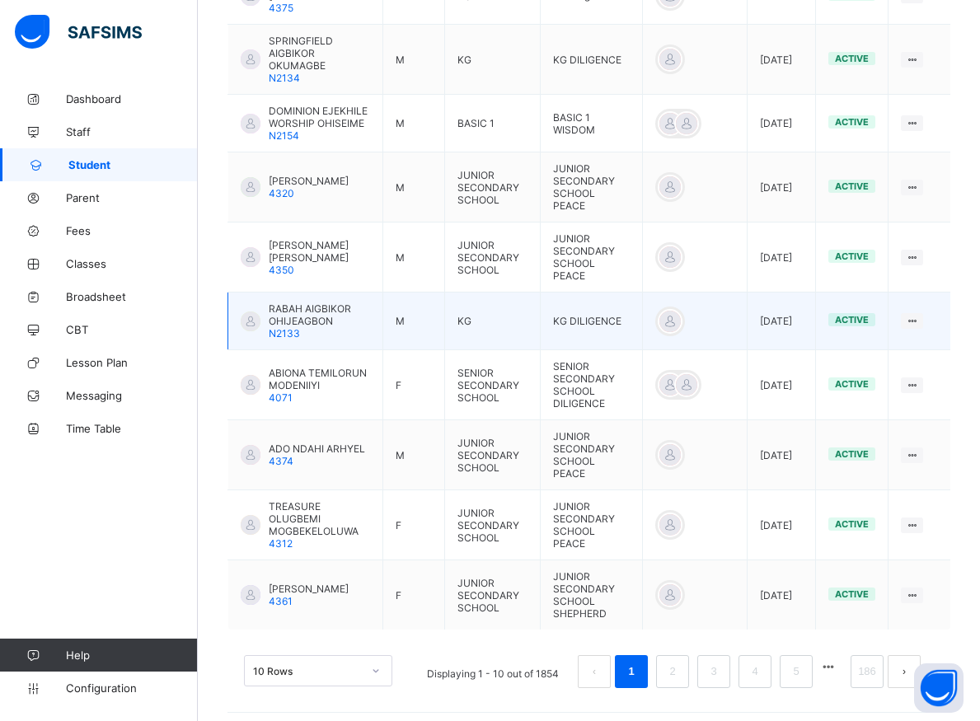
click at [640, 293] on td "KG DILIGENCE" at bounding box center [592, 322] width 102 height 58
click at [816, 121] on td "[DATE]" at bounding box center [782, 124] width 68 height 58
click at [645, 293] on td at bounding box center [695, 322] width 105 height 58
click at [644, 293] on td at bounding box center [695, 322] width 105 height 58
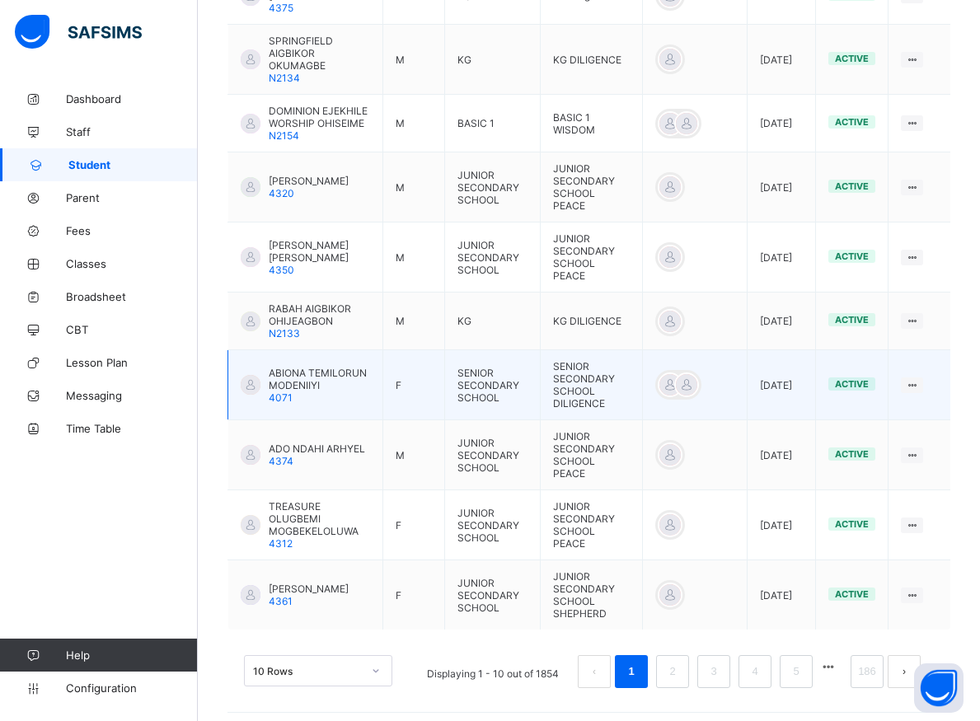
drag, startPoint x: 643, startPoint y: 288, endPoint x: 679, endPoint y: 344, distance: 66.8
click at [640, 293] on tr "RABAH AIGBIKOR OHIJEAGBON N2133 M KG KG DILIGENCE [DATE] active View Profile Ed…" at bounding box center [589, 322] width 723 height 58
click at [621, 398] on td "SENIOR SECONDARY SCHOOL DILIGENCE" at bounding box center [592, 385] width 102 height 70
click at [644, 257] on td at bounding box center [695, 258] width 105 height 70
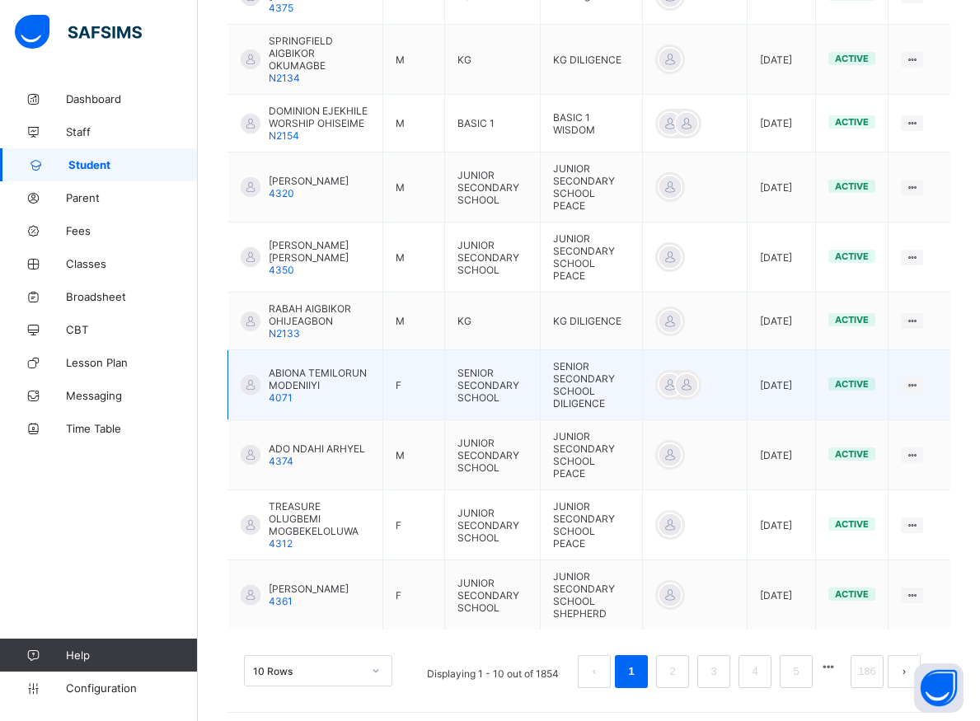
click at [646, 257] on td at bounding box center [695, 258] width 105 height 70
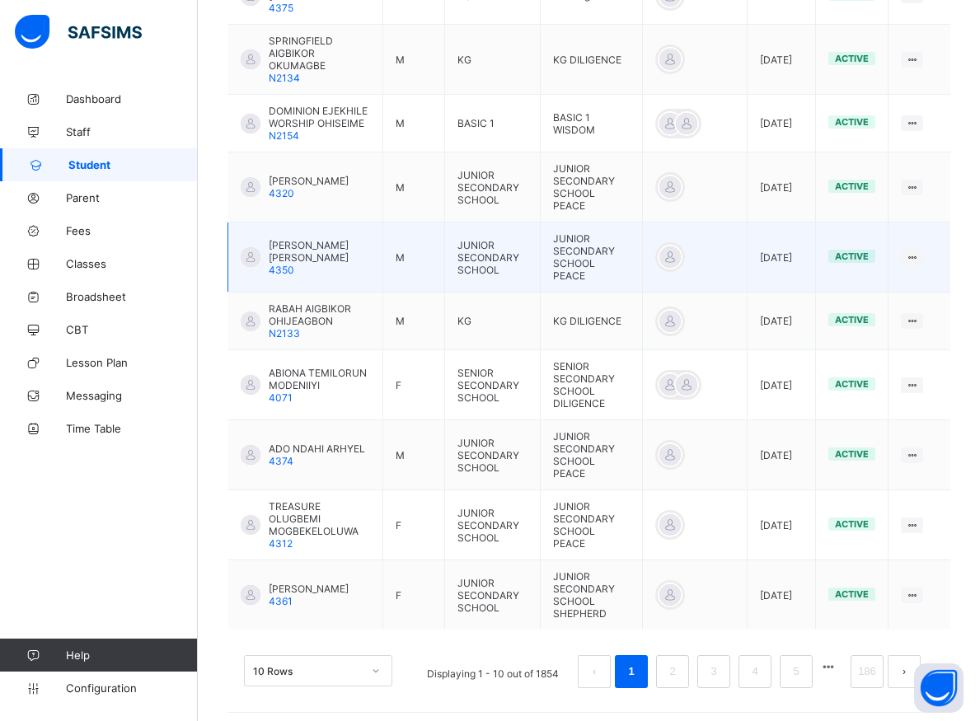
drag, startPoint x: 679, startPoint y: 344, endPoint x: 642, endPoint y: 255, distance: 96.4
click at [643, 255] on td at bounding box center [695, 258] width 105 height 70
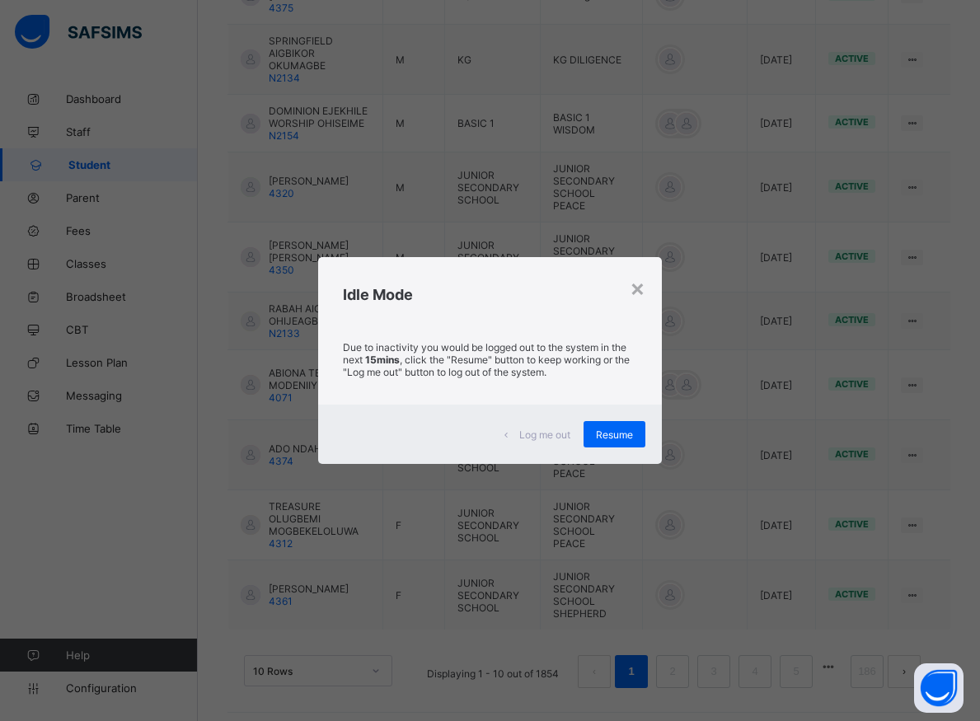
click at [797, 627] on div "× Idle Mode Due to inactivity you would be logged out to the system in the next…" at bounding box center [490, 360] width 980 height 721
click at [134, 167] on div "× Idle Mode Due to inactivity you would be logged out to the system in the next…" at bounding box center [490, 360] width 980 height 721
click at [64, 175] on div "× Idle Mode Due to inactivity you would be logged out to the system in the next…" at bounding box center [490, 360] width 980 height 721
click at [288, 291] on div "× Idle Mode Due to inactivity you would be logged out to the system in the next…" at bounding box center [490, 360] width 980 height 721
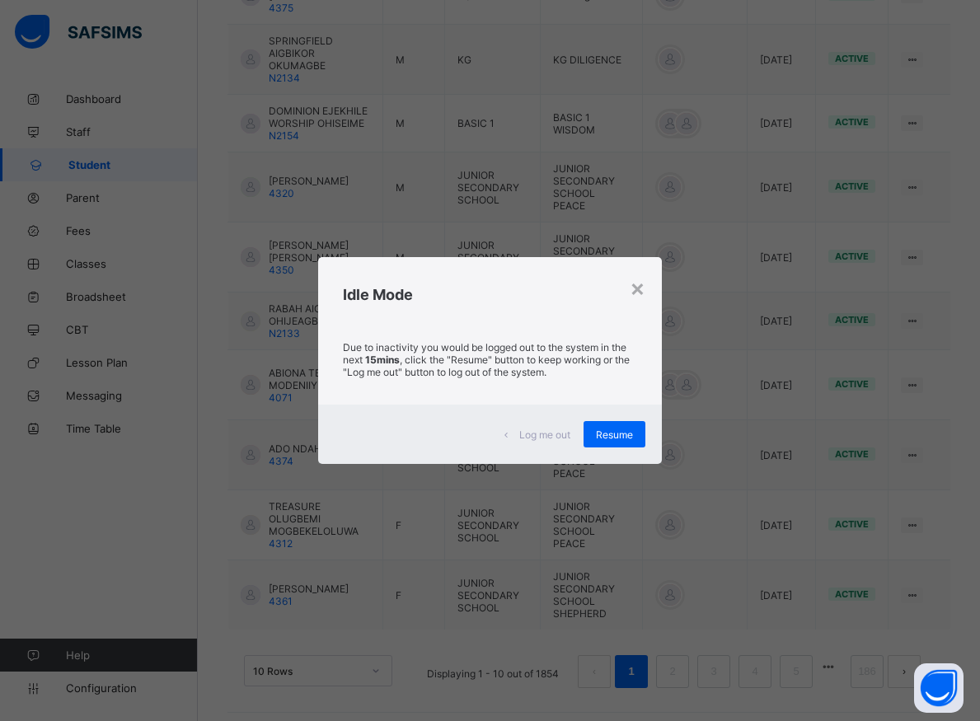
click at [288, 291] on div "× Idle Mode Due to inactivity you would be logged out to the system in the next…" at bounding box center [490, 360] width 980 height 721
click at [314, 280] on div "× Idle Mode Due to inactivity you would be logged out to the system in the next…" at bounding box center [490, 360] width 980 height 721
click at [315, 279] on div "× Idle Mode Due to inactivity you would be logged out to the system in the next…" at bounding box center [490, 360] width 980 height 721
click at [315, 278] on div "× Idle Mode Due to inactivity you would be logged out to the system in the next…" at bounding box center [490, 360] width 980 height 721
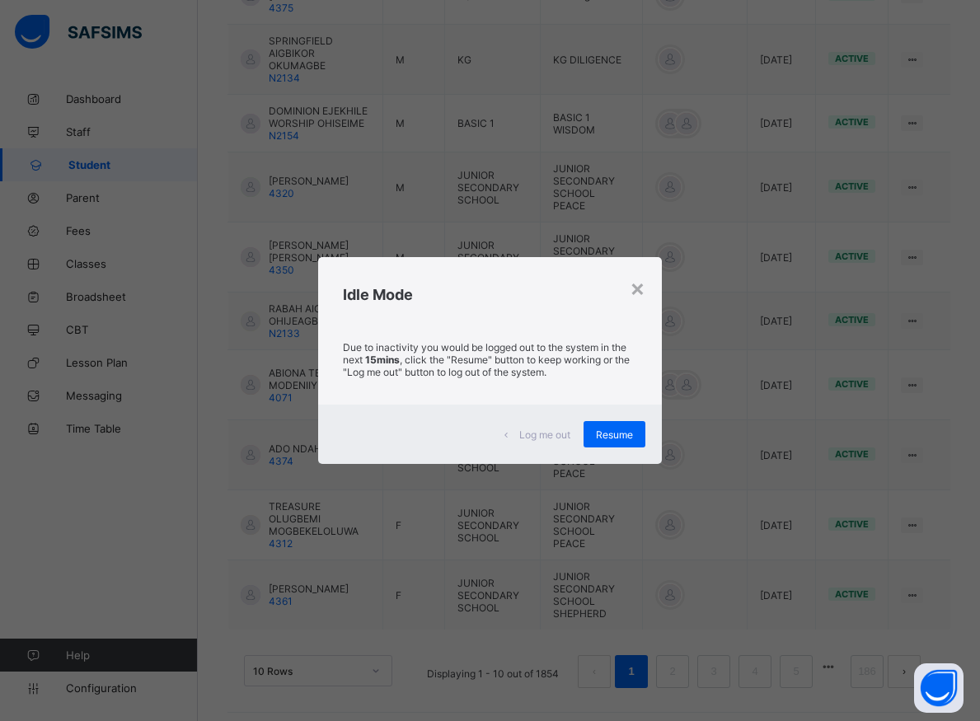
click at [308, 285] on div "× Idle Mode Due to inactivity you would be logged out to the system in the next…" at bounding box center [490, 360] width 980 height 721
click at [307, 285] on div "× Idle Mode Due to inactivity you would be logged out to the system in the next…" at bounding box center [490, 360] width 980 height 721
click at [302, 287] on div "× Idle Mode Due to inactivity you would be logged out to the system in the next…" at bounding box center [490, 360] width 980 height 721
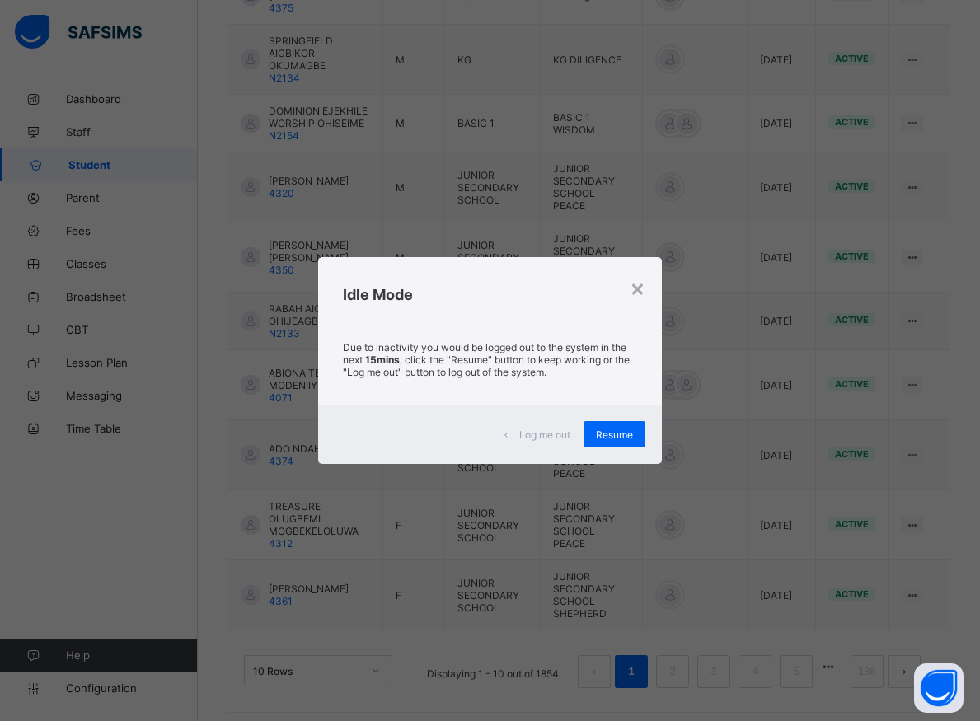
click at [298, 287] on div "× Idle Mode Due to inactivity you would be logged out to the system in the next…" at bounding box center [490, 360] width 980 height 721
click at [257, 284] on div "× Idle Mode Due to inactivity you would be logged out to the system in the next…" at bounding box center [490, 360] width 980 height 721
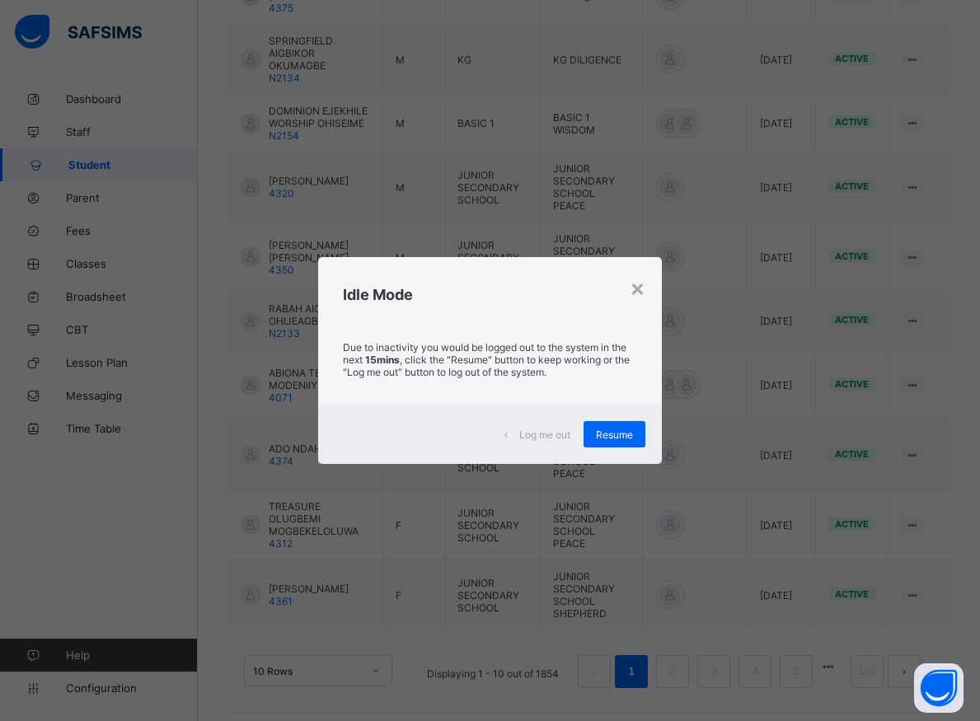
click at [257, 284] on div "× Idle Mode Due to inactivity you would be logged out to the system in the next…" at bounding box center [490, 360] width 980 height 721
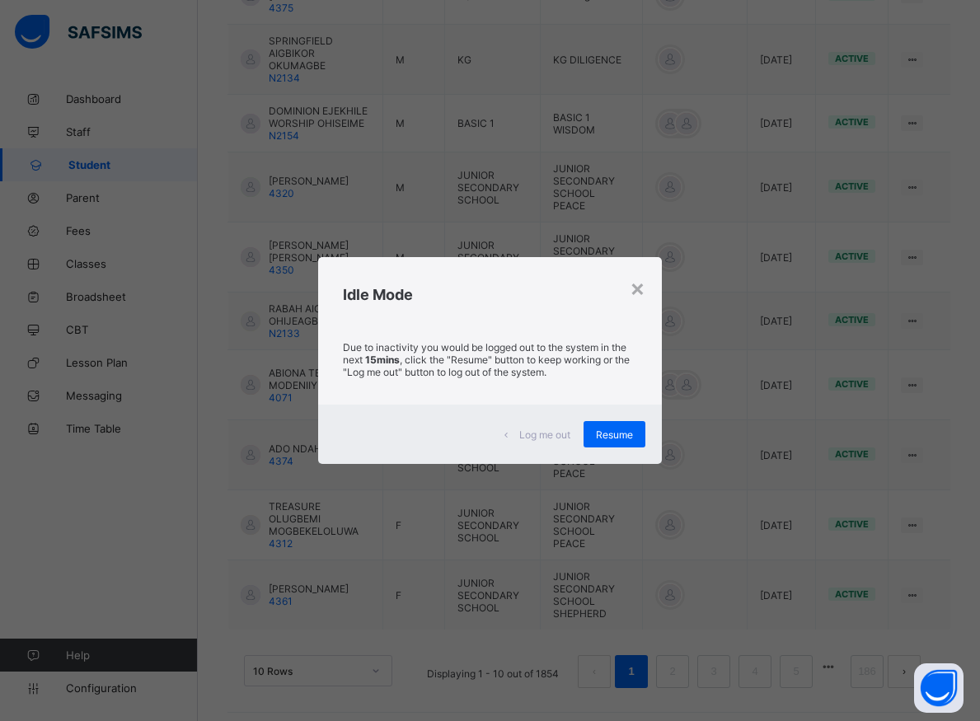
click at [257, 284] on div "× Idle Mode Due to inactivity you would be logged out to the system in the next…" at bounding box center [490, 360] width 980 height 721
click at [256, 283] on div "× Idle Mode Due to inactivity you would be logged out to the system in the next…" at bounding box center [490, 360] width 980 height 721
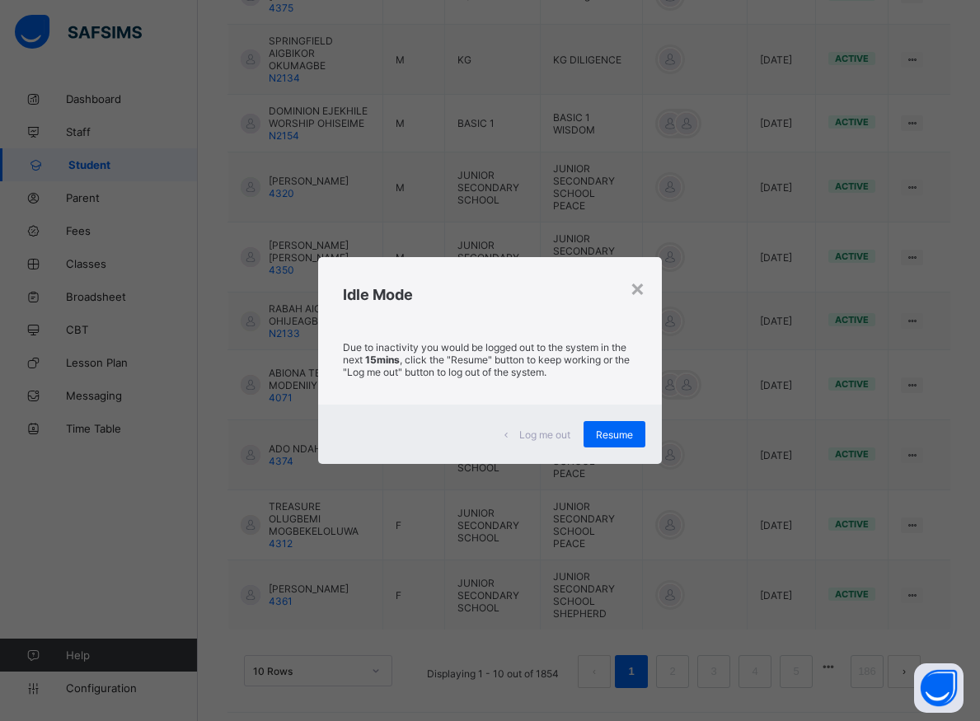
click at [256, 283] on div "× Idle Mode Due to inactivity you would be logged out to the system in the next…" at bounding box center [490, 360] width 980 height 721
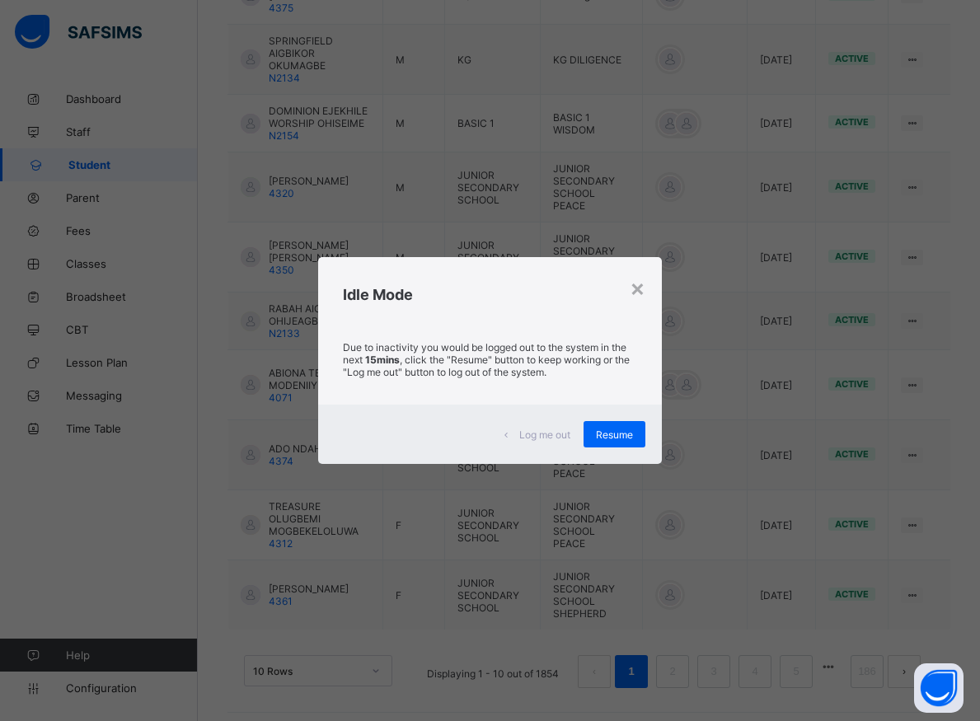
click at [256, 283] on div "× Idle Mode Due to inactivity you would be logged out to the system in the next…" at bounding box center [490, 360] width 980 height 721
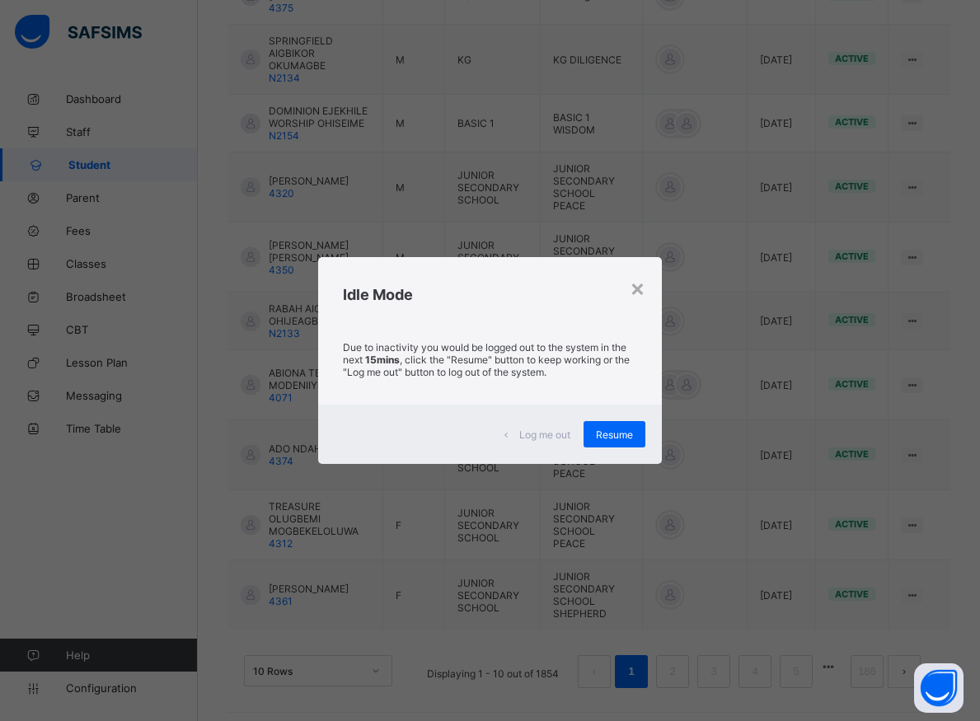
click at [256, 283] on div "× Idle Mode Due to inactivity you would be logged out to the system in the next…" at bounding box center [490, 360] width 980 height 721
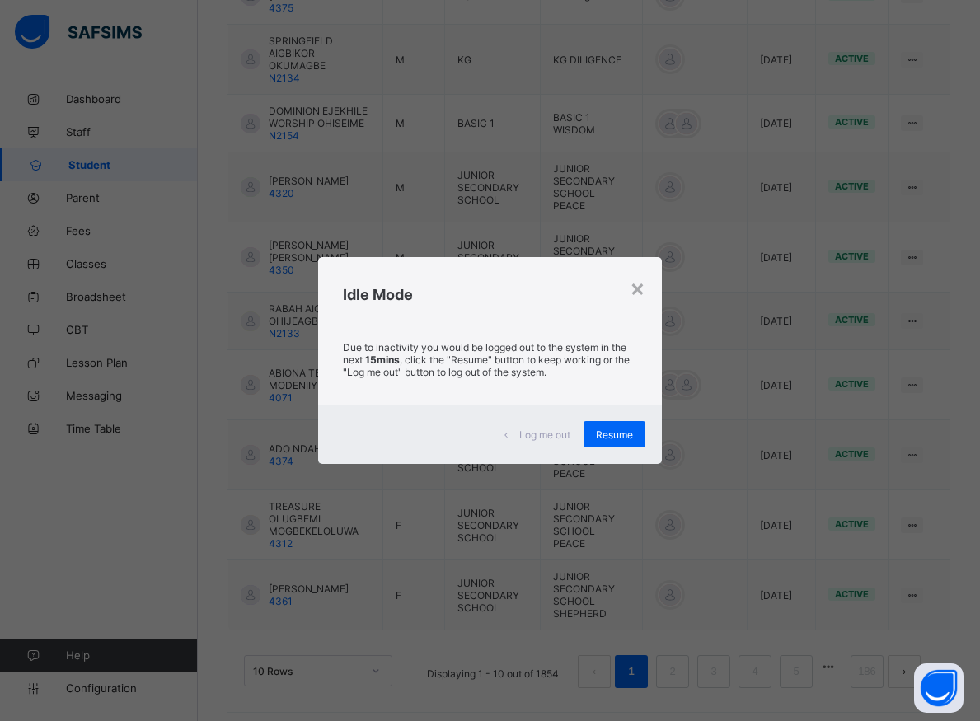
click at [256, 283] on div "× Idle Mode Due to inactivity you would be logged out to the system in the next…" at bounding box center [490, 360] width 980 height 721
click at [273, 290] on div "× Idle Mode Due to inactivity you would be logged out to the system in the next…" at bounding box center [490, 360] width 980 height 721
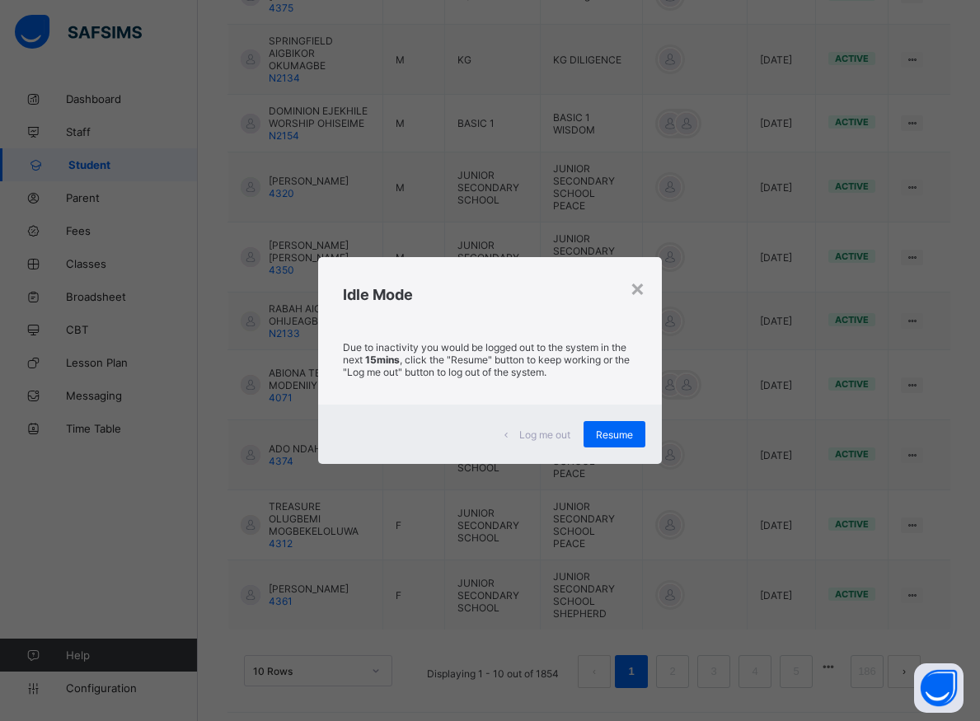
click at [273, 290] on div "× Idle Mode Due to inactivity you would be logged out to the system in the next…" at bounding box center [490, 360] width 980 height 721
drag, startPoint x: 273, startPoint y: 290, endPoint x: 287, endPoint y: 273, distance: 22.3
click at [282, 277] on div "× Idle Mode Due to inactivity you would be logged out to the system in the next…" at bounding box center [490, 360] width 980 height 721
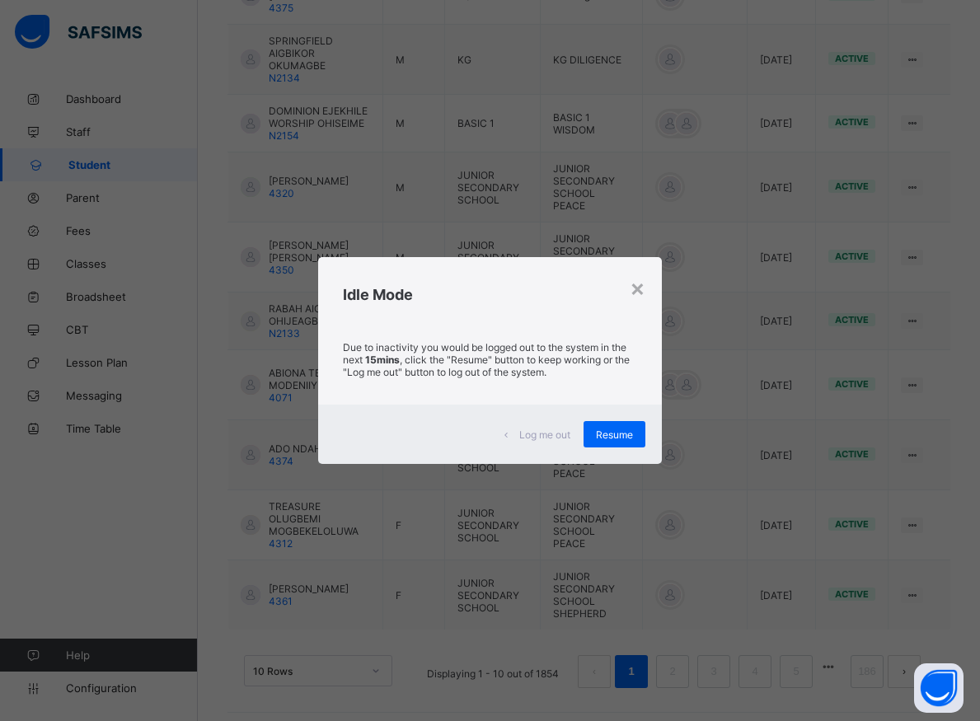
click at [287, 273] on div "× Idle Mode Due to inactivity you would be logged out to the system in the next…" at bounding box center [490, 360] width 980 height 721
